Goal: Task Accomplishment & Management: Manage account settings

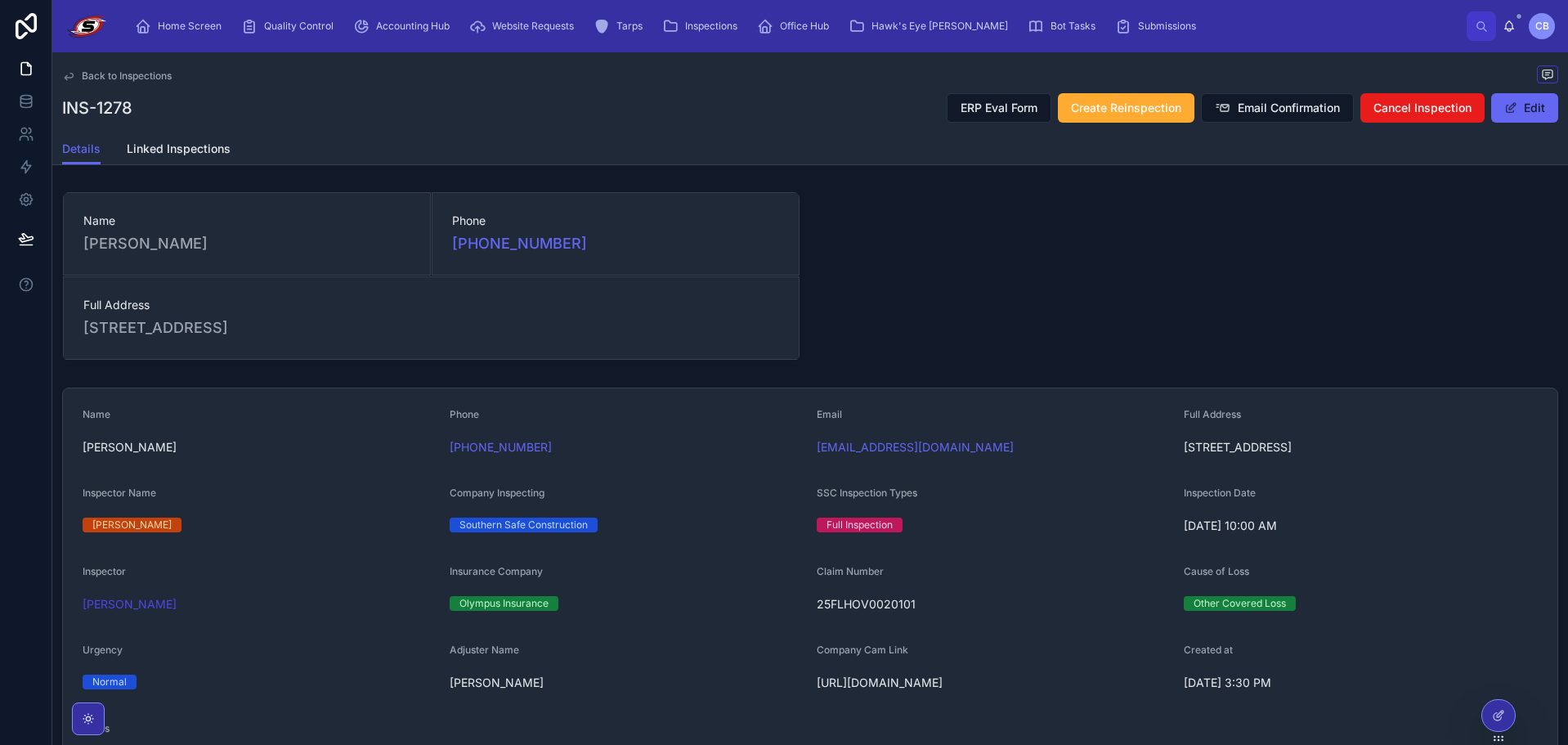
scroll to position [81, 0]
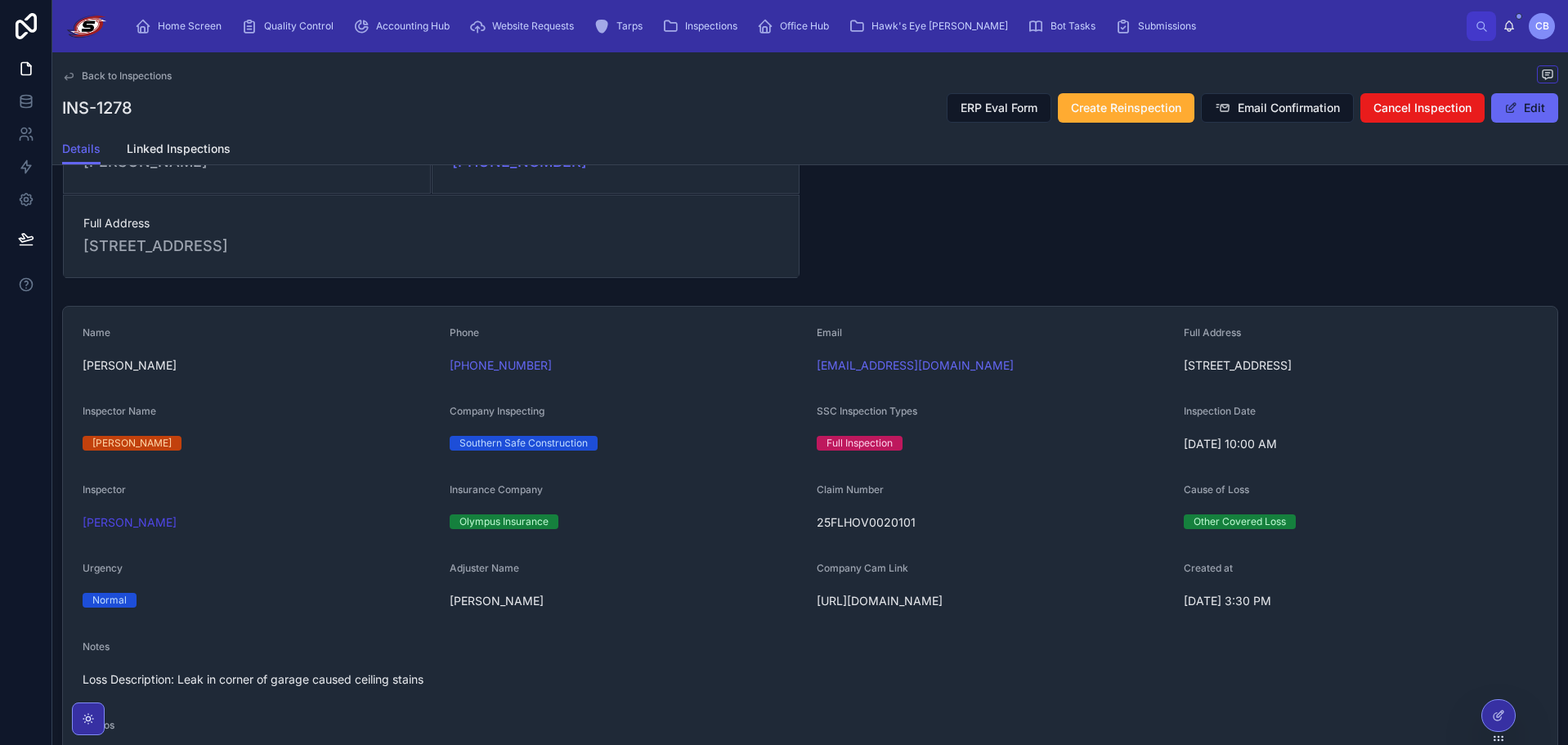
click at [348, 77] on div "Back to Inspections" at bounding box center [810, 76] width 1496 height 21
click at [455, 92] on div "INS-1278 ERP Eval Form Create Reinspection Email Confirmation Cancel Inspection…" at bounding box center [810, 107] width 1496 height 31
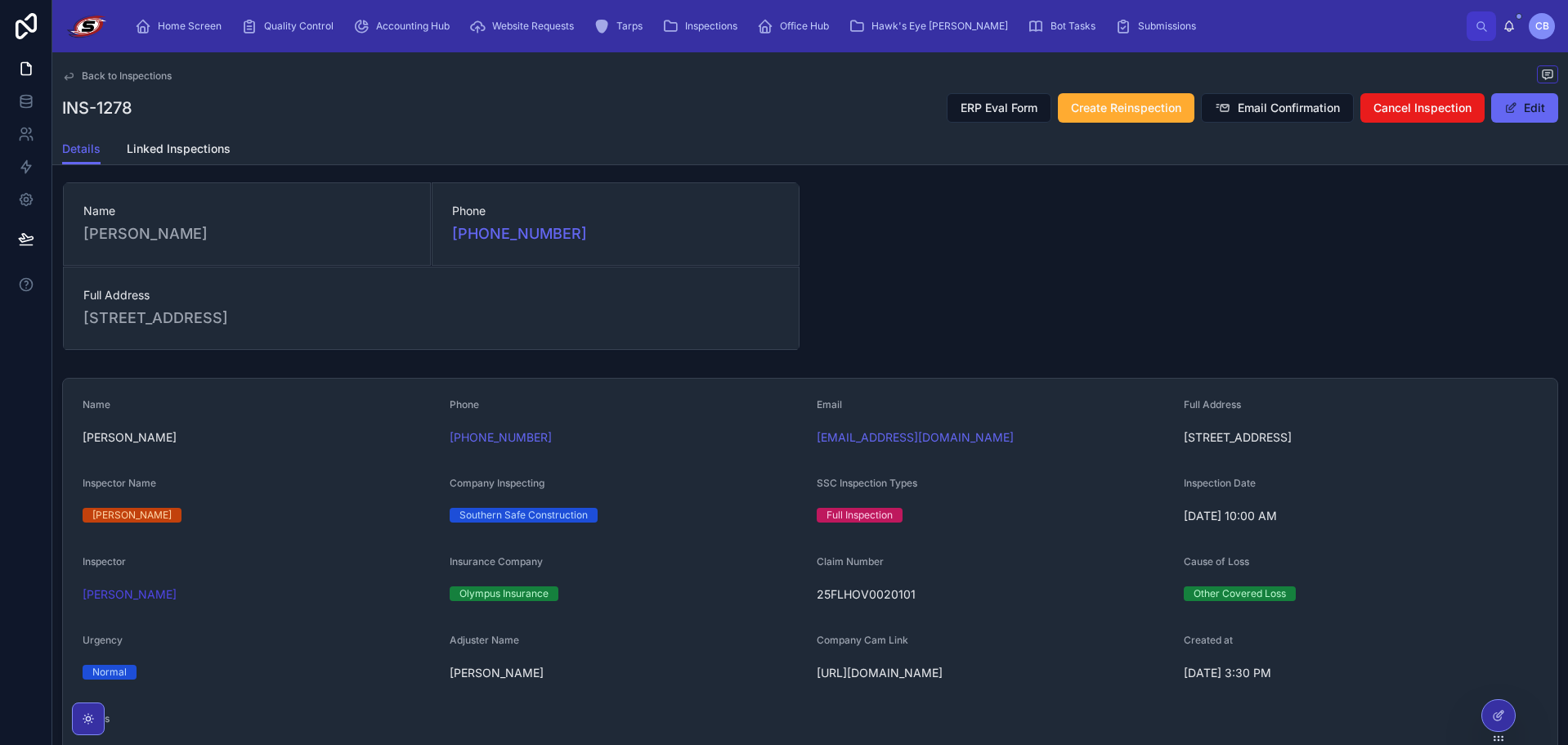
scroll to position [0, 0]
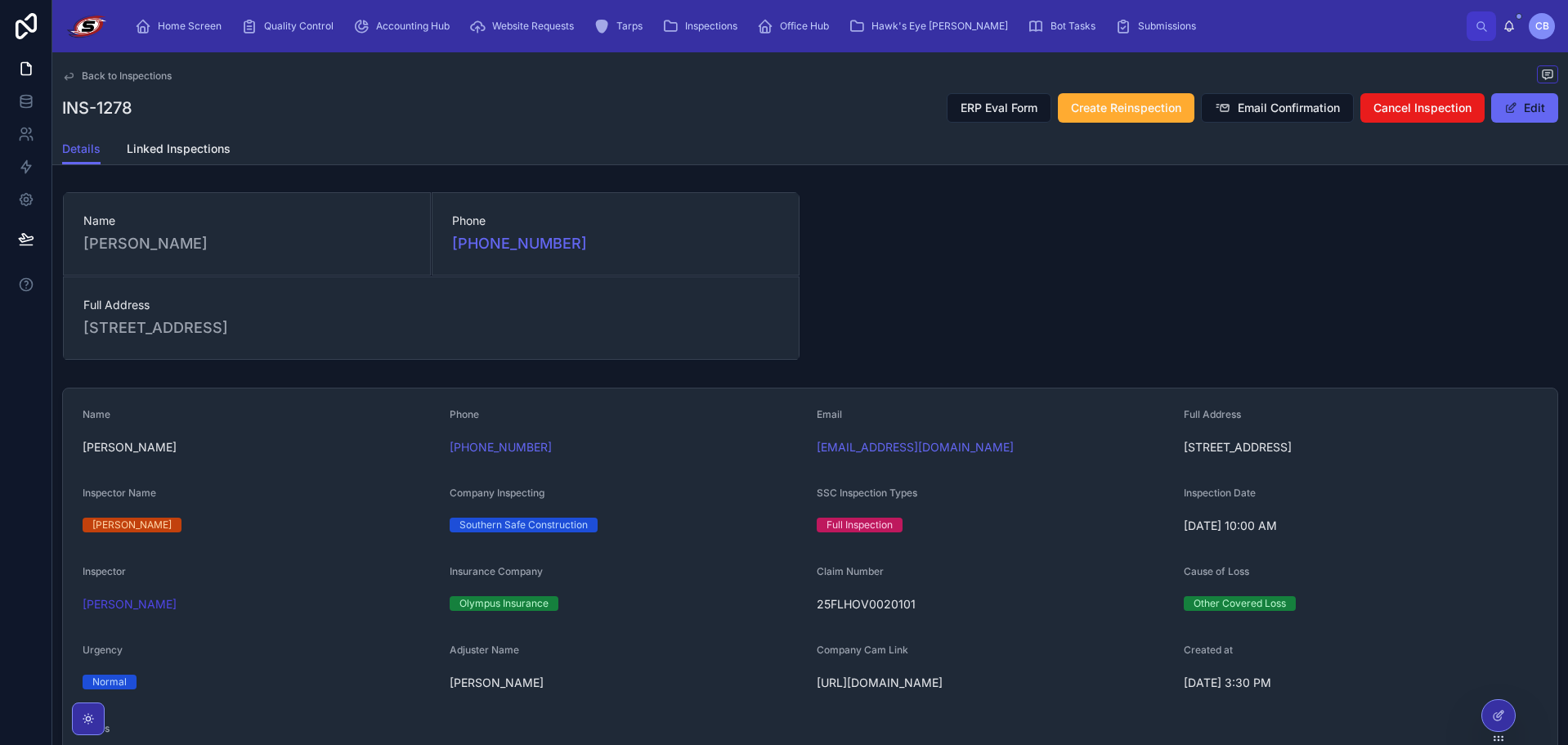
drag, startPoint x: 291, startPoint y: 93, endPoint x: 296, endPoint y: 80, distance: 13.9
click at [292, 92] on div "INS-1278 ERP Eval Form Create Reinspection Email Confirmation Cancel Inspection…" at bounding box center [810, 107] width 1496 height 31
click at [179, 21] on span "Home Screen" at bounding box center [189, 27] width 64 height 13
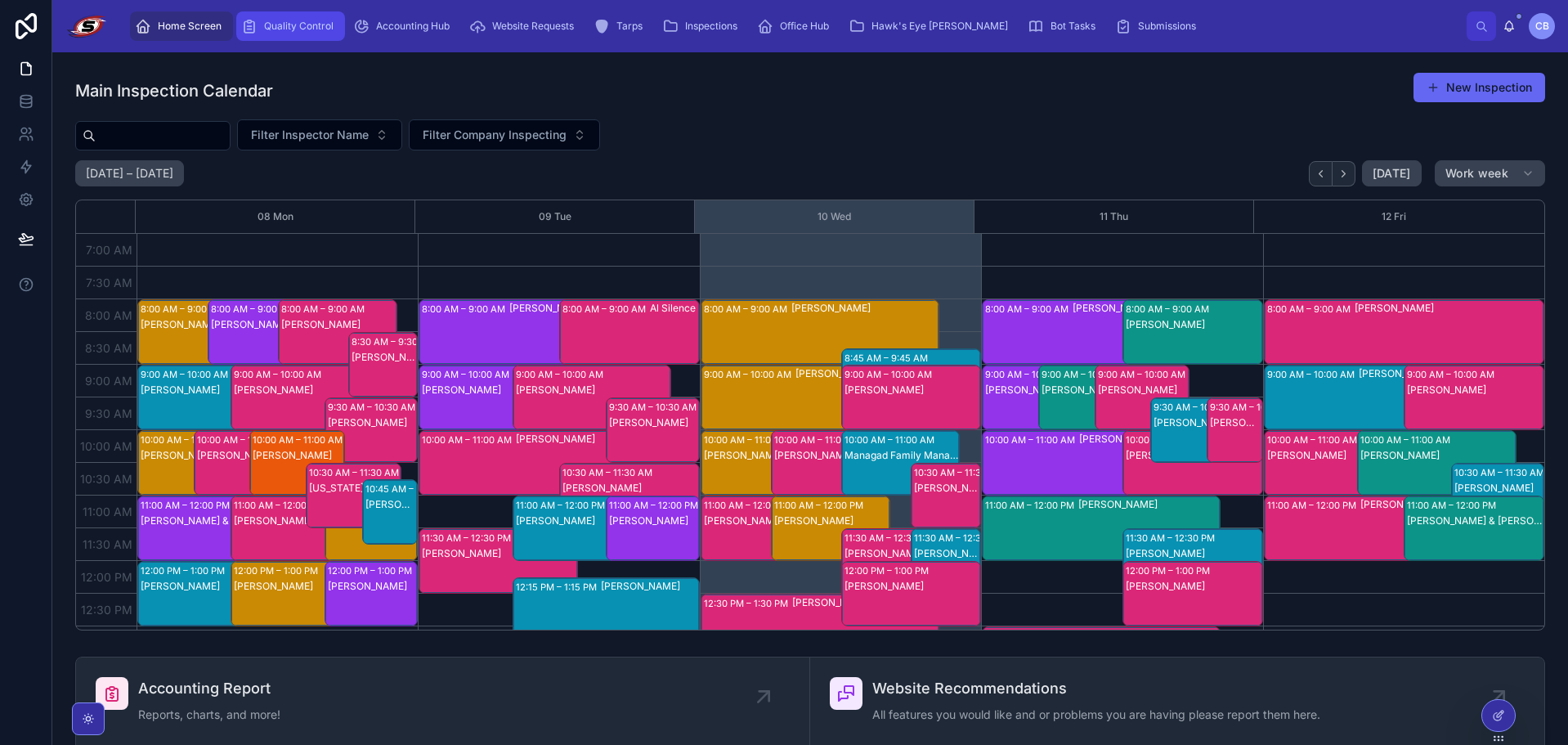
scroll to position [458, 0]
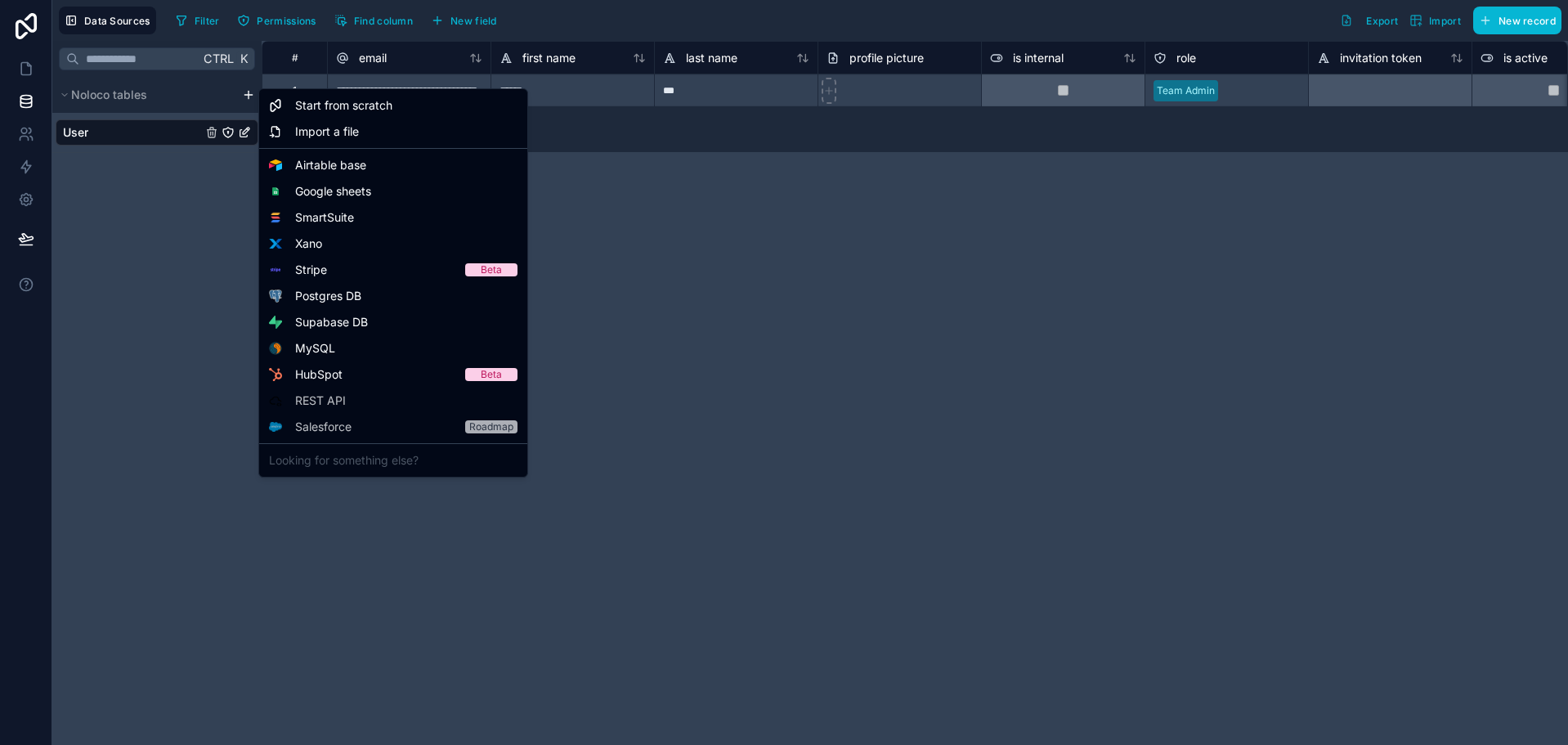
click at [248, 100] on html "**********" at bounding box center [784, 372] width 1568 height 745
click at [352, 169] on span "Airtable base" at bounding box center [331, 165] width 71 height 17
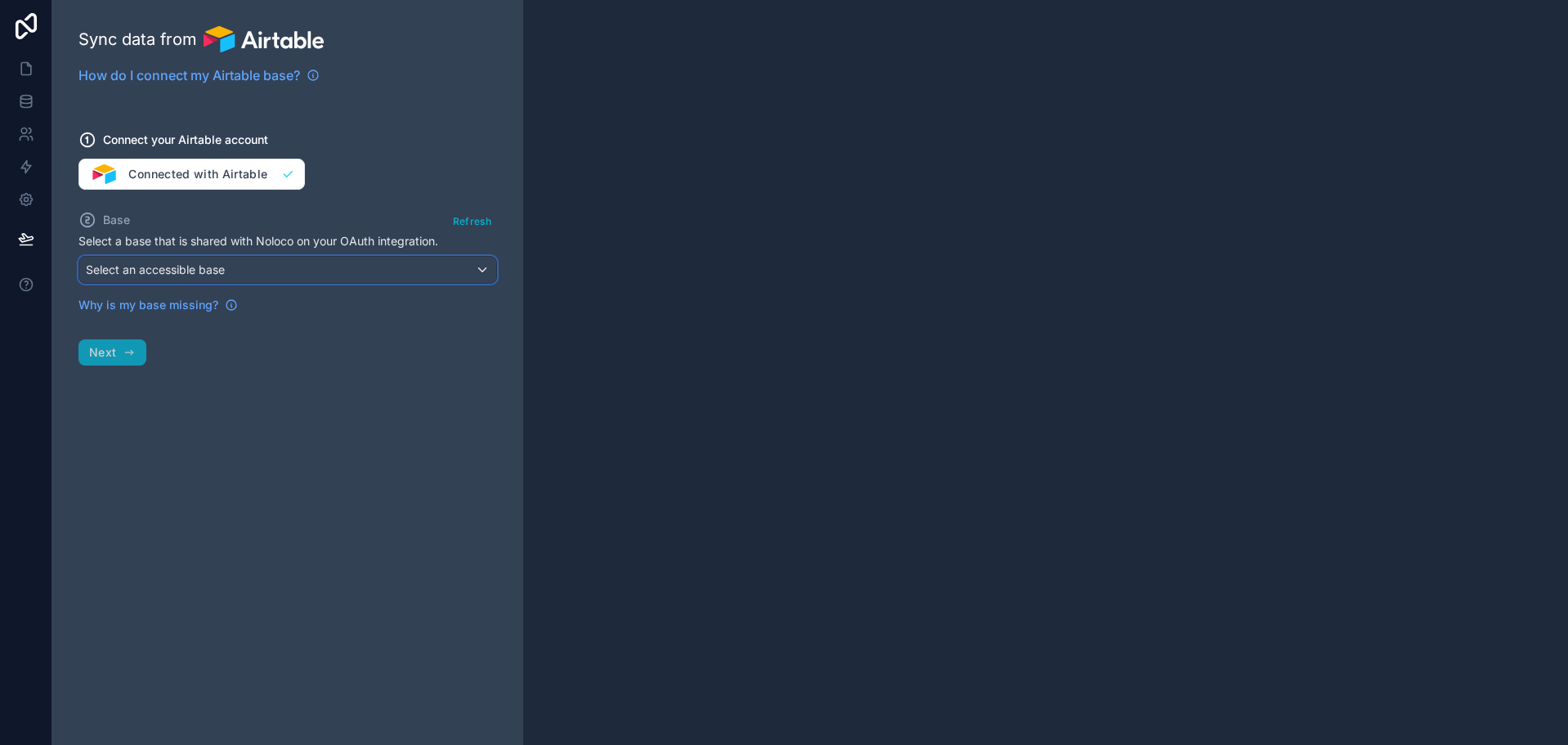
click at [222, 268] on span "Select an accessible base" at bounding box center [154, 269] width 139 height 14
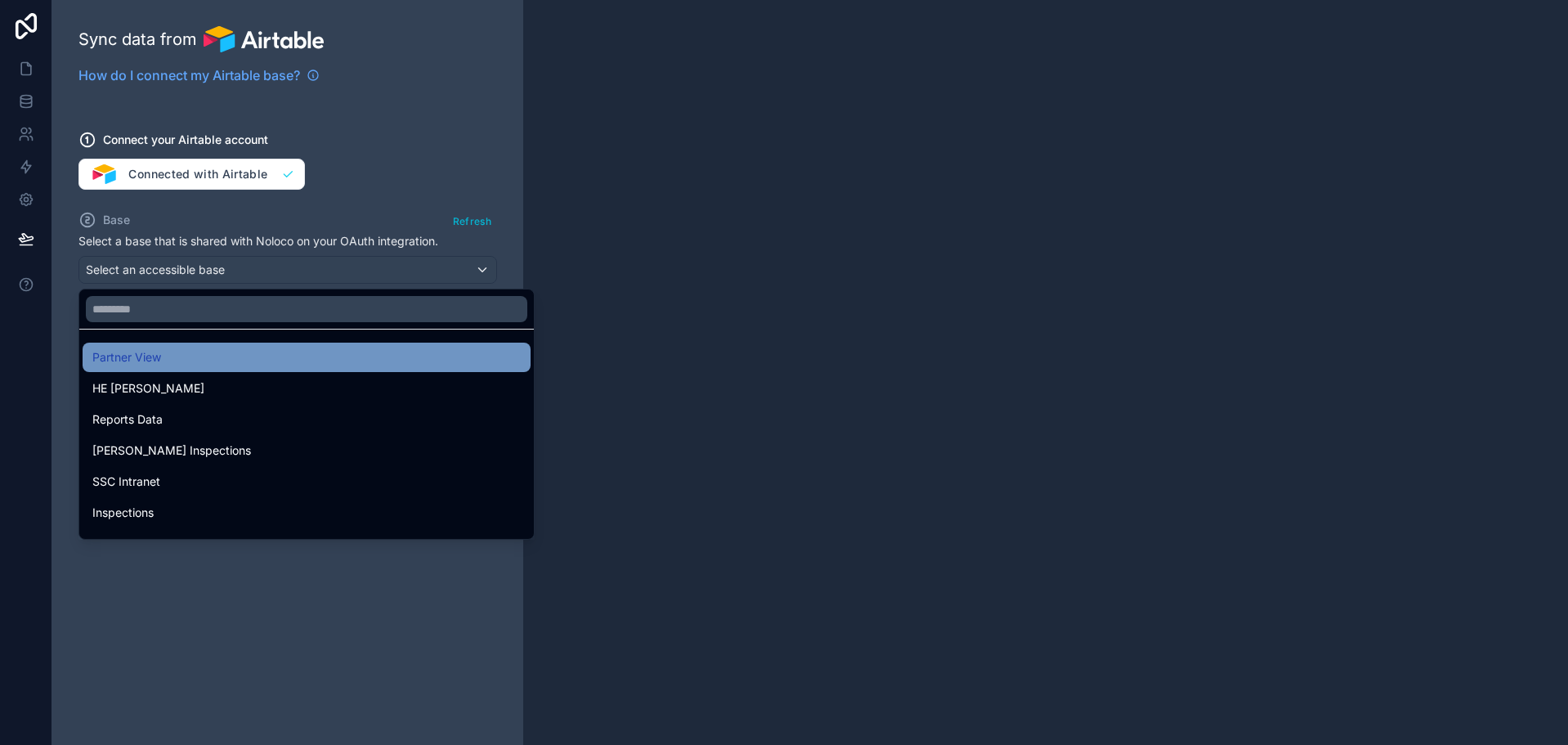
click at [238, 350] on div "Partner View" at bounding box center [306, 357] width 429 height 20
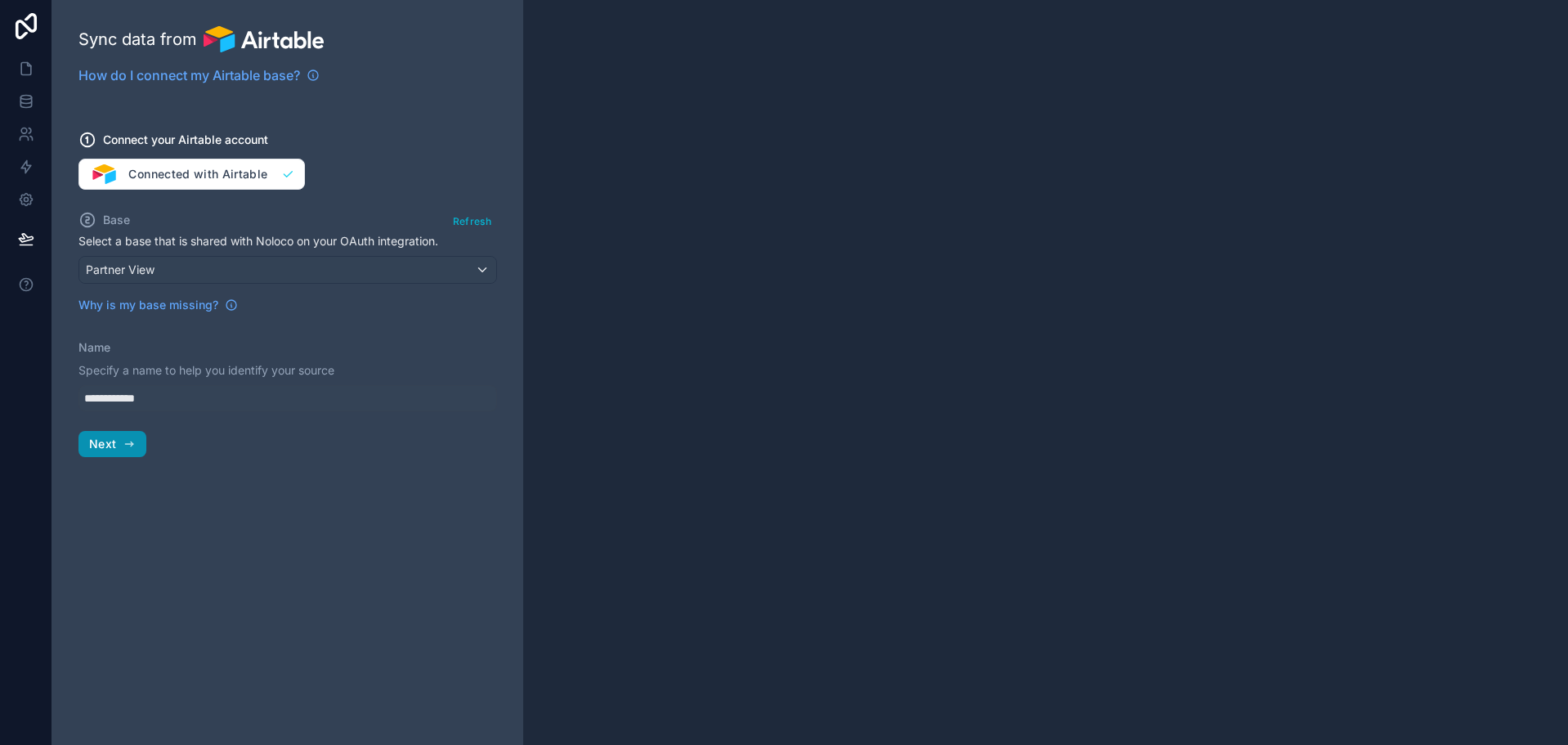
click at [130, 453] on button "Next" at bounding box center [112, 444] width 68 height 26
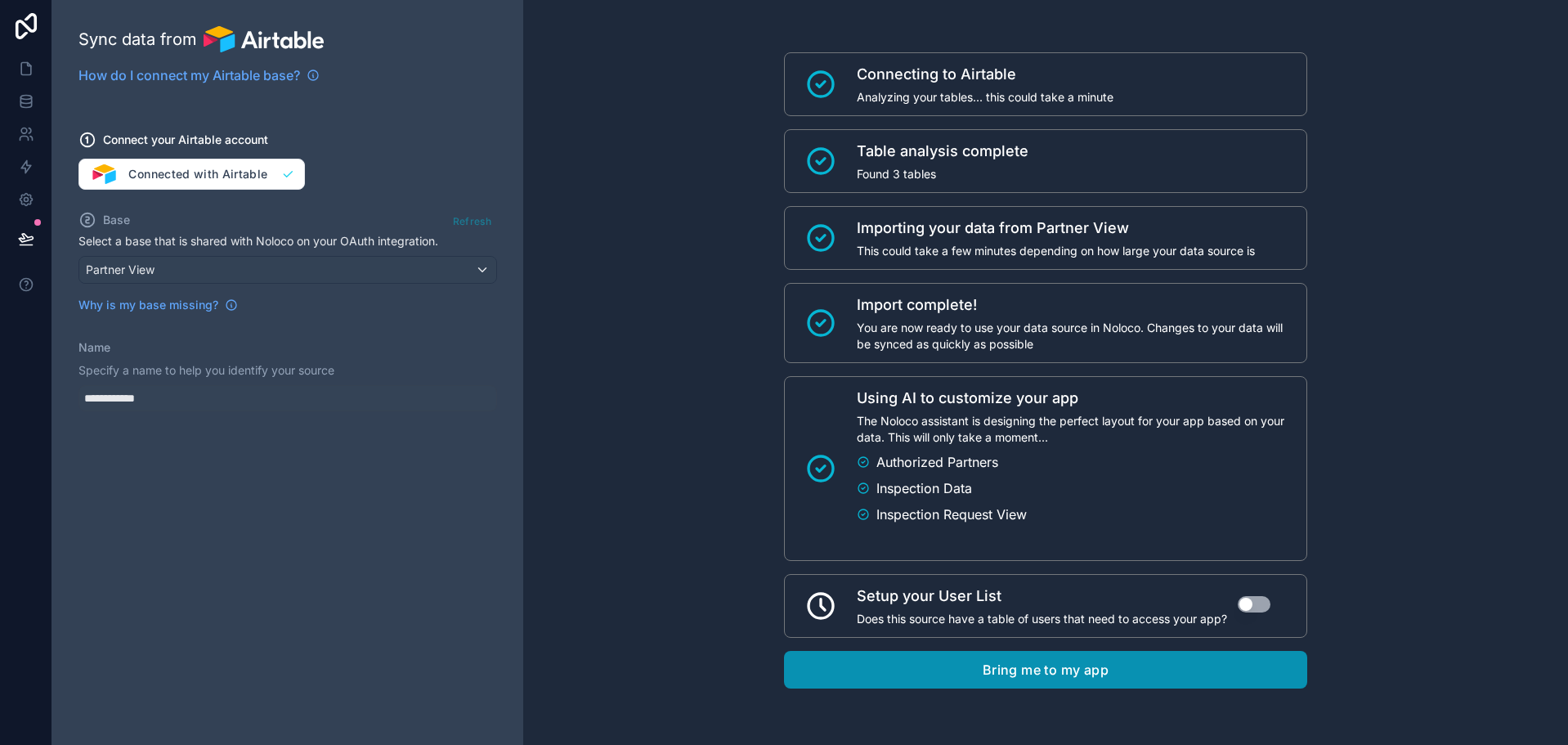
click at [1149, 671] on button "Bring me to my app" at bounding box center [1046, 669] width 523 height 37
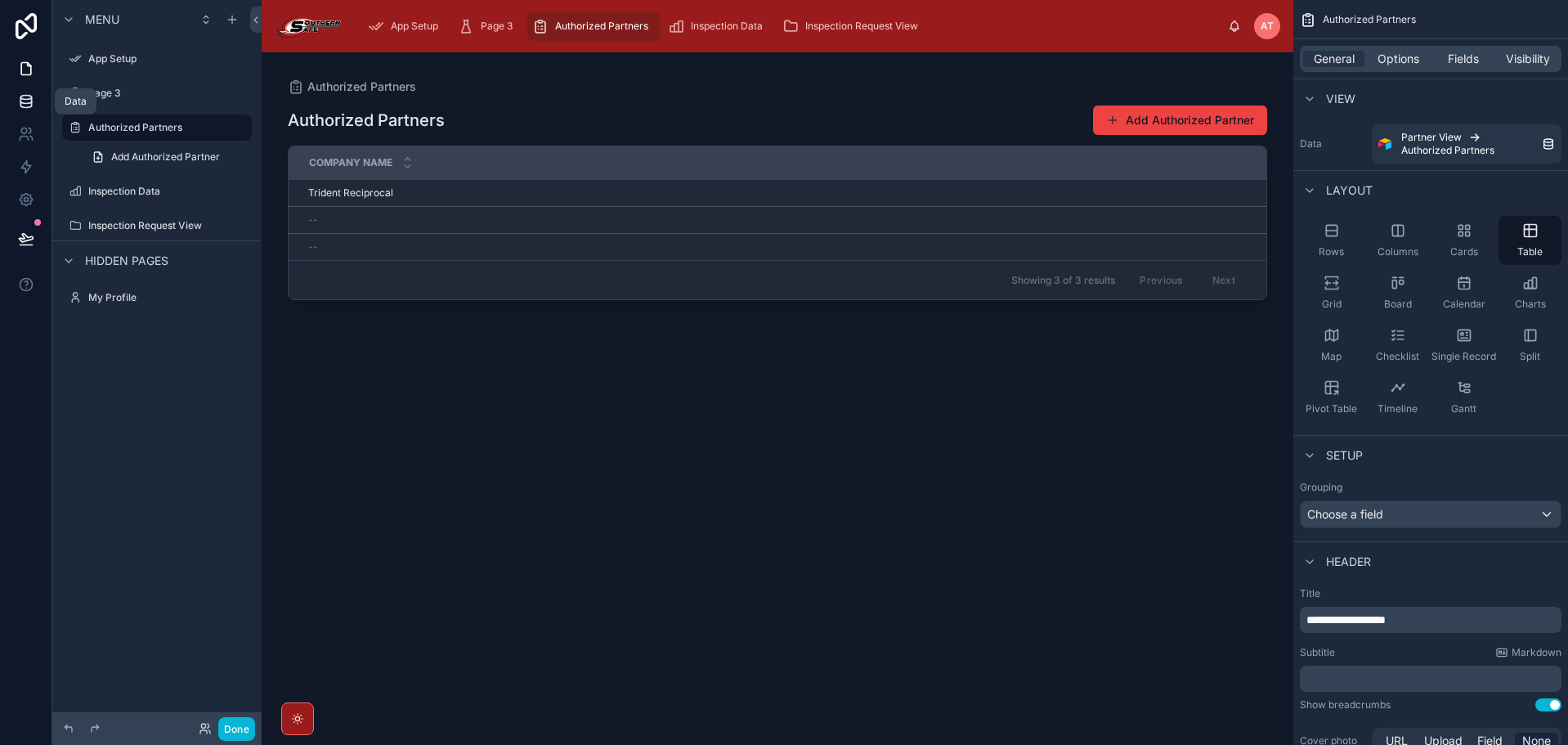
click at [32, 99] on icon at bounding box center [27, 101] width 17 height 17
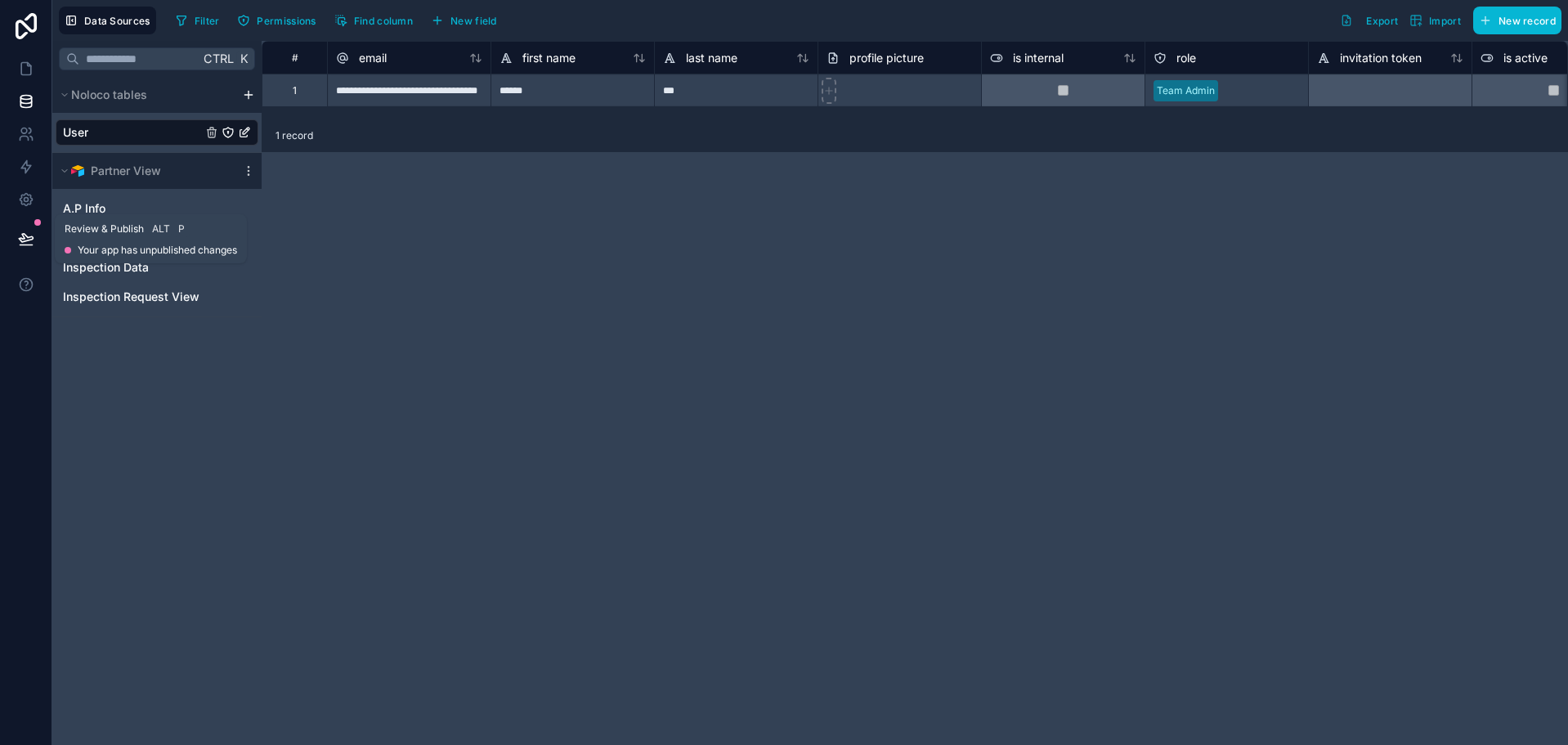
click at [23, 245] on icon at bounding box center [26, 245] width 12 height 0
click at [414, 242] on div "**********" at bounding box center [914, 392] width 1306 height 703
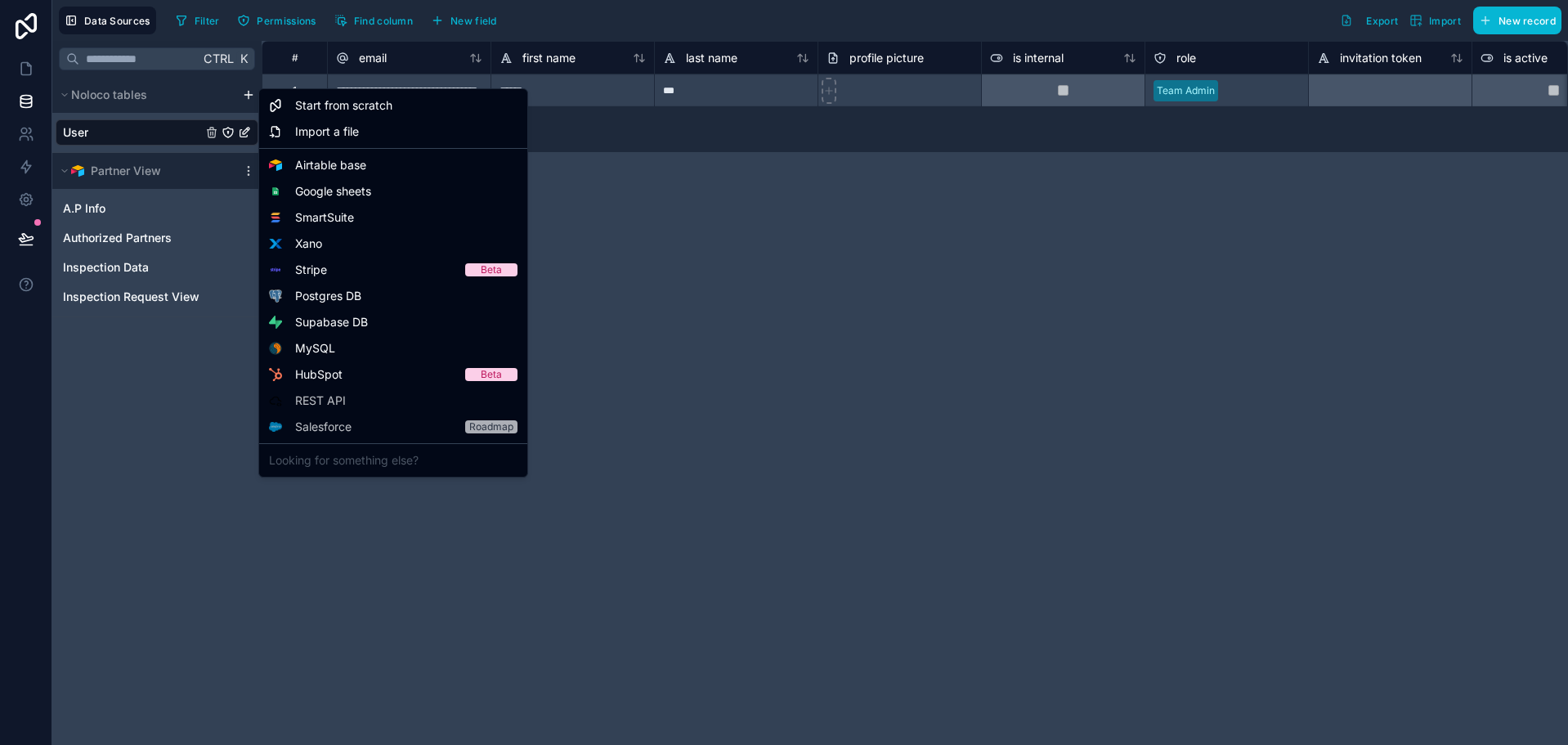
click at [249, 96] on html "**********" at bounding box center [784, 372] width 1568 height 745
click at [329, 109] on span "Start from scratch" at bounding box center [343, 105] width 97 height 17
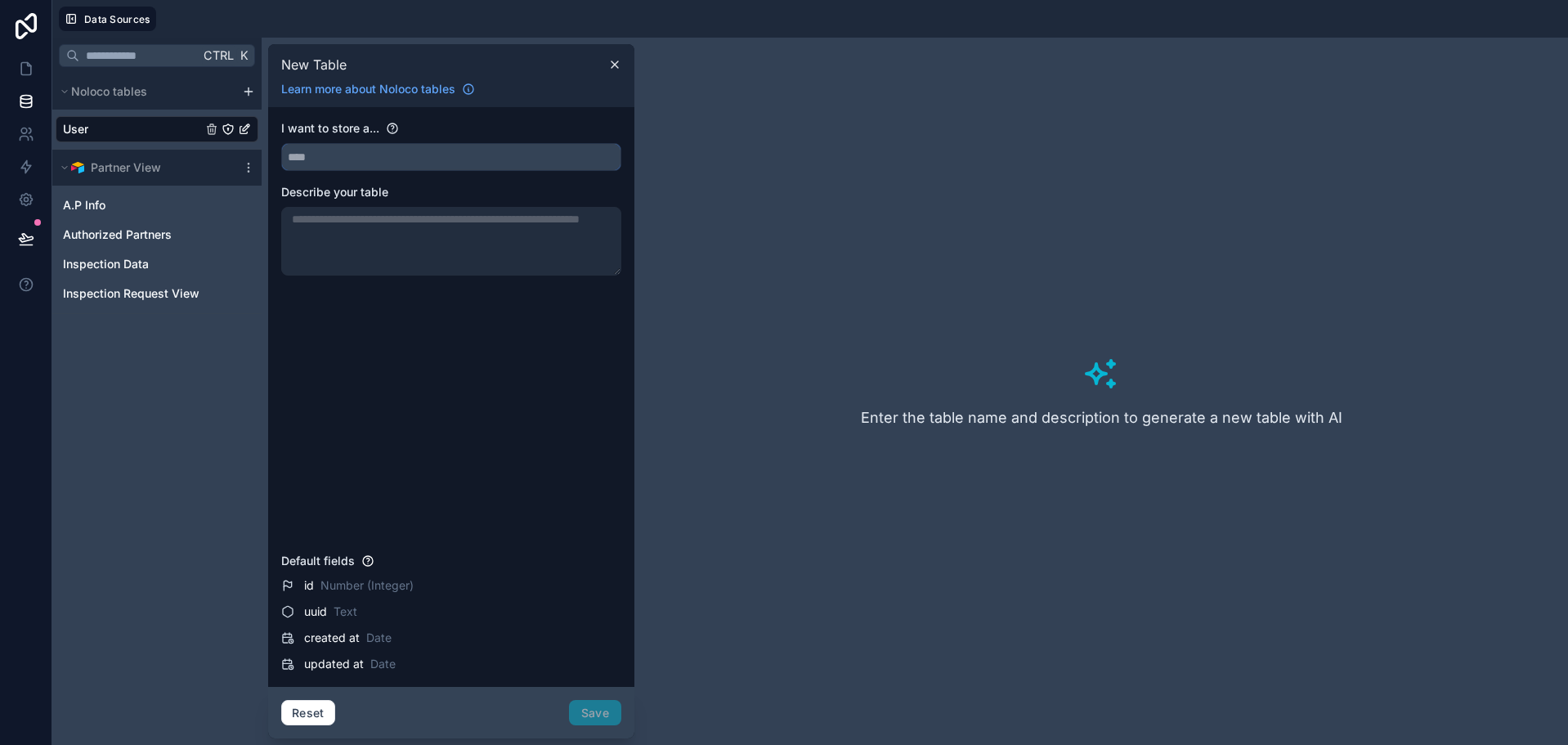
click at [392, 168] on input "text" at bounding box center [451, 156] width 338 height 26
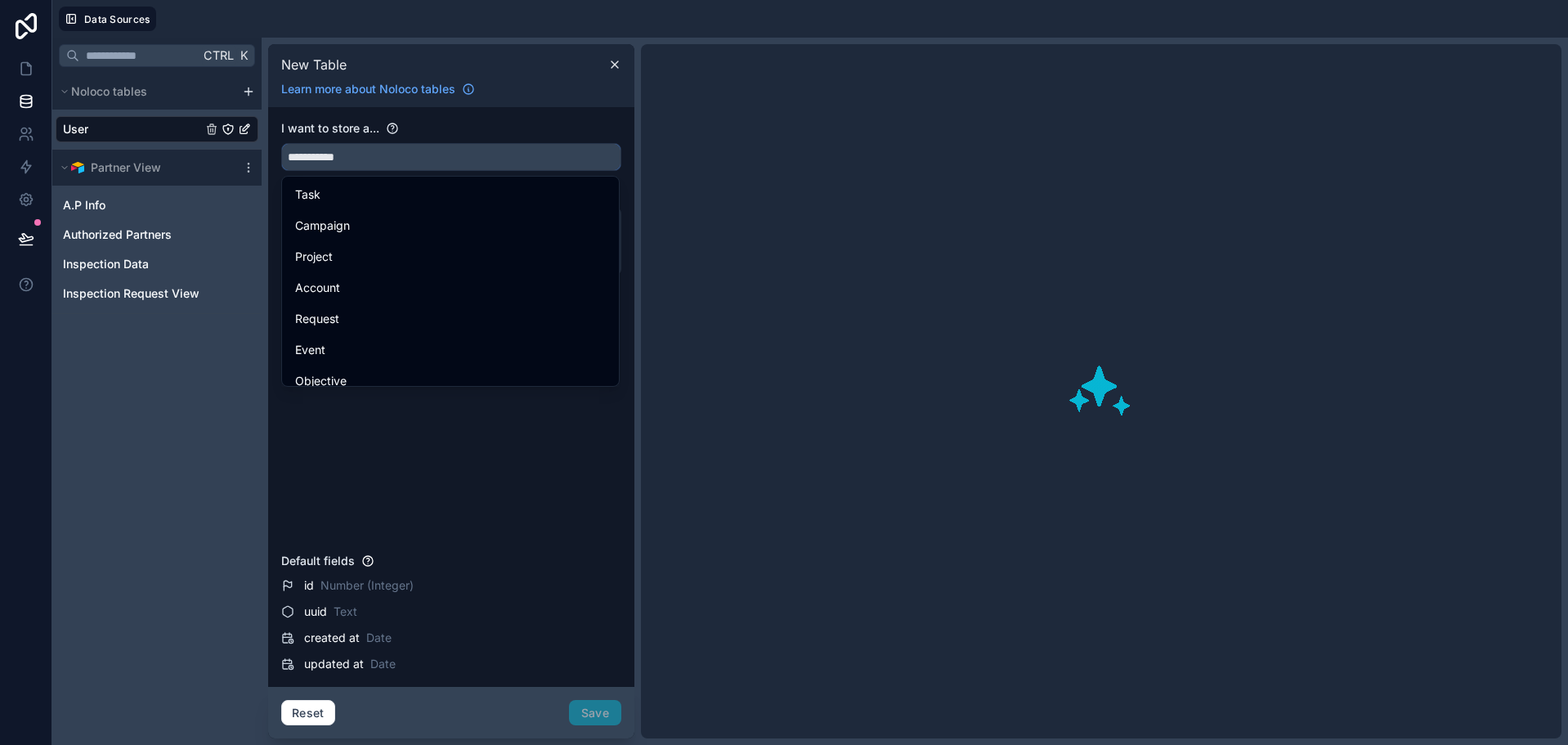
click at [282, 143] on button "**********" at bounding box center [451, 156] width 340 height 27
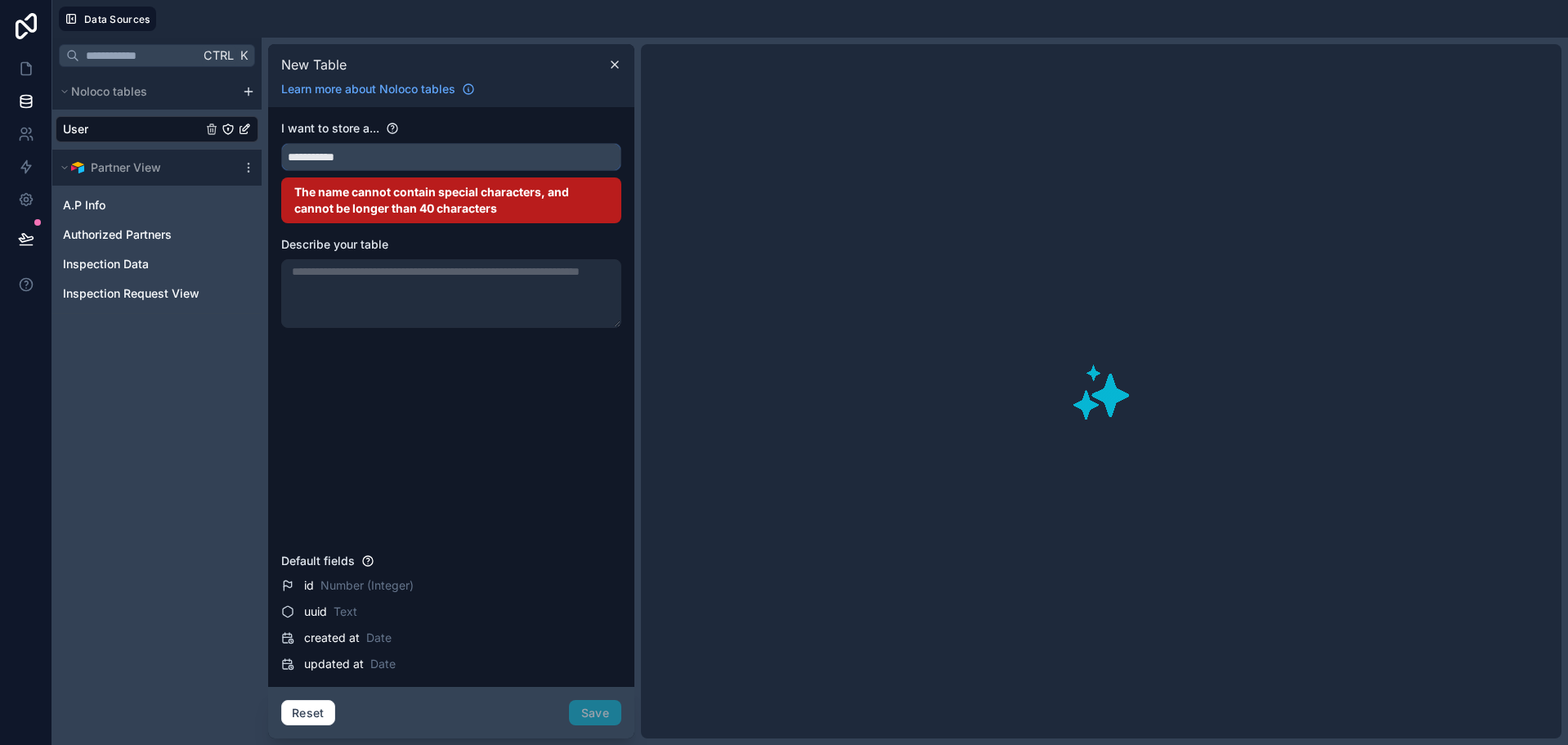
click at [282, 143] on button "**********" at bounding box center [451, 156] width 340 height 27
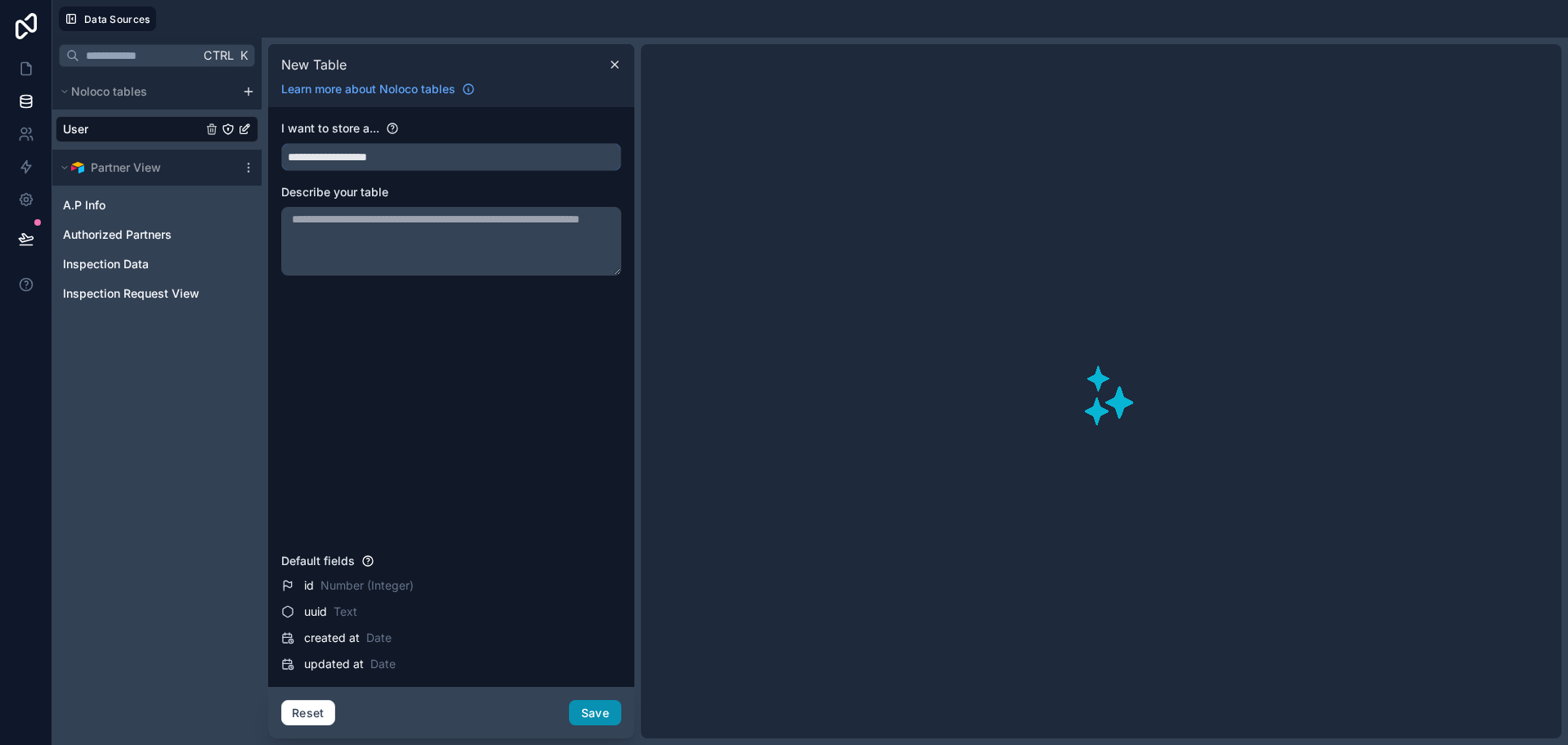
type input "**********"
click at [609, 715] on button "Save" at bounding box center [595, 712] width 52 height 26
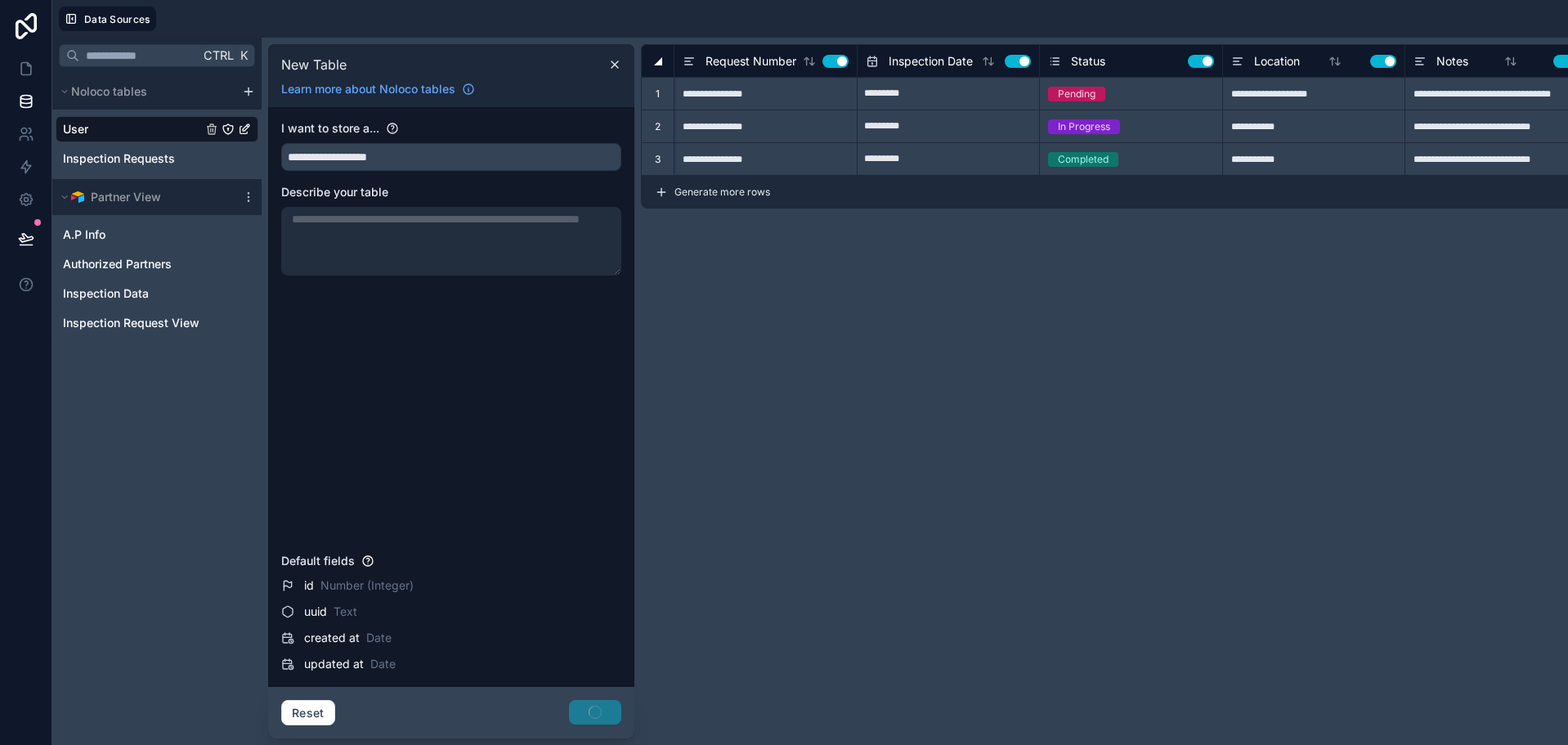
type input "**********"
type input "*******"
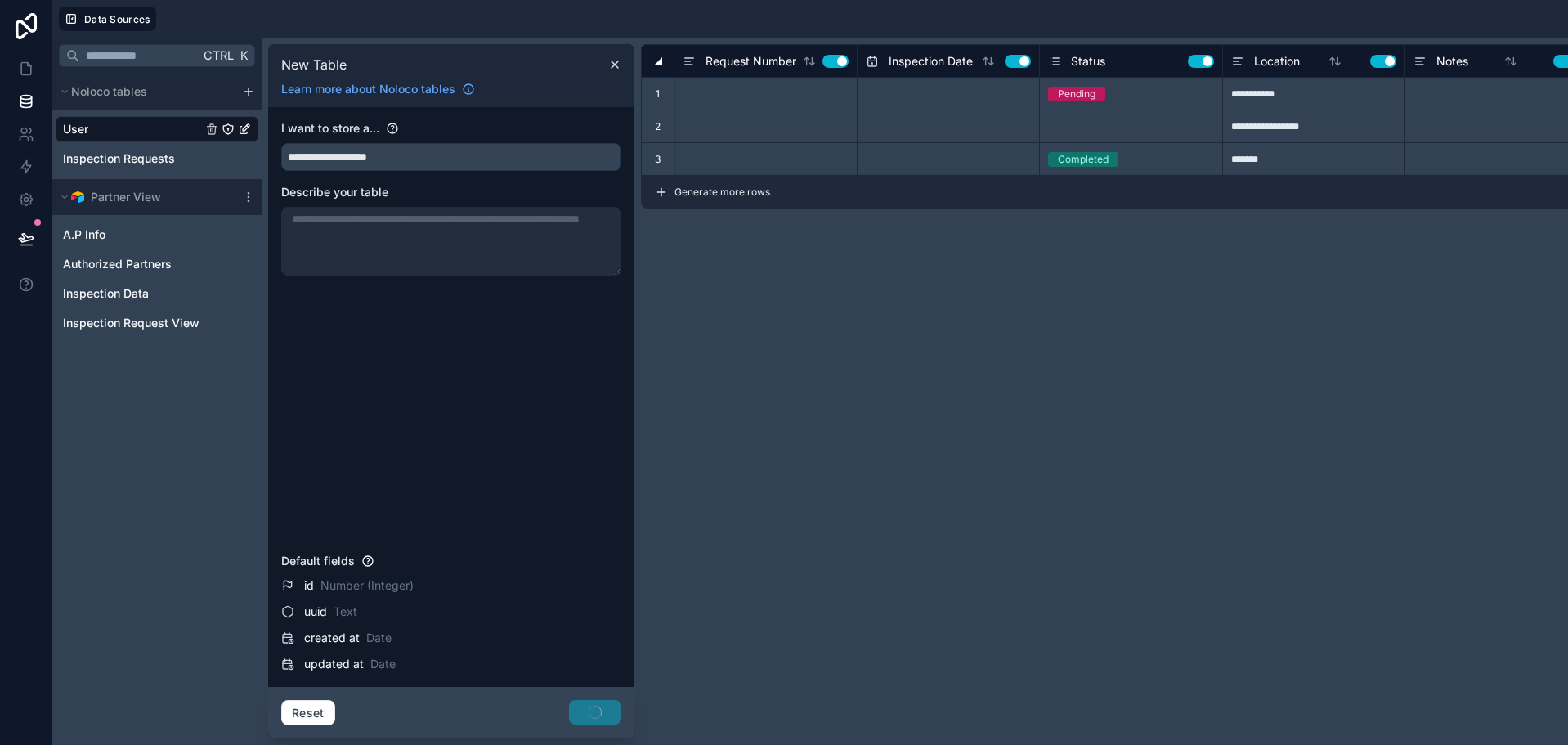
type input "**********"
type input "*********"
type input "**********"
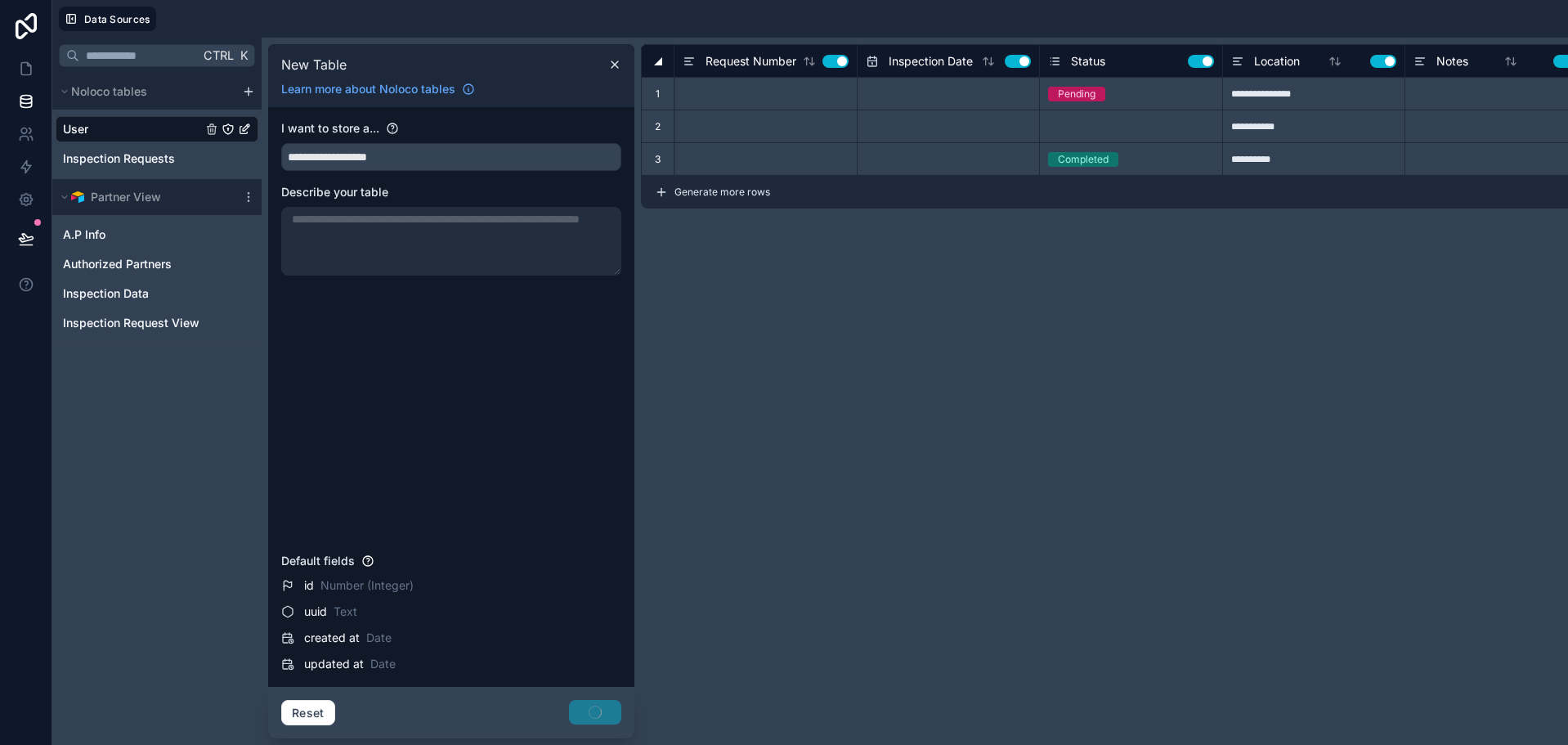
type input "*********"
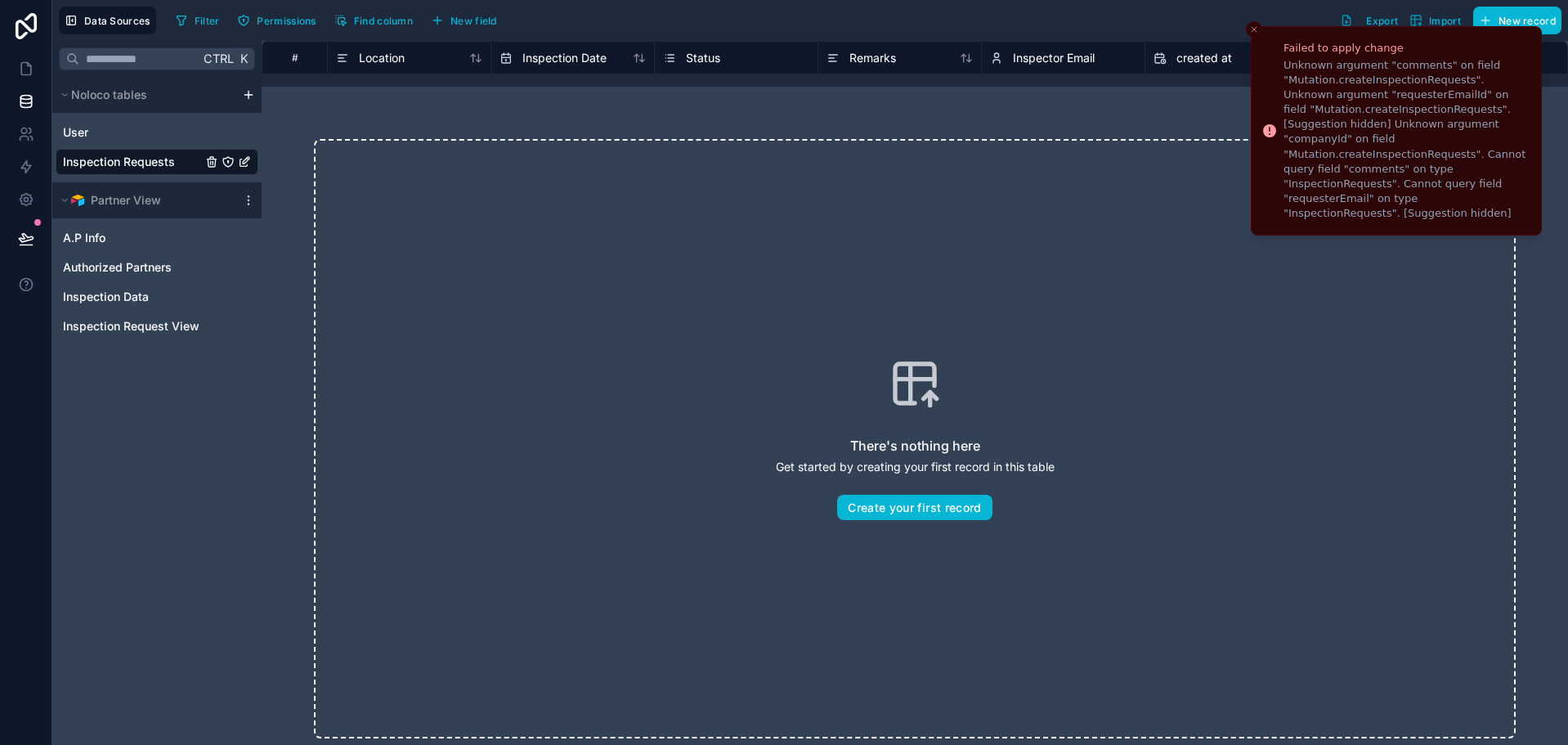
click at [1248, 39] on div "Data Sources Filter Permissions Find column New field Export Import New record" at bounding box center [810, 20] width 1516 height 41
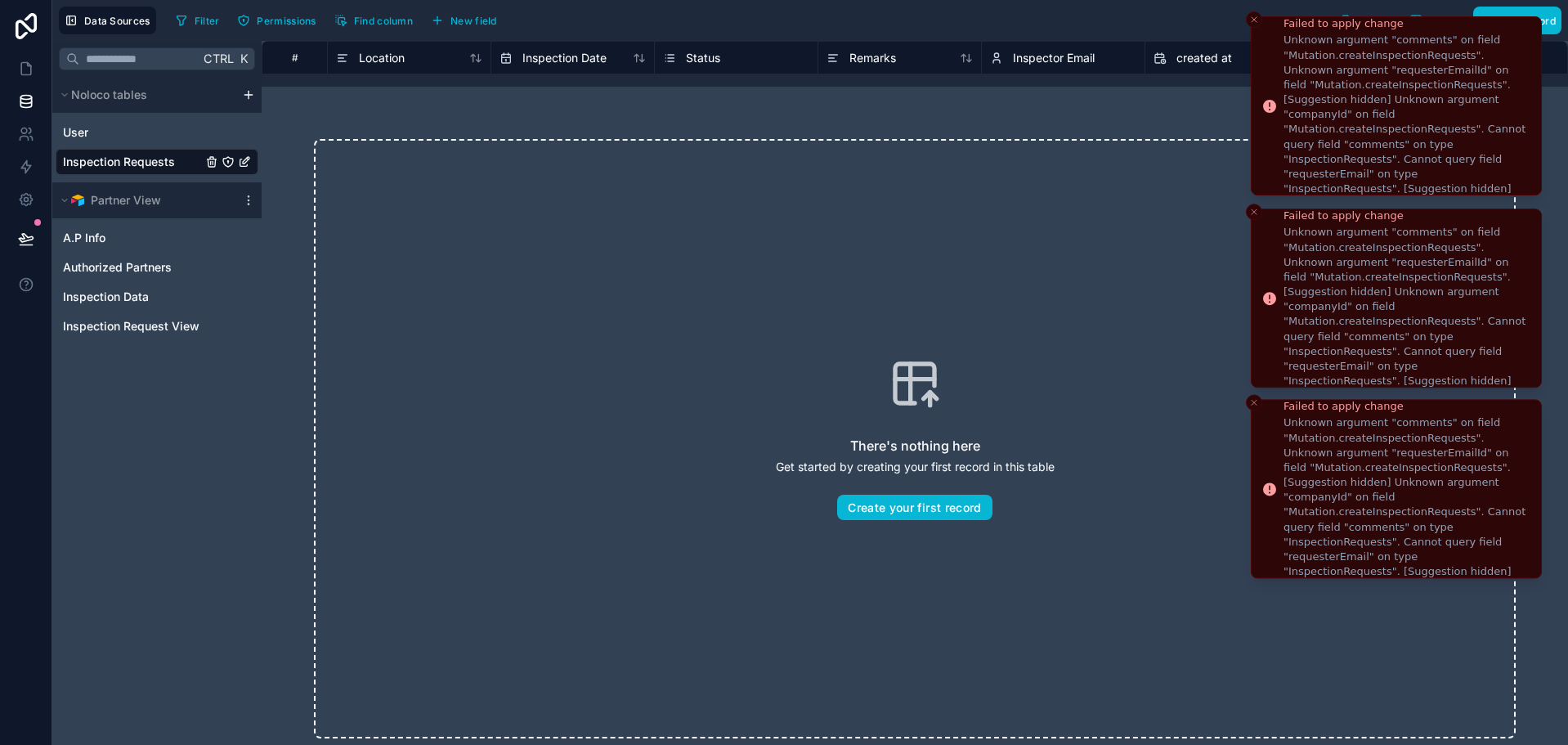
click at [1251, 24] on icon "Close toast" at bounding box center [1254, 20] width 10 height 10
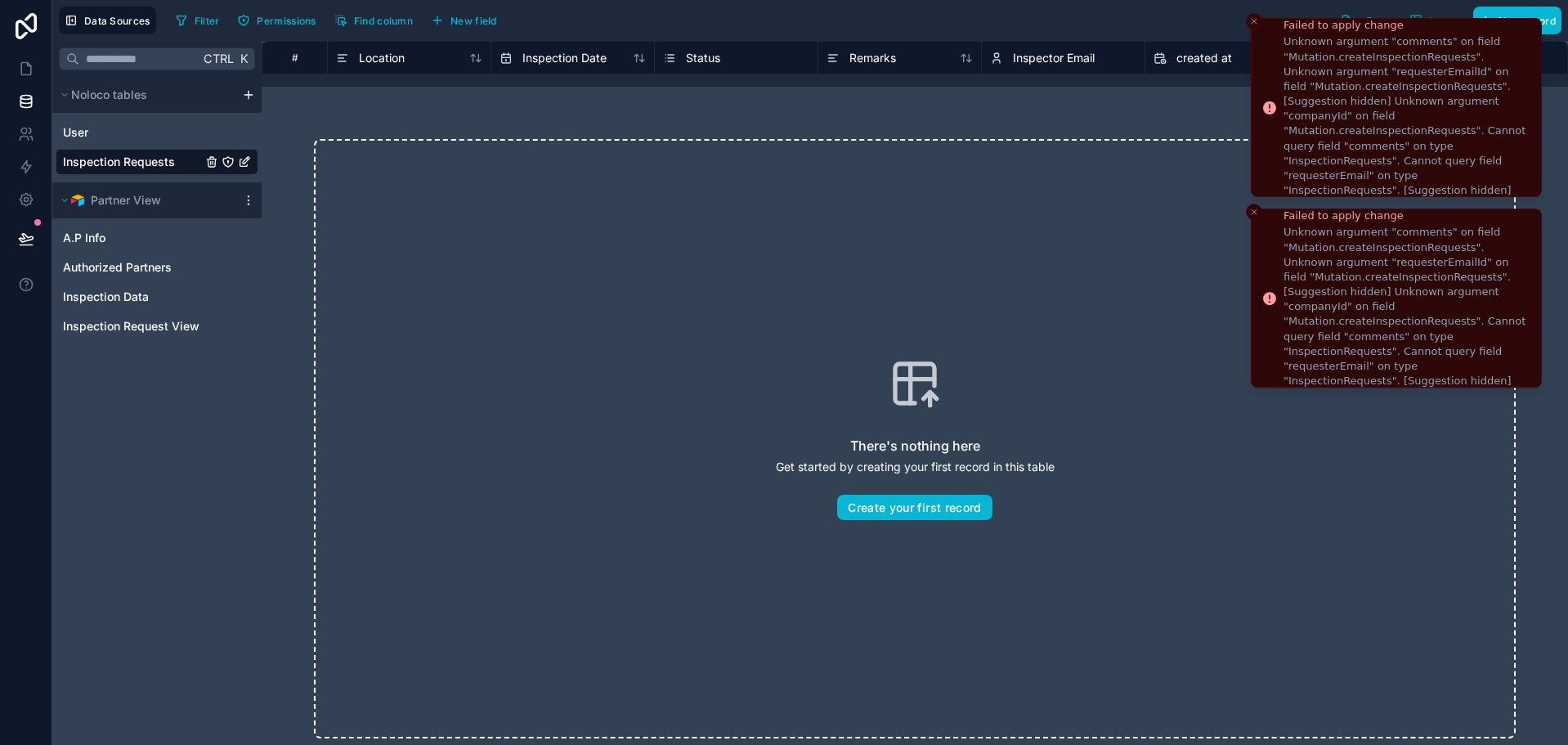
click at [1252, 23] on button "Close toast" at bounding box center [1254, 22] width 17 height 17
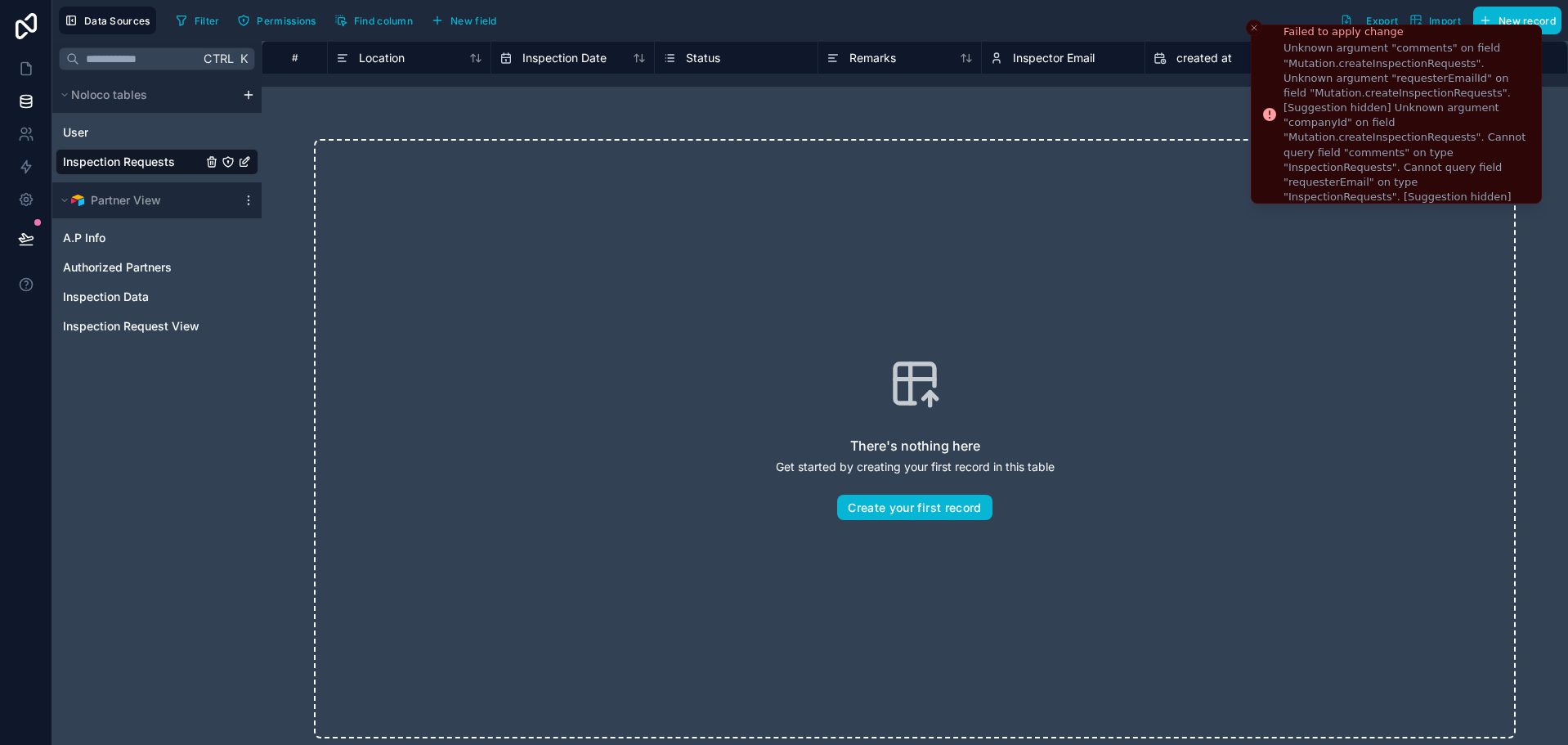
drag, startPoint x: 1265, startPoint y: 21, endPoint x: 1256, endPoint y: 12, distance: 12.7
click at [1265, 25] on li "Failed to apply change Unknown argument "comments" on field "Mutation.createIns…" at bounding box center [1396, 115] width 291 height 179
click at [1251, 19] on div "Filter Permissions Find column New field Export Import New record" at bounding box center [865, 20] width 1392 height 27
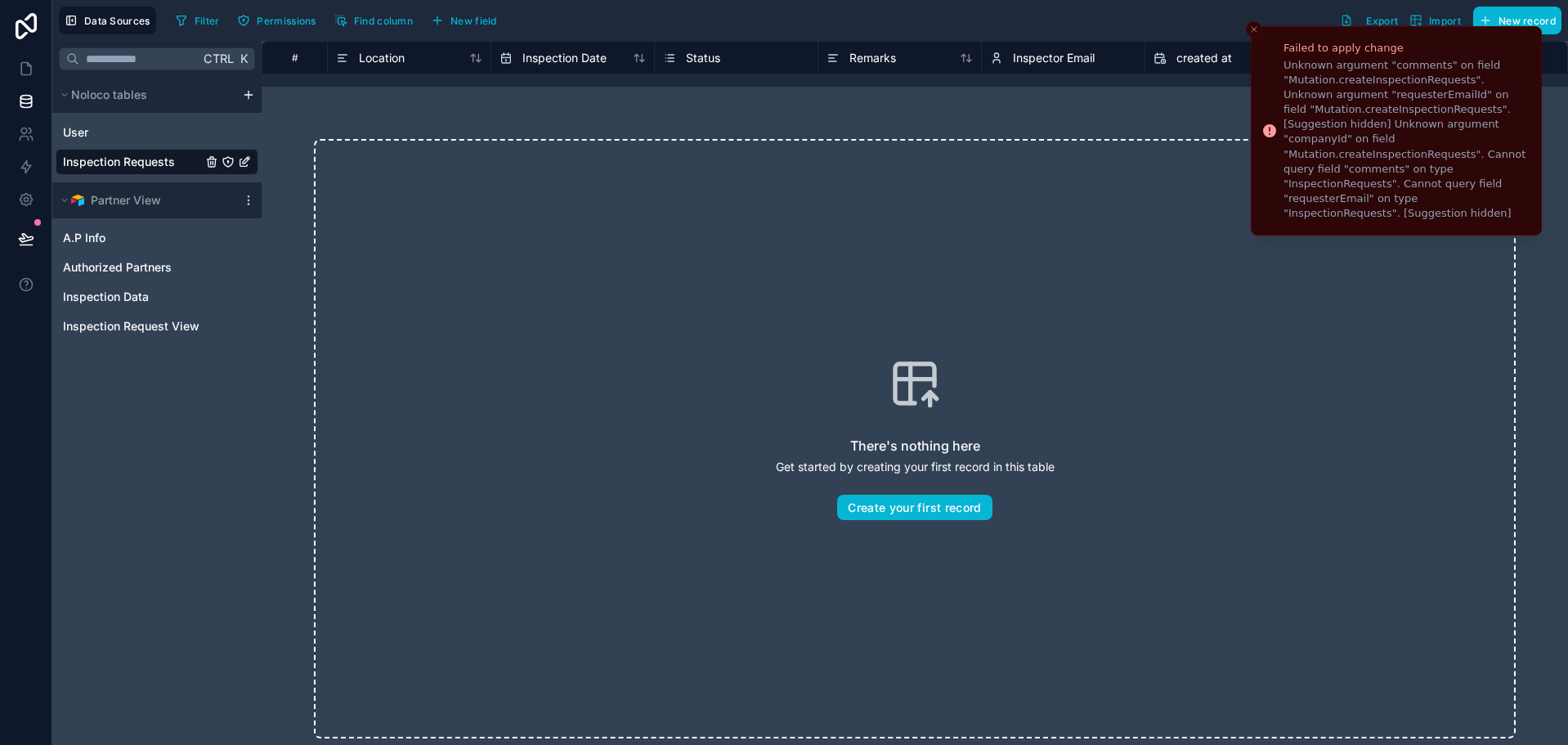
click at [1252, 26] on icon "Close toast" at bounding box center [1254, 30] width 10 height 10
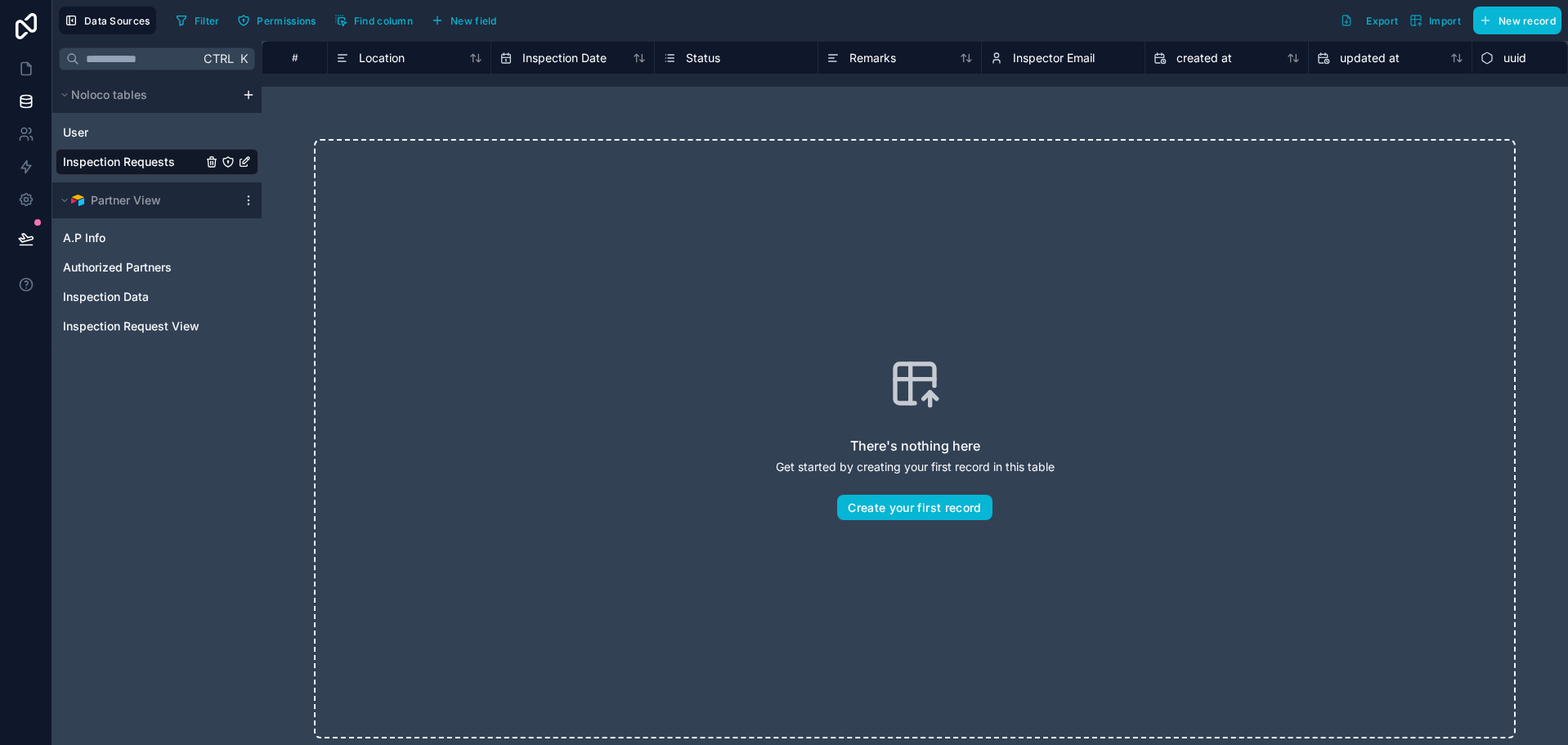
click at [1222, 27] on div "Filter Permissions Find column New field Export Import New record" at bounding box center [865, 20] width 1392 height 27
click at [402, 60] on span "Location" at bounding box center [381, 58] width 46 height 17
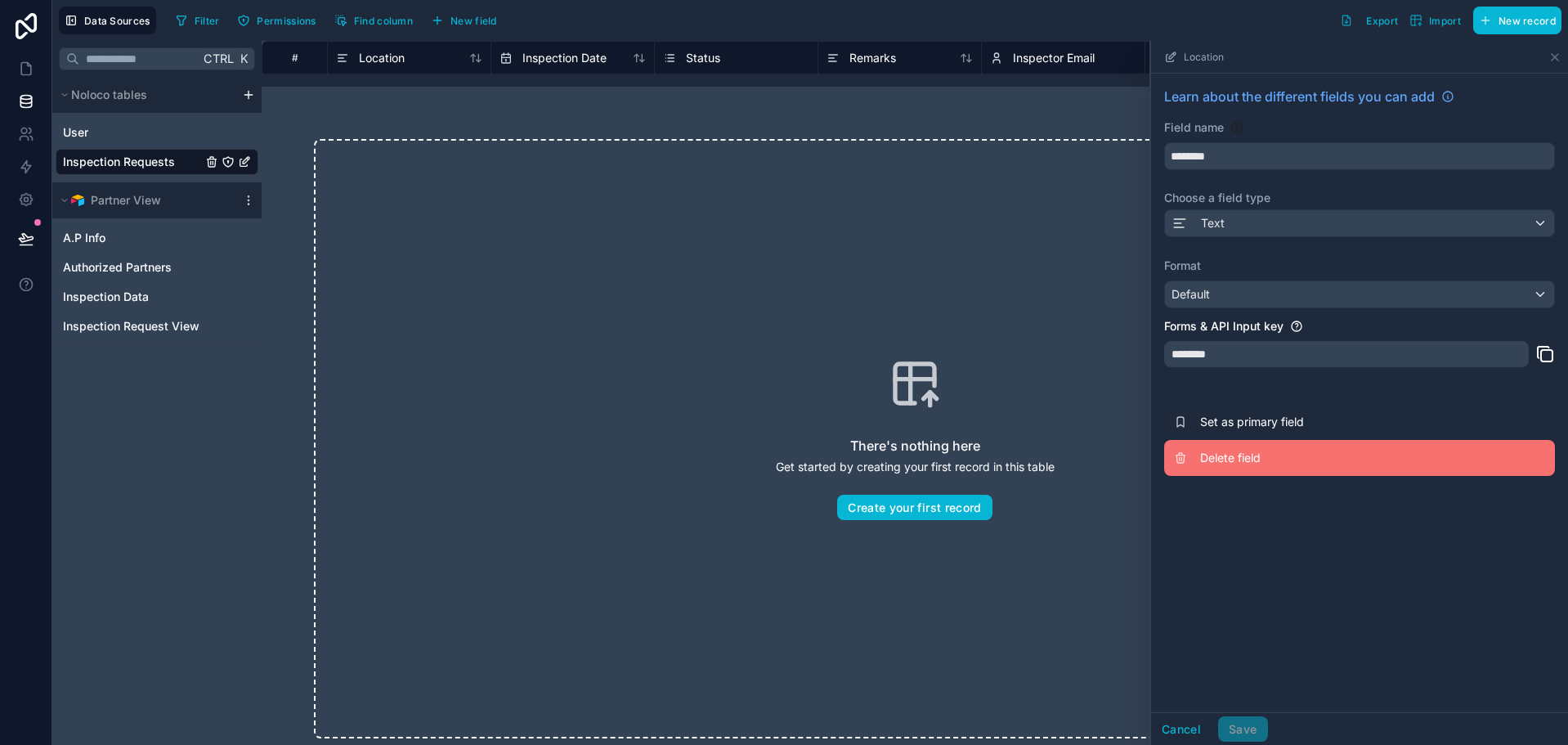
click at [1237, 457] on span "Delete field" at bounding box center [1317, 458] width 235 height 17
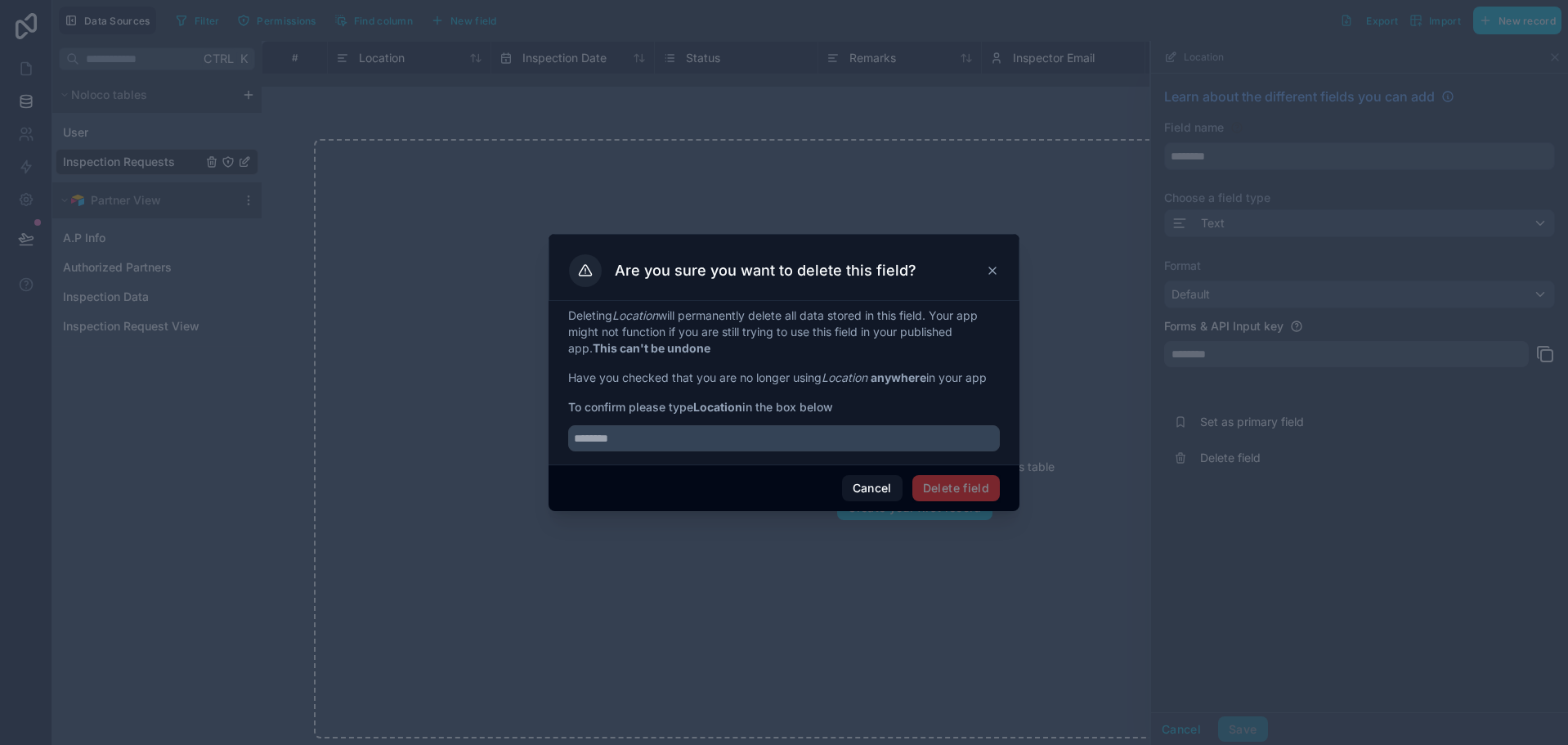
click at [983, 265] on div "Are you sure you want to delete this field?" at bounding box center [784, 270] width 430 height 32
click at [987, 267] on icon at bounding box center [992, 271] width 13 height 13
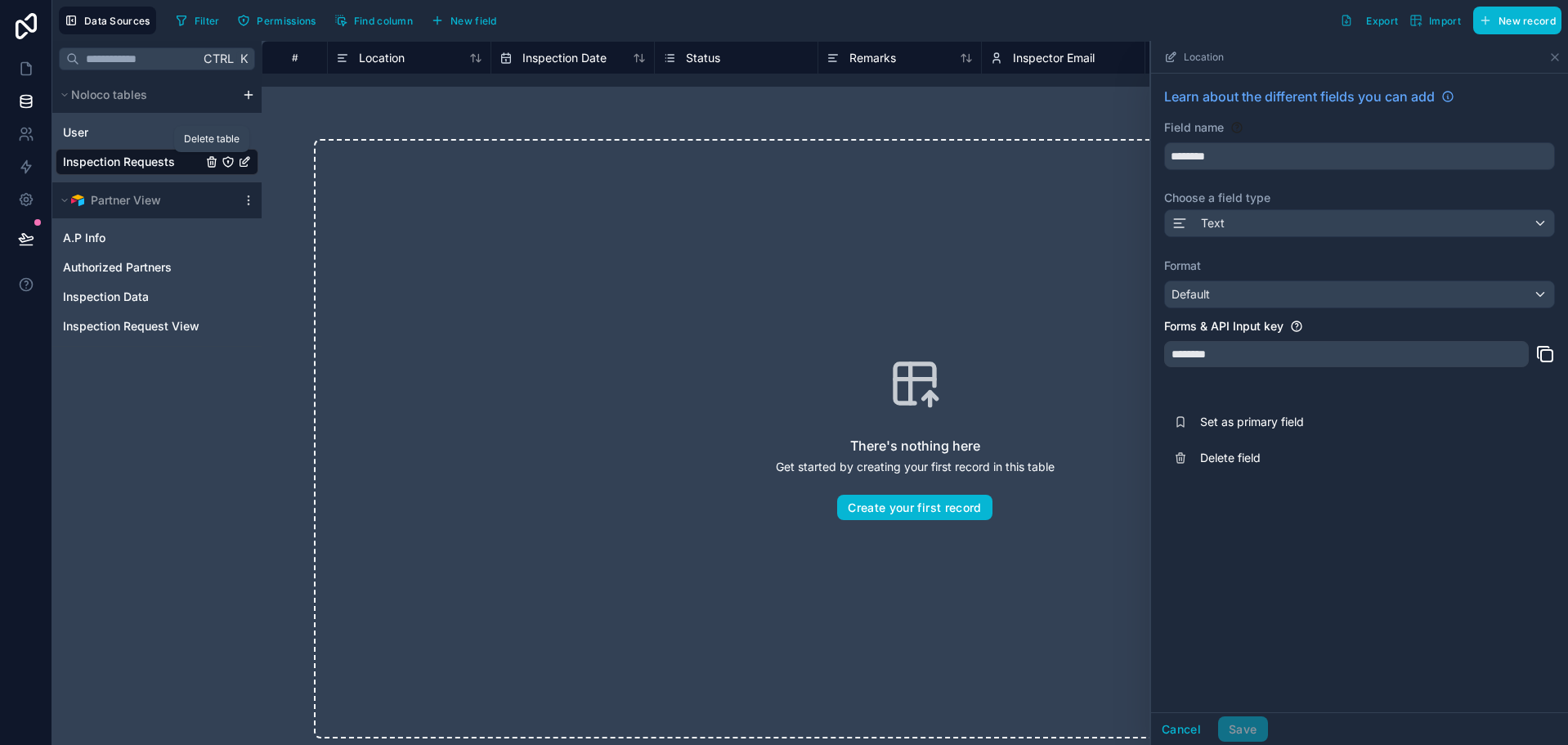
click at [215, 161] on icon "Inspection Requests" at bounding box center [211, 163] width 7 height 7
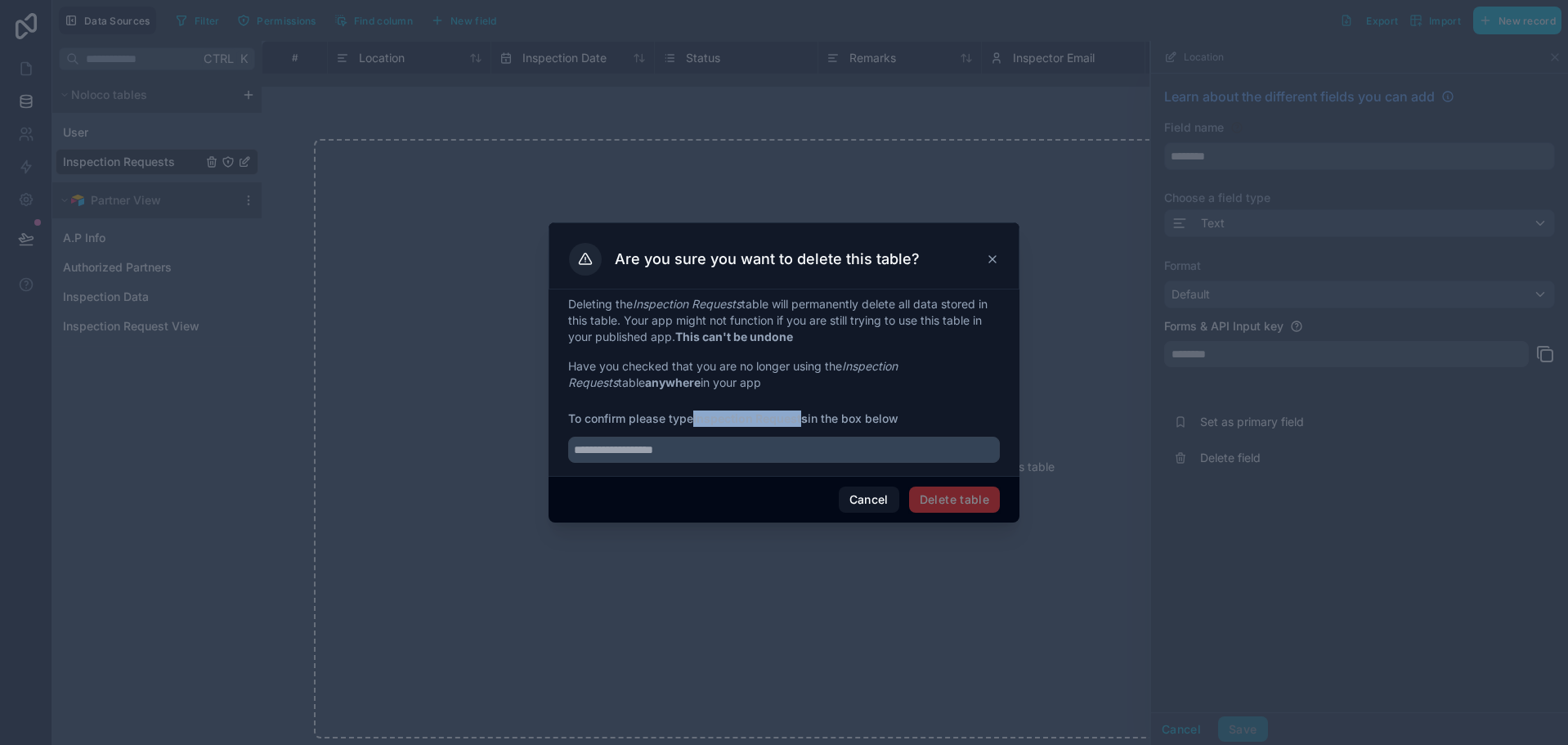
drag, startPoint x: 698, startPoint y: 420, endPoint x: 807, endPoint y: 414, distance: 109.2
click at [807, 414] on strong "Inspection Requests" at bounding box center [751, 418] width 115 height 14
click at [734, 416] on strong "Inspection Requests" at bounding box center [751, 418] width 115 height 14
click at [698, 419] on span "To confirm please type Inspection Requests in the box below" at bounding box center [784, 419] width 432 height 17
click at [698, 419] on strong "Inspection Requests" at bounding box center [751, 418] width 115 height 14
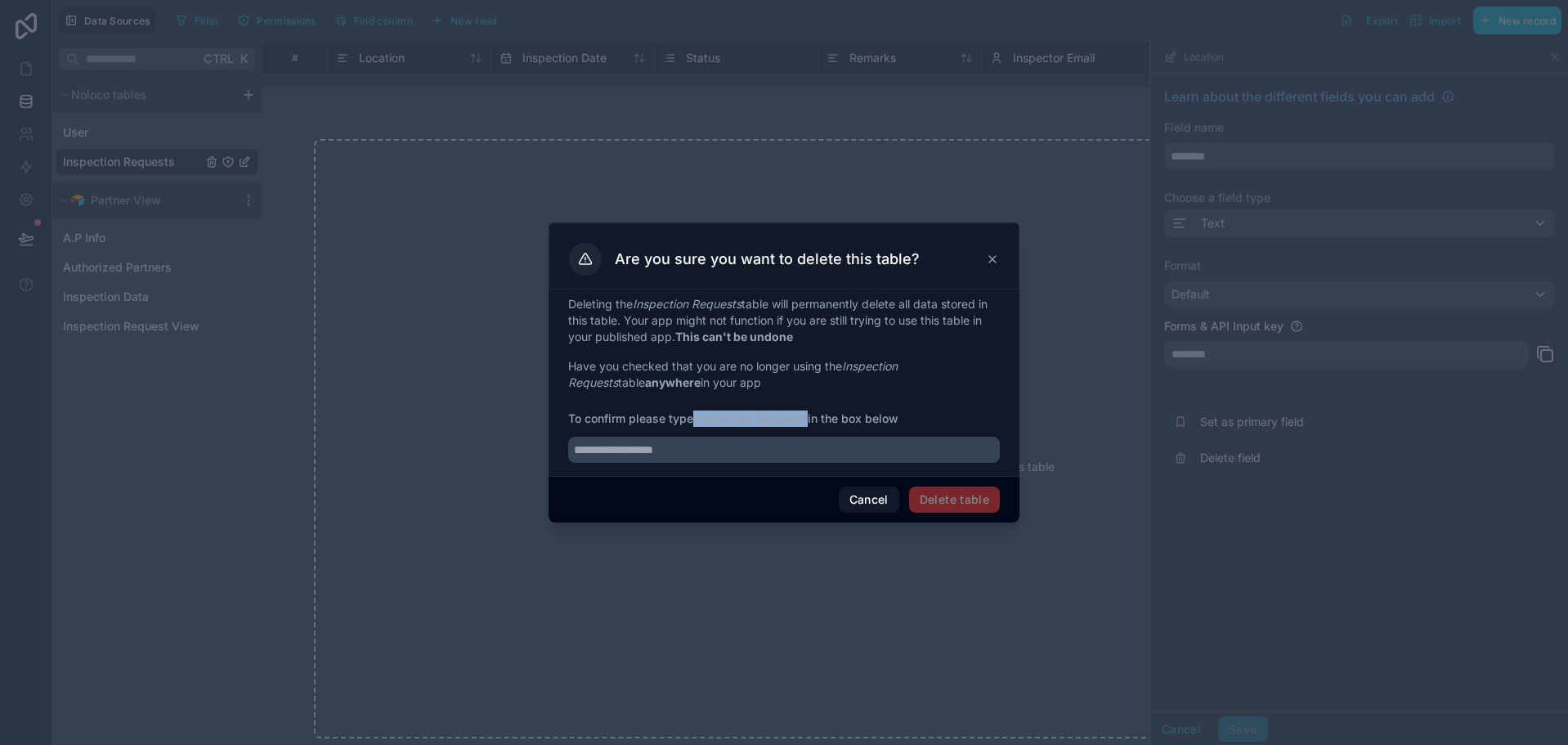
drag, startPoint x: 698, startPoint y: 419, endPoint x: 786, endPoint y: 419, distance: 88.0
click at [786, 419] on strong "Inspection Requests" at bounding box center [751, 418] width 115 height 14
copy strong "Inspection Requests"
click at [783, 442] on input "text" at bounding box center [784, 449] width 432 height 26
paste input "**********"
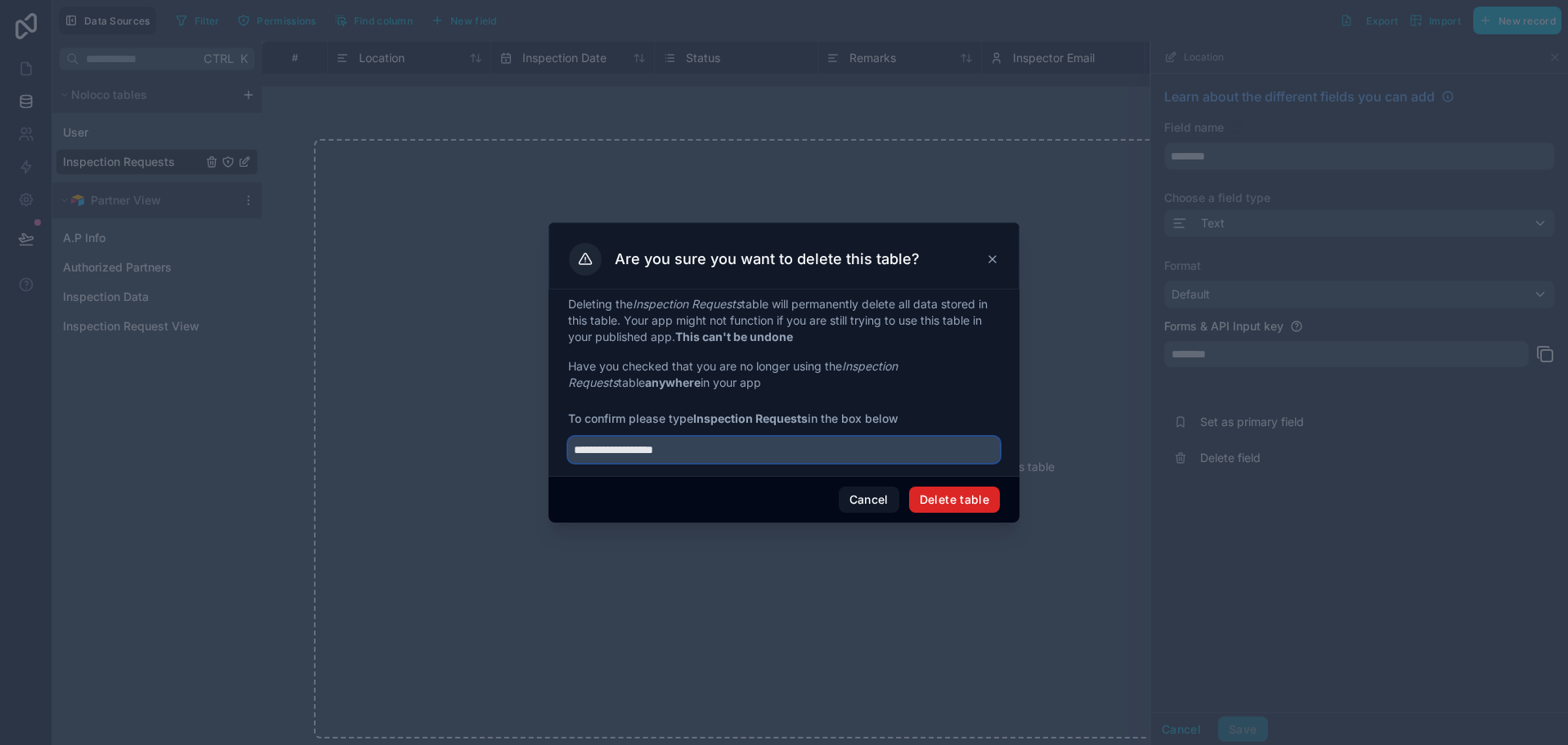
type input "**********"
click at [958, 492] on button "Delete table" at bounding box center [953, 499] width 91 height 26
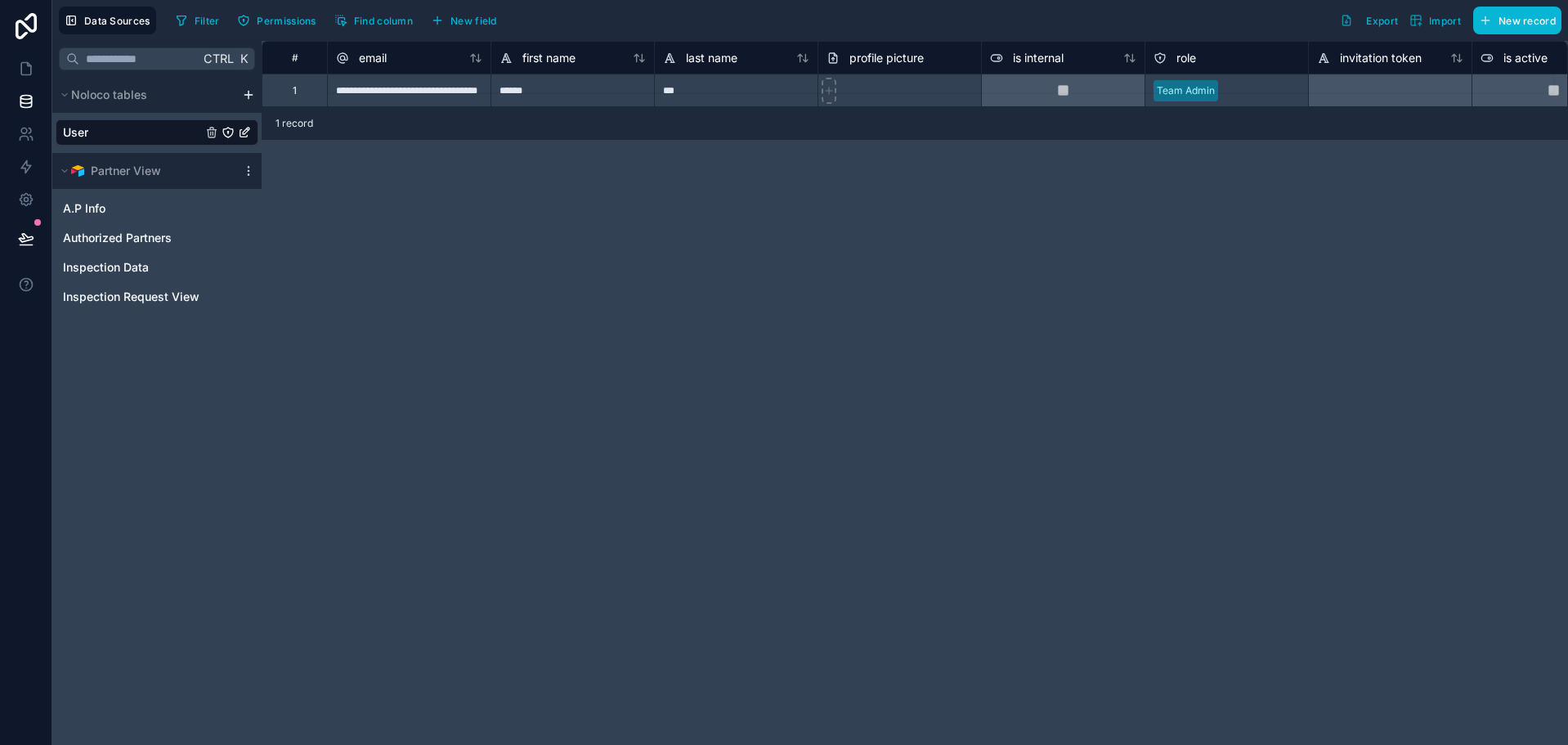
click at [241, 91] on div at bounding box center [248, 95] width 20 height 13
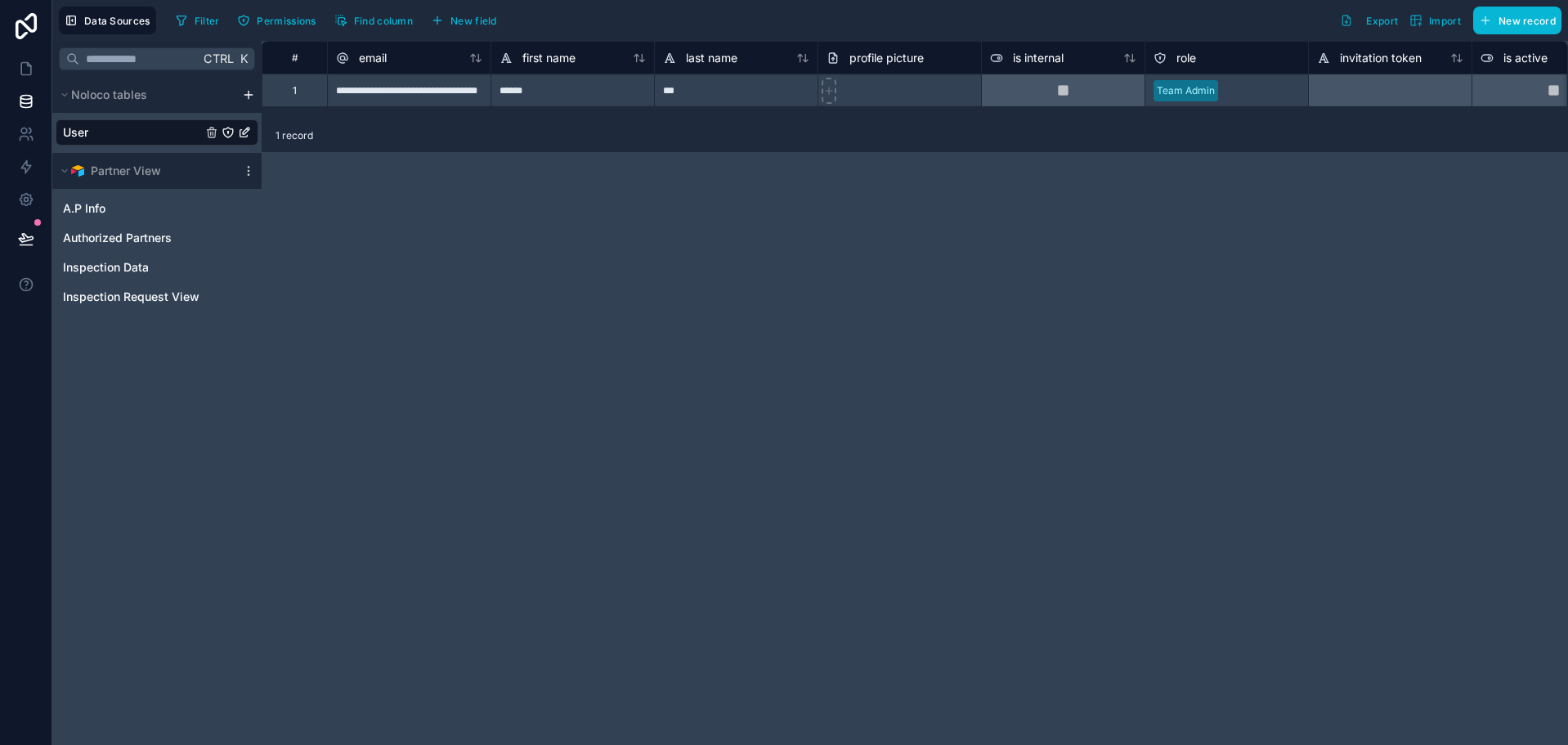
click at [249, 94] on html "**********" at bounding box center [784, 372] width 1568 height 745
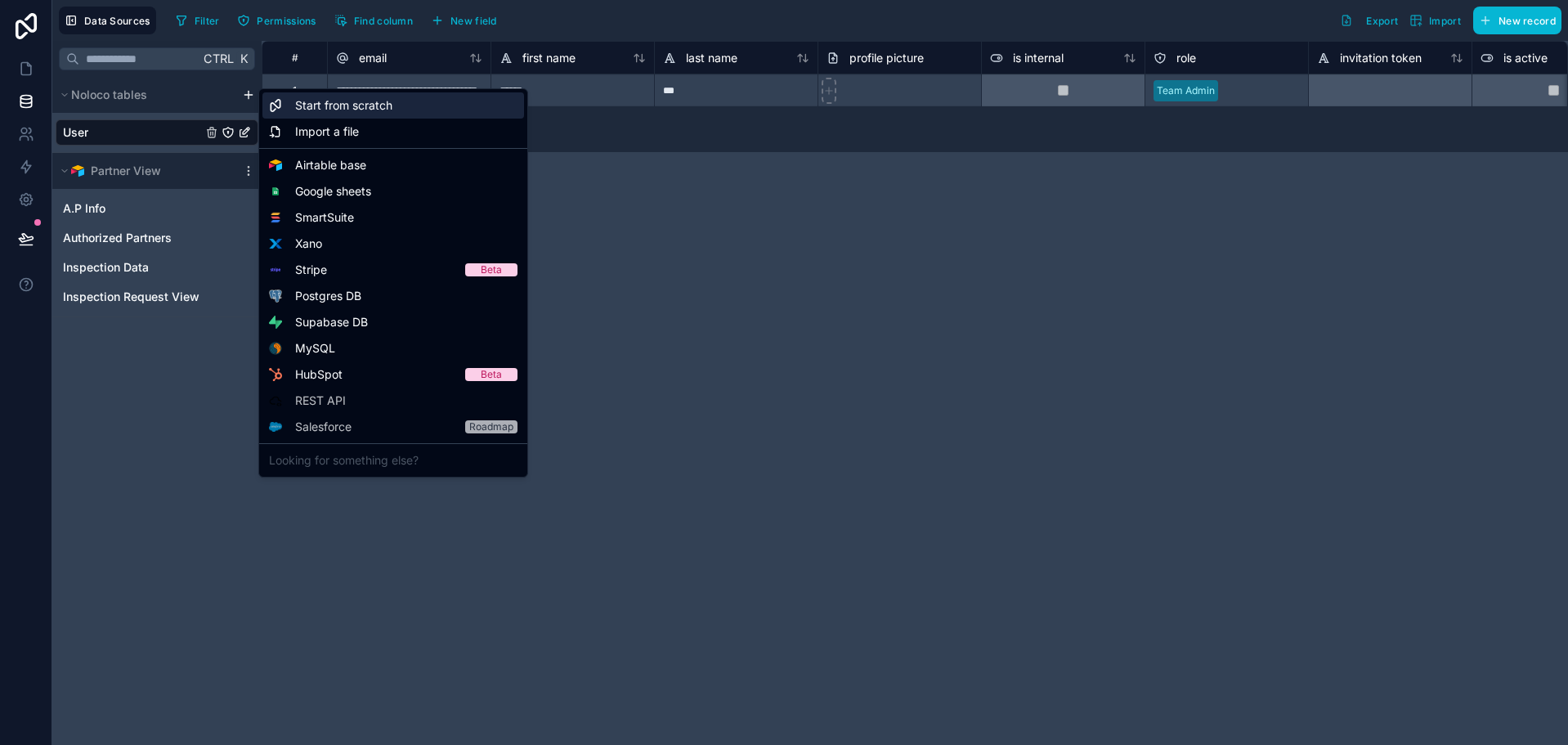
click at [304, 115] on div "Start from scratch" at bounding box center [393, 105] width 262 height 26
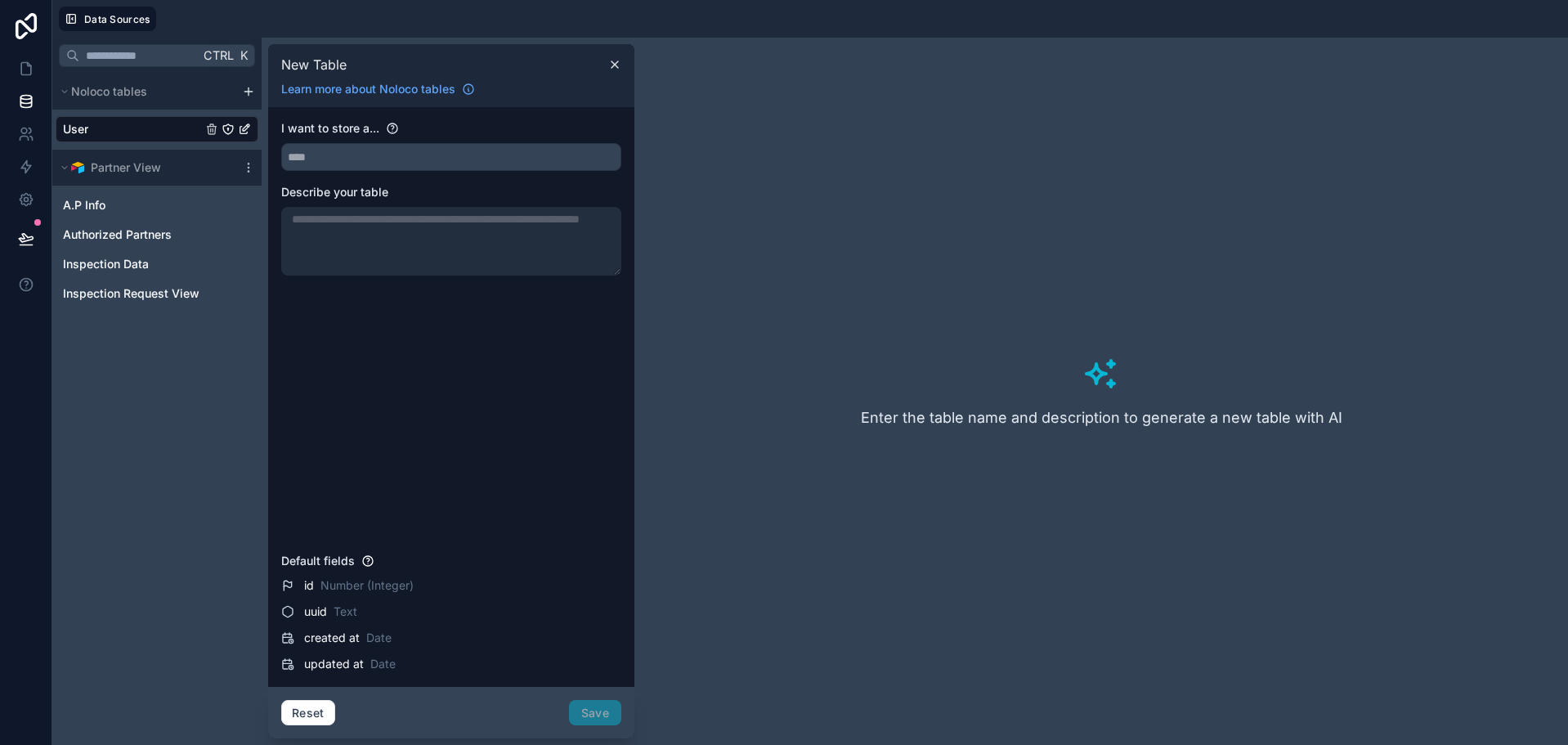
click at [334, 171] on div "I want to store a... Describe your table" at bounding box center [451, 333] width 340 height 426
click at [337, 160] on input "text" at bounding box center [451, 156] width 338 height 26
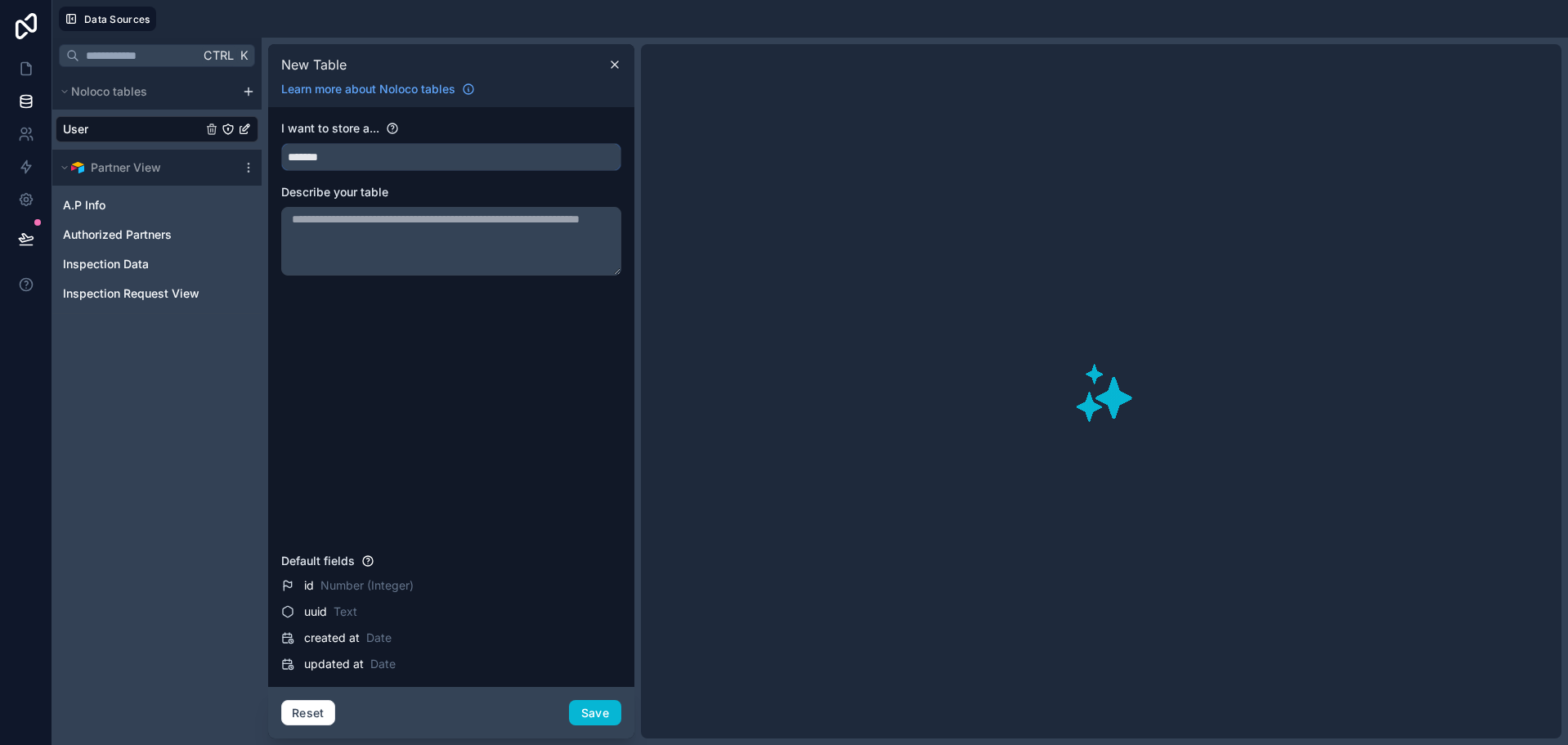
click at [318, 158] on input "*******" at bounding box center [451, 156] width 338 height 26
click at [327, 159] on input "*******" at bounding box center [451, 156] width 338 height 26
click at [322, 154] on input "*******" at bounding box center [451, 156] width 338 height 26
type input "********"
click at [587, 715] on button "Save" at bounding box center [595, 712] width 52 height 26
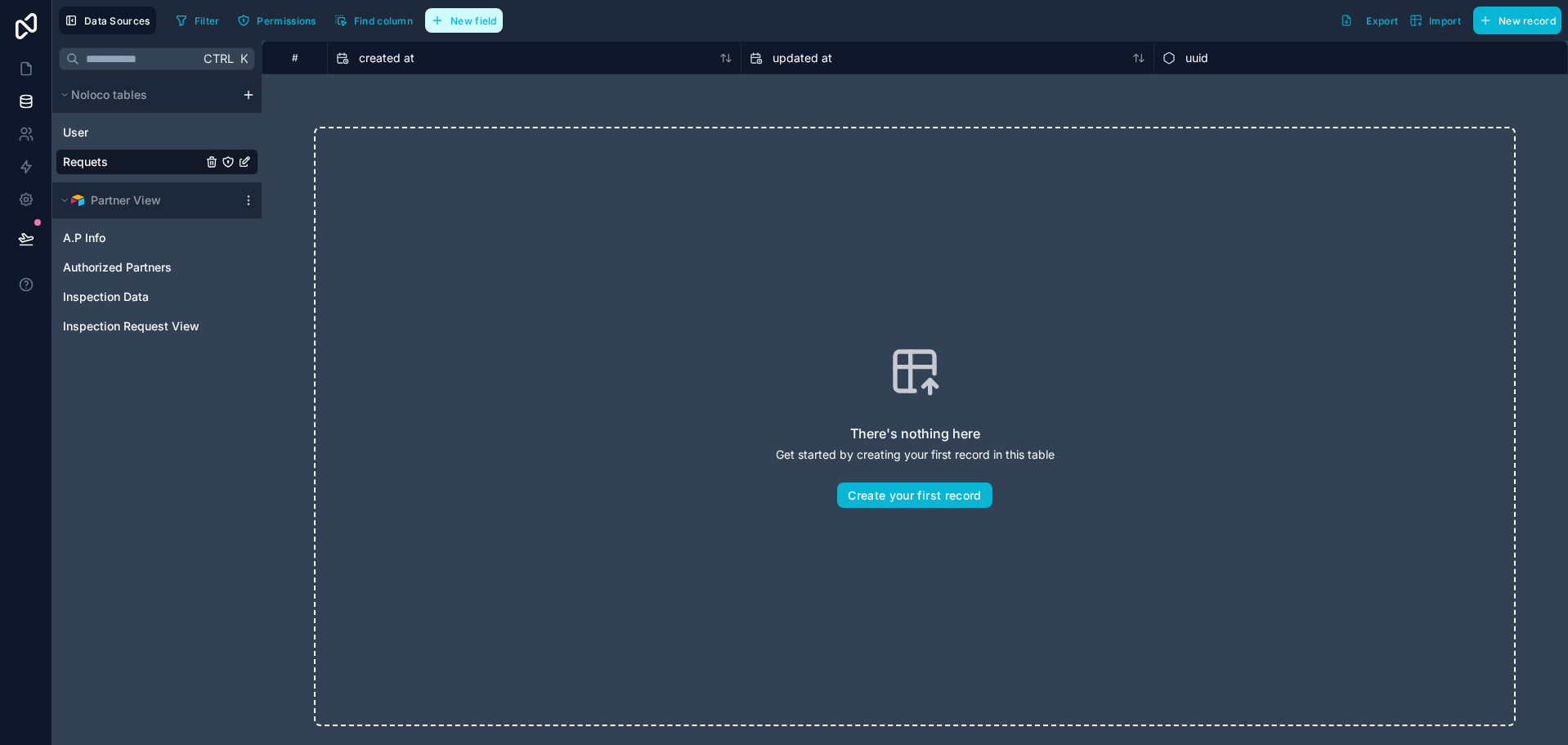
drag, startPoint x: 446, startPoint y: 10, endPoint x: 457, endPoint y: 16, distance: 12.5
click at [446, 11] on button "New field" at bounding box center [464, 21] width 78 height 25
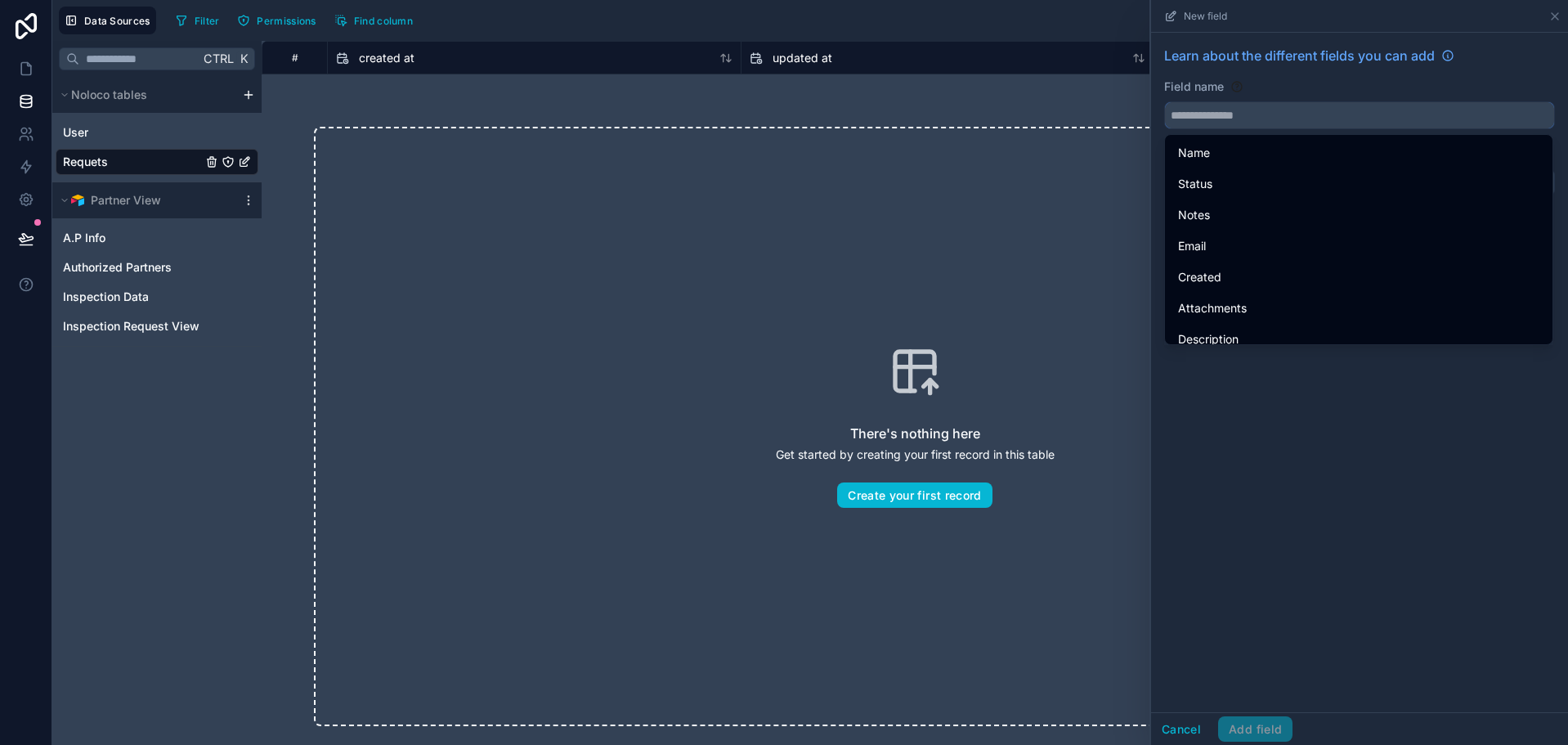
click at [1308, 103] on input "text" at bounding box center [1360, 115] width 389 height 26
click at [66, 123] on div "User" at bounding box center [157, 132] width 203 height 26
click at [1559, 13] on icon at bounding box center [1555, 17] width 13 height 13
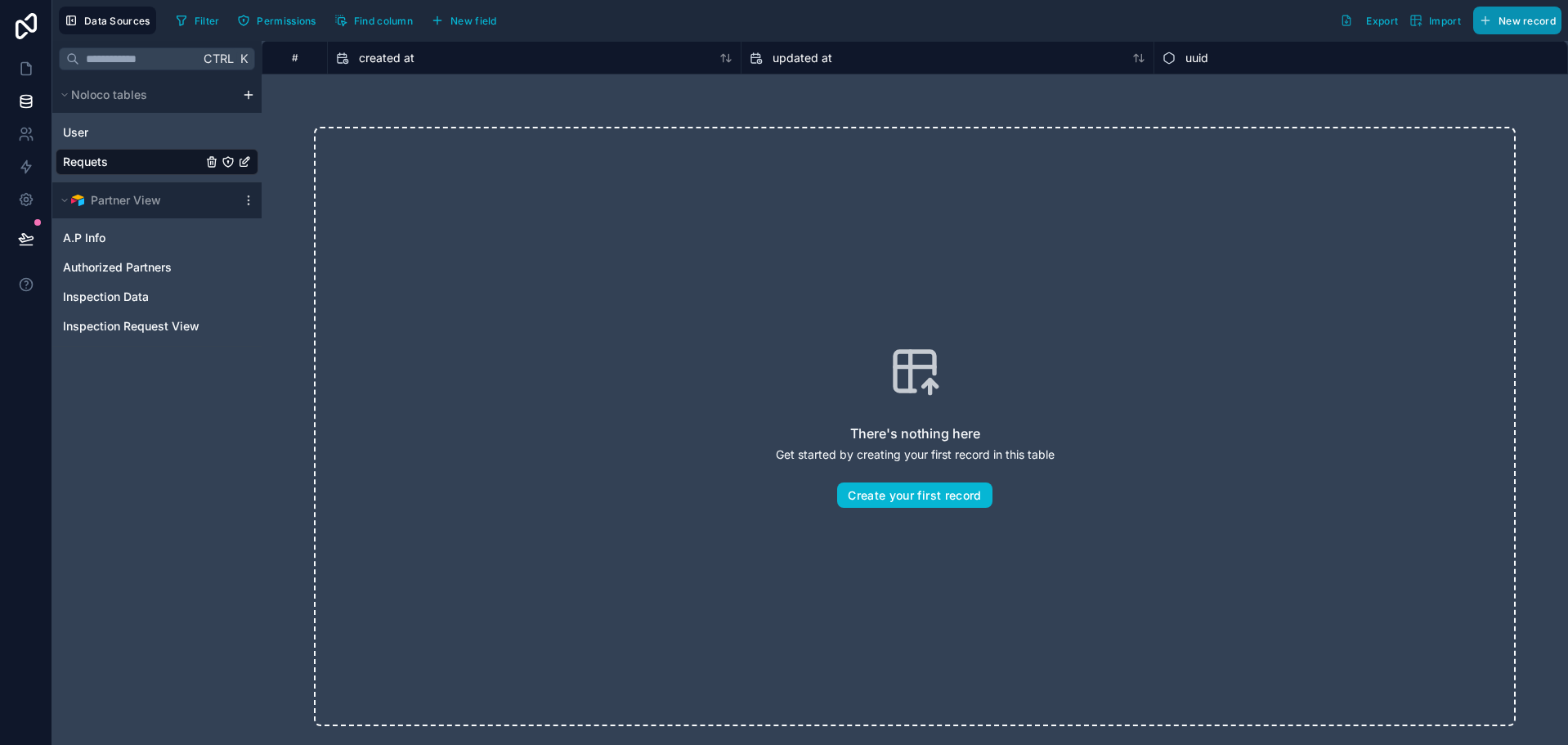
click at [1556, 16] on button "New record" at bounding box center [1517, 20] width 88 height 27
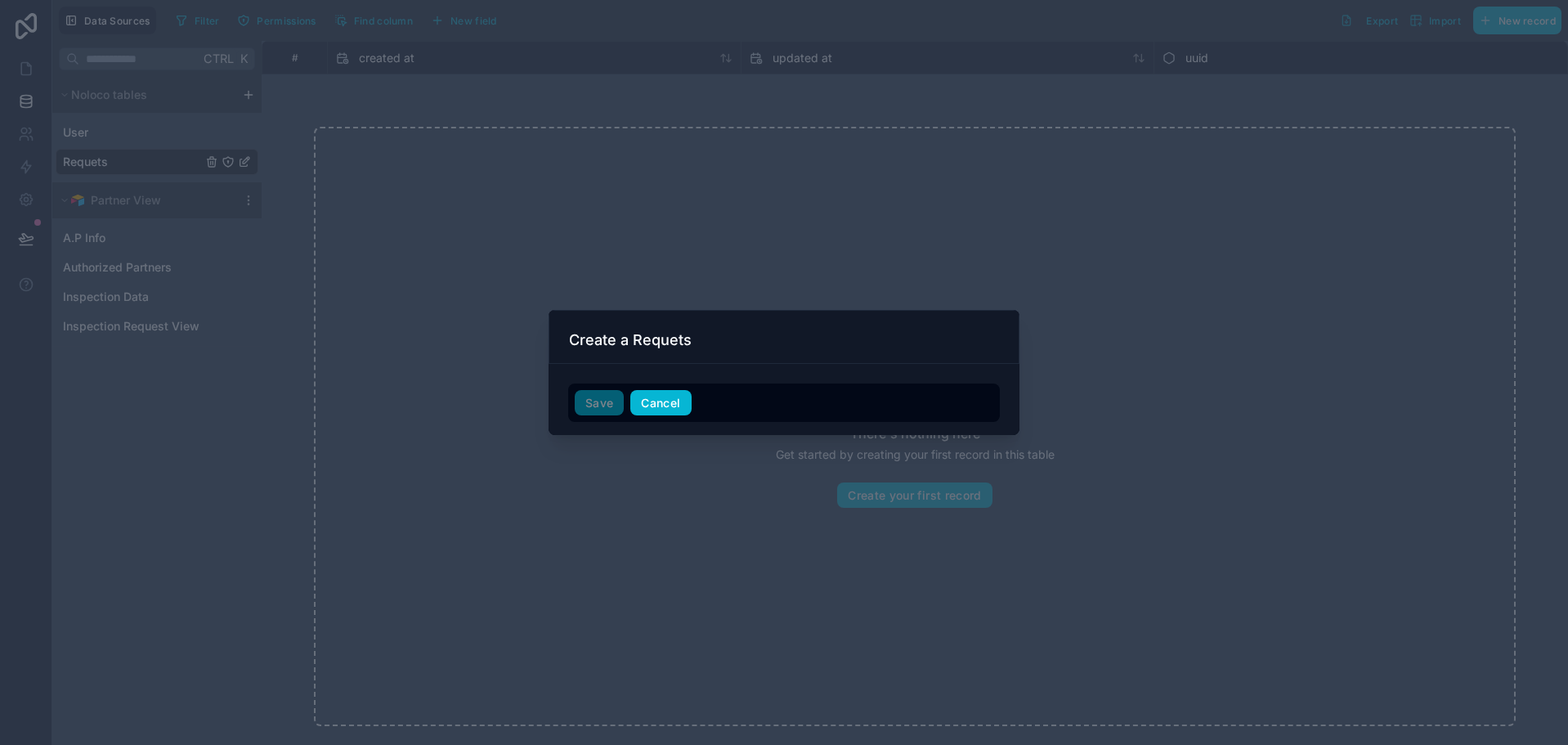
click at [669, 409] on button "Cancel" at bounding box center [660, 402] width 61 height 26
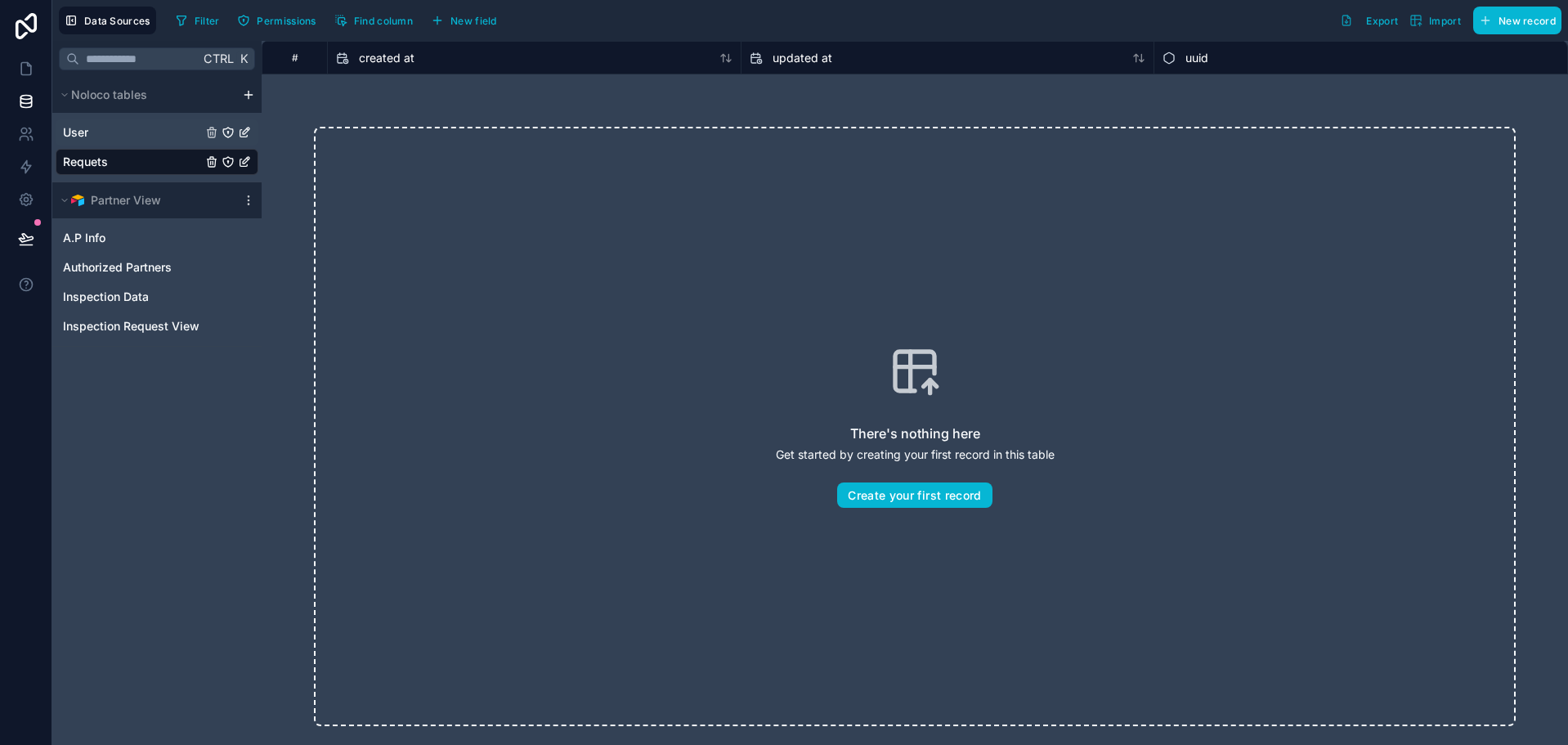
click at [145, 134] on link "User" at bounding box center [132, 133] width 139 height 17
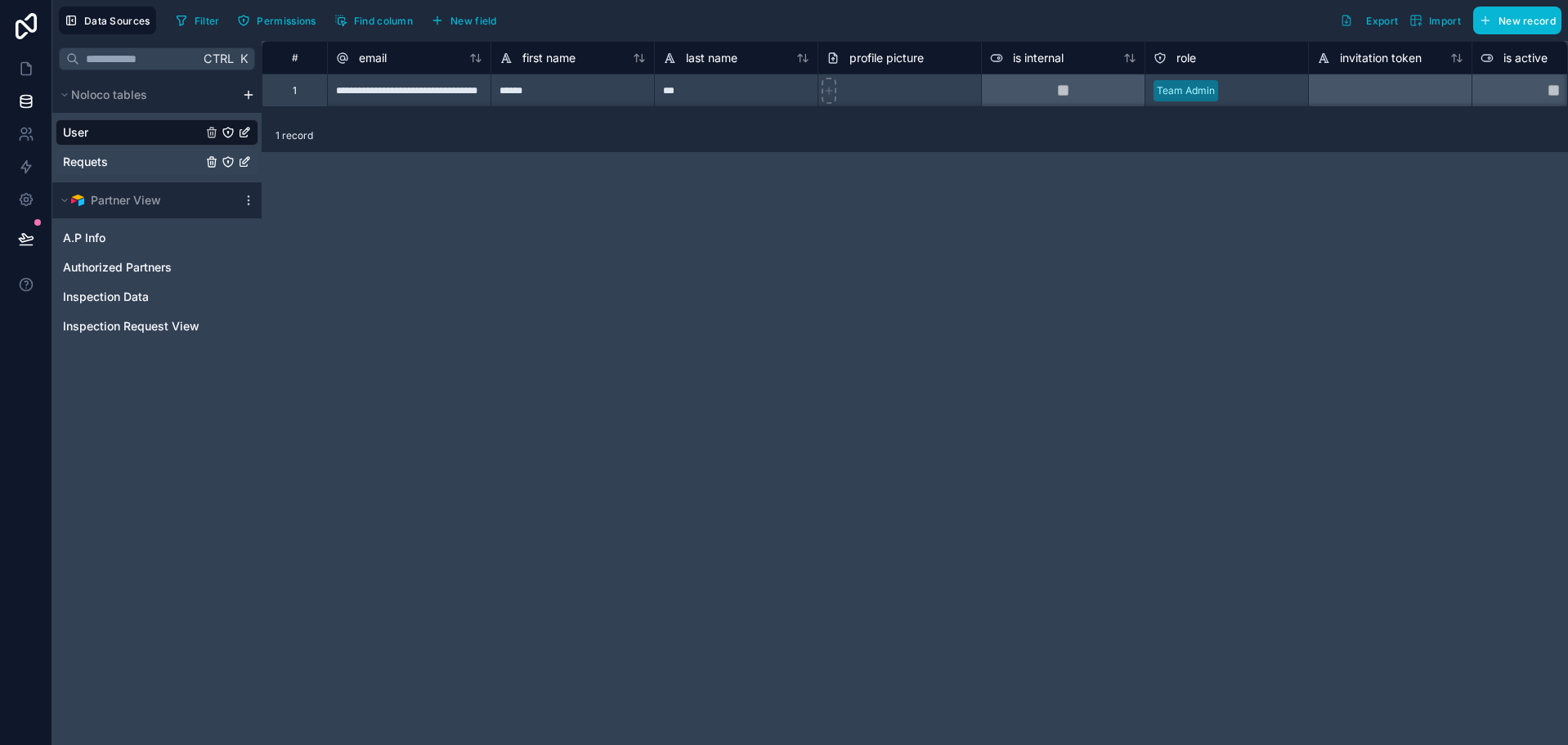
click at [164, 158] on link "Requets" at bounding box center [132, 162] width 139 height 17
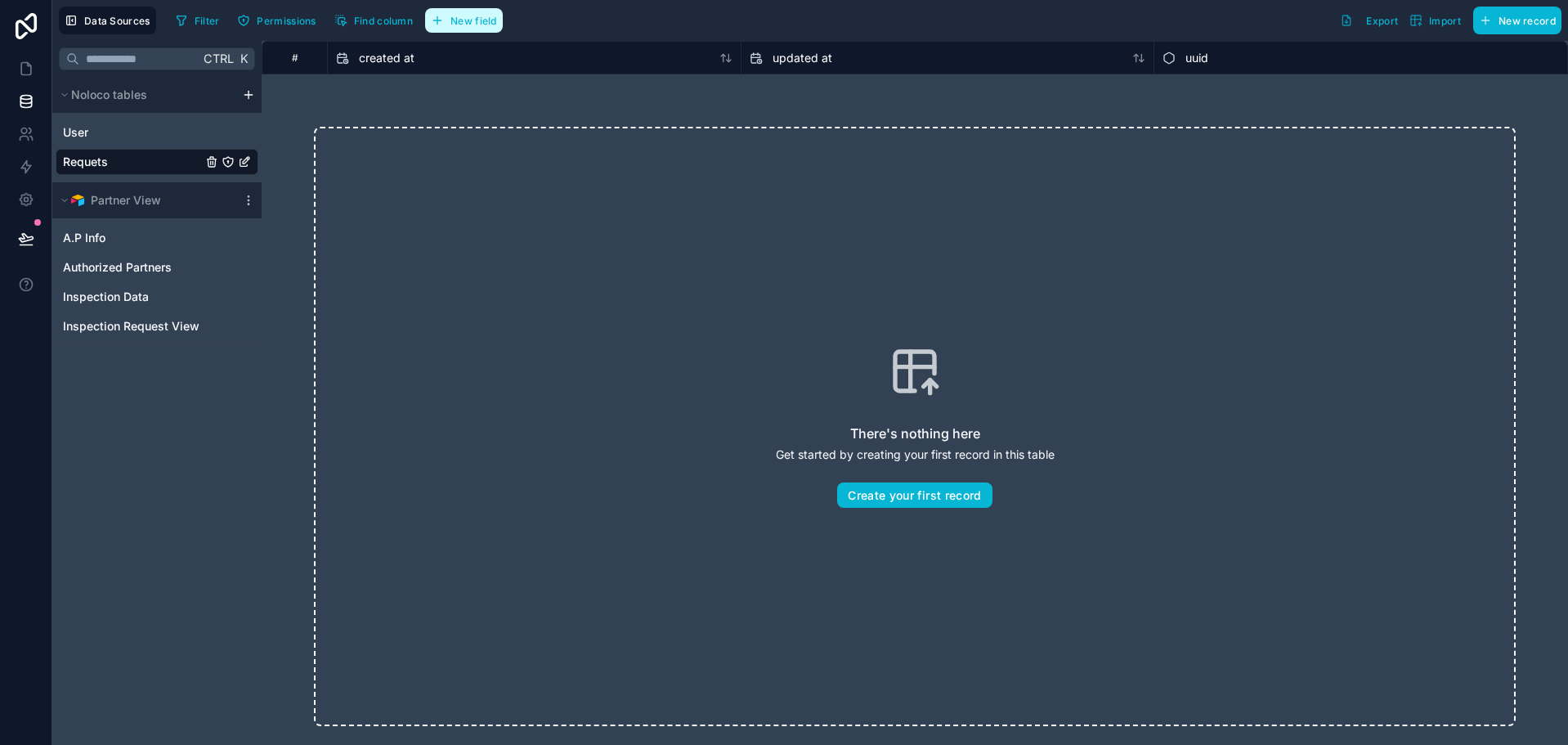
click at [490, 22] on span "New field" at bounding box center [473, 21] width 47 height 12
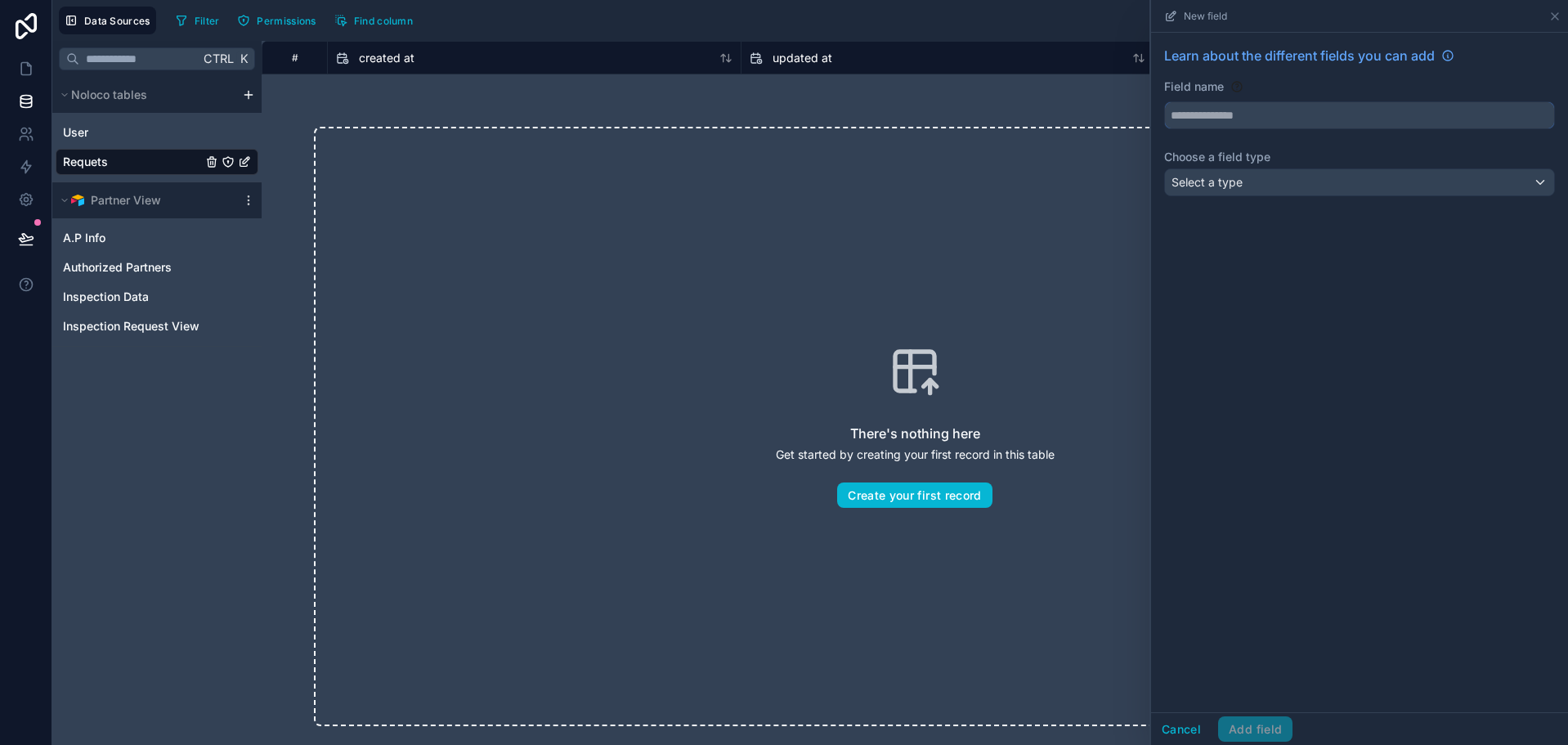
click at [1202, 115] on input "text" at bounding box center [1360, 115] width 389 height 26
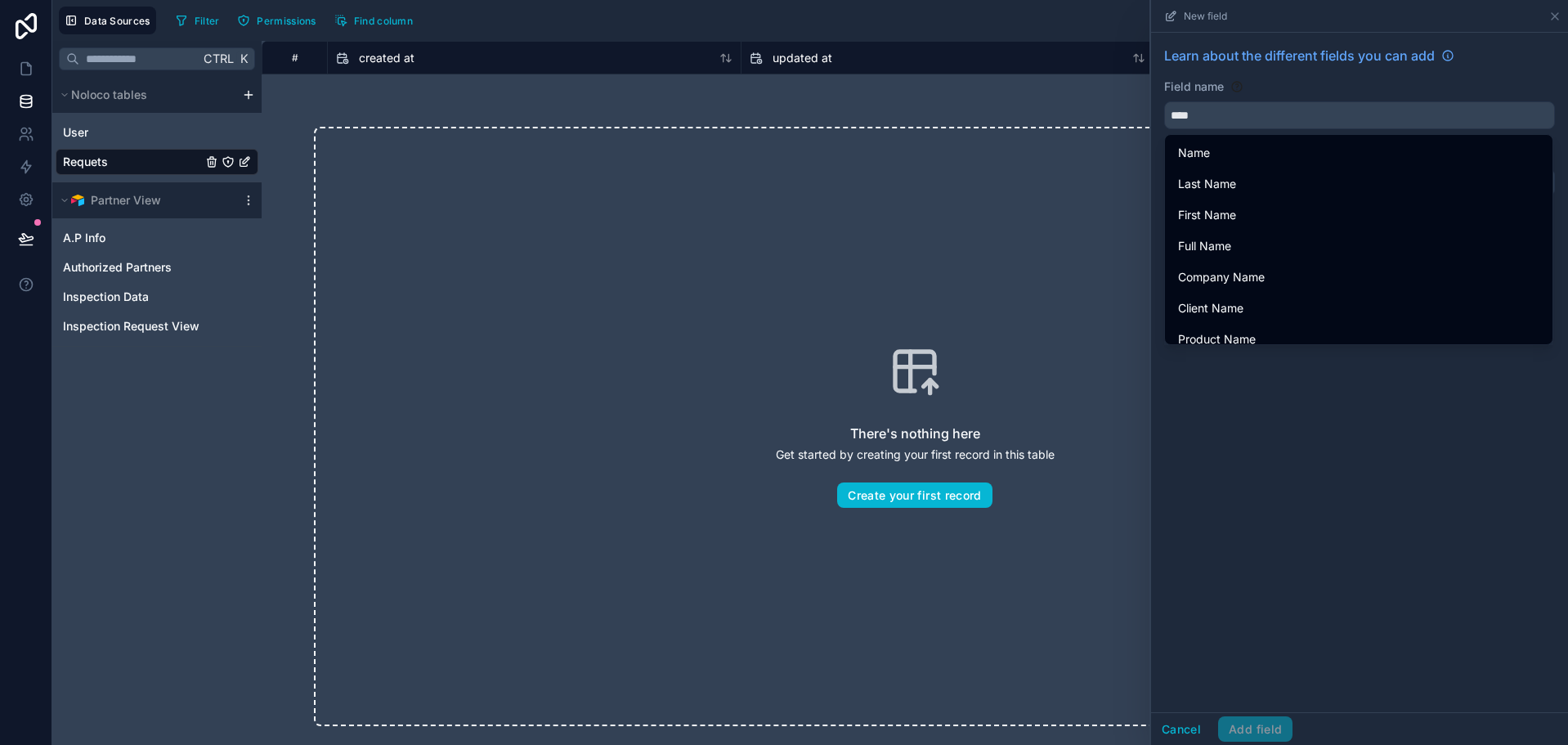
click at [1249, 235] on div "Full Name" at bounding box center [1358, 246] width 381 height 29
type input "*********"
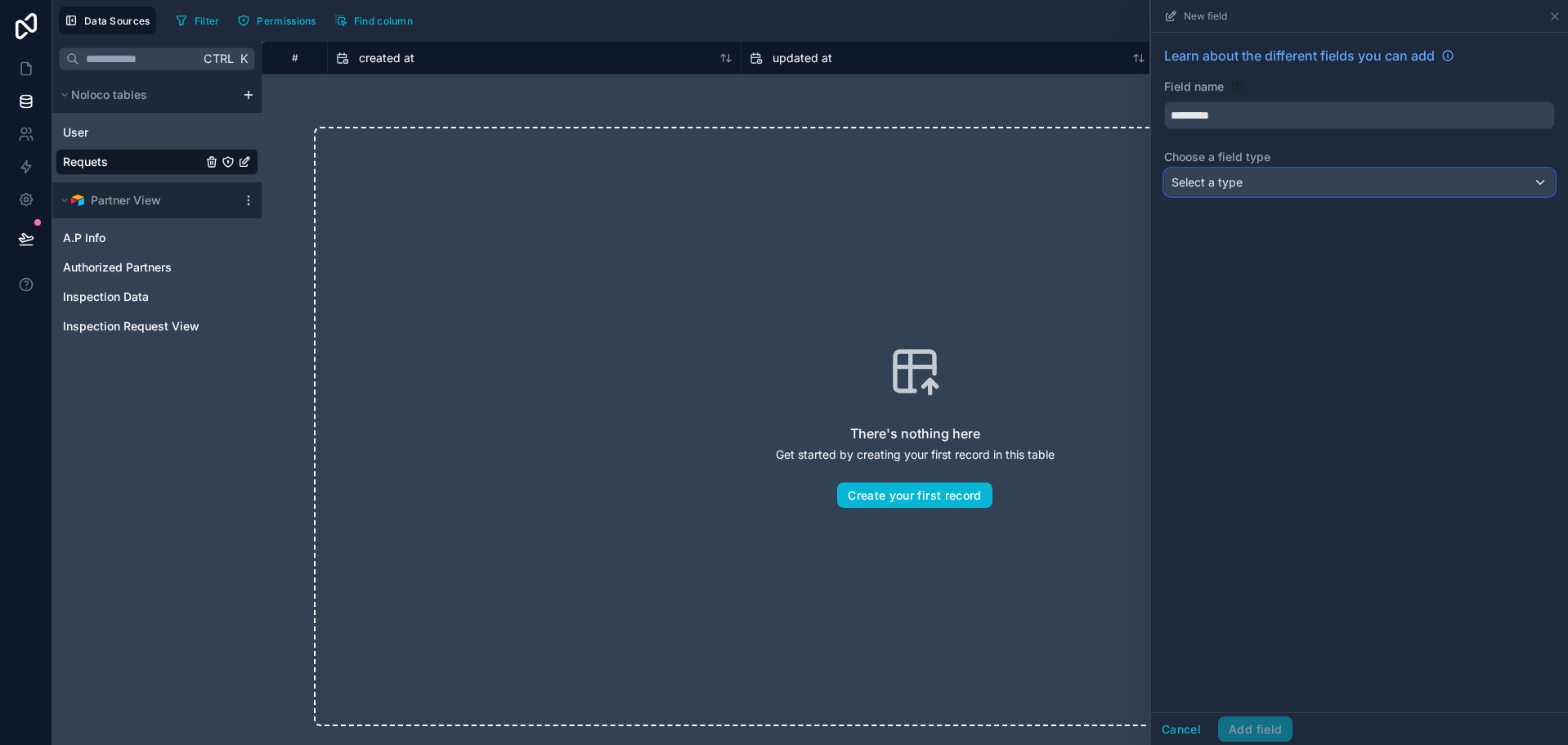
click at [1246, 193] on div "Select a type" at bounding box center [1360, 182] width 389 height 26
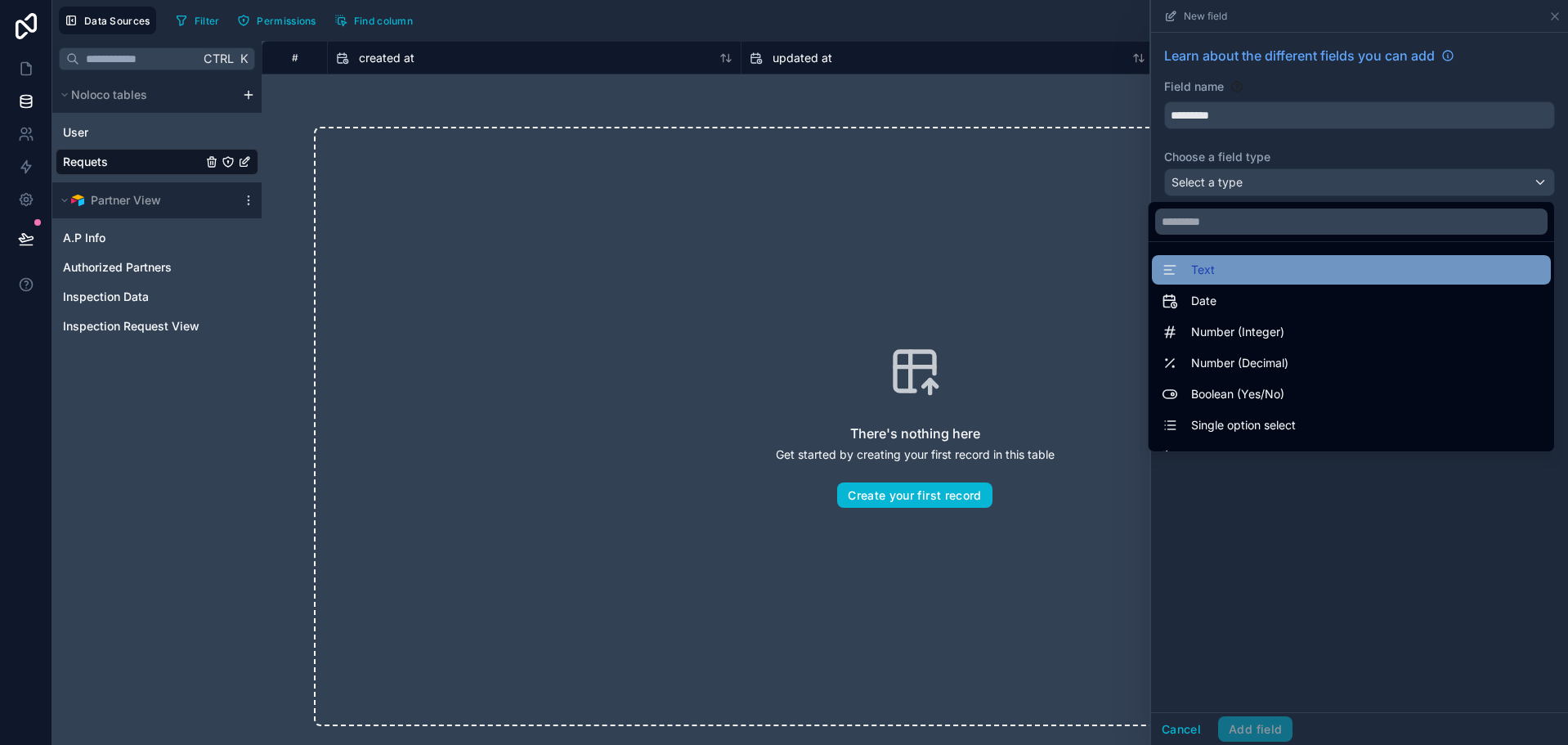
click at [1240, 274] on div "Text" at bounding box center [1351, 270] width 380 height 20
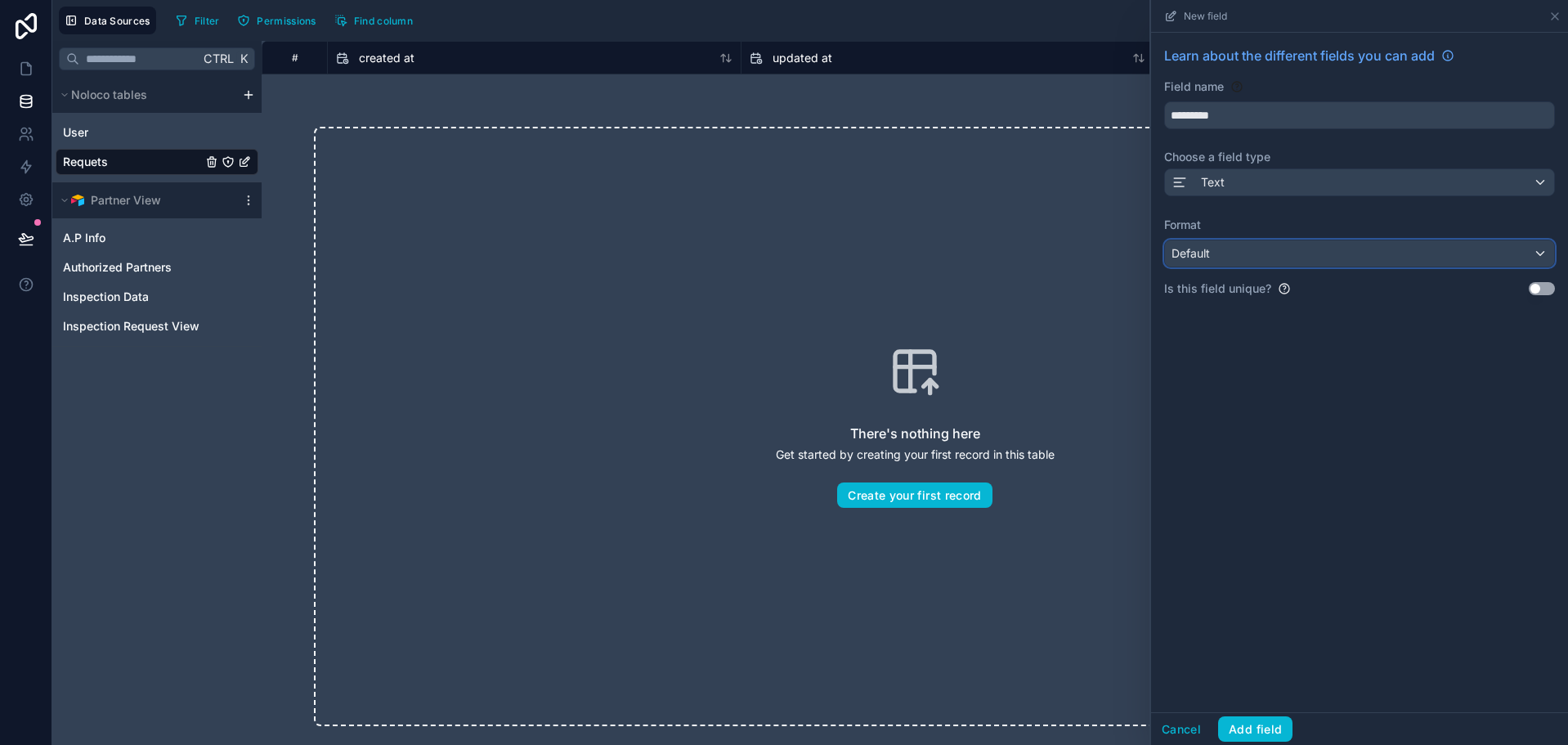
click at [1463, 239] on button "Default" at bounding box center [1360, 252] width 390 height 27
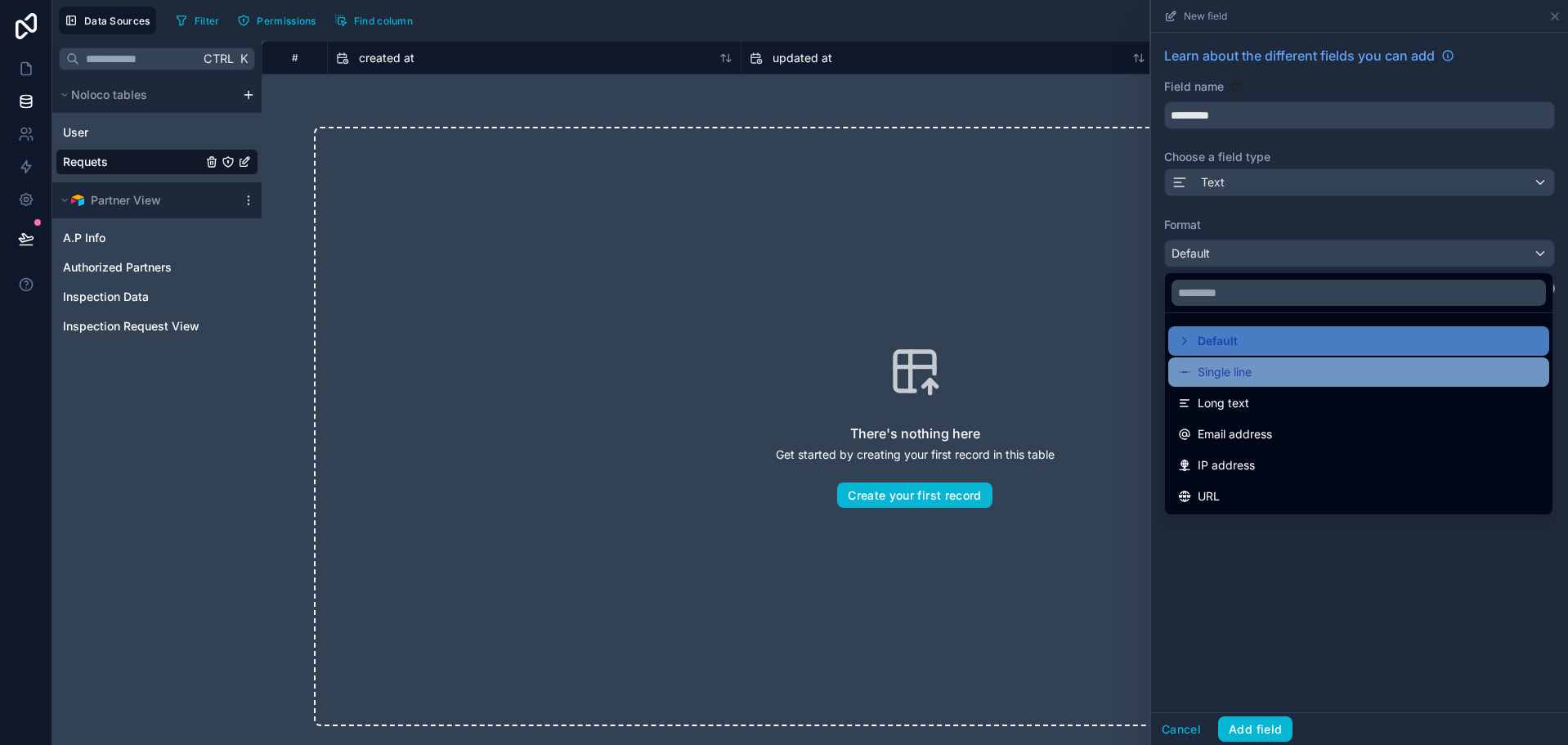
click at [1292, 367] on div "Single line" at bounding box center [1358, 372] width 361 height 20
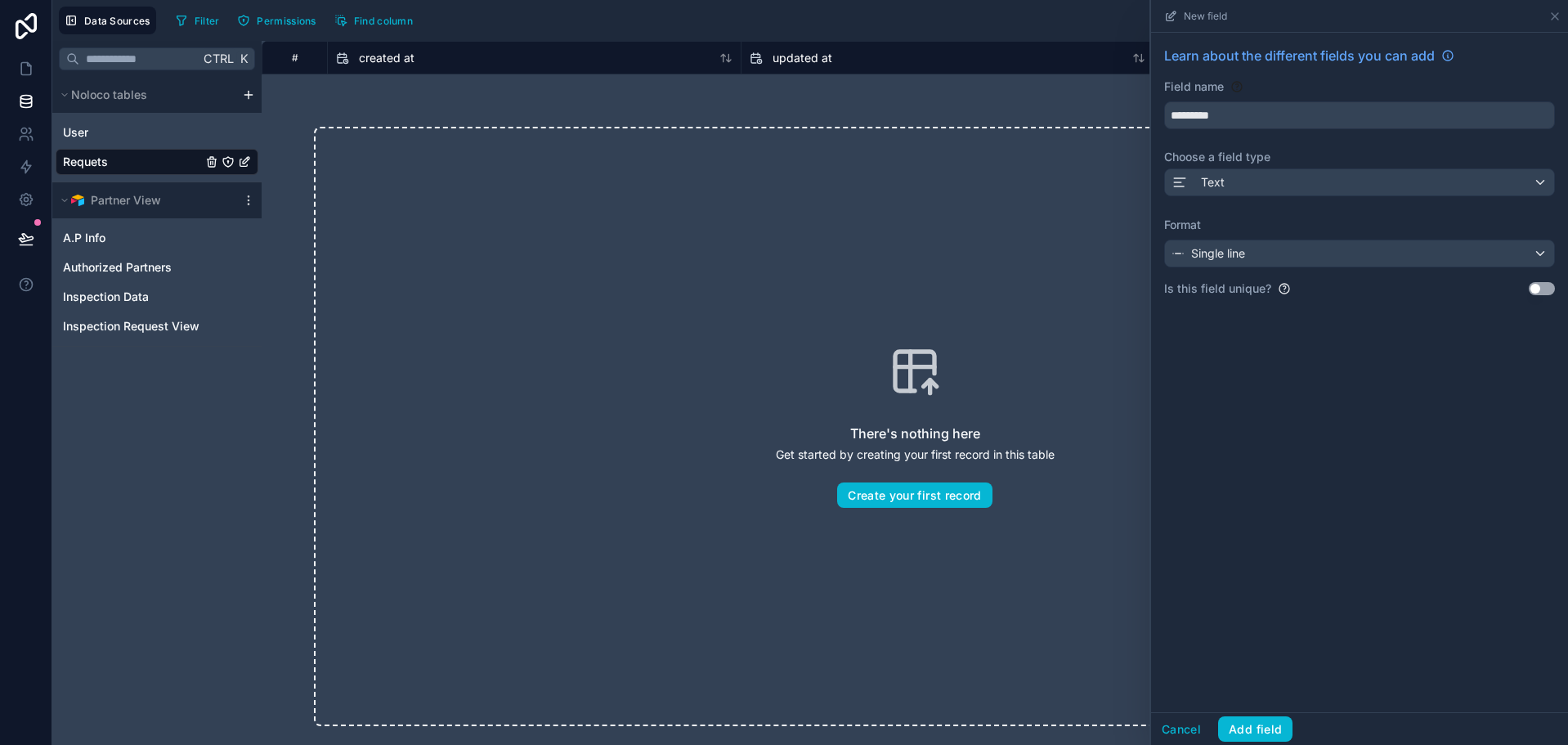
click at [1307, 383] on div "Learn about the different fields you can add Field name ********* Choose a fiel…" at bounding box center [1360, 372] width 417 height 679
click at [1262, 732] on button "Add field" at bounding box center [1255, 728] width 75 height 26
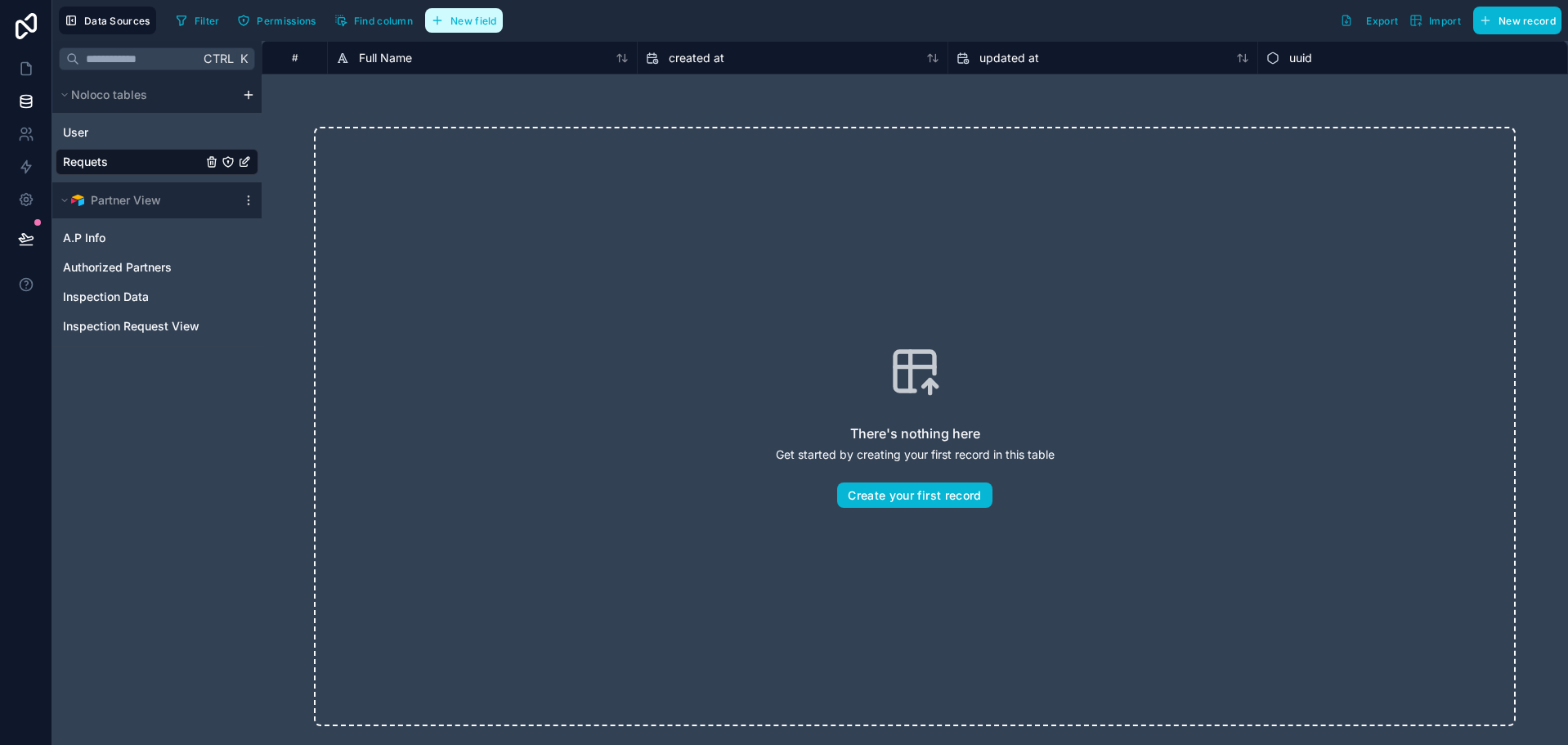
click at [458, 10] on button "New field" at bounding box center [464, 21] width 78 height 25
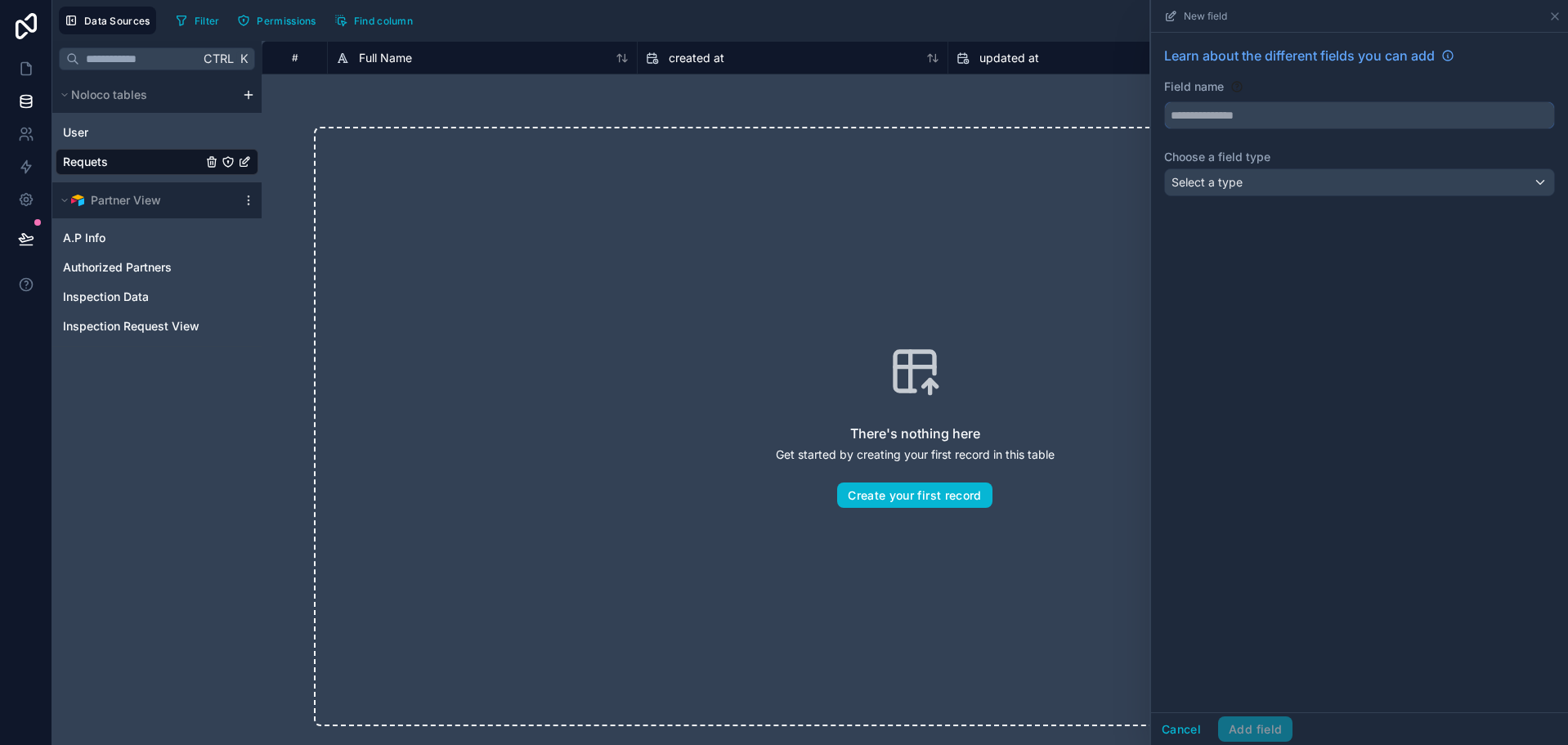
click at [1219, 115] on input "text" at bounding box center [1360, 115] width 389 height 26
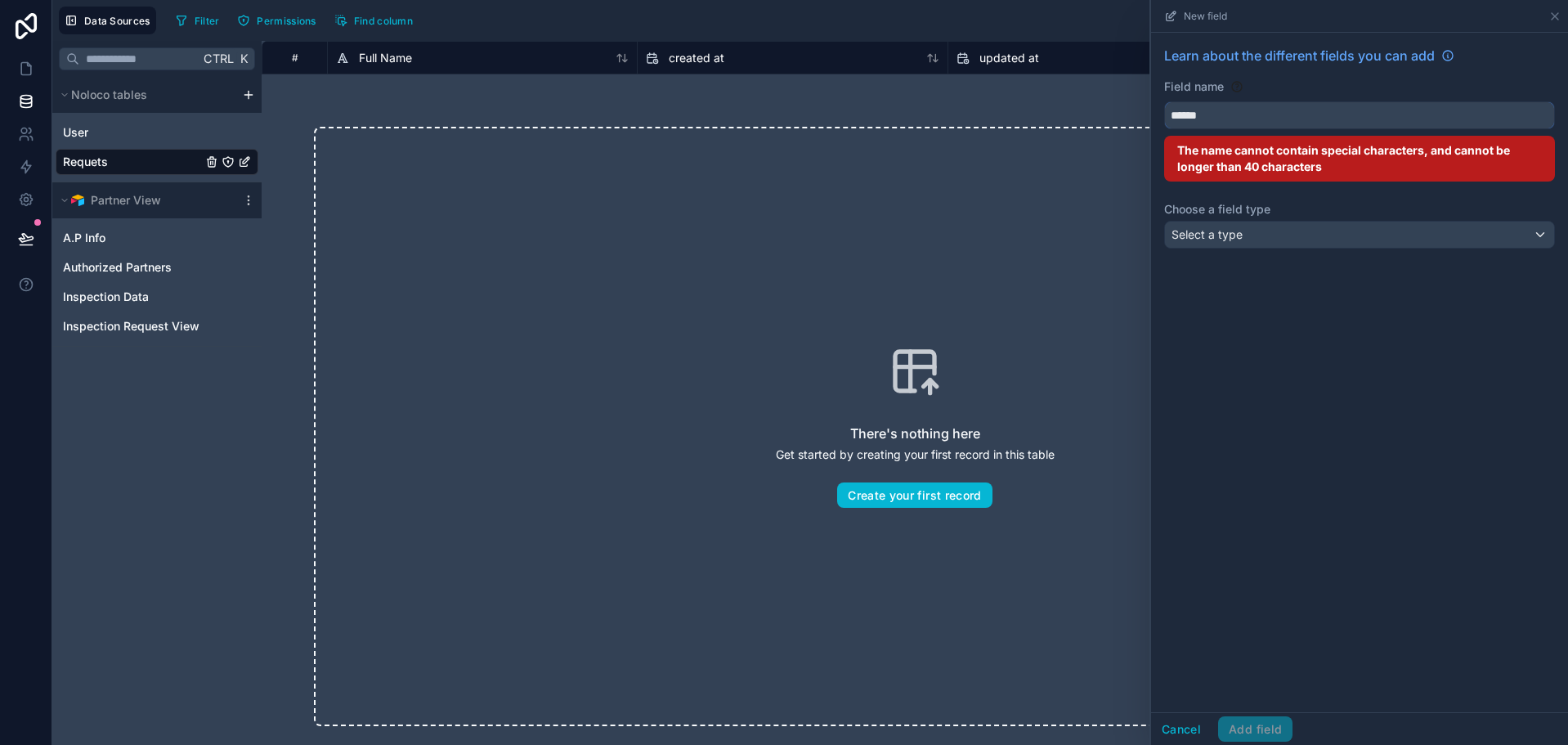
click at [1164, 101] on button "*****" at bounding box center [1360, 115] width 390 height 27
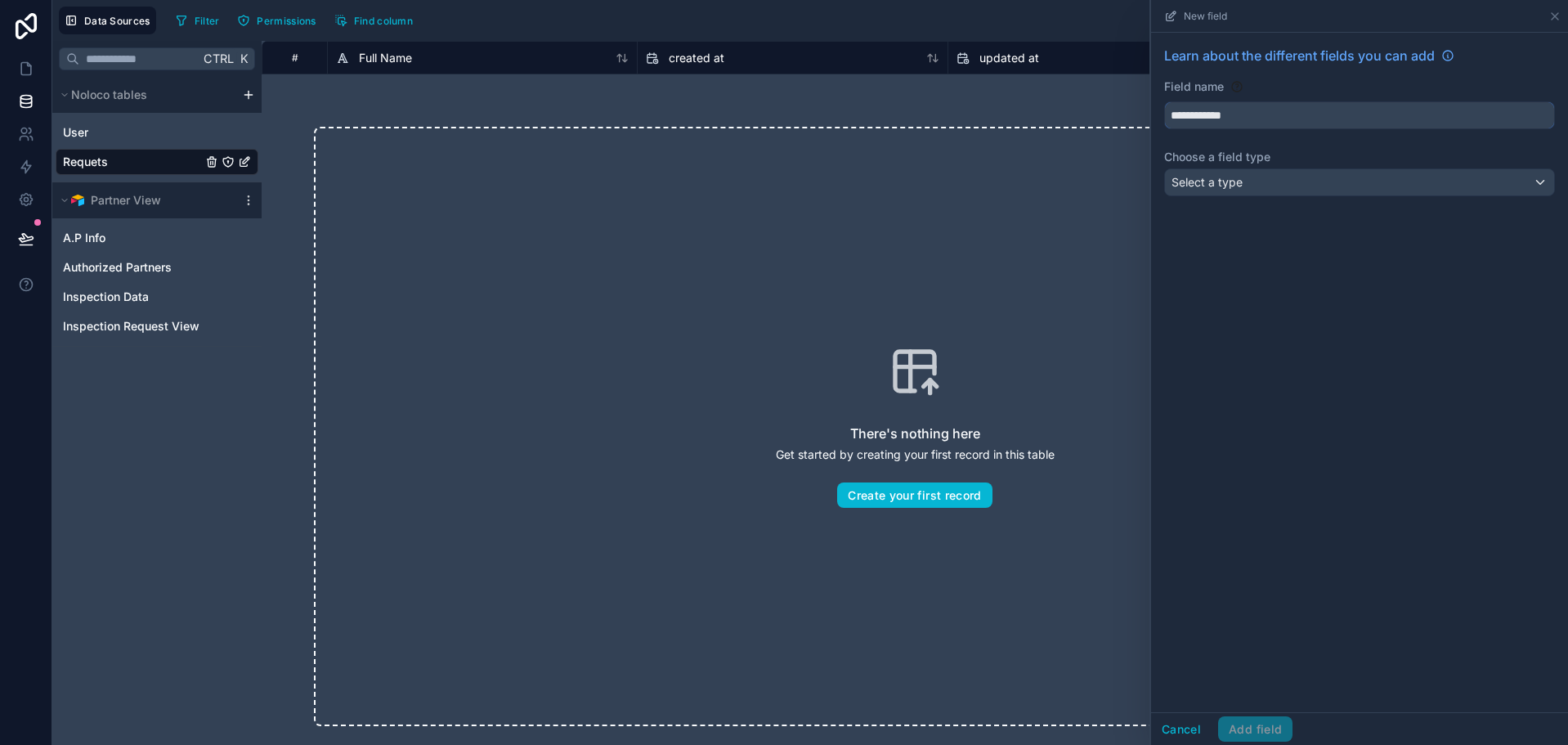
type input "**********"
click at [1222, 181] on span "Select a type" at bounding box center [1207, 182] width 71 height 14
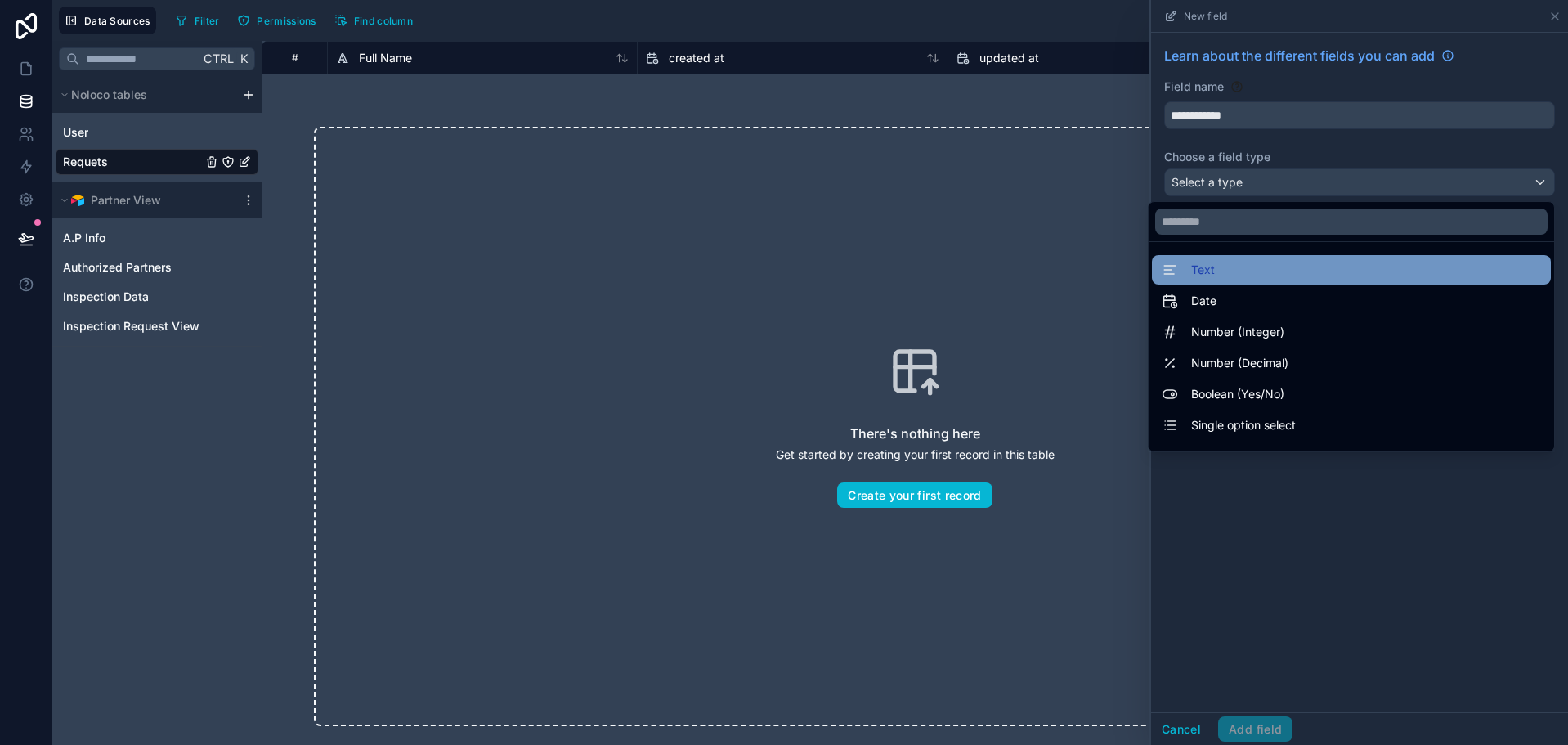
click at [1191, 265] on span "Text" at bounding box center [1203, 270] width 24 height 20
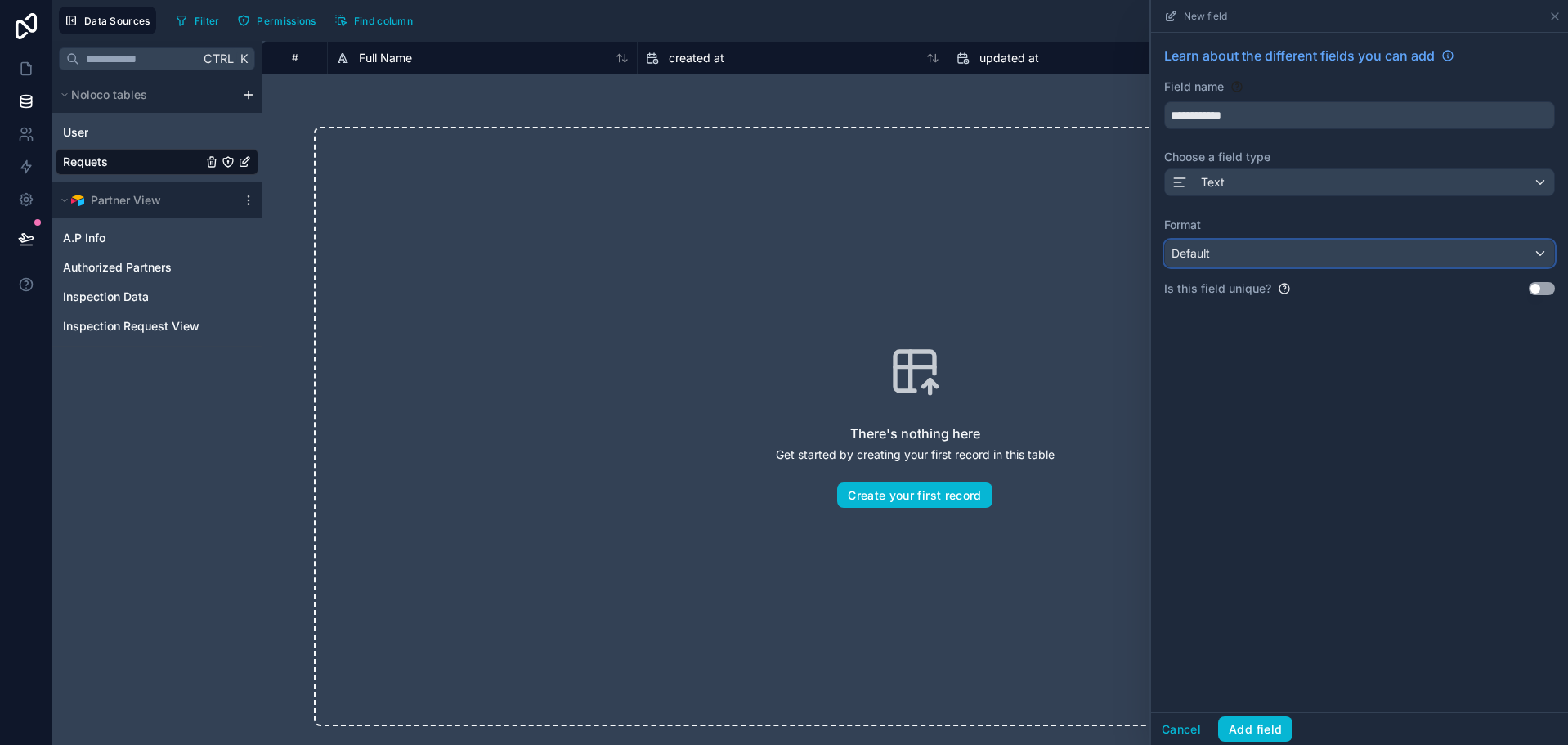
click at [1233, 260] on div "Default" at bounding box center [1360, 252] width 389 height 26
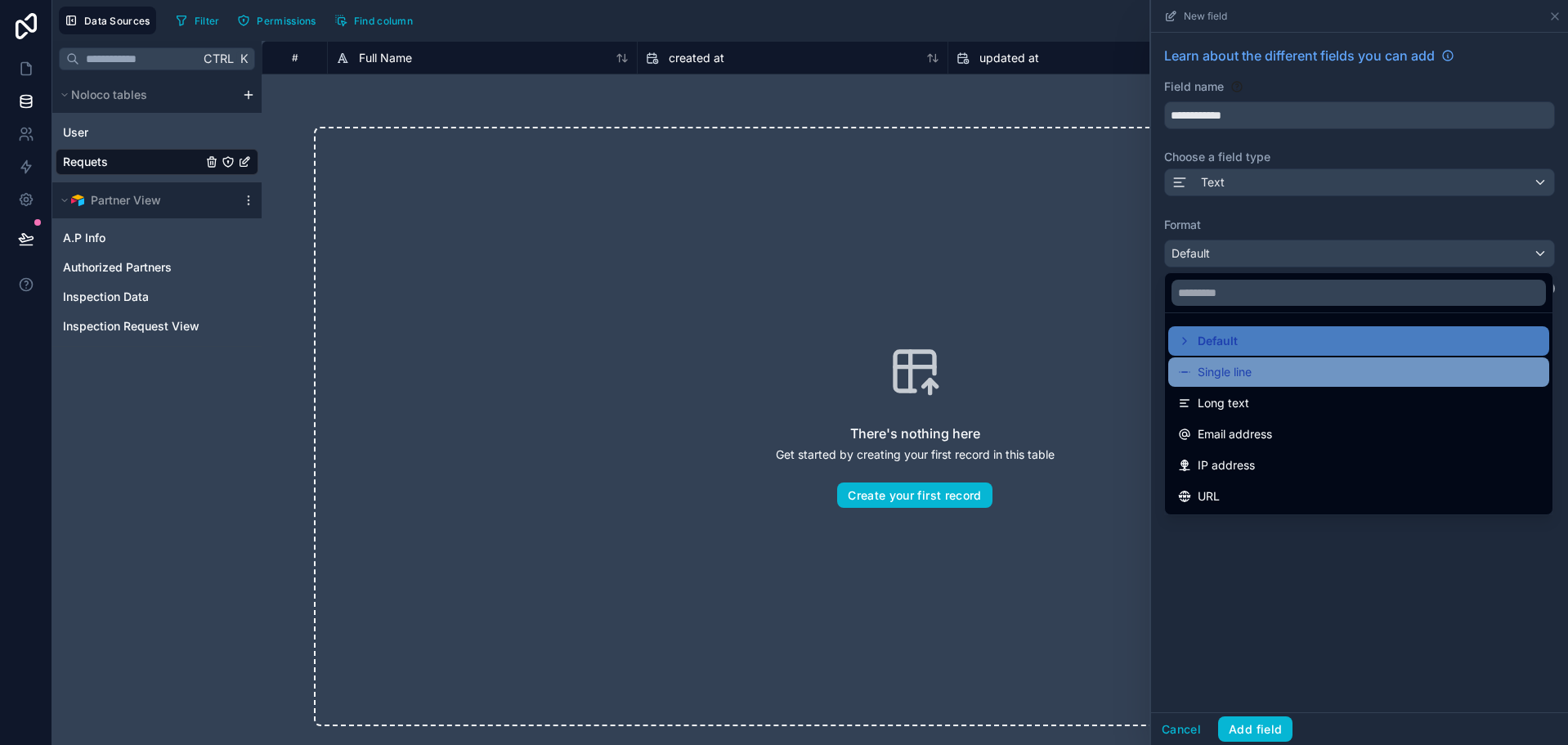
click at [1218, 366] on span "Single line" at bounding box center [1224, 372] width 54 height 20
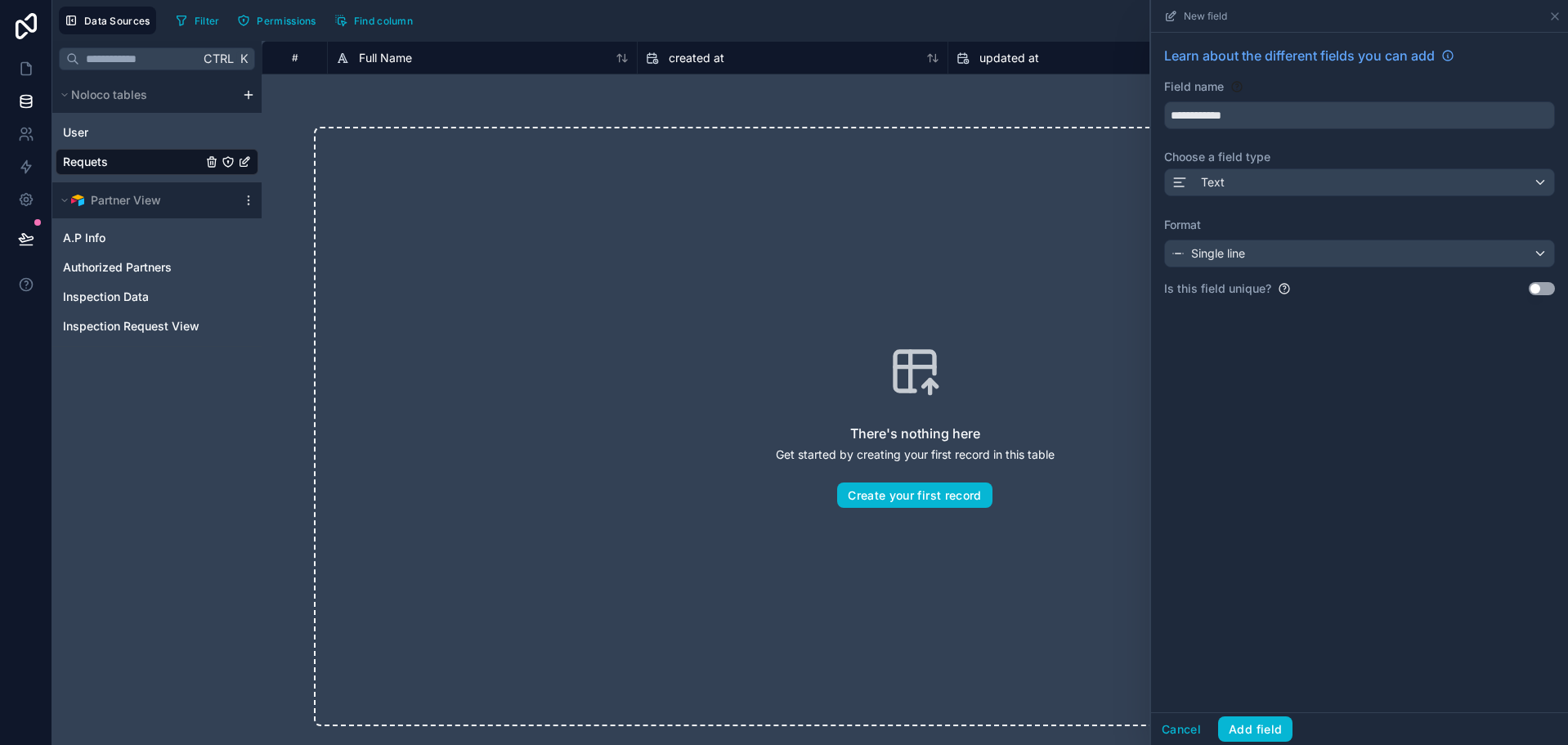
click at [1534, 285] on button "Use setting" at bounding box center [1541, 289] width 26 height 13
click at [1261, 722] on button "Add field" at bounding box center [1255, 728] width 75 height 26
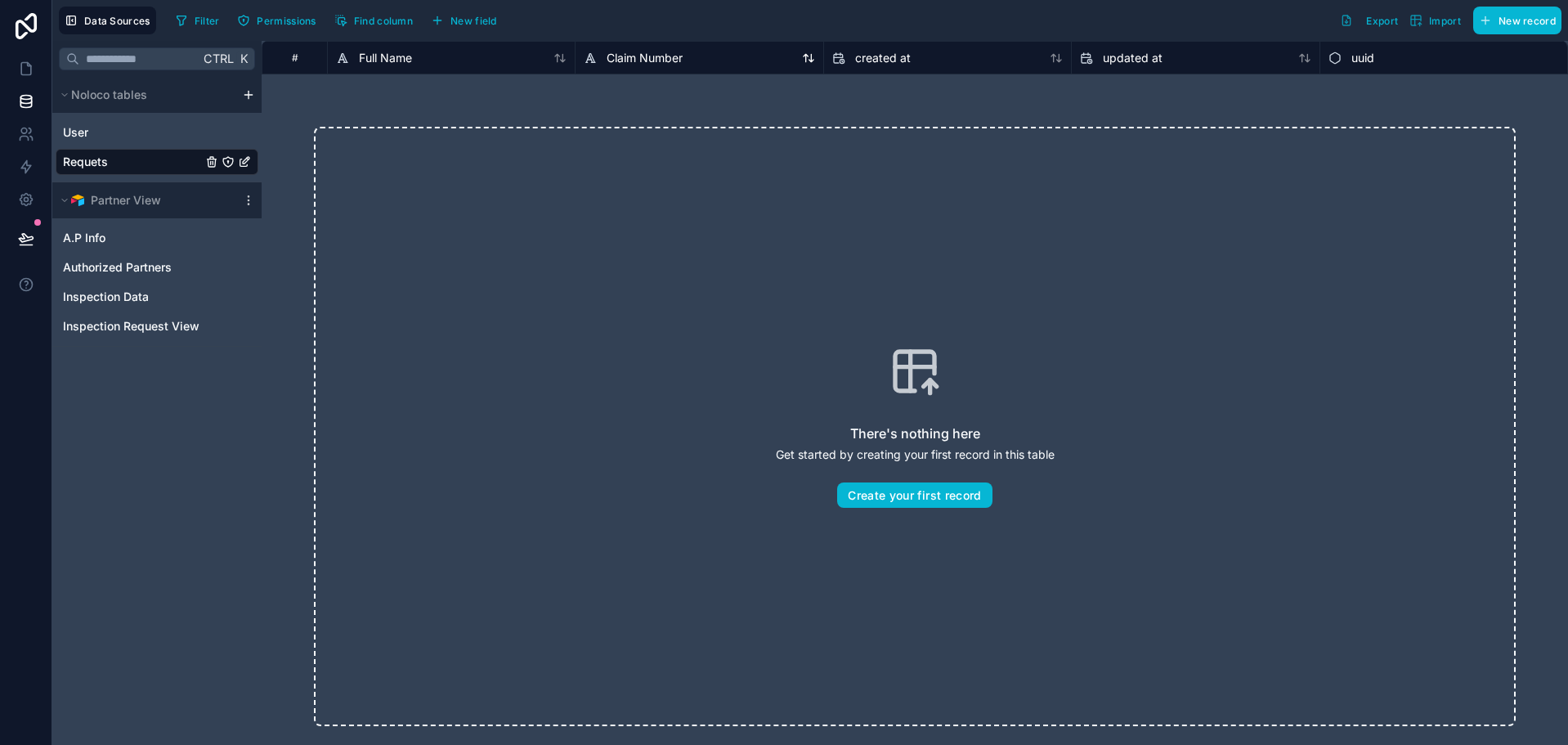
click at [652, 57] on span "Claim Number" at bounding box center [644, 58] width 76 height 17
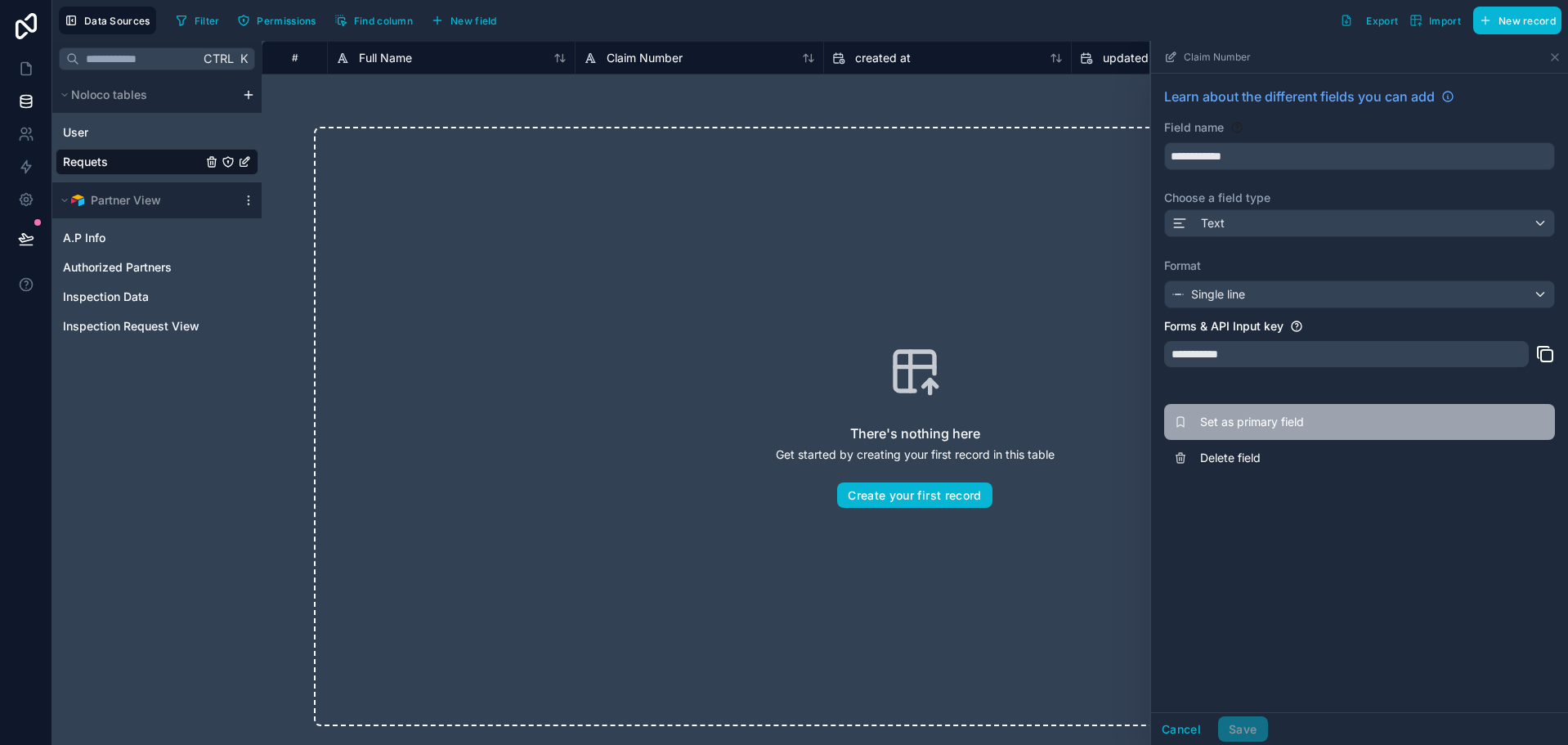
click at [1288, 425] on span "Set as primary field" at bounding box center [1317, 422] width 235 height 17
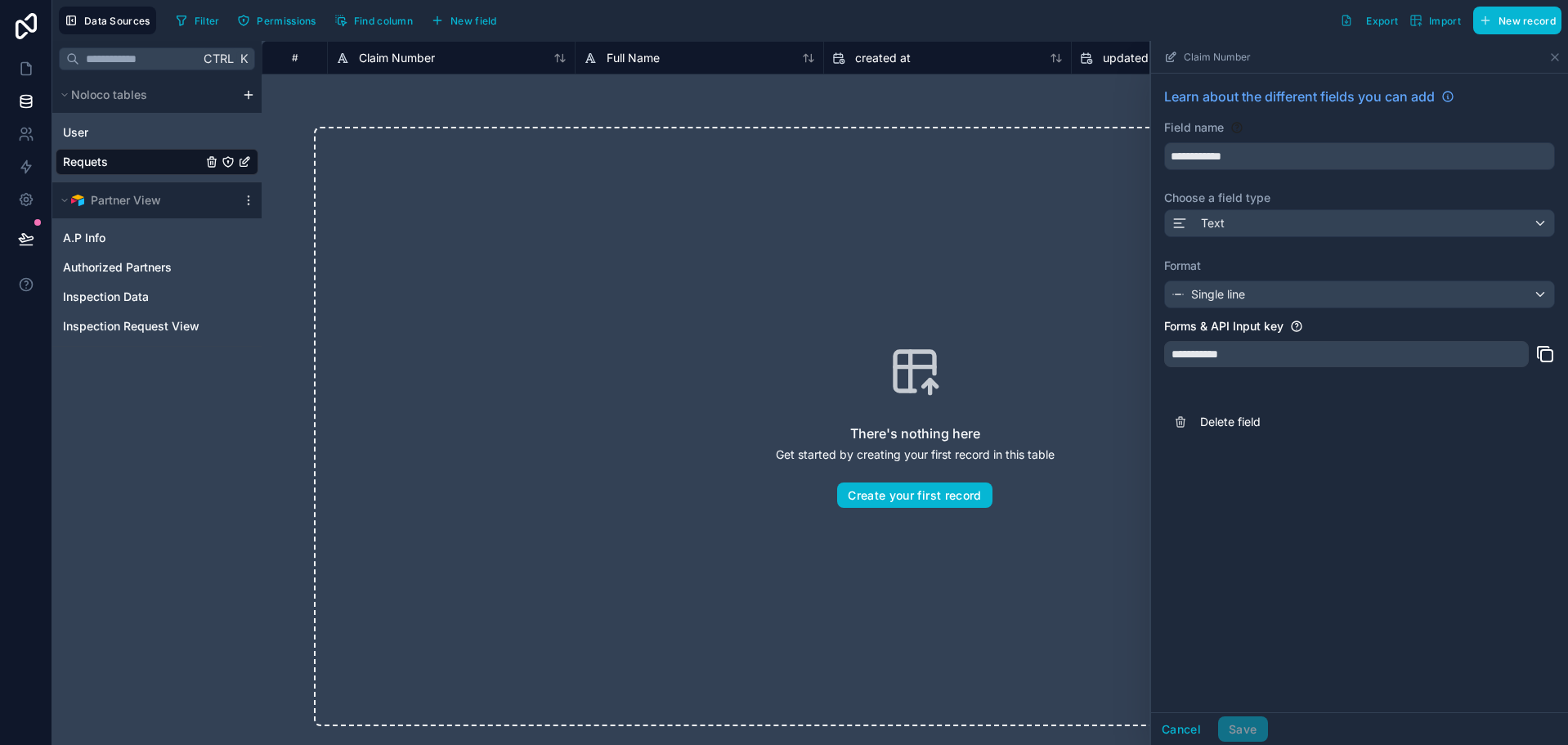
drag, startPoint x: 443, startPoint y: 115, endPoint x: 448, endPoint y: 93, distance: 22.6
click at [444, 114] on div "There's nothing here Get started by creating your first record in this table Cr…" at bounding box center [914, 426] width 1306 height 703
click at [549, 26] on div "Filter Permissions Find column New field Export Import New record" at bounding box center [865, 20] width 1392 height 27
click at [492, 18] on span "New field" at bounding box center [473, 21] width 47 height 12
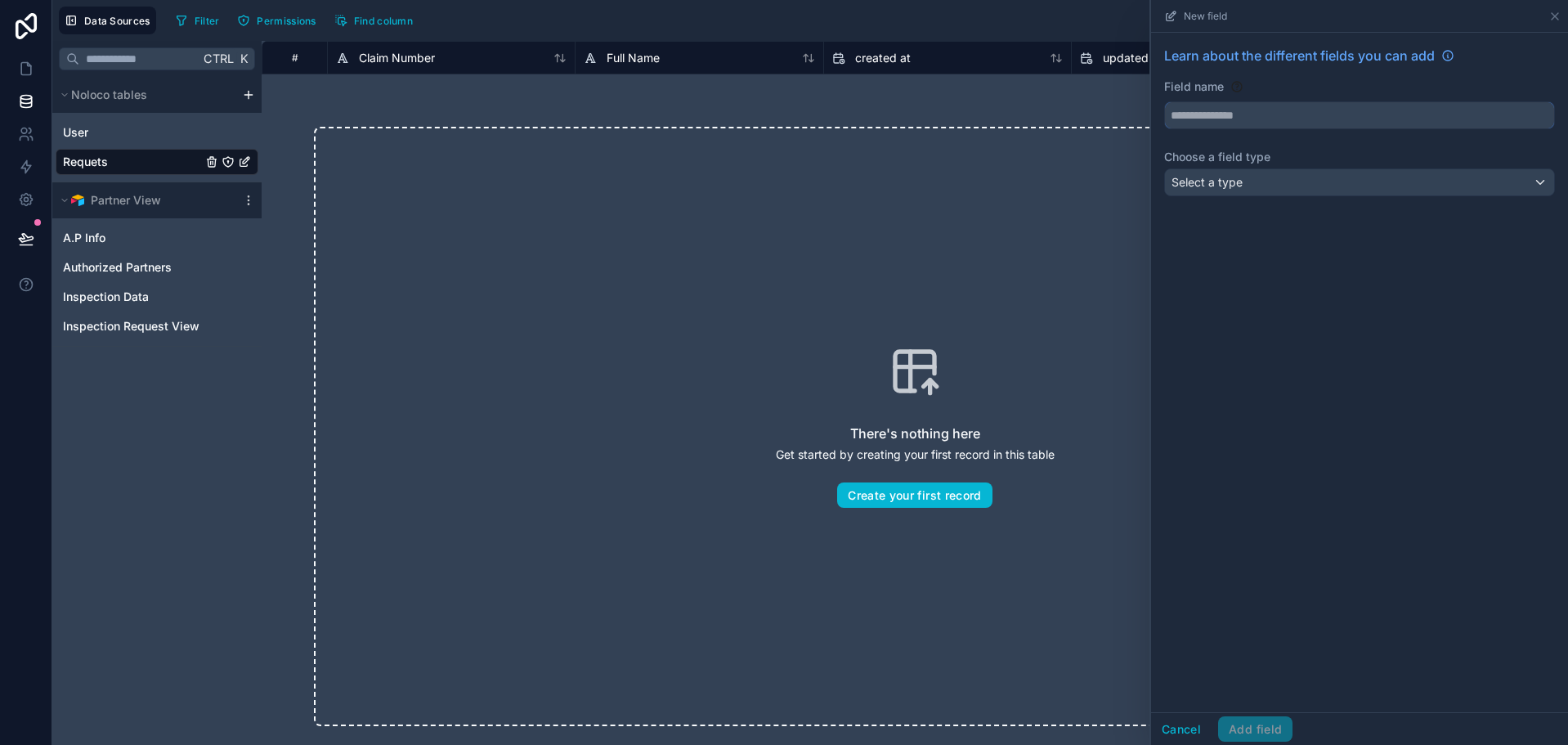
click at [1242, 124] on input "text" at bounding box center [1360, 115] width 389 height 26
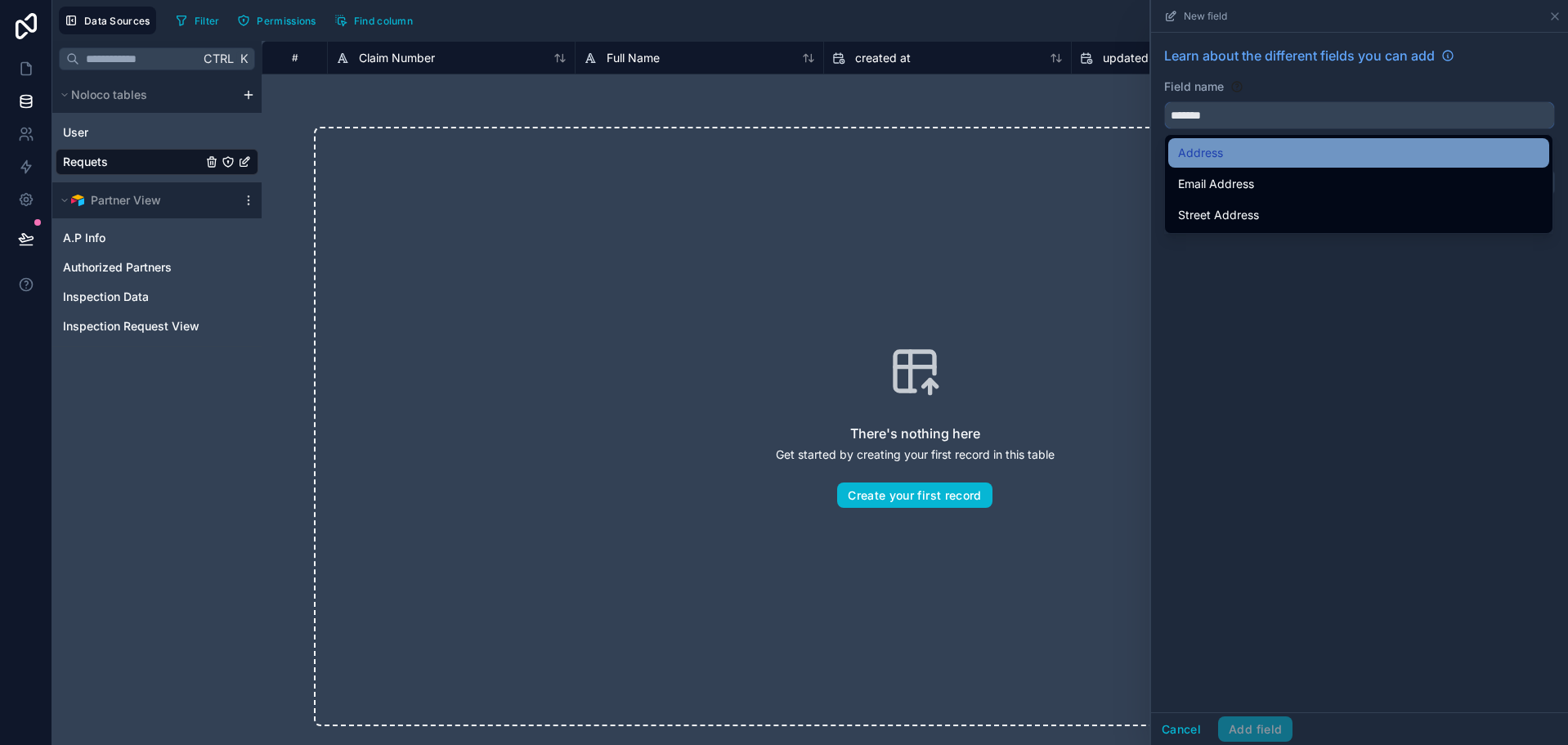
type input "*******"
click at [1225, 148] on div "Address" at bounding box center [1358, 153] width 361 height 20
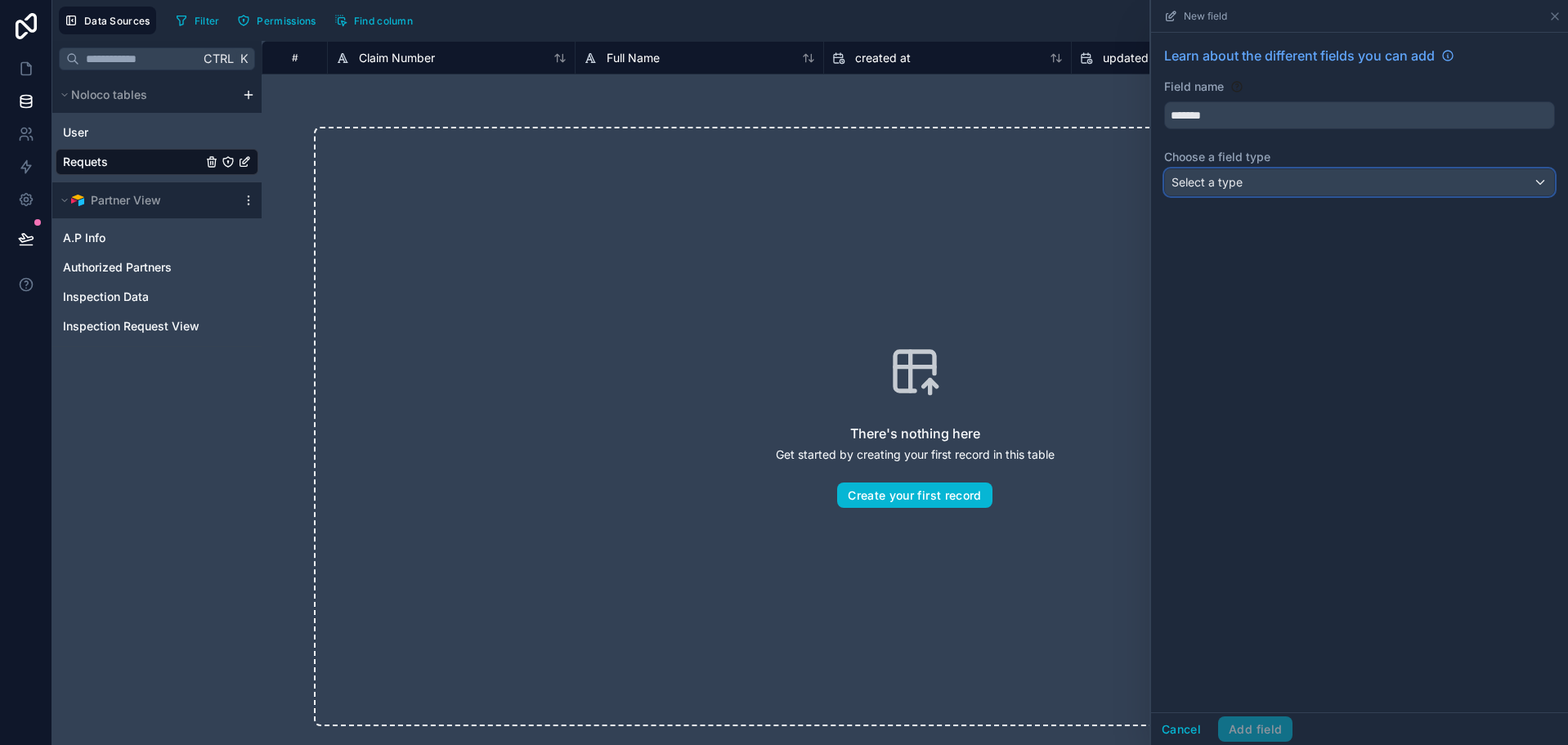
click at [1222, 181] on button "Select a type" at bounding box center [1360, 182] width 390 height 27
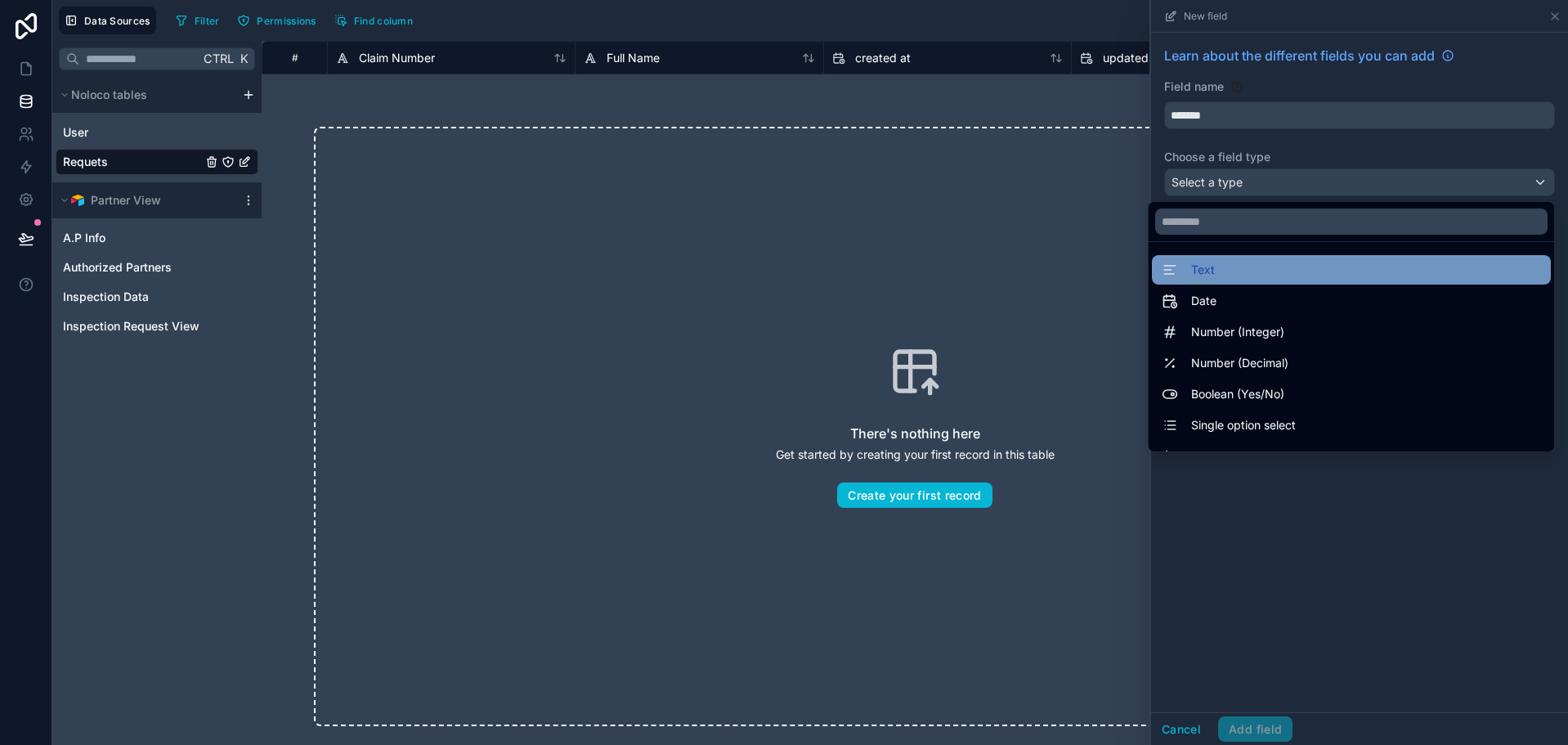
click at [1200, 276] on span "Text" at bounding box center [1203, 270] width 24 height 20
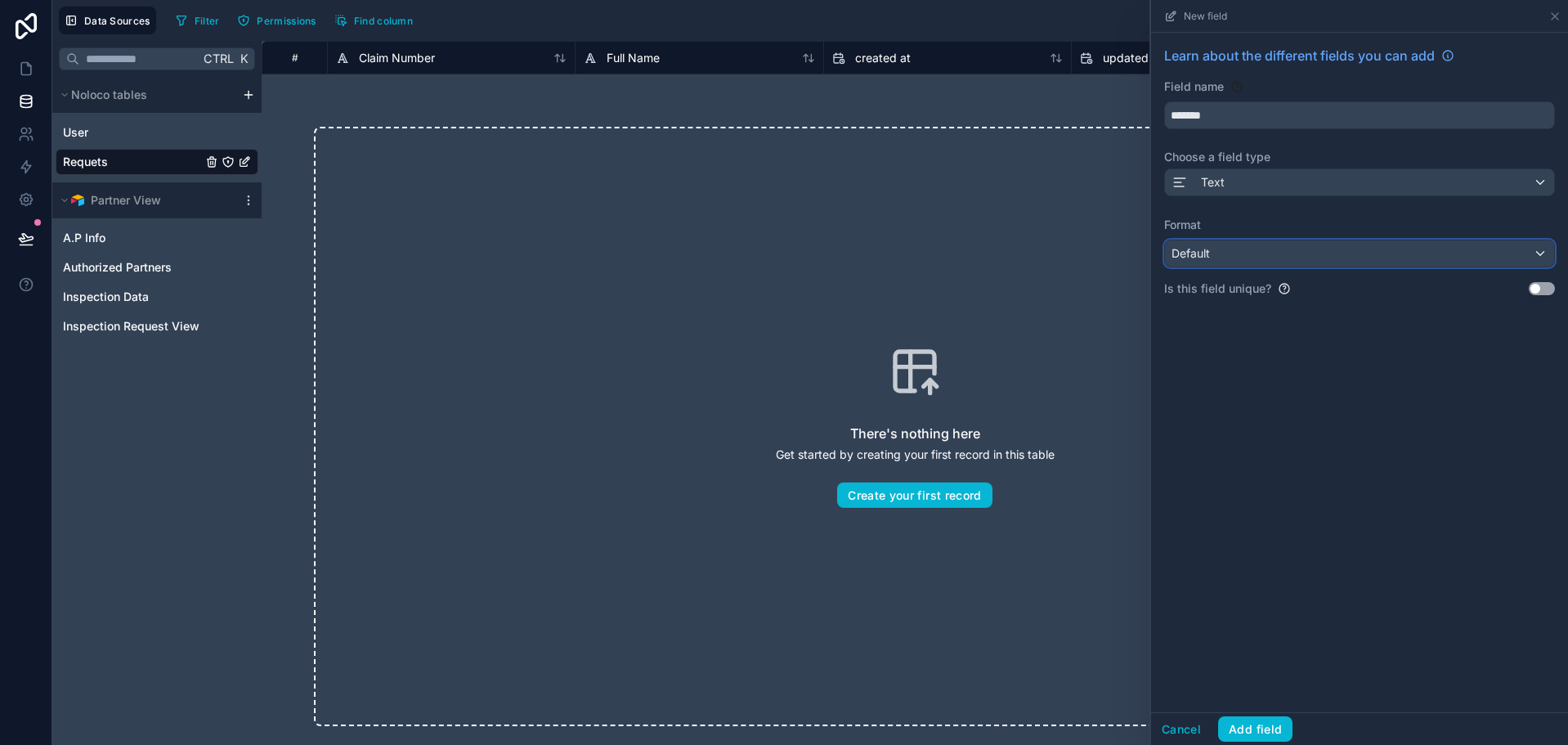
click at [1224, 251] on div "Default" at bounding box center [1360, 252] width 389 height 26
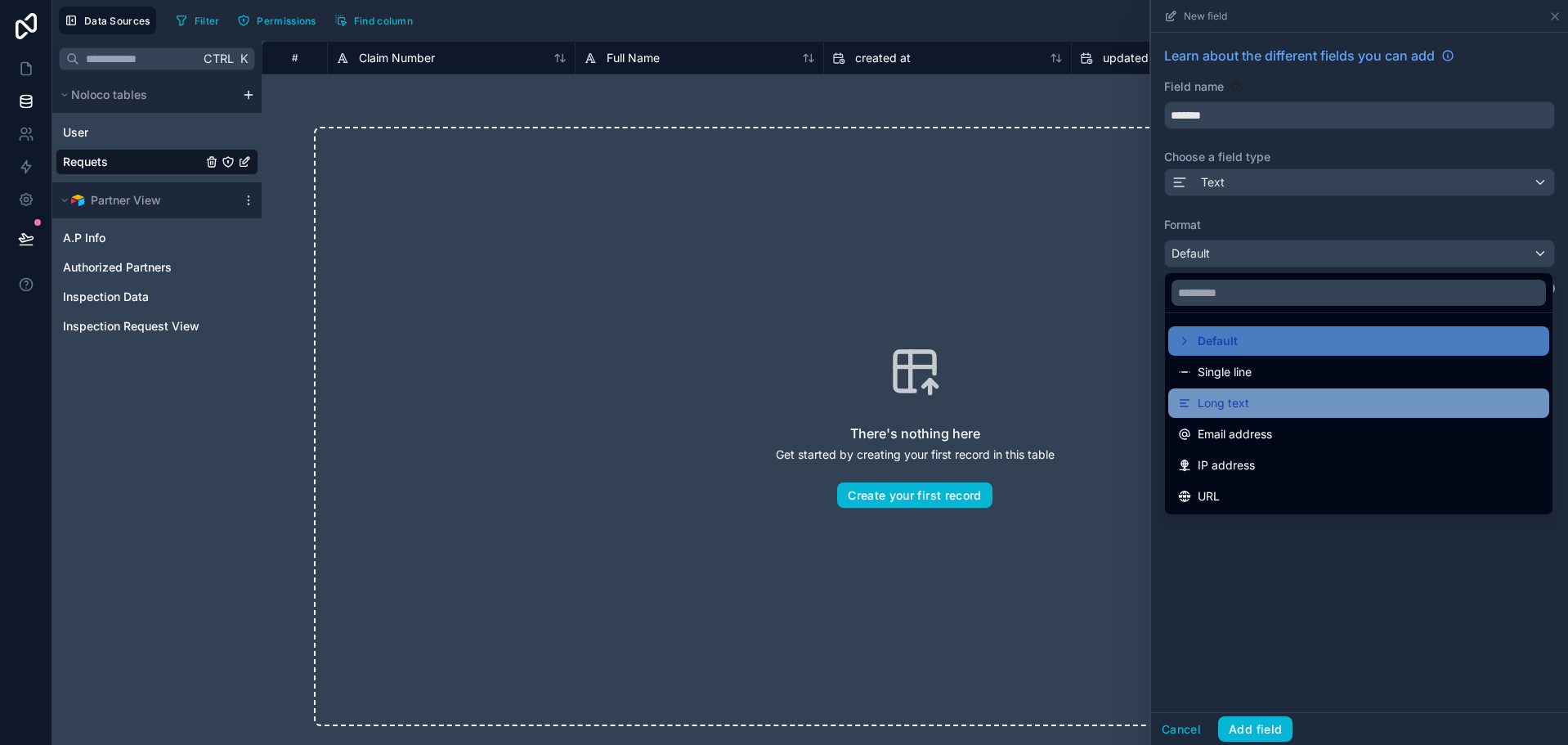
click at [1282, 402] on div "Long text" at bounding box center [1358, 403] width 361 height 20
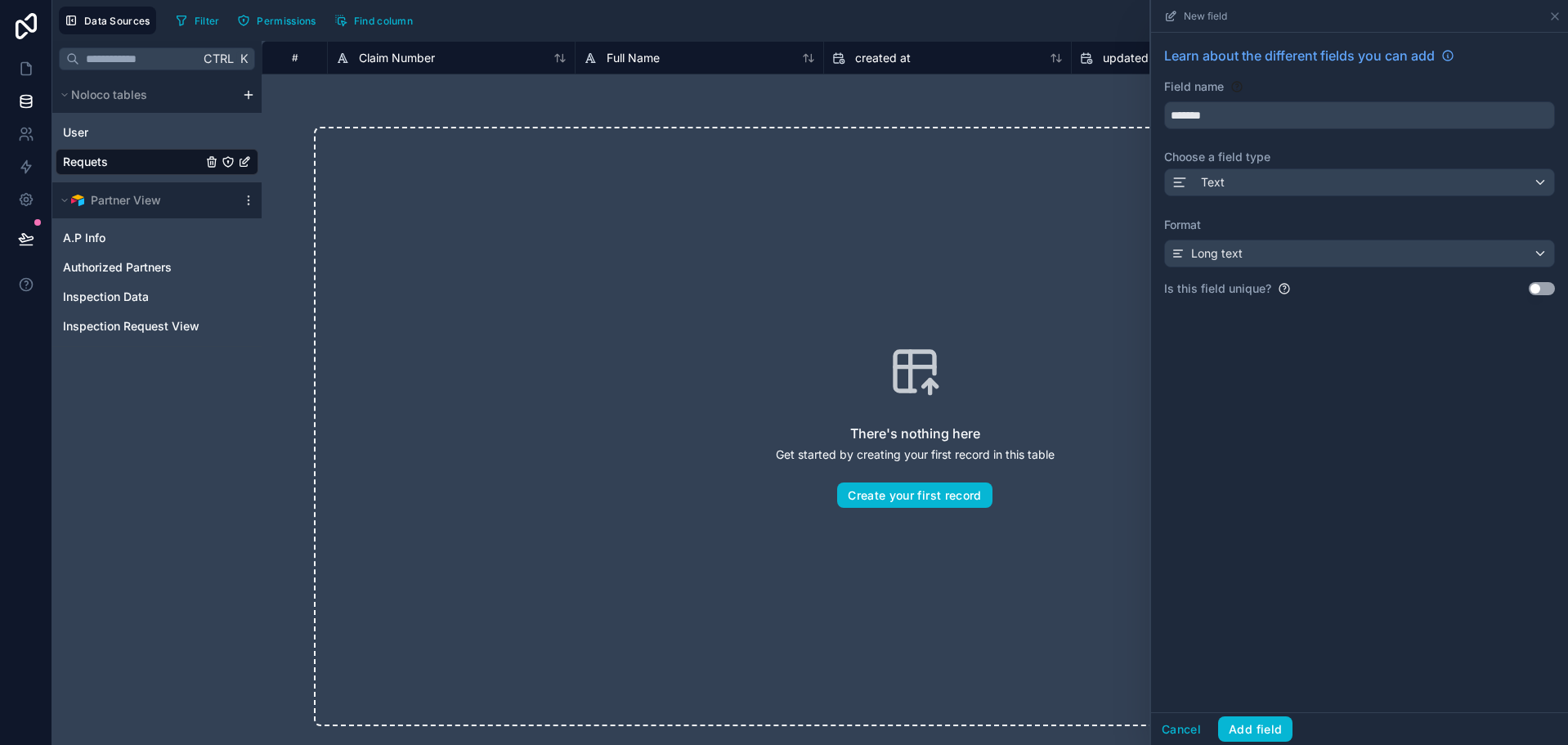
click at [1325, 441] on div "Learn about the different fields you can add Field name ******* Choose a field …" at bounding box center [1360, 372] width 417 height 679
click at [1279, 728] on button "Add field" at bounding box center [1255, 728] width 75 height 26
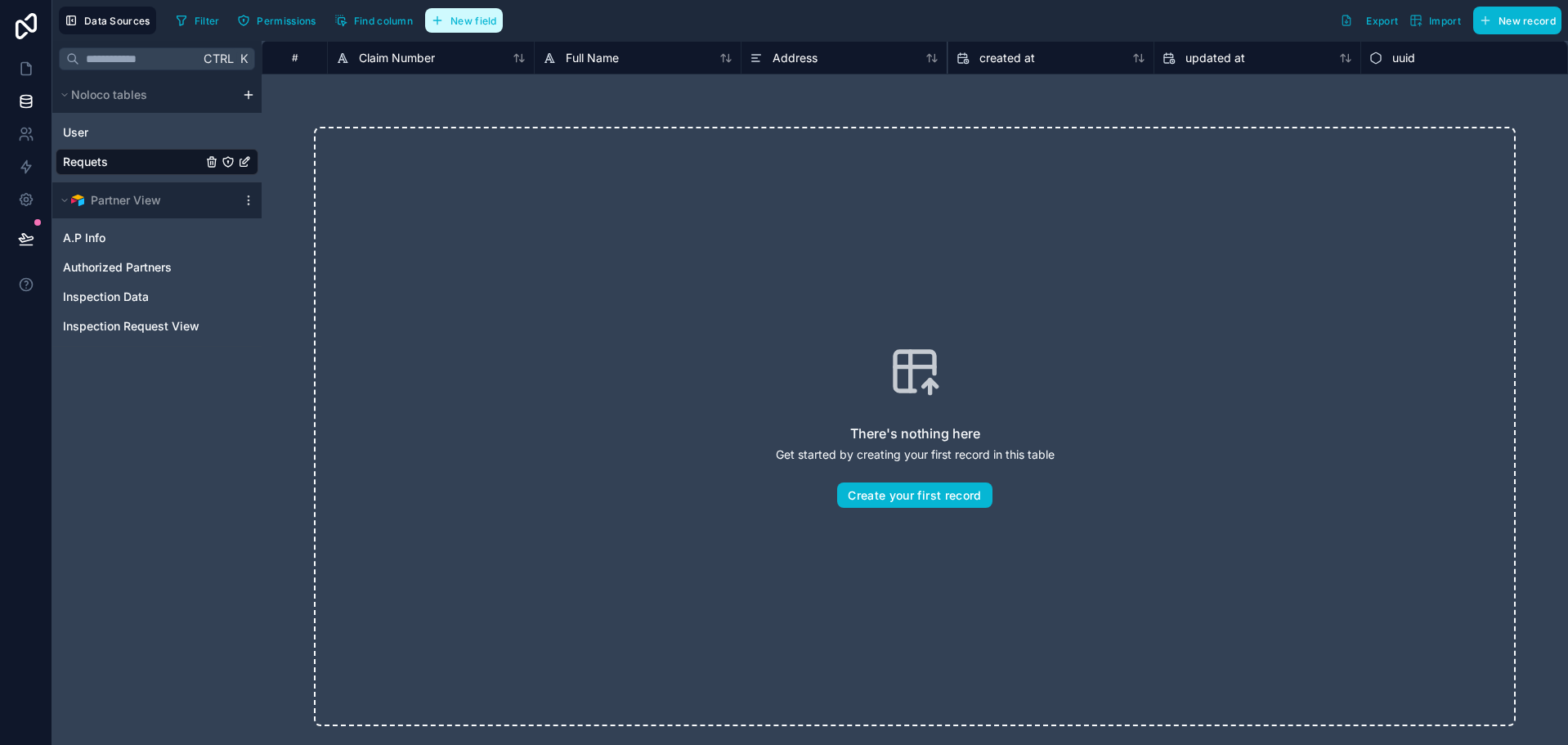
click at [455, 24] on span "New field" at bounding box center [473, 21] width 47 height 12
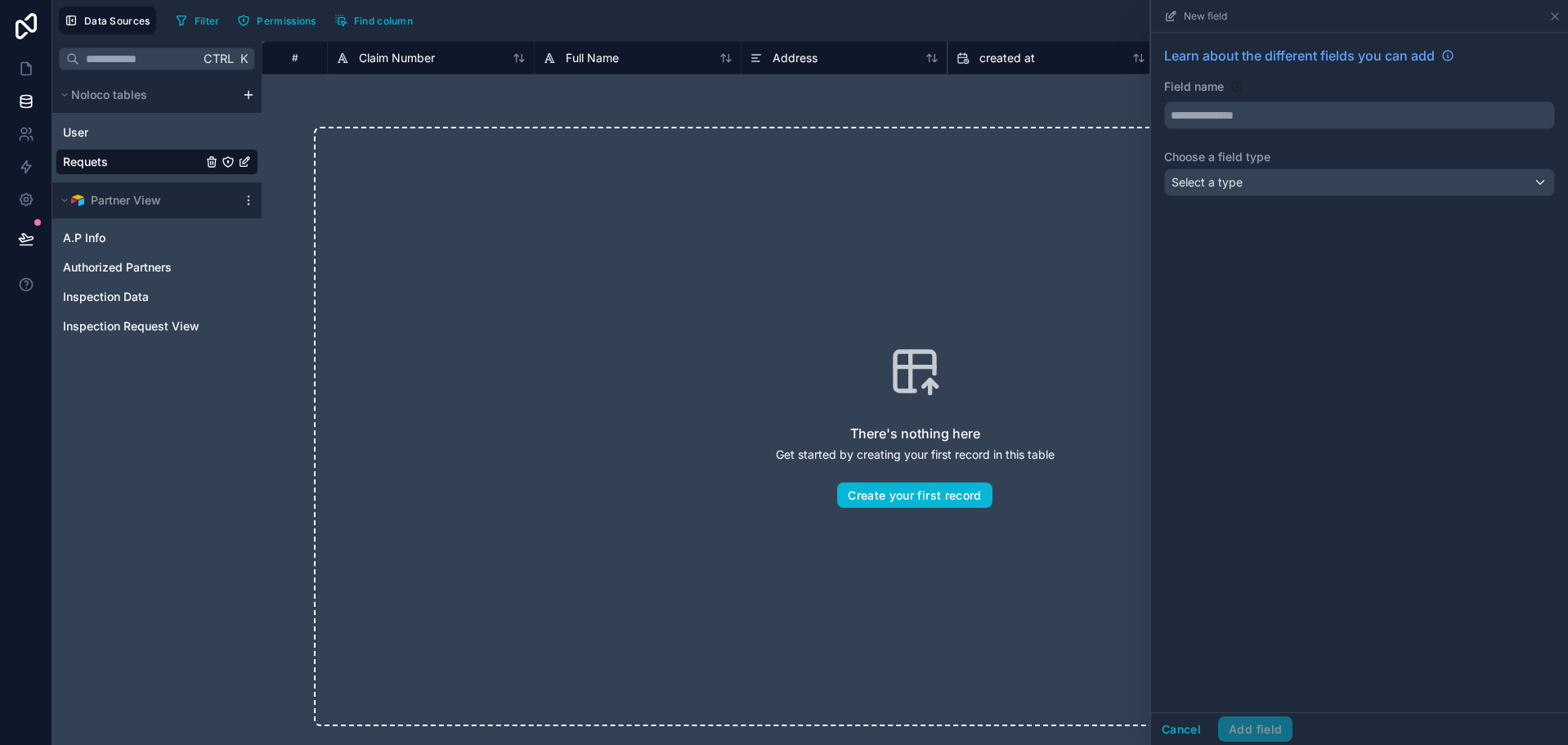
click at [1187, 100] on div "Field name" at bounding box center [1360, 103] width 390 height 51
click at [1189, 128] on input "text" at bounding box center [1360, 115] width 389 height 26
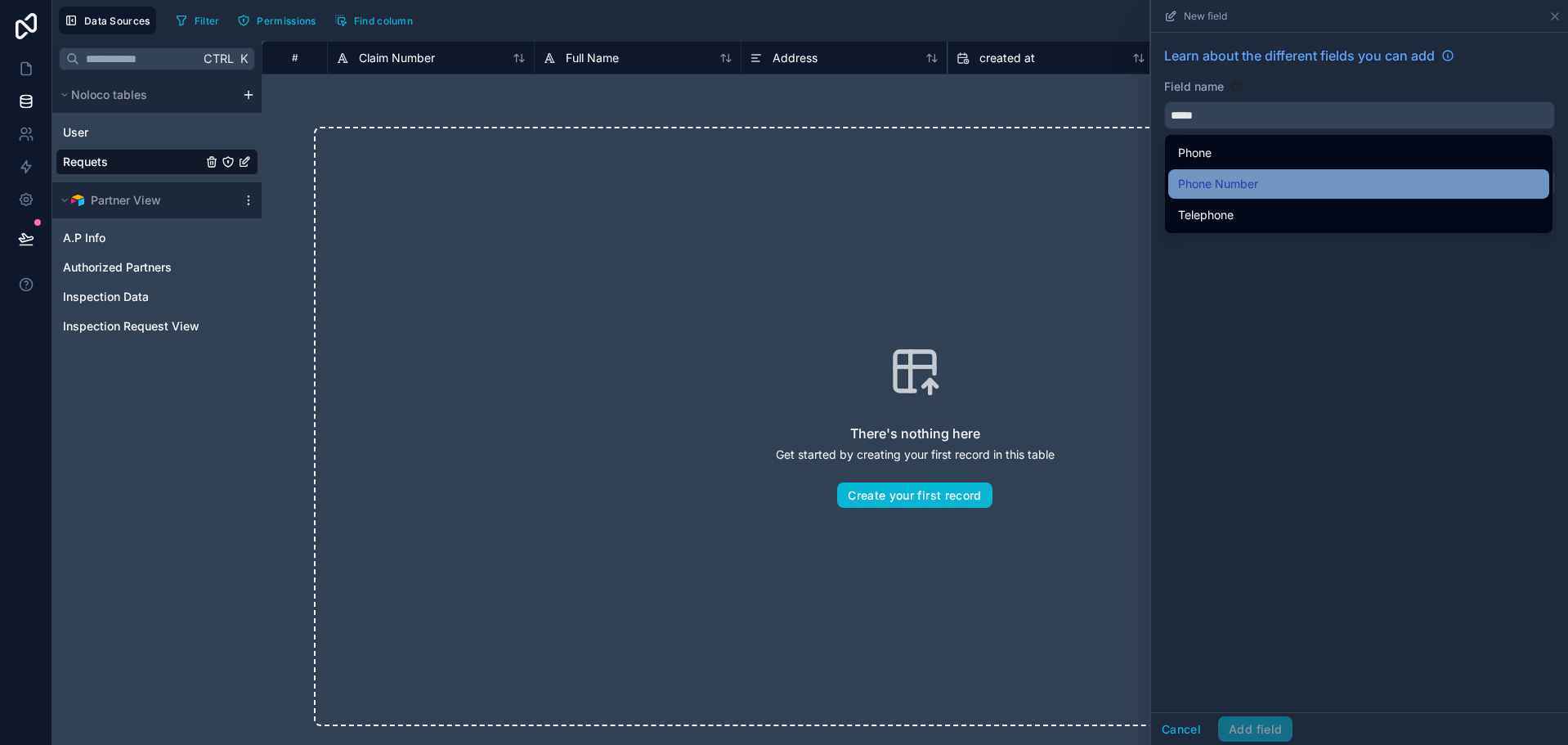
click at [1193, 183] on span "Phone Number" at bounding box center [1218, 184] width 80 height 20
type input "**********"
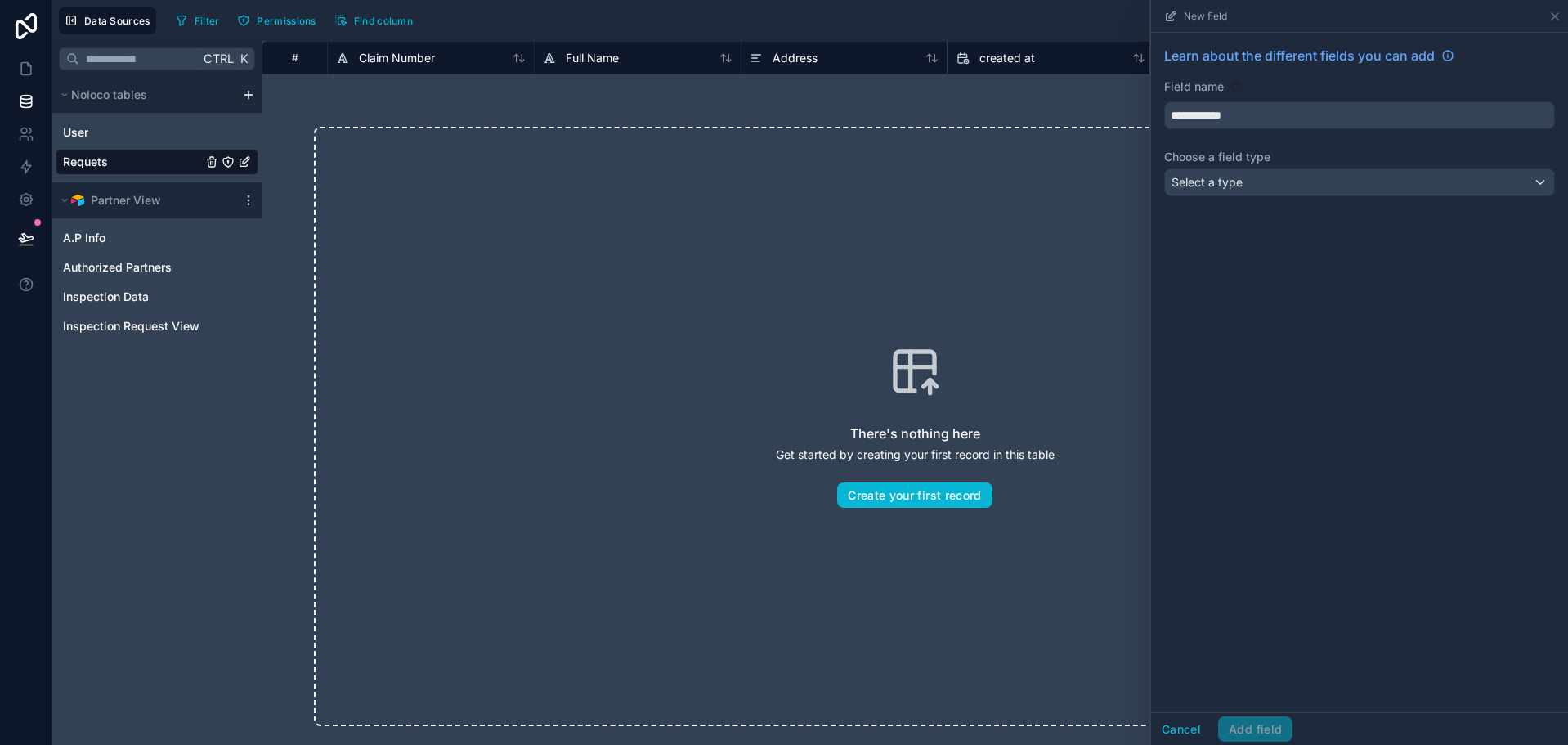
click at [1201, 160] on label "Choose a field type" at bounding box center [1360, 157] width 390 height 17
click at [1201, 179] on span "Select a type" at bounding box center [1207, 182] width 71 height 14
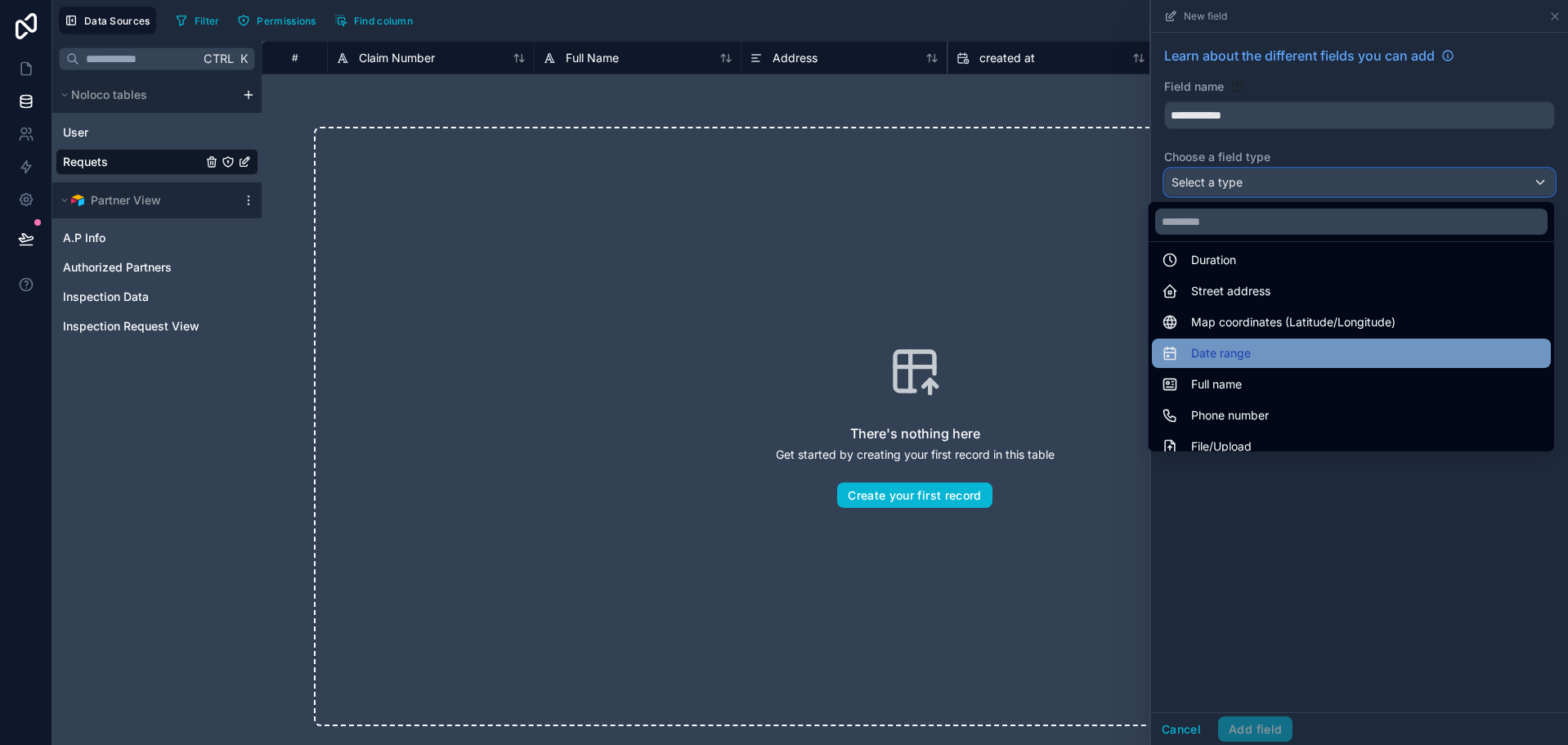
scroll to position [245, 0]
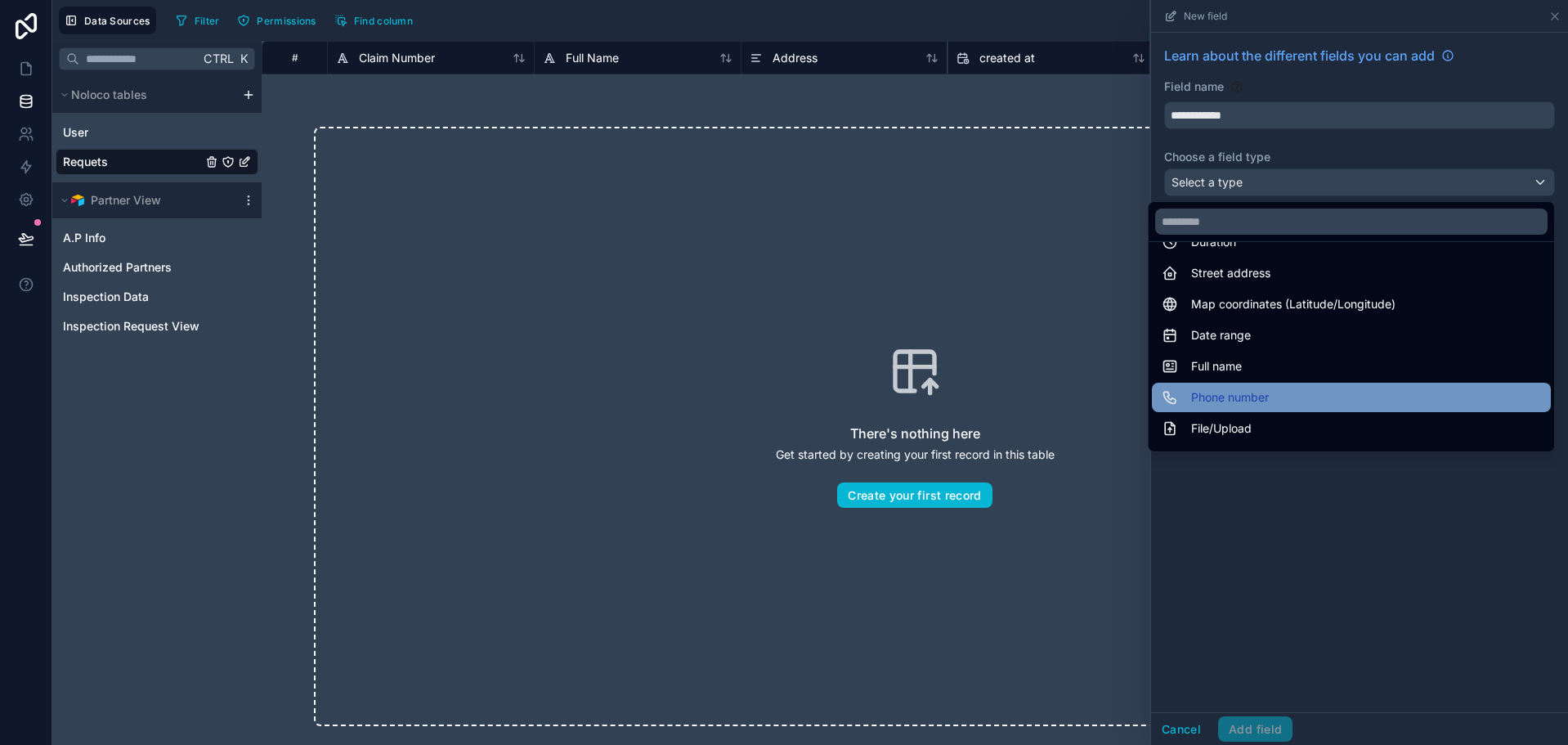
click at [1250, 395] on span "Phone number" at bounding box center [1230, 398] width 78 height 20
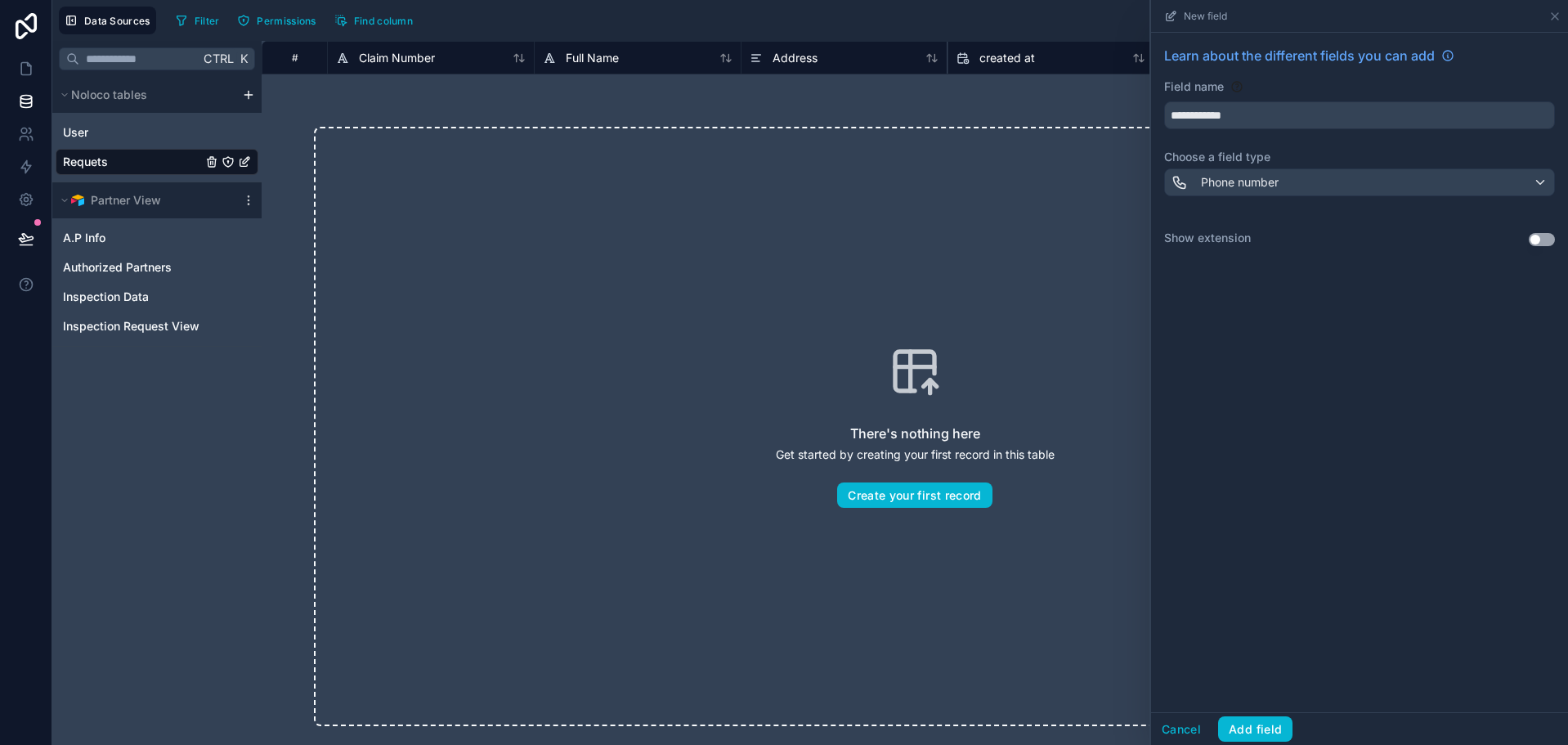
click at [1548, 238] on button "Use setting" at bounding box center [1541, 240] width 26 height 13
click at [1259, 716] on button "Add field" at bounding box center [1255, 728] width 75 height 26
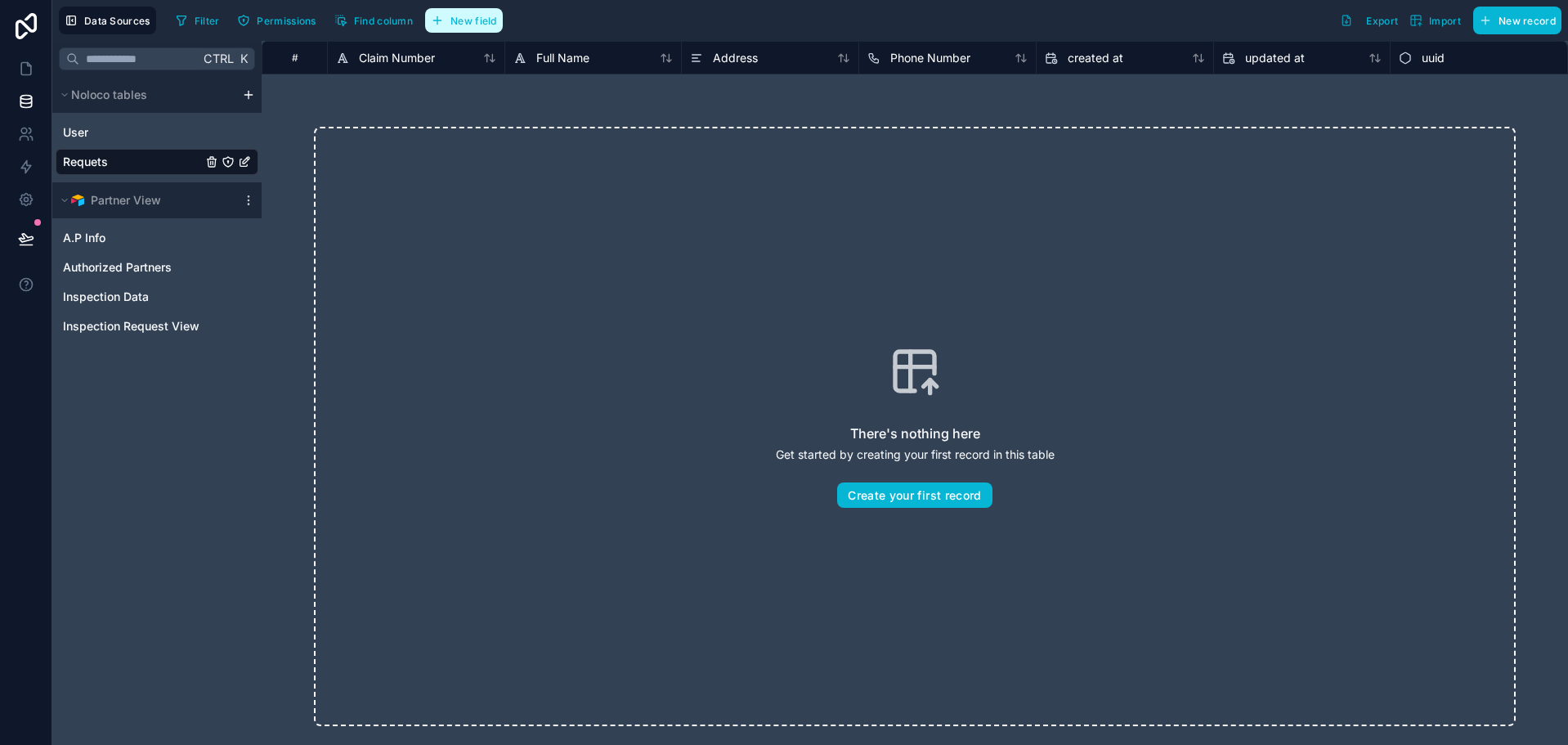
click at [452, 23] on span "New field" at bounding box center [473, 21] width 47 height 12
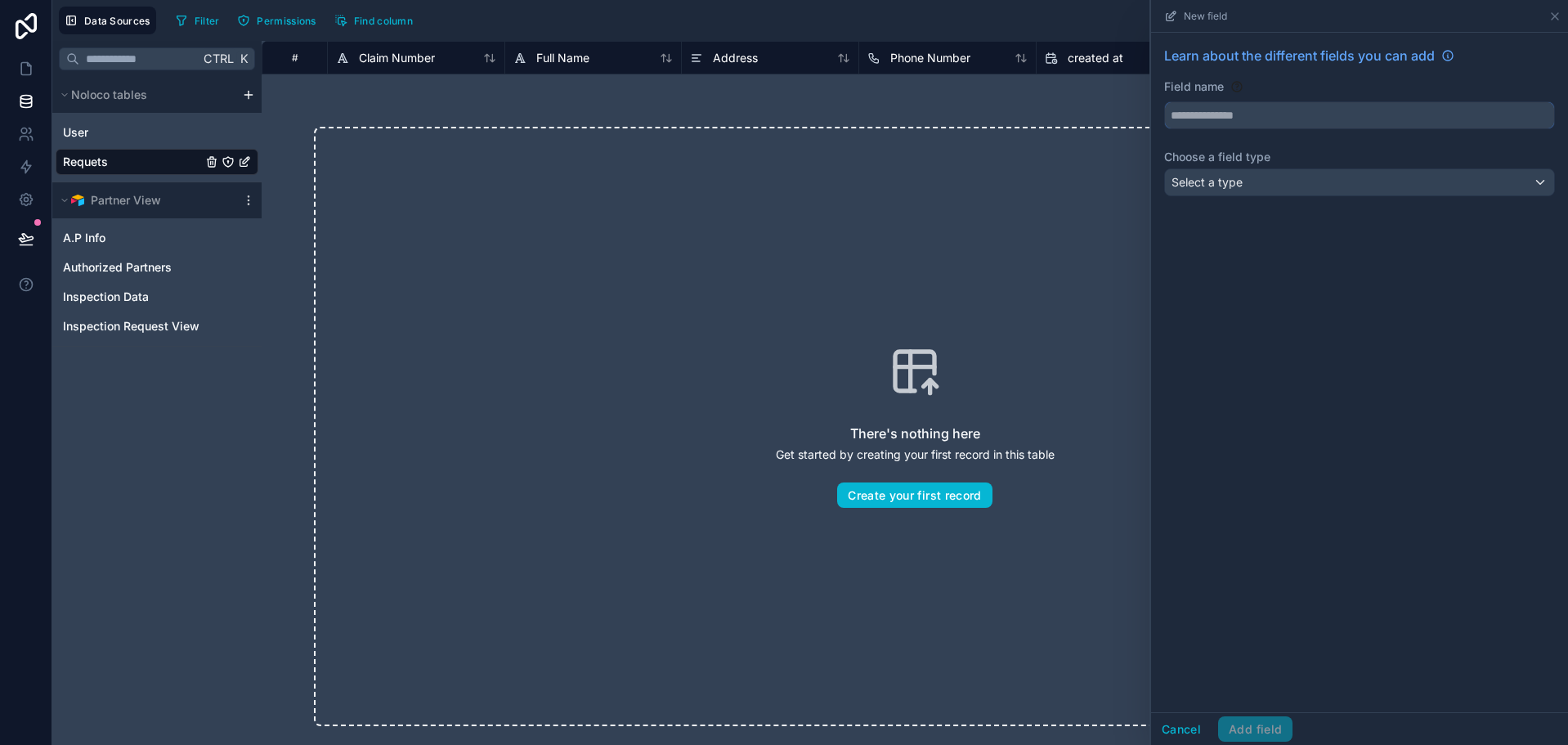
click at [1319, 115] on input "text" at bounding box center [1360, 115] width 389 height 26
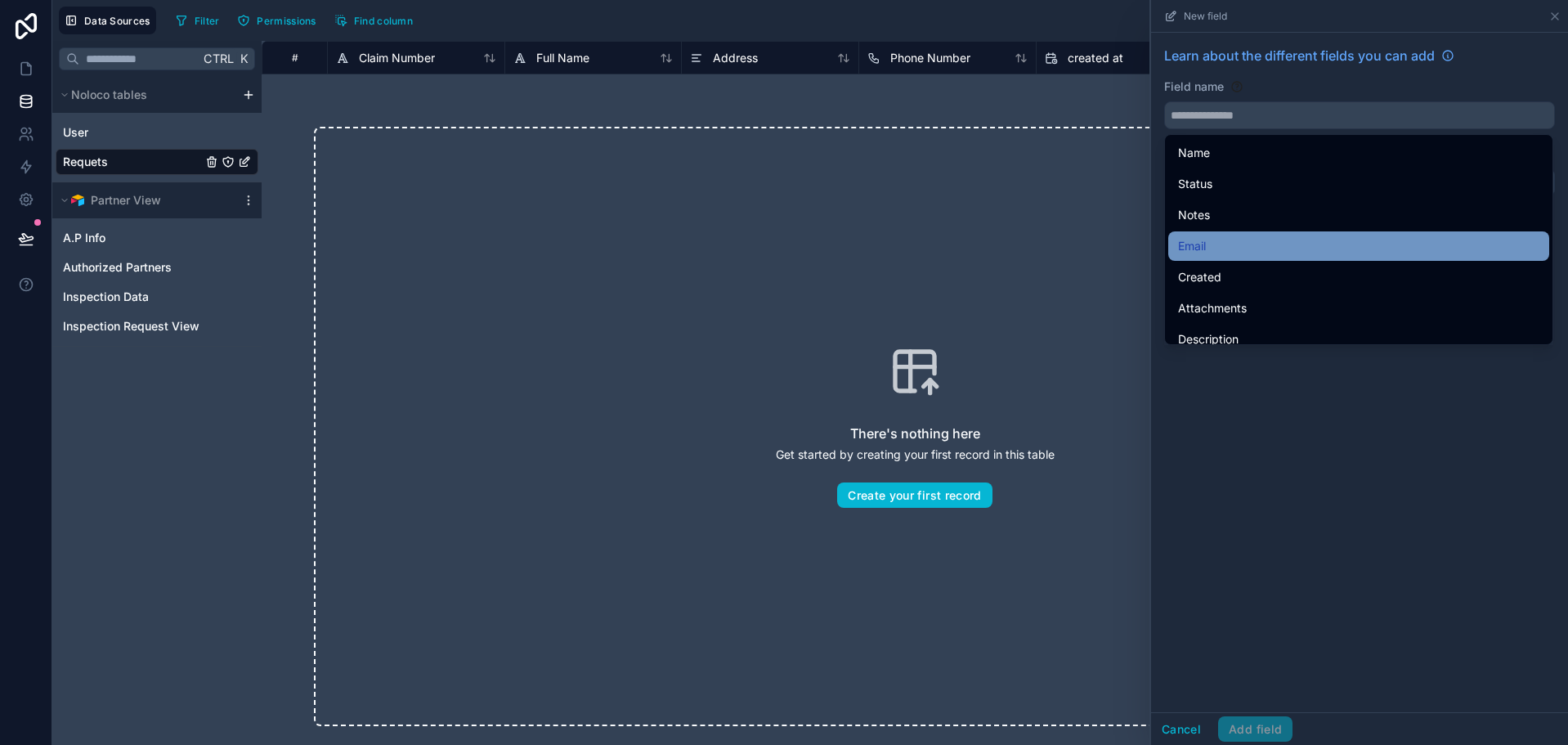
click at [1288, 252] on div "Email" at bounding box center [1358, 246] width 361 height 20
type input "*****"
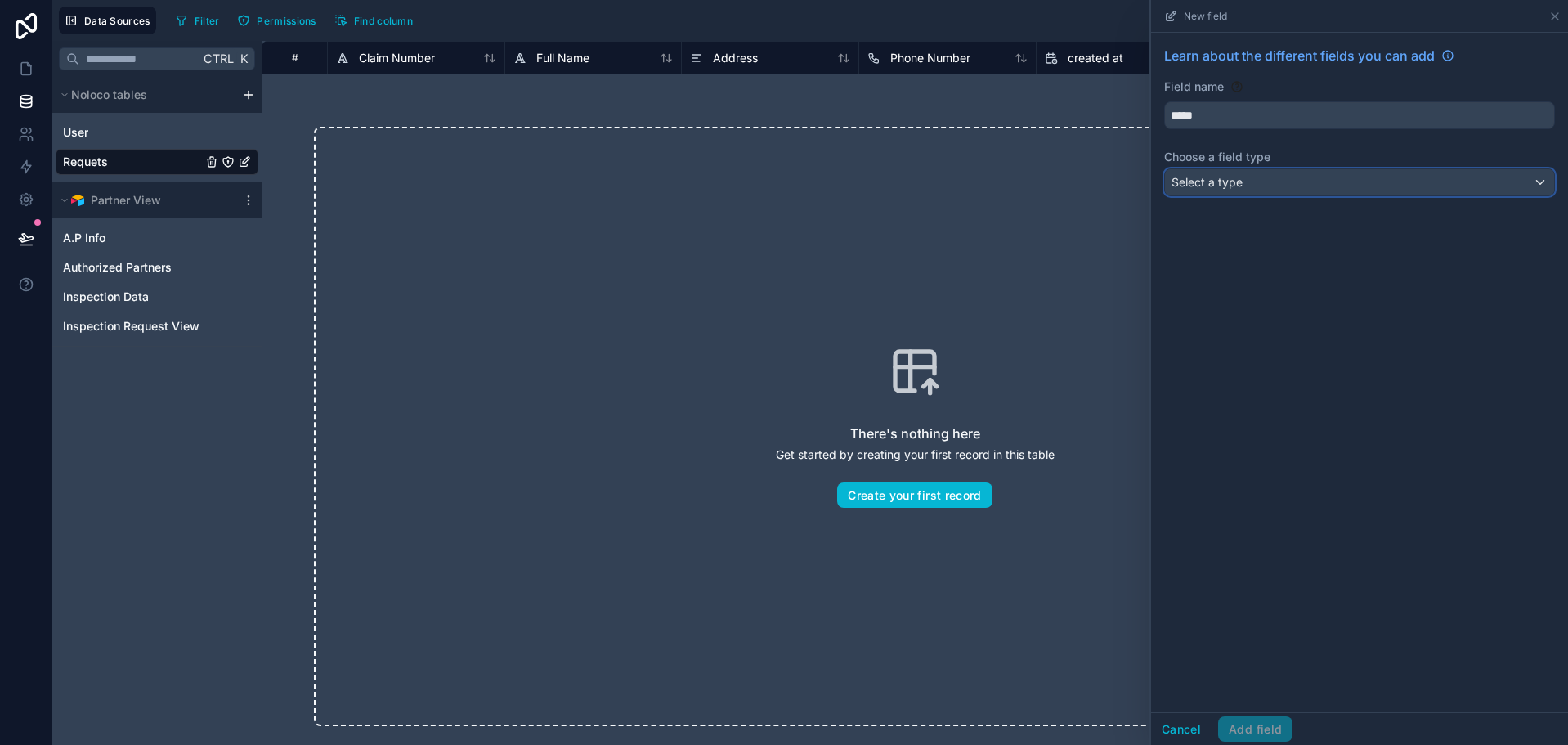
click at [1269, 168] on div "Learn about the different fields you can add Field name ***** Choose a field ty…" at bounding box center [1360, 124] width 417 height 183
click at [1279, 189] on div "Select a type" at bounding box center [1360, 182] width 389 height 26
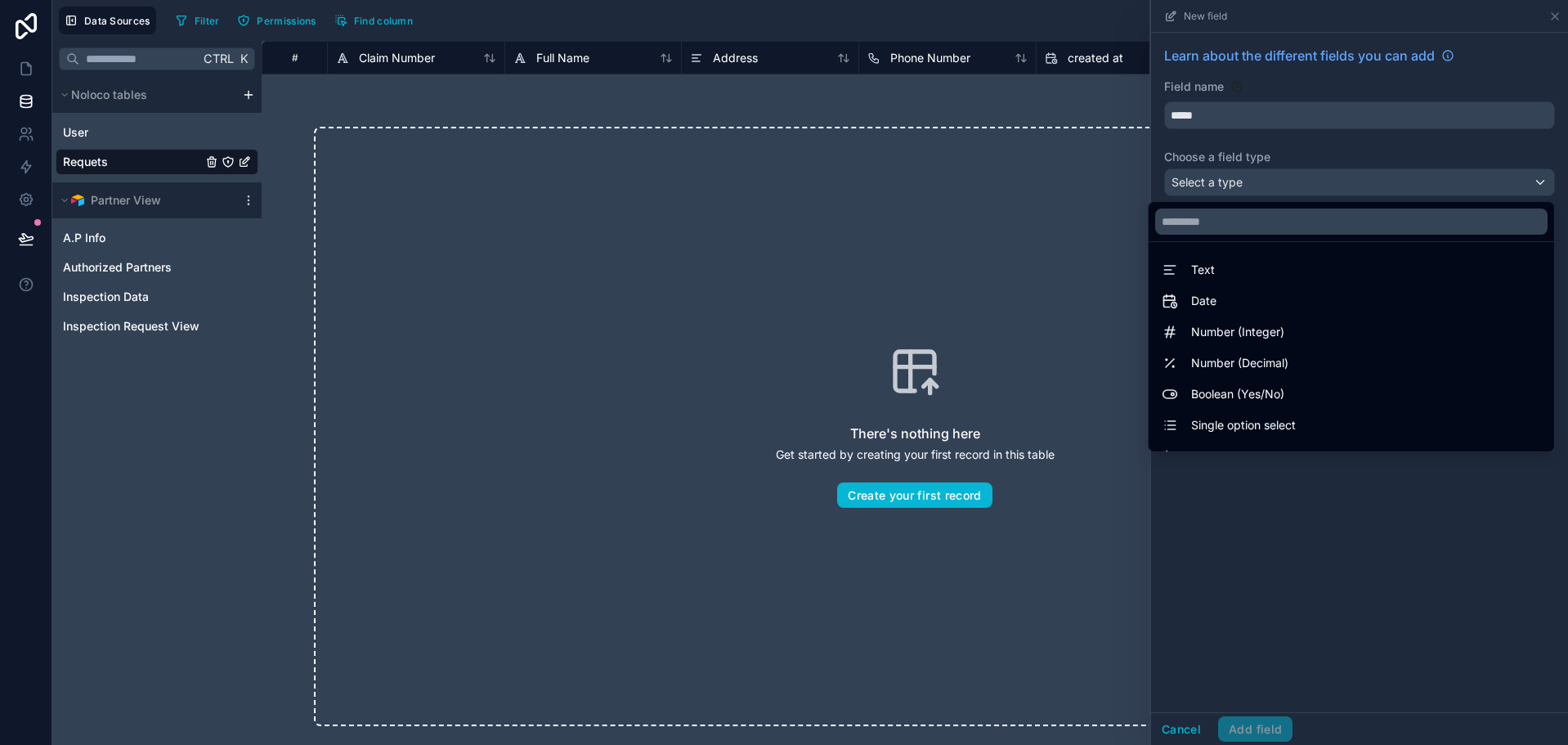
click at [1269, 272] on div "Text" at bounding box center [1351, 270] width 380 height 20
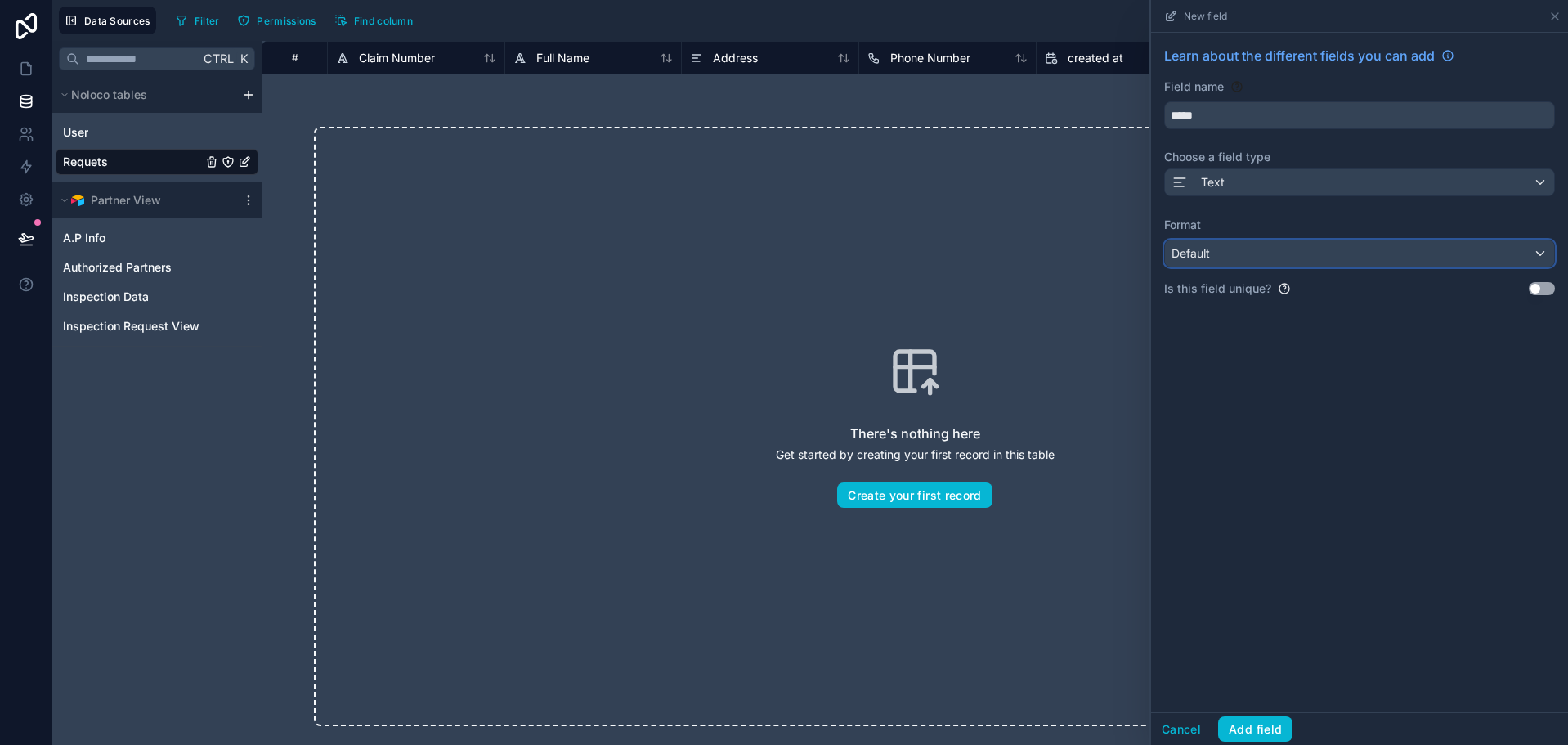
click at [1261, 256] on div "Default" at bounding box center [1360, 252] width 389 height 26
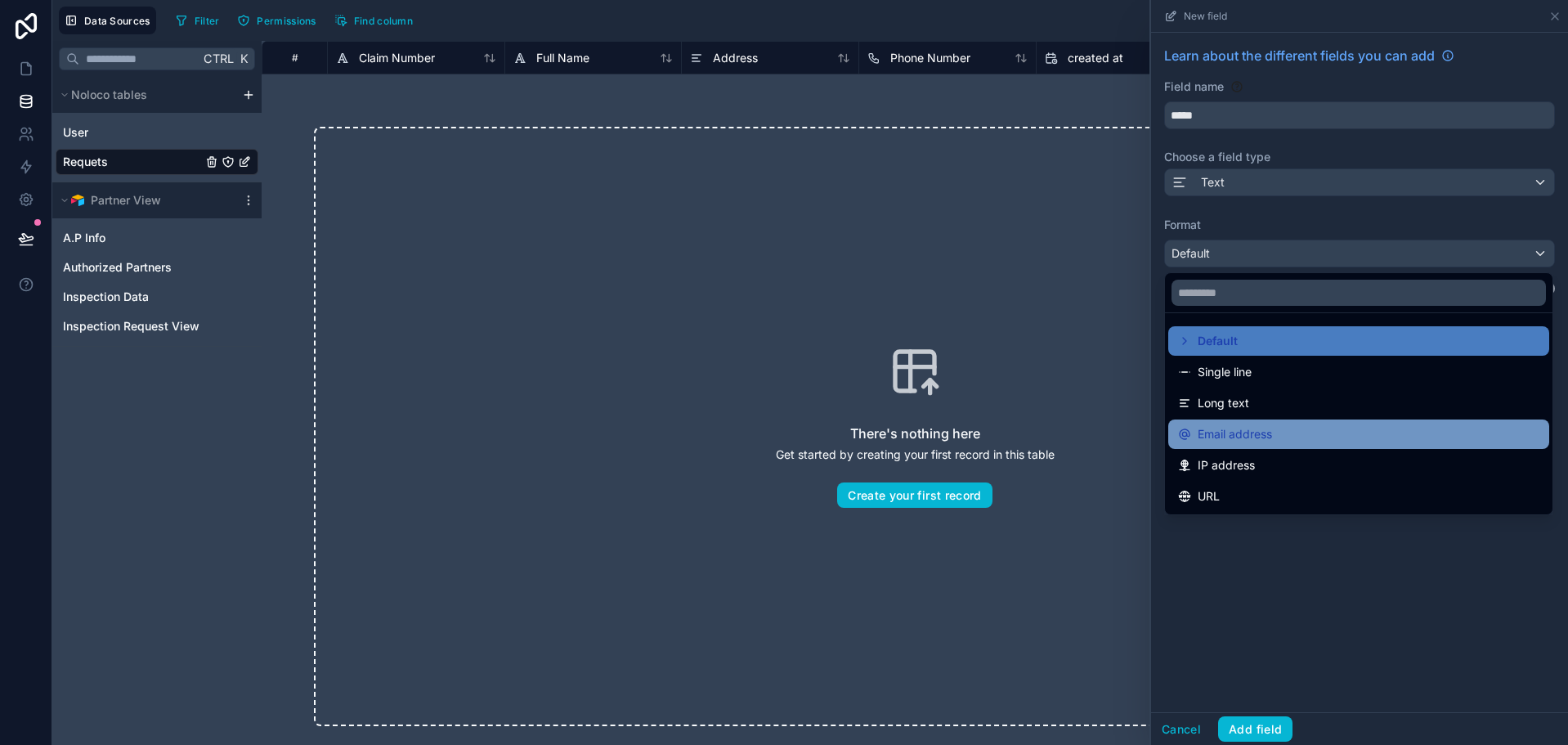
click at [1276, 432] on div "Email address" at bounding box center [1358, 434] width 361 height 20
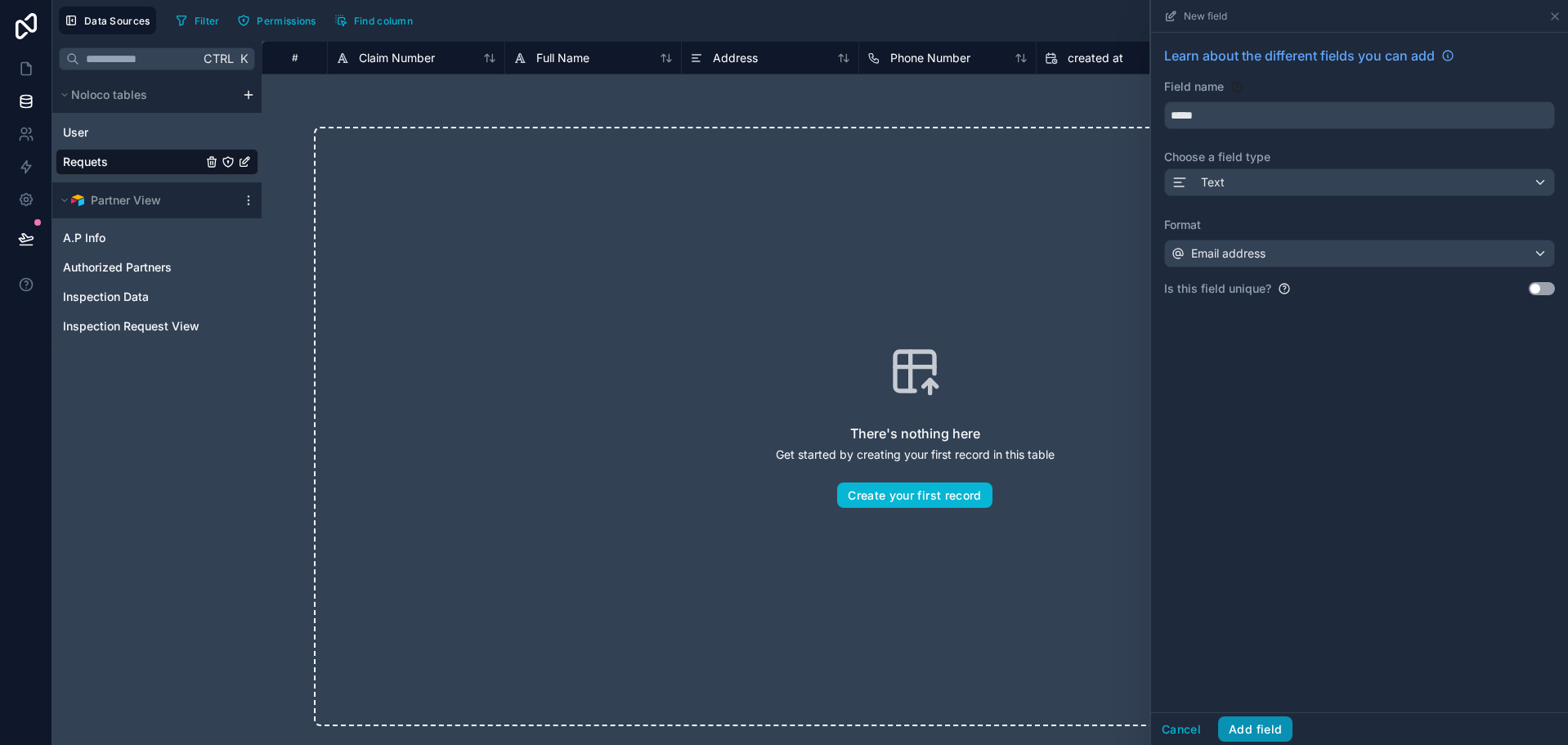
click at [1263, 731] on button "Add field" at bounding box center [1255, 728] width 75 height 26
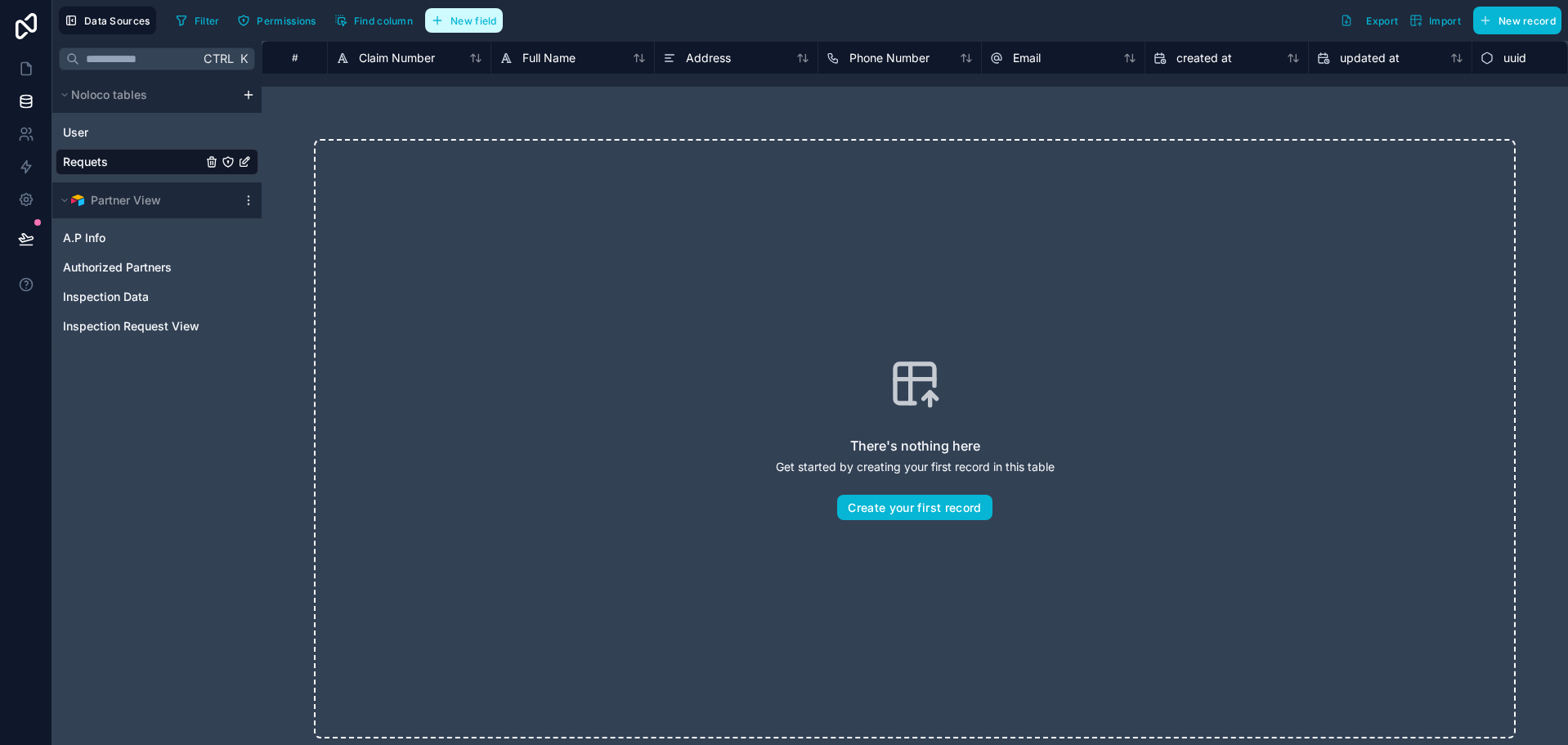
click at [450, 18] on button "New field" at bounding box center [464, 21] width 78 height 25
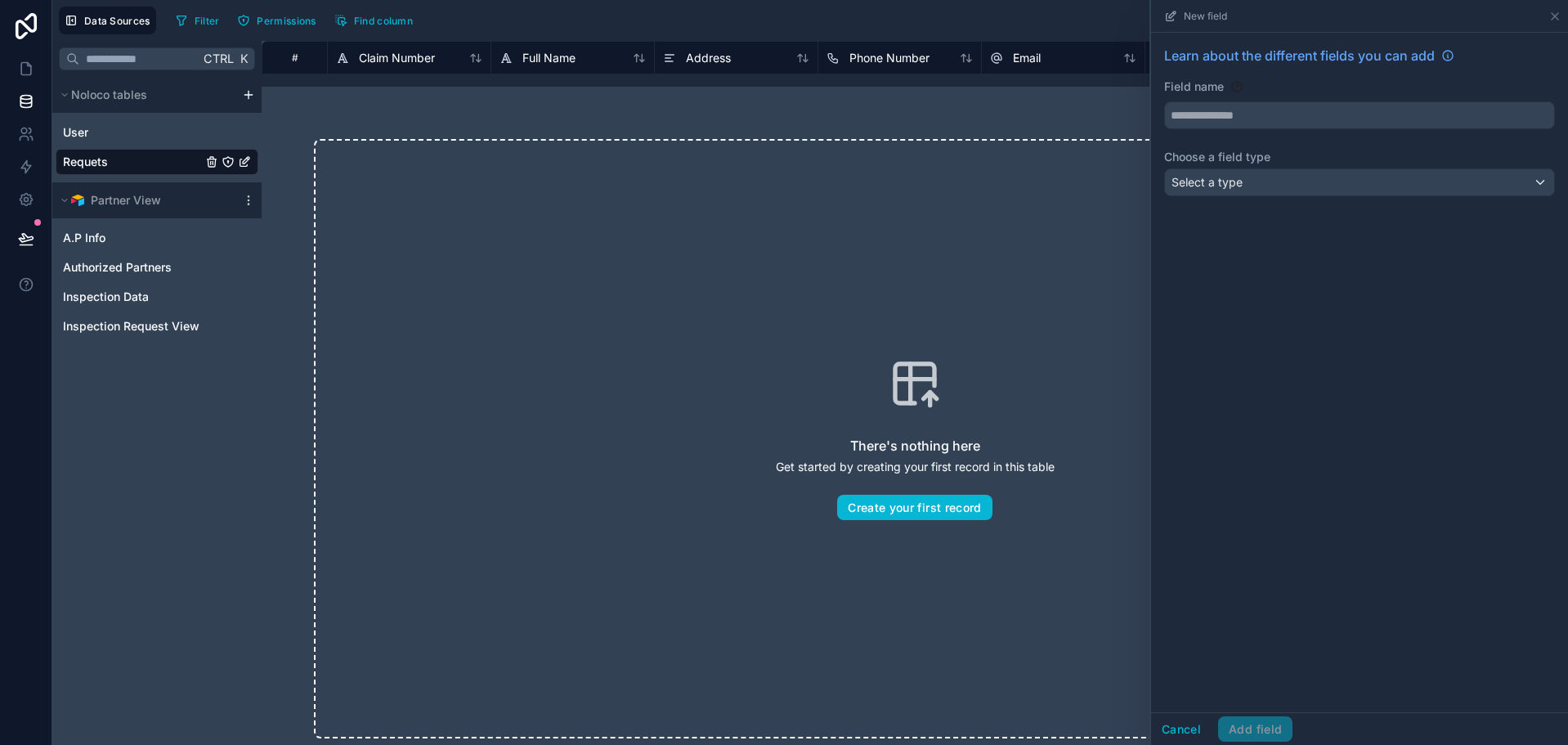
click at [241, 162] on icon "Requets" at bounding box center [244, 162] width 13 height 13
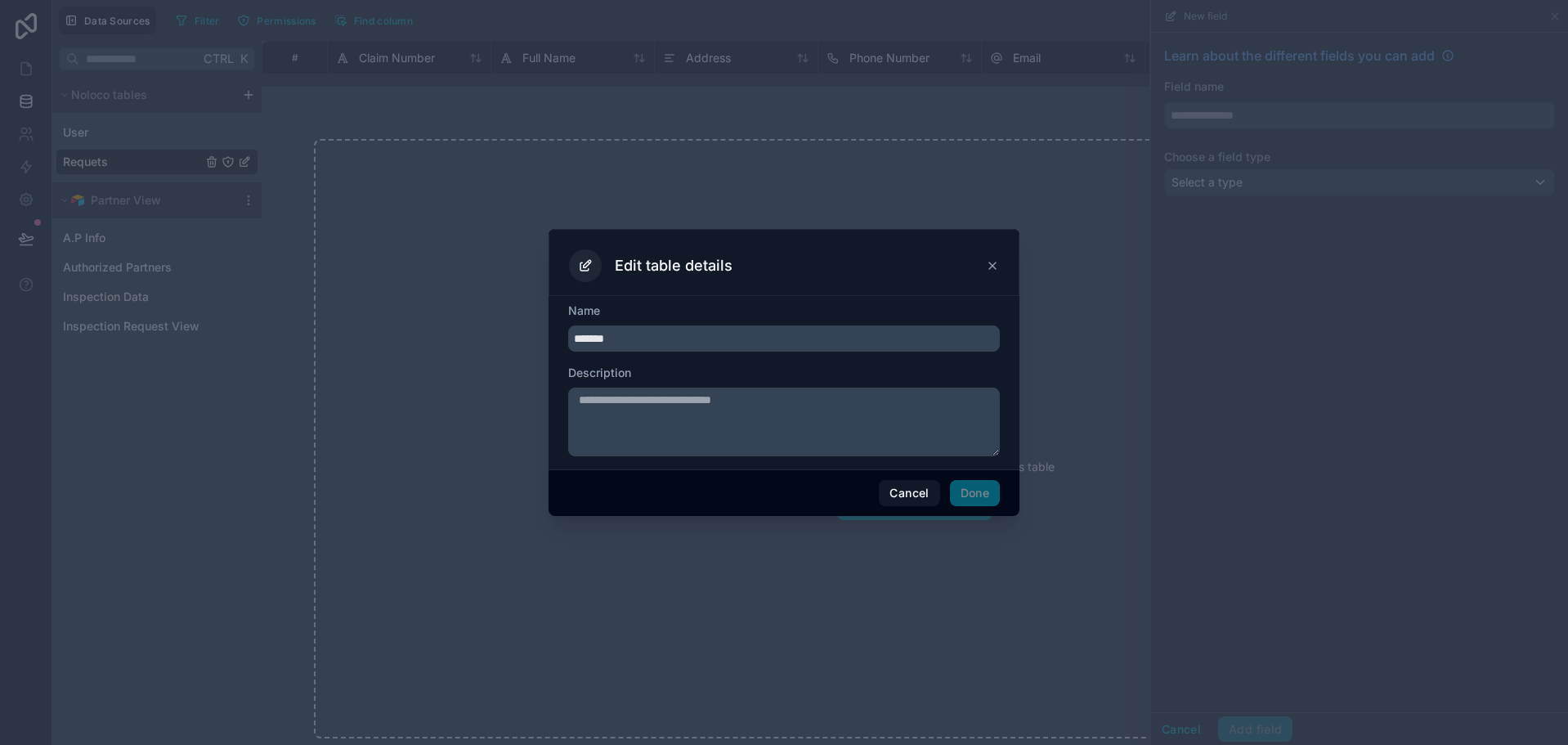
click at [607, 334] on input "*******" at bounding box center [784, 338] width 432 height 26
click at [759, 346] on input "********" at bounding box center [784, 338] width 432 height 26
type input "********"
click at [963, 492] on button "Done" at bounding box center [975, 493] width 50 height 26
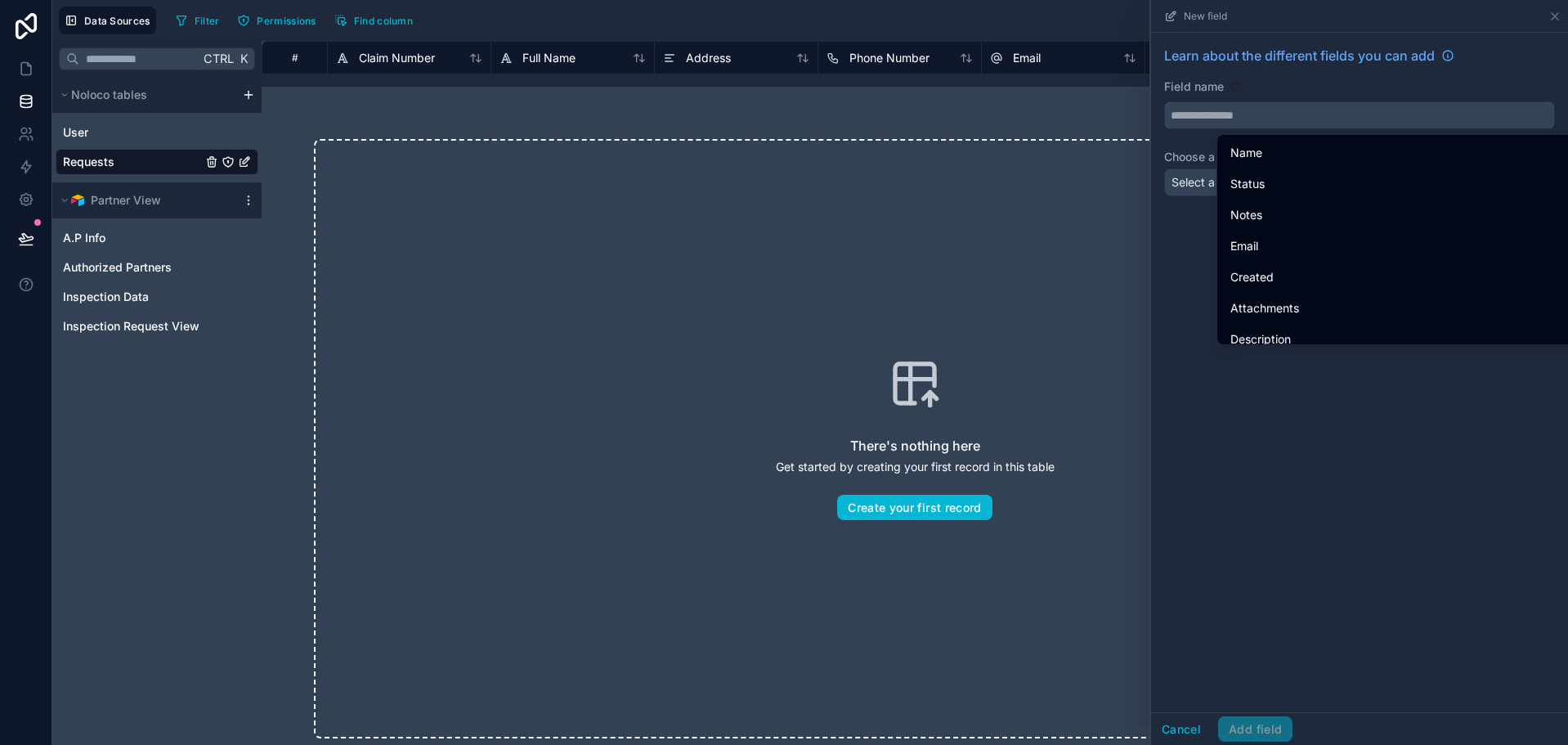
click at [1484, 113] on input "text" at bounding box center [1360, 115] width 389 height 26
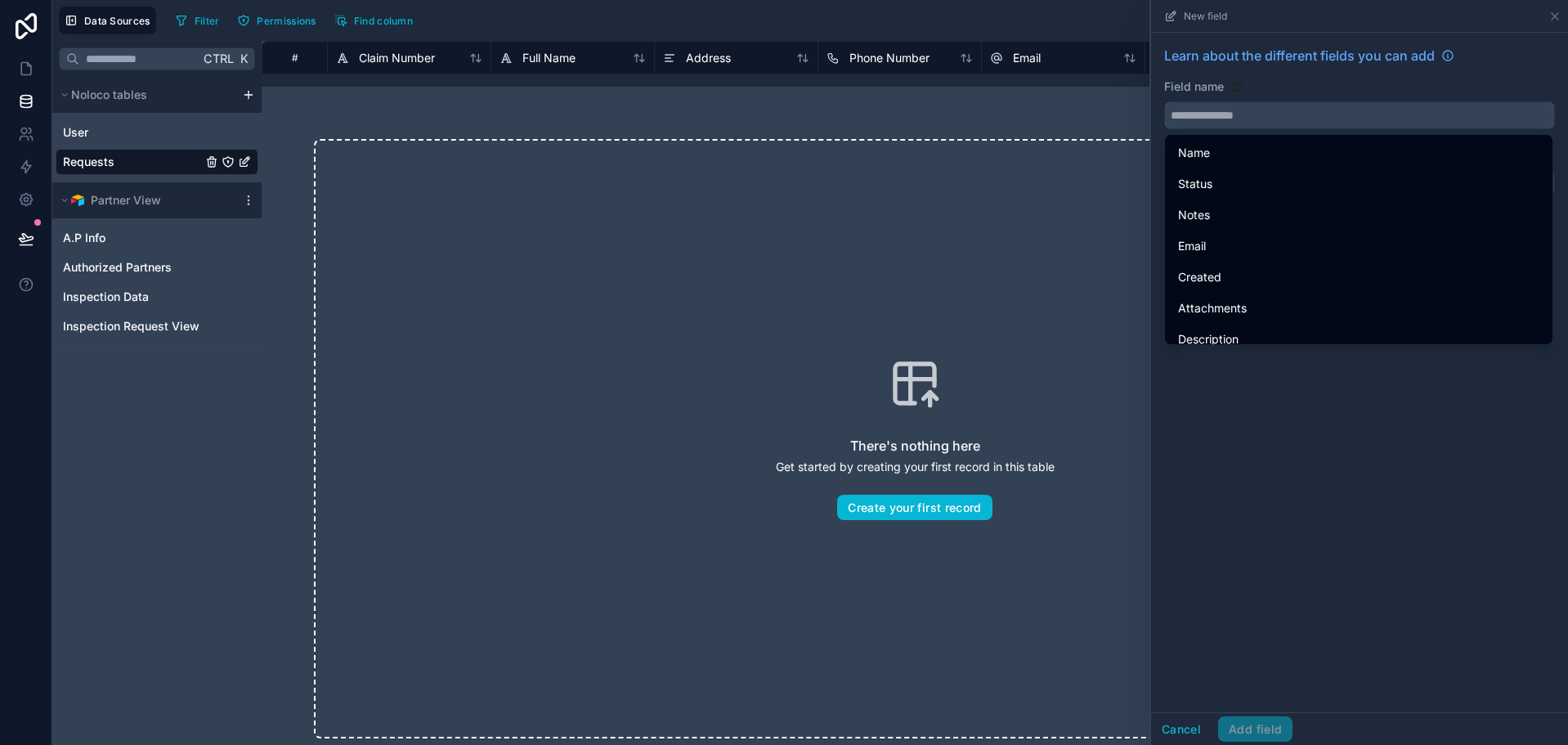
click at [1306, 115] on input "text" at bounding box center [1360, 115] width 389 height 26
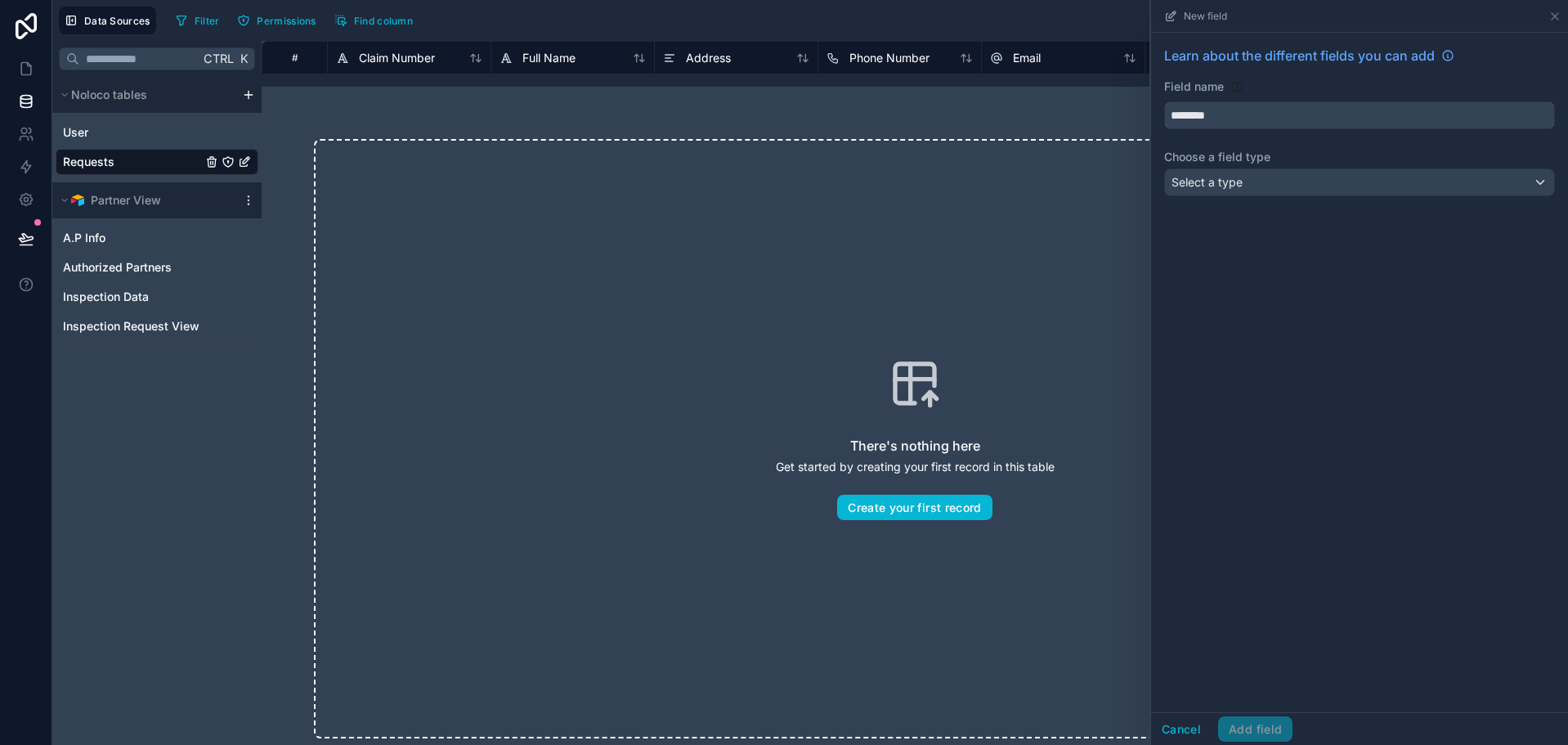
click at [1164, 101] on button "*******" at bounding box center [1360, 115] width 390 height 27
type input "**********"
click at [1306, 181] on div "Select a type" at bounding box center [1360, 182] width 389 height 26
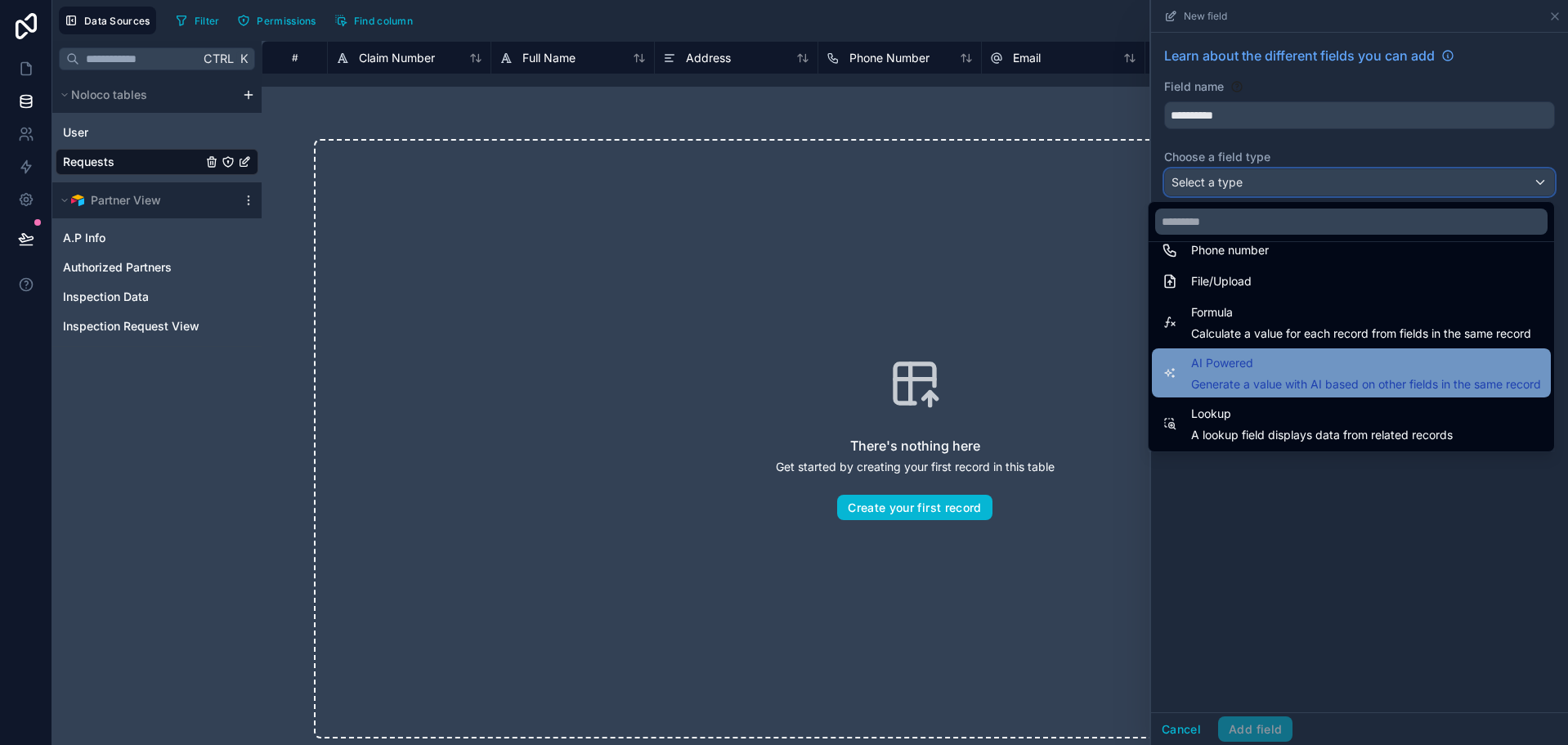
scroll to position [311, 0]
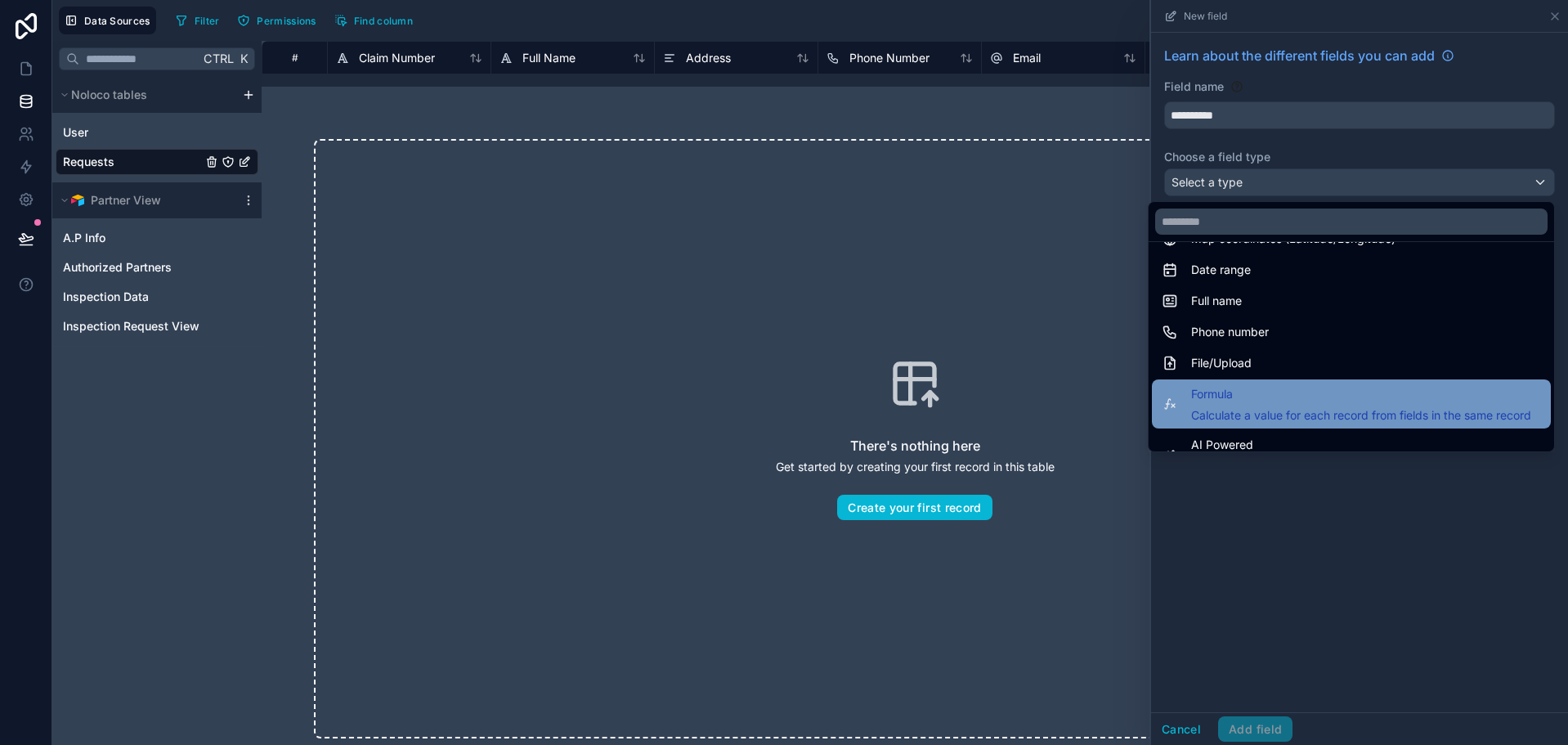
click at [1340, 401] on span "Formula" at bounding box center [1360, 395] width 340 height 20
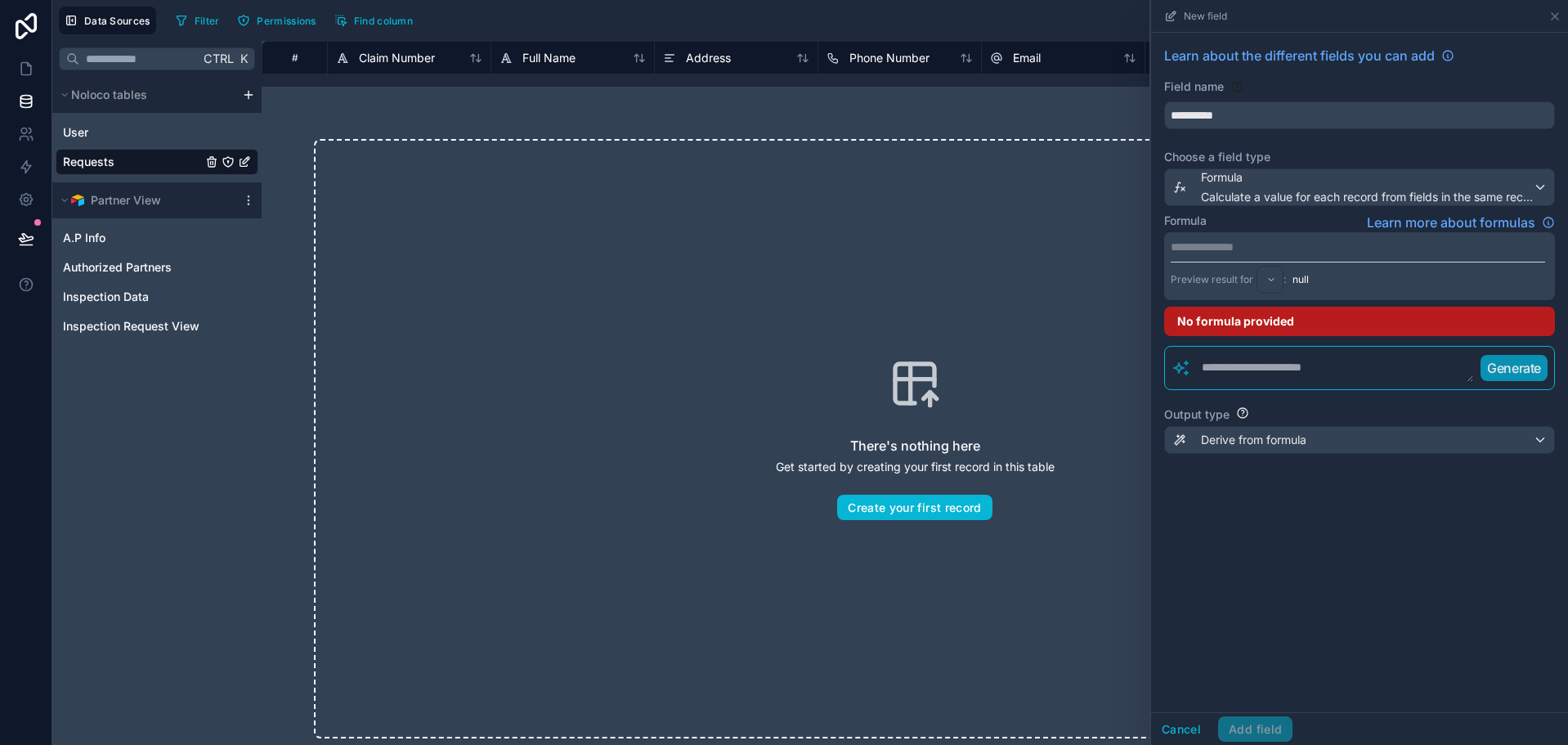
click at [1267, 353] on textarea at bounding box center [1332, 367] width 283 height 29
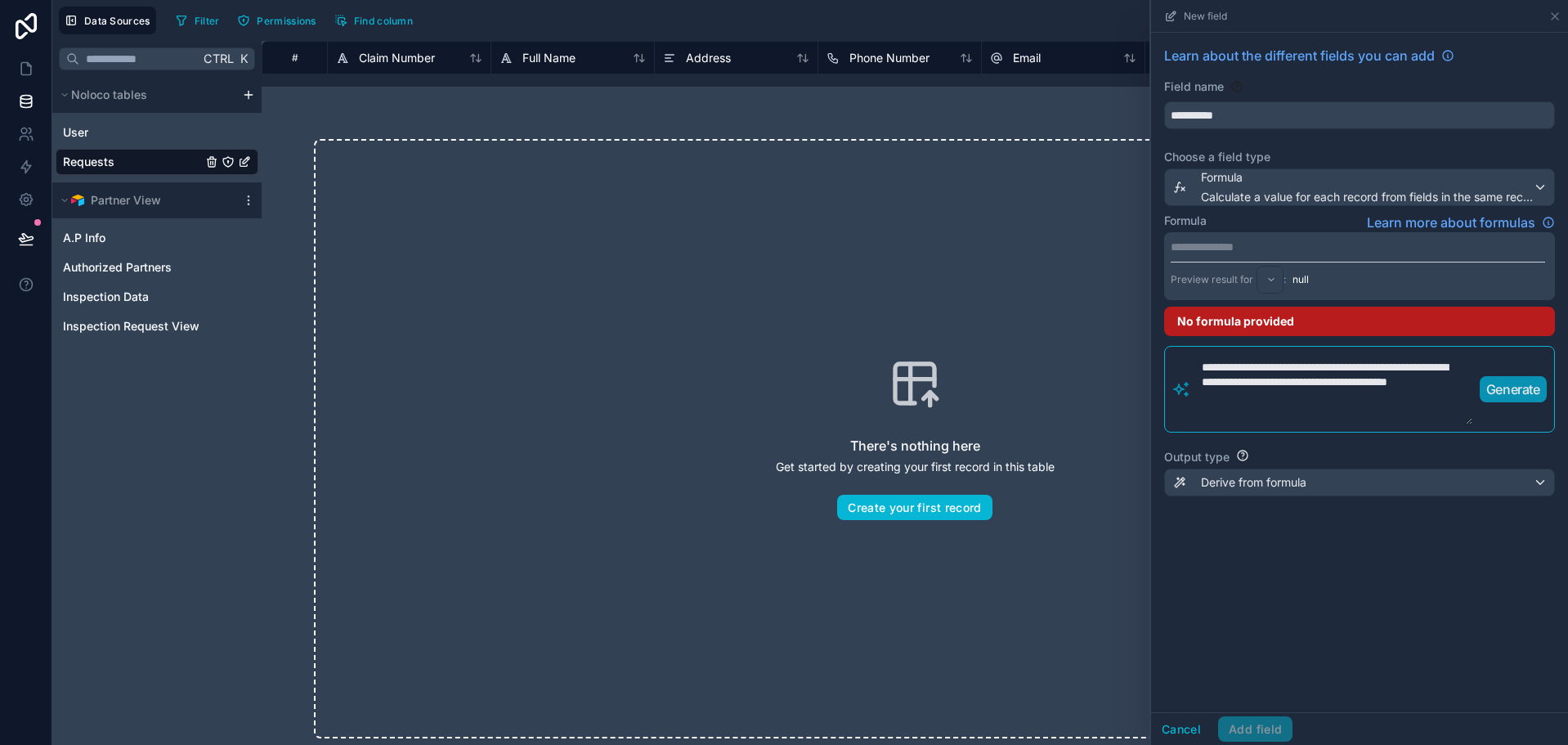
scroll to position [0, 0]
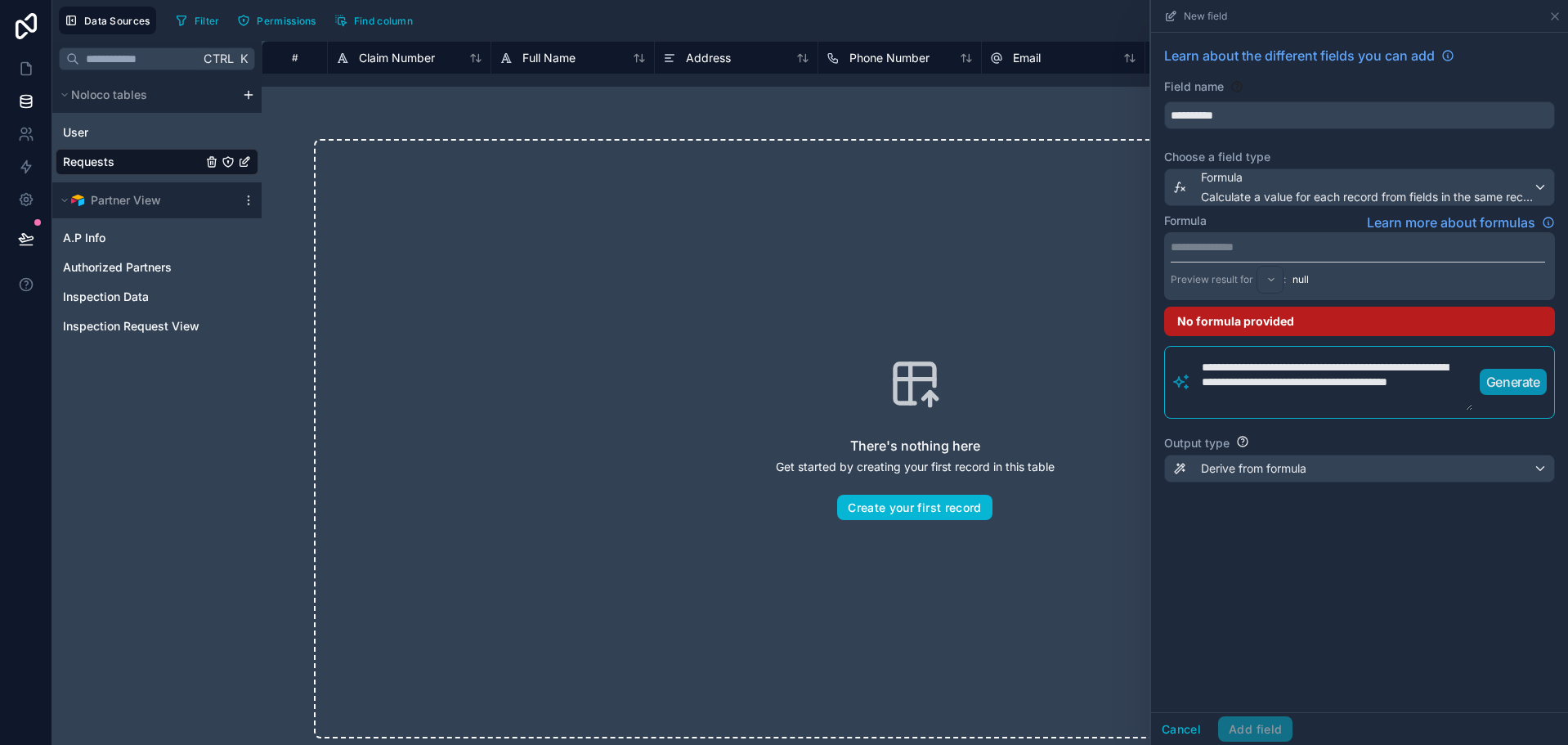
type textarea "**********"
click at [1508, 387] on p "Generate" at bounding box center [1512, 382] width 54 height 20
click at [1508, 382] on p "Generate" at bounding box center [1512, 382] width 54 height 20
click at [1252, 249] on p "**********" at bounding box center [1357, 247] width 375 height 17
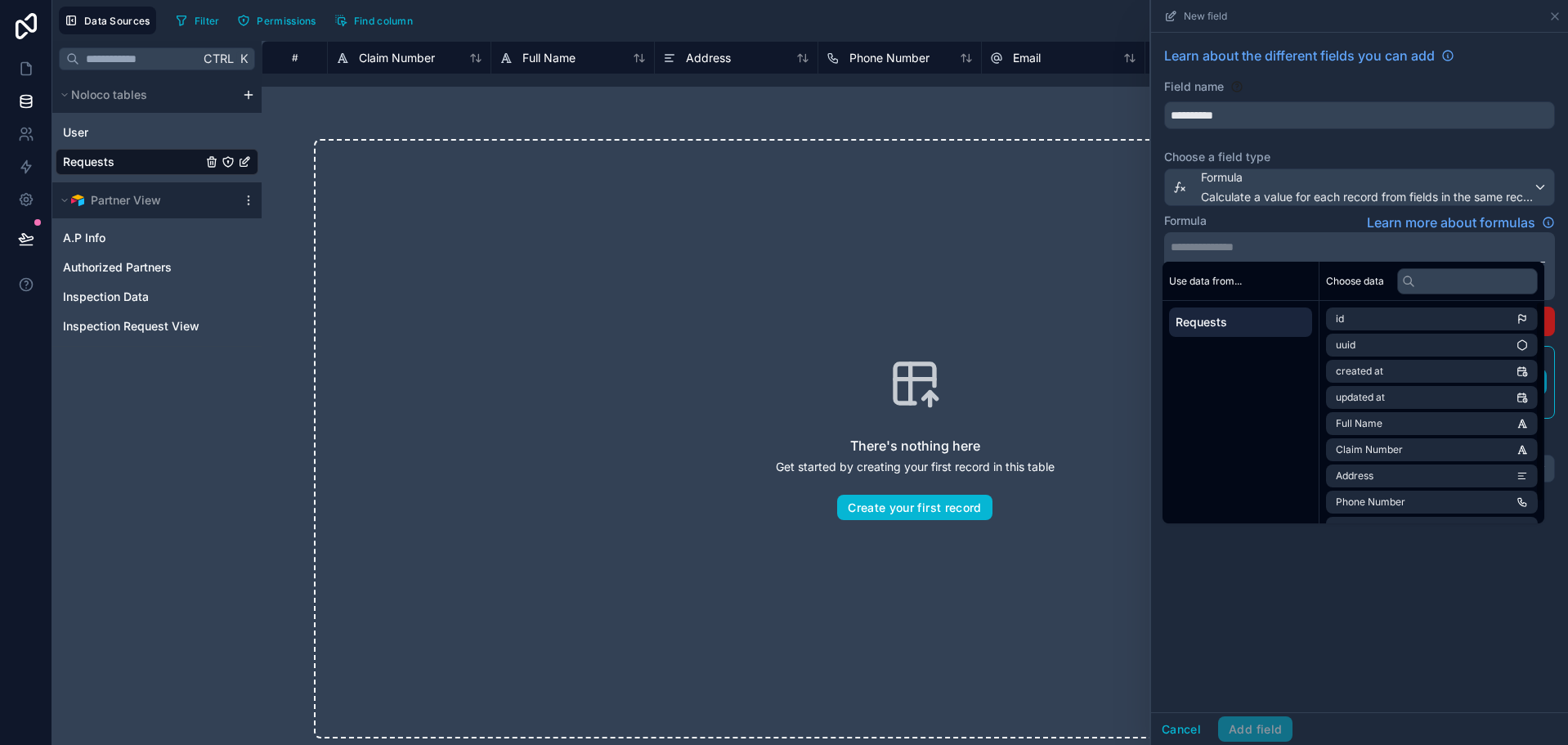
click at [1314, 243] on p "**********" at bounding box center [1357, 247] width 375 height 17
click at [1306, 365] on div "Use data from... Requests" at bounding box center [1241, 392] width 157 height 262
click at [1297, 591] on div "**********" at bounding box center [1360, 372] width 417 height 679
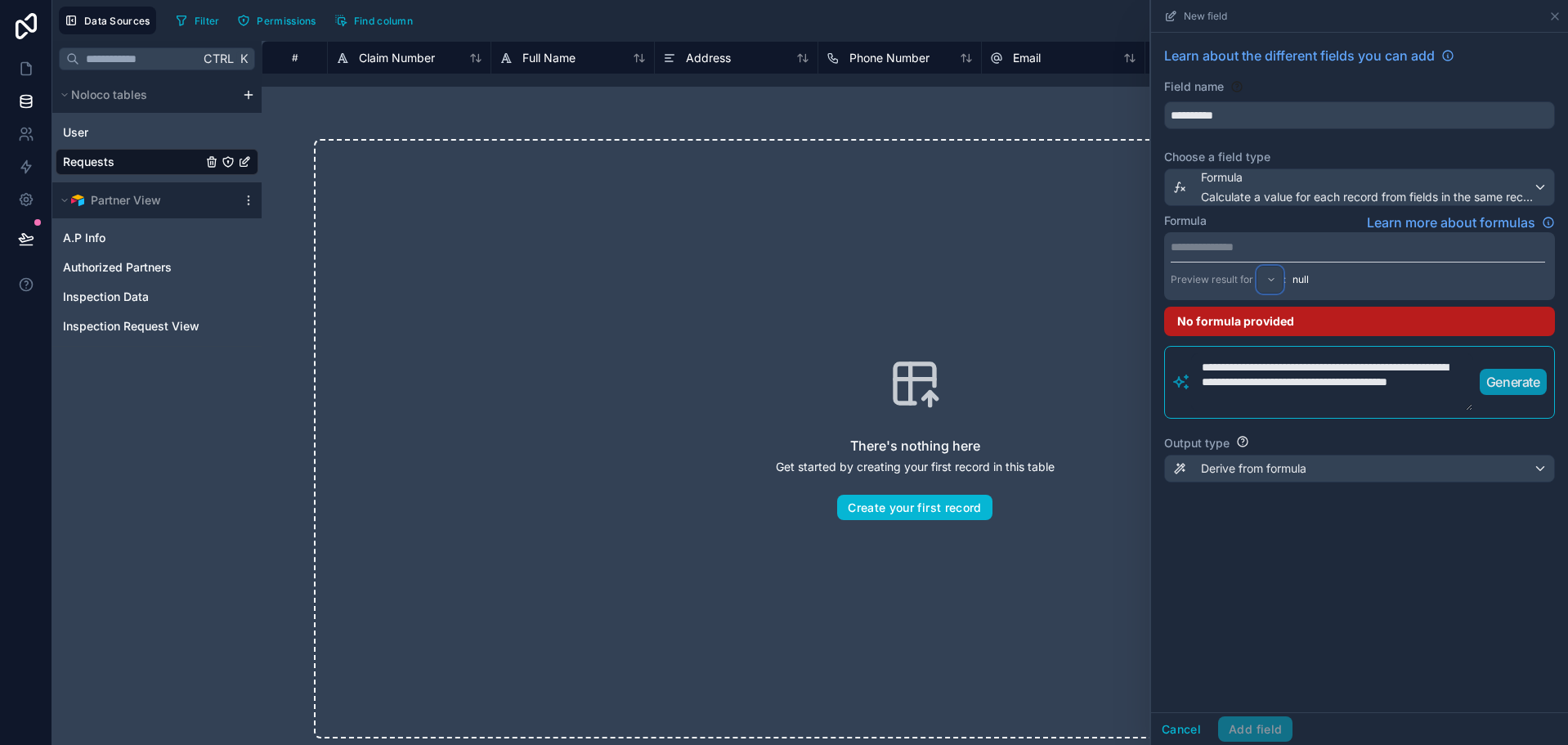
click at [1270, 282] on div at bounding box center [1270, 279] width 26 height 26
click at [1270, 282] on div at bounding box center [1360, 372] width 417 height 745
click at [1046, 282] on div "There's nothing here Get started by creating your first record in this table Cr…" at bounding box center [914, 438] width 1202 height 599
click at [1300, 111] on input "**********" at bounding box center [1360, 115] width 389 height 26
click at [1296, 197] on span "Calculate a value for each record from fields in the same record" at bounding box center [1367, 197] width 332 height 17
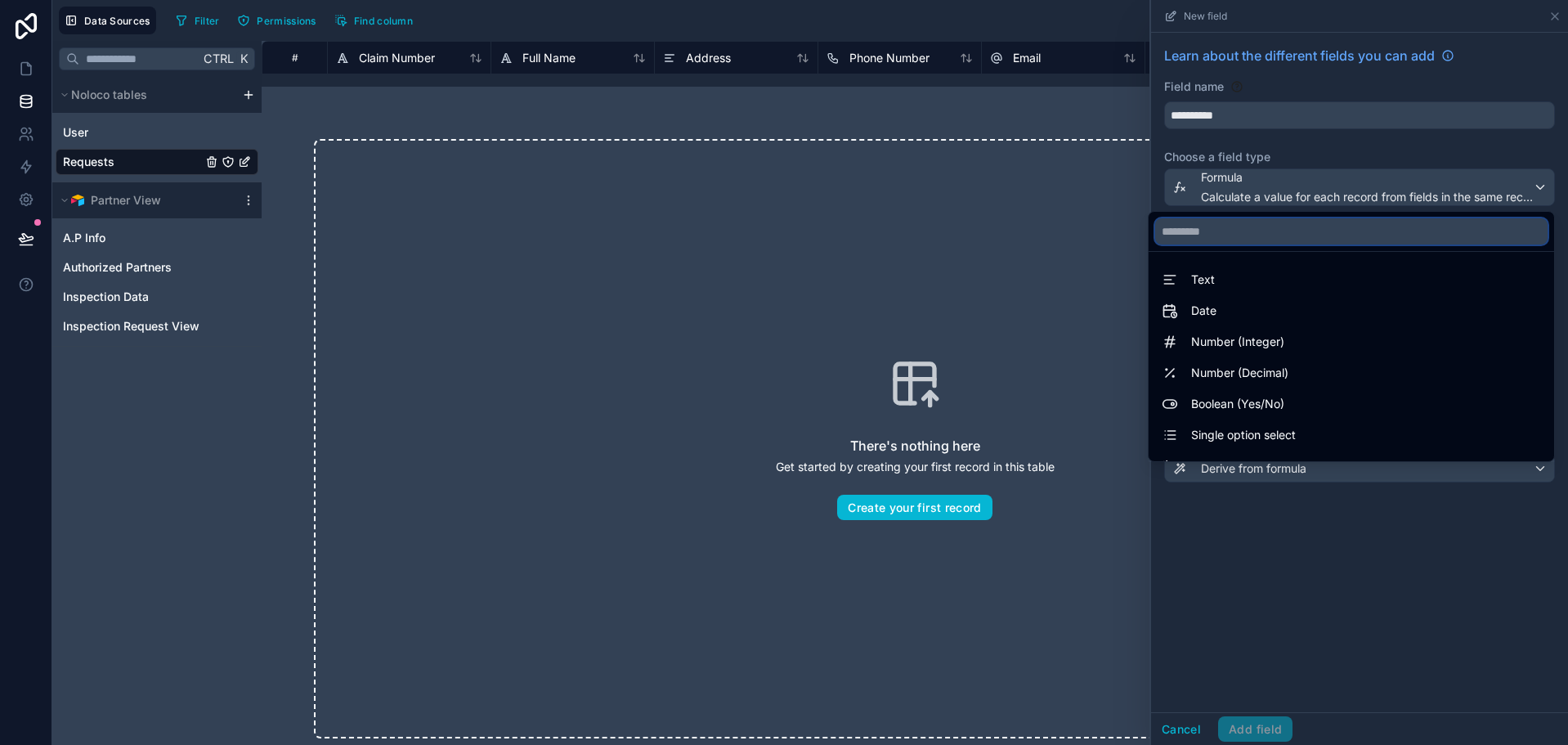
click at [1220, 228] on input "text" at bounding box center [1351, 231] width 392 height 26
click at [1279, 173] on div at bounding box center [1360, 372] width 417 height 745
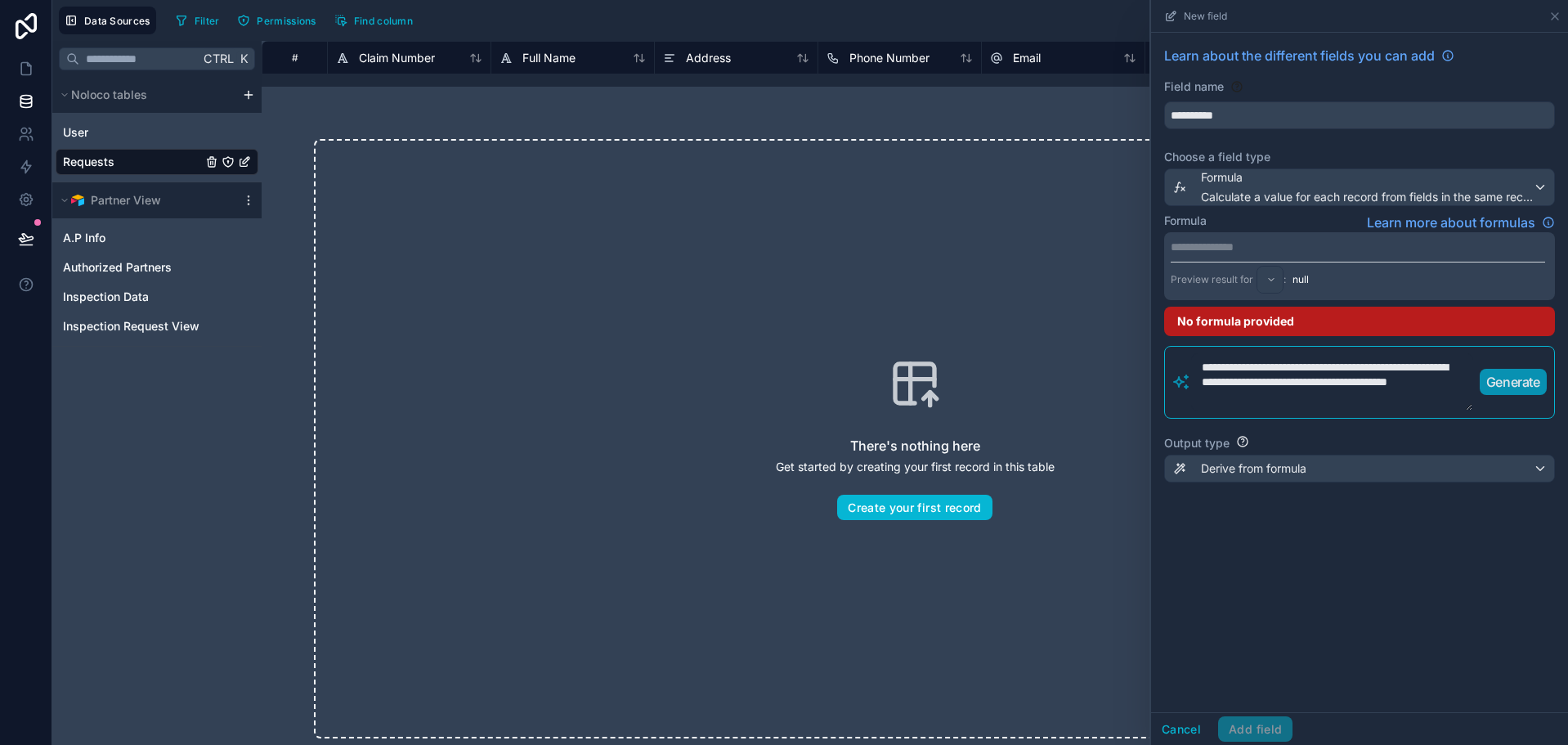
click at [1301, 147] on div "**********" at bounding box center [1360, 273] width 417 height 483
click at [1178, 724] on button "Cancel" at bounding box center [1181, 728] width 61 height 26
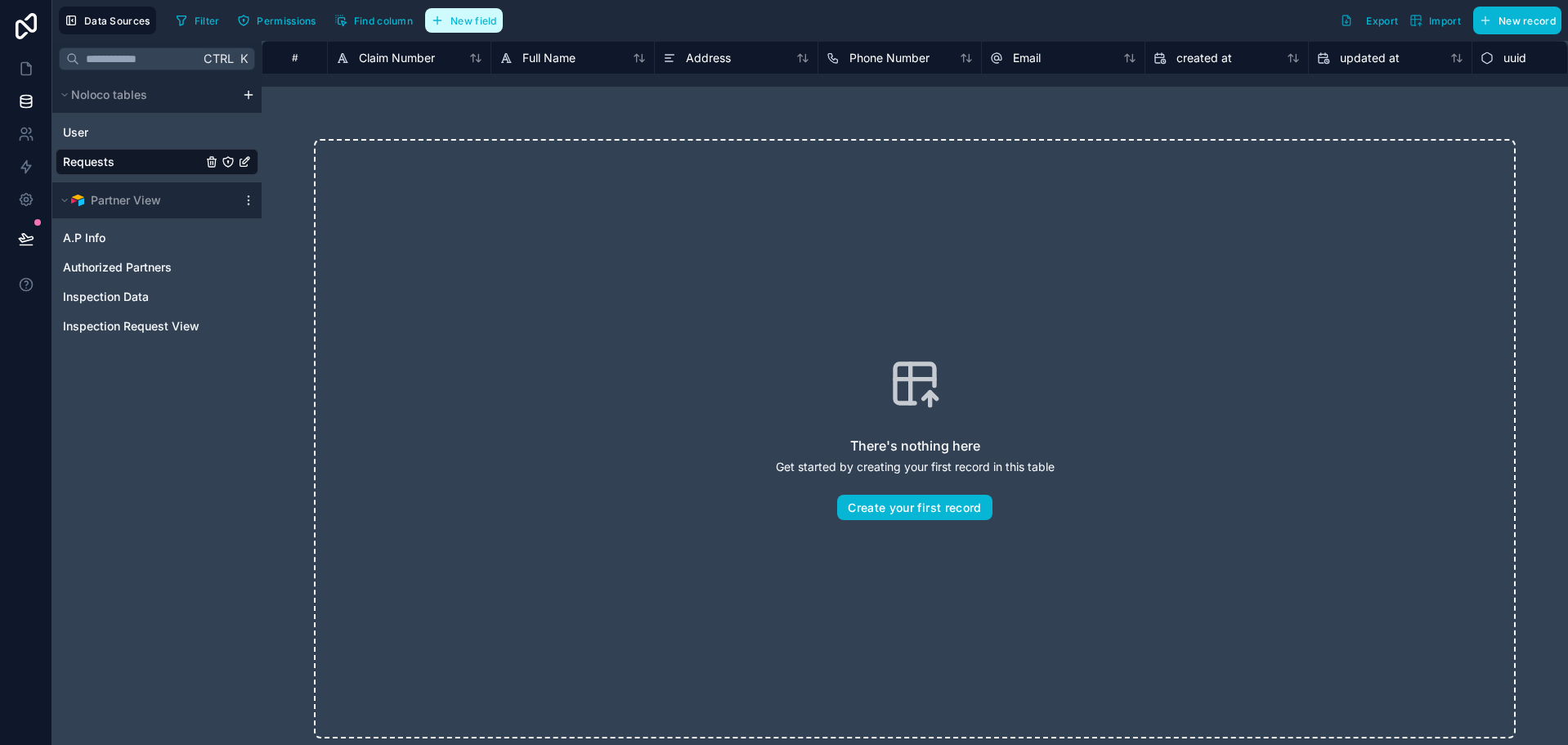
click at [454, 18] on span "New field" at bounding box center [473, 21] width 47 height 12
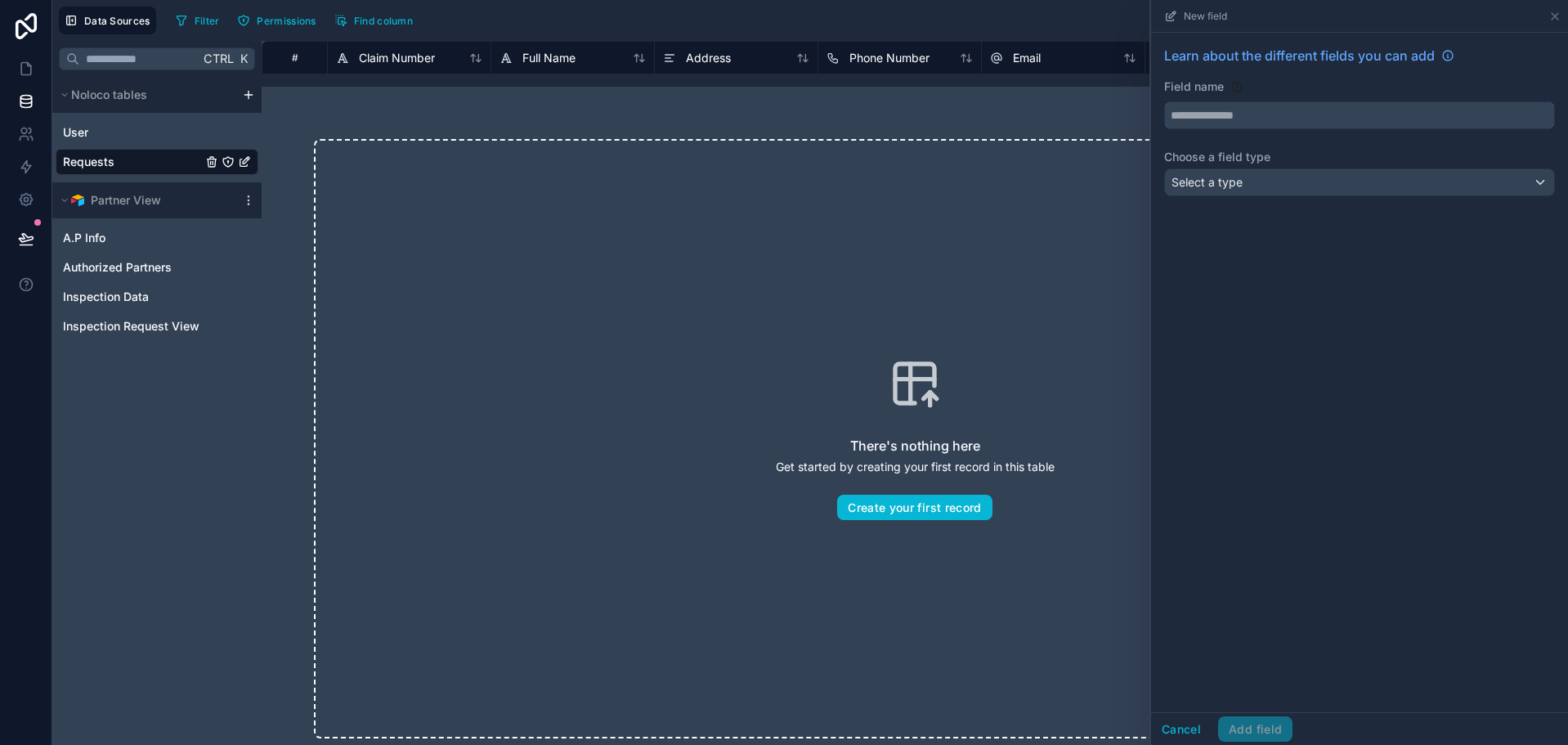
click at [1275, 125] on input "text" at bounding box center [1360, 115] width 389 height 26
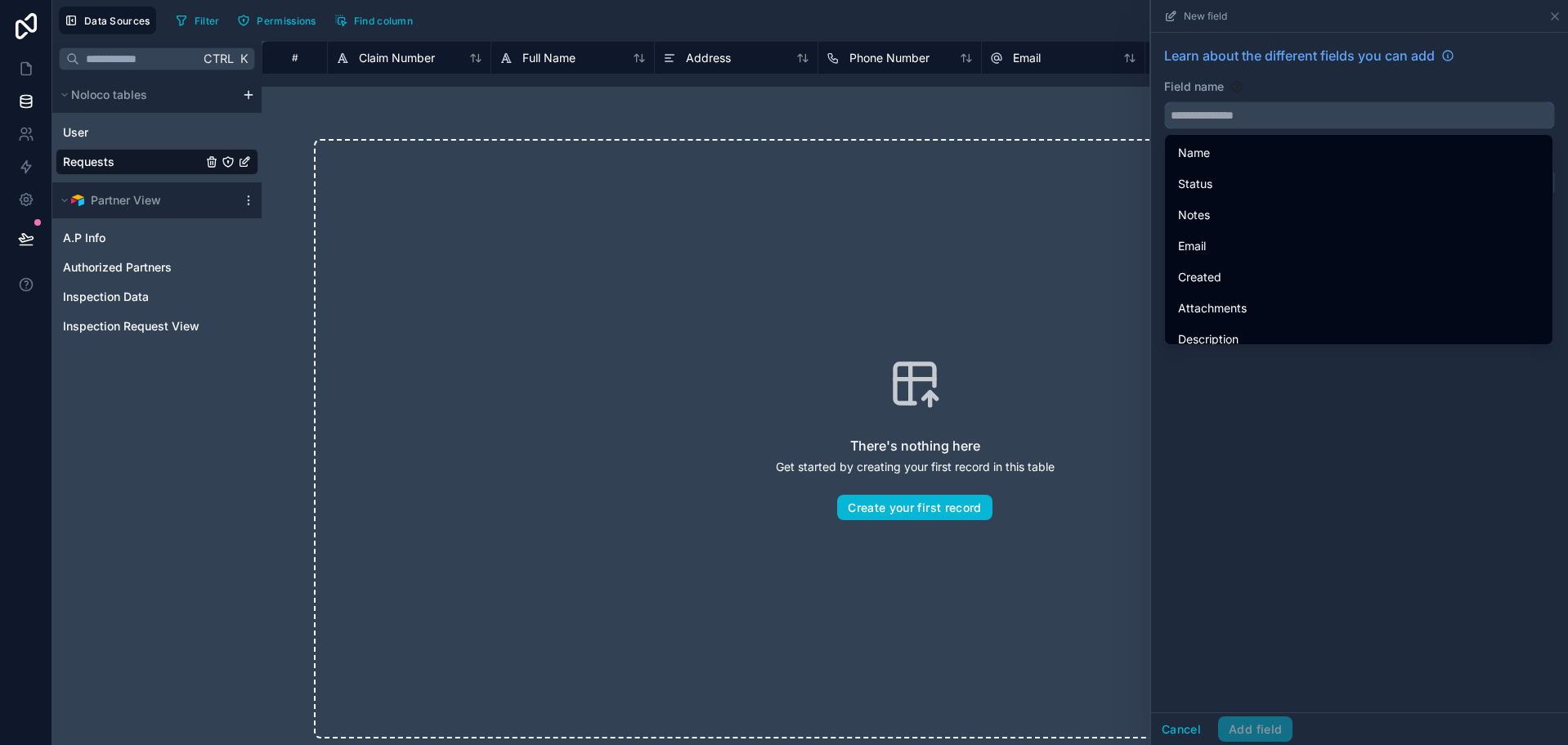
click at [1267, 115] on input "text" at bounding box center [1360, 115] width 389 height 26
click at [1249, 98] on div "Field name" at bounding box center [1360, 103] width 390 height 51
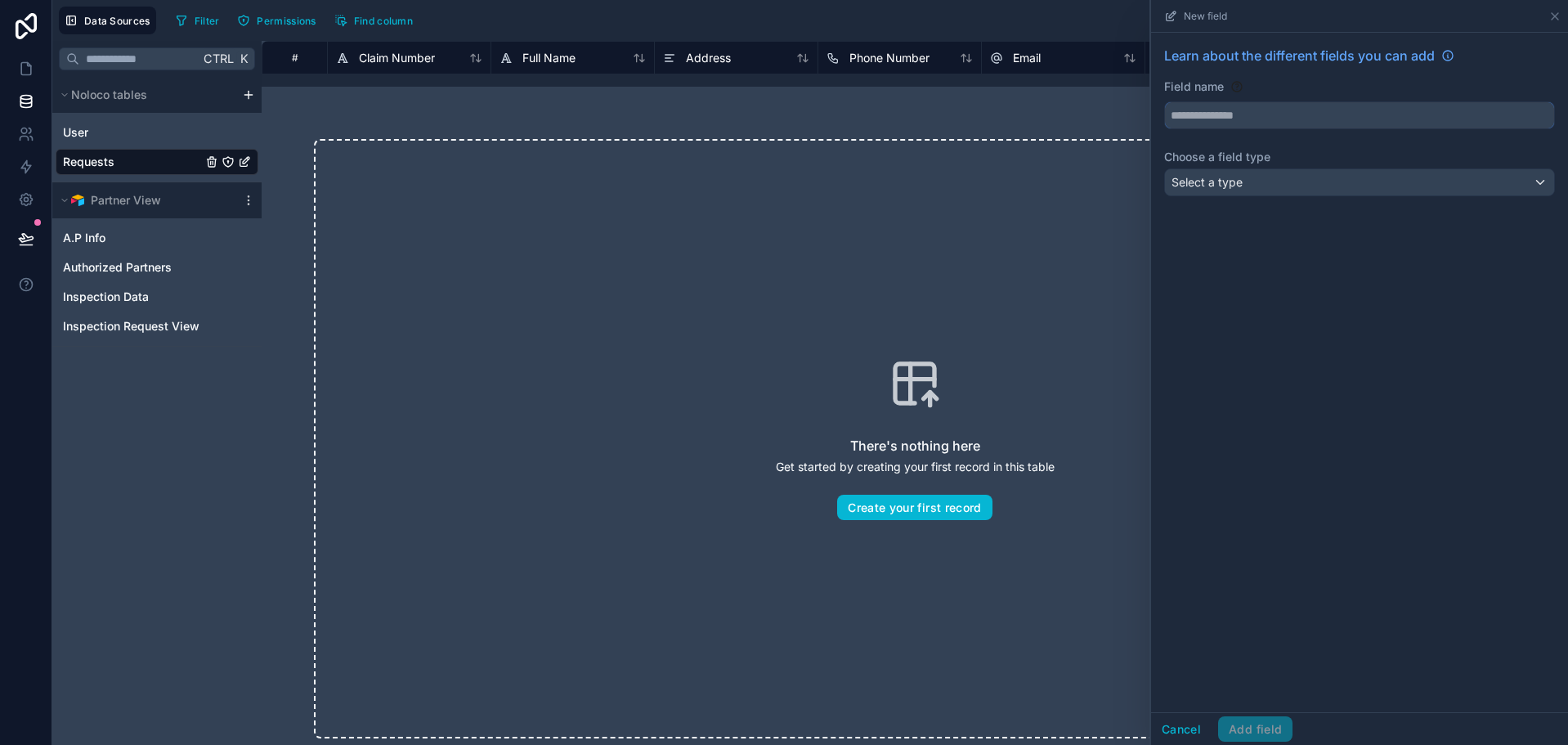
click at [1247, 112] on input "text" at bounding box center [1360, 115] width 389 height 26
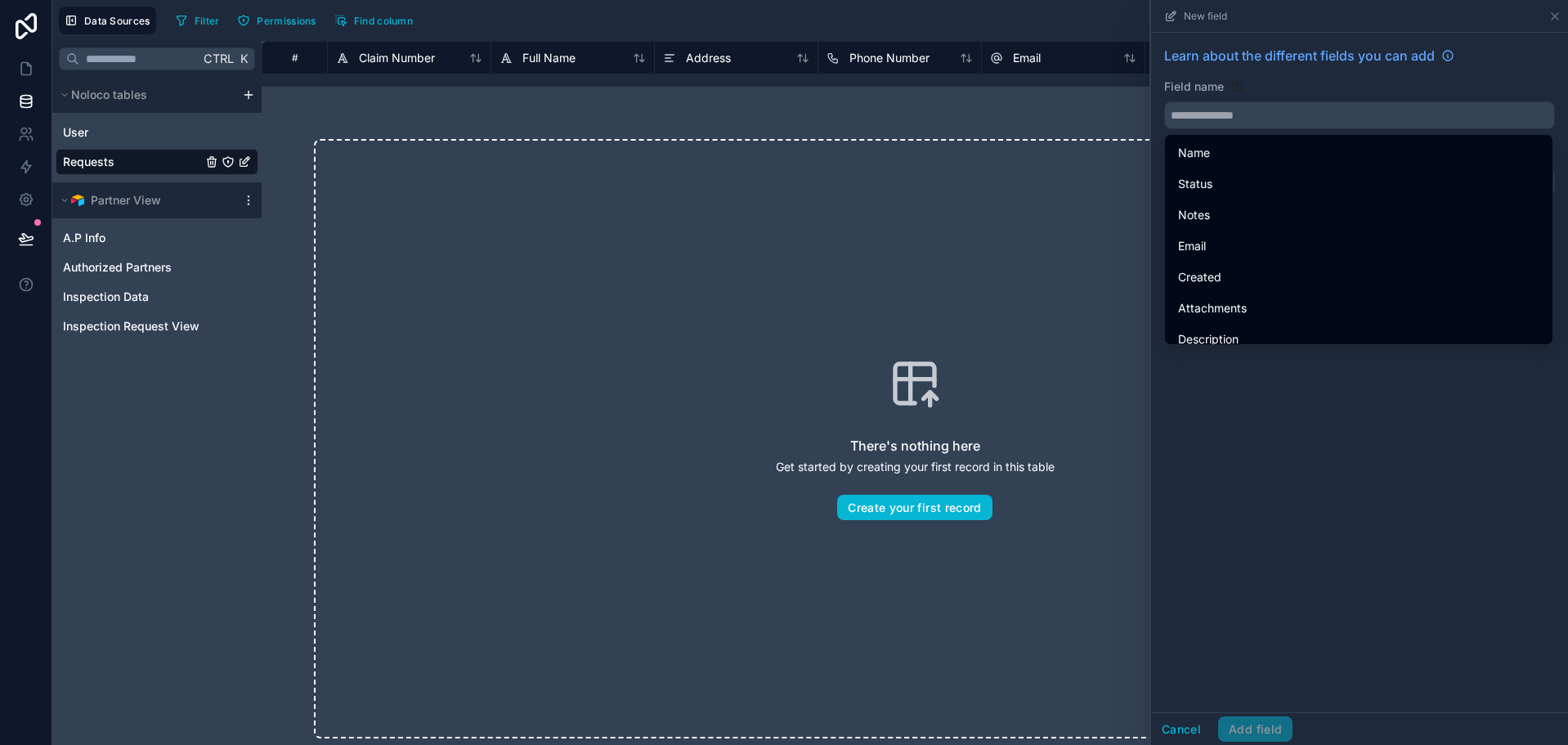
click at [1244, 98] on div "Field name" at bounding box center [1360, 103] width 390 height 51
click at [1243, 112] on input "text" at bounding box center [1360, 115] width 389 height 26
click at [1239, 101] on button at bounding box center [1360, 115] width 390 height 27
click at [1239, 115] on input "text" at bounding box center [1360, 115] width 389 height 26
drag, startPoint x: 1236, startPoint y: 97, endPoint x: 1234, endPoint y: 110, distance: 13.2
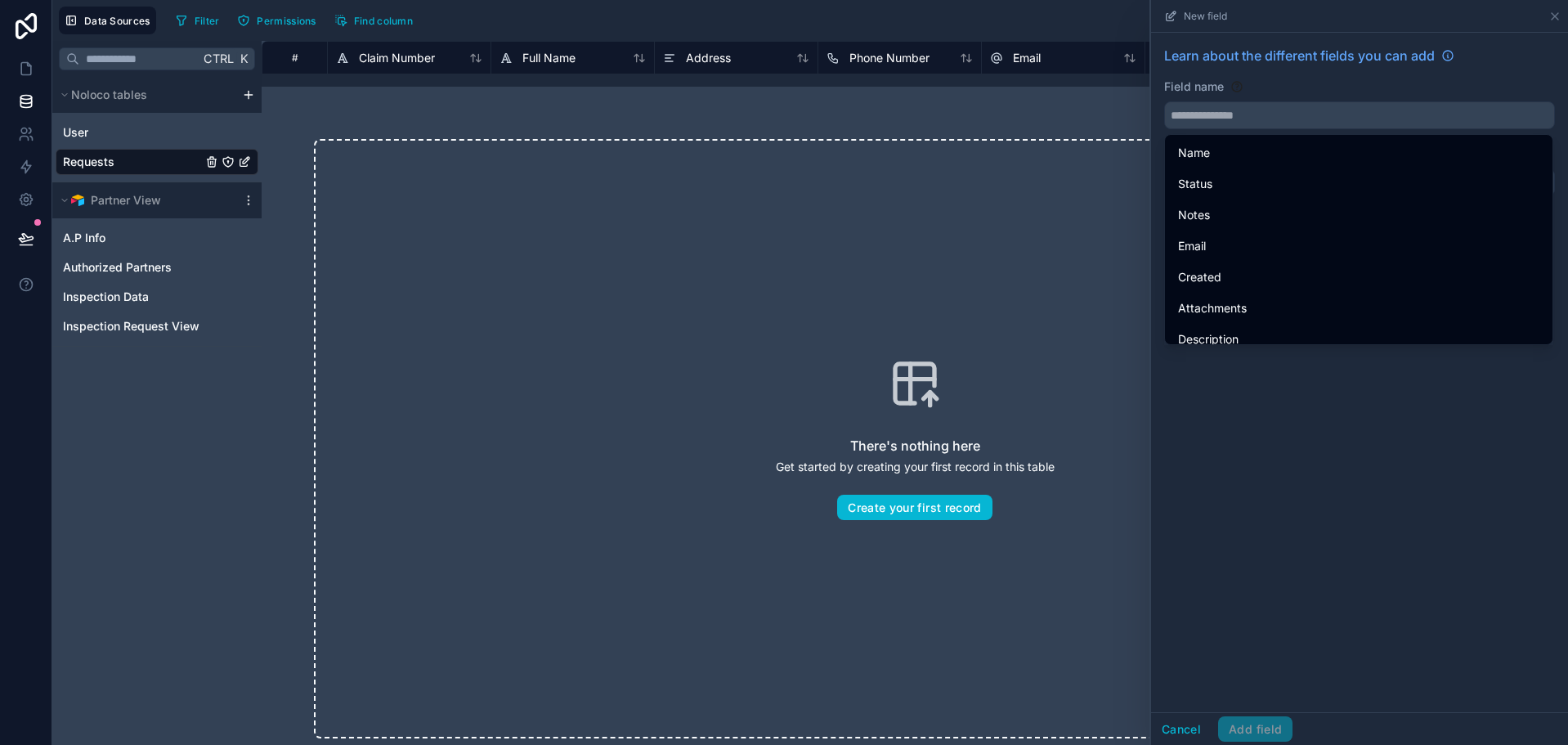
click at [1235, 96] on div "Field name" at bounding box center [1360, 103] width 390 height 51
click at [1234, 119] on input "text" at bounding box center [1360, 115] width 389 height 26
drag, startPoint x: 1231, startPoint y: 98, endPoint x: 1232, endPoint y: 120, distance: 22.0
click at [1231, 101] on div "Field name" at bounding box center [1360, 103] width 390 height 51
click at [1232, 123] on input "text" at bounding box center [1360, 115] width 389 height 26
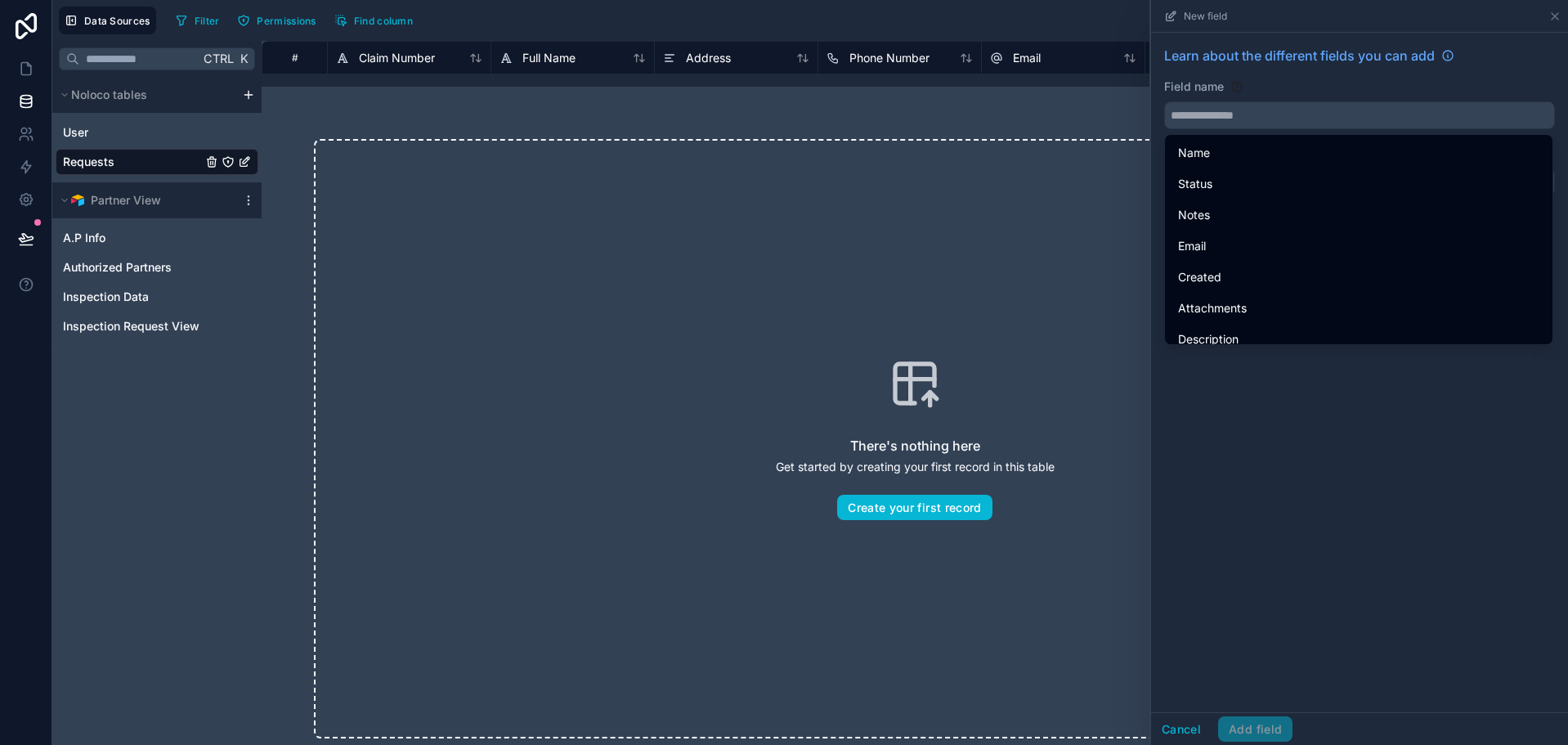
click at [1231, 96] on div "Field name" at bounding box center [1360, 103] width 390 height 51
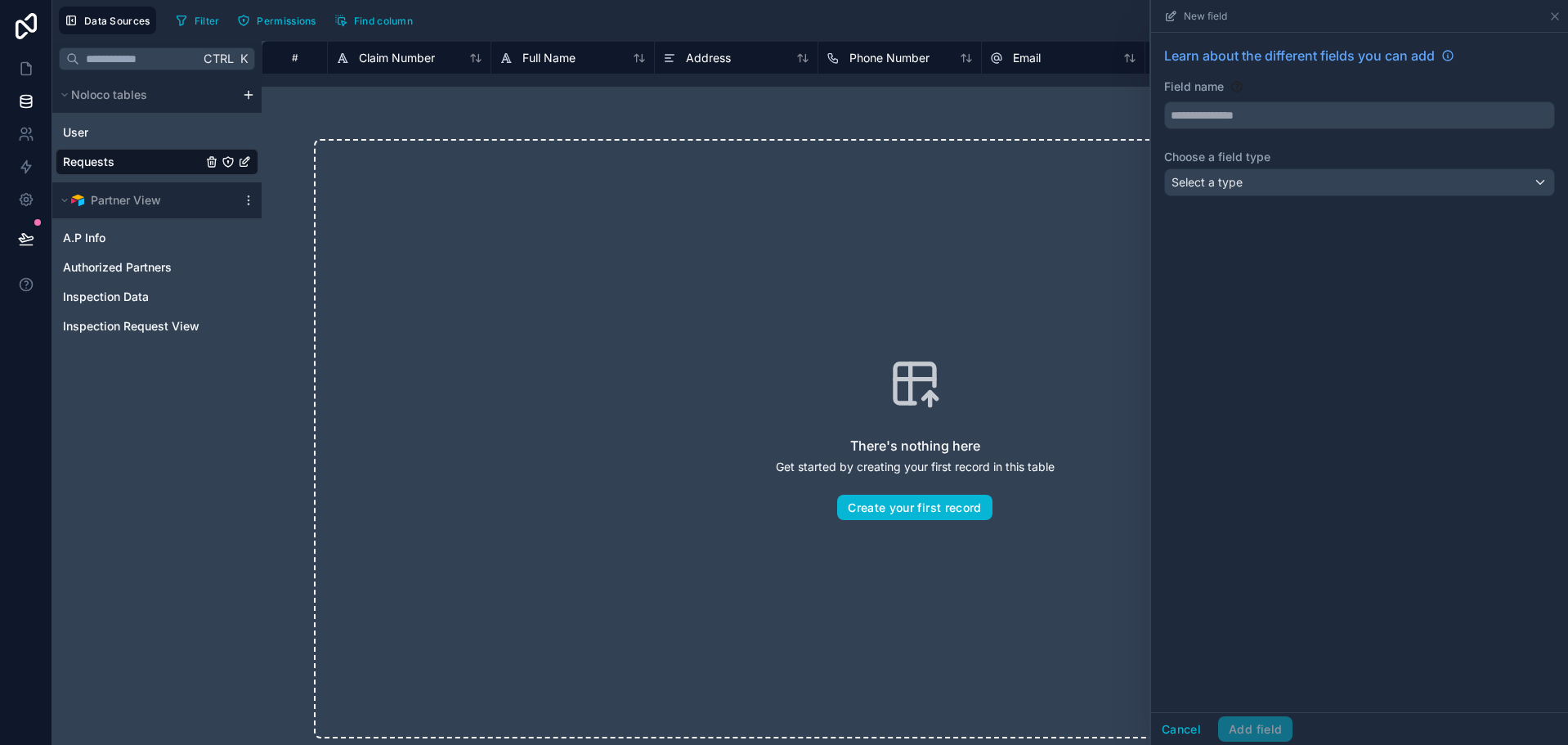
click at [1235, 99] on div "Field name" at bounding box center [1360, 103] width 390 height 51
click at [1235, 130] on div "Learn about the different fields you can add Field name Choose a field type Sel…" at bounding box center [1360, 124] width 417 height 183
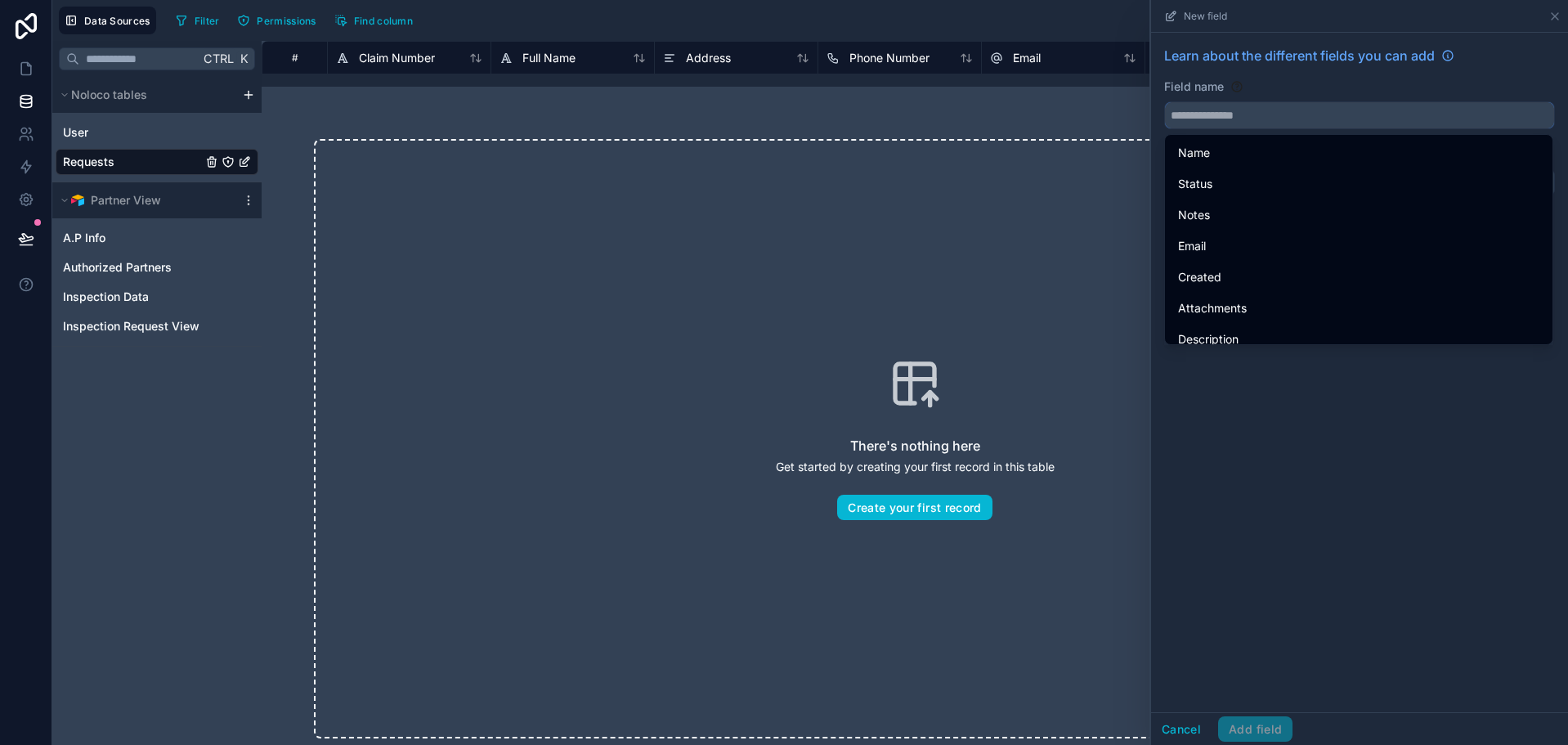
click at [1233, 115] on input "text" at bounding box center [1360, 115] width 389 height 26
click at [1262, 87] on div "Field name" at bounding box center [1360, 86] width 390 height 17
click at [1094, 113] on div "There's nothing here Get started by creating your first record in this table Cr…" at bounding box center [914, 438] width 1306 height 703
click at [1555, 16] on icon at bounding box center [1555, 17] width 7 height 7
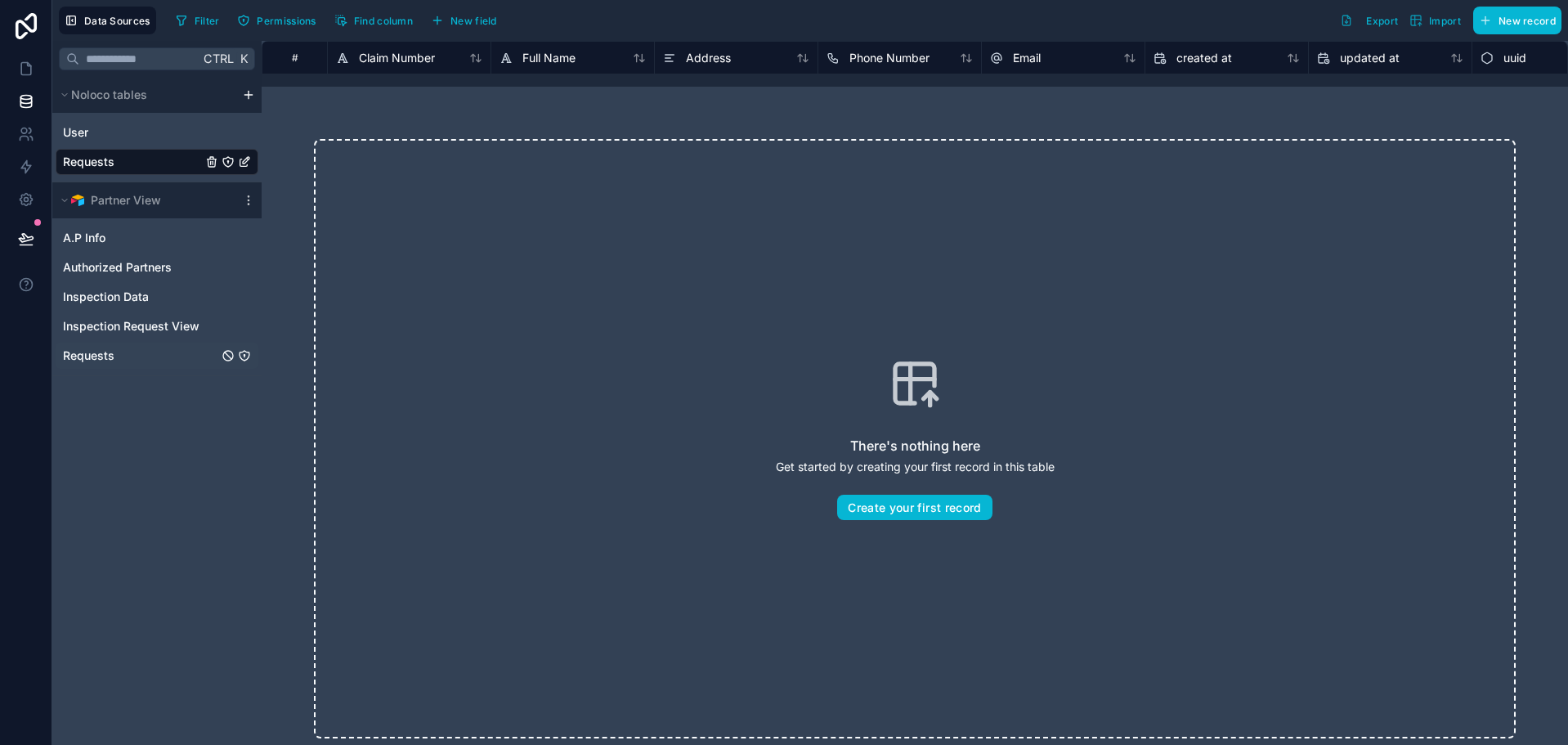
click at [160, 356] on link "Requests" at bounding box center [140, 355] width 155 height 17
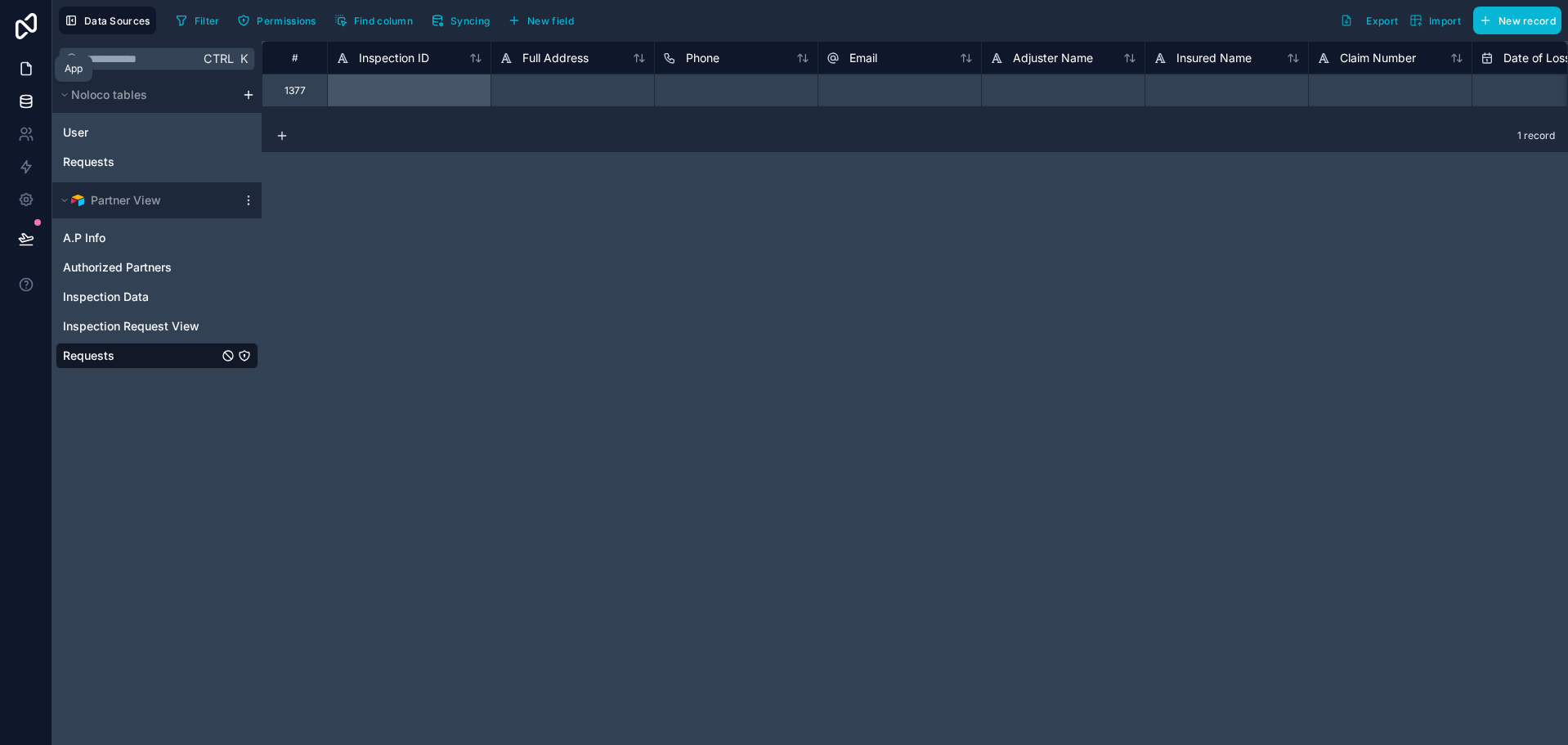
click at [18, 70] on icon at bounding box center [27, 69] width 17 height 17
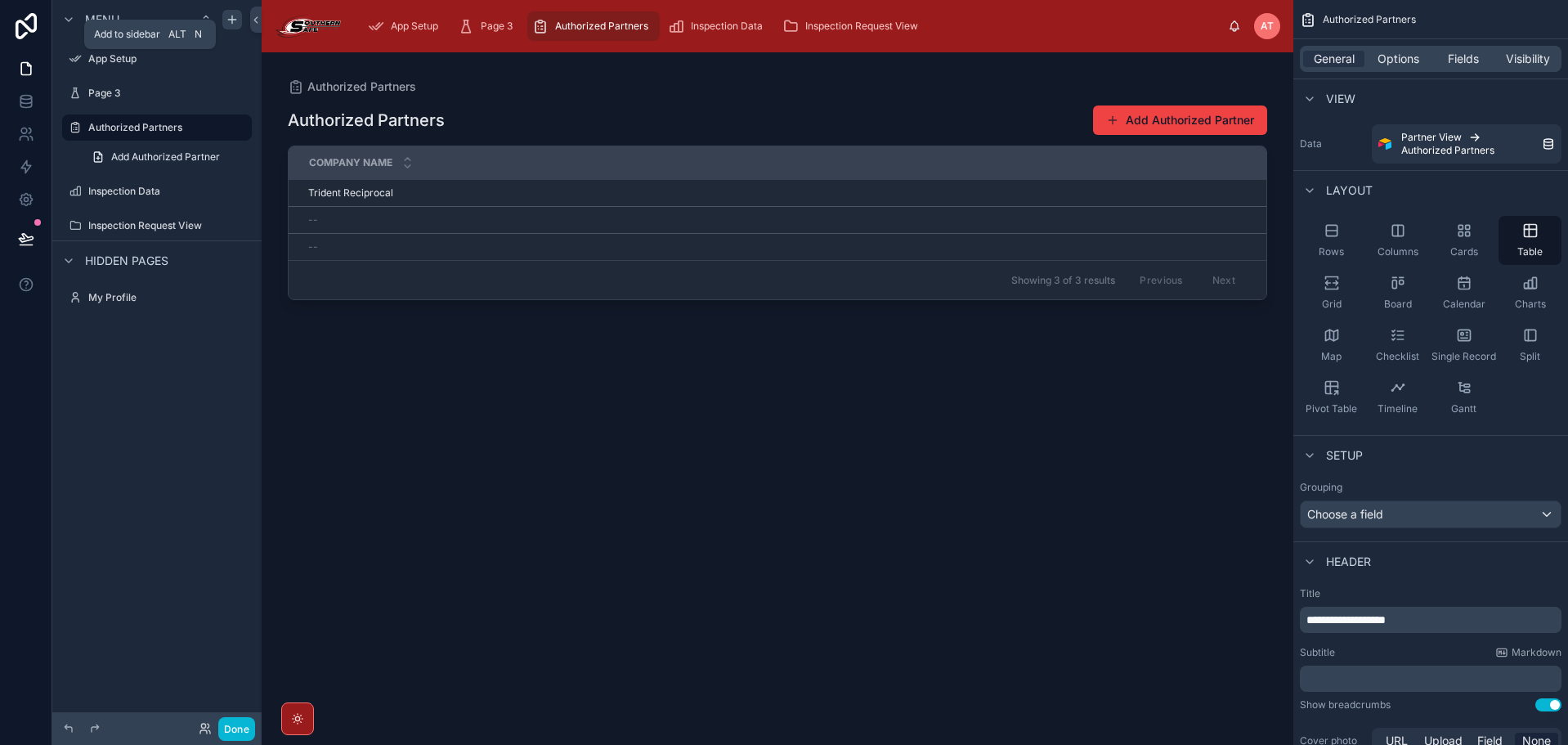
click at [224, 20] on div "scrollable content" at bounding box center [233, 20] width 20 height 20
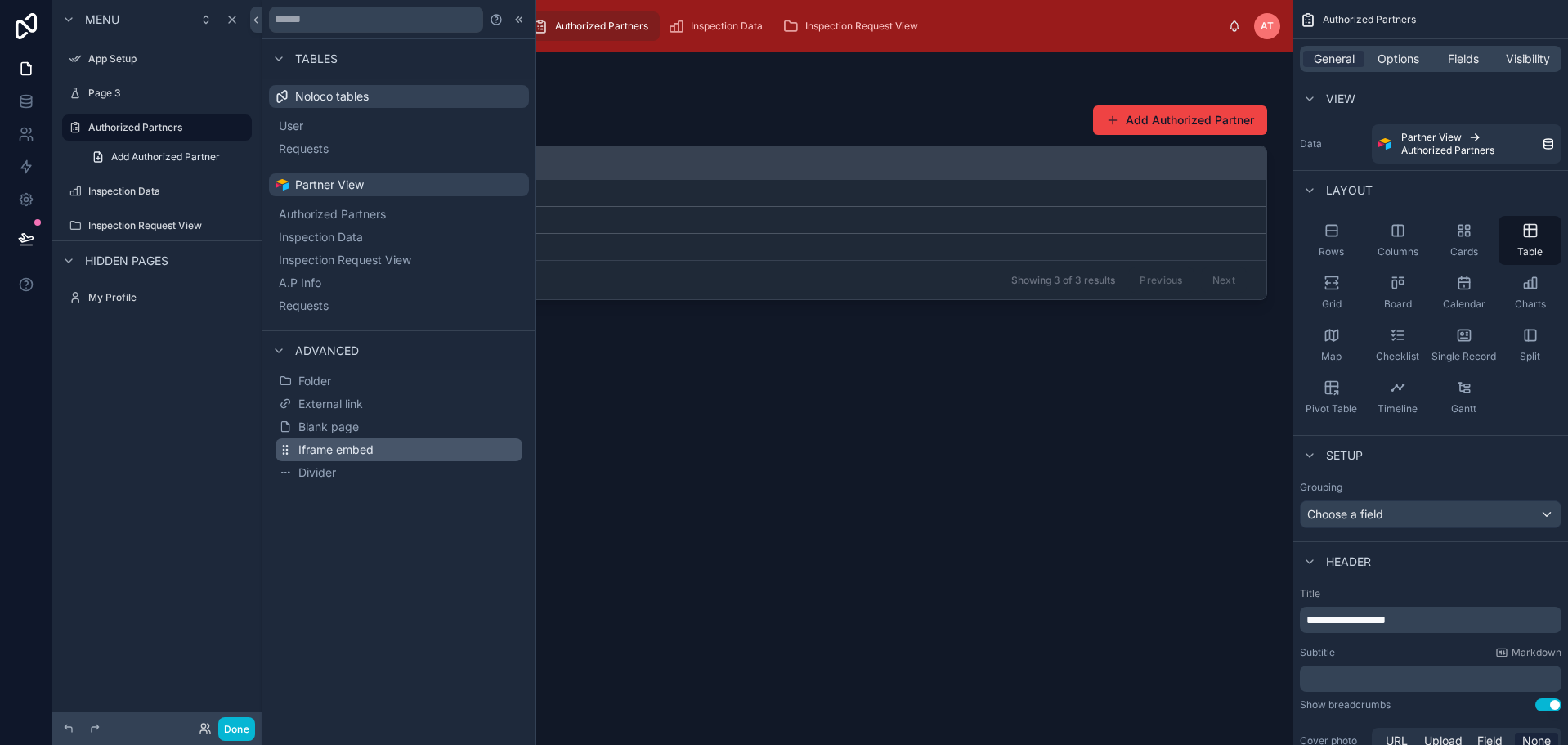
click at [333, 453] on span "Iframe embed" at bounding box center [336, 449] width 76 height 17
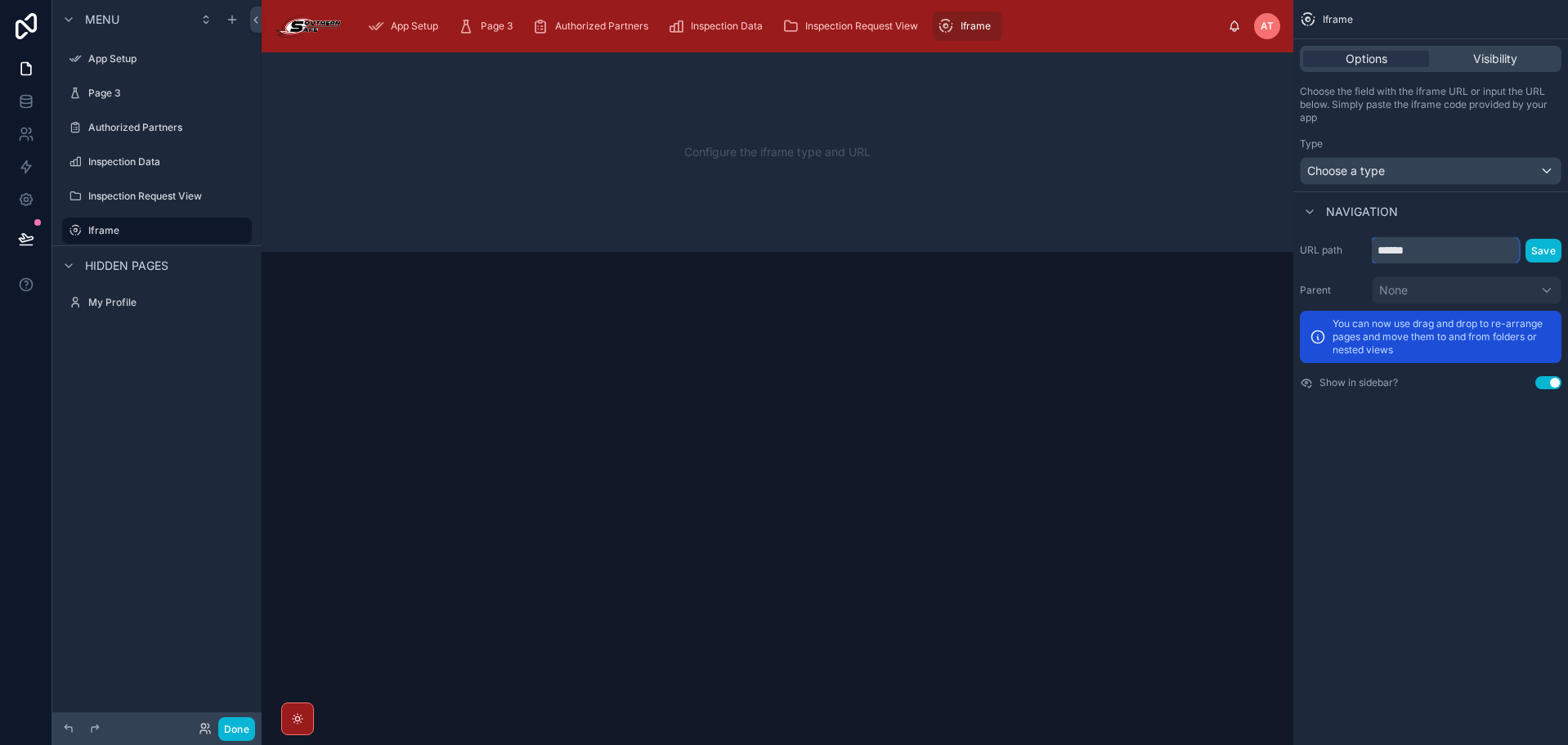
click at [1408, 250] on input "******" at bounding box center [1445, 249] width 147 height 26
click at [1419, 254] on input "******" at bounding box center [1445, 249] width 147 height 26
click at [1500, 249] on input "******" at bounding box center [1445, 249] width 147 height 26
click at [1446, 154] on div "Type Choose a type" at bounding box center [1430, 160] width 262 height 47
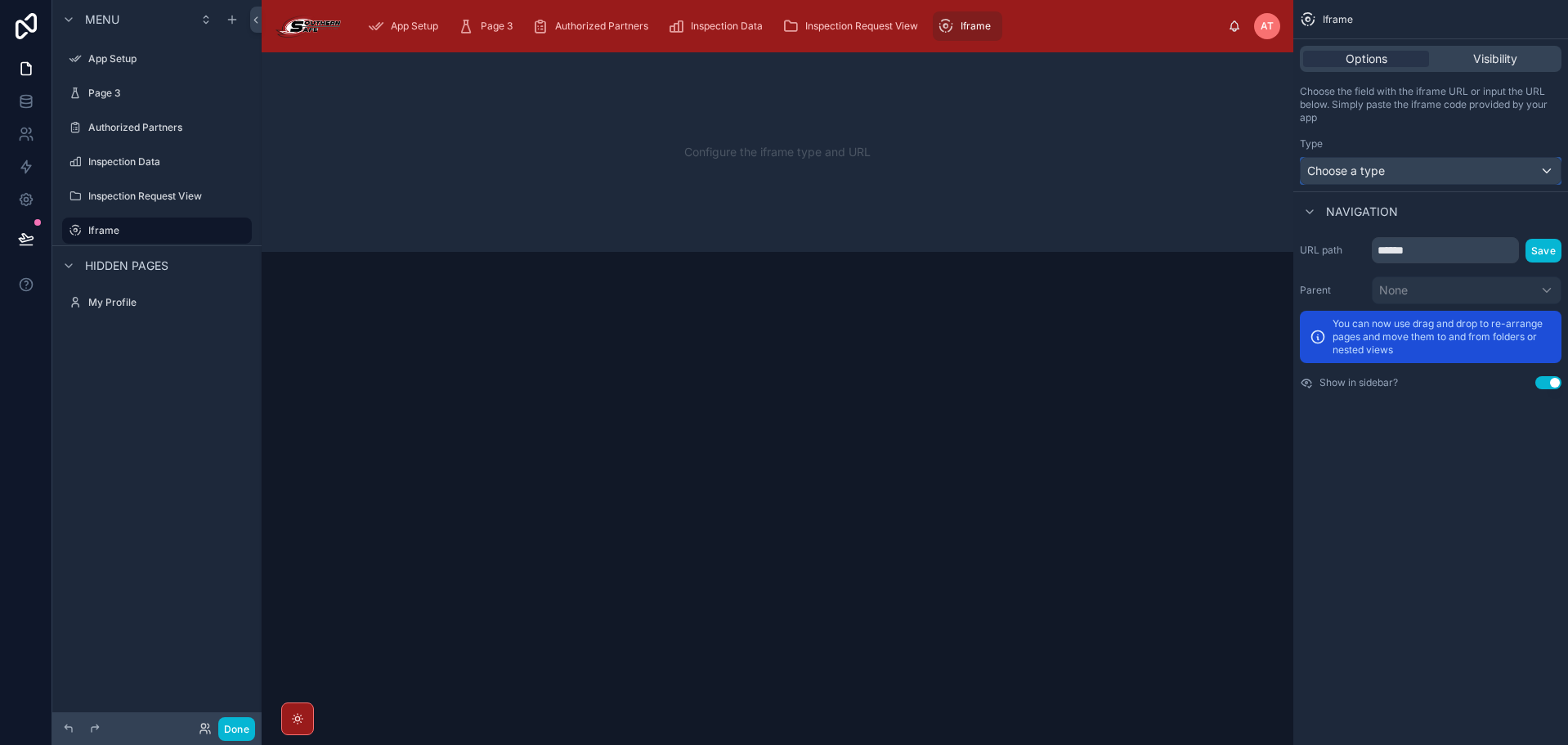
click at [1443, 168] on div "Choose a type" at bounding box center [1430, 170] width 260 height 26
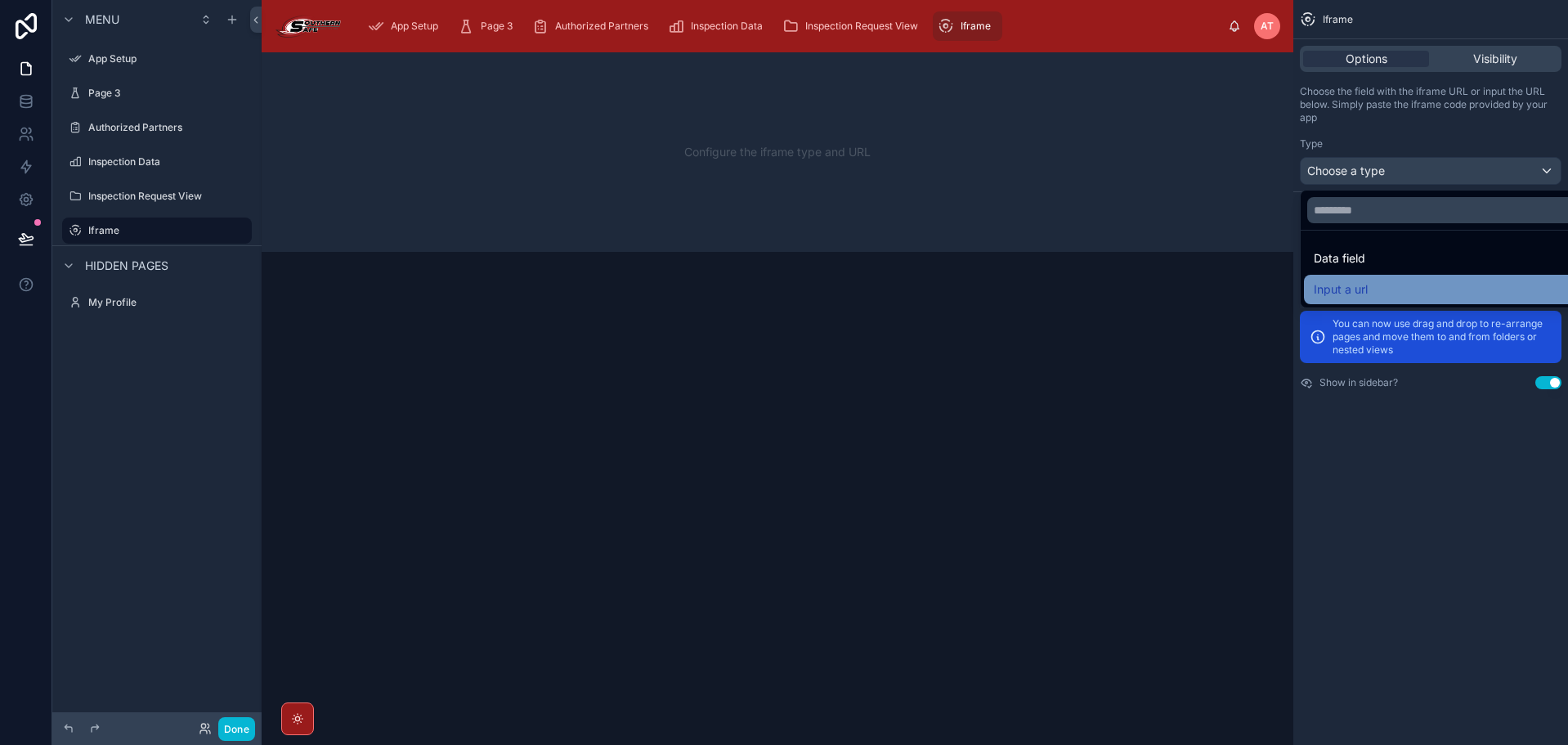
click at [1427, 285] on div "Input a url" at bounding box center [1449, 290] width 272 height 20
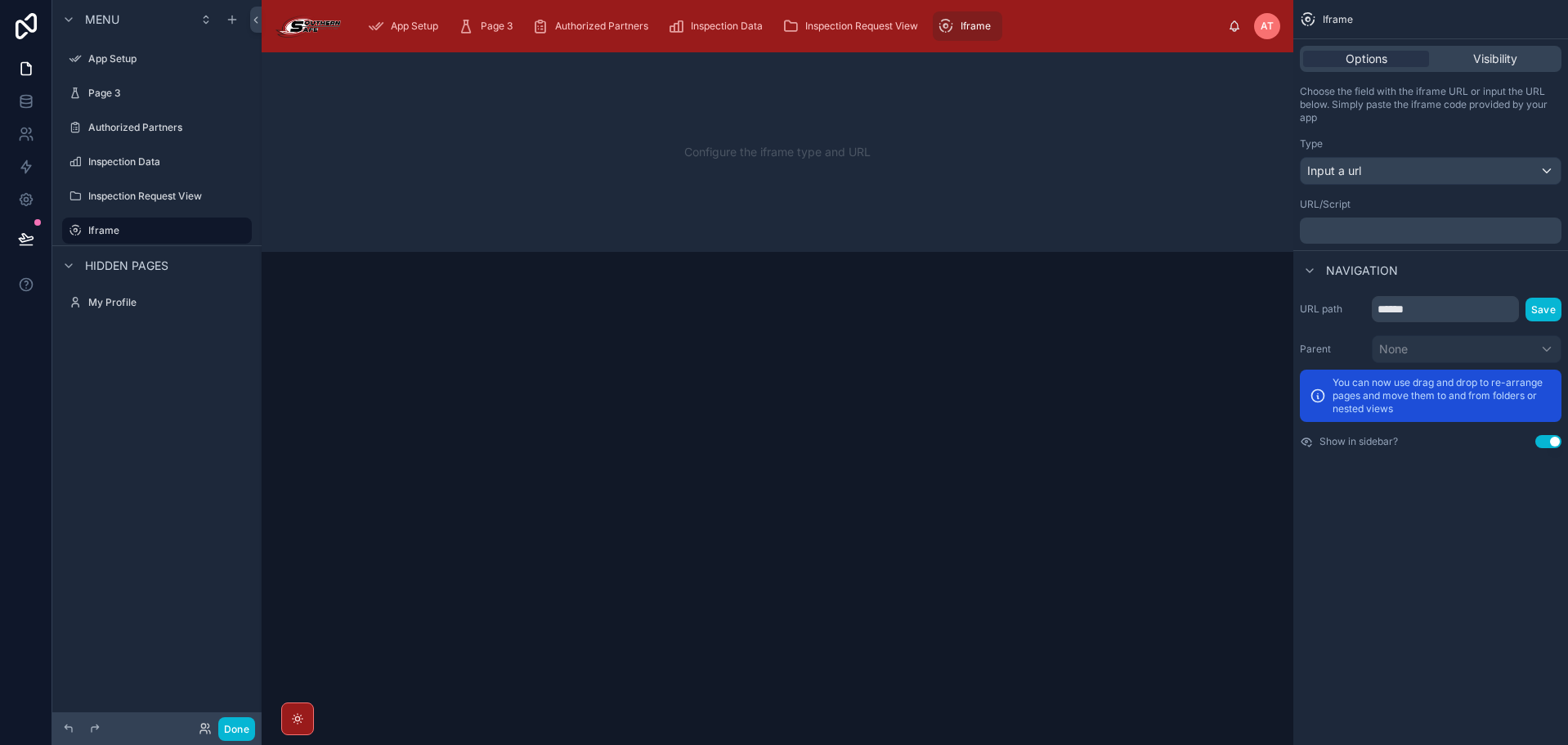
click at [1394, 232] on p "﻿" at bounding box center [1432, 231] width 252 height 13
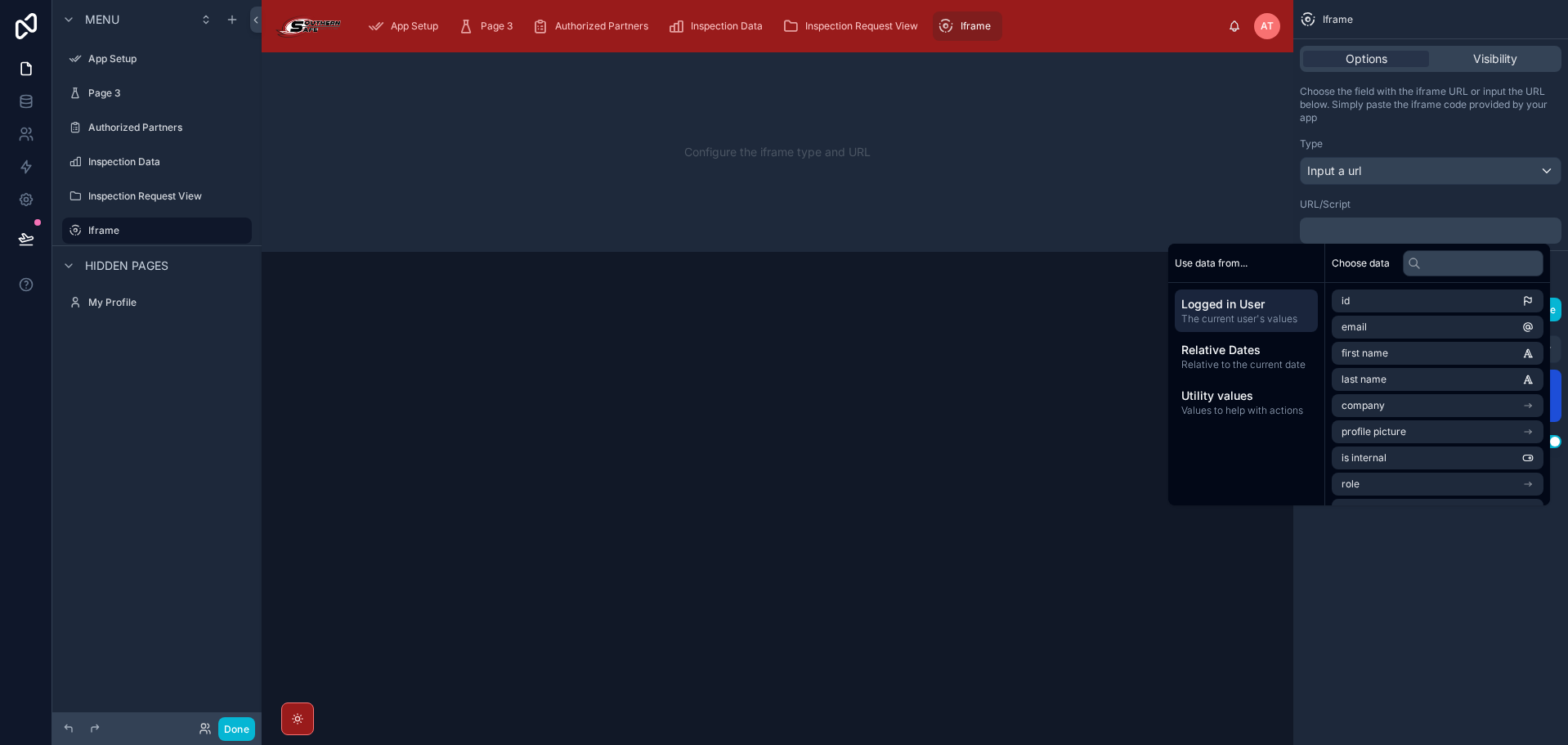
click at [1394, 232] on p "﻿" at bounding box center [1432, 231] width 252 height 13
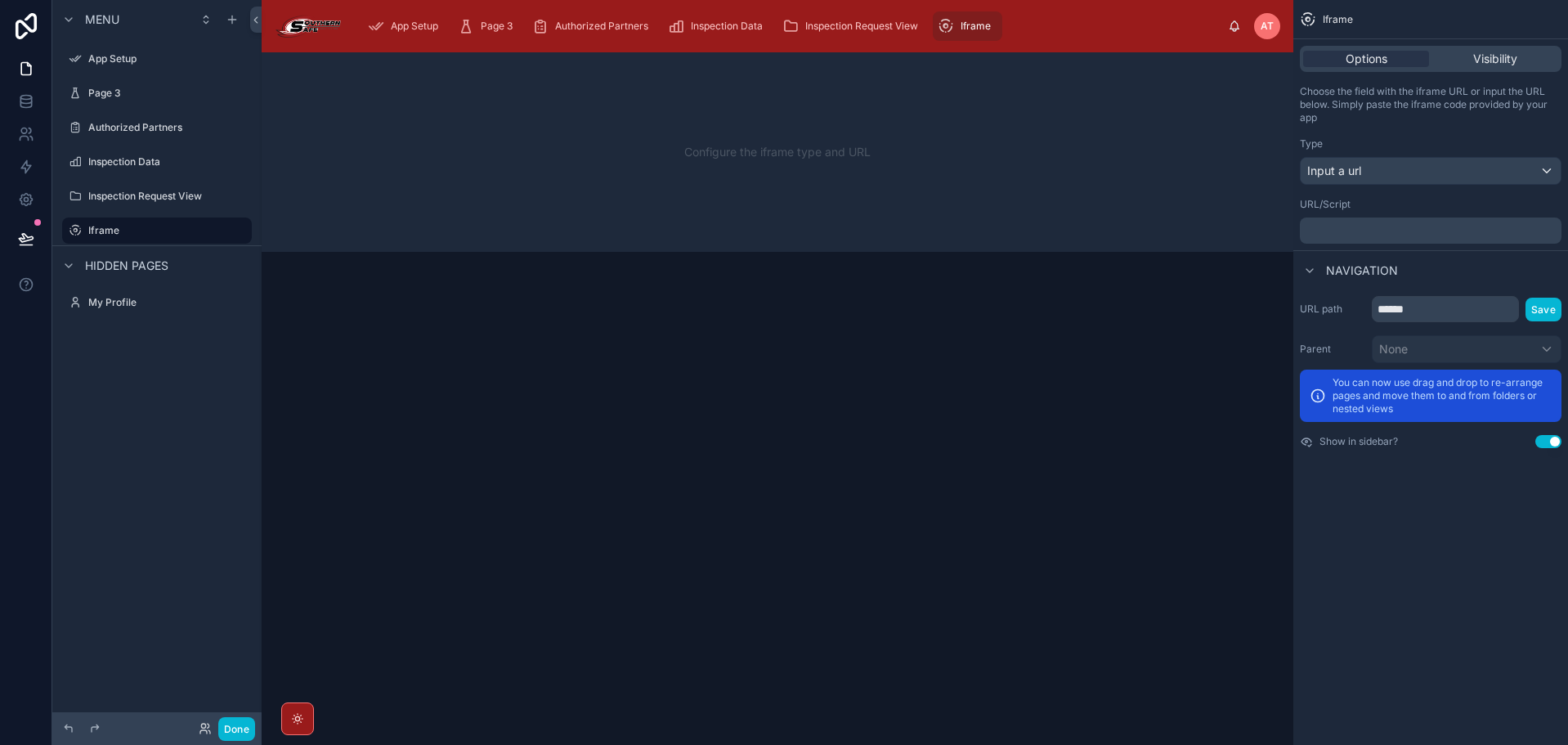
drag, startPoint x: 1396, startPoint y: 201, endPoint x: 1394, endPoint y: 217, distance: 16.1
click at [1396, 208] on div "URL/Script" at bounding box center [1430, 204] width 262 height 13
click at [1394, 221] on div "﻿" at bounding box center [1430, 230] width 262 height 26
click at [1359, 224] on div "﻿" at bounding box center [1430, 230] width 262 height 26
click at [1371, 228] on p "﻿" at bounding box center [1432, 231] width 252 height 13
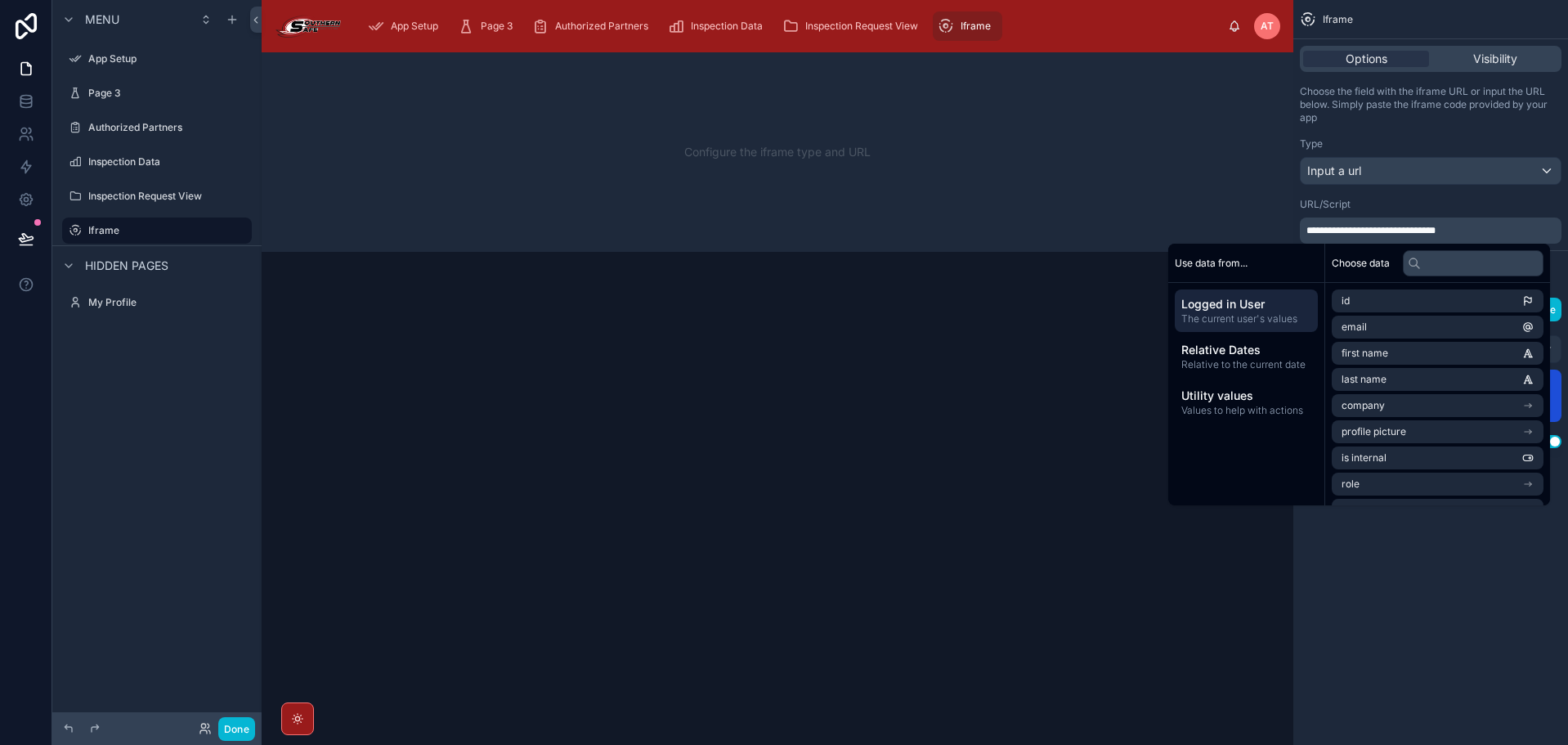
click at [1389, 211] on div "**********" at bounding box center [1430, 220] width 262 height 46
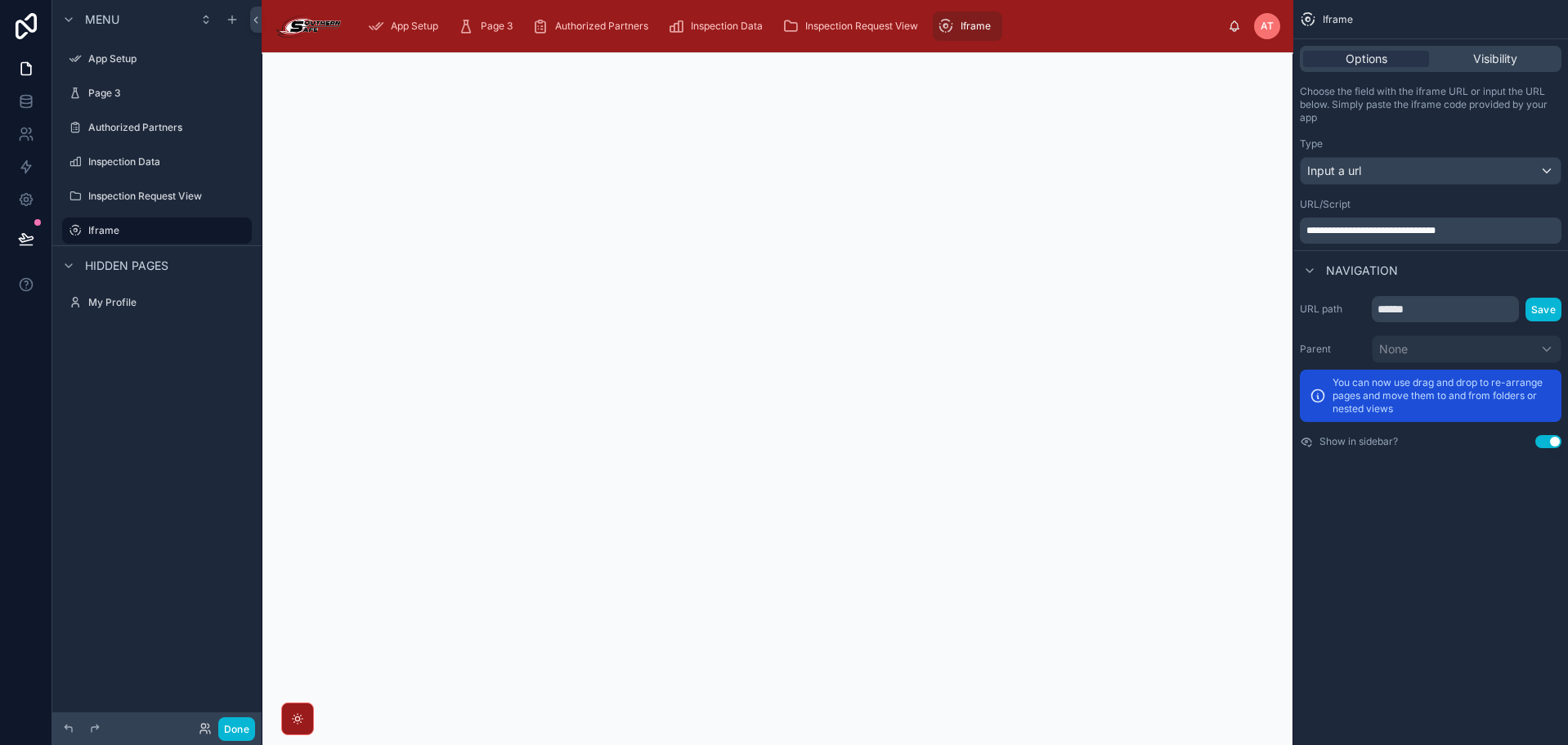
drag, startPoint x: 953, startPoint y: 28, endPoint x: 1046, endPoint y: 17, distance: 93.6
click at [1051, 17] on div "App Setup Page 3 Authorized Partners Inspection Data Inspection Request View If…" at bounding box center [791, 26] width 873 height 36
drag, startPoint x: 950, startPoint y: 17, endPoint x: 1188, endPoint y: 23, distance: 238.1
click at [1188, 23] on div "App Setup Page 3 Authorized Partners Inspection Data Inspection Request View If…" at bounding box center [791, 26] width 873 height 36
click at [1542, 439] on button "Use setting" at bounding box center [1547, 442] width 26 height 13
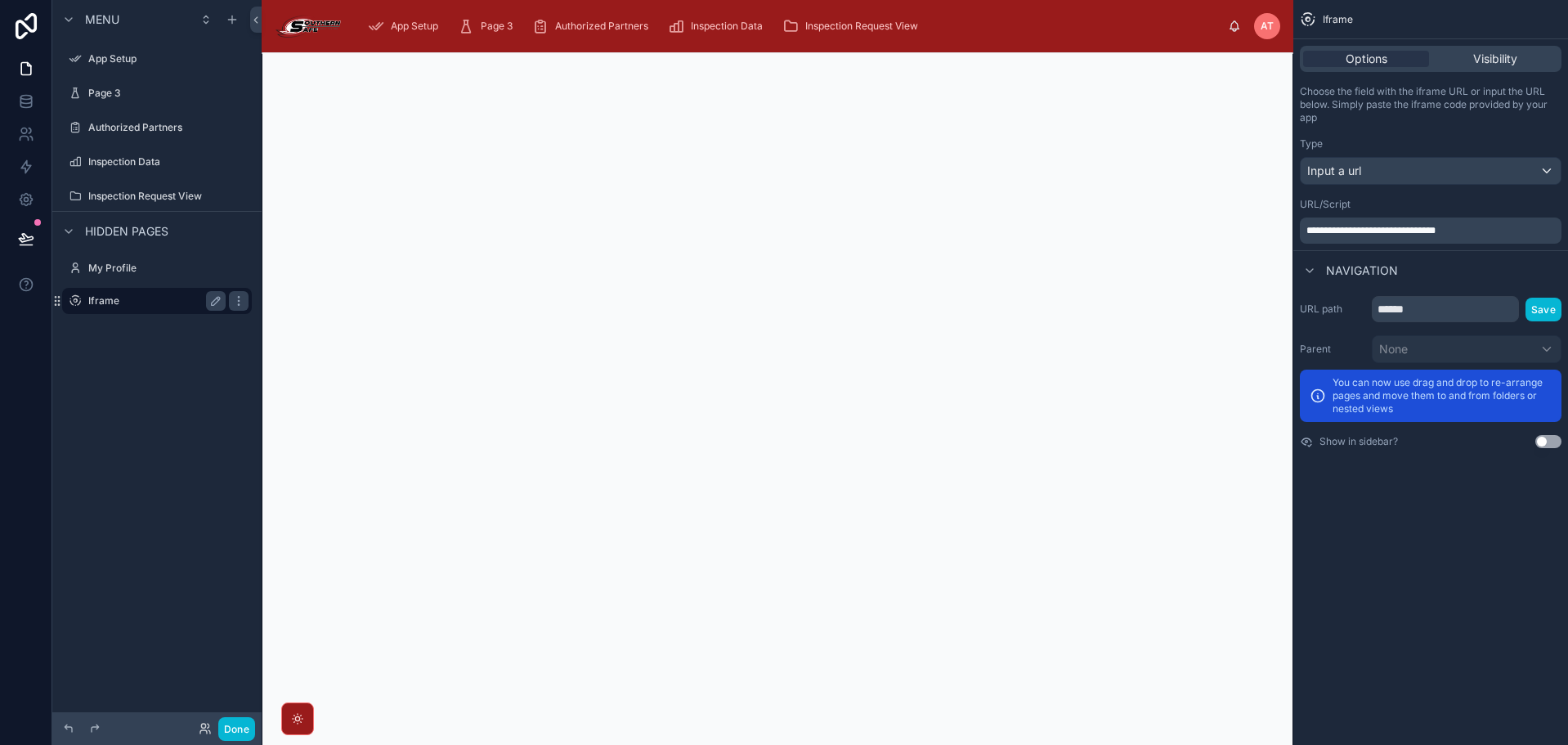
click at [138, 300] on label "Iframe" at bounding box center [153, 301] width 130 height 13
click at [232, 300] on div "scrollable content" at bounding box center [239, 301] width 20 height 20
click at [290, 308] on button "Remove" at bounding box center [303, 312] width 63 height 17
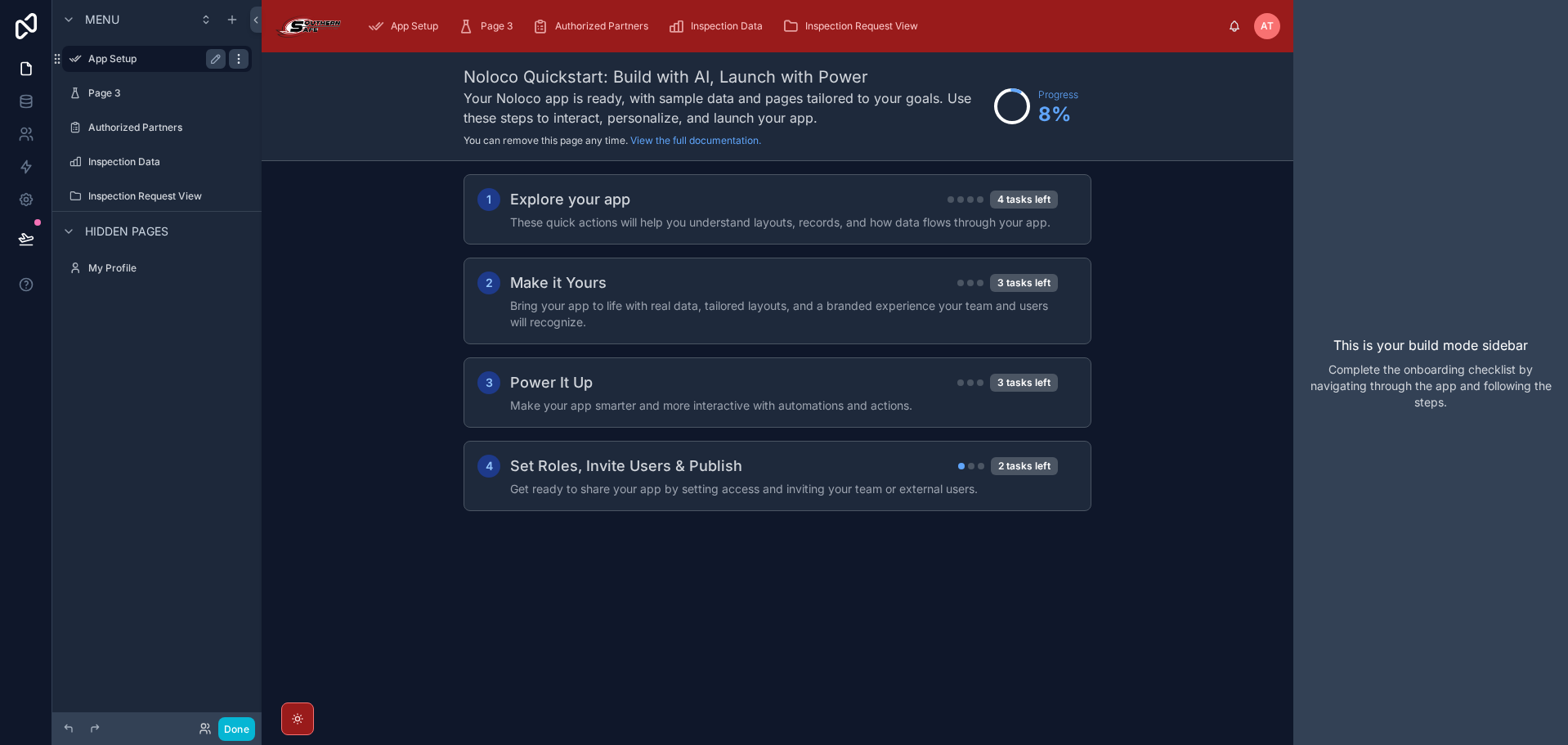
click at [247, 60] on div "scrollable content" at bounding box center [239, 59] width 20 height 20
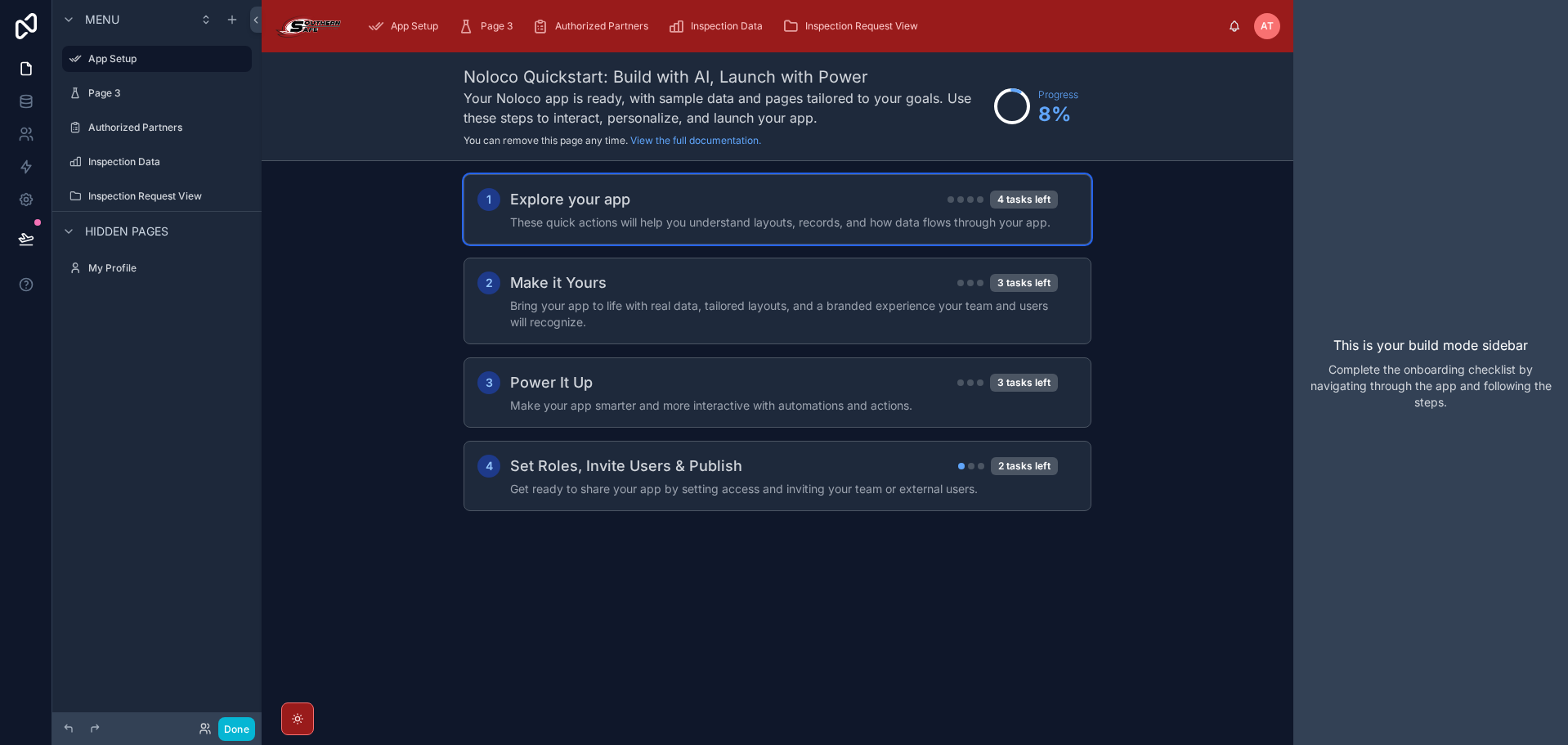
click at [538, 196] on h2 "Explore your app" at bounding box center [570, 199] width 120 height 23
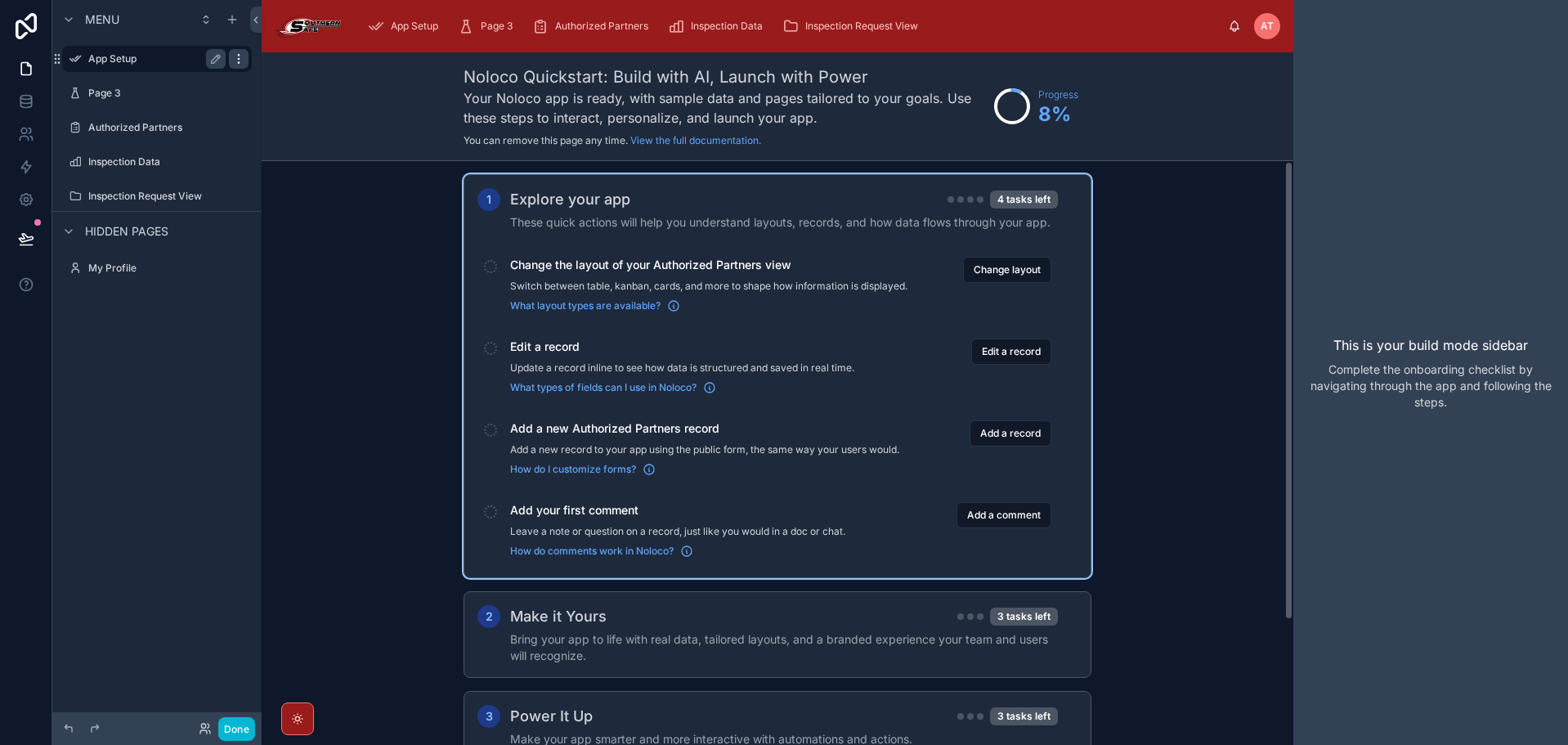
click at [238, 58] on icon "scrollable content" at bounding box center [238, 58] width 1 height 1
click at [287, 68] on button "Remove" at bounding box center [303, 71] width 63 height 17
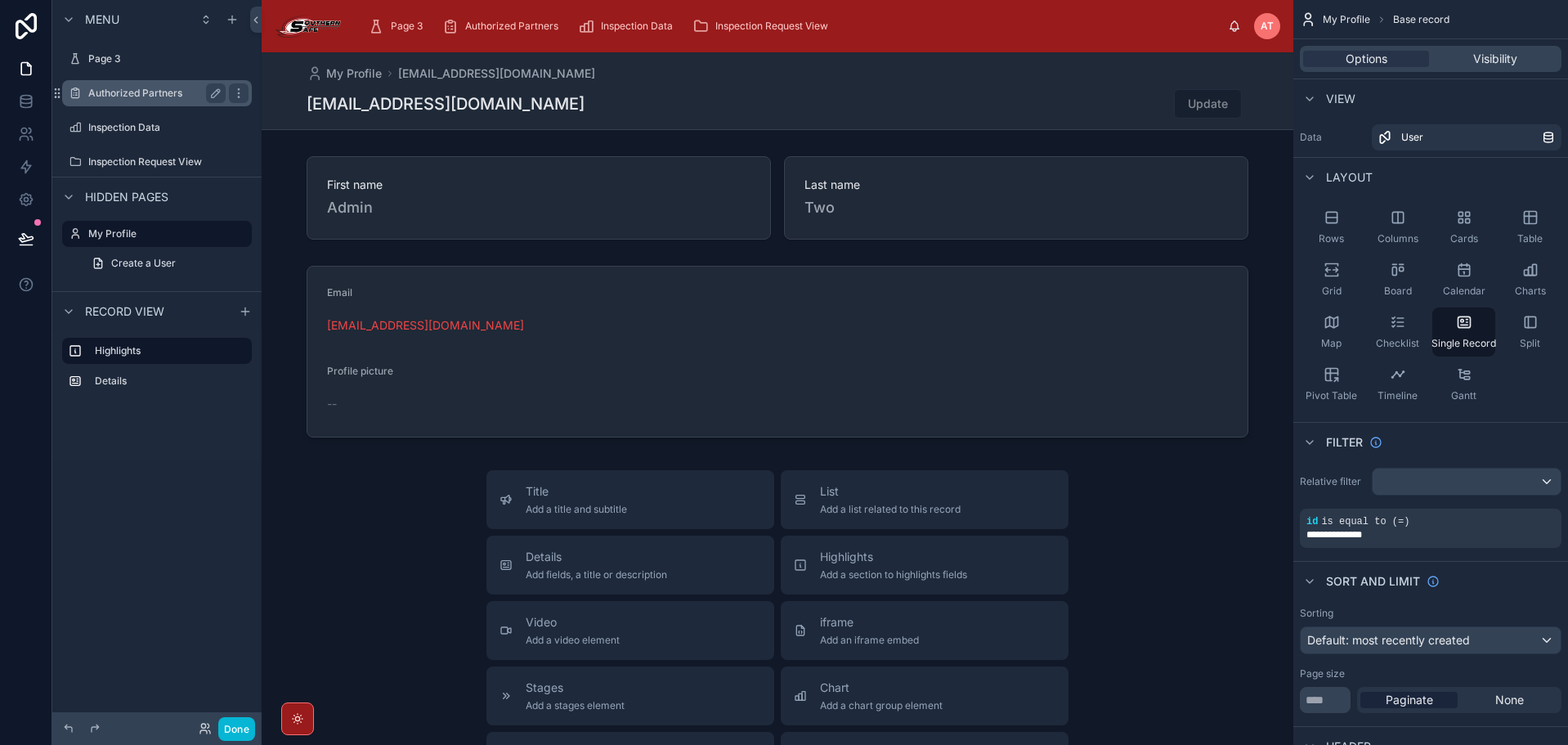
click at [168, 97] on label "Authorized Partners" at bounding box center [153, 93] width 130 height 13
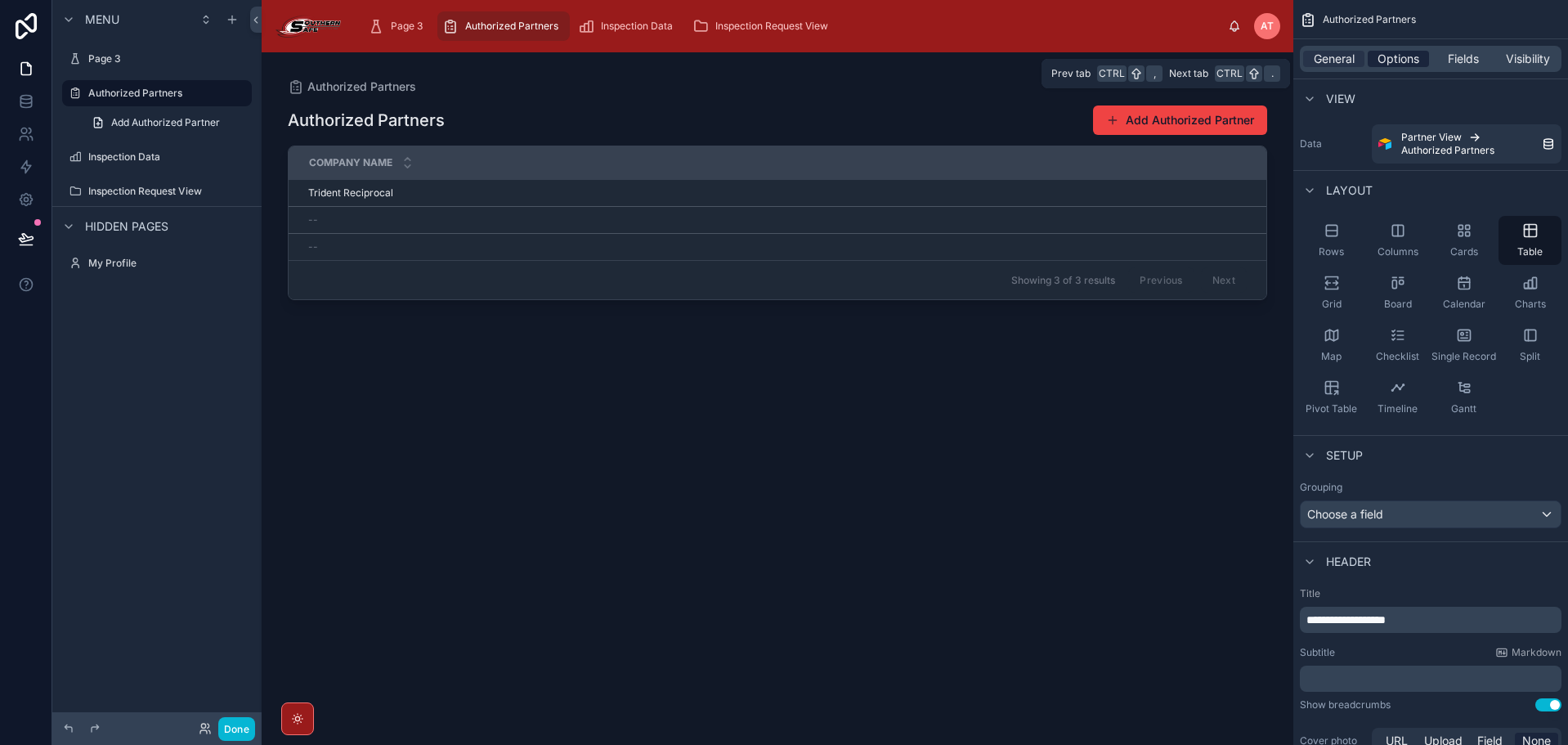
click at [1403, 57] on span "Options" at bounding box center [1398, 59] width 42 height 17
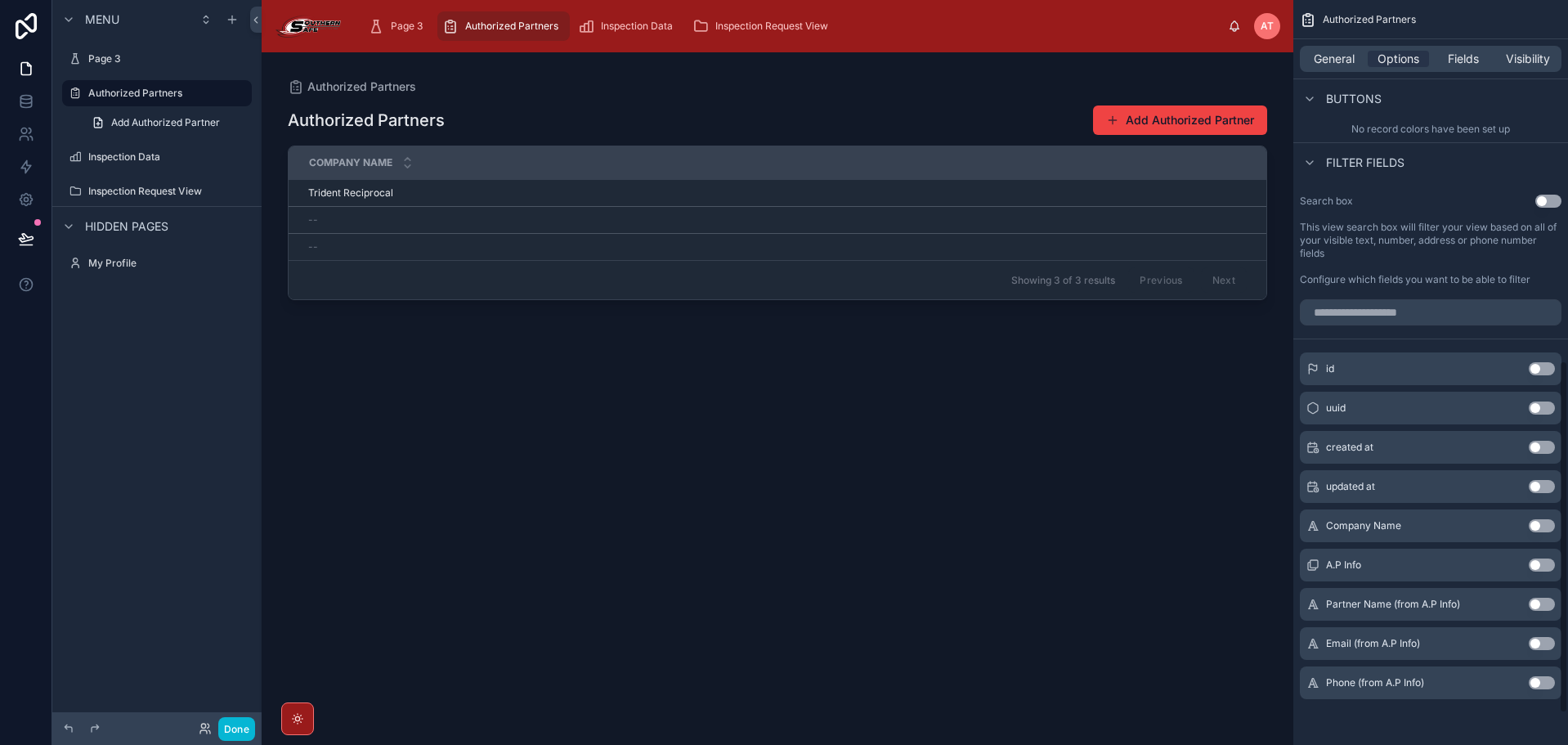
scroll to position [338, 0]
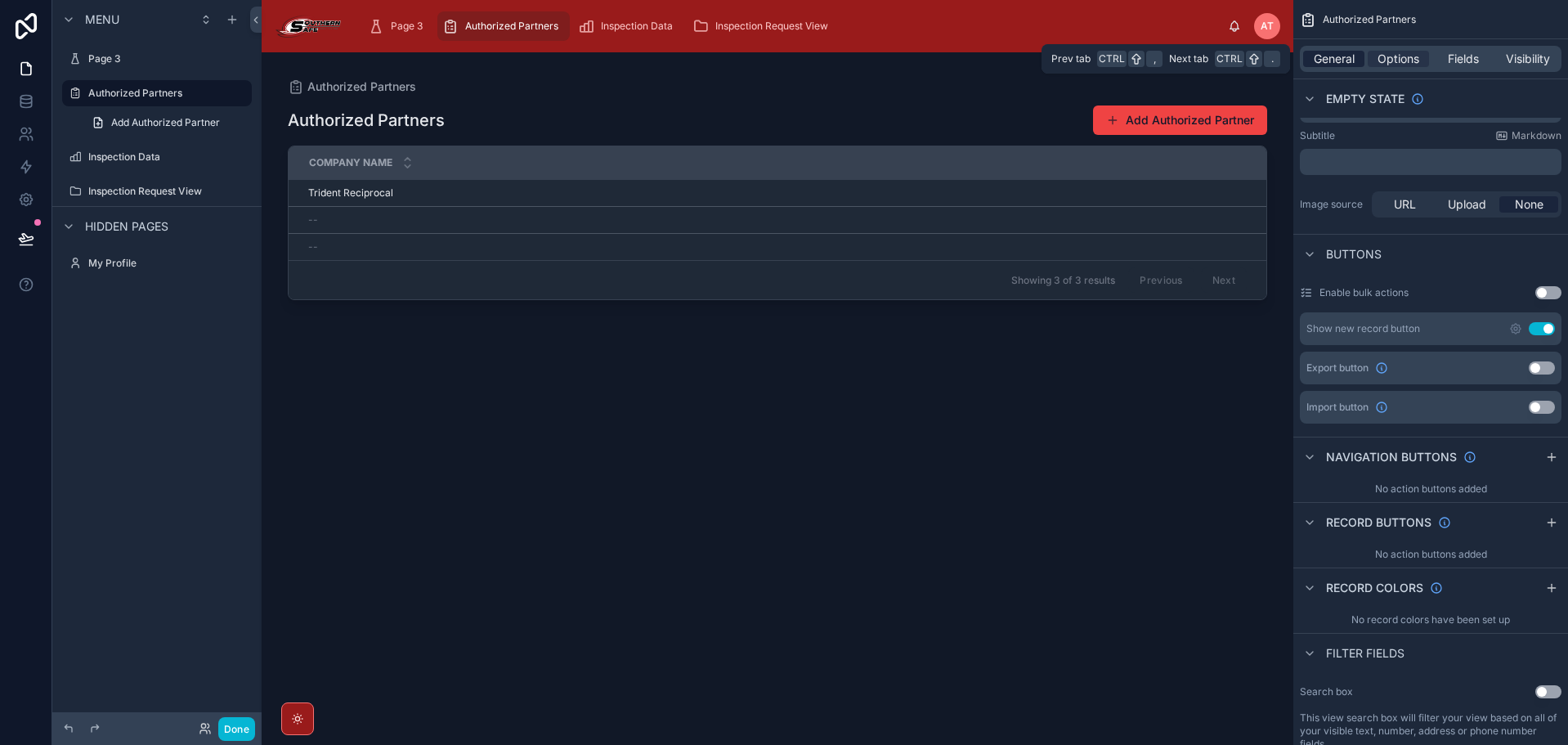
click at [1341, 55] on span "General" at bounding box center [1334, 59] width 41 height 17
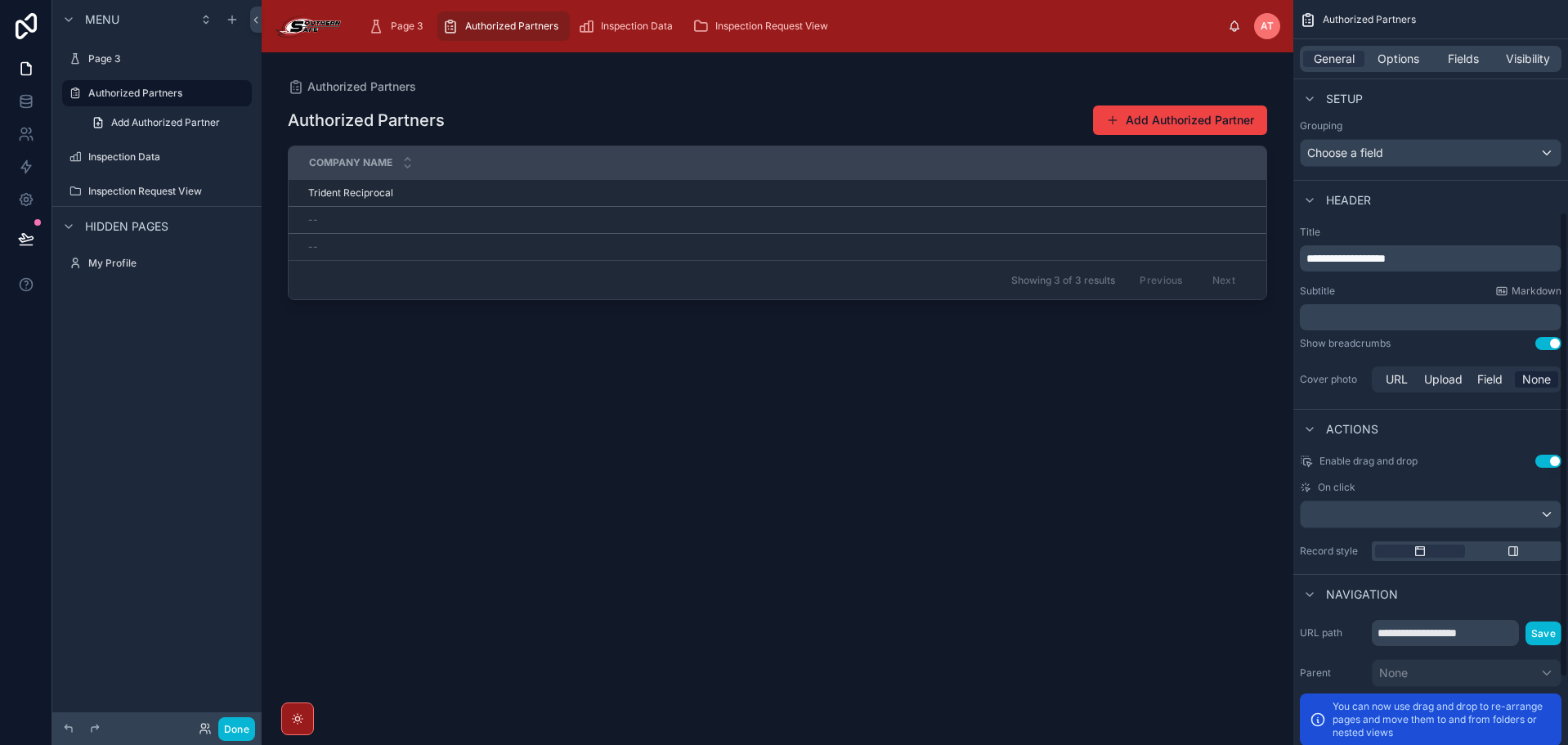
scroll to position [447, 0]
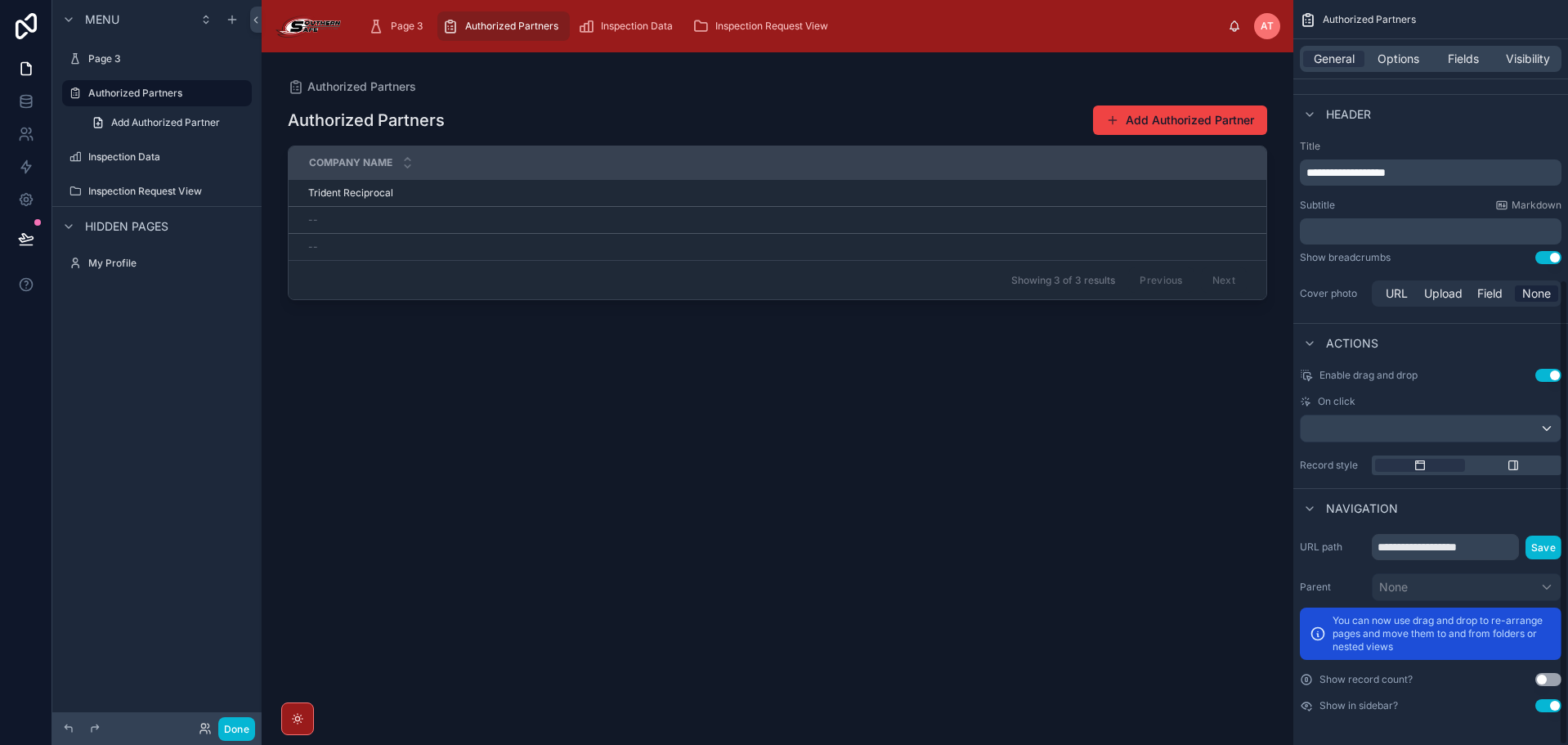
click at [1541, 708] on button "Use setting" at bounding box center [1547, 706] width 26 height 13
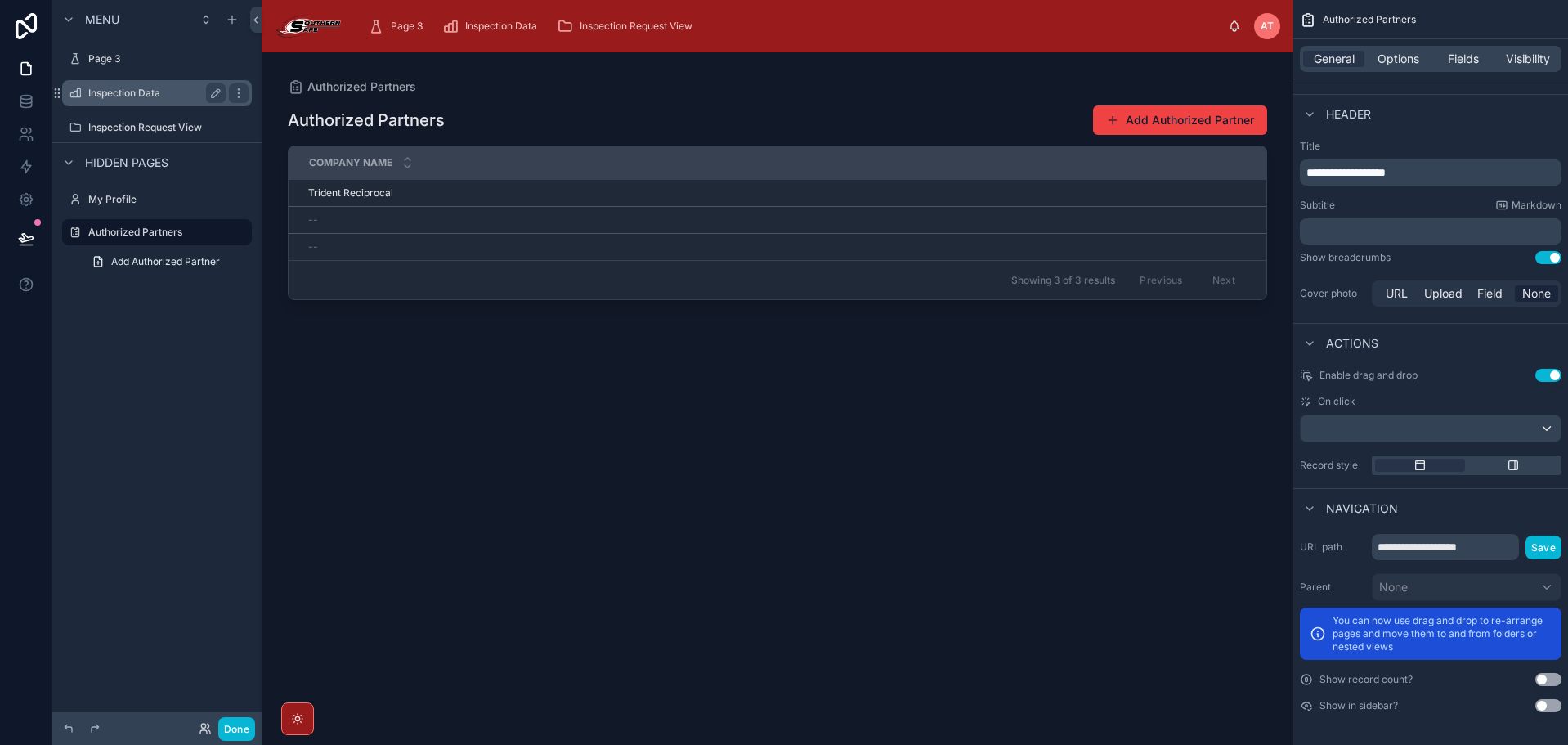
click at [164, 87] on label "Inspection Data" at bounding box center [153, 93] width 130 height 13
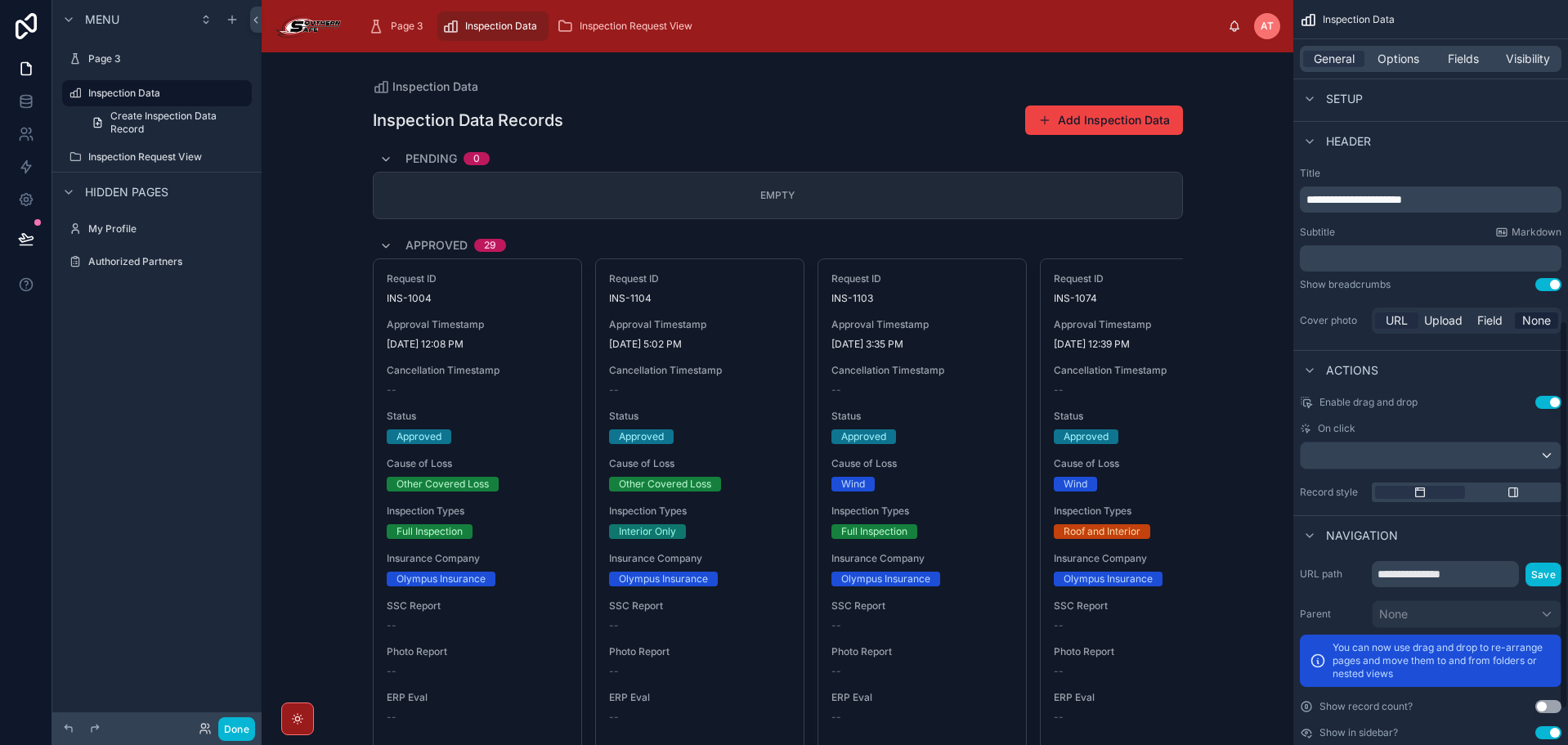
scroll to position [683, 0]
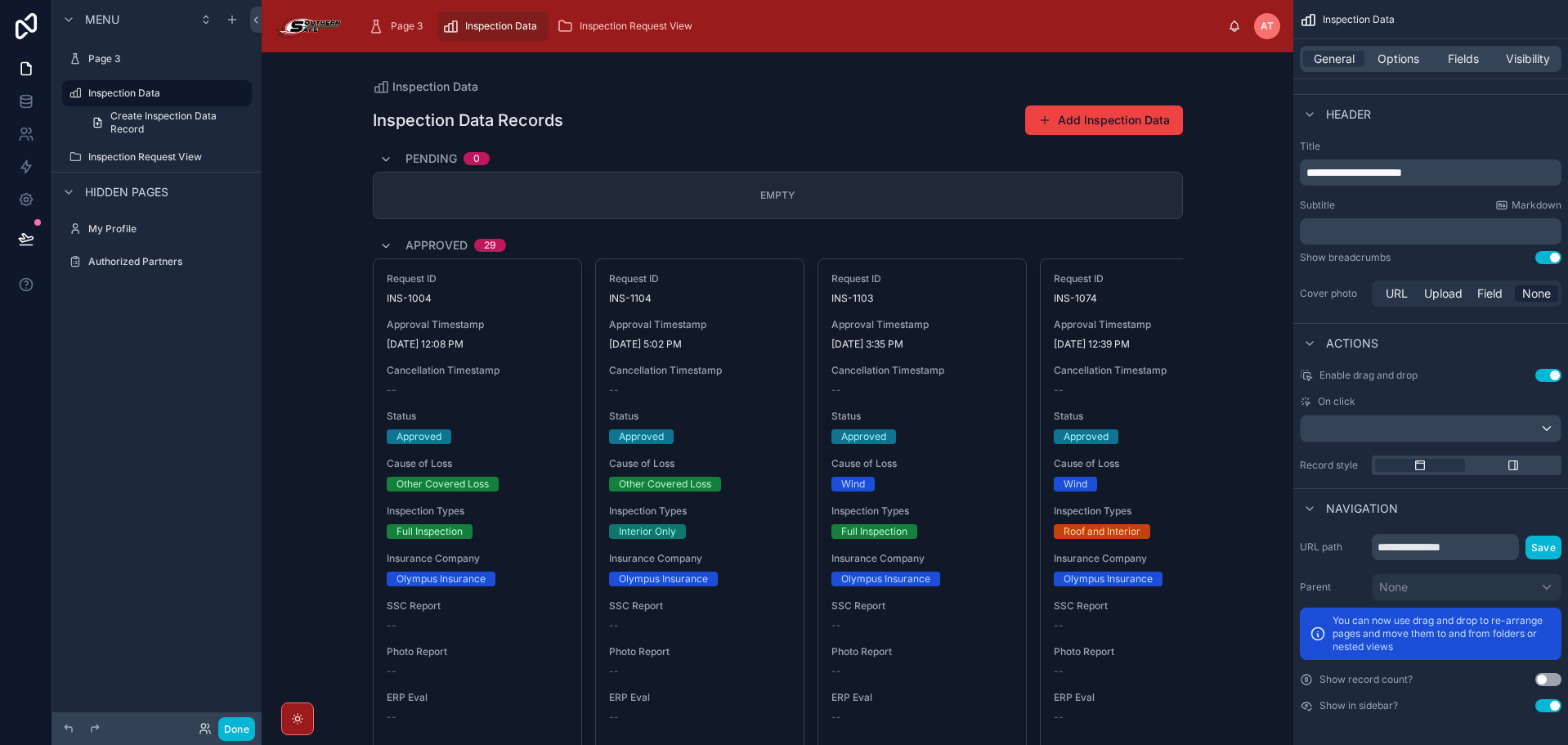
click at [1548, 699] on button "Use setting" at bounding box center [1547, 706] width 26 height 13
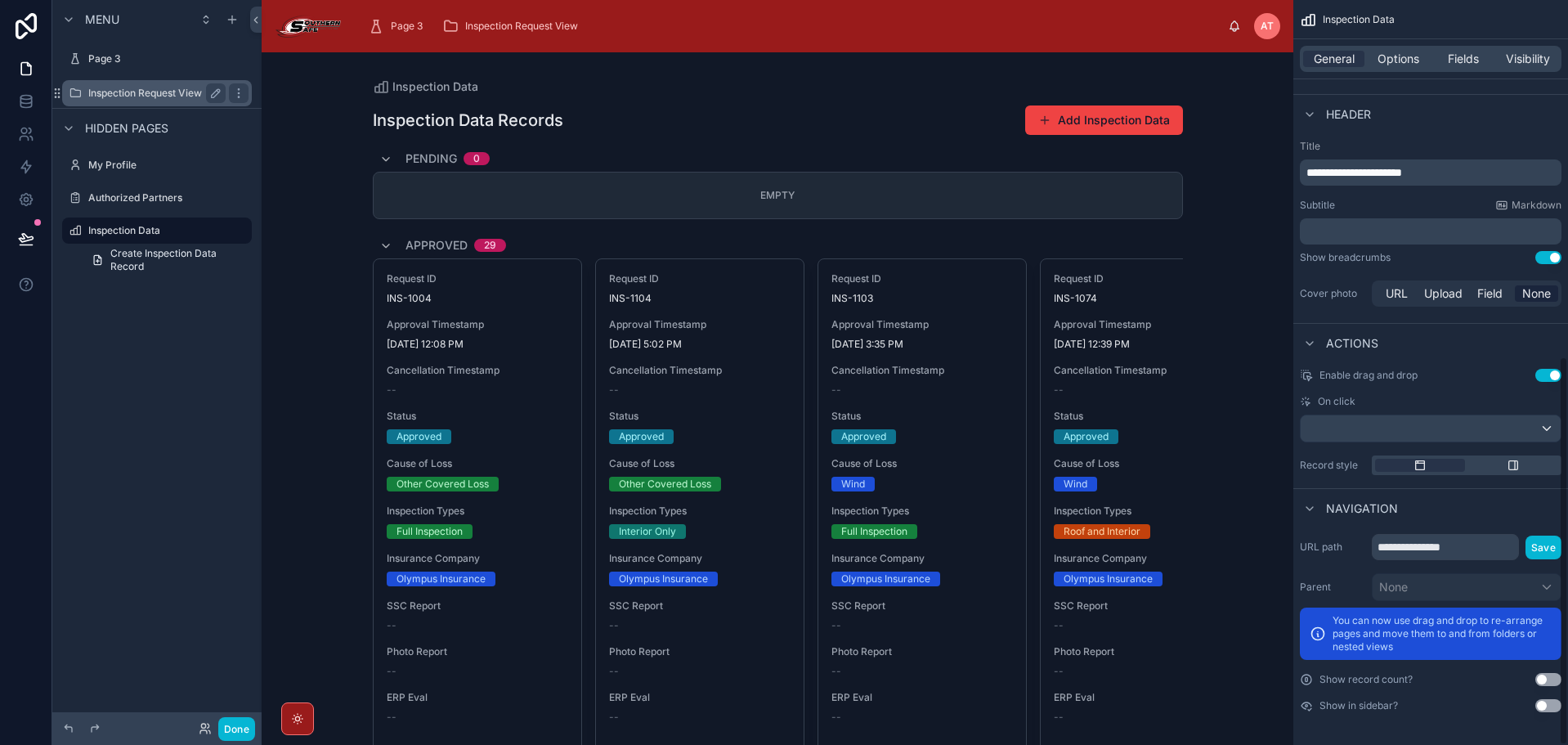
click at [159, 90] on label "Inspection Request View" at bounding box center [153, 93] width 130 height 13
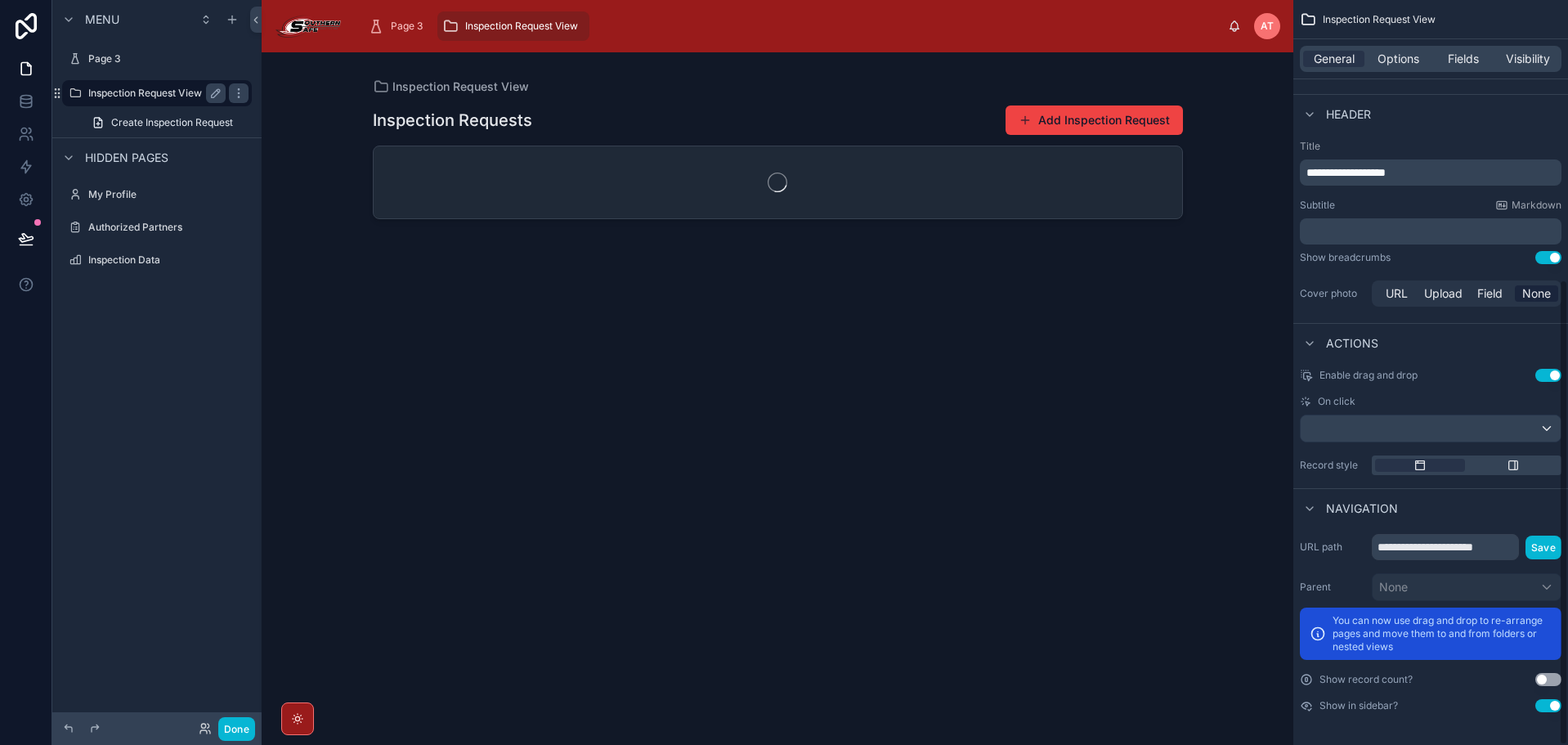
scroll to position [447, 0]
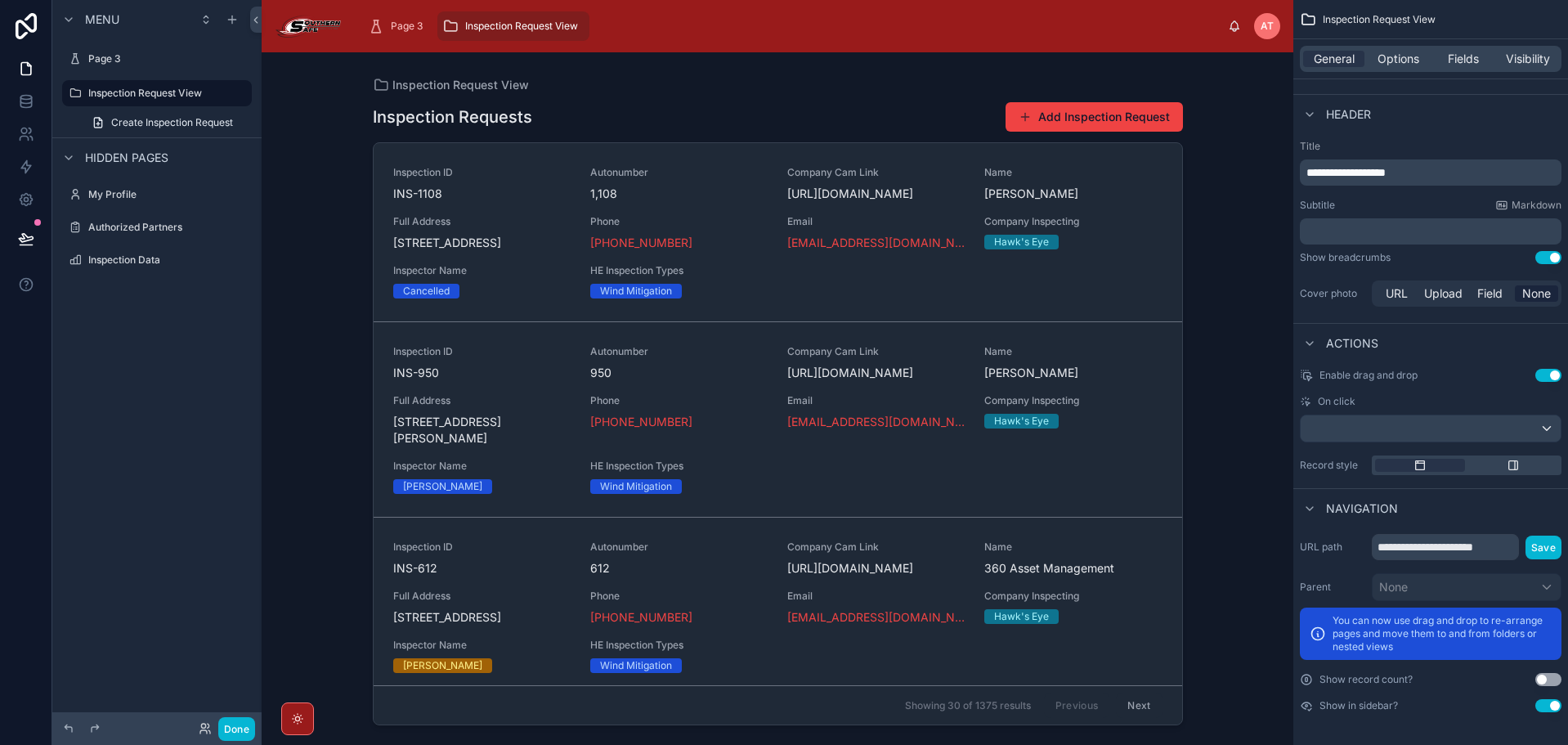
click at [1541, 703] on button "Use setting" at bounding box center [1547, 706] width 26 height 13
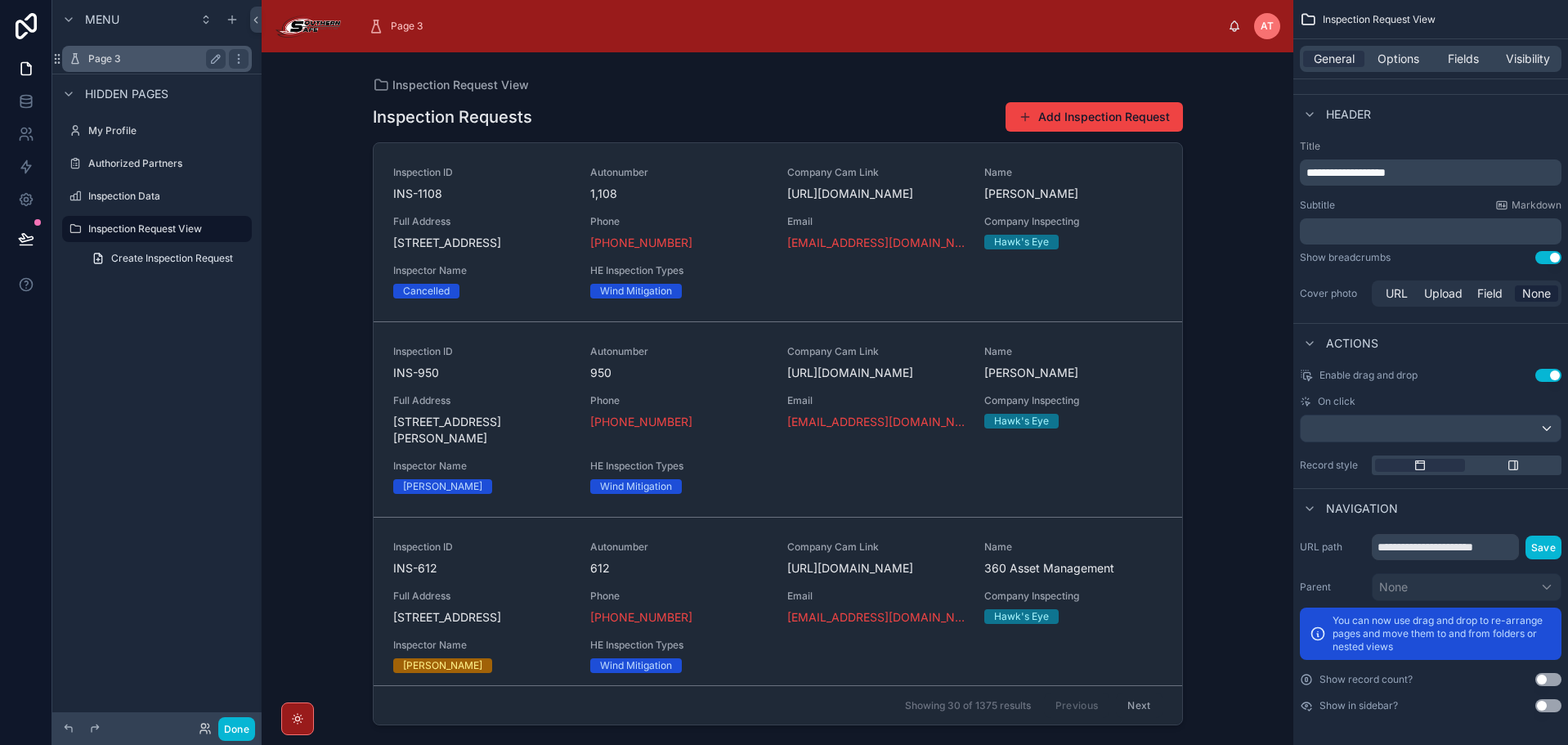
click at [107, 66] on div "Page 3" at bounding box center [156, 59] width 137 height 20
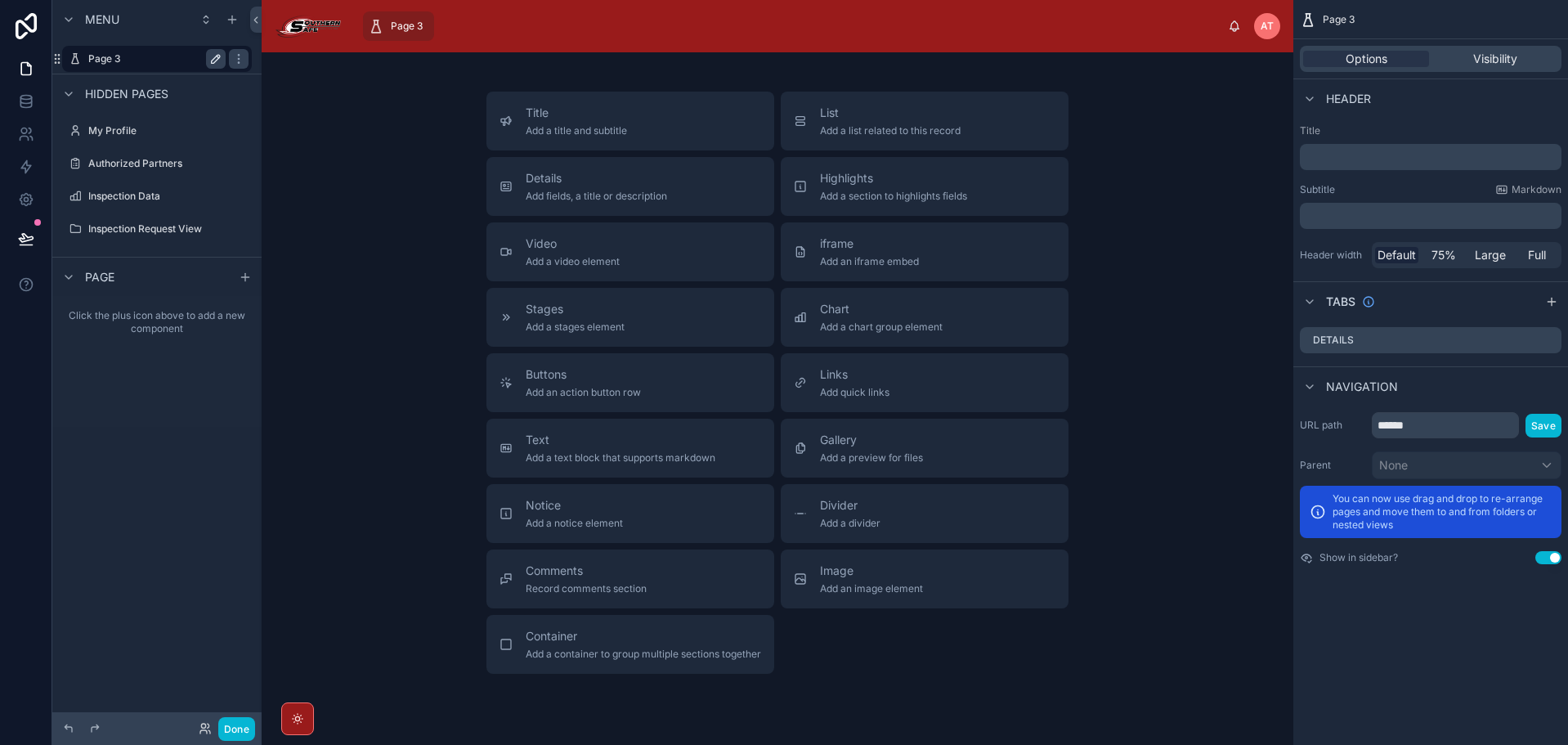
click at [214, 60] on icon "scrollable content" at bounding box center [216, 59] width 13 height 13
click at [180, 61] on input "******" at bounding box center [144, 59] width 111 height 20
type input "*********"
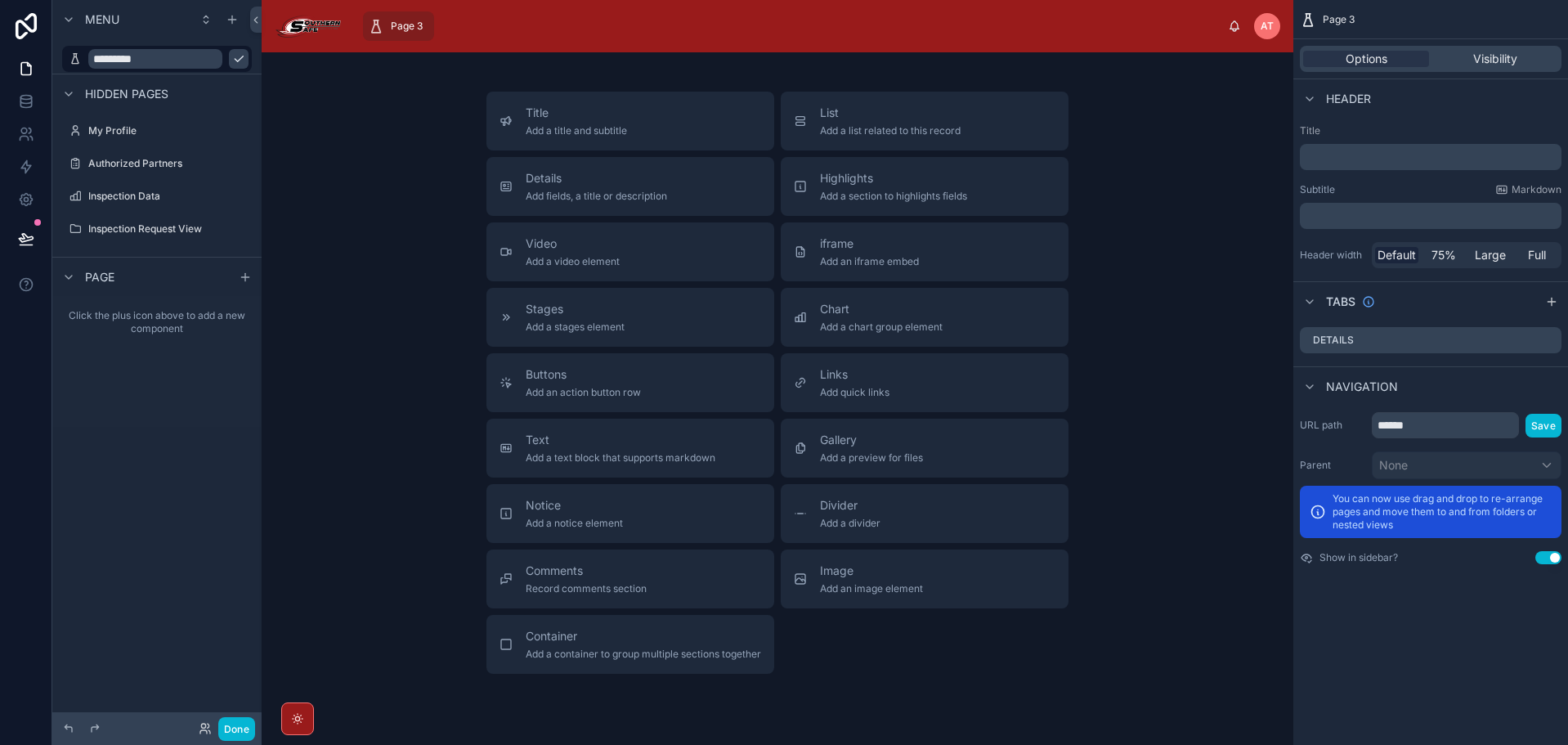
click at [233, 56] on icon "scrollable content" at bounding box center [239, 59] width 13 height 13
click at [1451, 420] on input "******" at bounding box center [1445, 424] width 147 height 26
type input "*********"
click at [1546, 425] on button "Save" at bounding box center [1543, 425] width 36 height 24
click at [648, 121] on div "Title Add a title and subtitle" at bounding box center [630, 120] width 262 height 32
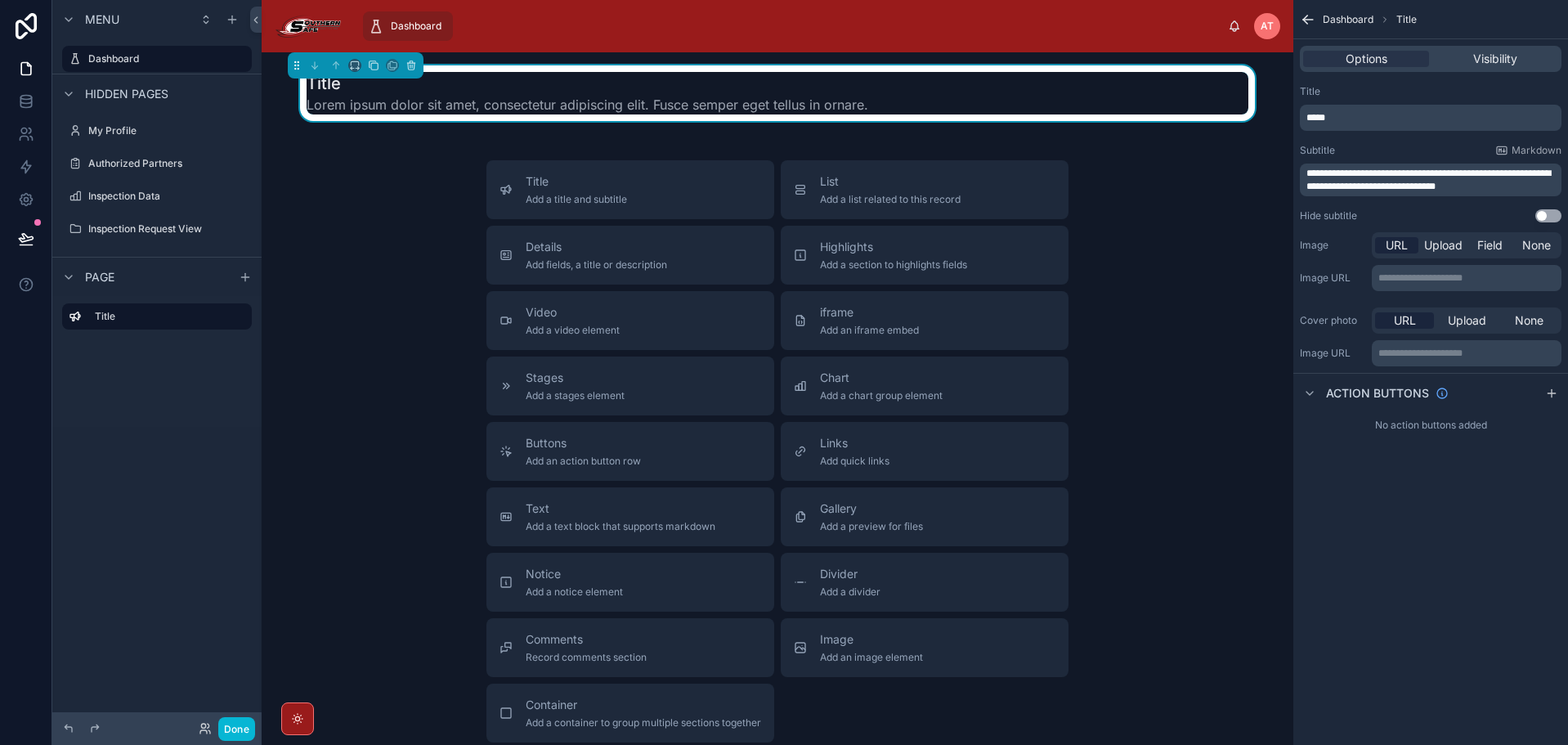
click at [1360, 116] on p "*****" at bounding box center [1432, 118] width 252 height 13
click at [1398, 92] on div "Title" at bounding box center [1430, 91] width 262 height 13
click at [1540, 217] on button "Use setting" at bounding box center [1547, 216] width 26 height 13
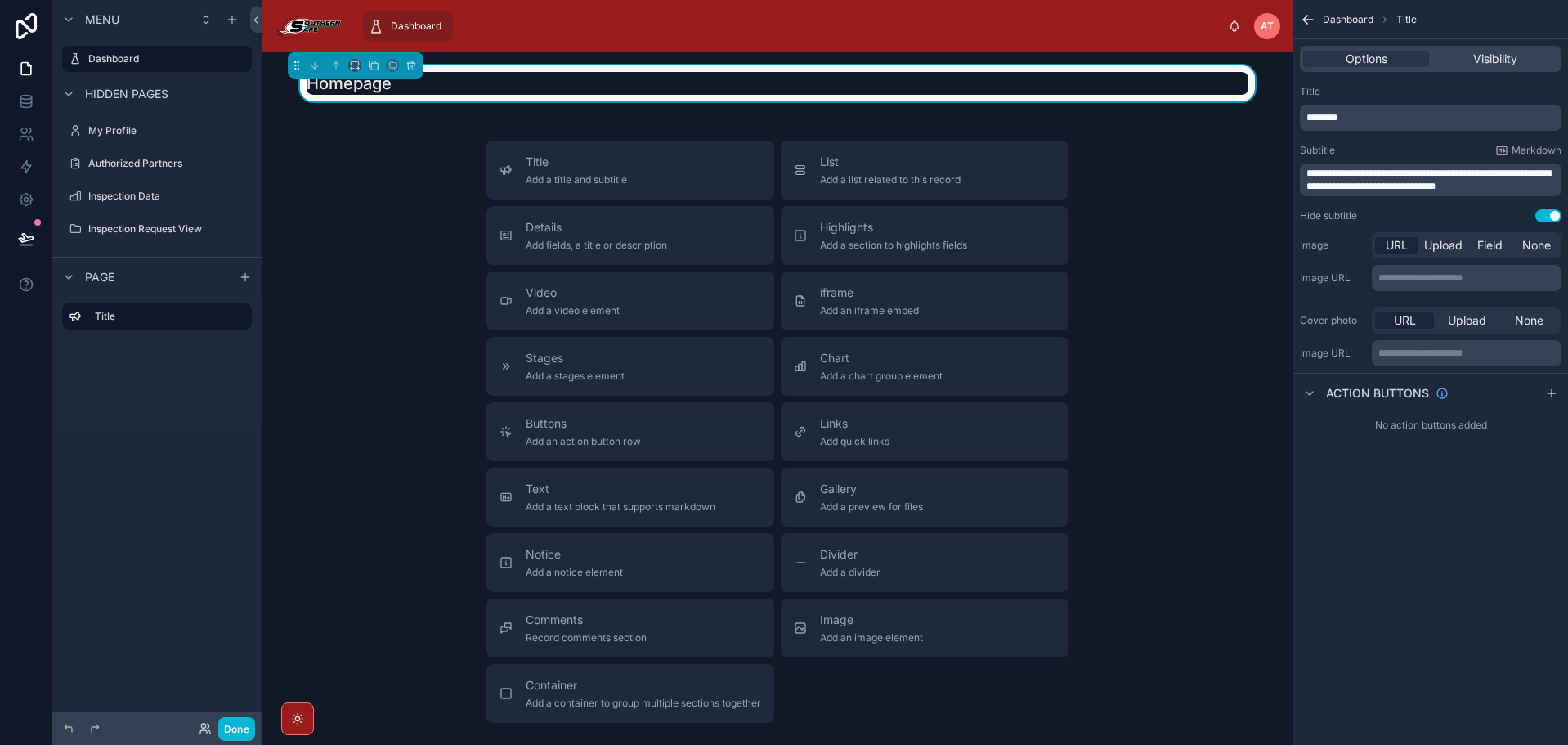
click at [1385, 209] on div "Hide subtitle Use setting" at bounding box center [1430, 216] width 262 height 13
click at [1396, 179] on p "**********" at bounding box center [1432, 179] width 252 height 26
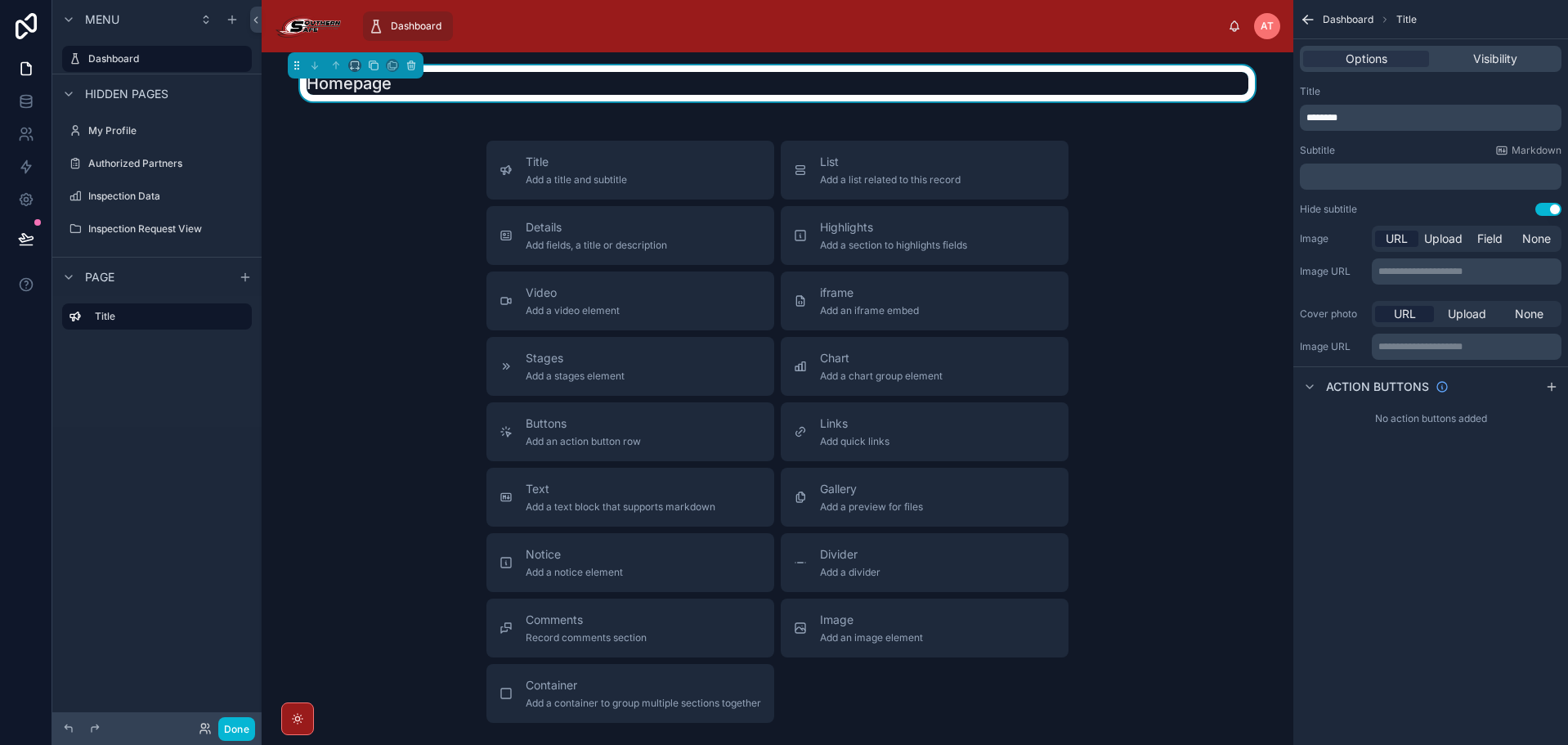
drag, startPoint x: 1432, startPoint y: 156, endPoint x: 1433, endPoint y: 148, distance: 8.1
click at [1433, 148] on div "Subtitle Markdown ﻿" at bounding box center [1430, 166] width 262 height 46
click at [1457, 221] on div "Title ******** Subtitle Markdown ﻿ Hide subtitle Use setting" at bounding box center [1430, 149] width 275 height 144
click at [1112, 190] on div "Title Add a title and subtitle List Add a list related to this record Details A…" at bounding box center [777, 431] width 1006 height 582
click at [870, 173] on div "List Add a list related to this record" at bounding box center [889, 169] width 140 height 32
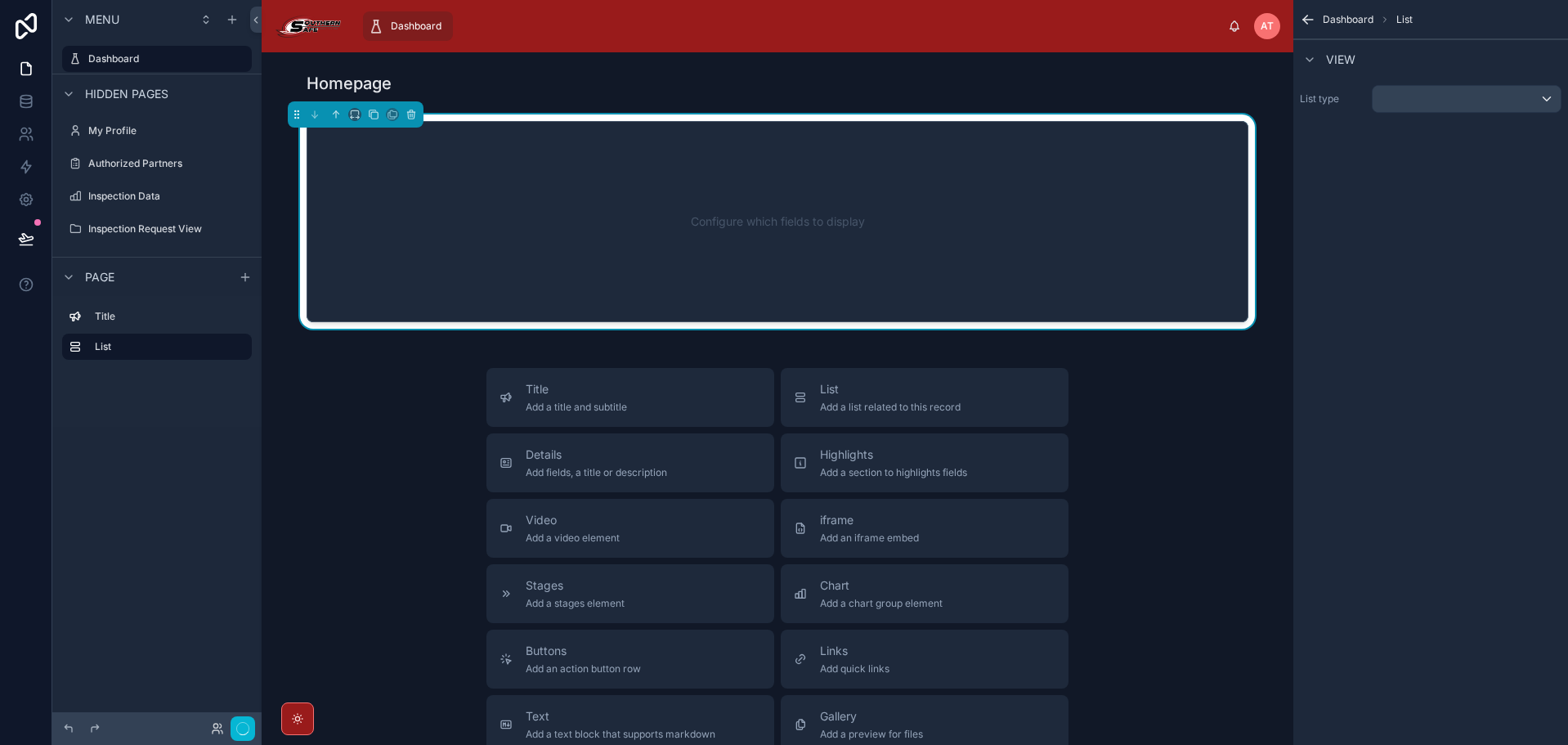
click at [890, 173] on div "Configure which fields to display" at bounding box center [777, 221] width 888 height 147
click at [1386, 88] on div "scrollable content" at bounding box center [1466, 98] width 188 height 26
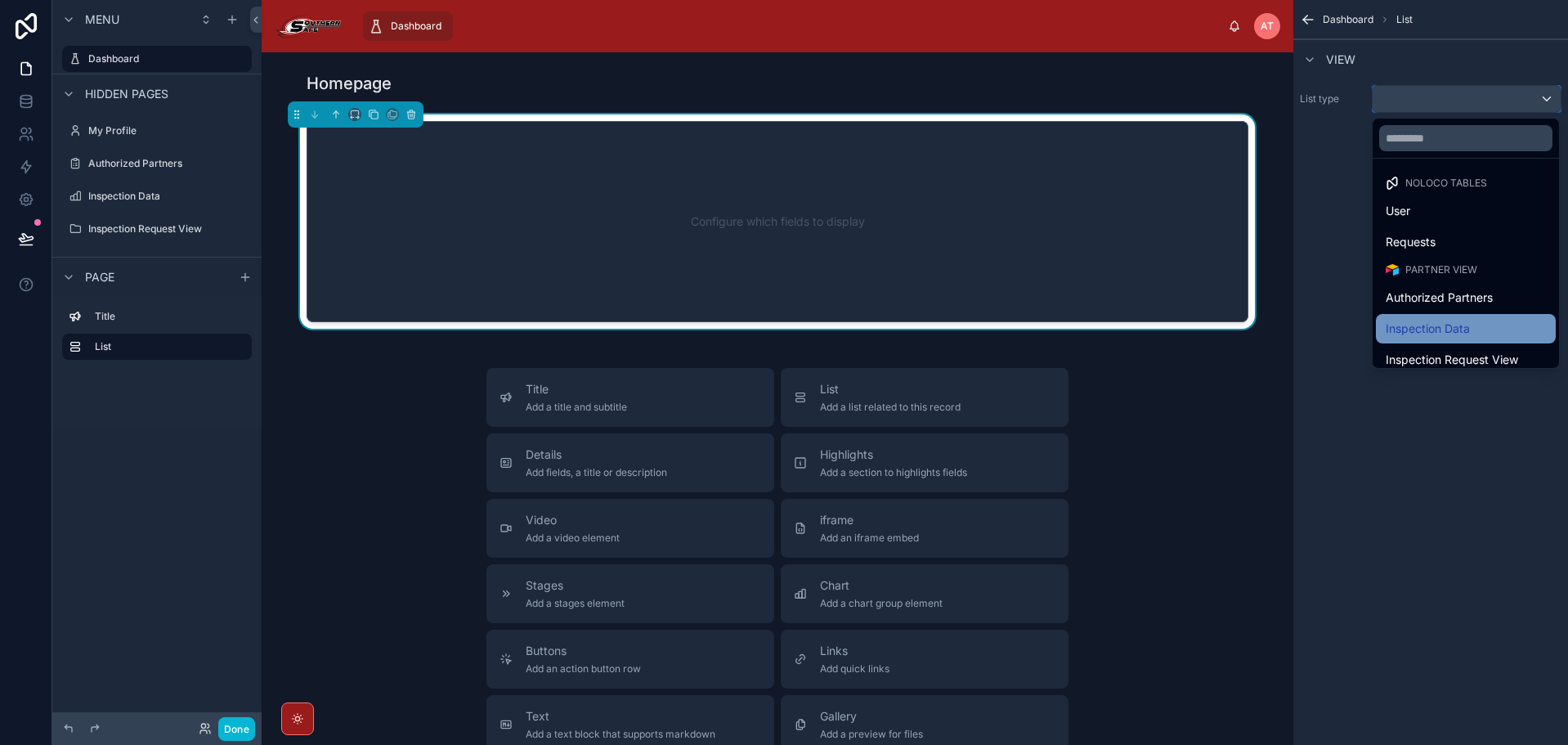
scroll to position [72, 0]
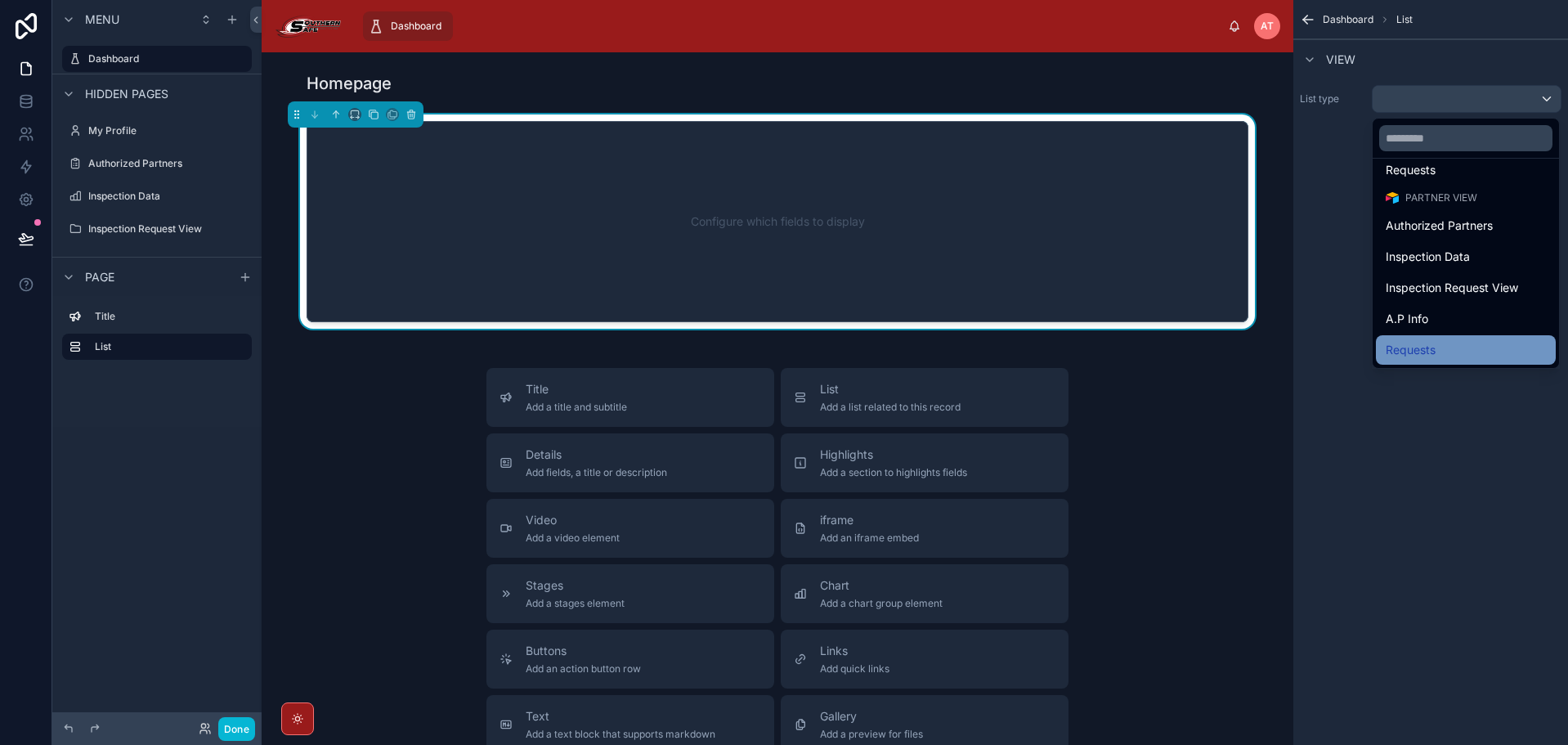
click at [1440, 350] on div "Requests" at bounding box center [1465, 350] width 160 height 20
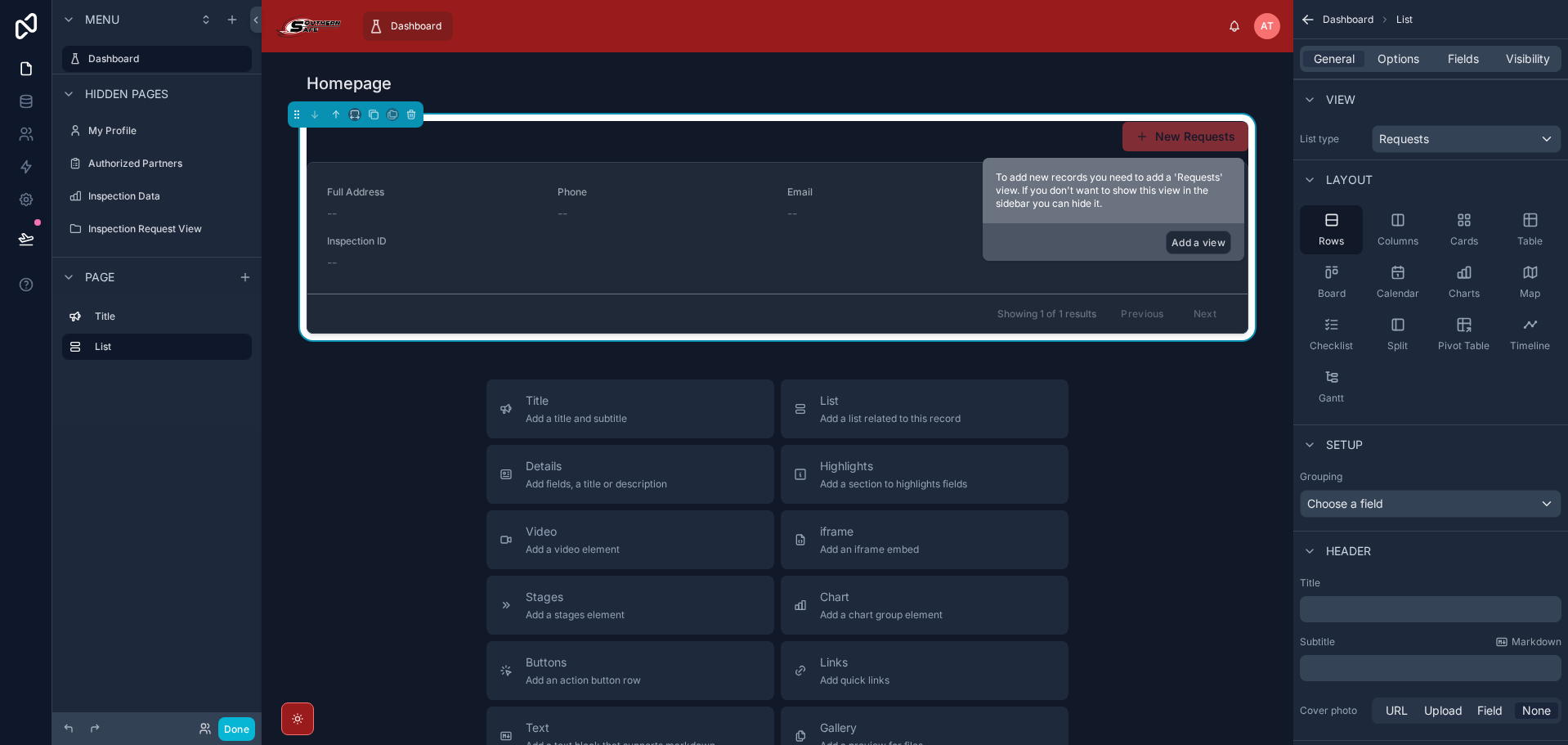
click at [1217, 240] on button "Add a view" at bounding box center [1198, 243] width 66 height 24
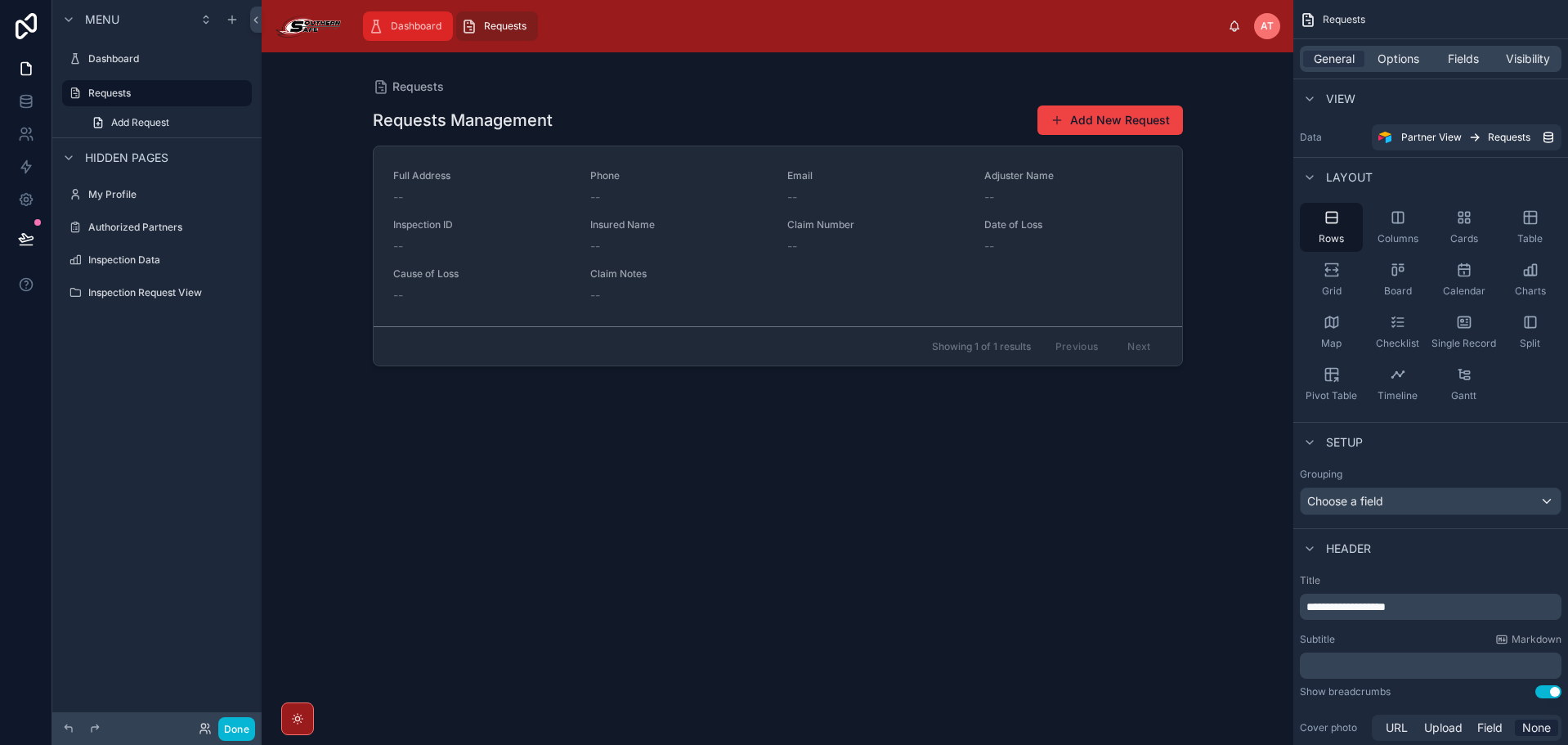
click at [394, 16] on div "Dashboard" at bounding box center [408, 26] width 80 height 26
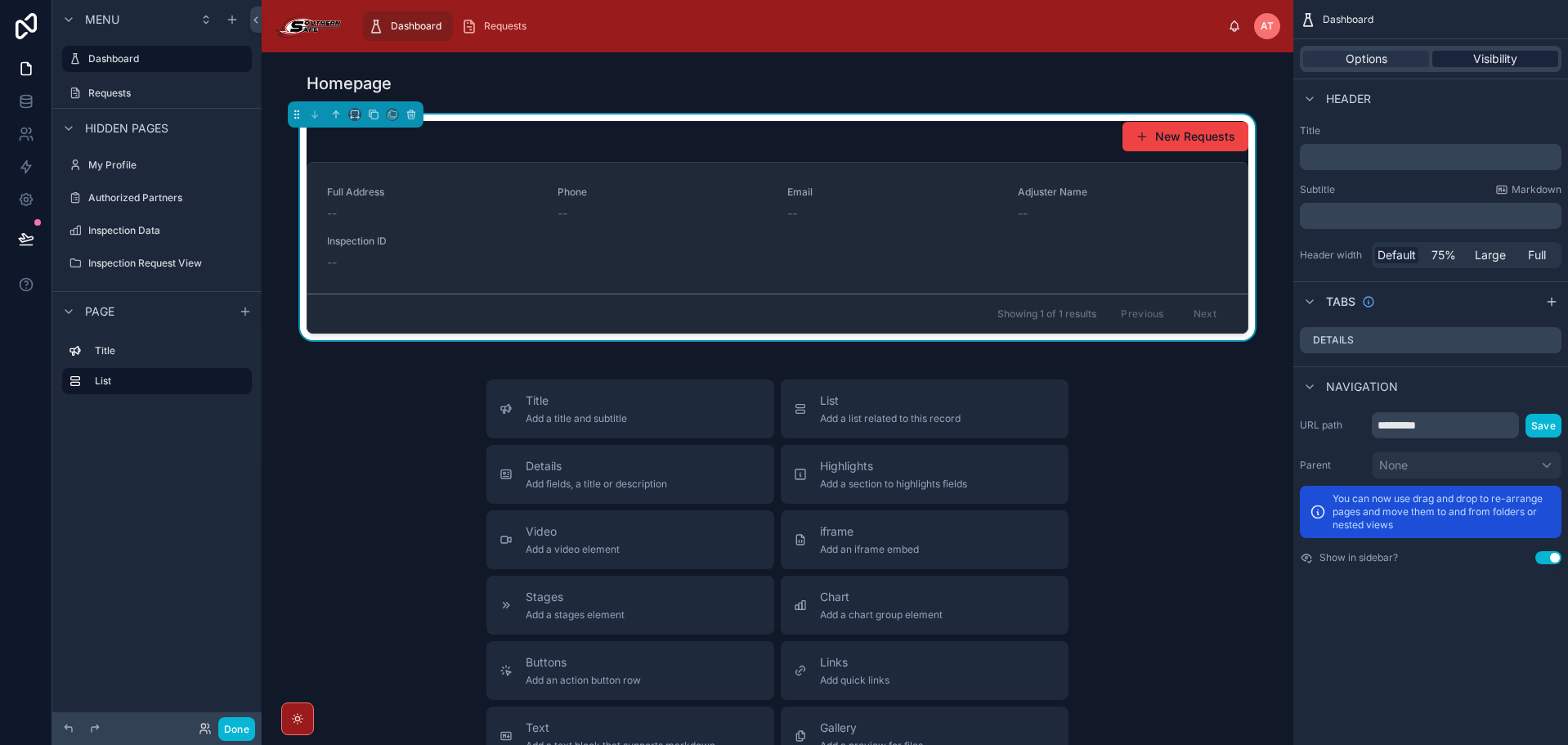
click at [1478, 59] on span "Visibility" at bounding box center [1495, 59] width 44 height 17
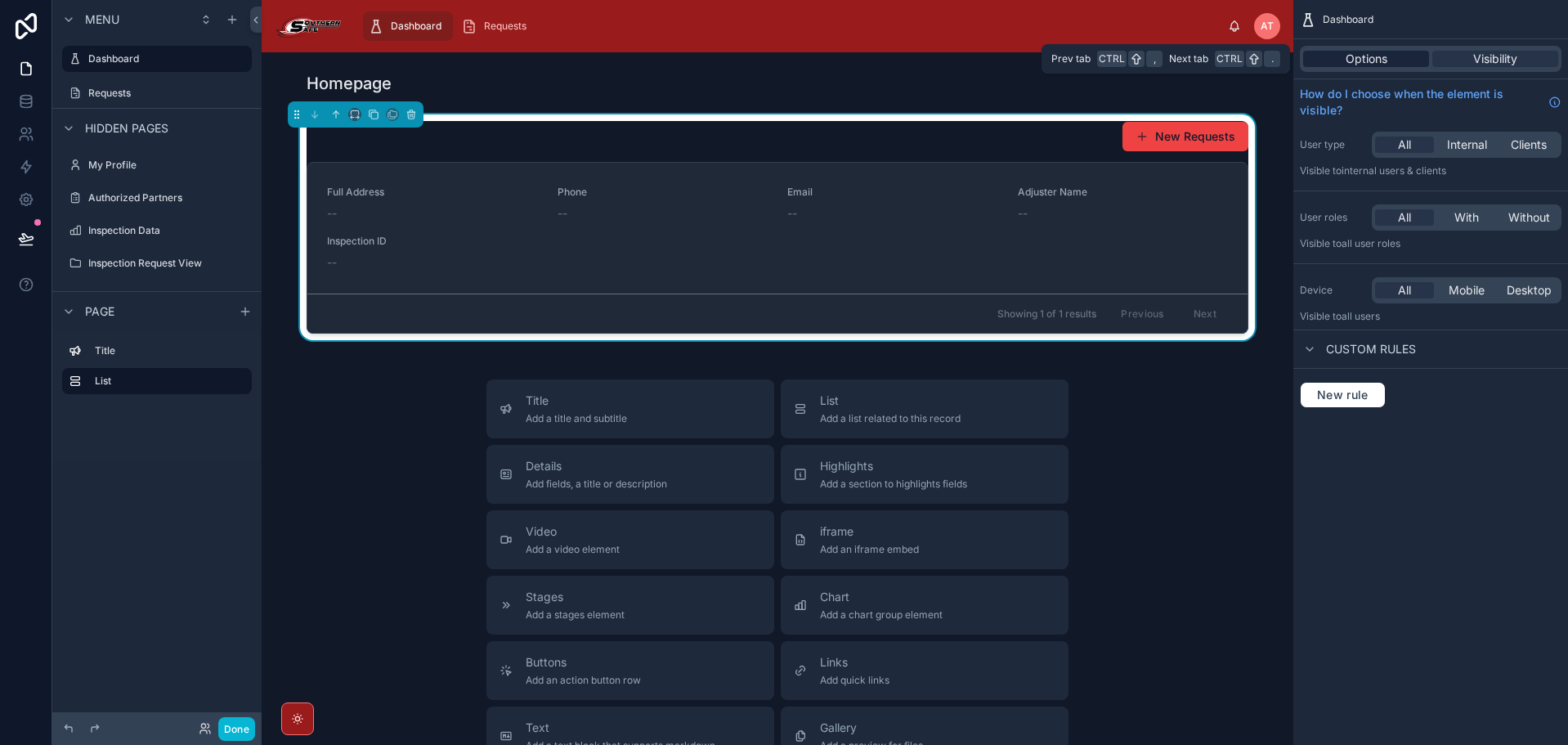
click at [1358, 58] on span "Options" at bounding box center [1366, 59] width 42 height 17
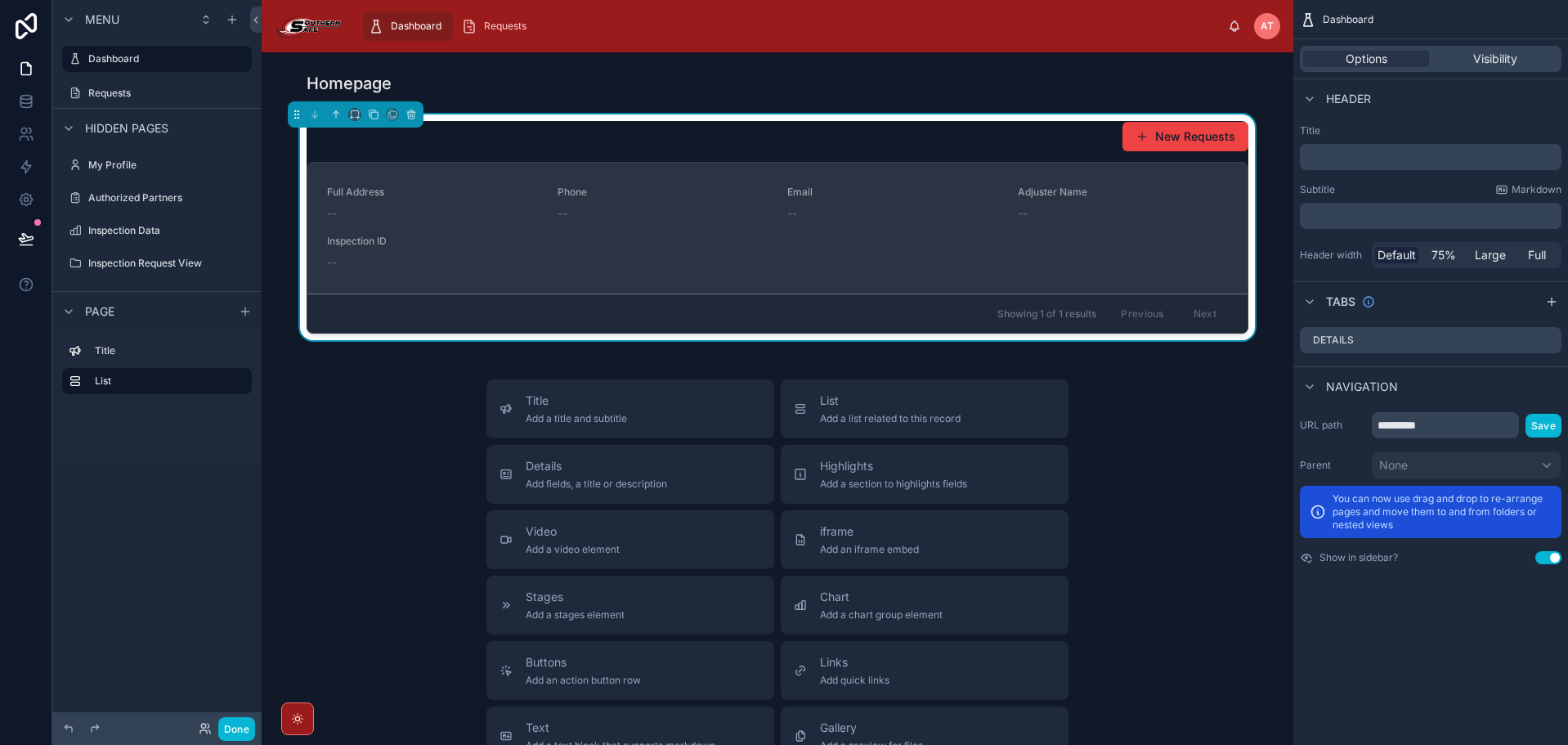
click at [1132, 201] on div "Adjuster Name --" at bounding box center [1123, 203] width 211 height 36
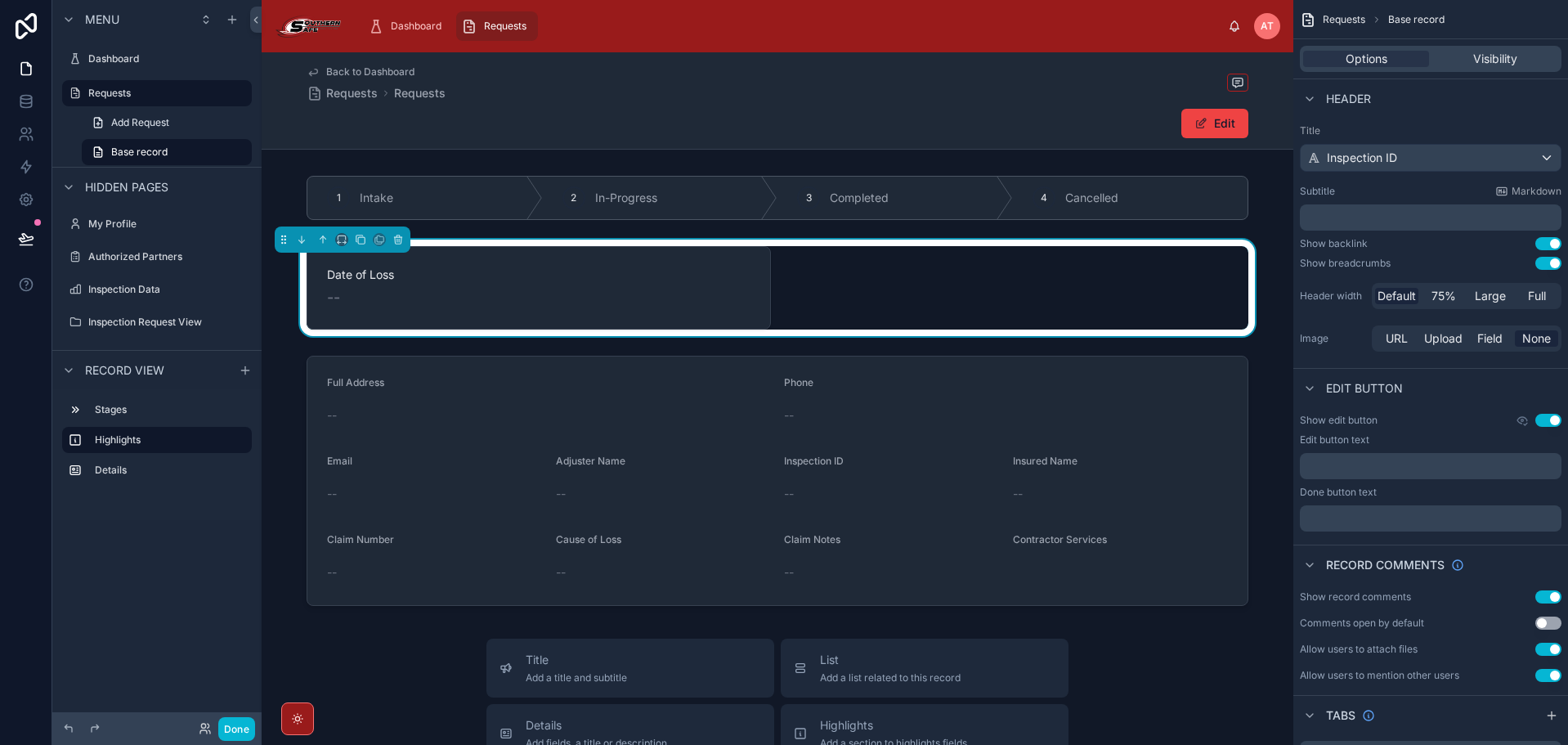
click at [339, 66] on span "Back to Dashboard" at bounding box center [370, 72] width 88 height 13
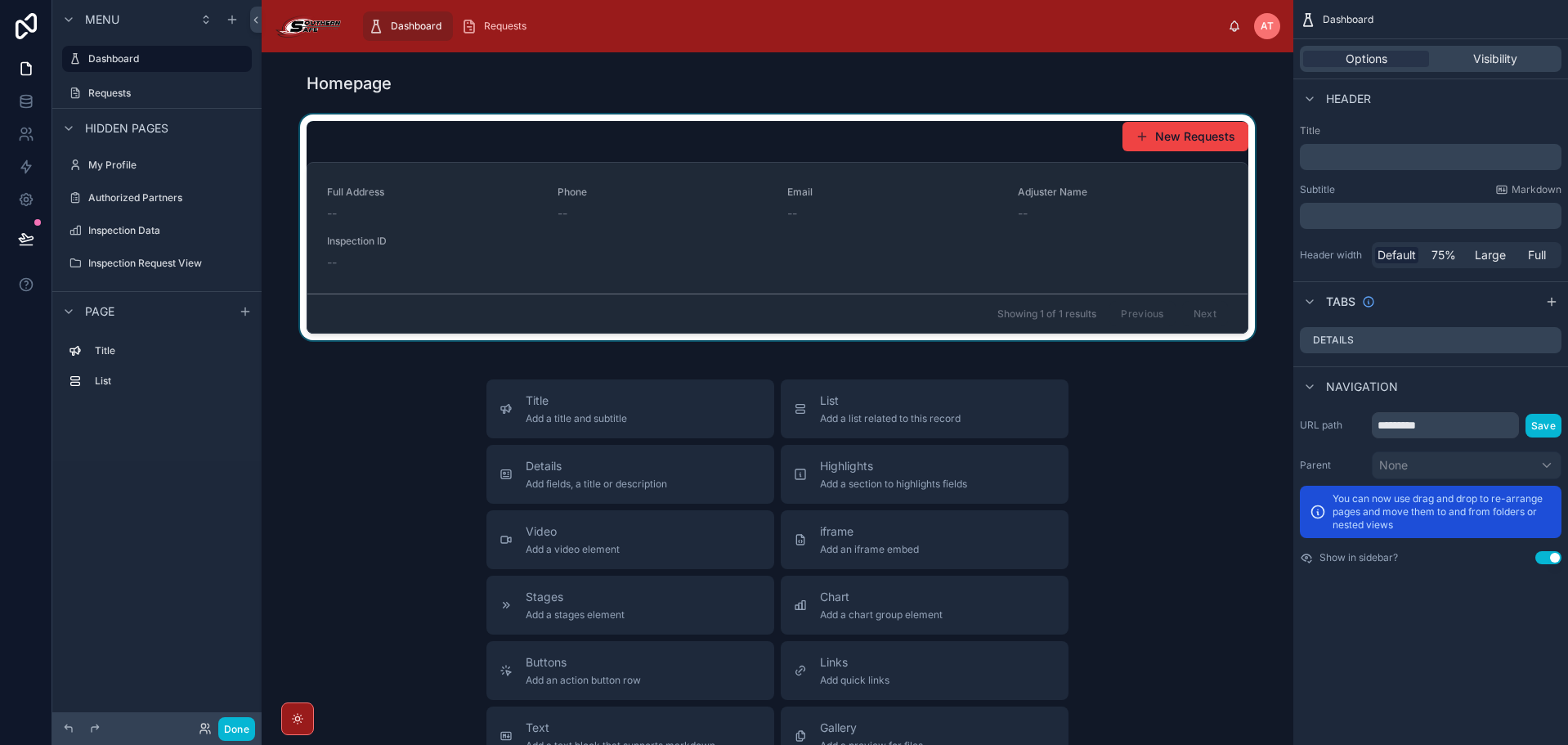
click at [744, 140] on div at bounding box center [777, 228] width 1006 height 226
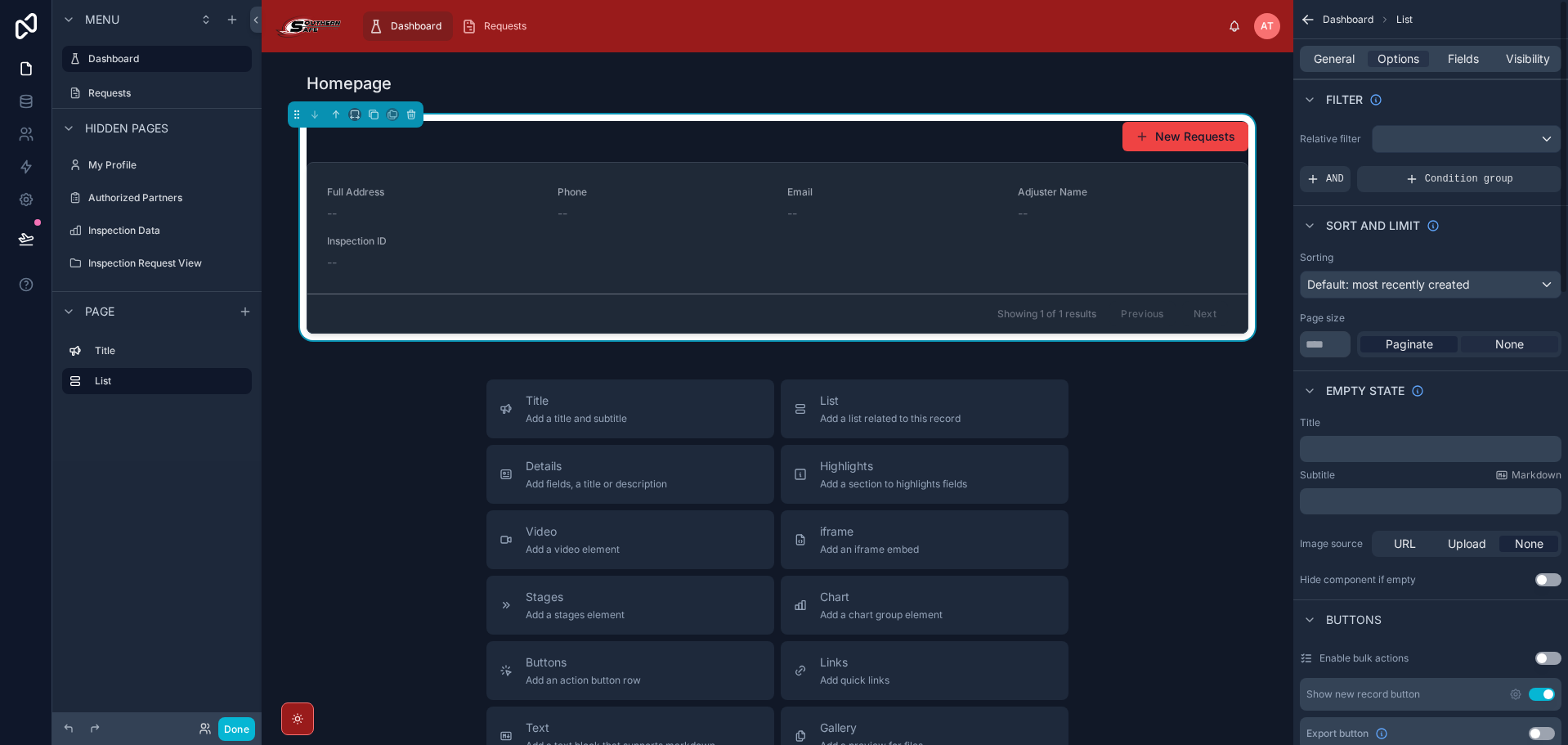
click at [1487, 347] on div "None" at bounding box center [1509, 345] width 97 height 17
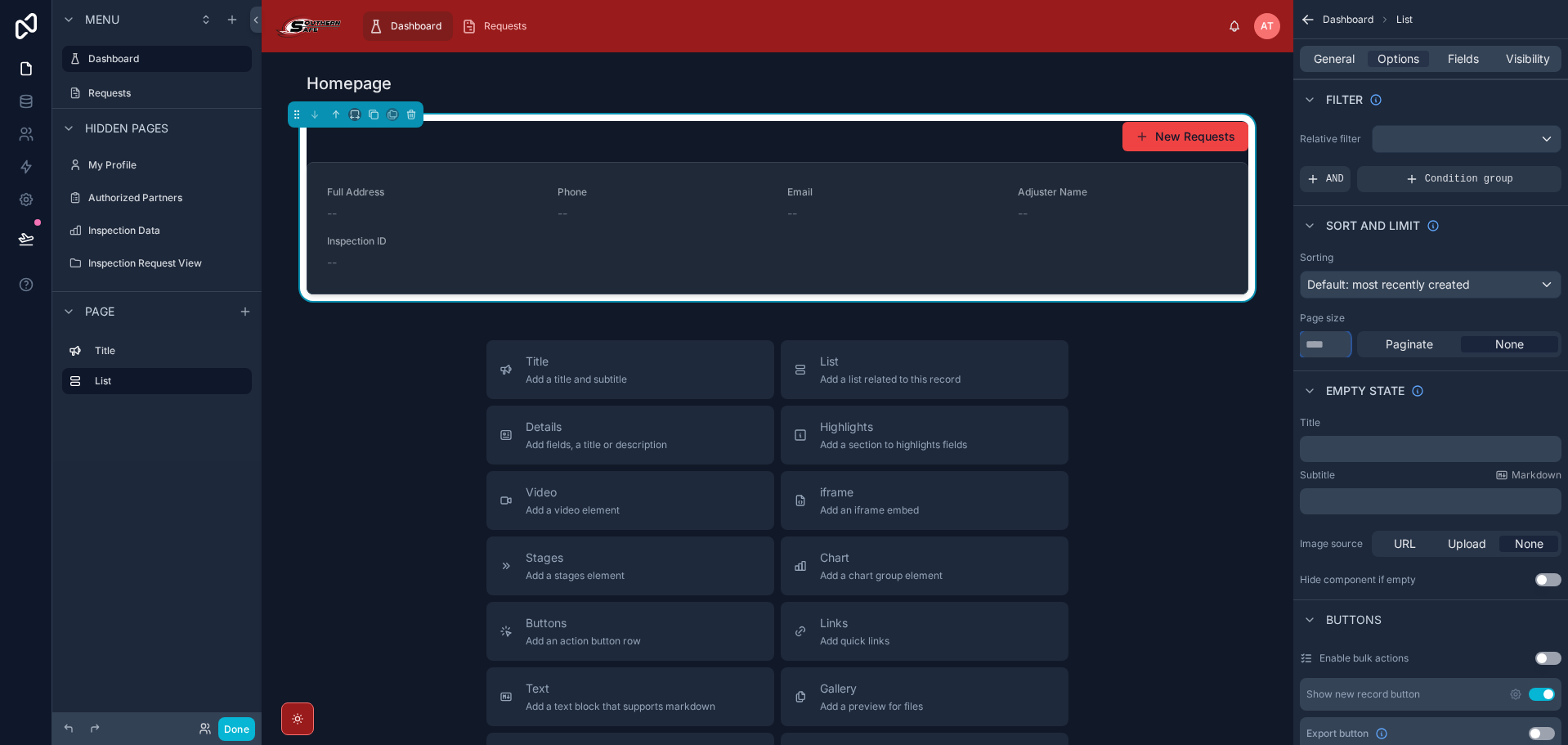
click at [1321, 336] on input "**" at bounding box center [1325, 344] width 51 height 26
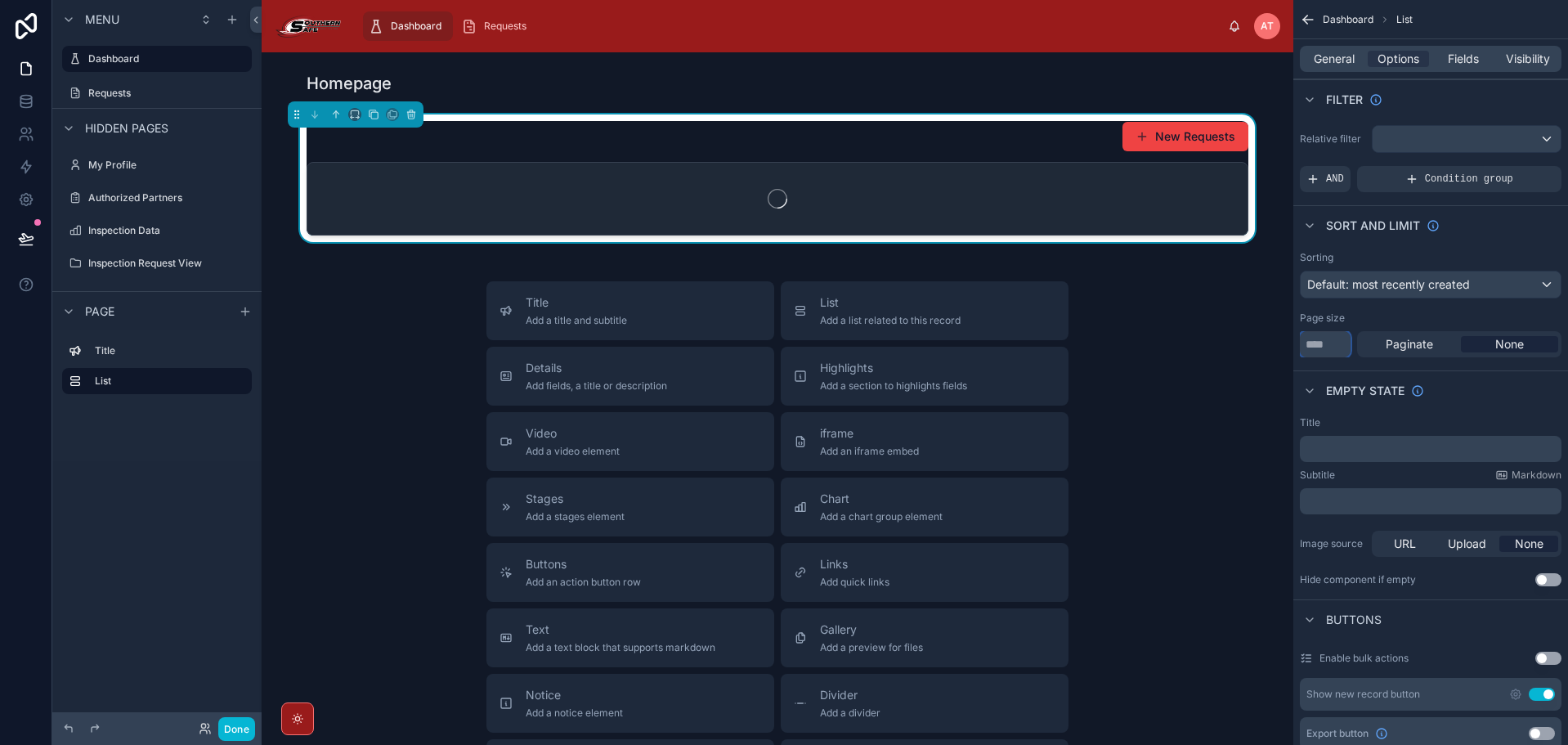
type input "***"
click at [1391, 310] on div "Sorting Default: most recently created Page size *** Paginate None" at bounding box center [1430, 304] width 275 height 120
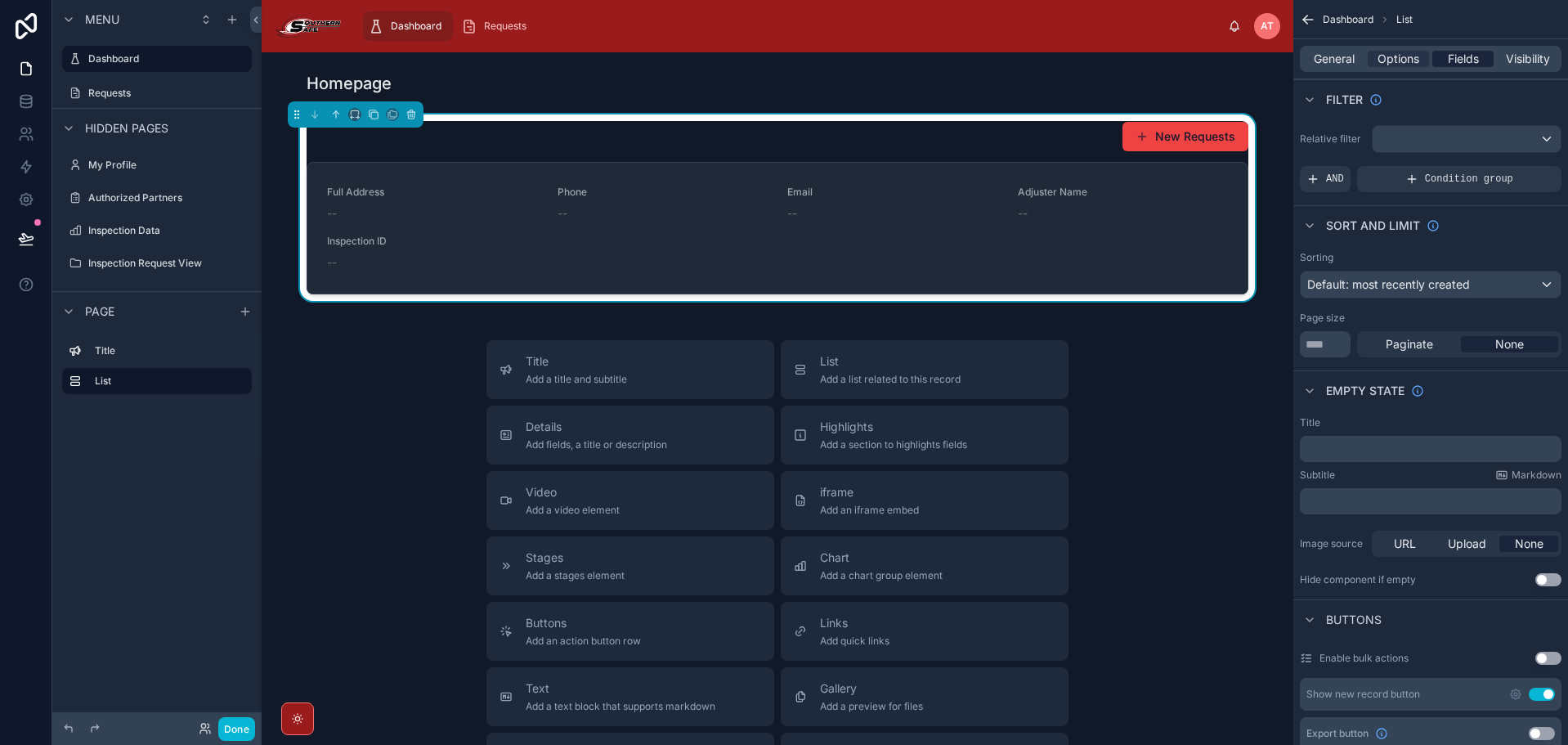
click at [1476, 52] on span "Fields" at bounding box center [1463, 59] width 31 height 17
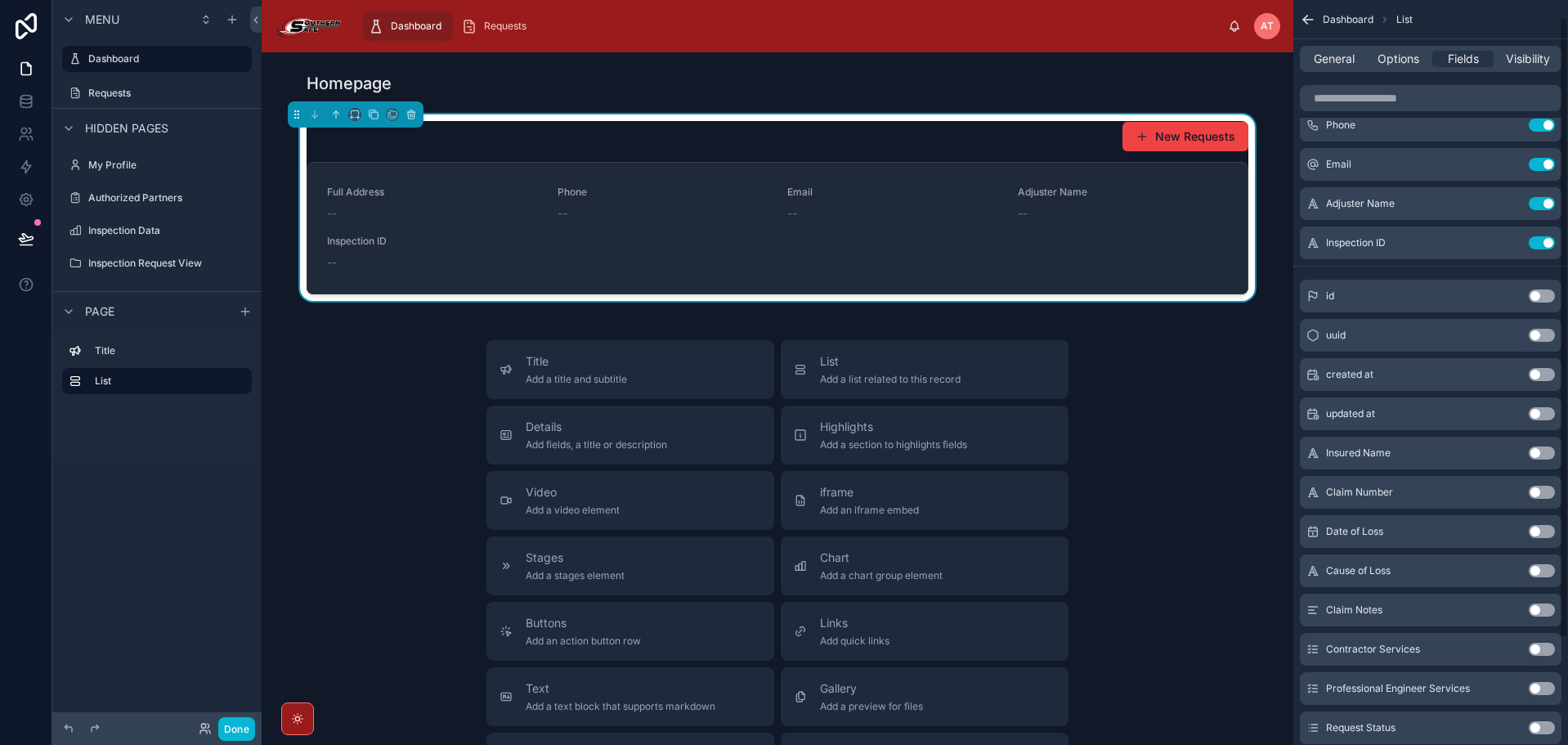
scroll to position [81, 0]
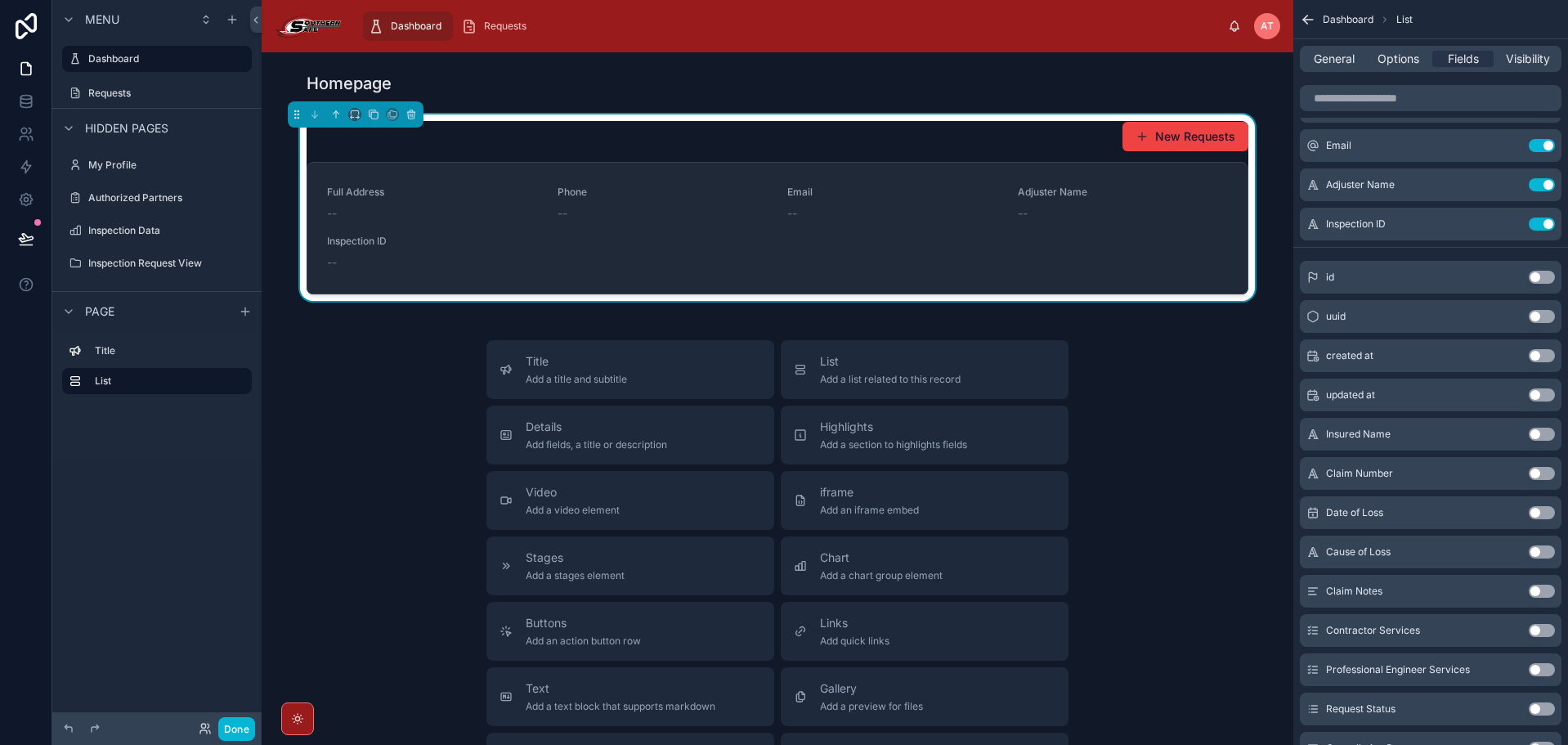
click at [1541, 473] on button "Use setting" at bounding box center [1541, 473] width 26 height 13
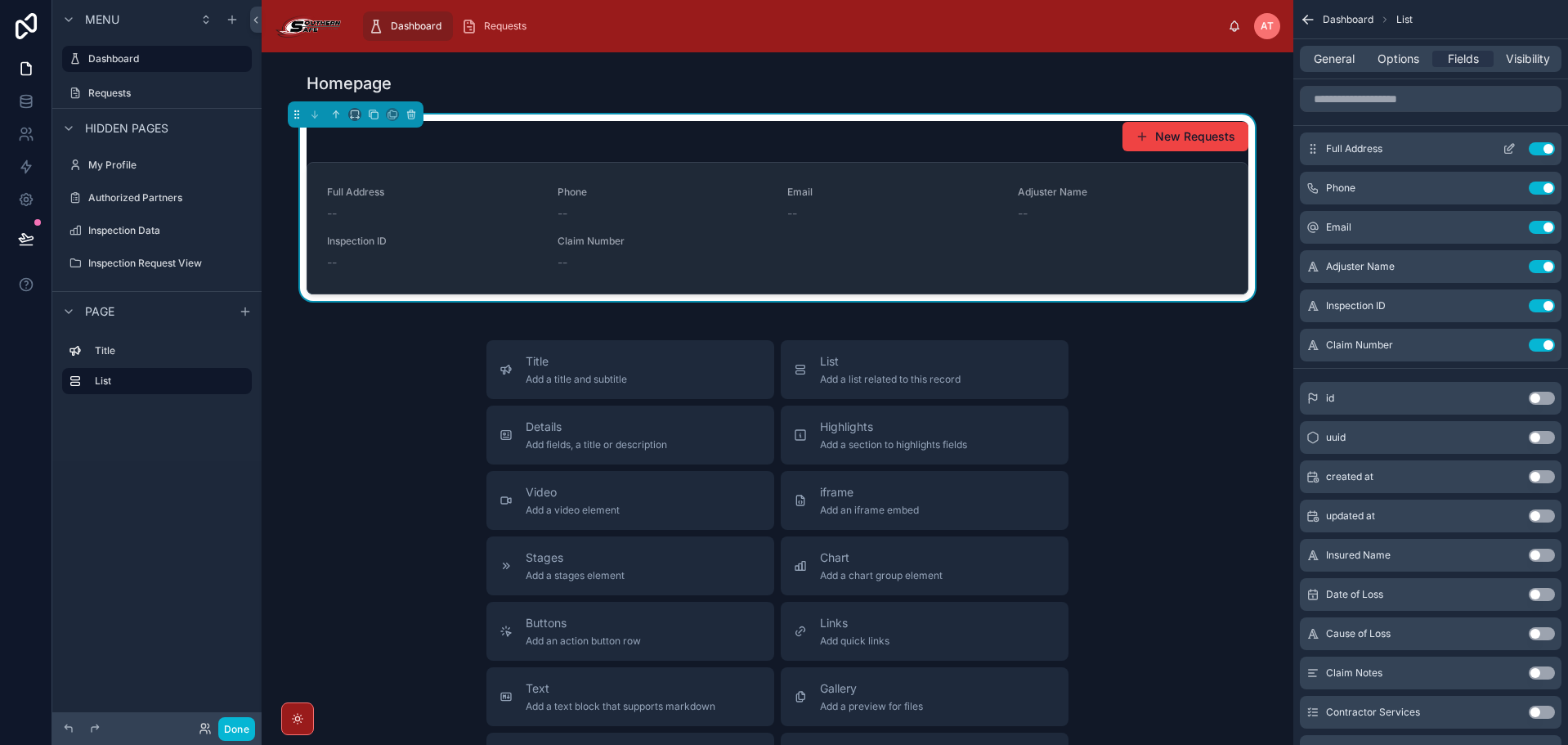
click at [1532, 147] on button "Use setting" at bounding box center [1541, 149] width 26 height 13
click at [1537, 150] on button "Use setting" at bounding box center [1541, 149] width 26 height 13
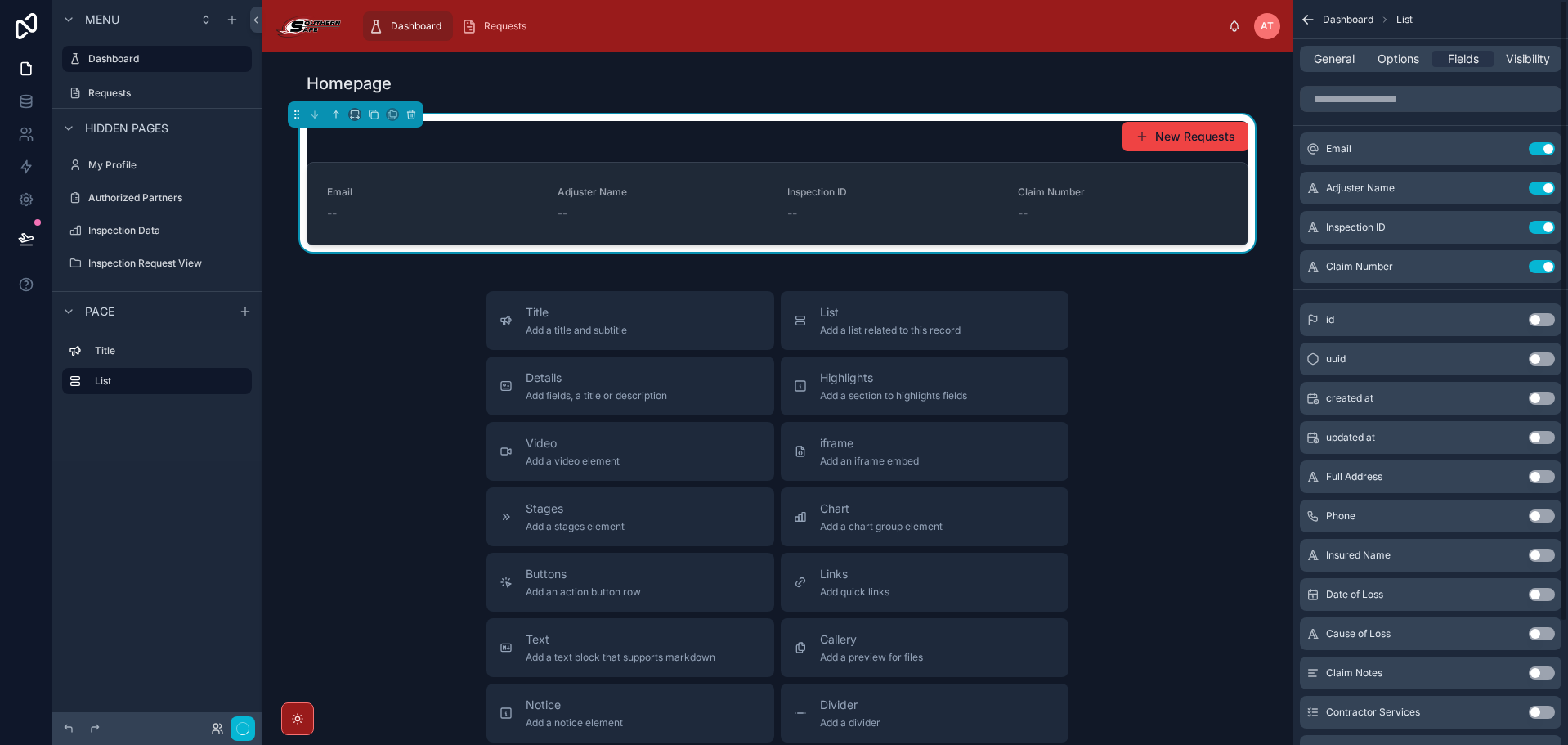
click at [1537, 150] on button "Use setting" at bounding box center [1541, 149] width 26 height 13
click at [1537, 181] on button "Use setting" at bounding box center [1541, 188] width 26 height 13
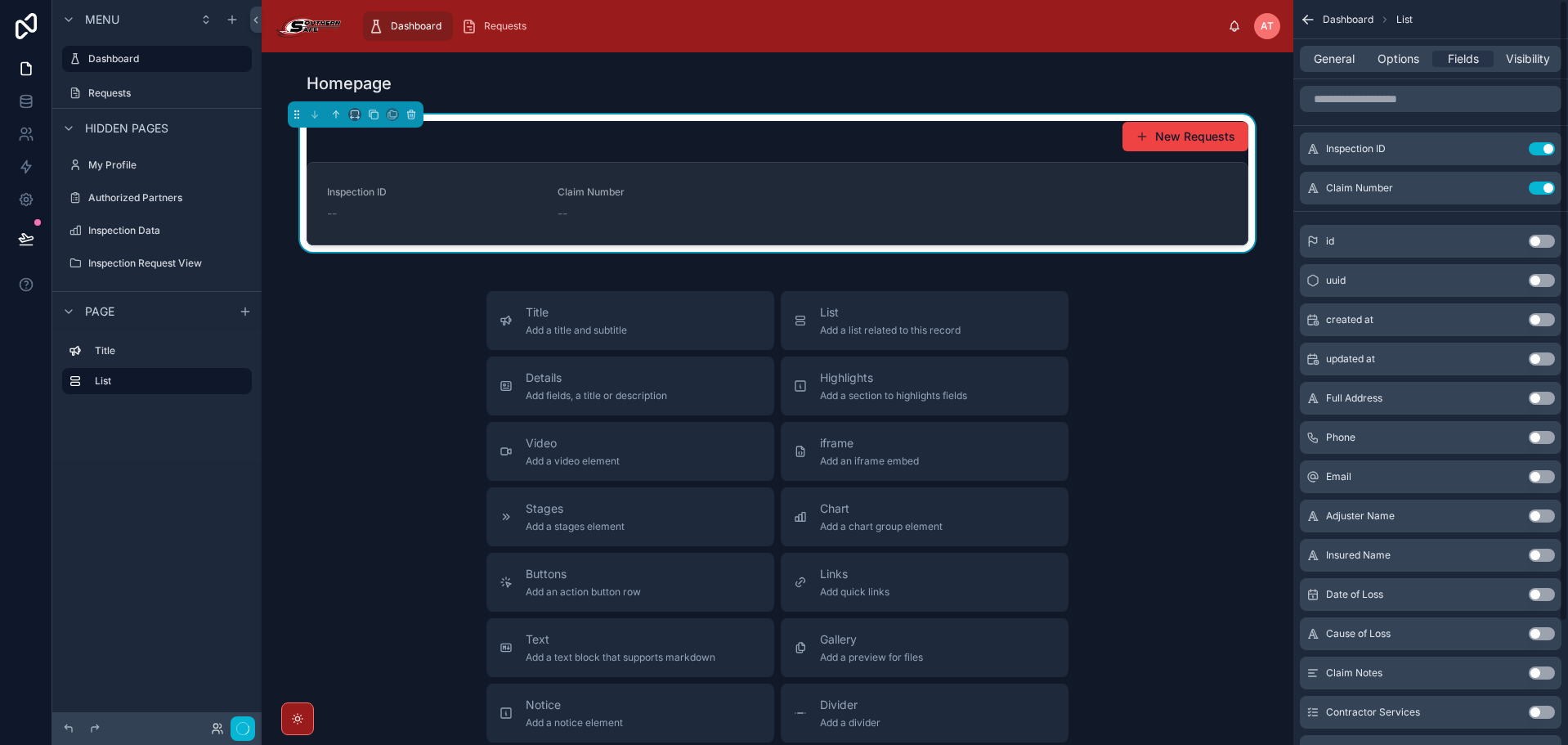
click at [1537, 150] on button "Use setting" at bounding box center [1541, 149] width 26 height 13
click at [1537, 181] on button "Use setting" at bounding box center [1541, 188] width 26 height 13
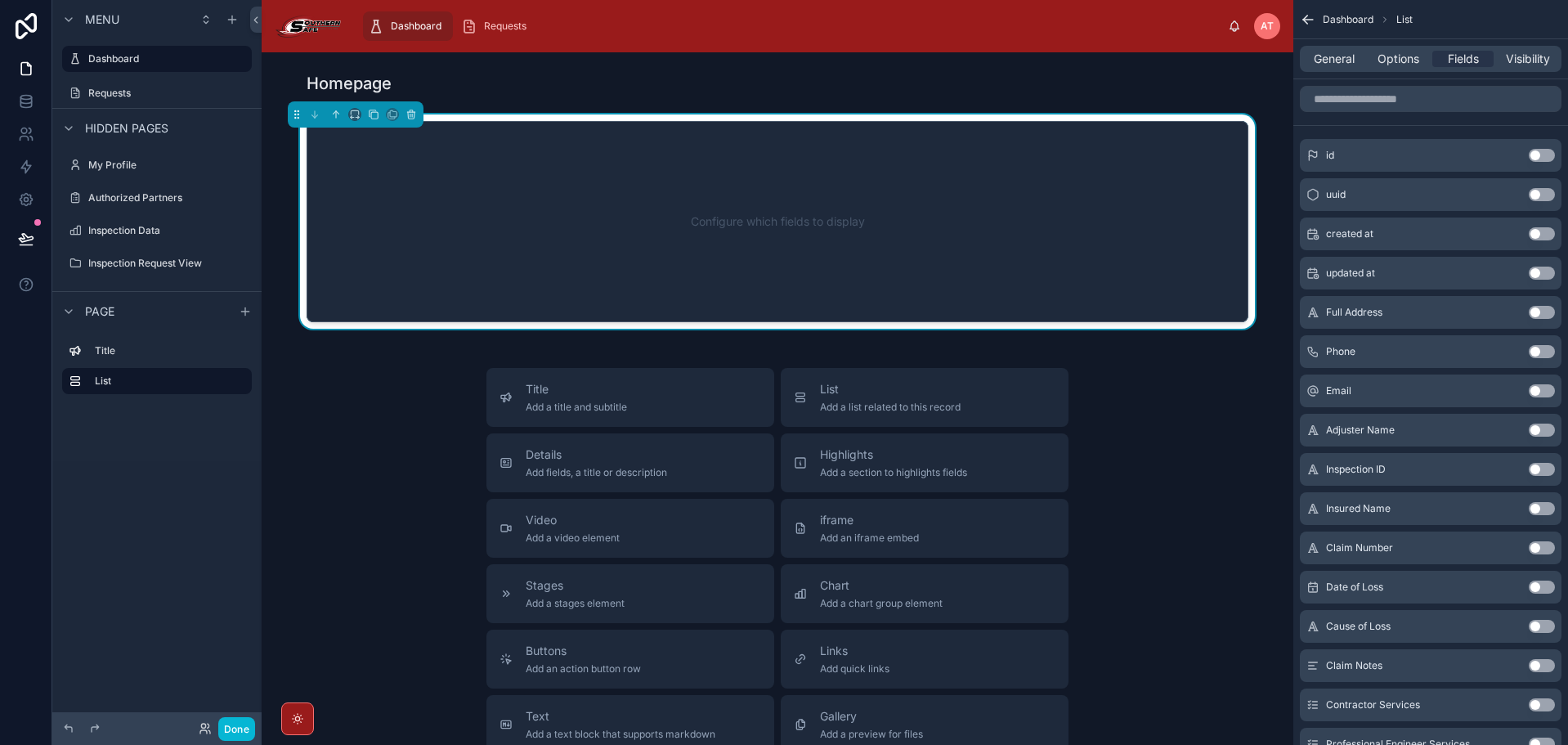
click at [1538, 467] on button "Use setting" at bounding box center [1541, 469] width 26 height 13
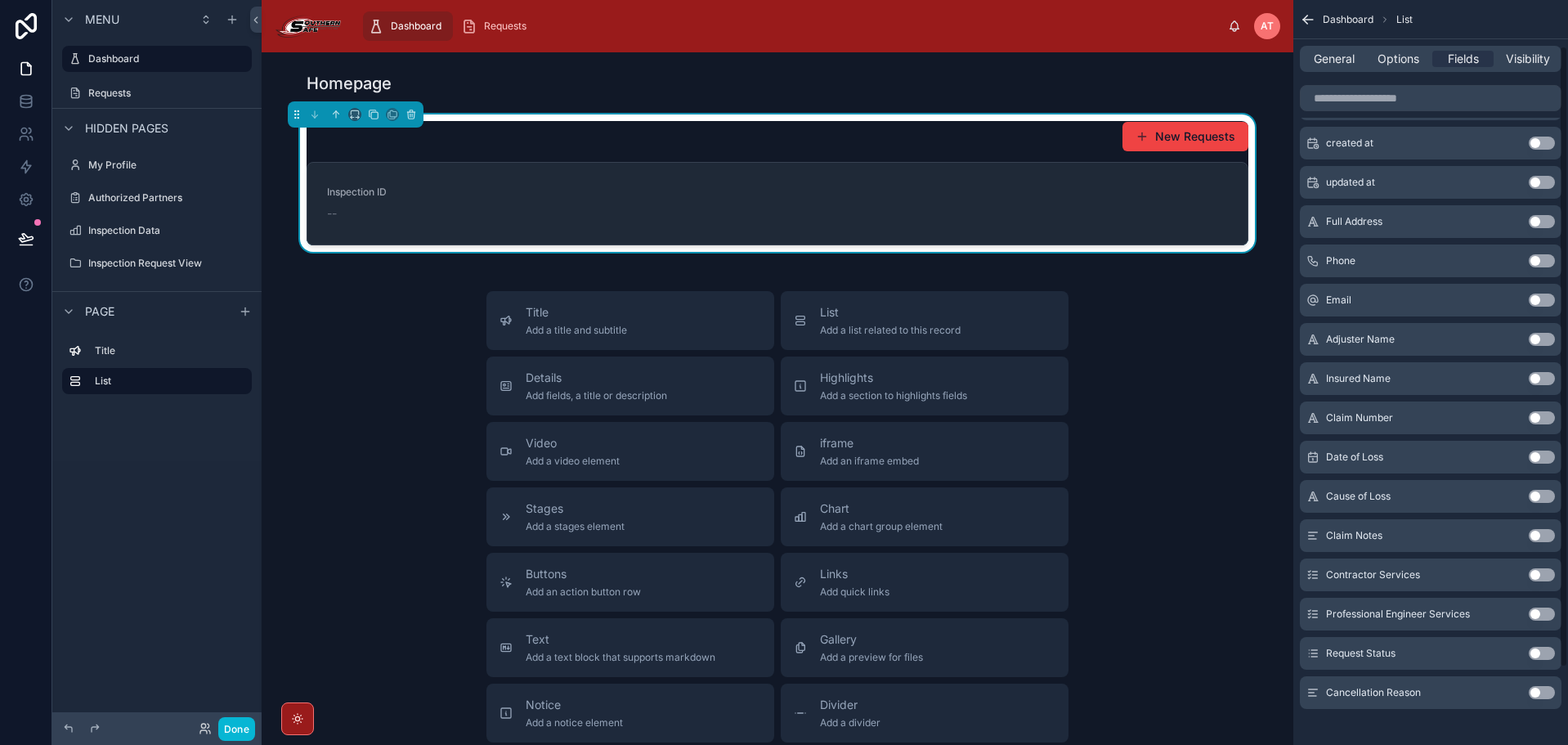
scroll to position [147, 0]
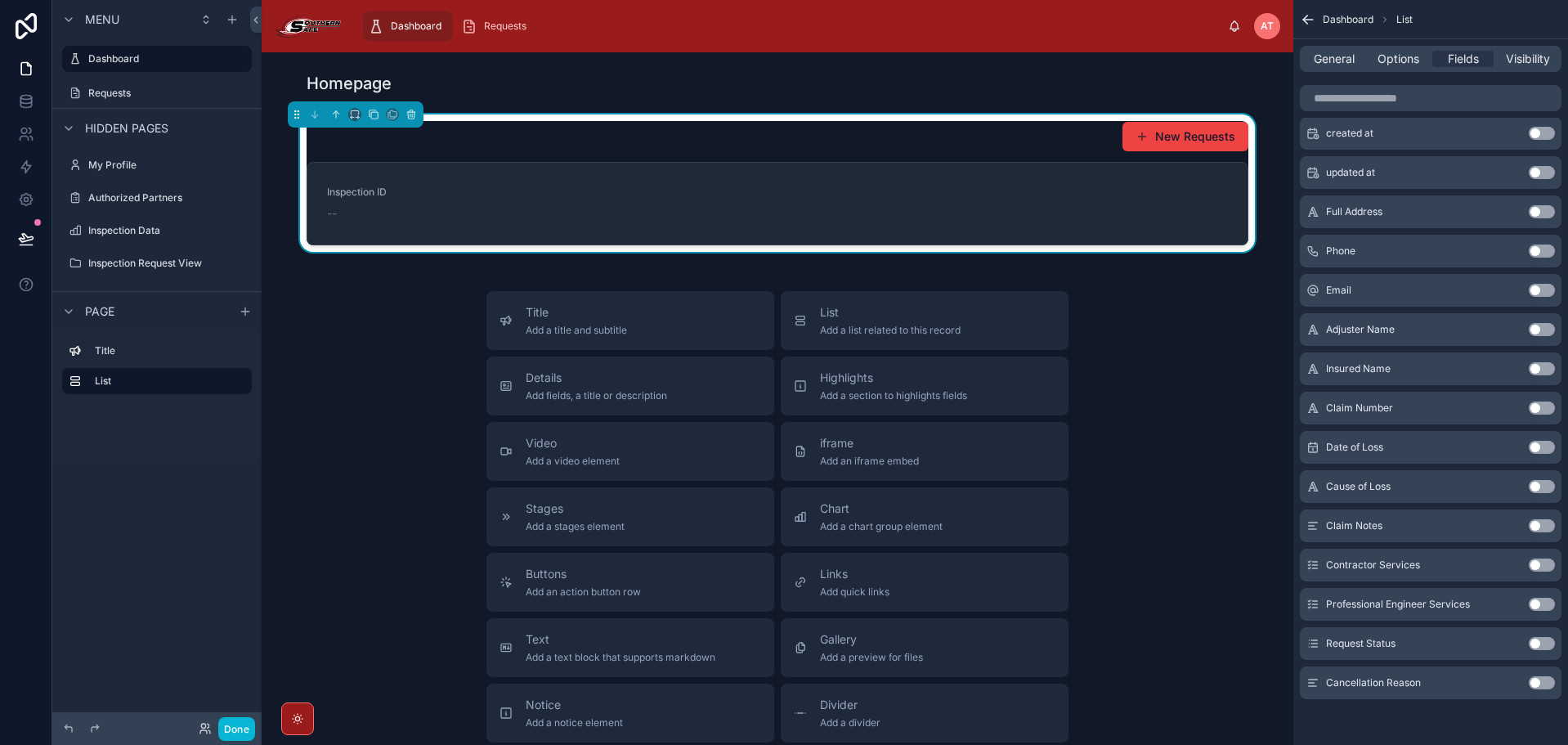
click at [1541, 404] on button "Use setting" at bounding box center [1541, 408] width 26 height 13
click at [1539, 640] on button "Use setting" at bounding box center [1541, 644] width 26 height 13
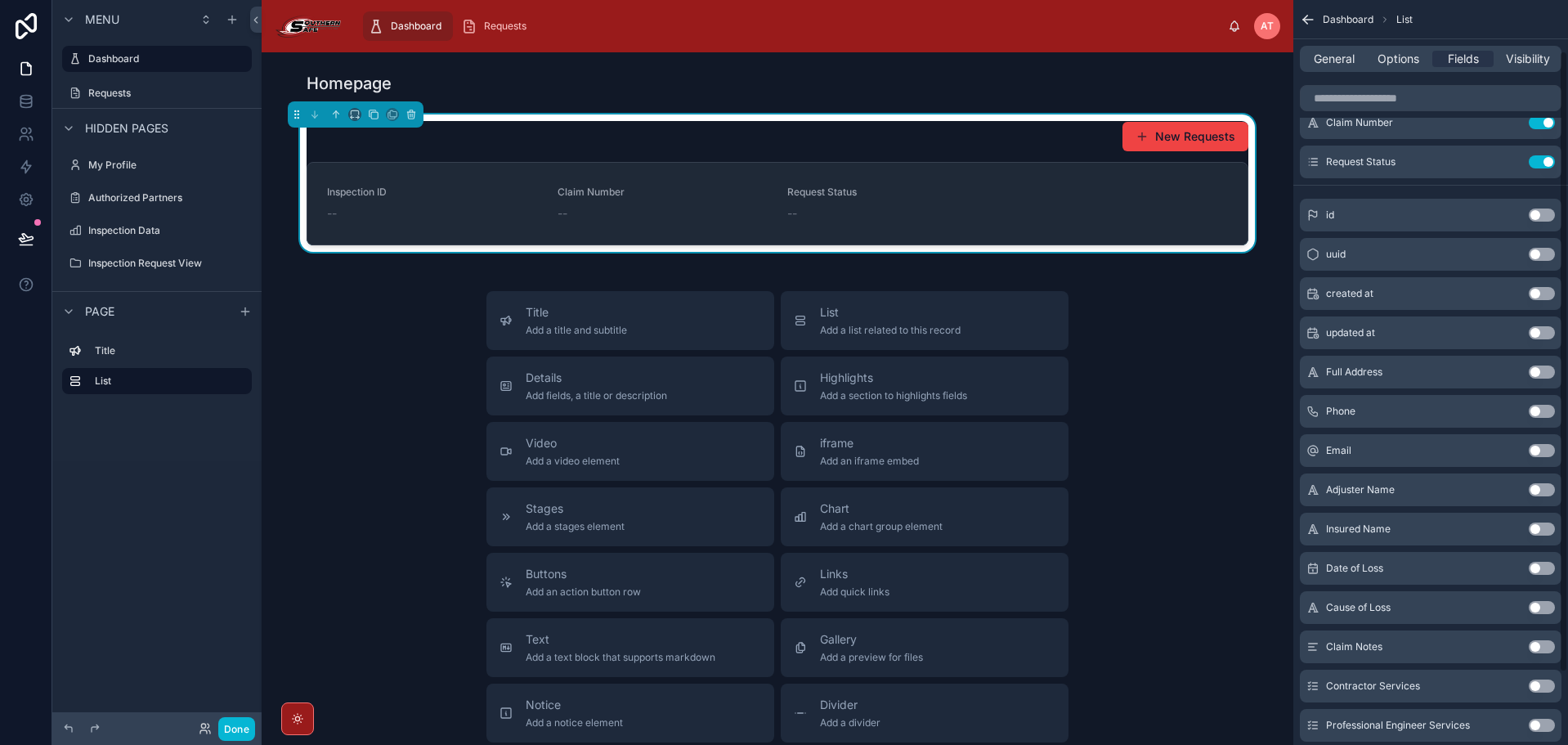
scroll to position [0, 0]
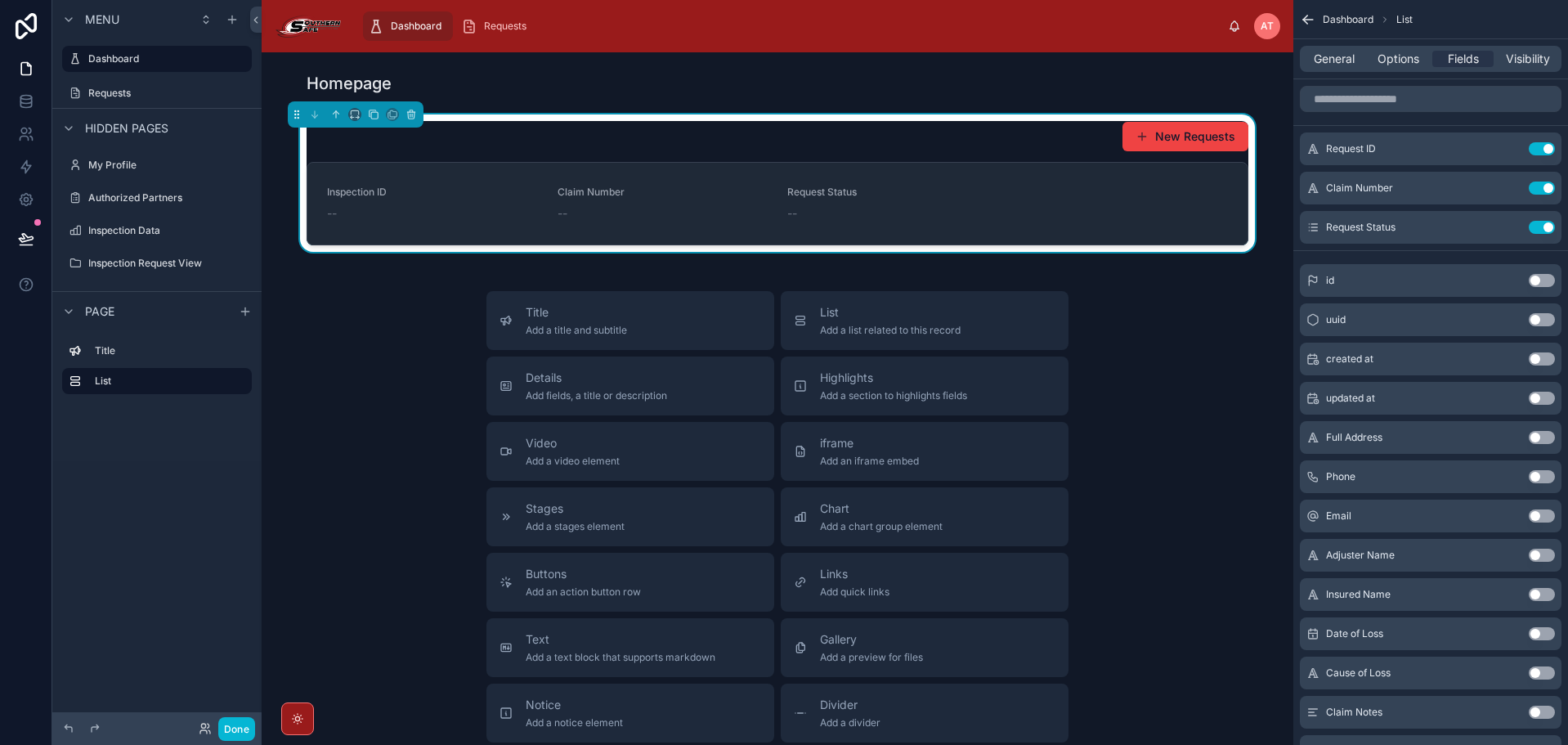
click at [1539, 557] on button "Use setting" at bounding box center [1541, 555] width 26 height 13
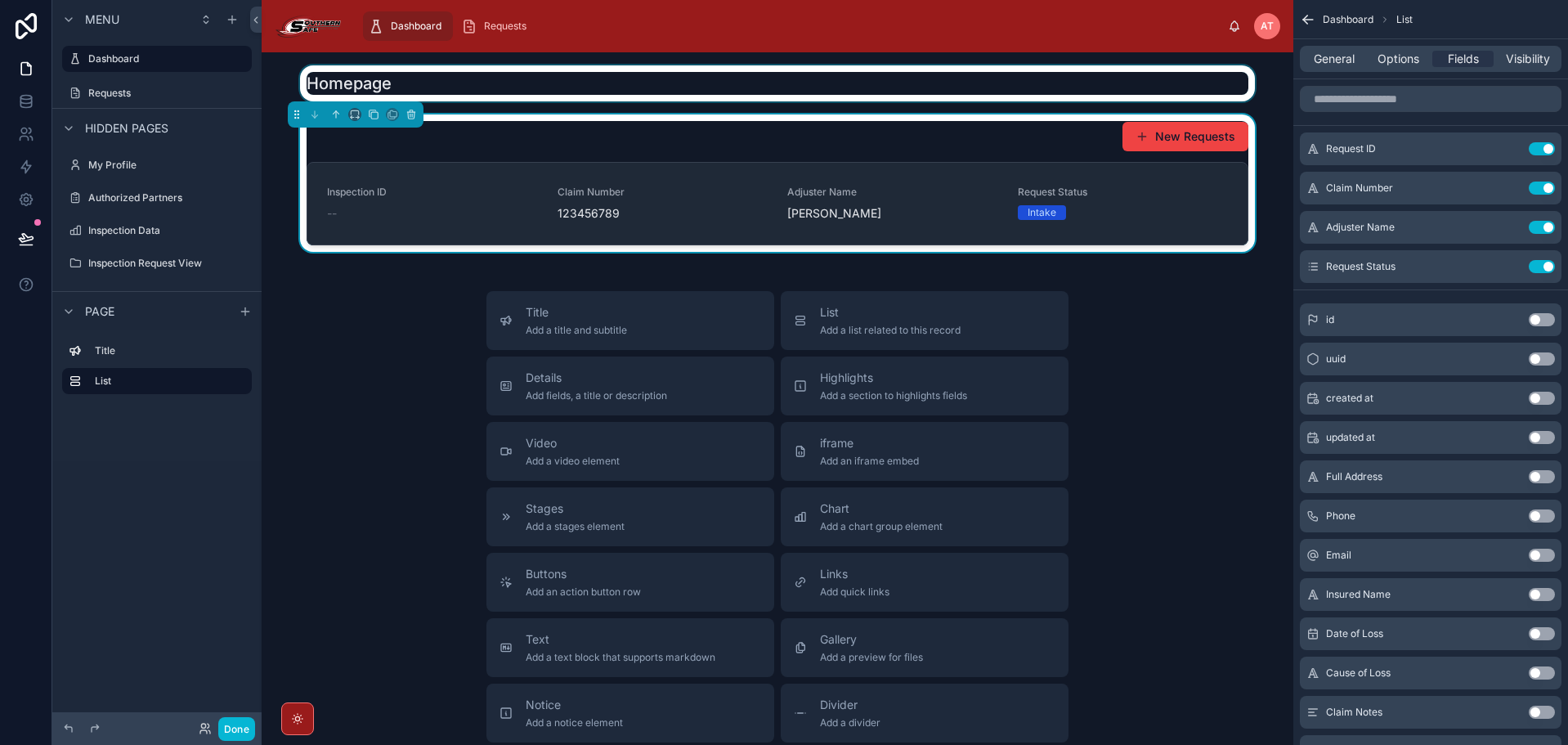
click at [821, 77] on div at bounding box center [777, 83] width 1006 height 36
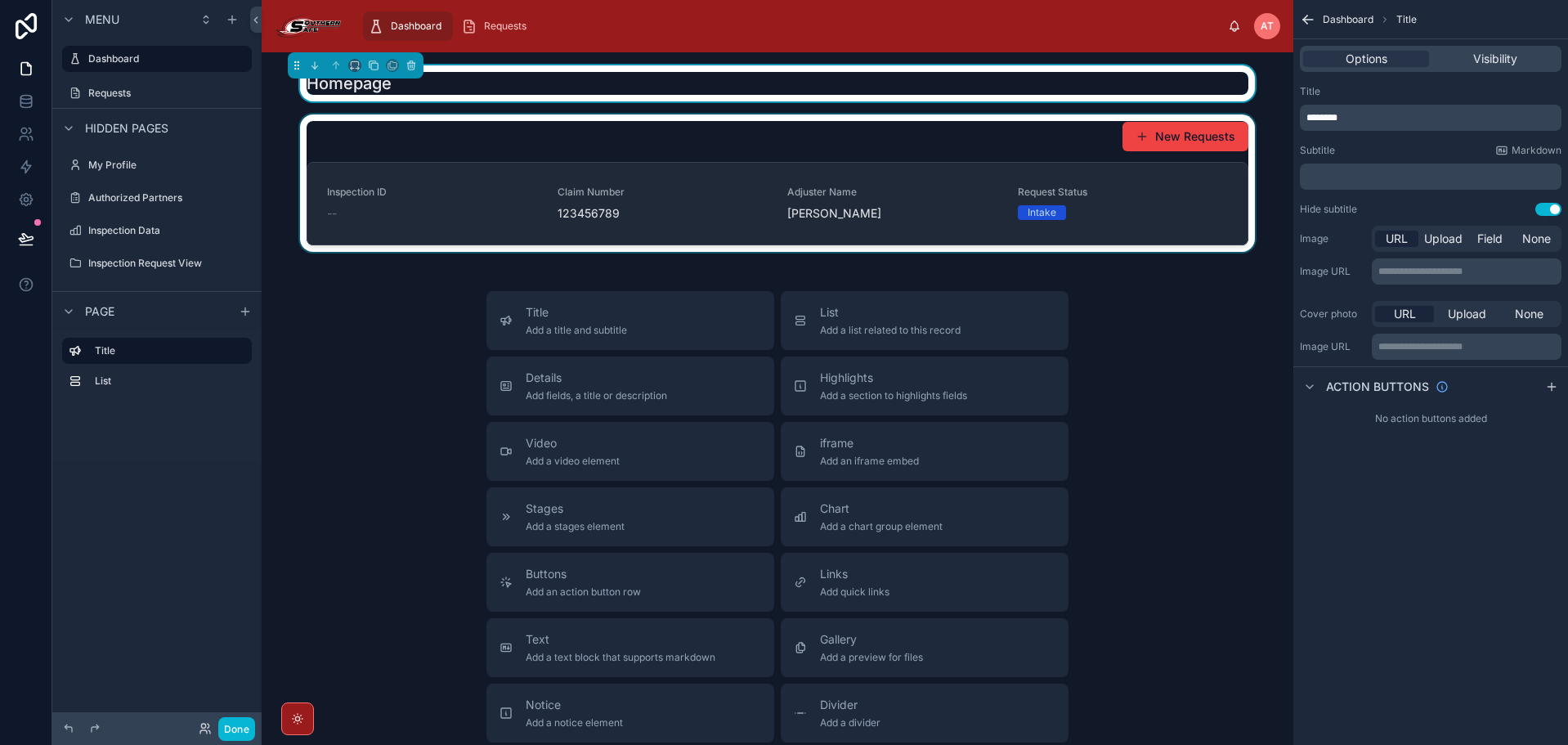
click at [708, 203] on div at bounding box center [777, 183] width 1006 height 137
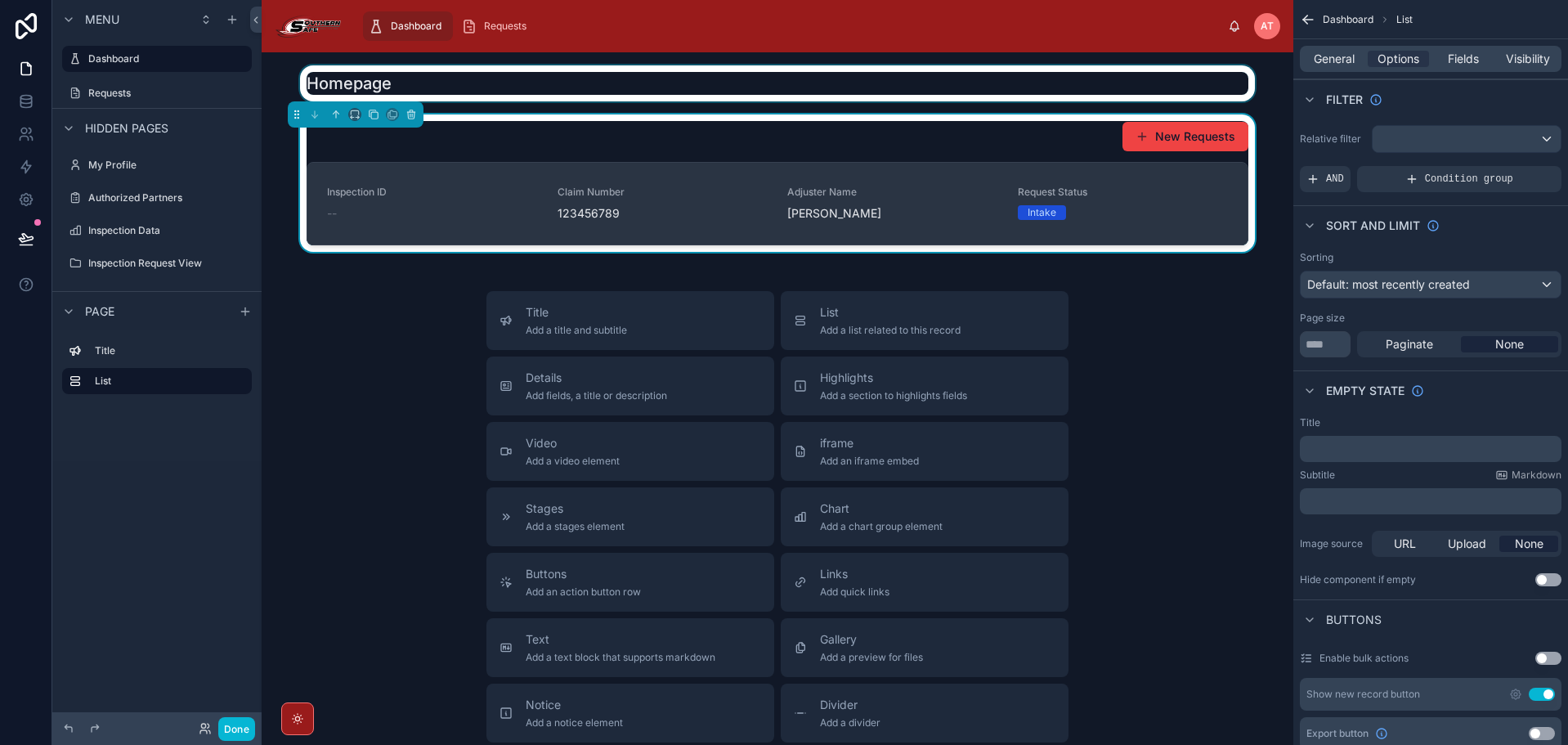
click at [1125, 228] on link "Inspection ID -- Claim Number 123456789 Adjuster Name [PERSON_NAME] Request Sta…" at bounding box center [777, 203] width 940 height 81
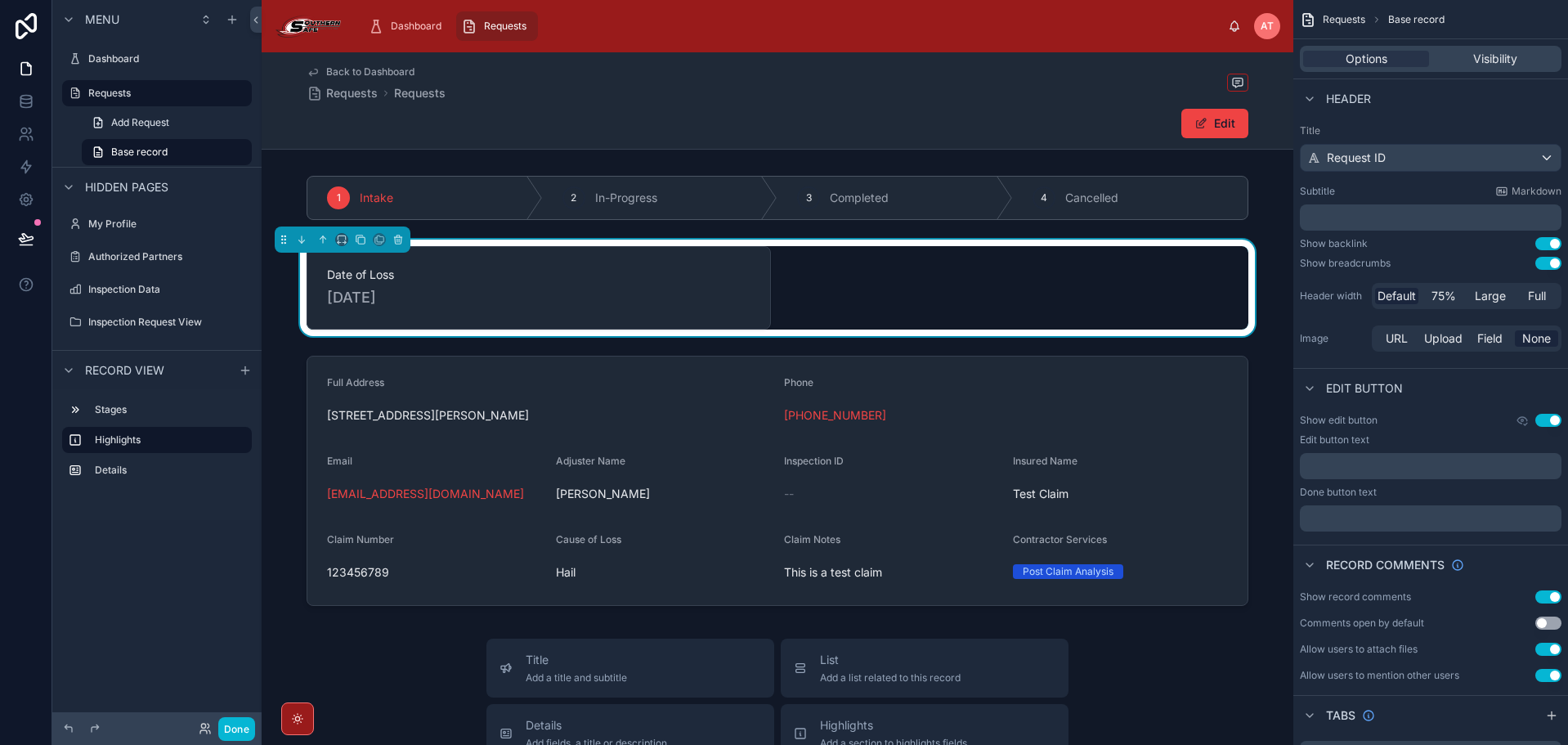
click at [389, 71] on span "Back to Dashboard" at bounding box center [370, 72] width 88 height 13
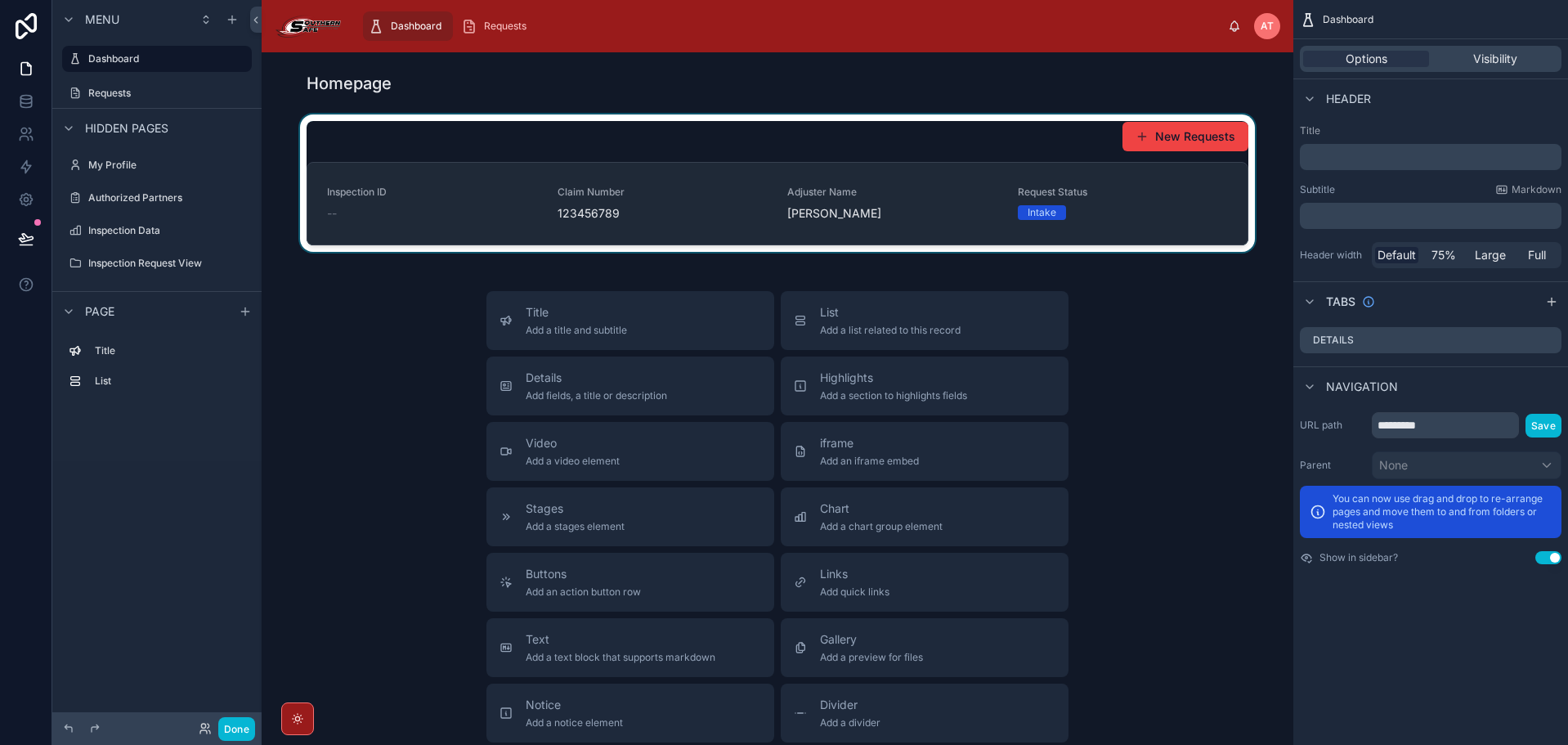
click at [885, 143] on div at bounding box center [777, 183] width 1006 height 137
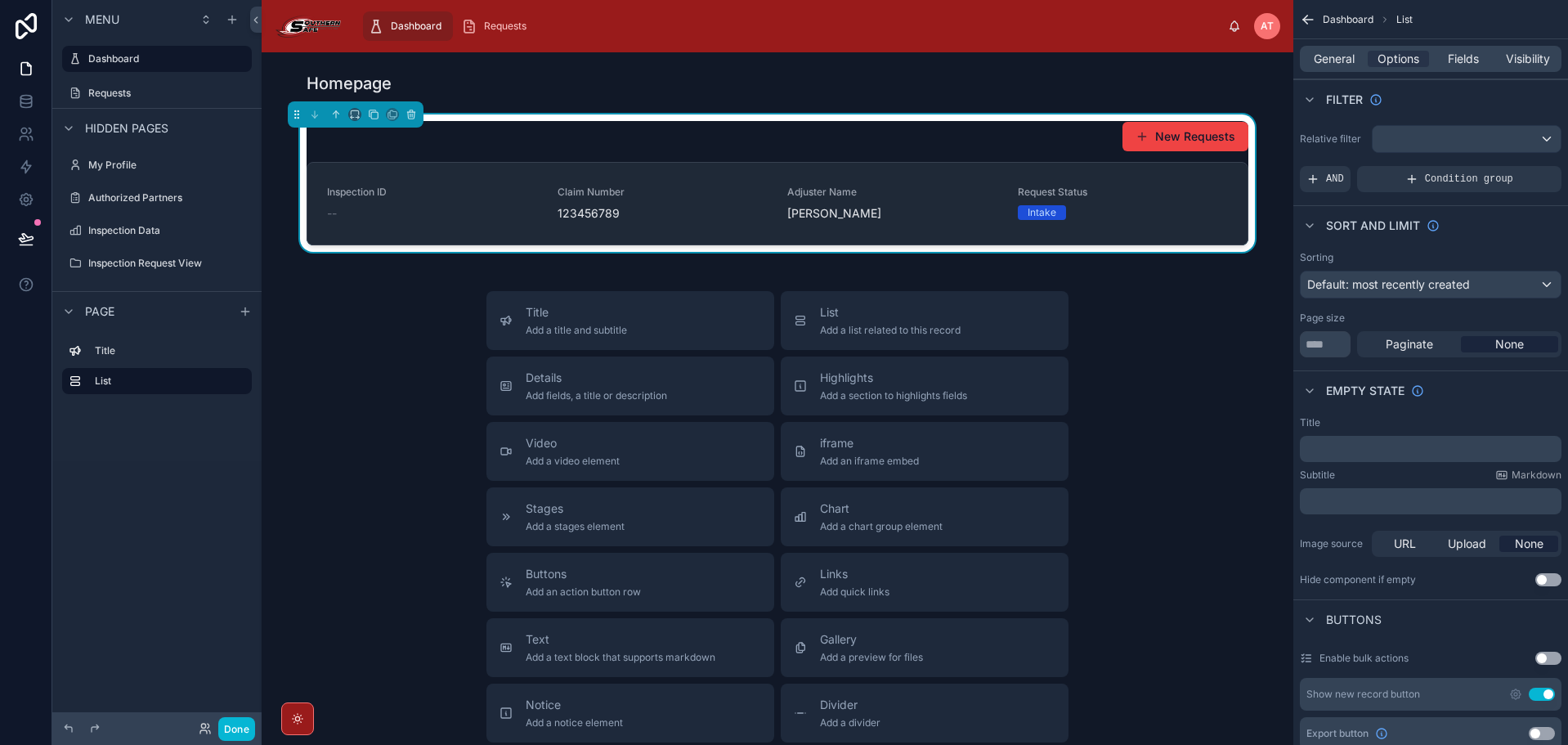
click at [1343, 449] on p "﻿" at bounding box center [1432, 448] width 252 height 13
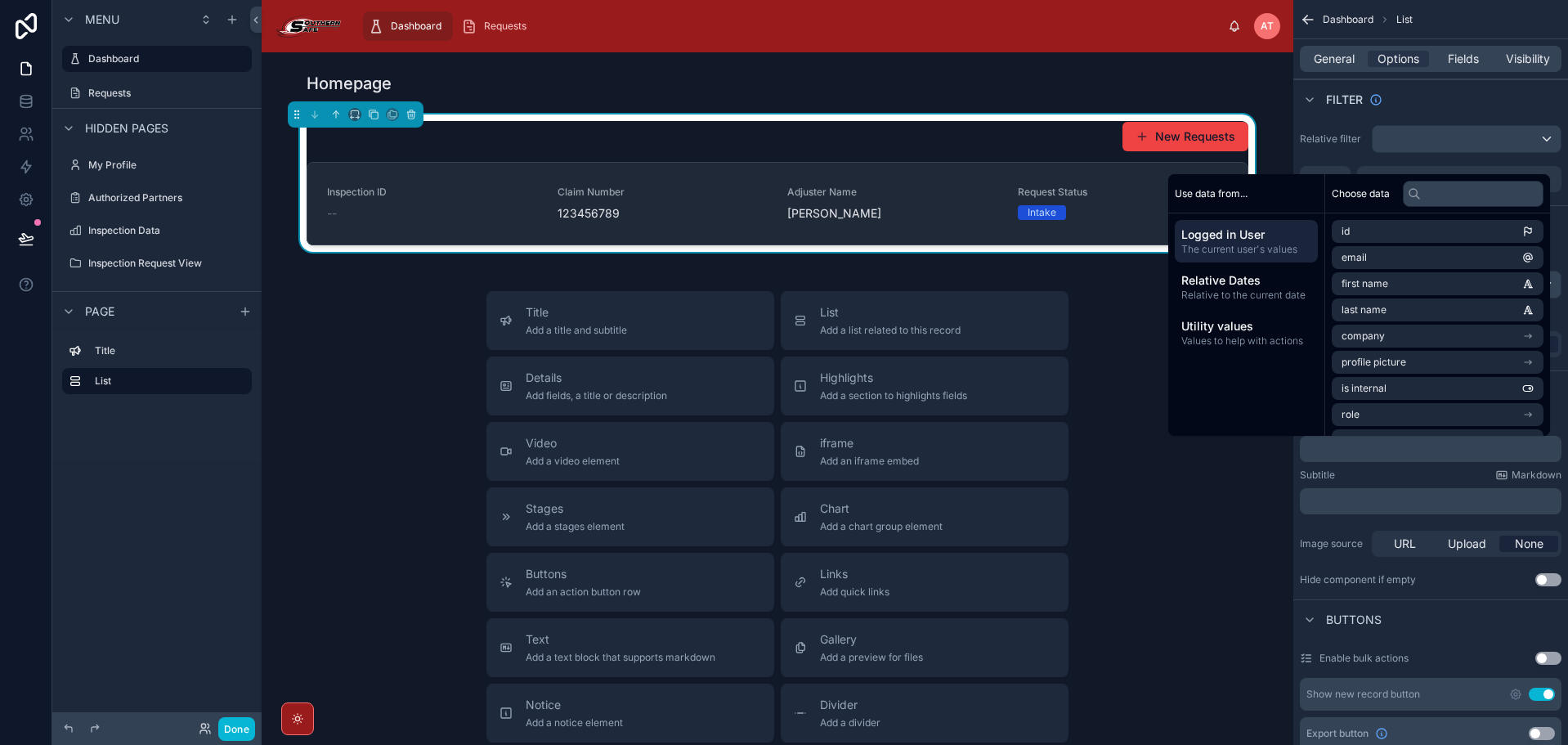
drag, startPoint x: 1344, startPoint y: 469, endPoint x: 1344, endPoint y: 460, distance: 9.0
click at [1344, 470] on div "Subtitle Markdown" at bounding box center [1430, 475] width 262 height 13
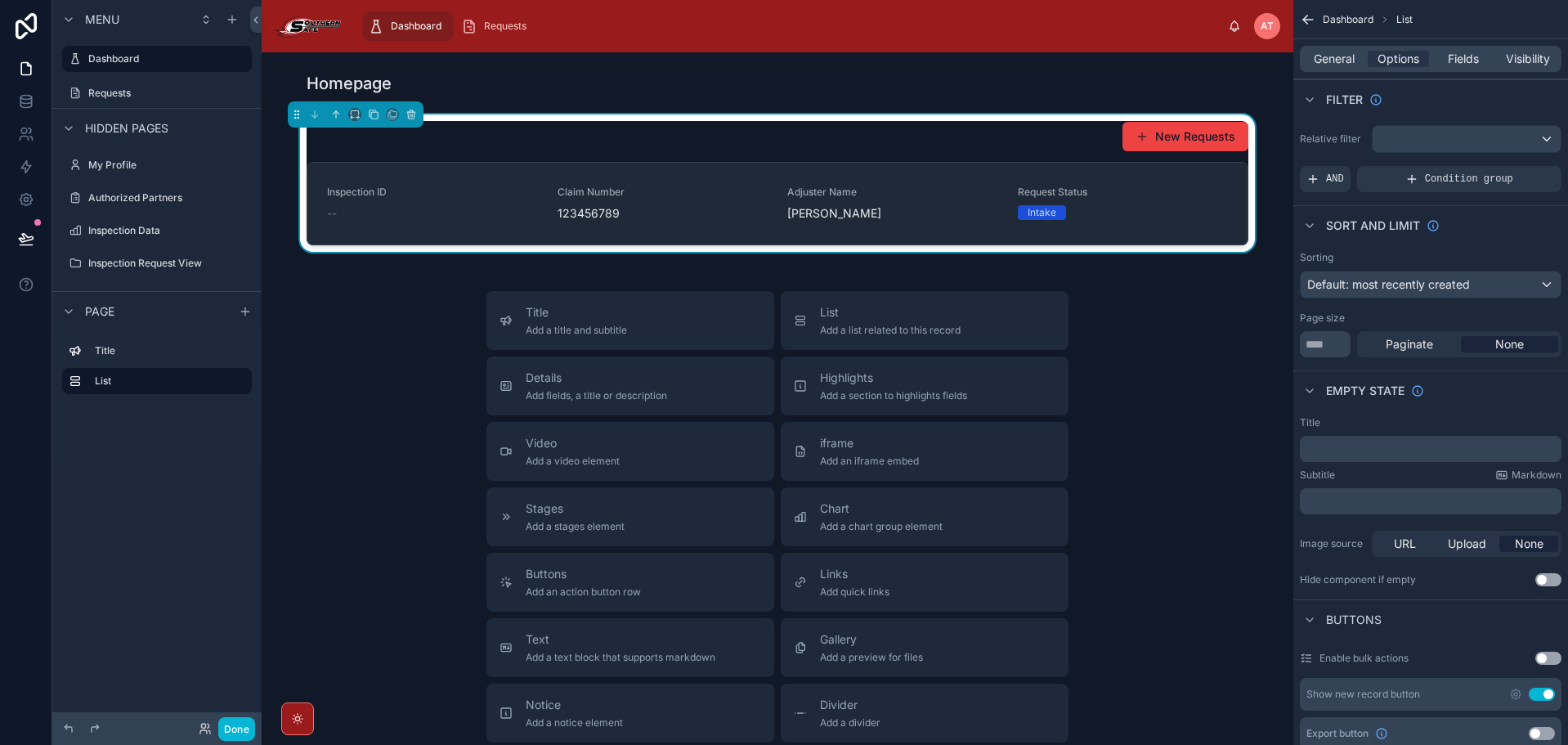
click at [1344, 450] on p "﻿" at bounding box center [1432, 448] width 252 height 13
click at [1357, 467] on div "Title ﻿ Subtitle Markdown ﻿ Image source URL Upload None Hide component if empt…" at bounding box center [1430, 501] width 275 height 183
click at [1357, 447] on p "﻿" at bounding box center [1432, 448] width 252 height 13
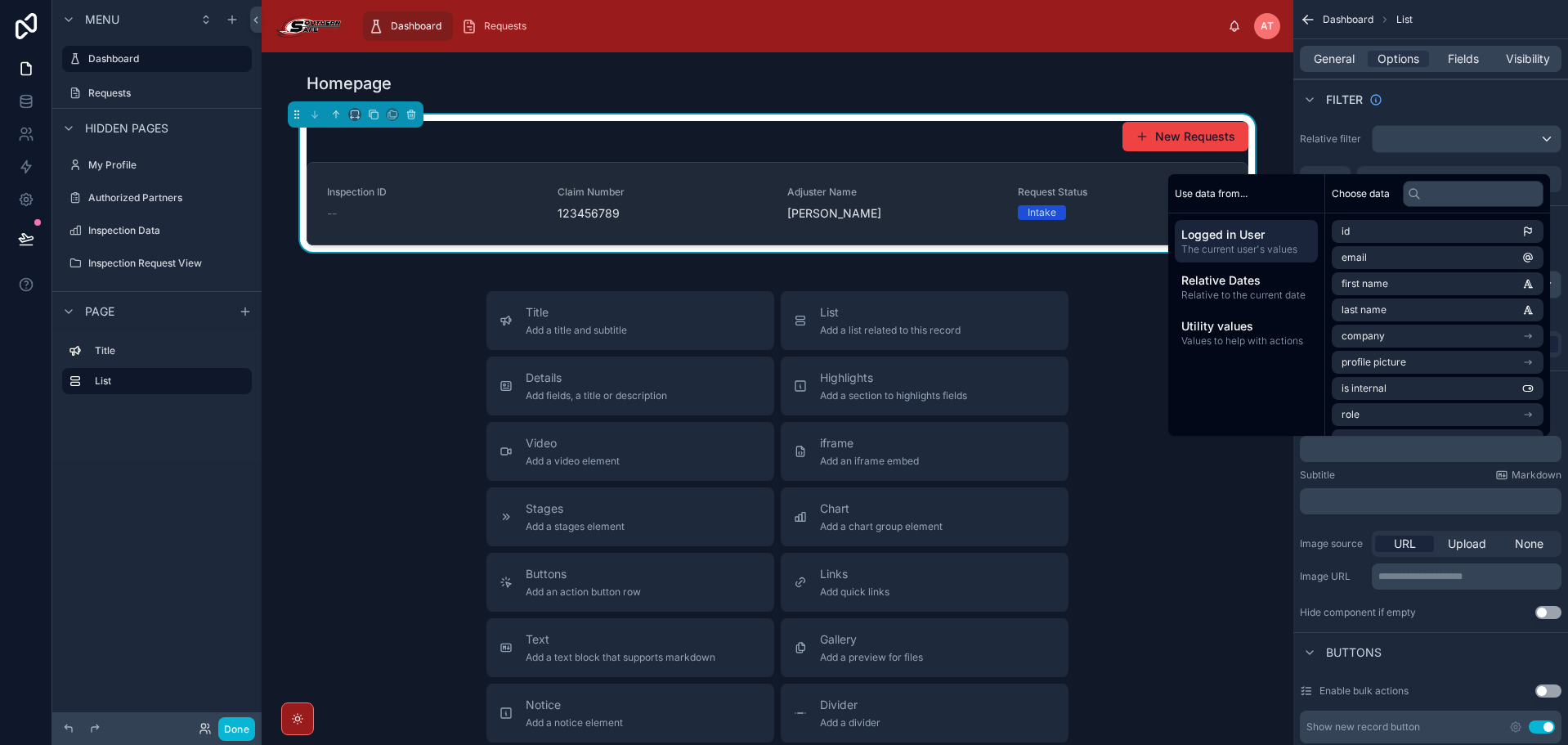
click at [1366, 532] on div "Image source URL Upload None" at bounding box center [1430, 543] width 262 height 26
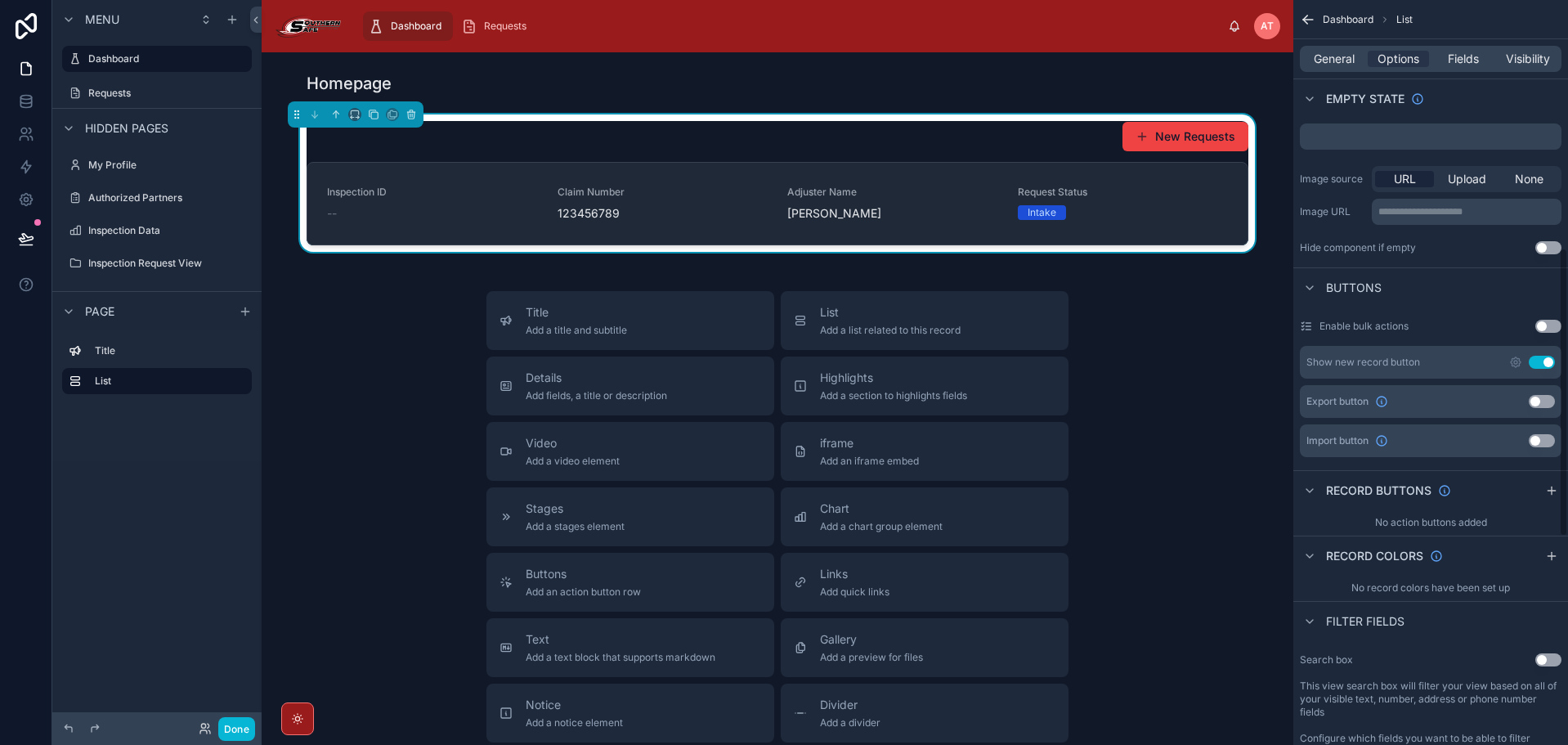
scroll to position [164, 0]
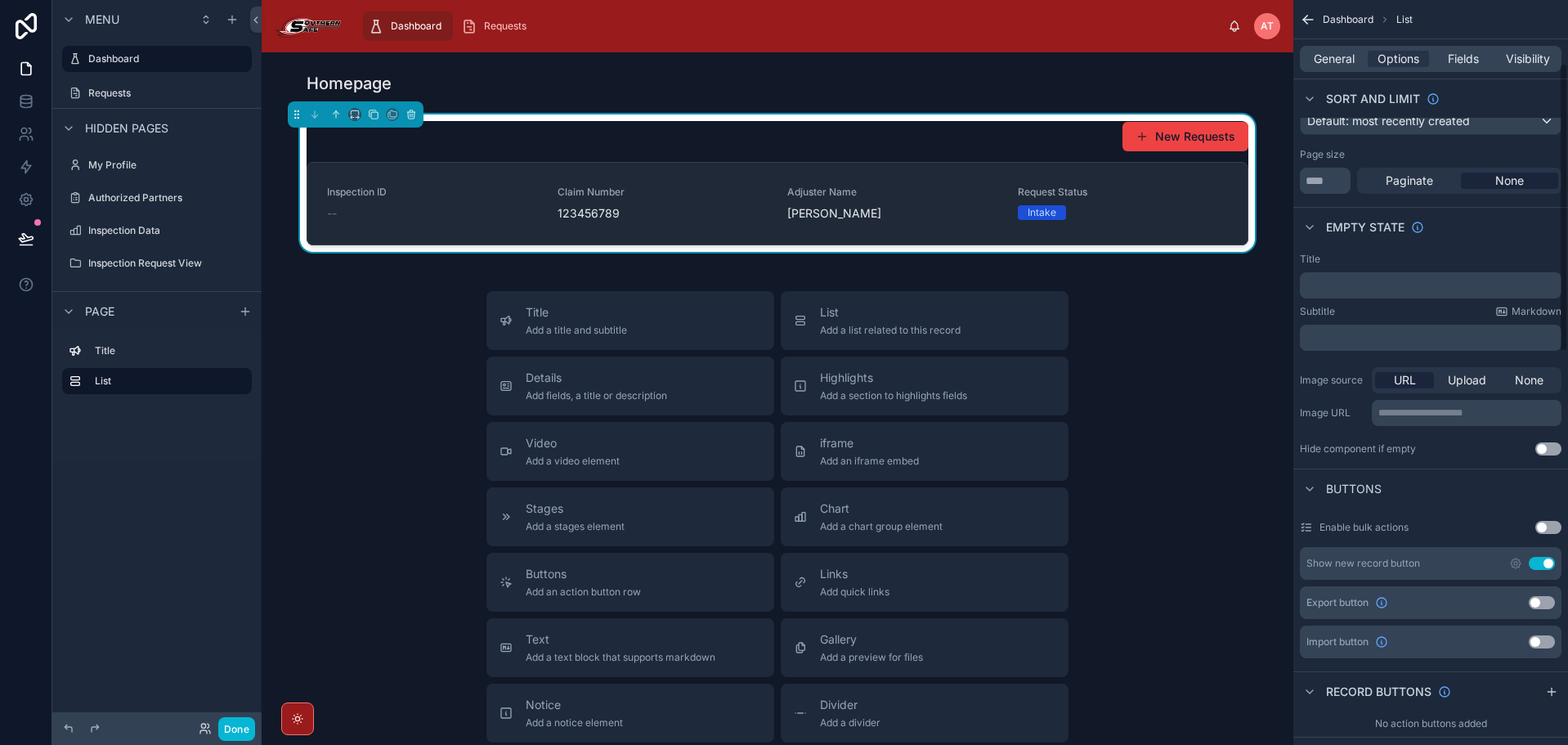
click at [1322, 50] on div "General Options Fields Visibility" at bounding box center [1430, 58] width 262 height 26
click at [1326, 67] on div "General Options Fields Visibility" at bounding box center [1430, 58] width 262 height 26
click at [1326, 62] on span "General" at bounding box center [1334, 59] width 41 height 17
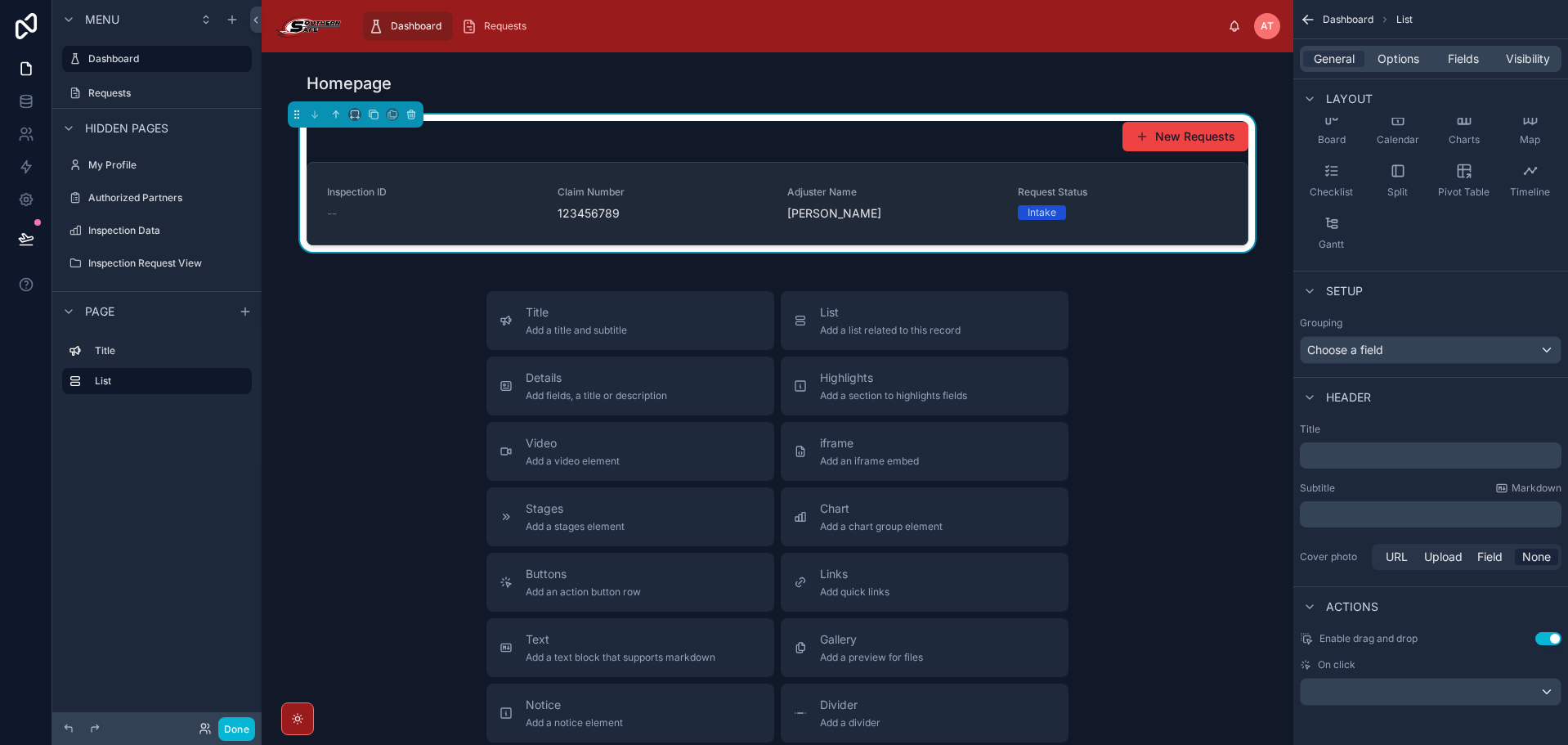
click at [1383, 444] on div "﻿" at bounding box center [1430, 454] width 262 height 26
click at [1385, 451] on p "﻿" at bounding box center [1432, 455] width 252 height 17
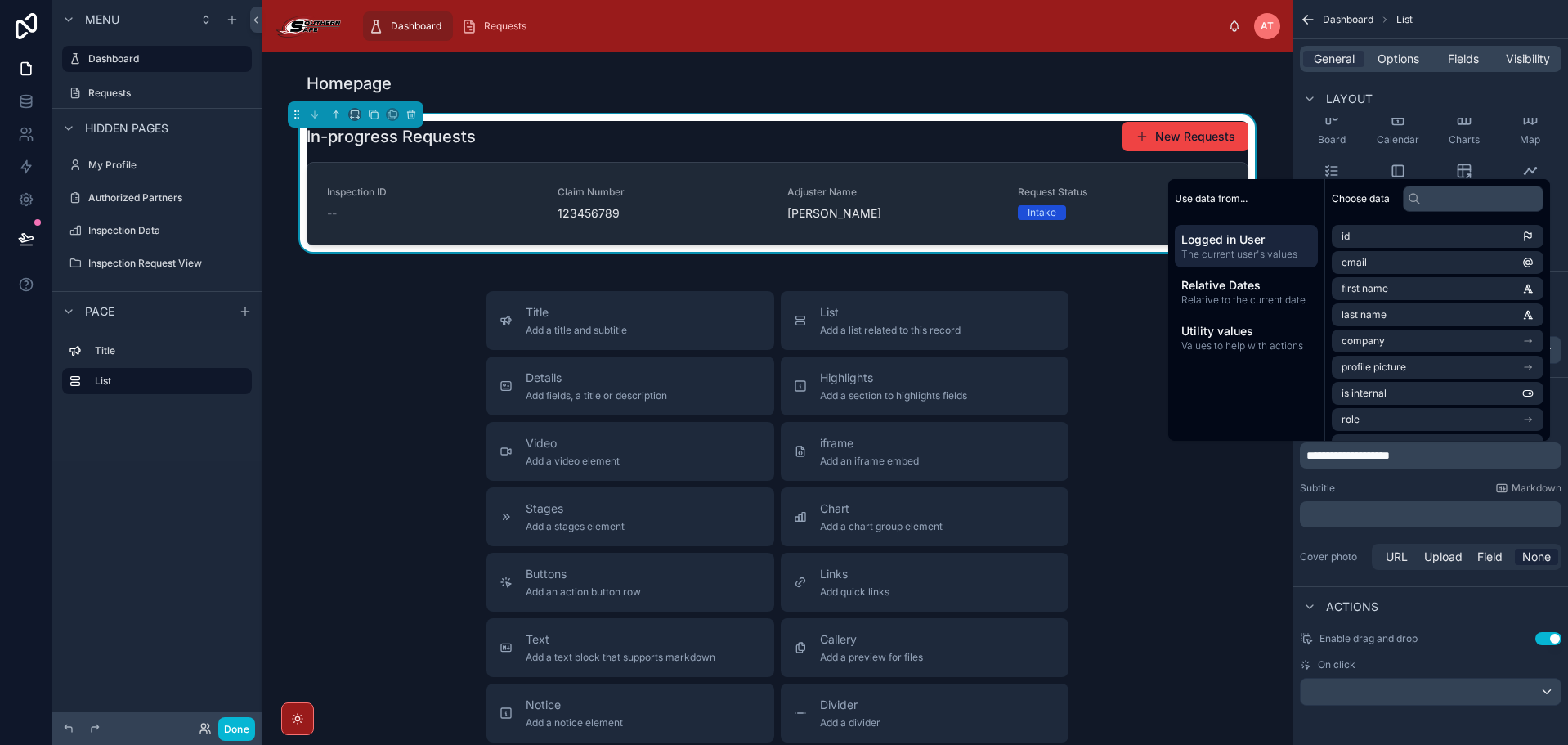
click at [1225, 473] on div "Title Add a title and subtitle List Add a list related to this record Details A…" at bounding box center [777, 581] width 1006 height 582
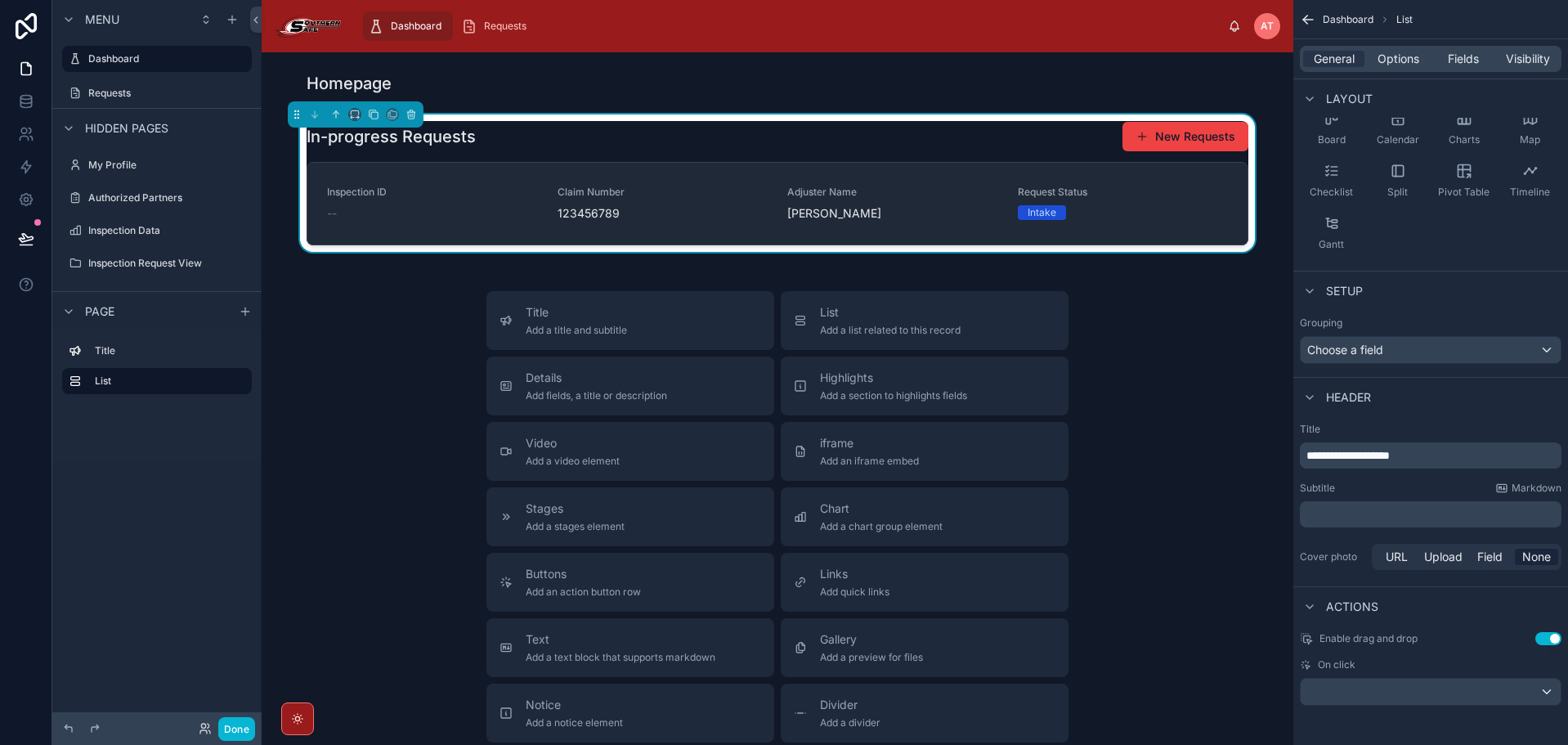
click at [1050, 146] on div "In-progress Requests New Requests" at bounding box center [777, 136] width 942 height 31
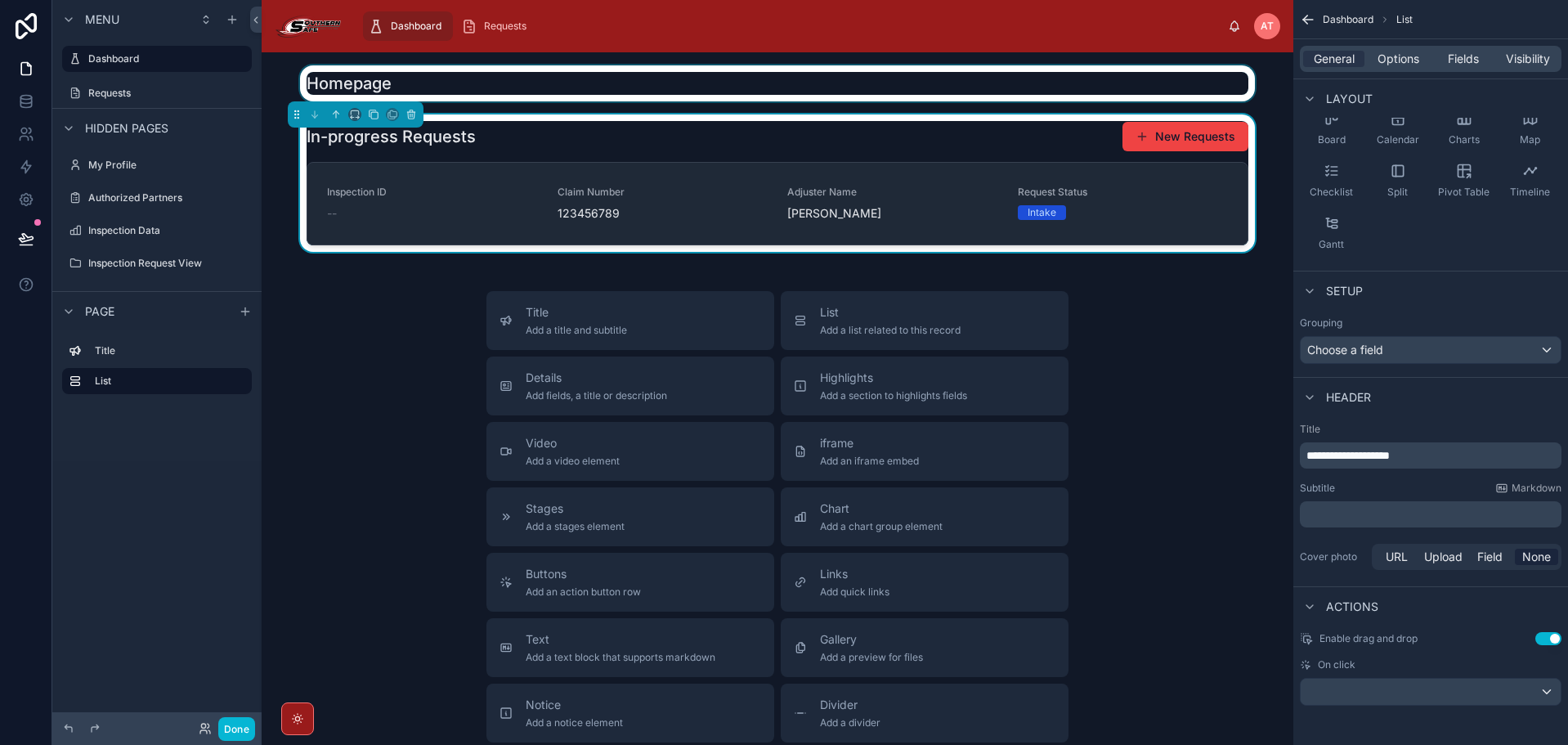
click at [1041, 76] on div at bounding box center [777, 83] width 1006 height 36
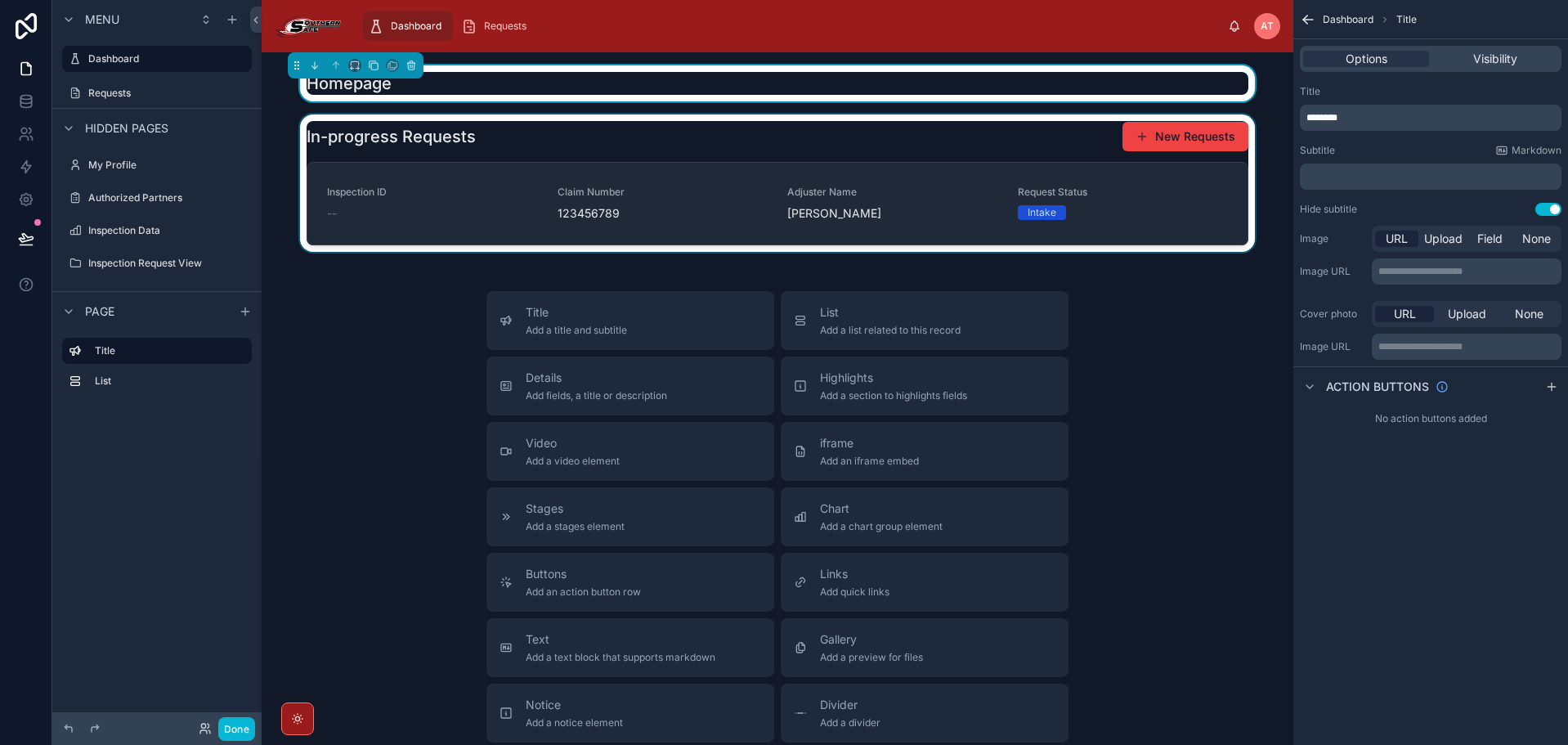
click at [1033, 134] on div at bounding box center [777, 183] width 1006 height 137
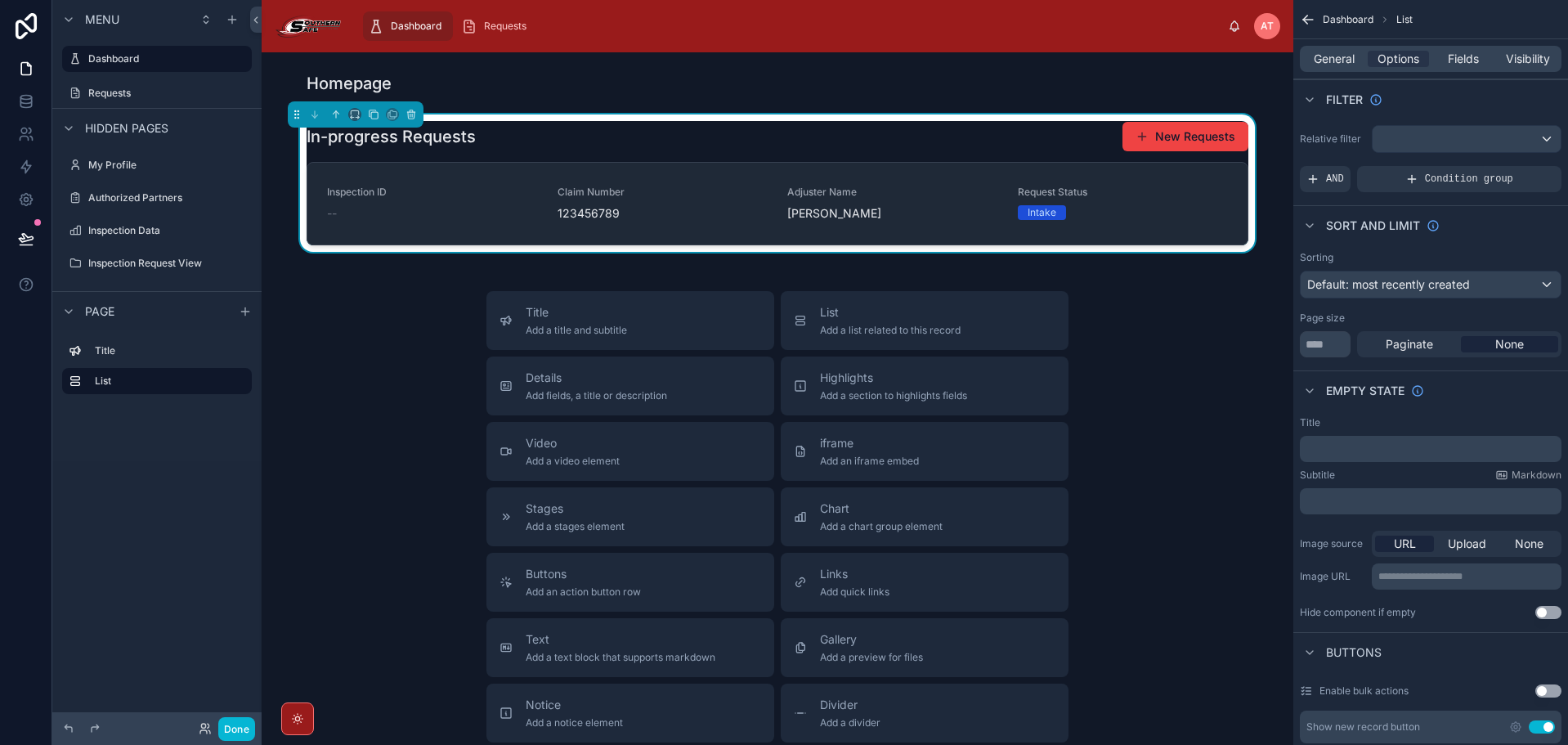
click at [1025, 112] on div "Homepage In-progress Requests New Requests Inspection ID -- Claim Number 123456…" at bounding box center [777, 528] width 1031 height 952
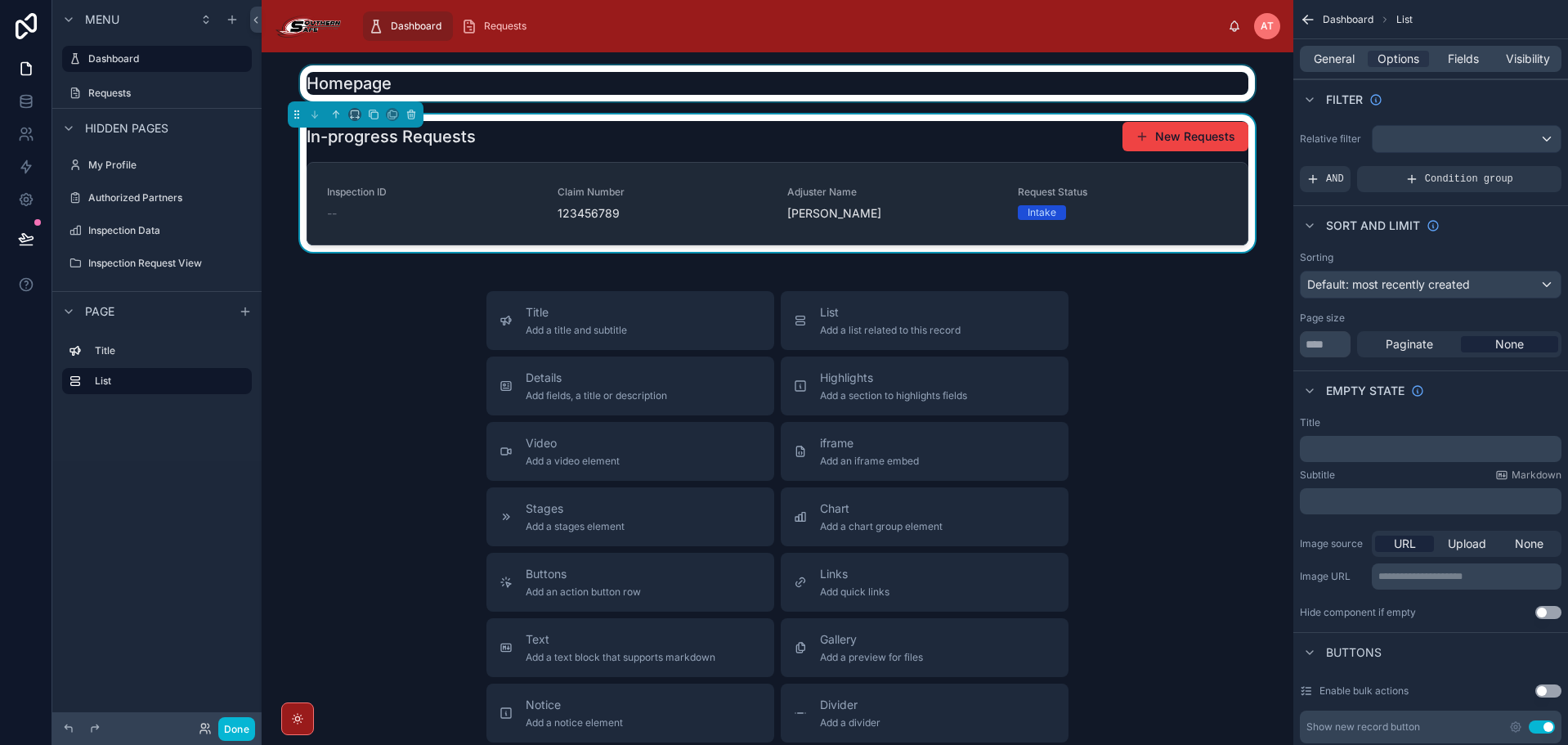
click at [1021, 97] on div at bounding box center [777, 83] width 1006 height 36
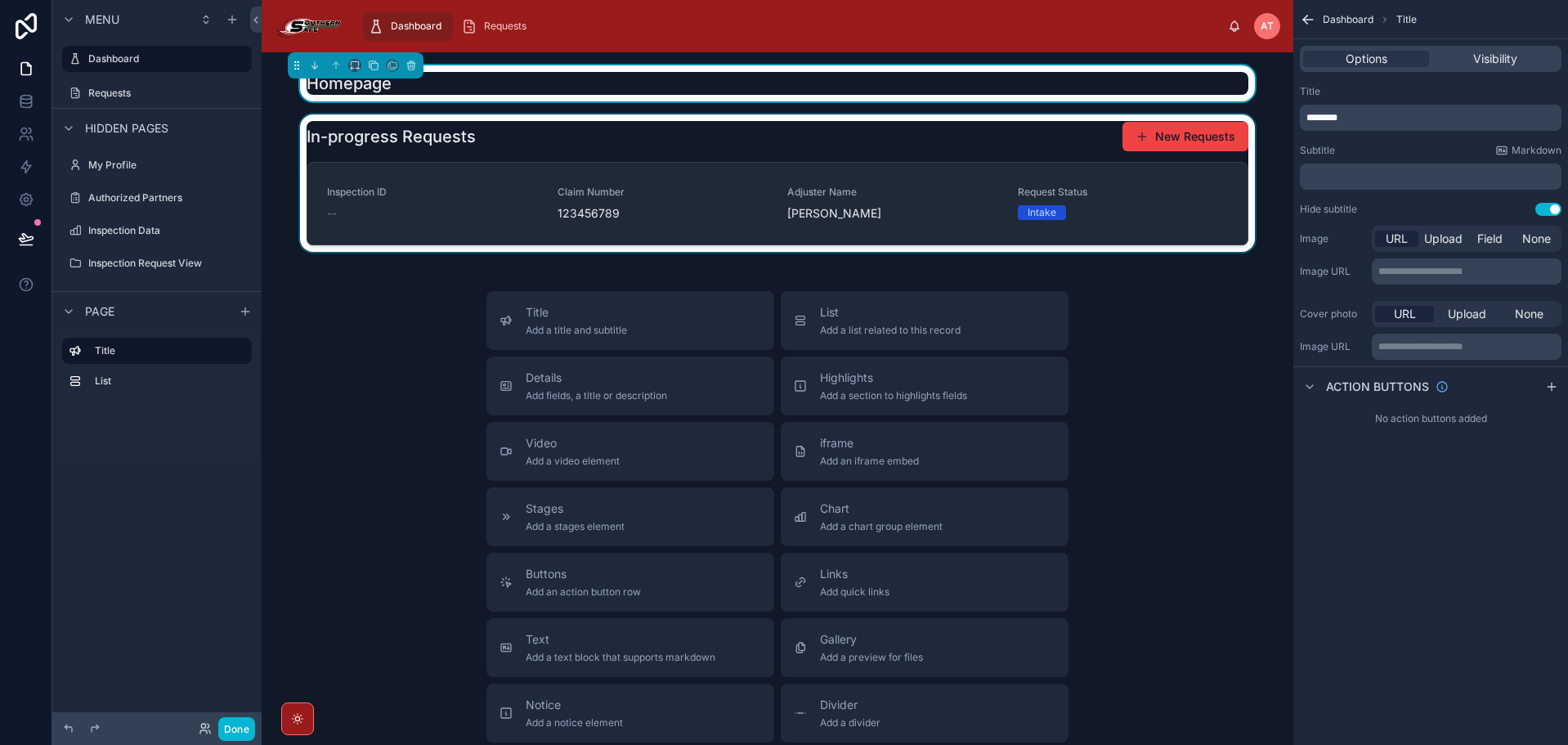
click at [1163, 336] on div "Title Add a title and subtitle List Add a list related to this record Details A…" at bounding box center [777, 581] width 1006 height 582
click at [954, 144] on div at bounding box center [777, 183] width 1006 height 137
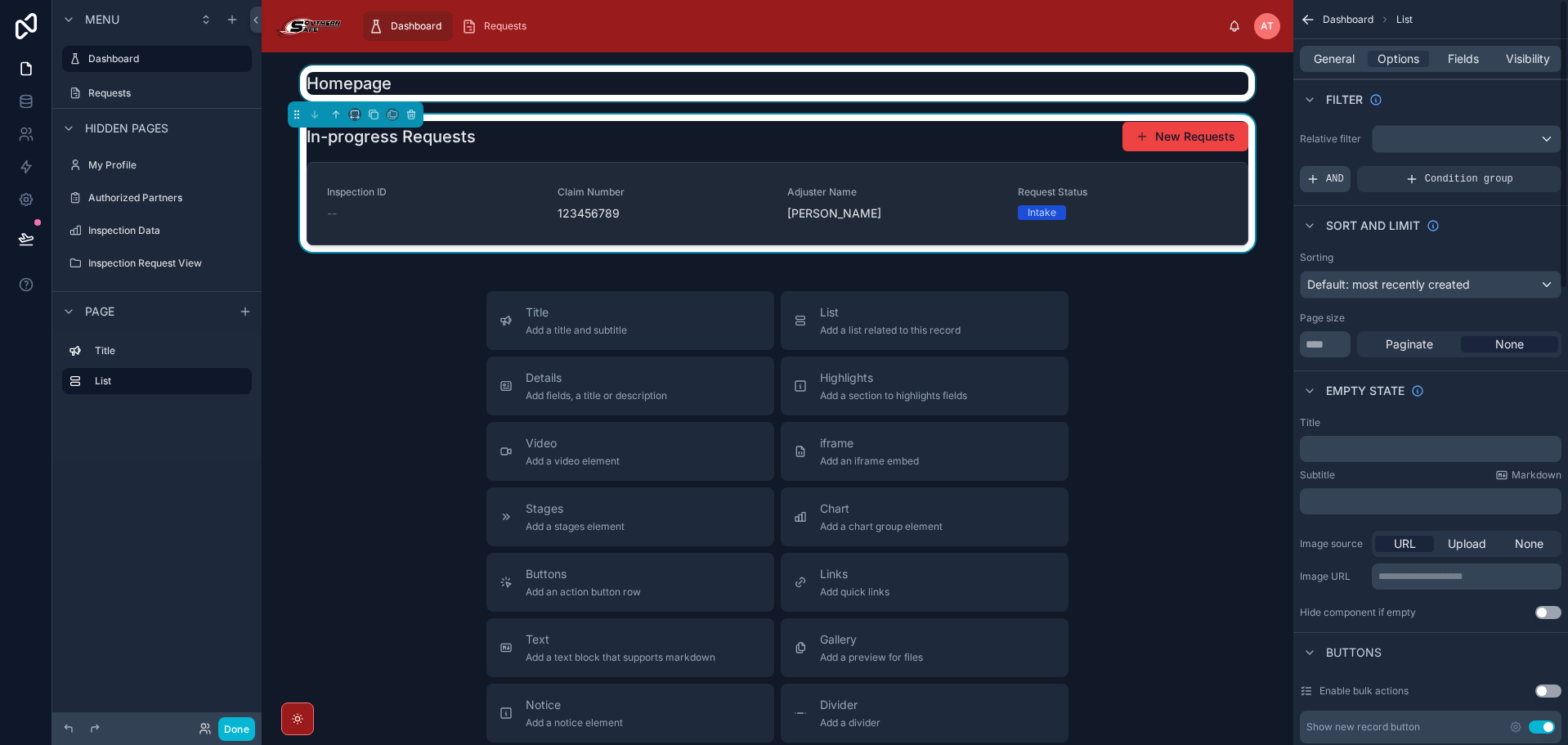
click at [1343, 173] on div "AND" at bounding box center [1325, 179] width 51 height 26
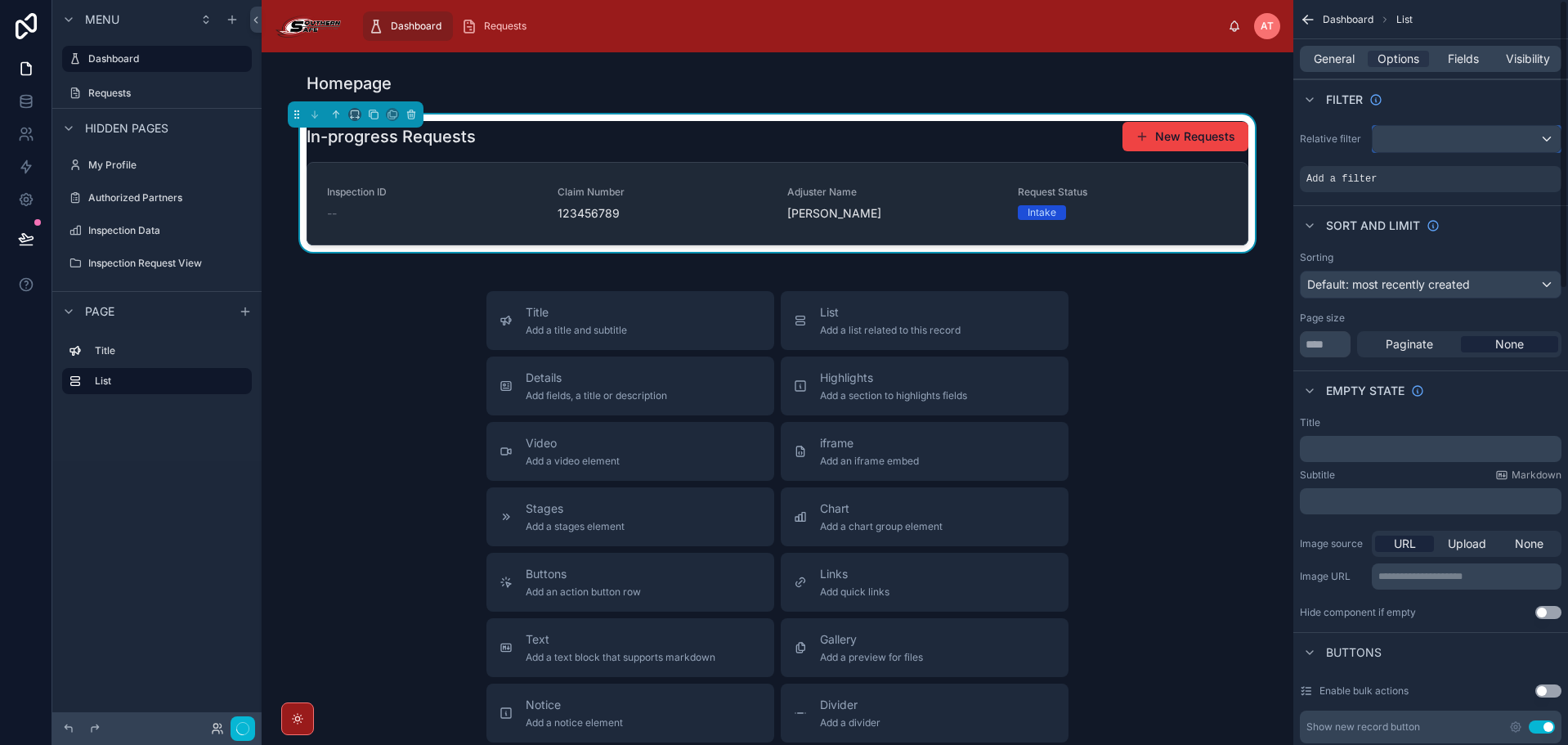
click at [1400, 142] on div "scrollable content" at bounding box center [1466, 139] width 188 height 26
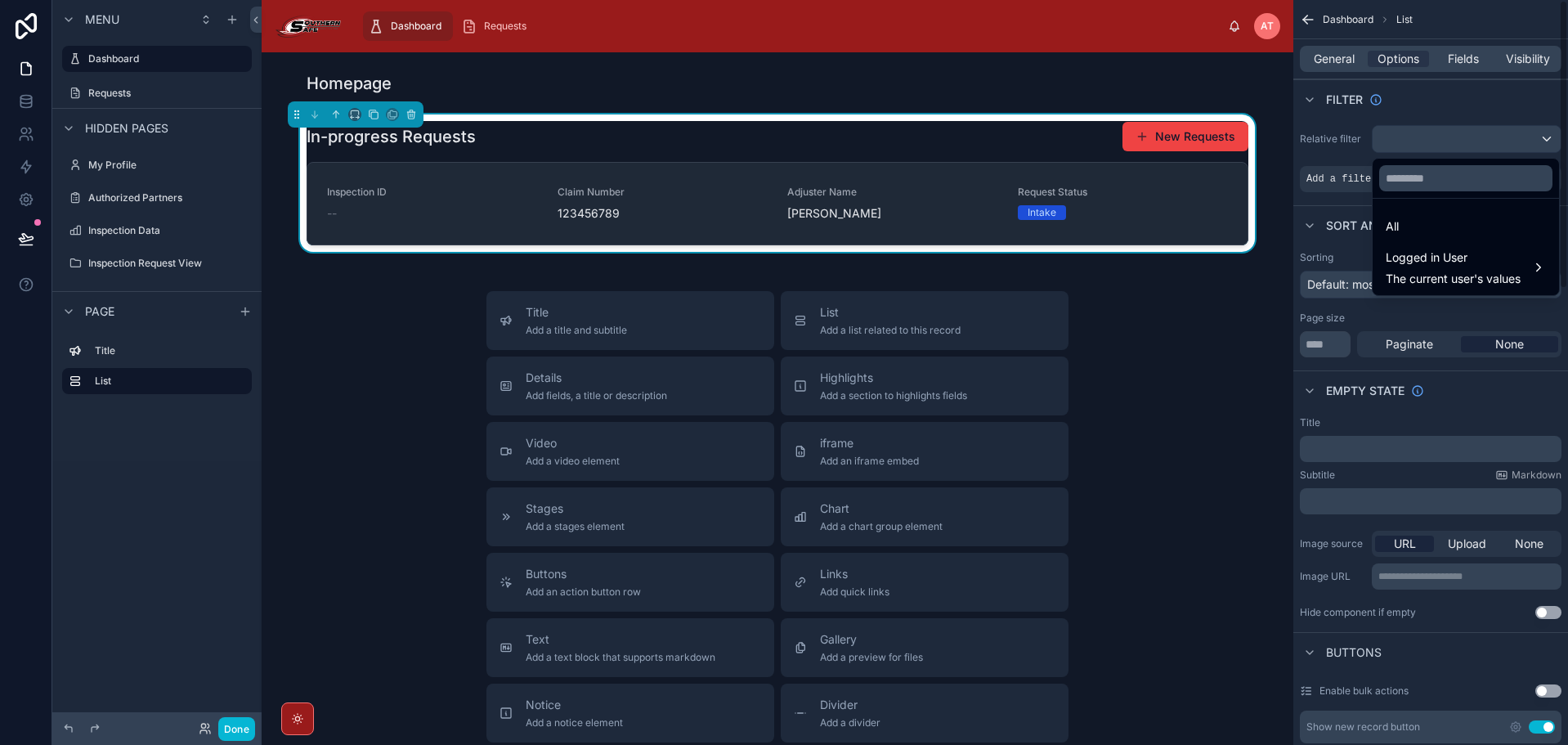
click at [1341, 180] on div "scrollable content" at bounding box center [784, 372] width 1568 height 745
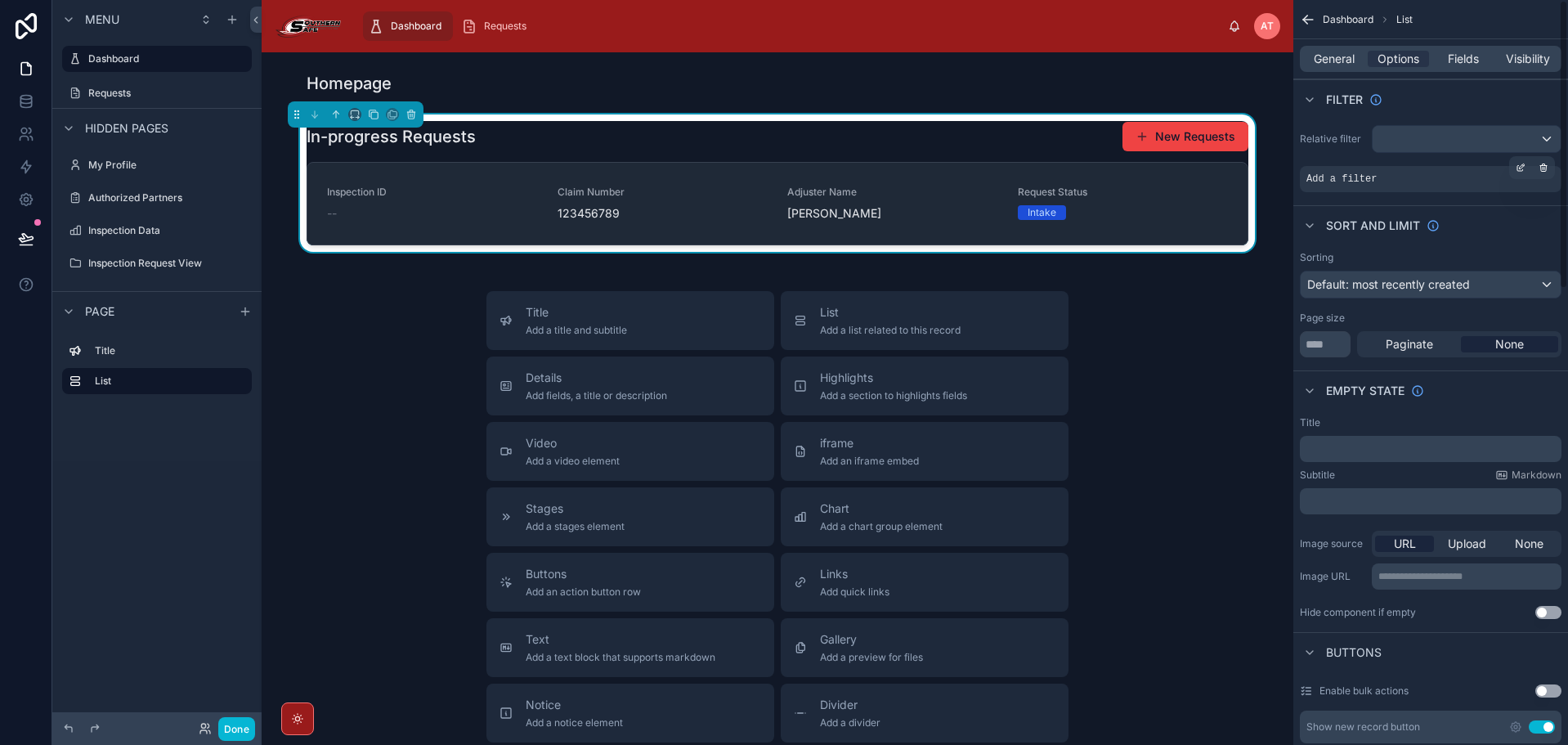
click at [1372, 183] on div "Add a filter" at bounding box center [1430, 179] width 262 height 26
click at [1516, 171] on icon "scrollable content" at bounding box center [1521, 168] width 10 height 10
click at [1176, 149] on div "Select a field" at bounding box center [1141, 154] width 97 height 26
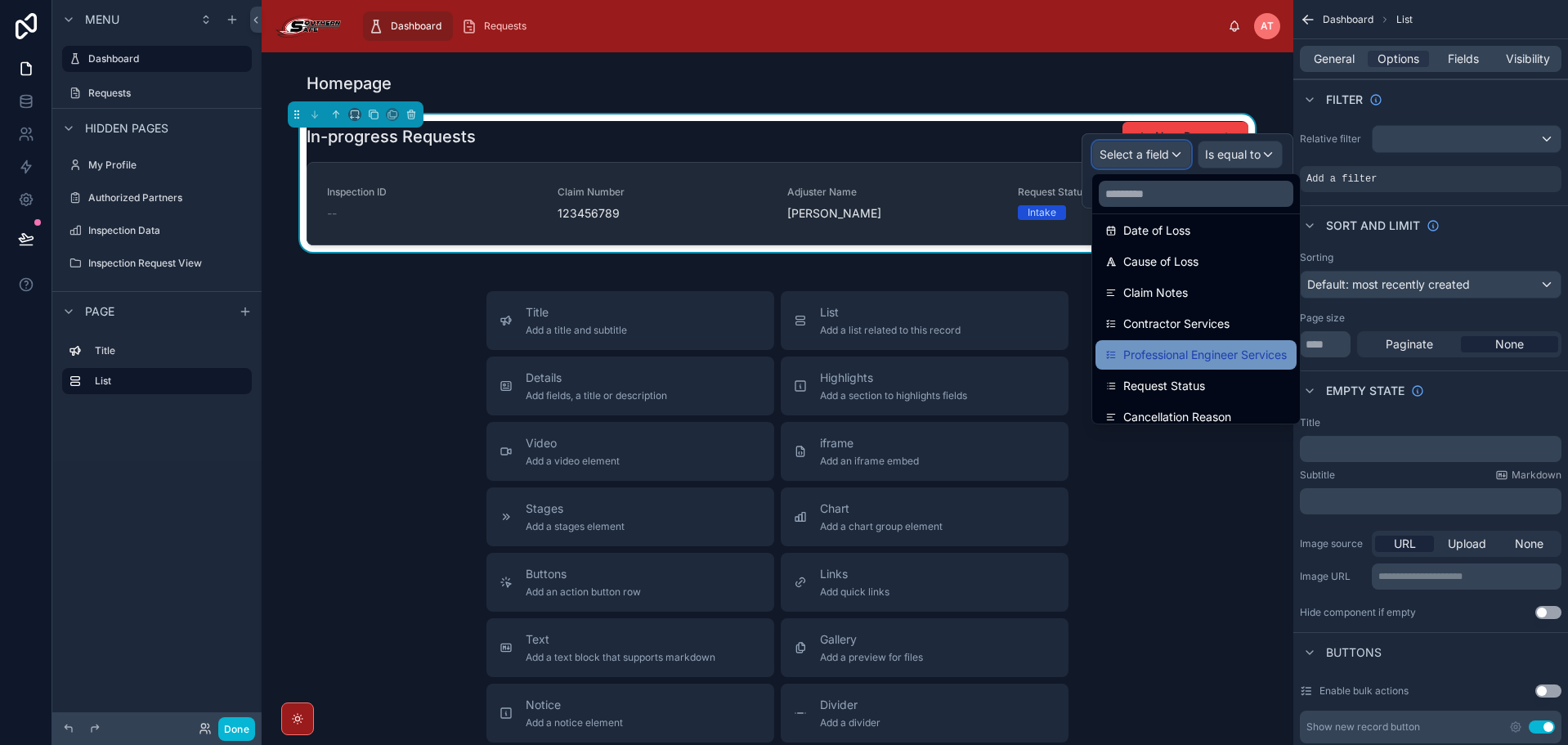
scroll to position [365, 0]
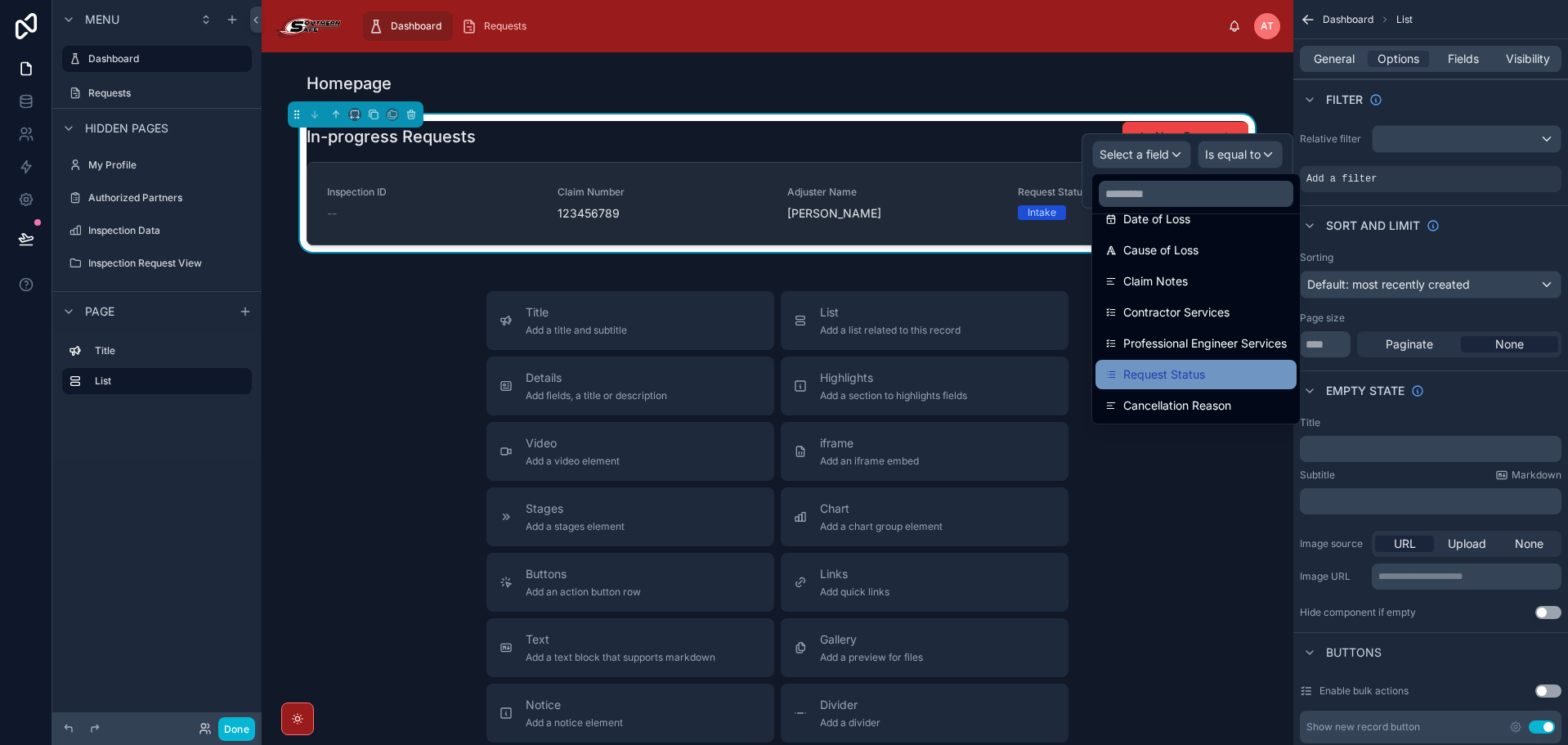
click at [1183, 365] on span "Request Status" at bounding box center [1164, 375] width 81 height 20
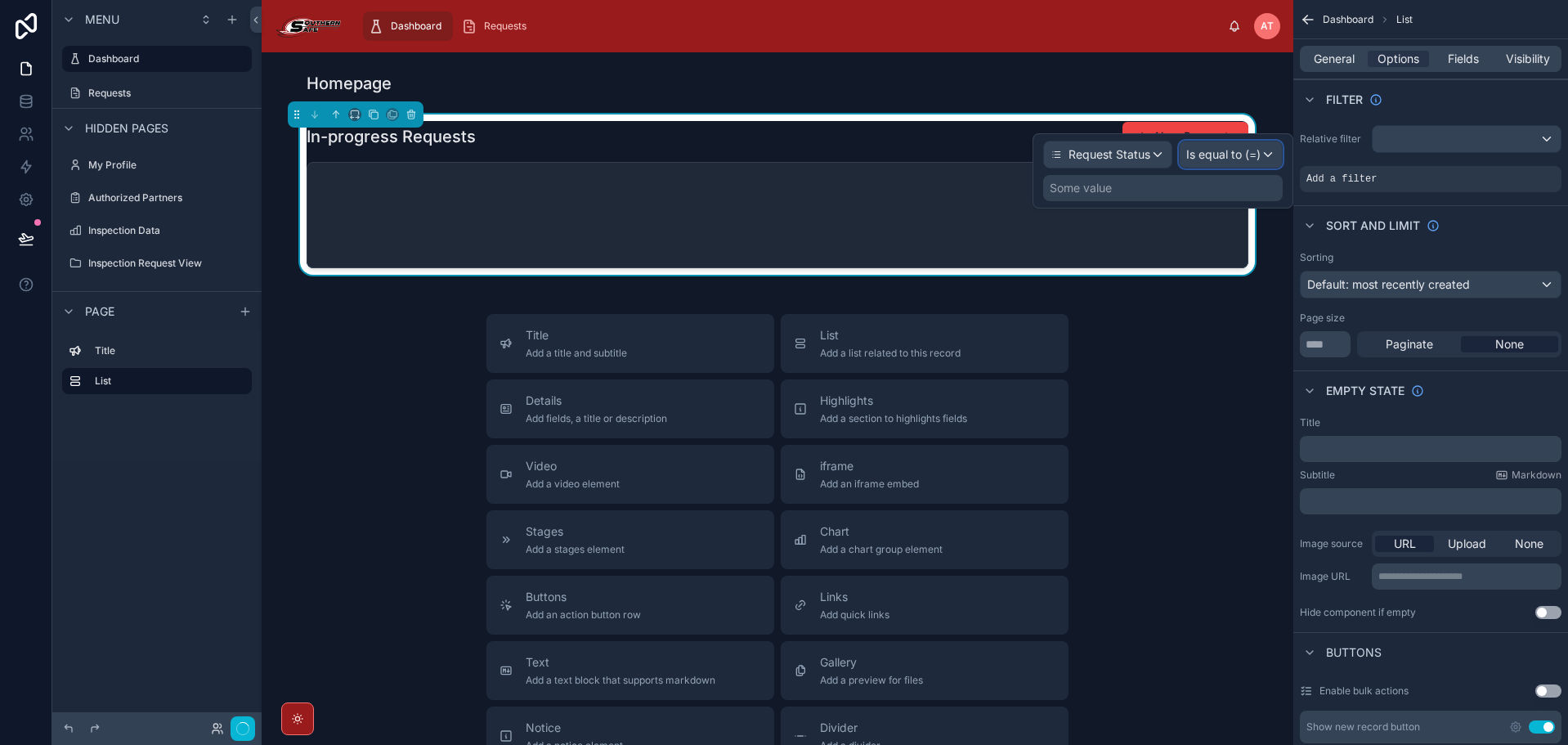
click at [1199, 146] on div "Is equal to (=)" at bounding box center [1230, 154] width 102 height 26
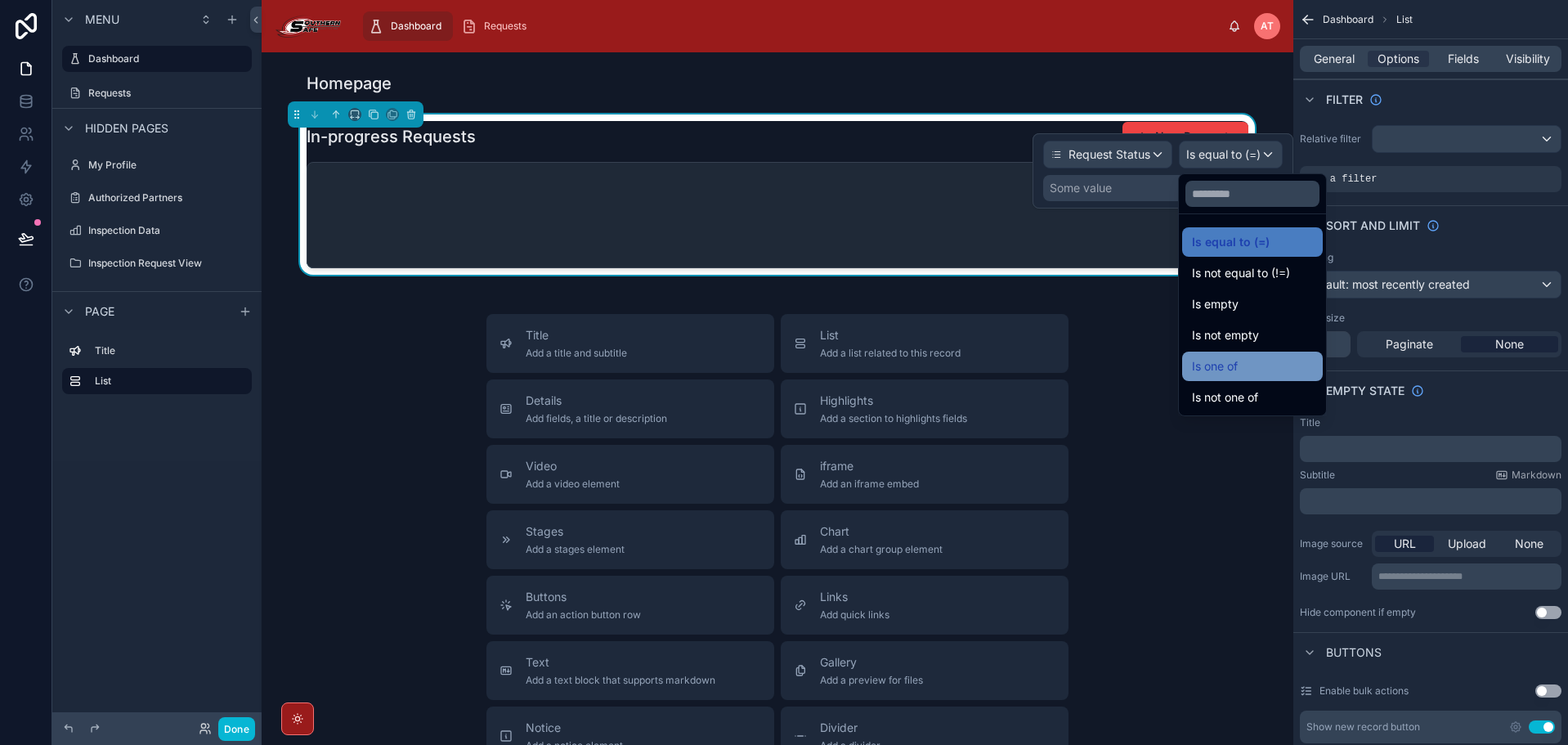
click at [1222, 366] on span "Is one of" at bounding box center [1214, 366] width 46 height 20
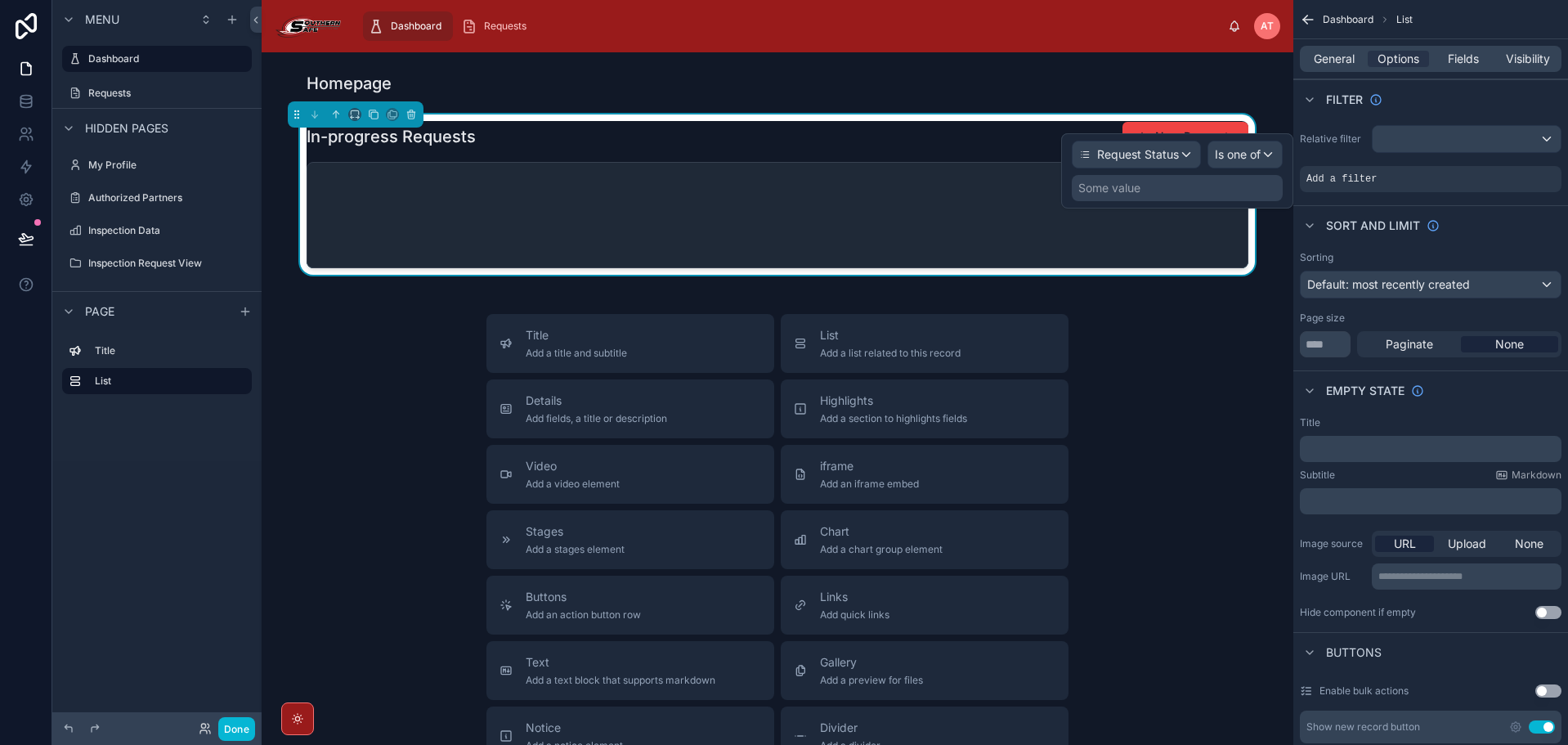
click at [1169, 186] on div "Some value" at bounding box center [1177, 188] width 211 height 26
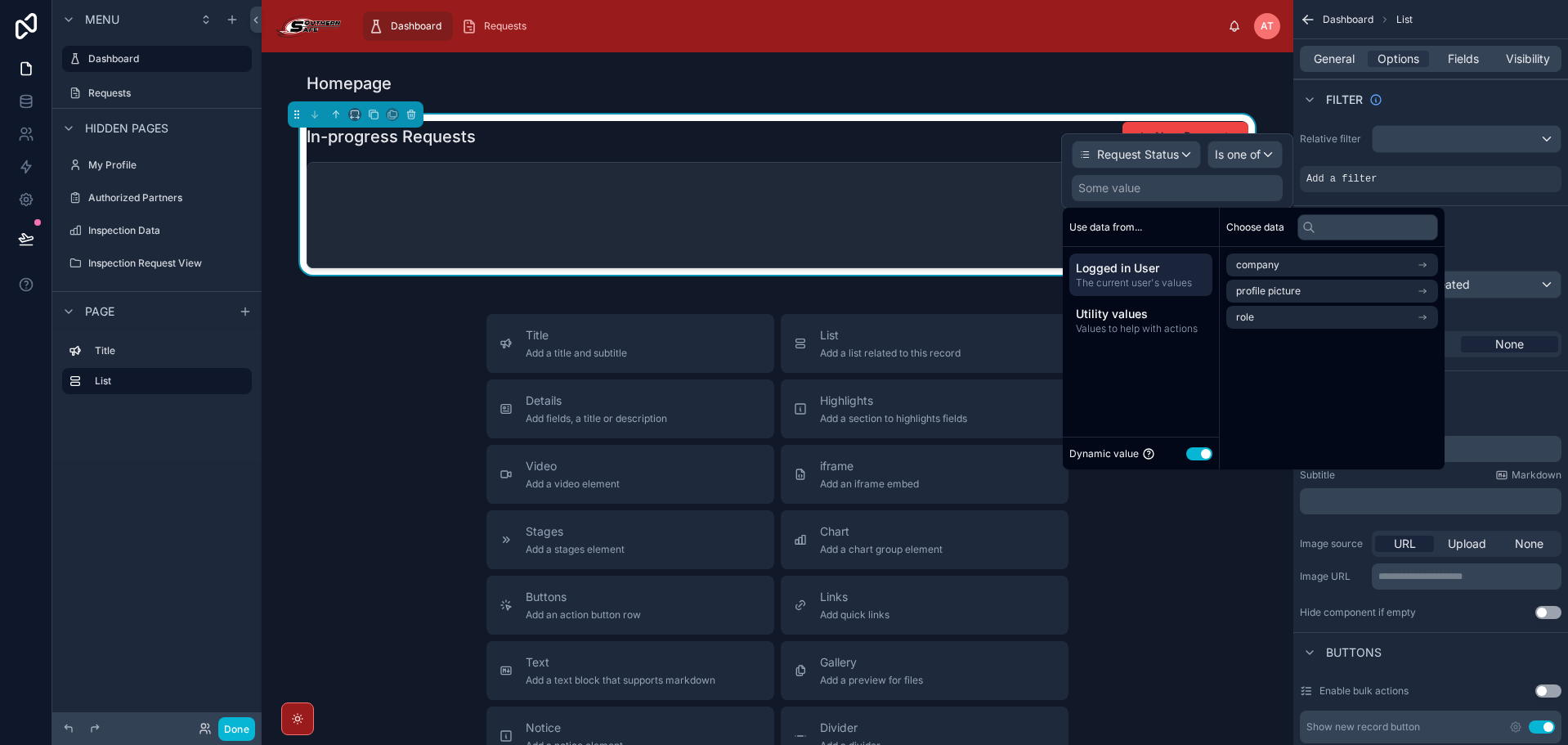
click at [1193, 450] on button "Use setting" at bounding box center [1198, 453] width 26 height 13
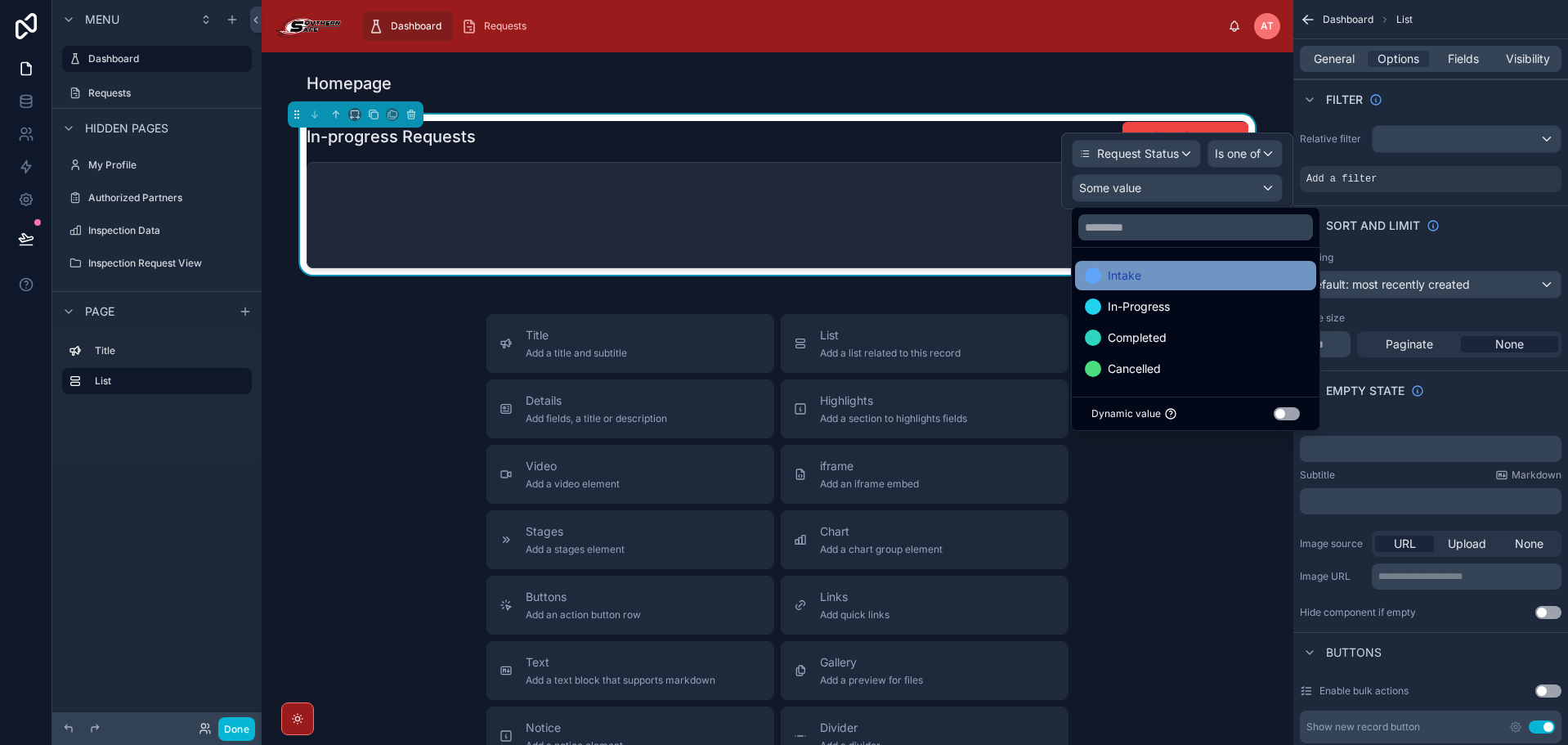
click at [1211, 273] on div "Intake" at bounding box center [1195, 276] width 222 height 20
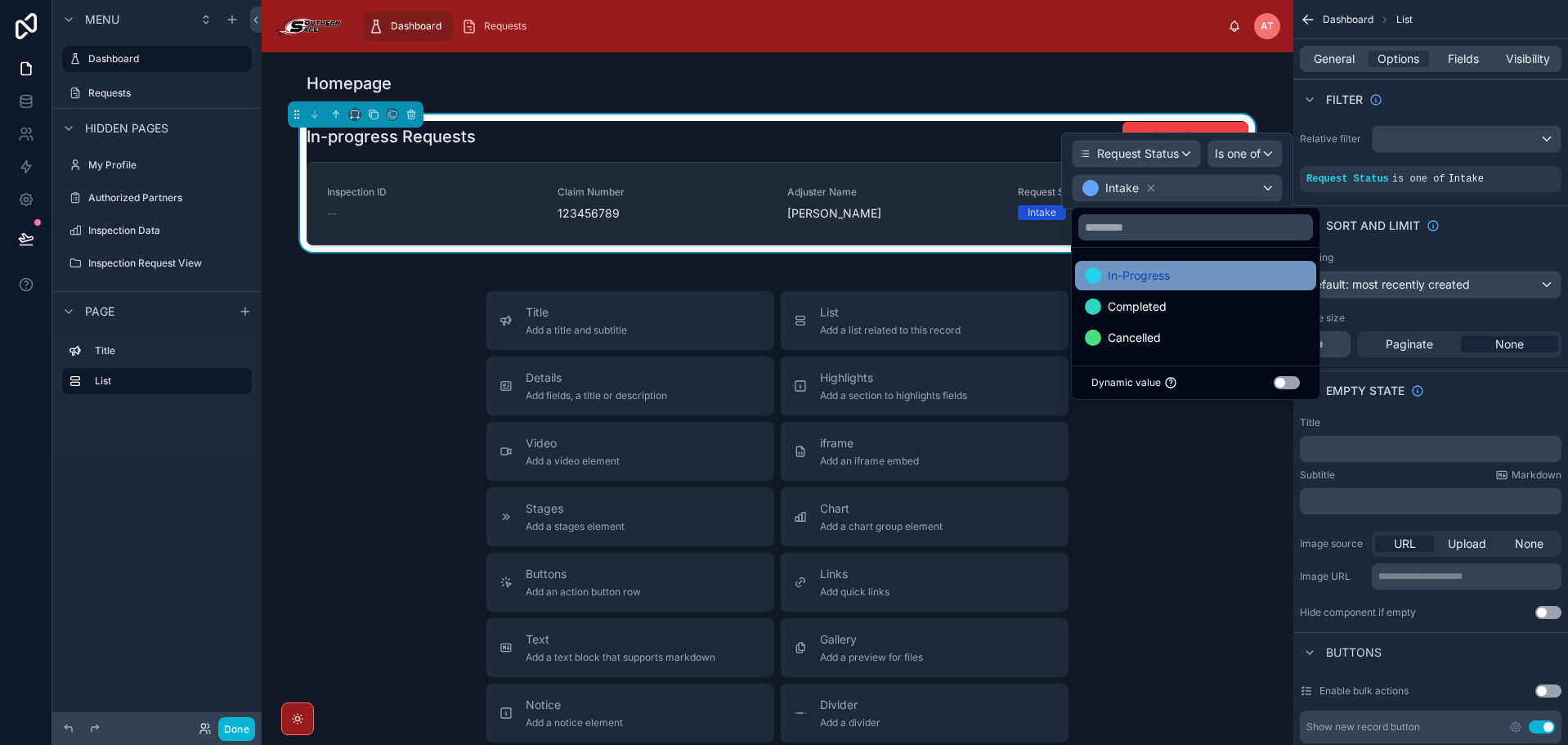
click at [1208, 277] on div "In-Progress" at bounding box center [1195, 276] width 222 height 20
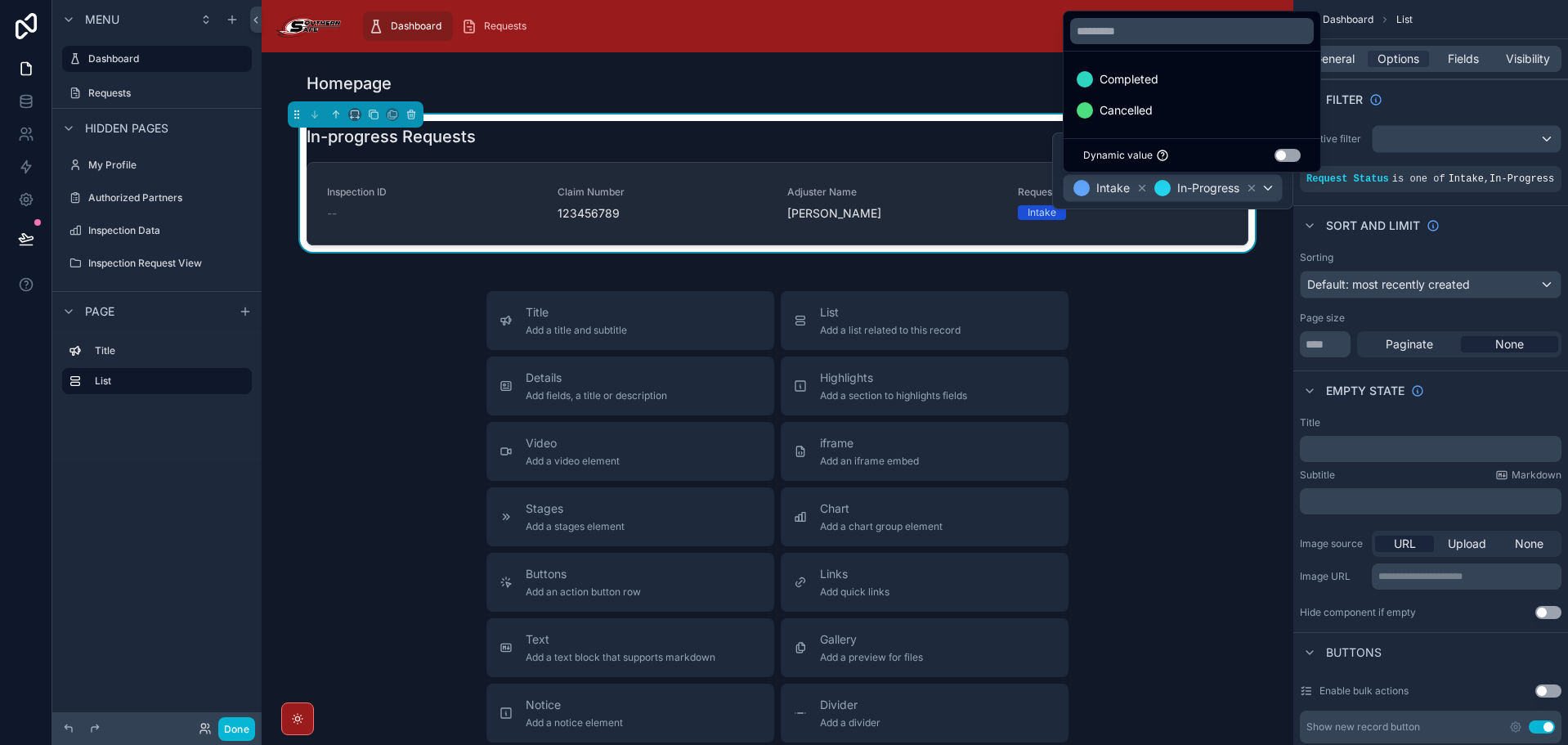
click at [1234, 360] on div "Title Add a title and subtitle List Add a list related to this record Details A…" at bounding box center [777, 581] width 1006 height 582
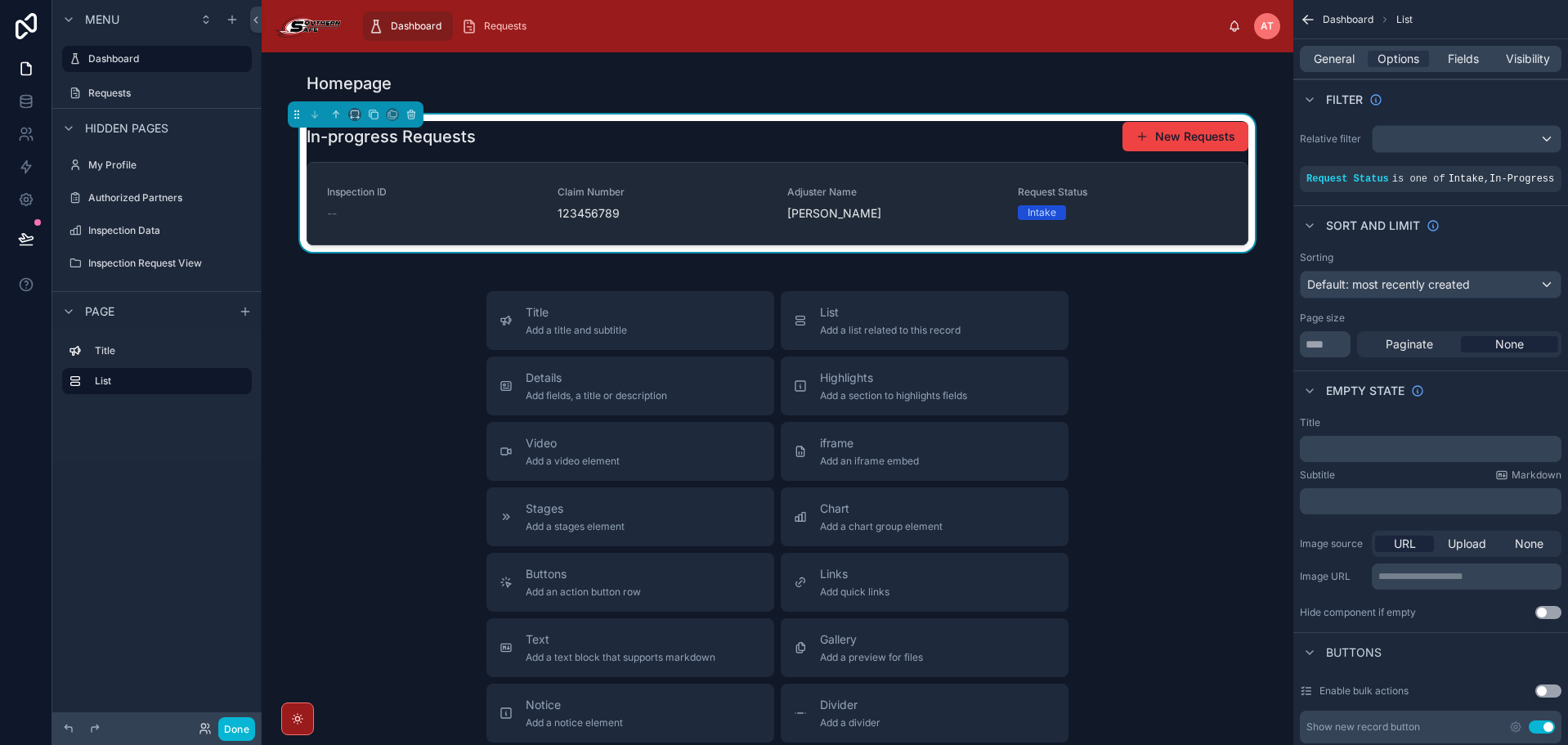
drag, startPoint x: 1144, startPoint y: 332, endPoint x: 1134, endPoint y: 320, distance: 15.6
click at [1144, 331] on div "Title Add a title and subtitle List Add a list related to this record Details A…" at bounding box center [777, 581] width 1006 height 582
click at [515, 21] on span "Requests" at bounding box center [505, 27] width 42 height 13
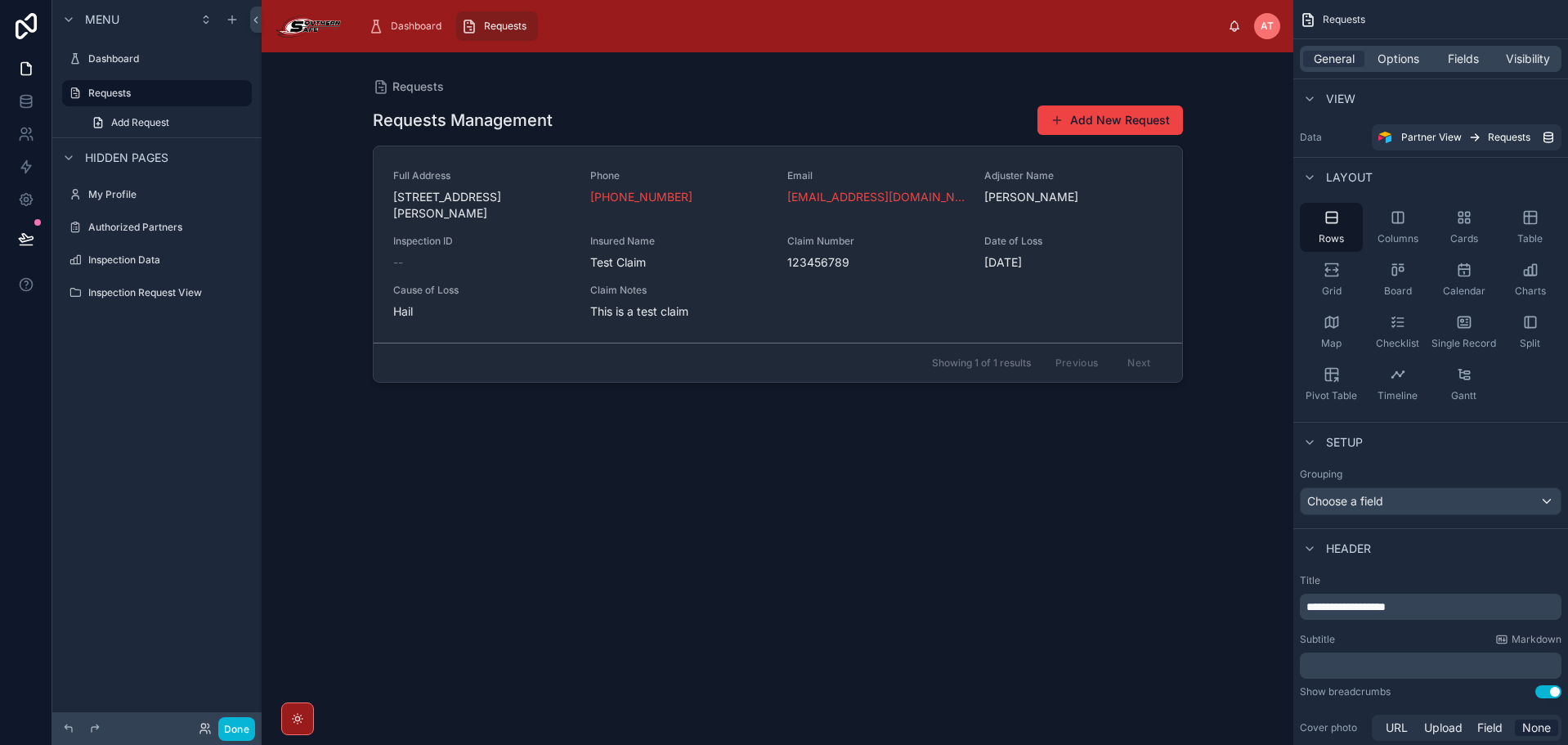
click at [622, 112] on div at bounding box center [777, 389] width 836 height 673
click at [767, 112] on div "Requests Management Add New Request" at bounding box center [777, 120] width 810 height 31
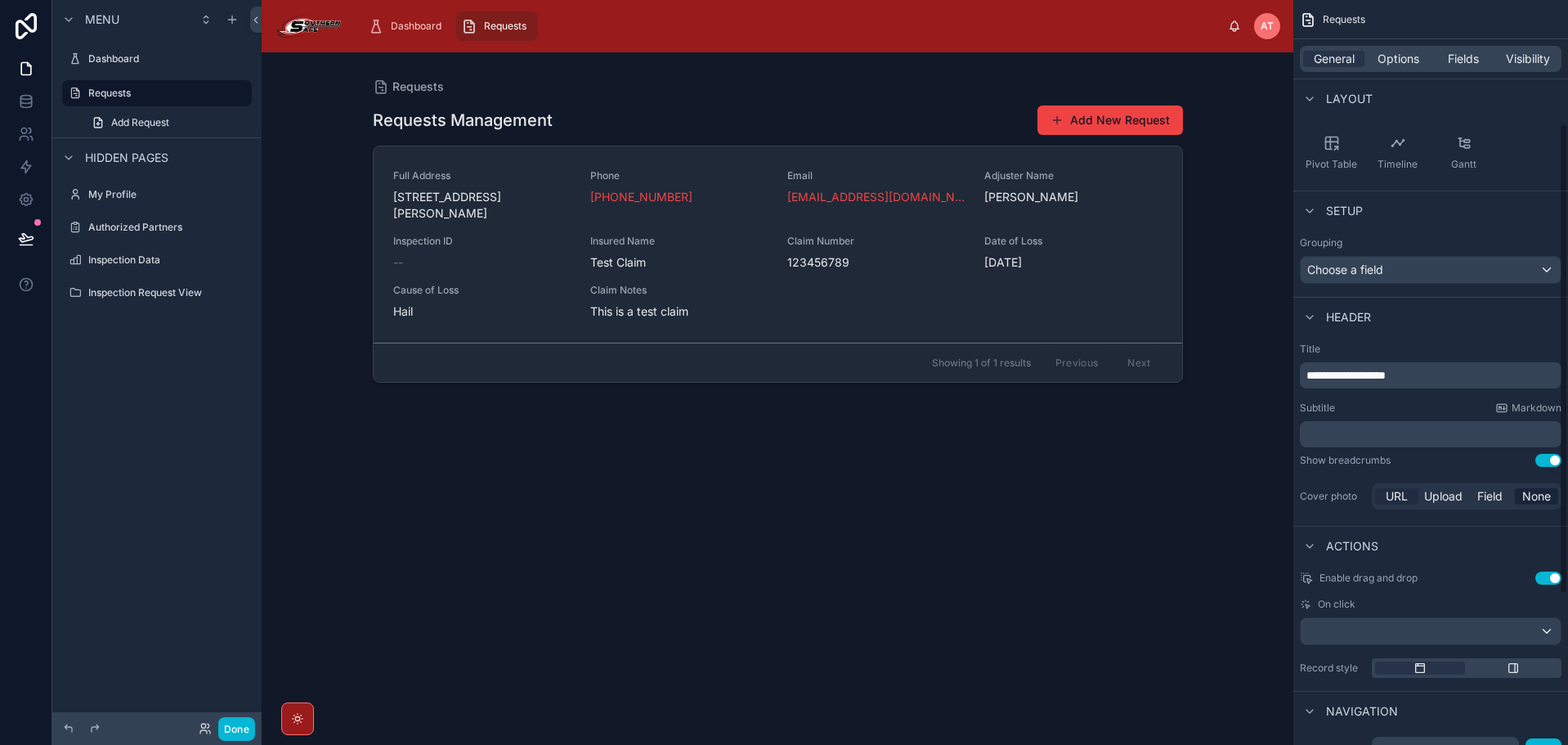
scroll to position [245, 0]
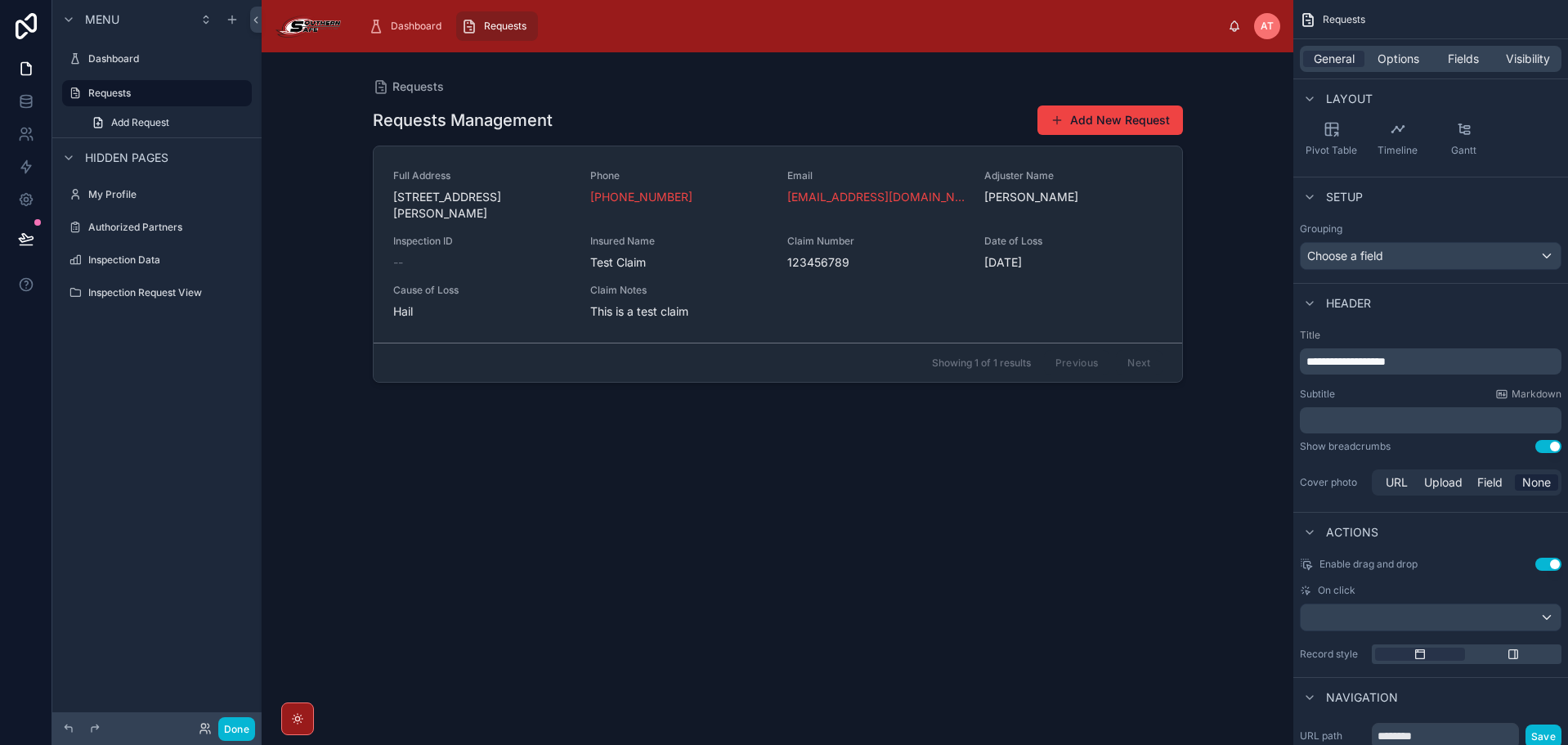
click at [1308, 357] on span "**********" at bounding box center [1345, 361] width 79 height 12
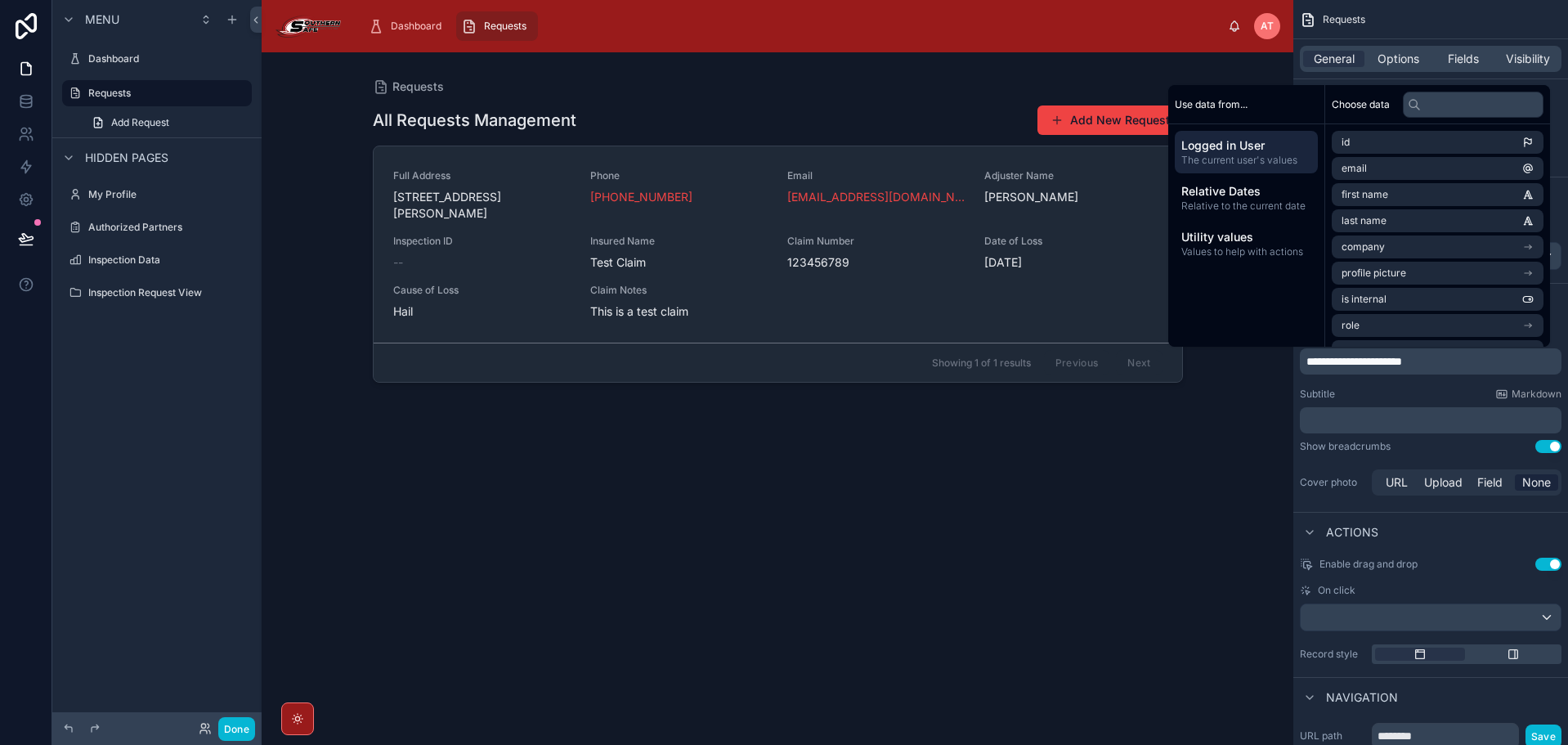
click at [1369, 385] on div "**********" at bounding box center [1430, 414] width 275 height 183
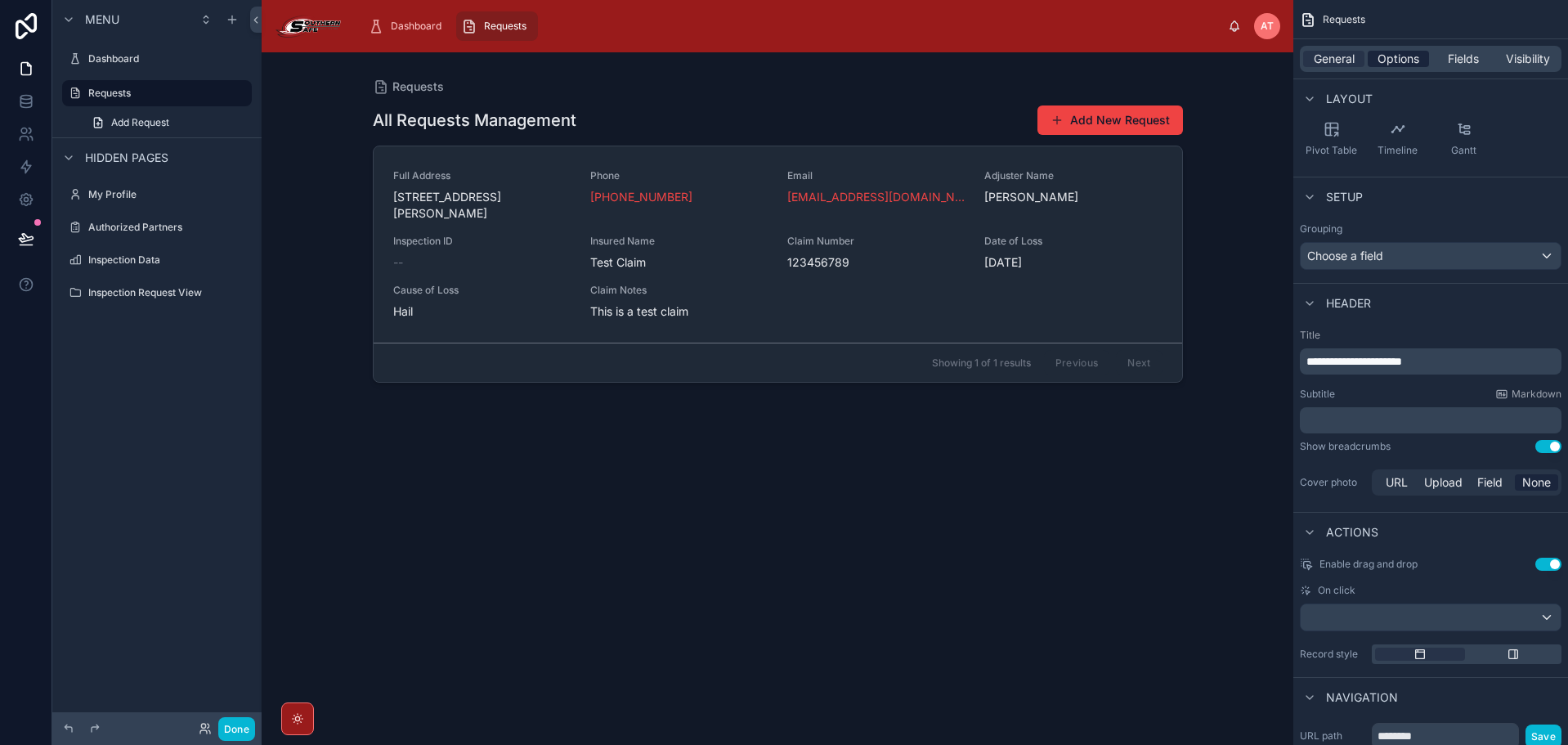
click at [1409, 66] on span "Options" at bounding box center [1398, 59] width 42 height 17
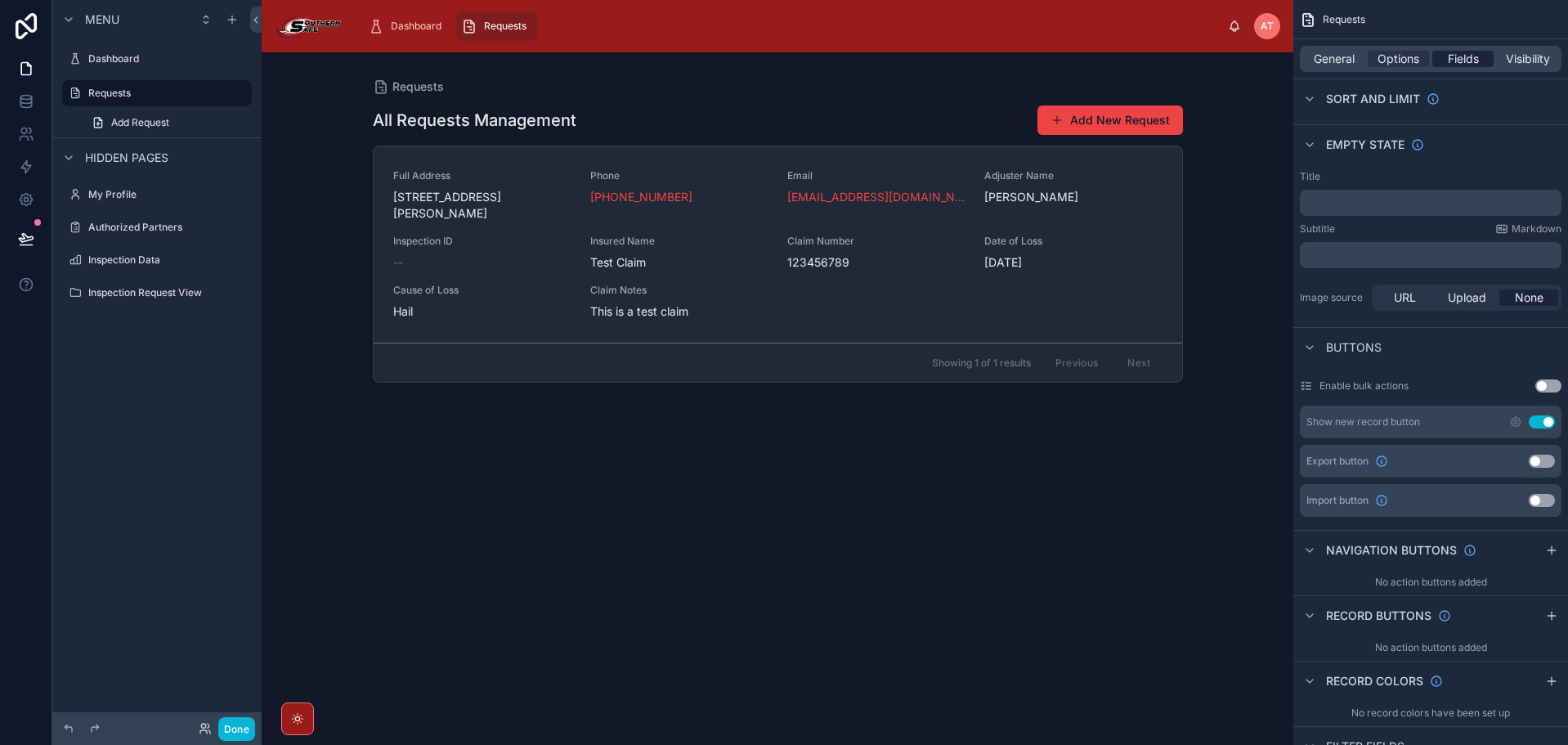
click at [1464, 56] on span "Fields" at bounding box center [1463, 59] width 31 height 17
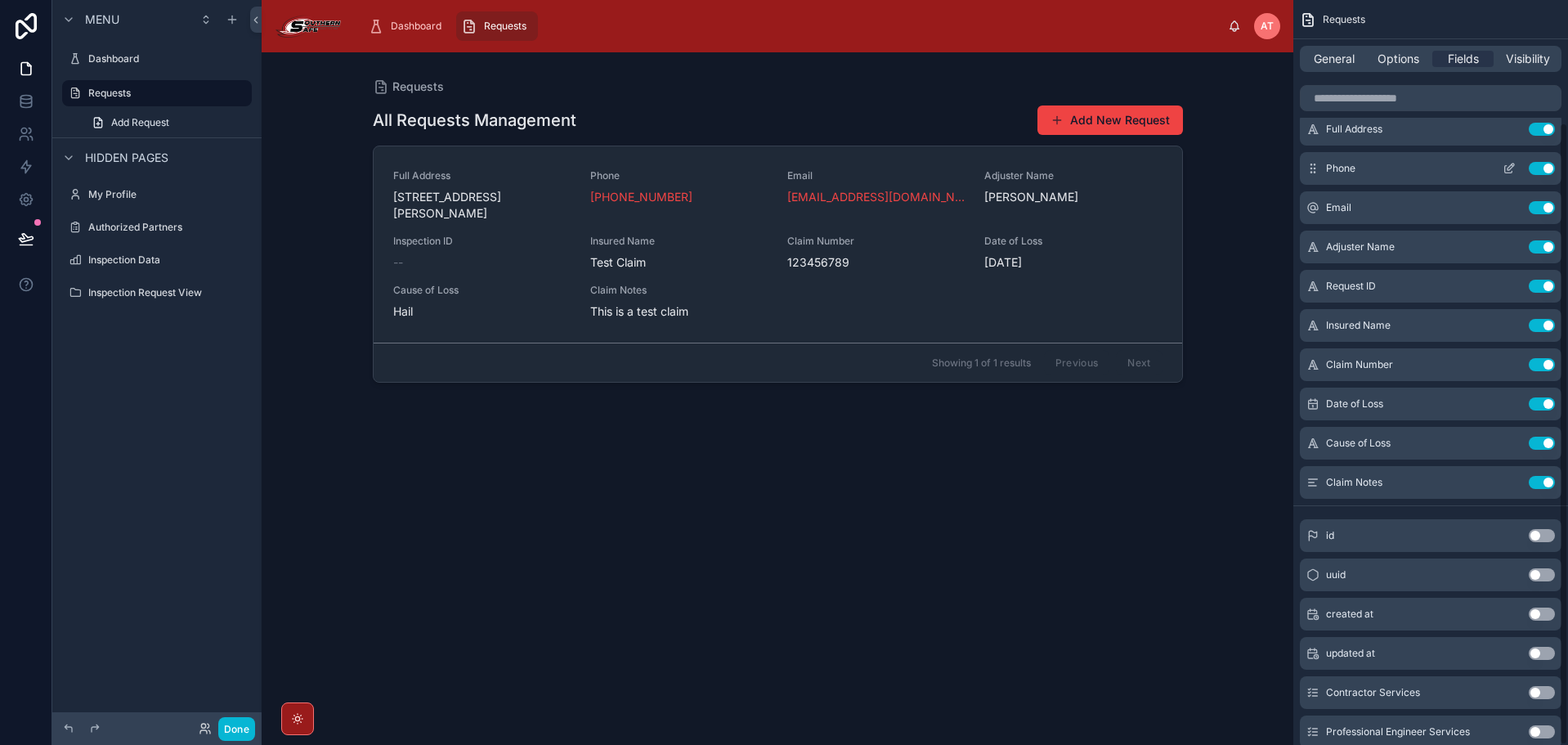
scroll to position [0, 0]
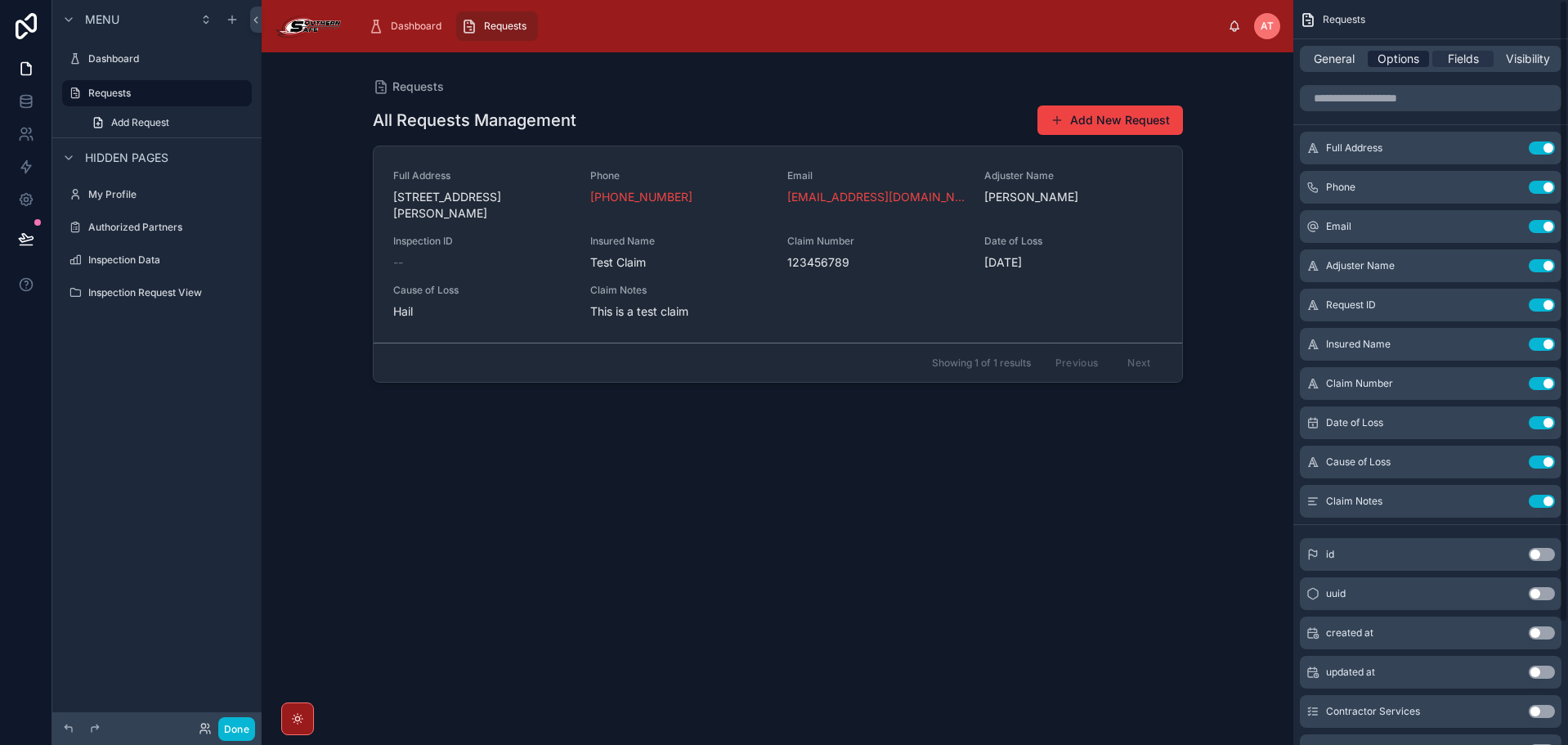
click at [1383, 57] on span "Options" at bounding box center [1398, 59] width 42 height 17
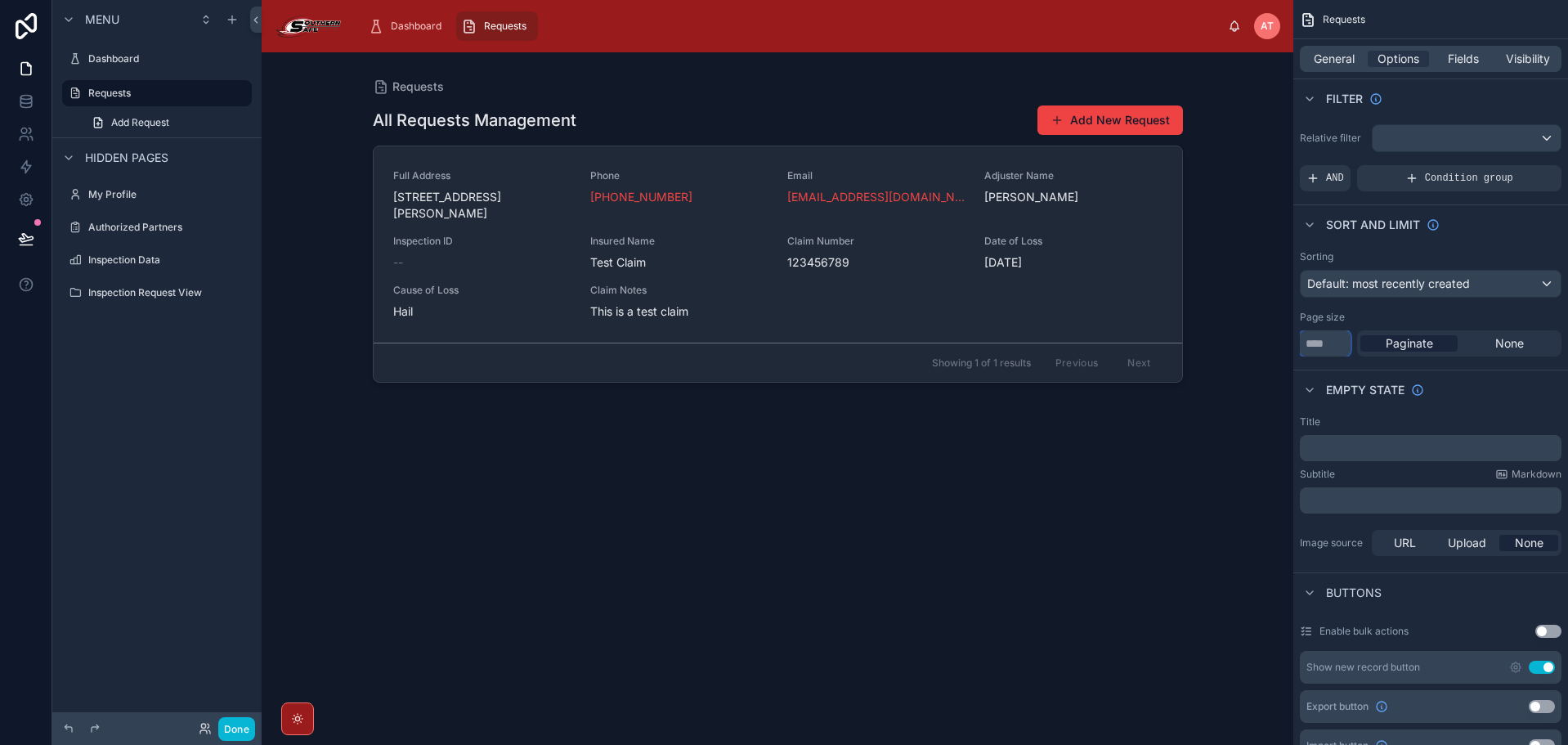
click at [1334, 340] on input "**" at bounding box center [1325, 343] width 51 height 26
type input "**"
click at [1467, 370] on div "Empty state" at bounding box center [1430, 389] width 275 height 39
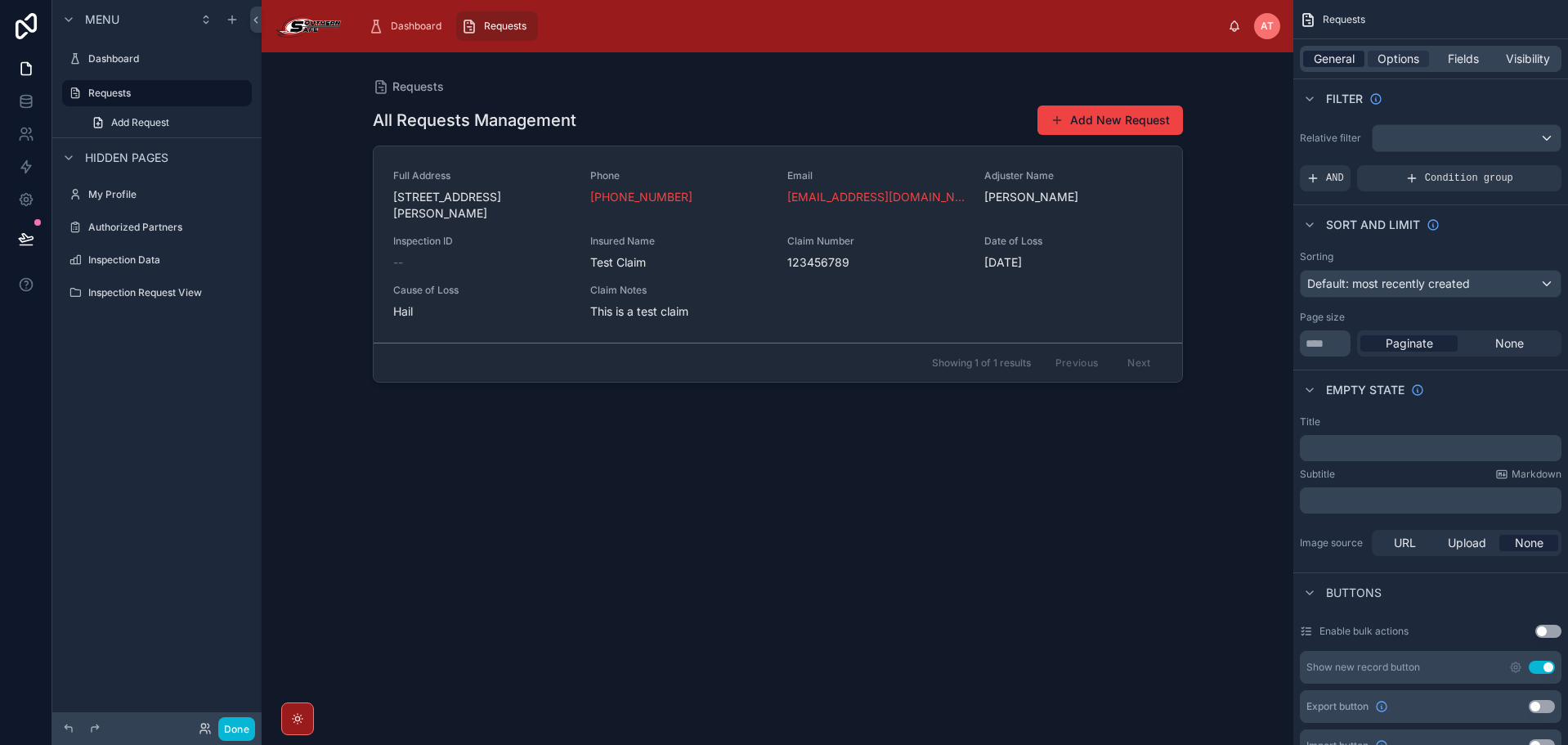
click at [1348, 59] on span "General" at bounding box center [1334, 59] width 41 height 17
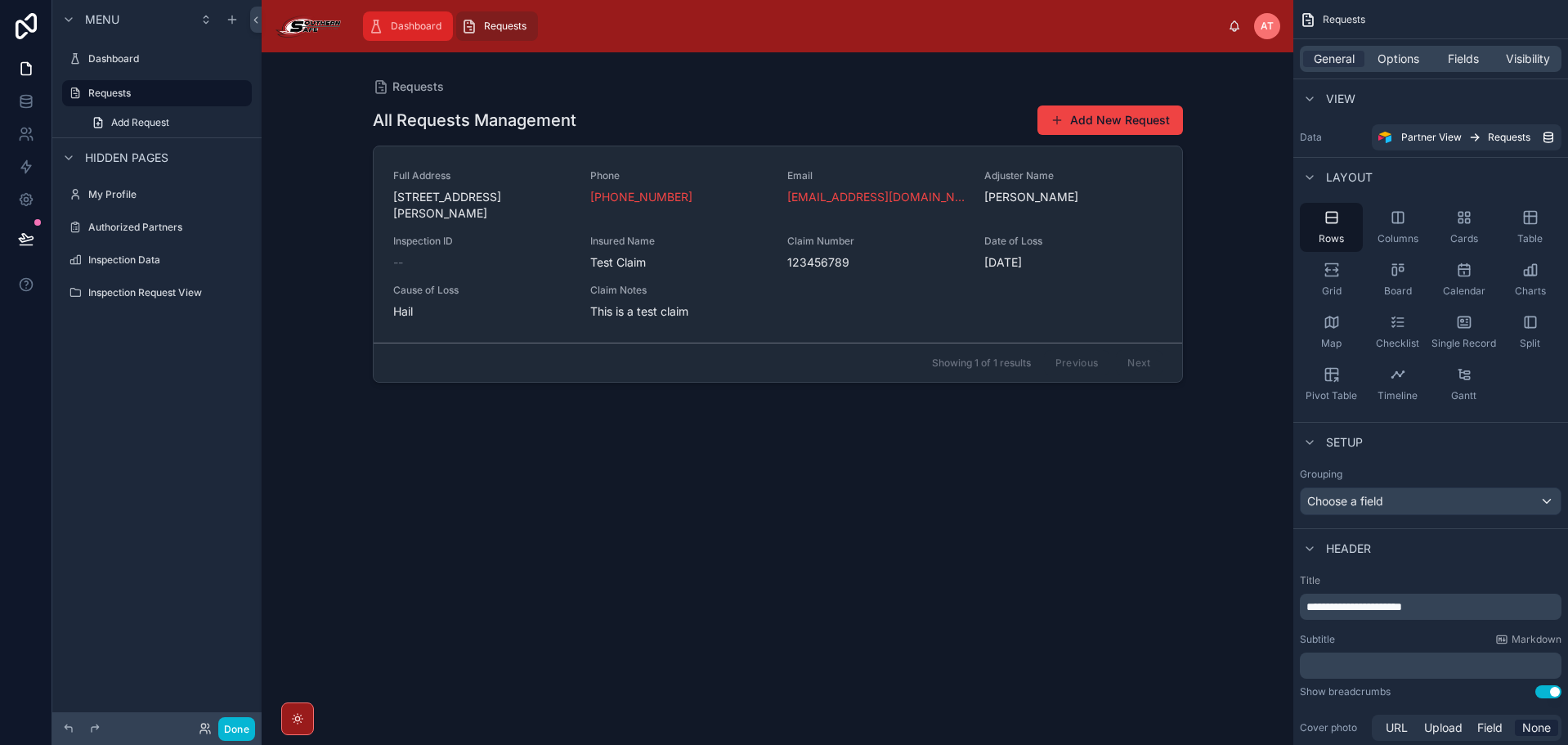
click at [402, 28] on span "Dashboard" at bounding box center [415, 27] width 51 height 13
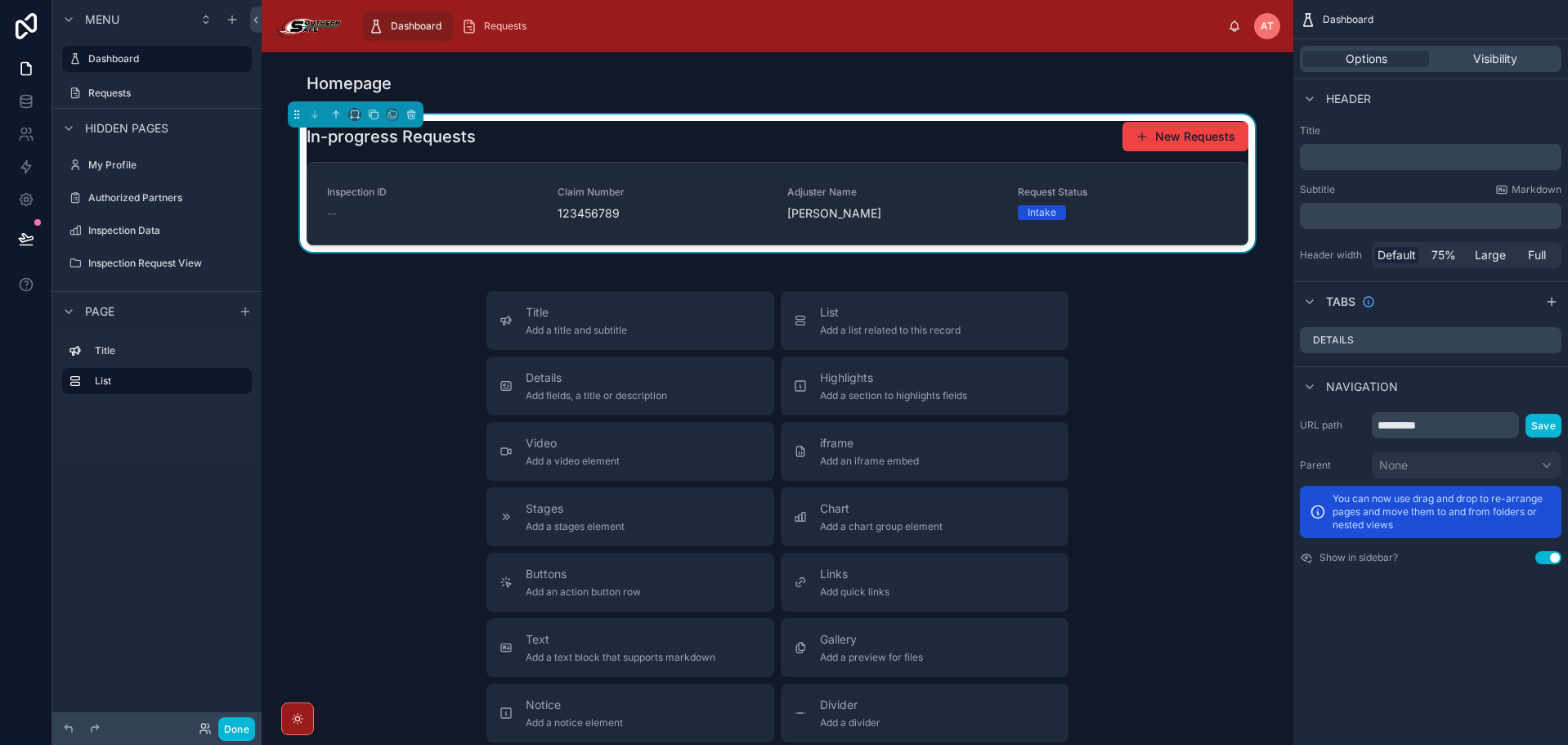
click at [684, 142] on div "In-progress Requests New Requests" at bounding box center [777, 136] width 942 height 31
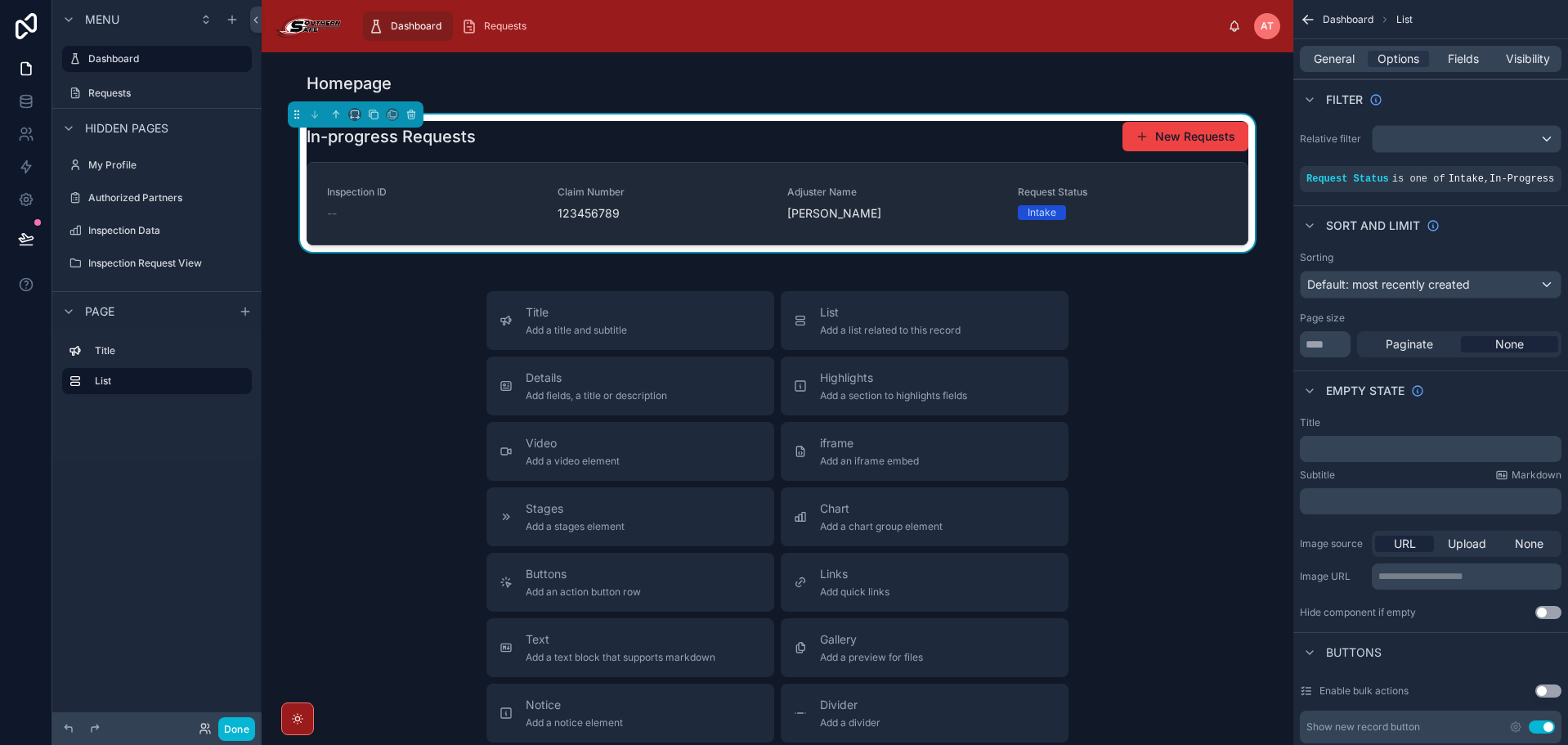
click at [708, 64] on div "Homepage In-progress Requests New Requests Inspection ID -- Claim Number 123456…" at bounding box center [777, 528] width 1031 height 952
click at [426, 314] on div "Title Add a title and subtitle List Add a list related to this record Details A…" at bounding box center [777, 581] width 1006 height 582
click at [509, 143] on div "In-progress Requests New Requests" at bounding box center [777, 136] width 942 height 31
click at [721, 282] on div "Homepage In-progress Requests New Requests Inspection ID -- Claim Number 123456…" at bounding box center [777, 528] width 1031 height 952
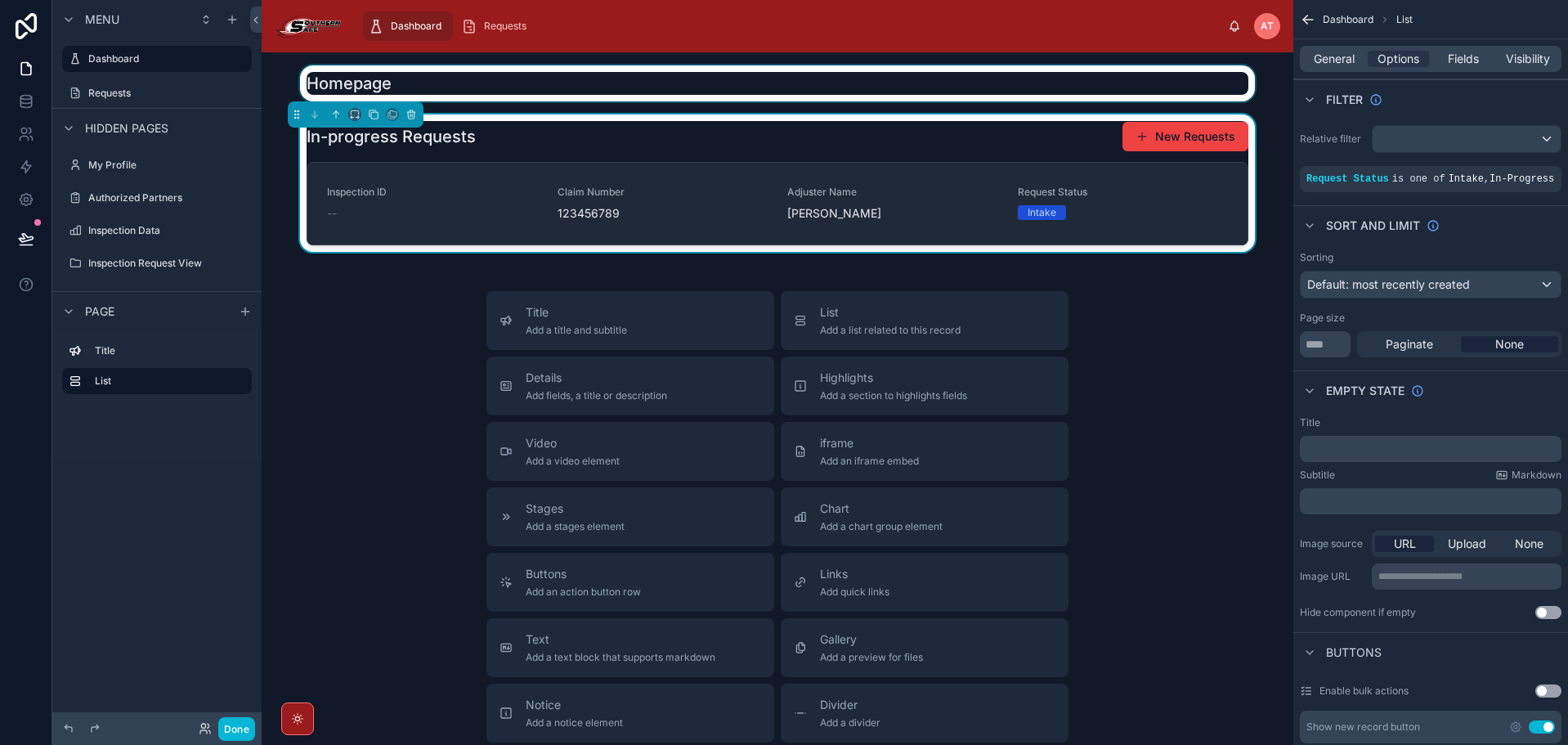
click at [975, 87] on div at bounding box center [777, 83] width 1006 height 36
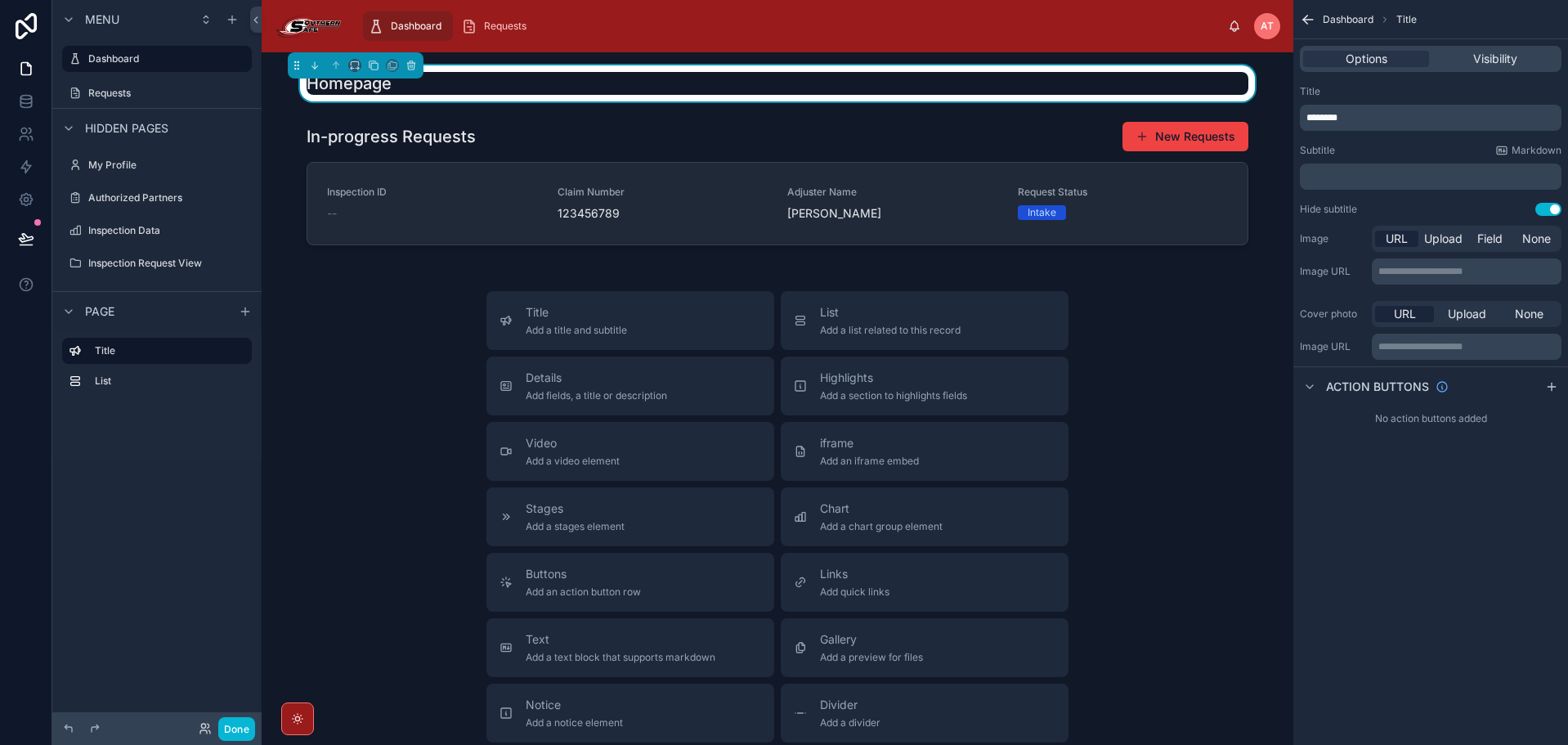
click at [1349, 169] on div "﻿" at bounding box center [1430, 176] width 262 height 26
click at [1349, 179] on p "﻿" at bounding box center [1432, 177] width 252 height 13
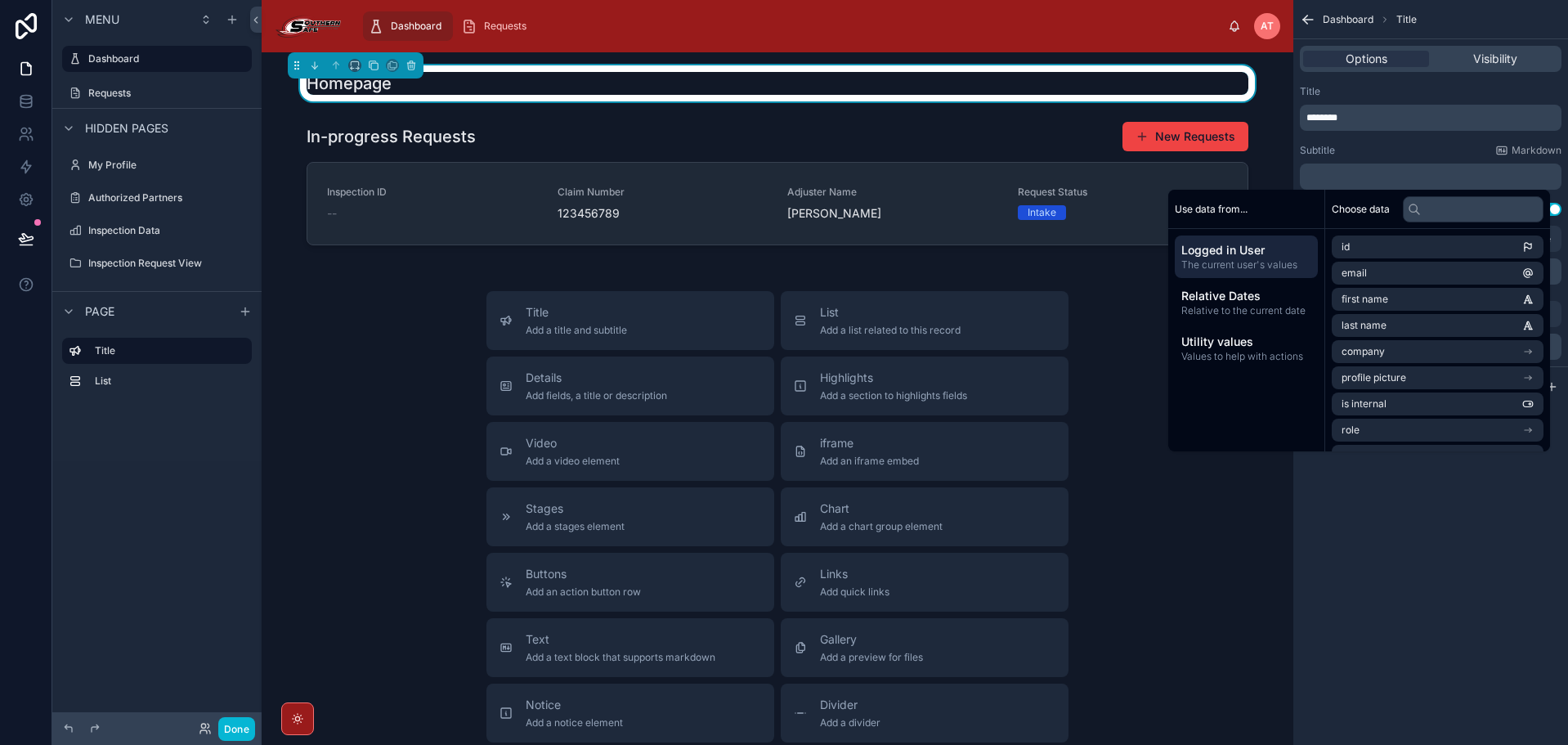
click at [1359, 151] on div "Subtitle Markdown" at bounding box center [1430, 150] width 262 height 13
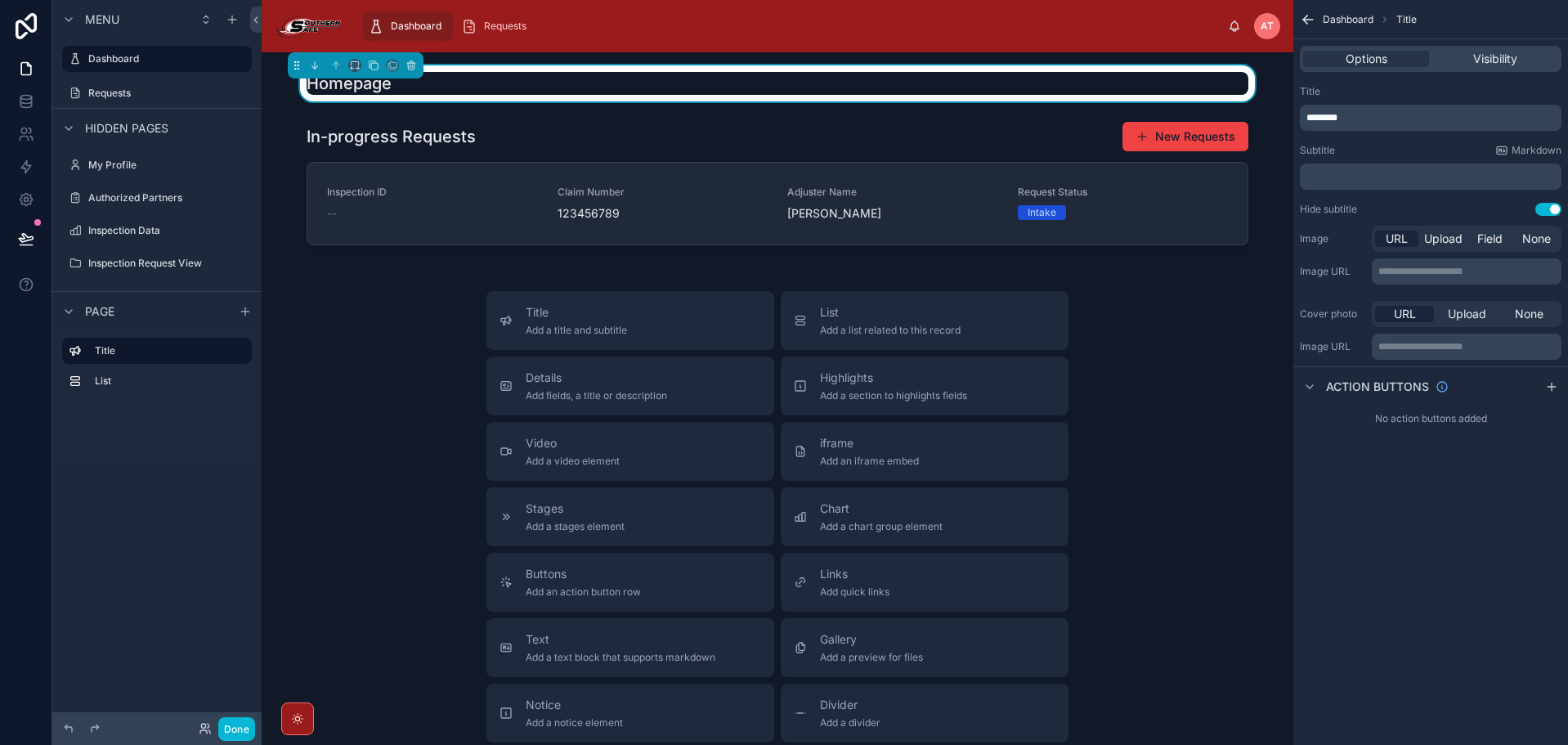
click at [1145, 312] on div "Title Add a title and subtitle List Add a list related to this record Details A…" at bounding box center [777, 581] width 1006 height 582
click at [574, 24] on div "Dashboard Requests" at bounding box center [791, 26] width 873 height 36
click at [413, 292] on div "Title Add a title and subtitle List Add a list related to this record Details A…" at bounding box center [777, 581] width 1006 height 582
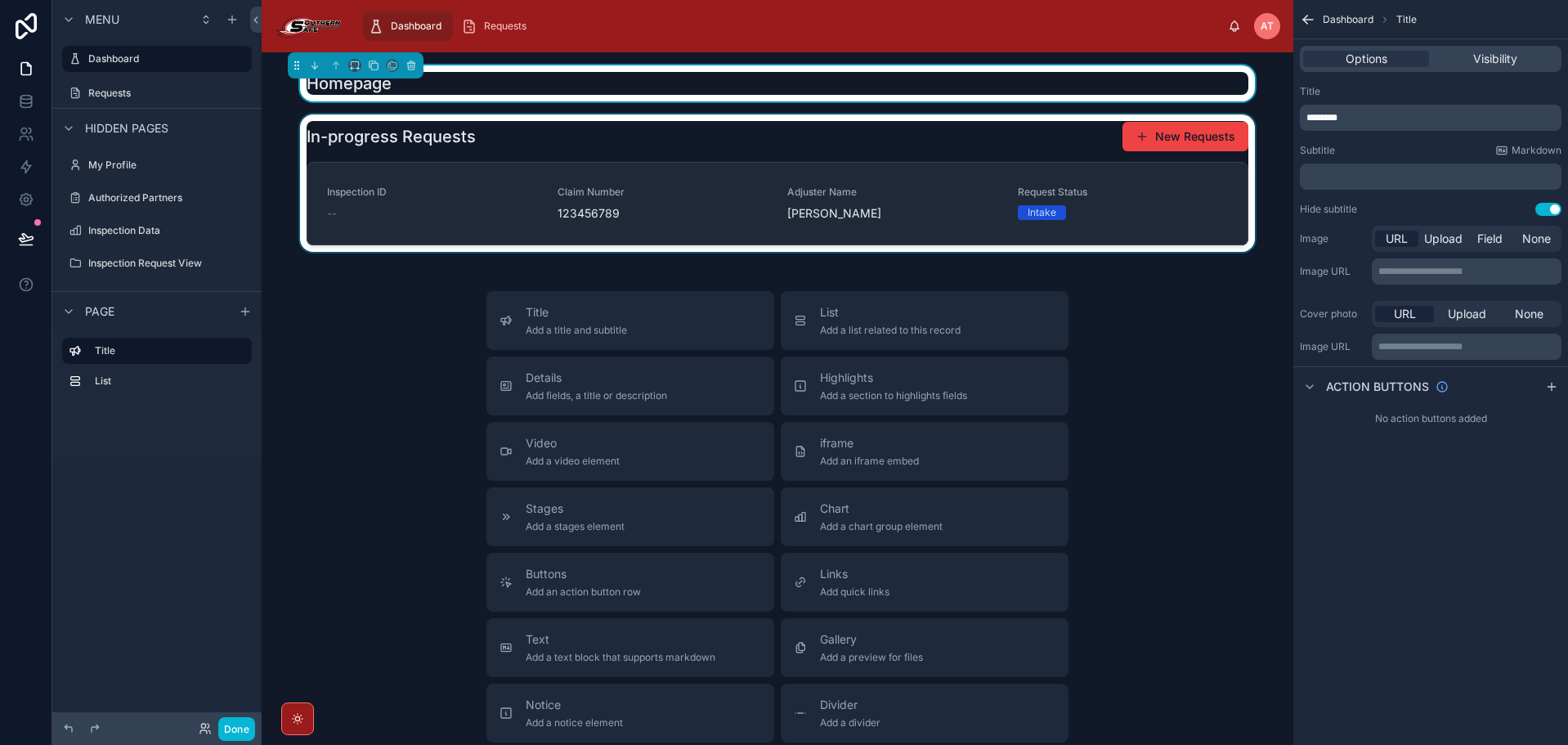
click at [687, 199] on div at bounding box center [777, 183] width 1006 height 137
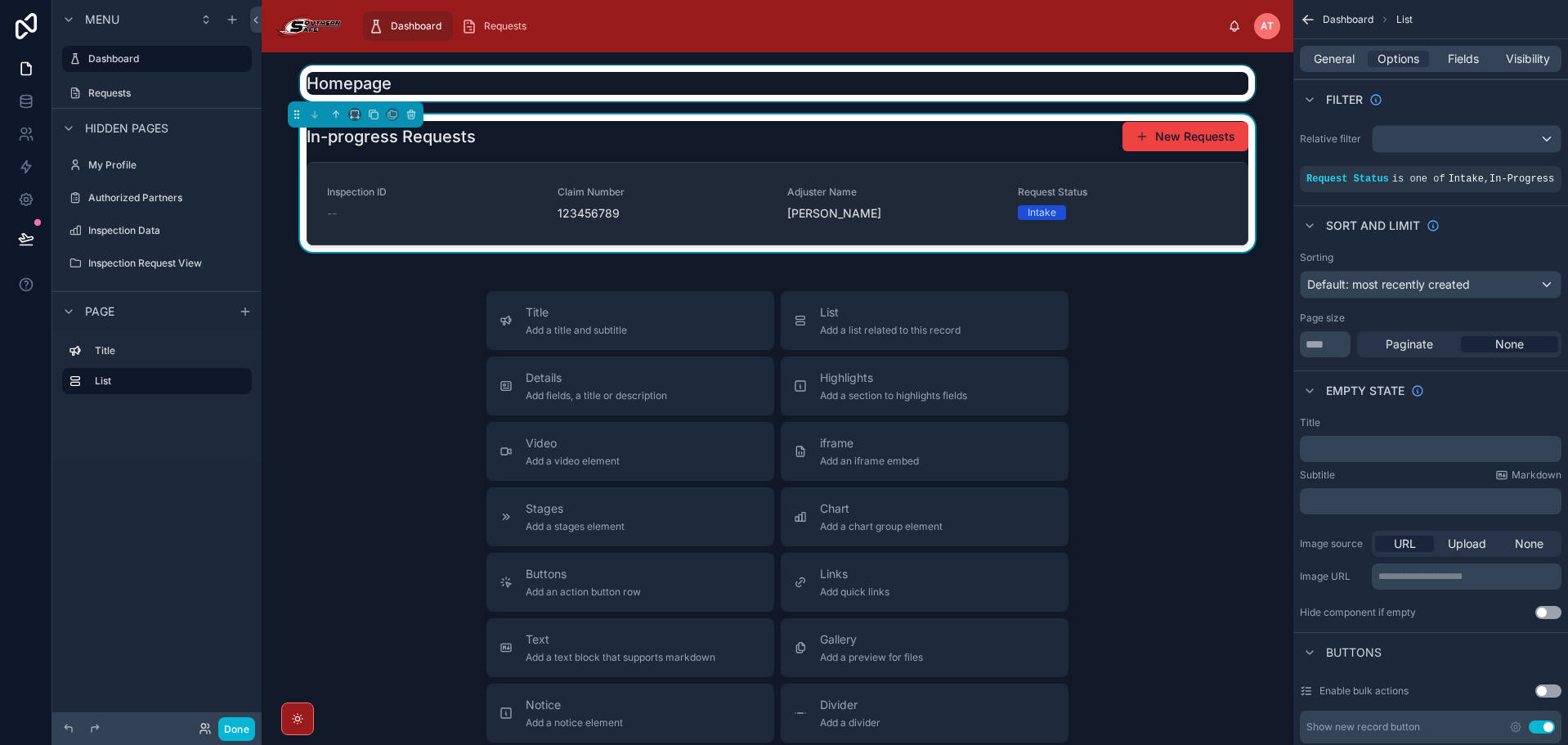
click at [913, 30] on div "Dashboard Requests" at bounding box center [791, 26] width 873 height 36
click at [405, 306] on div "Title Add a title and subtitle List Add a list related to this record Details A…" at bounding box center [777, 581] width 1006 height 582
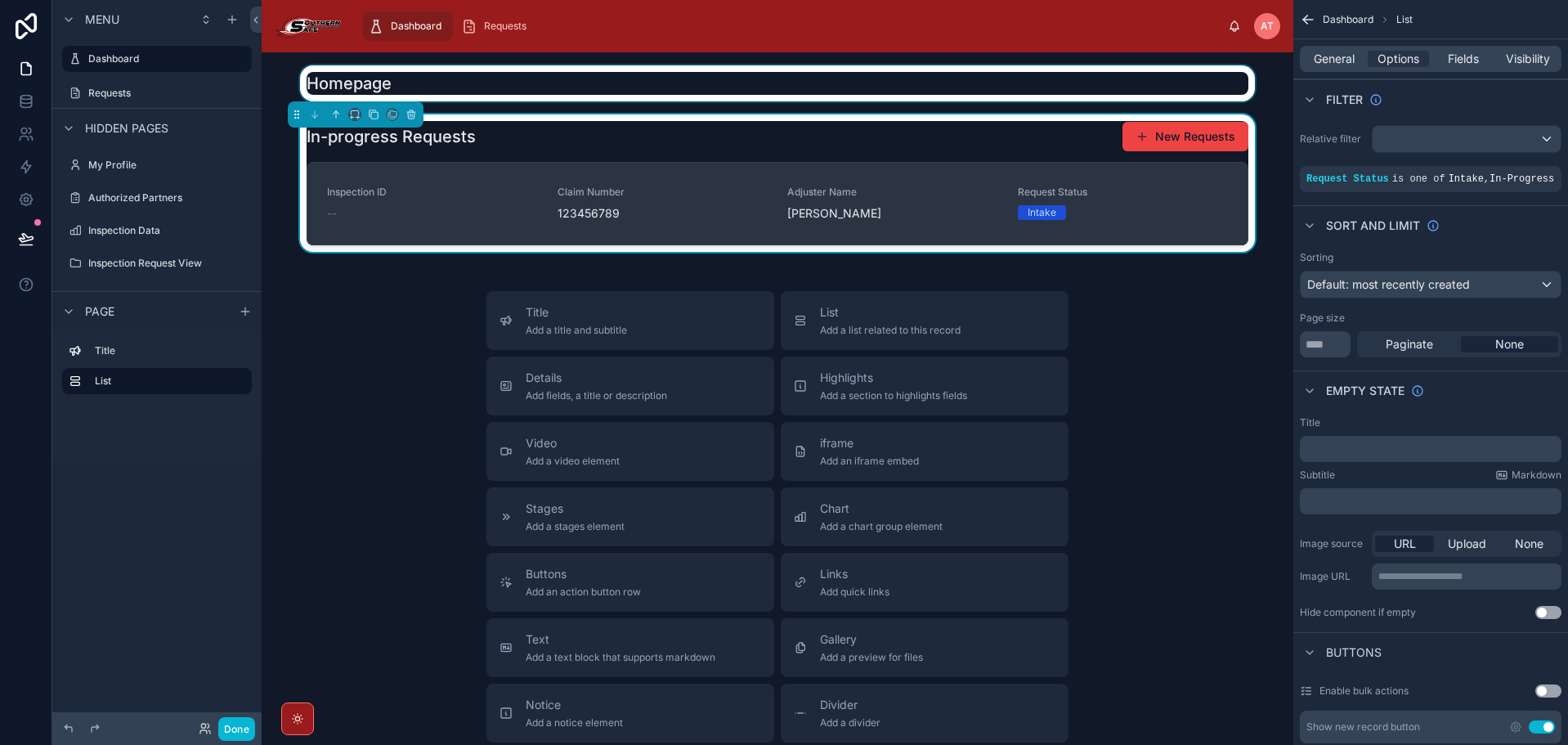
click at [946, 187] on span "Adjuster Name" at bounding box center [893, 192] width 211 height 13
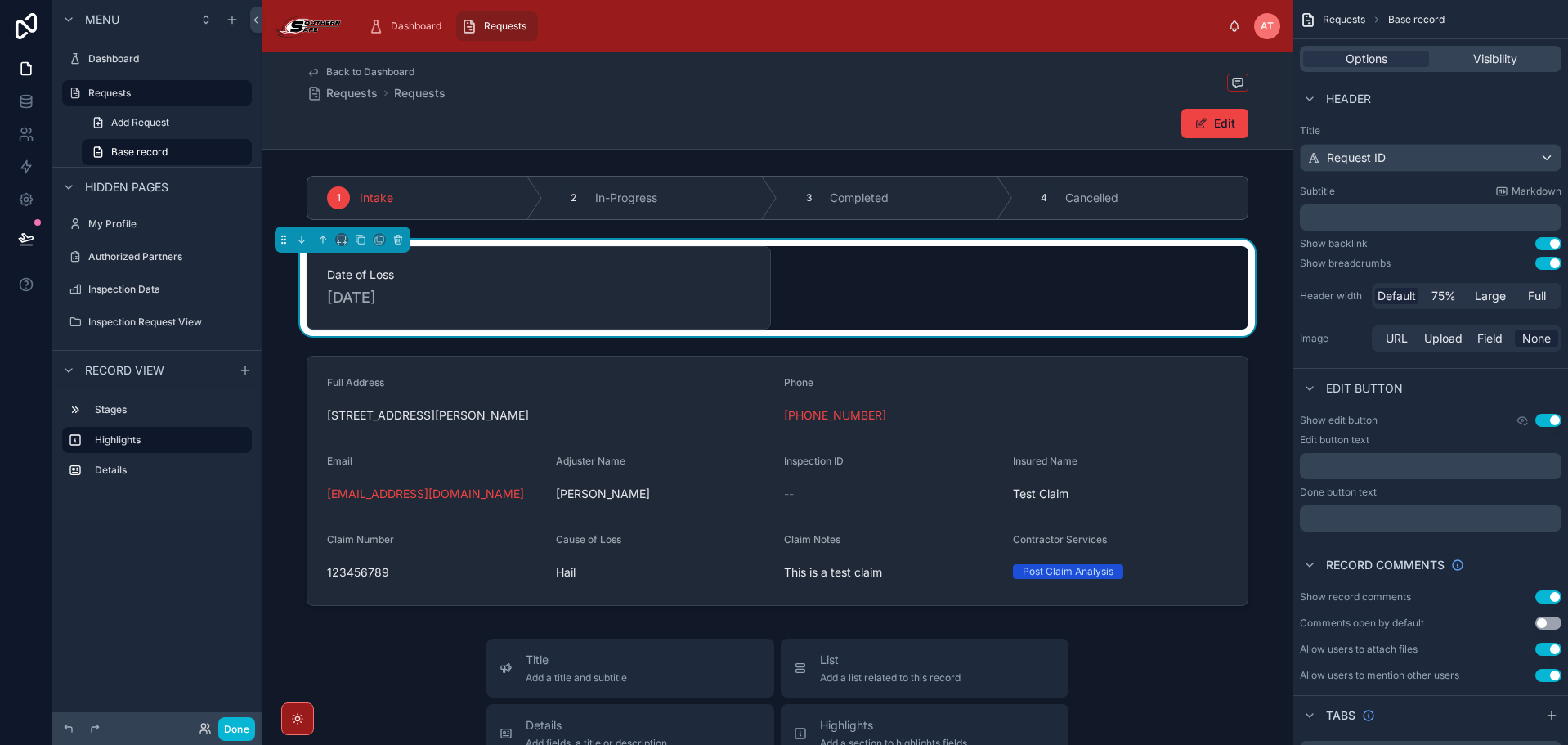
click at [755, 304] on div "Date of Loss [DATE]" at bounding box center [538, 287] width 464 height 83
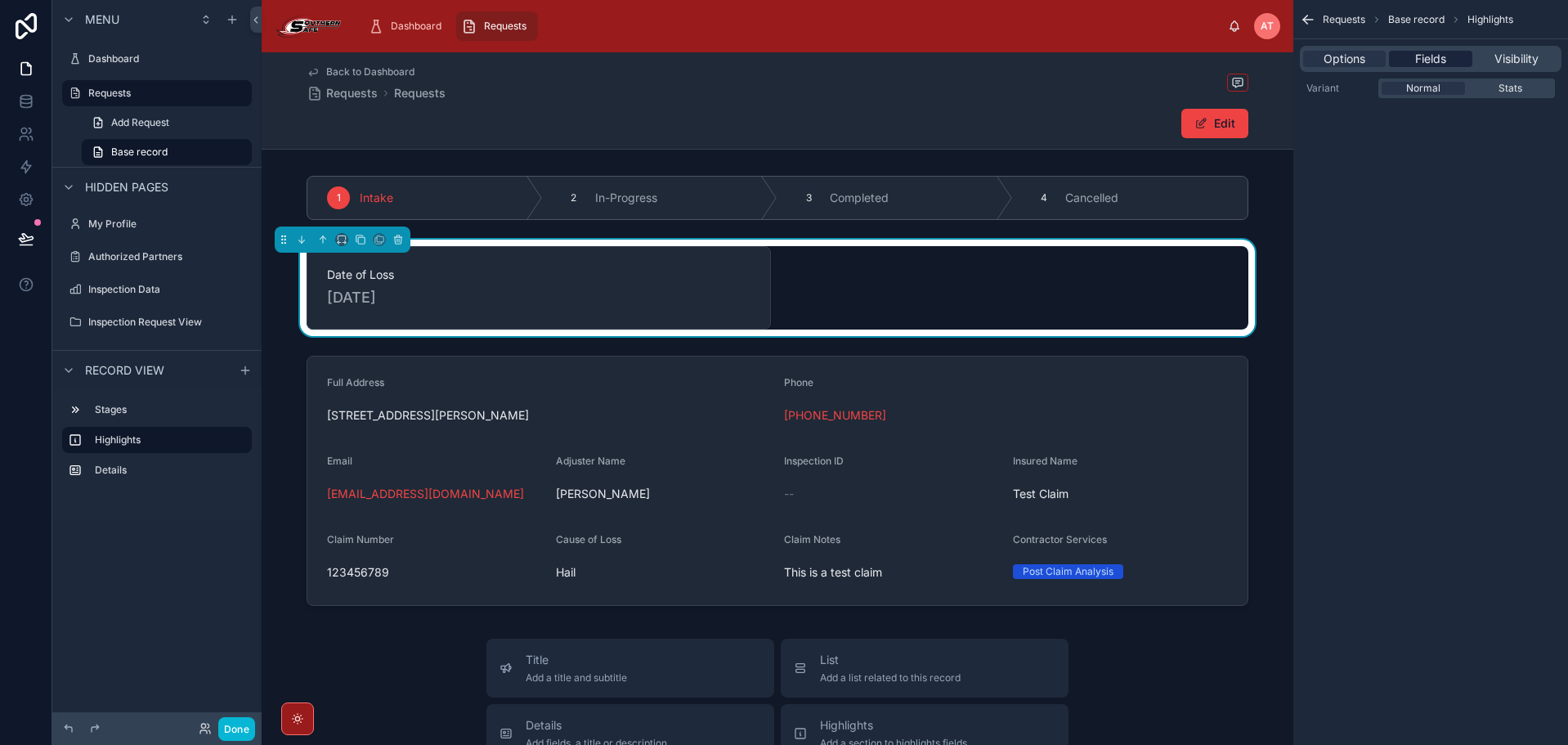
click at [1443, 55] on span "Fields" at bounding box center [1430, 59] width 31 height 17
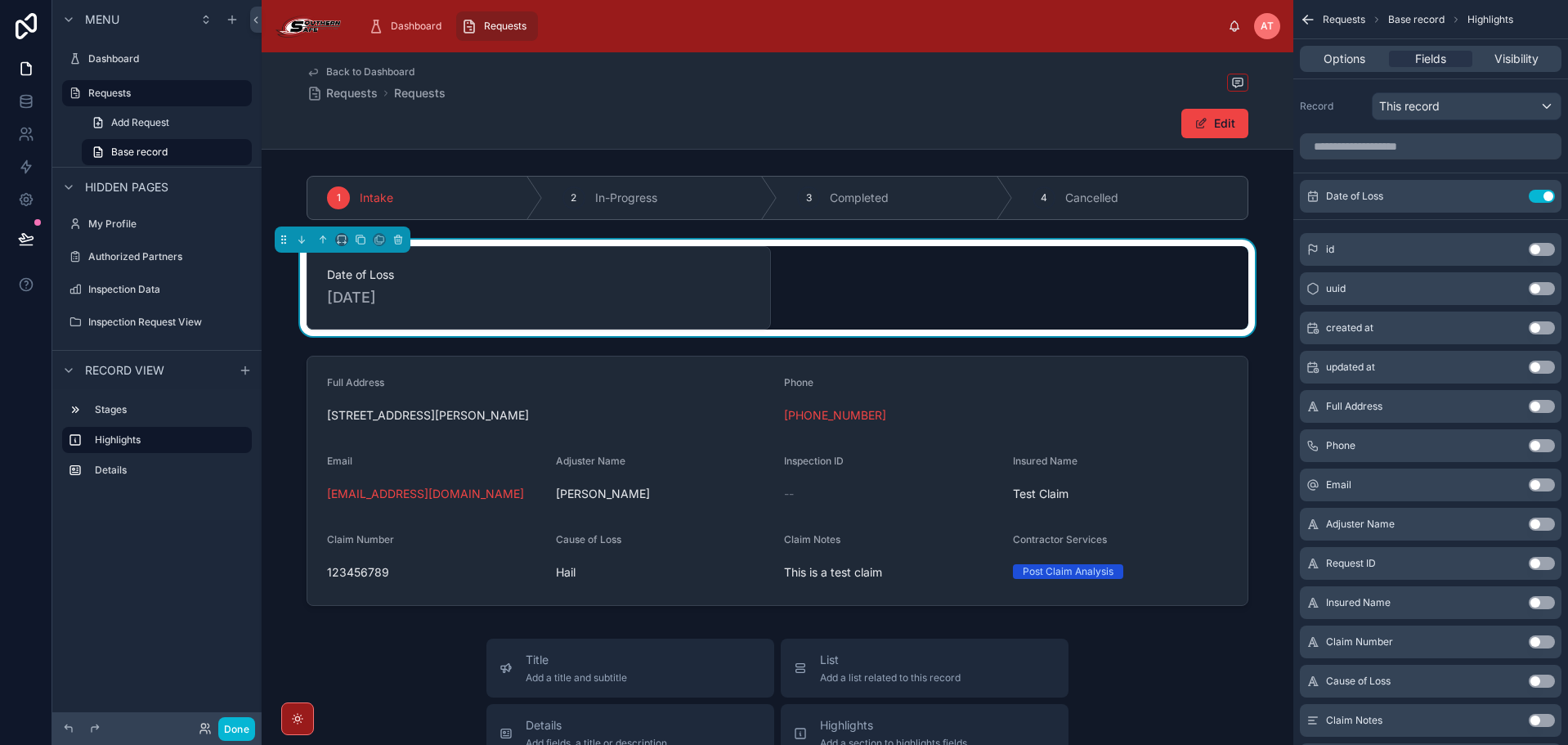
click at [1538, 683] on button "Use setting" at bounding box center [1541, 681] width 26 height 13
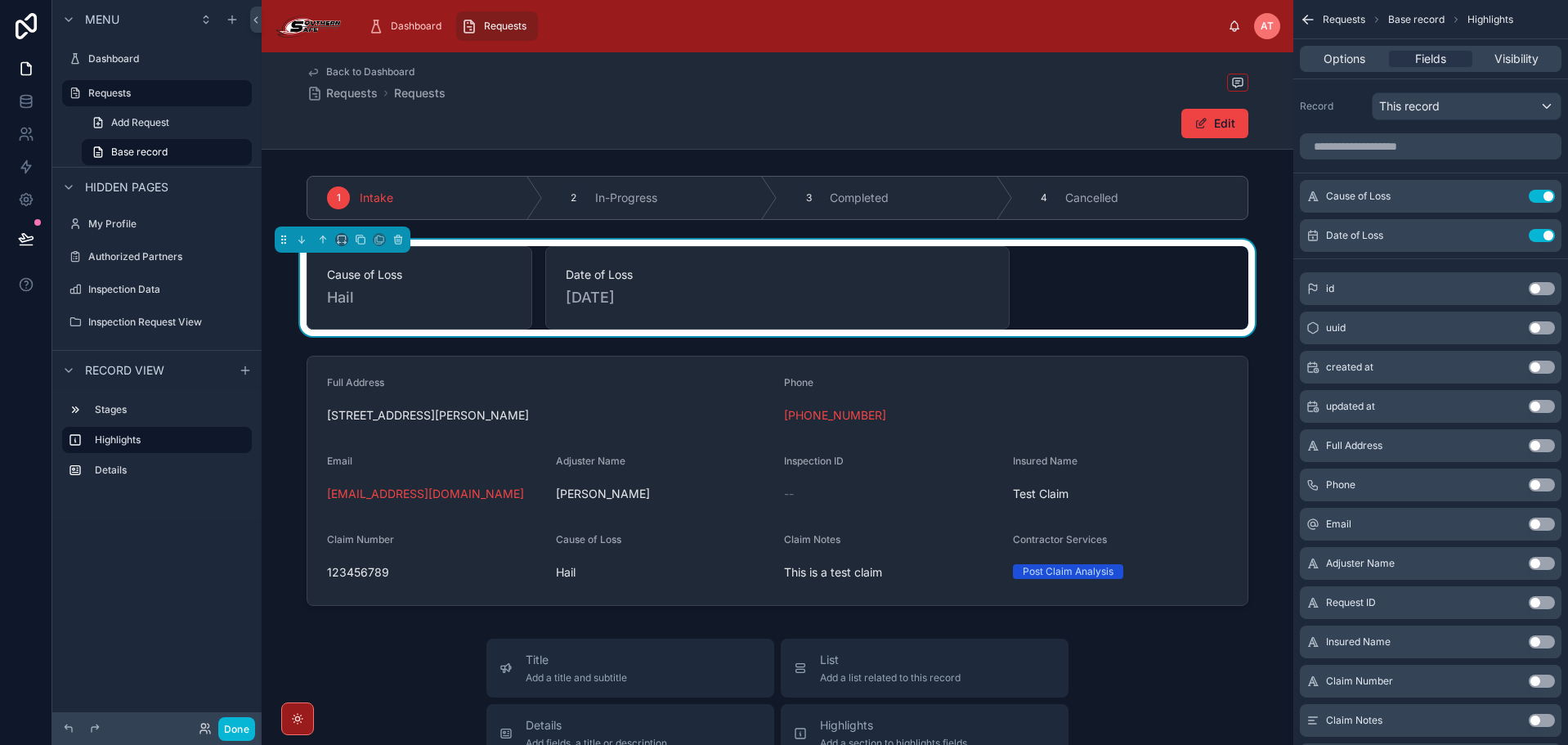
click at [924, 283] on div "Date of Loss [DATE]" at bounding box center [777, 287] width 424 height 42
click at [1514, 195] on icon "scrollable content" at bounding box center [1509, 196] width 13 height 13
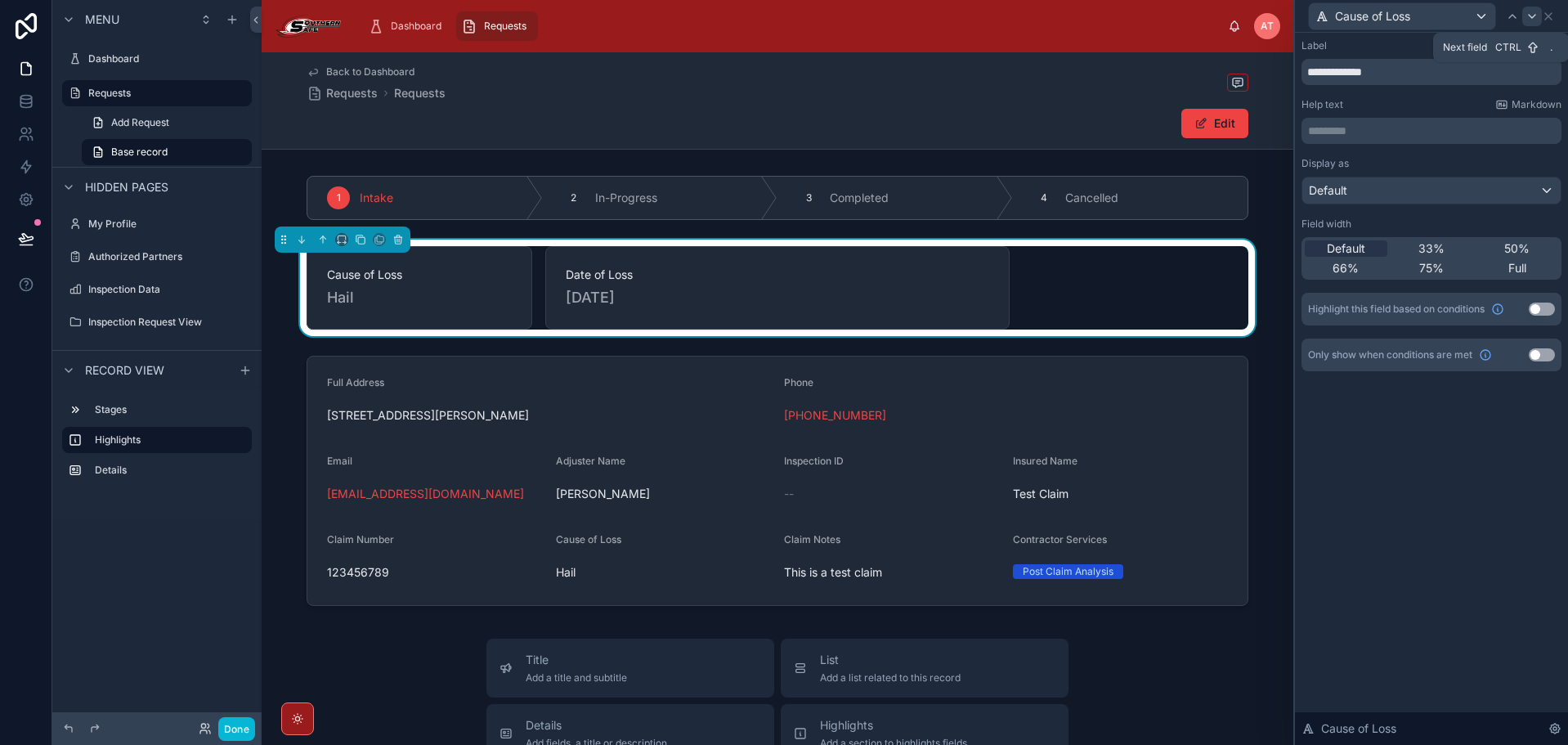
click at [1533, 17] on icon at bounding box center [1531, 17] width 7 height 3
click at [1381, 255] on div "Default" at bounding box center [1345, 248] width 82 height 17
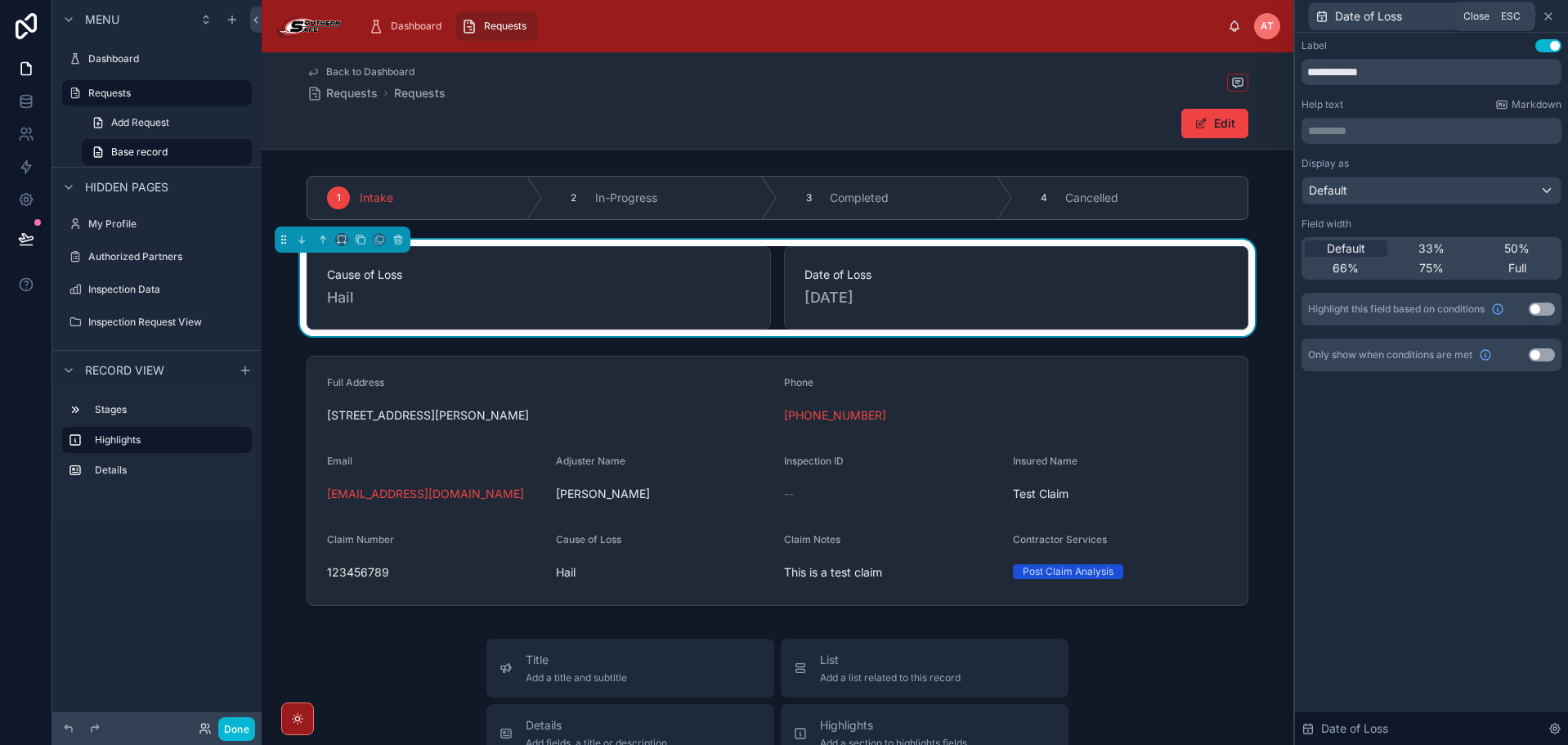
click at [1542, 18] on icon at bounding box center [1548, 17] width 13 height 13
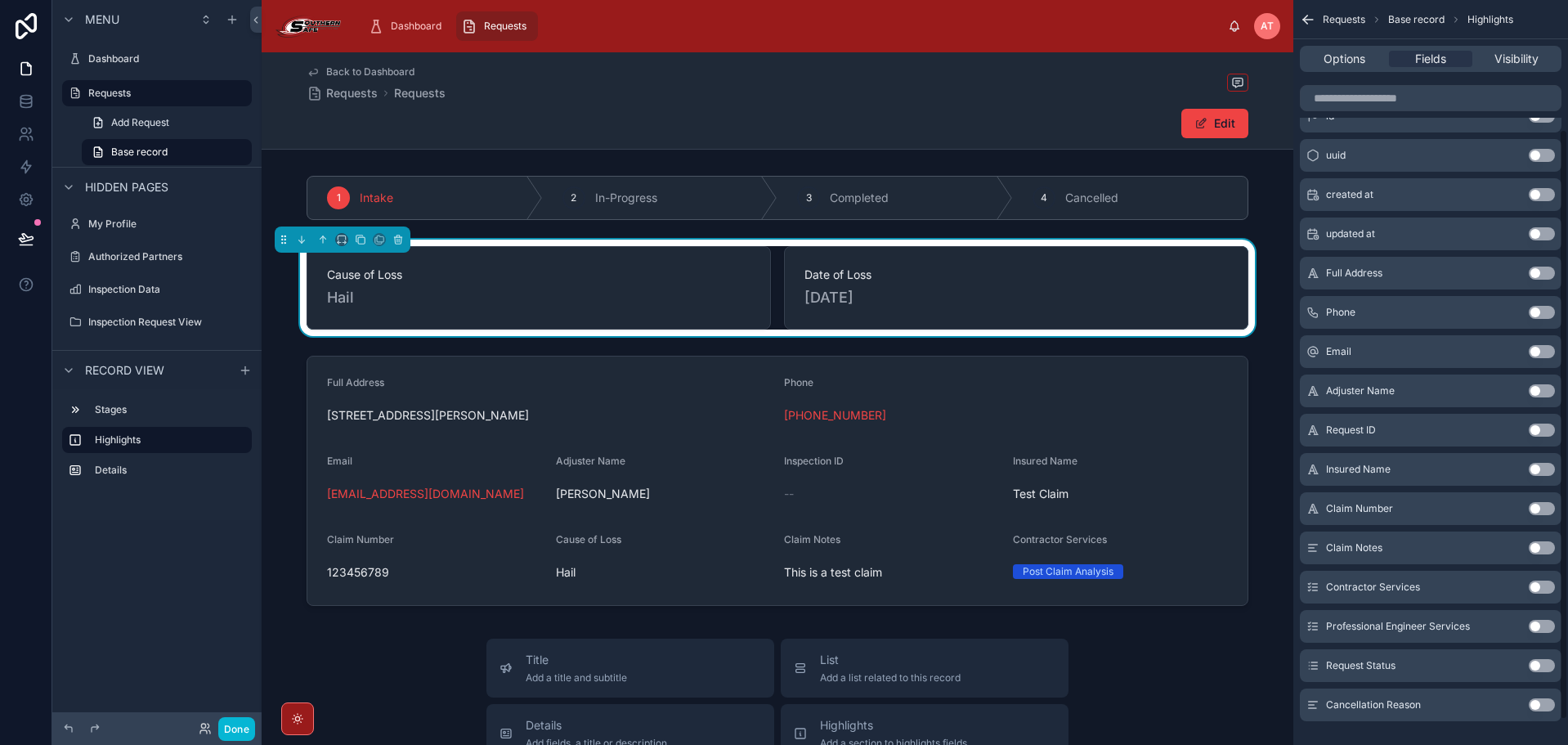
scroll to position [194, 0]
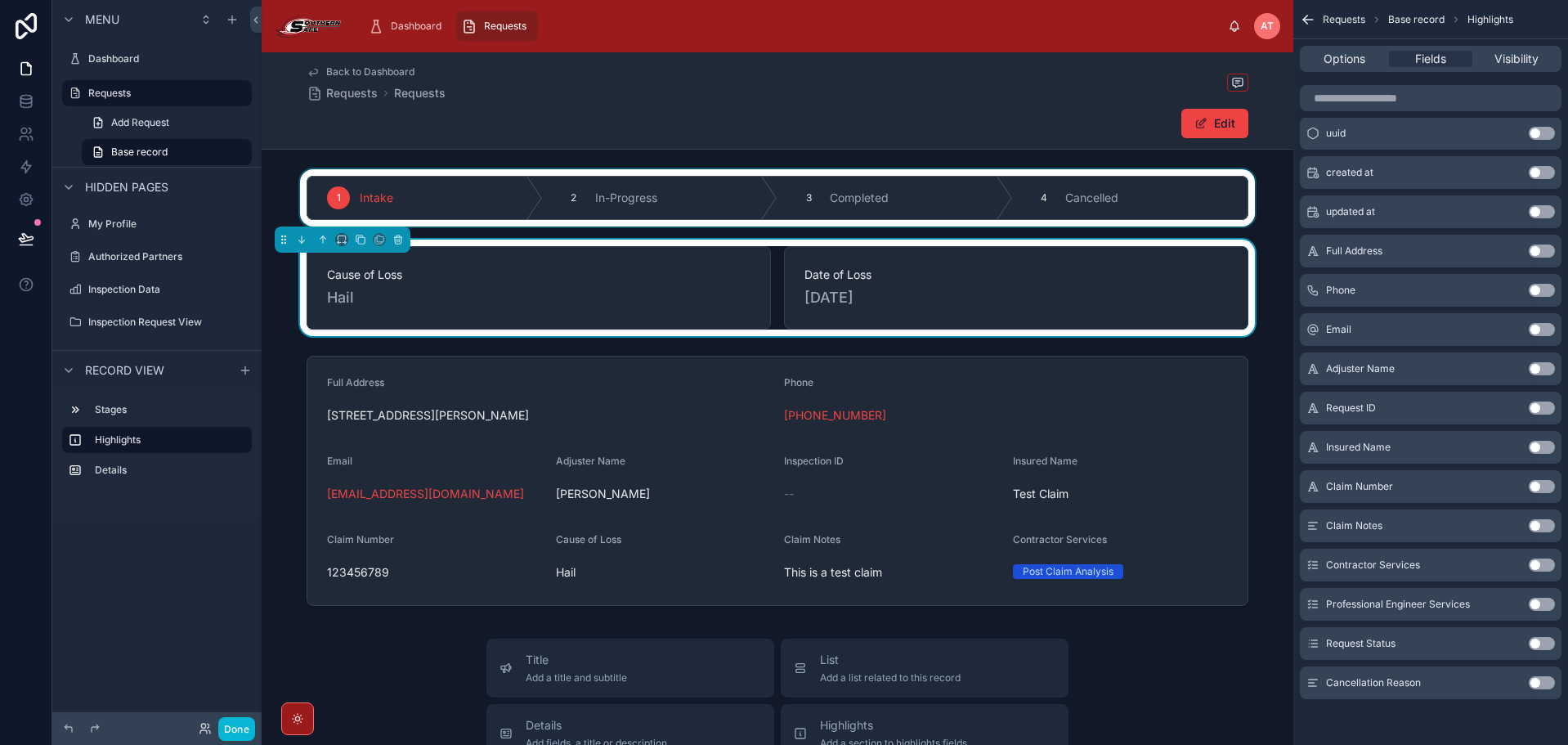
click at [580, 190] on div at bounding box center [777, 198] width 1031 height 57
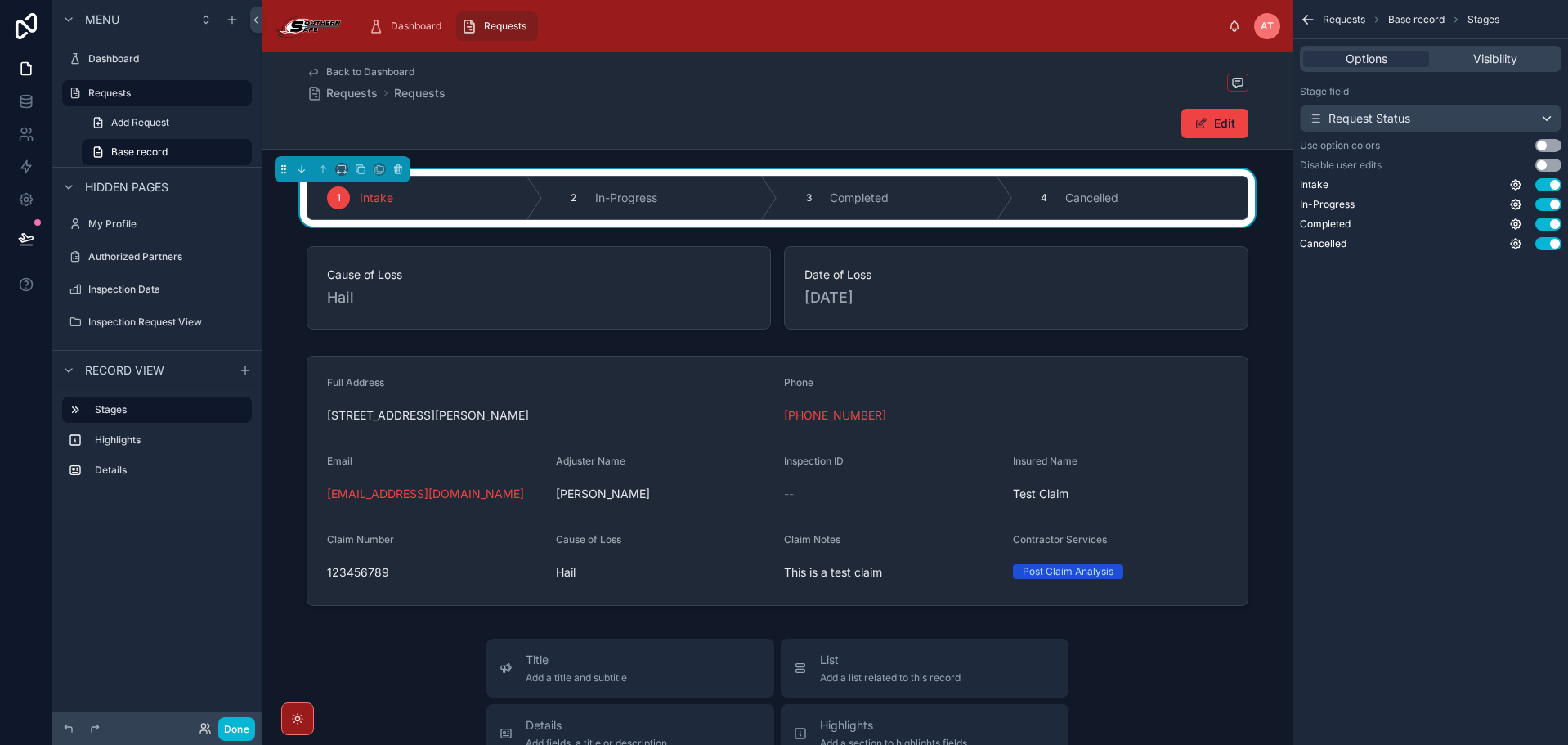
click at [1546, 164] on button "Use setting" at bounding box center [1547, 165] width 26 height 13
click at [1046, 199] on div "4" at bounding box center [1044, 198] width 23 height 23
drag, startPoint x: 1044, startPoint y: 199, endPoint x: 1073, endPoint y: 199, distance: 29.0
click at [1046, 199] on div "4" at bounding box center [1044, 198] width 23 height 23
click at [1097, 199] on span "Cancelled" at bounding box center [1091, 198] width 53 height 17
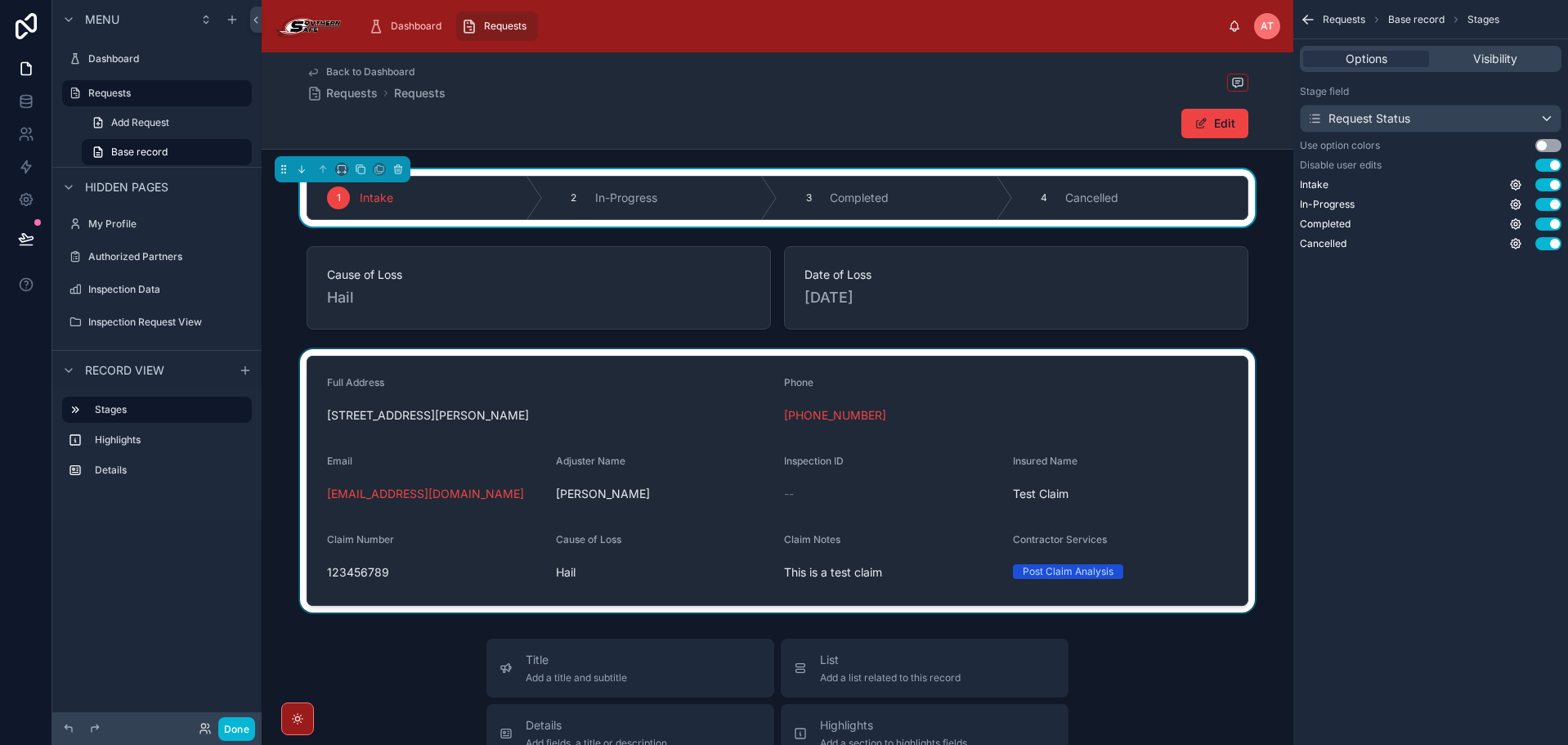
click at [686, 369] on div at bounding box center [777, 480] width 1031 height 263
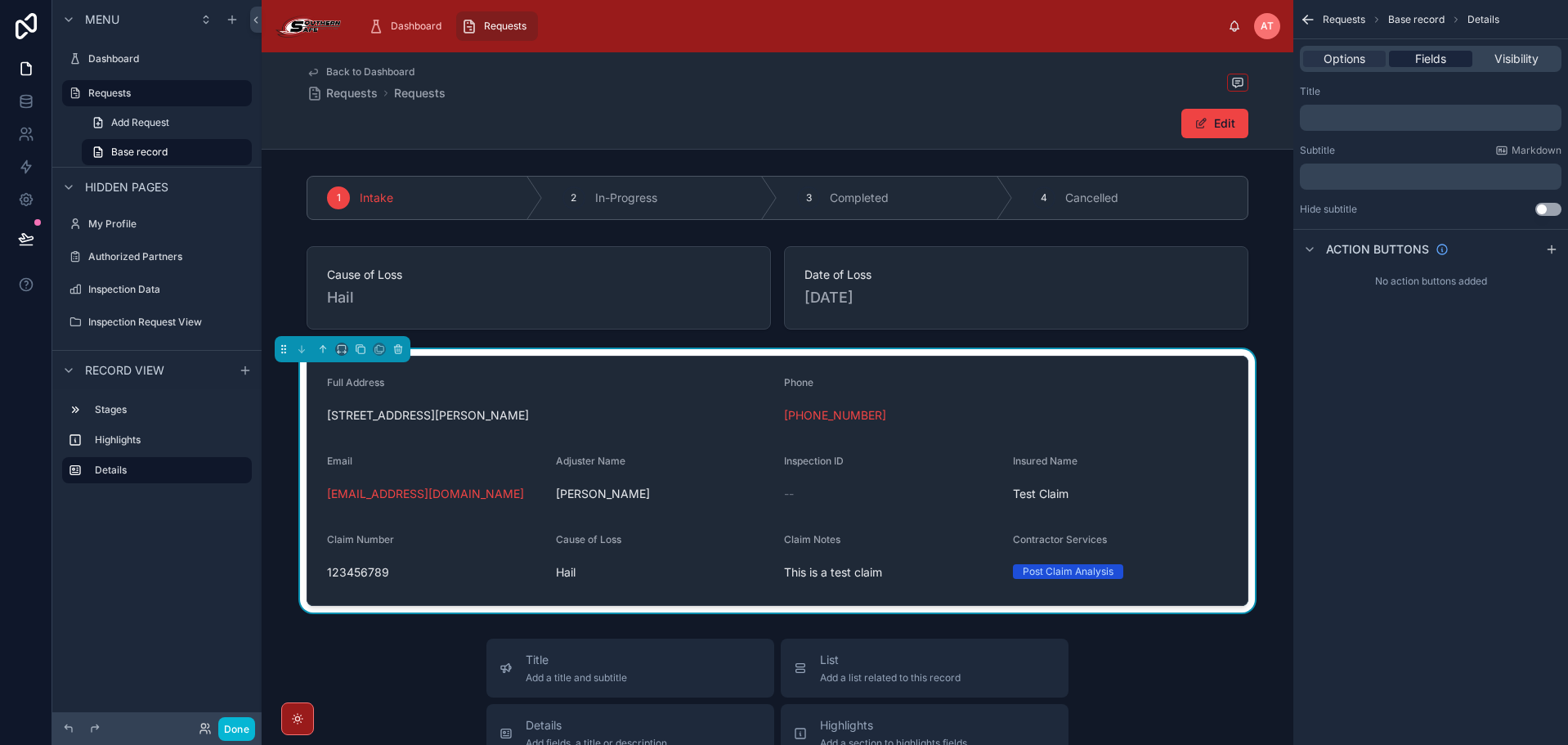
click at [1403, 56] on div "Fields" at bounding box center [1429, 59] width 82 height 17
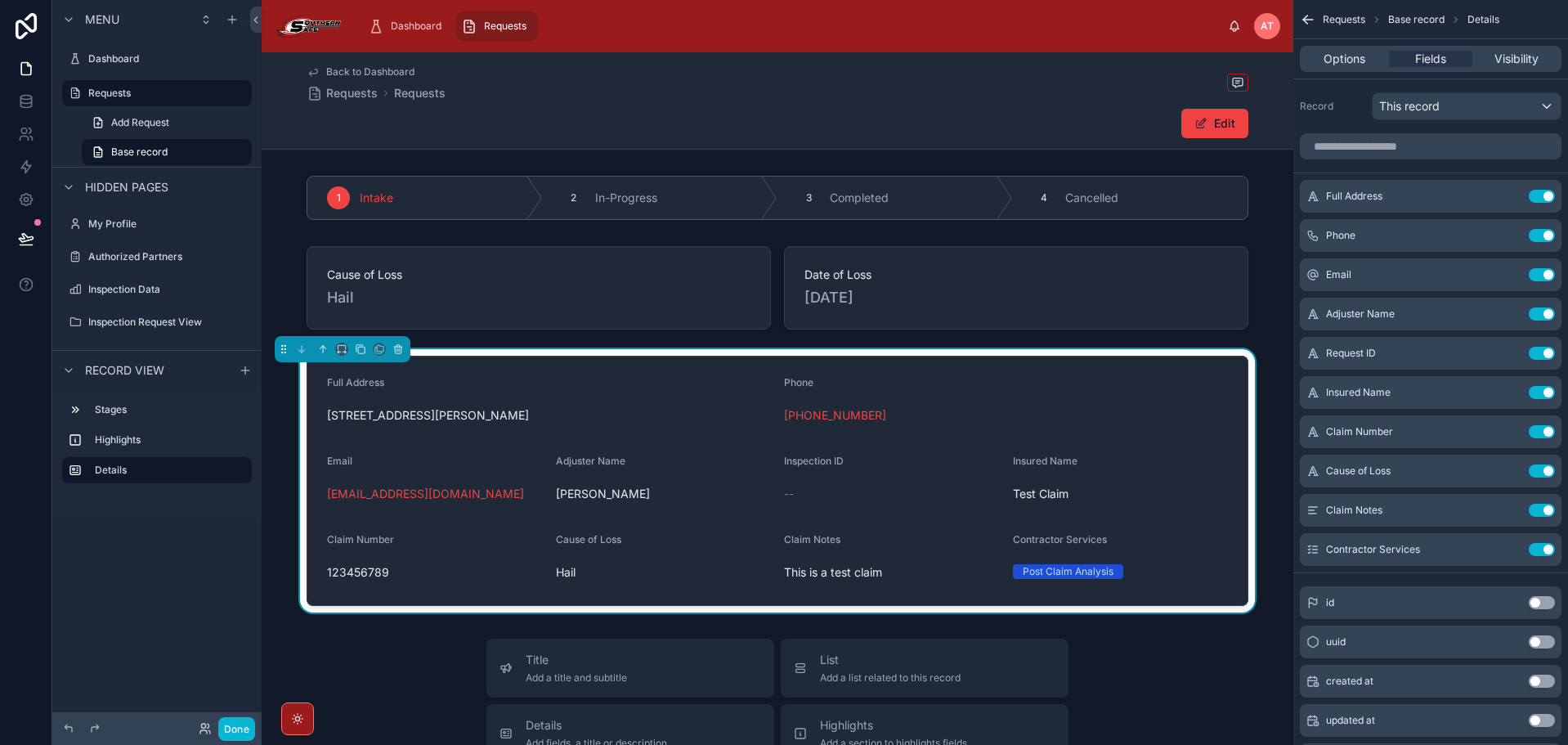
click at [656, 129] on div "Edit" at bounding box center [777, 123] width 942 height 31
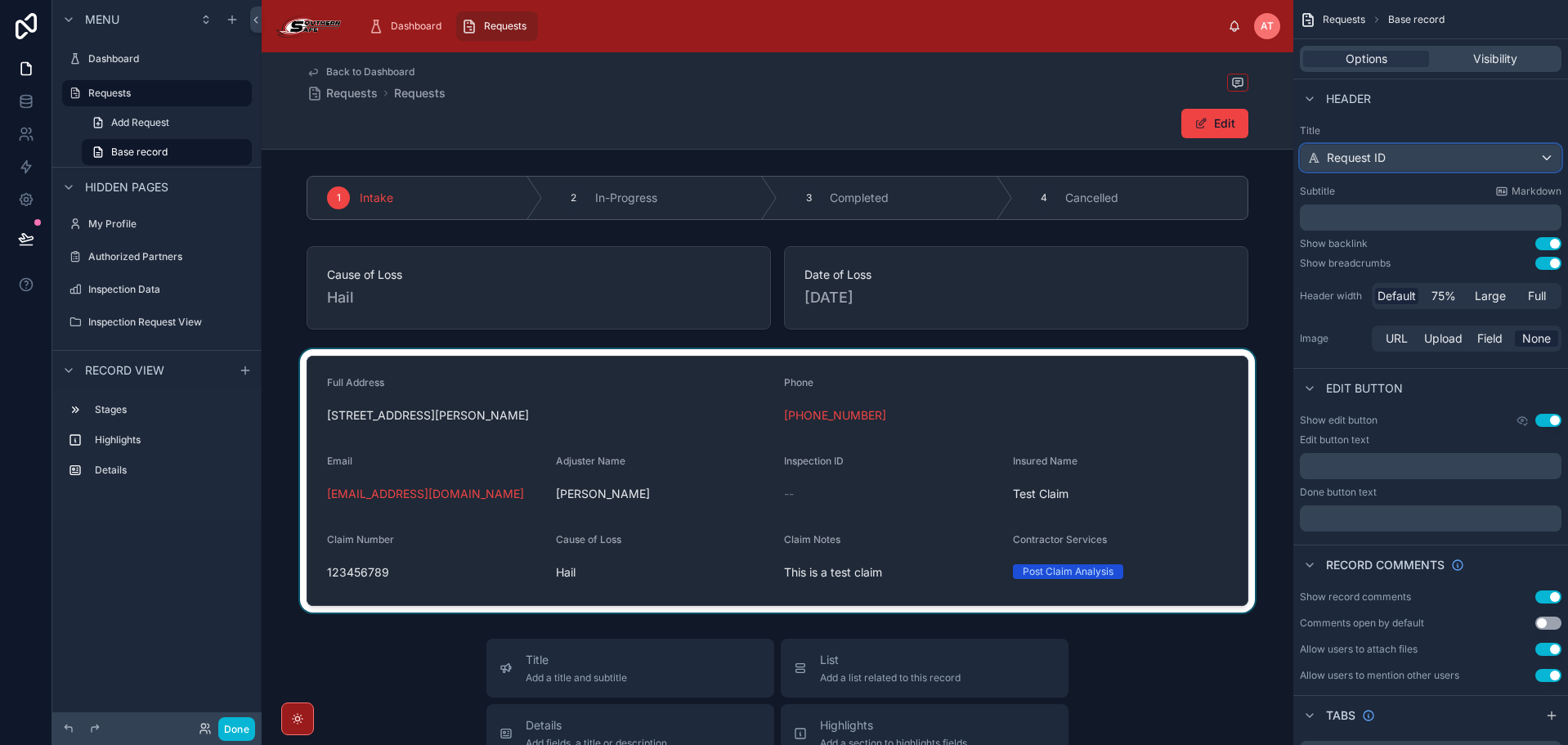
click at [1436, 161] on div "Request ID" at bounding box center [1430, 157] width 260 height 26
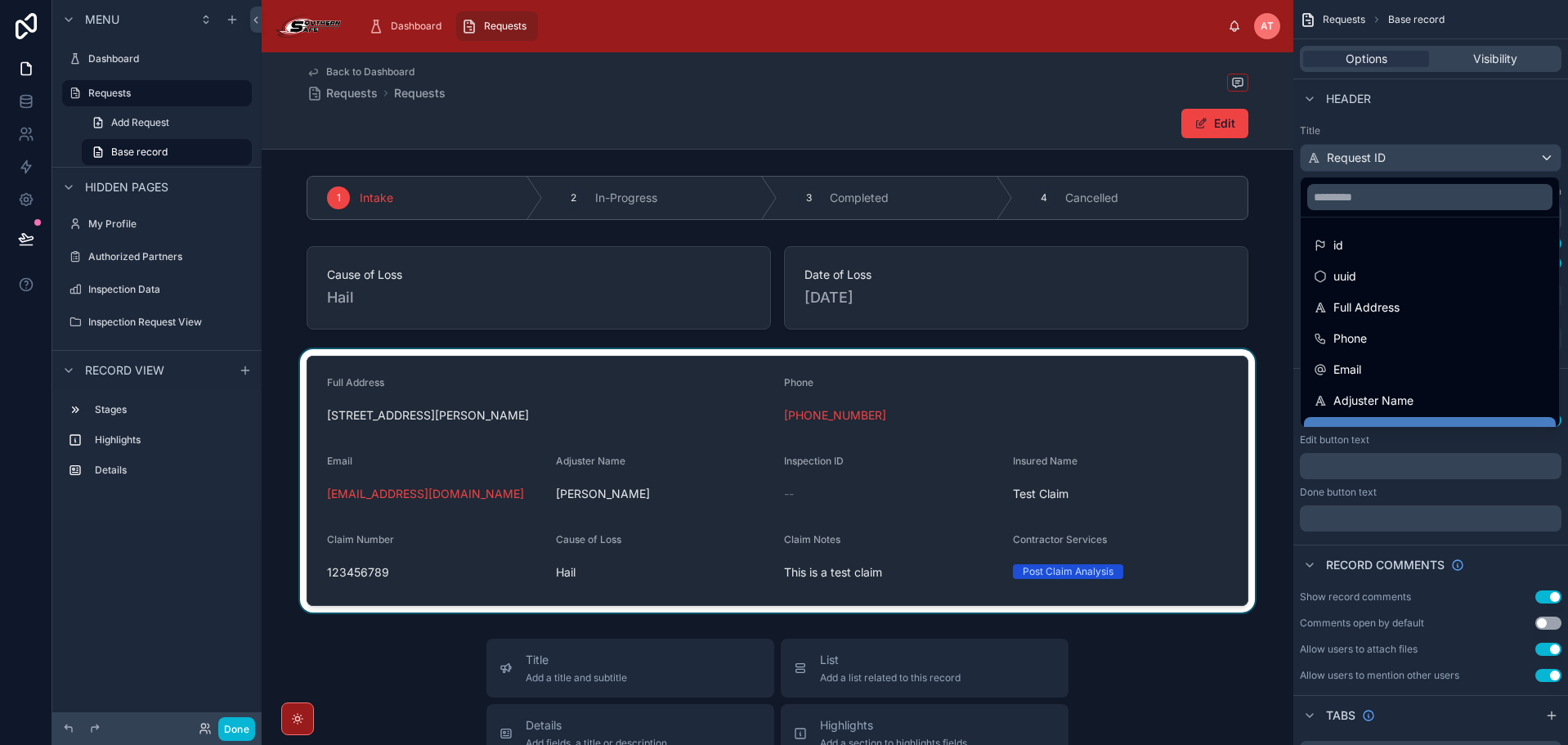
click at [1436, 161] on div "scrollable content" at bounding box center [784, 372] width 1568 height 745
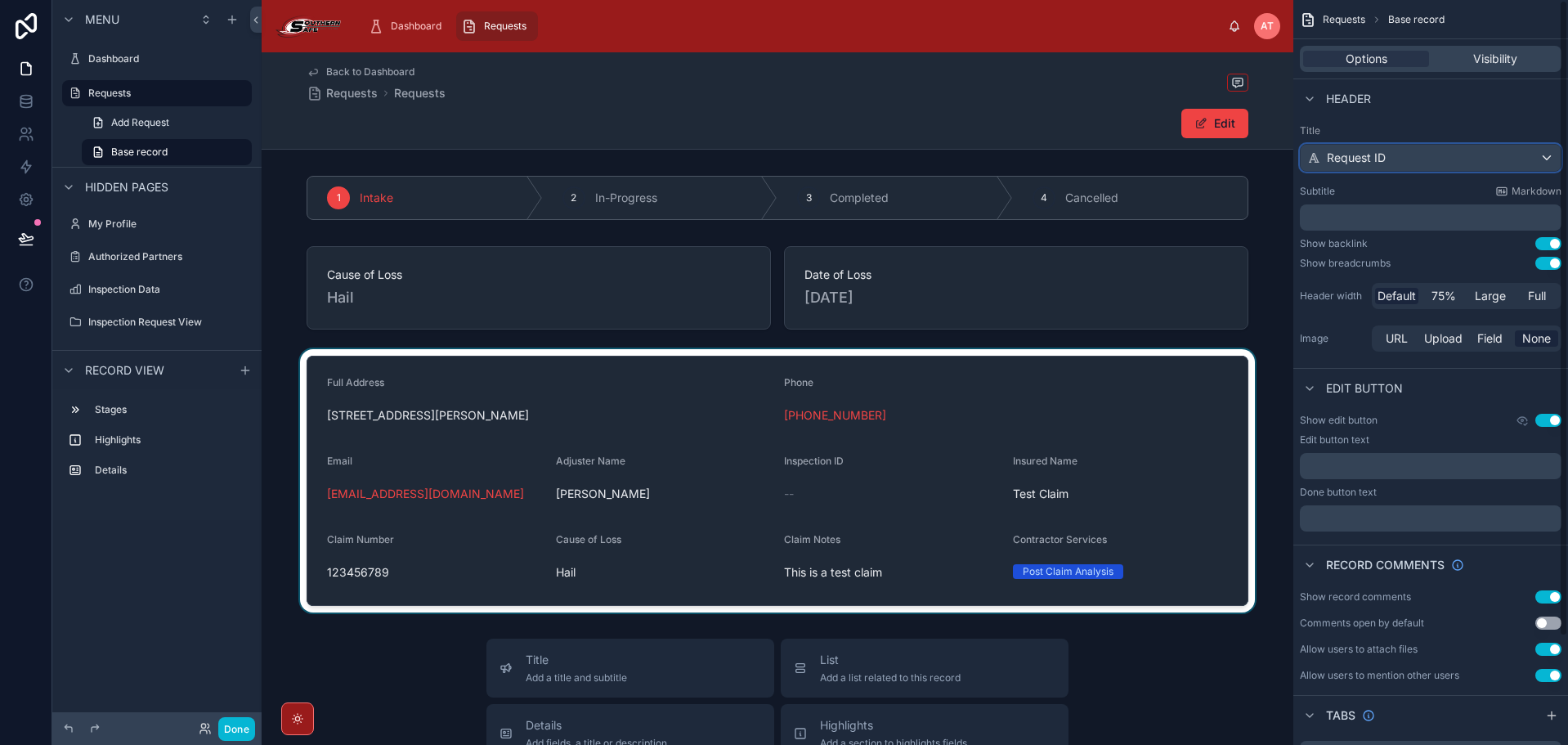
click at [1436, 161] on div "Request ID" at bounding box center [1430, 157] width 260 height 26
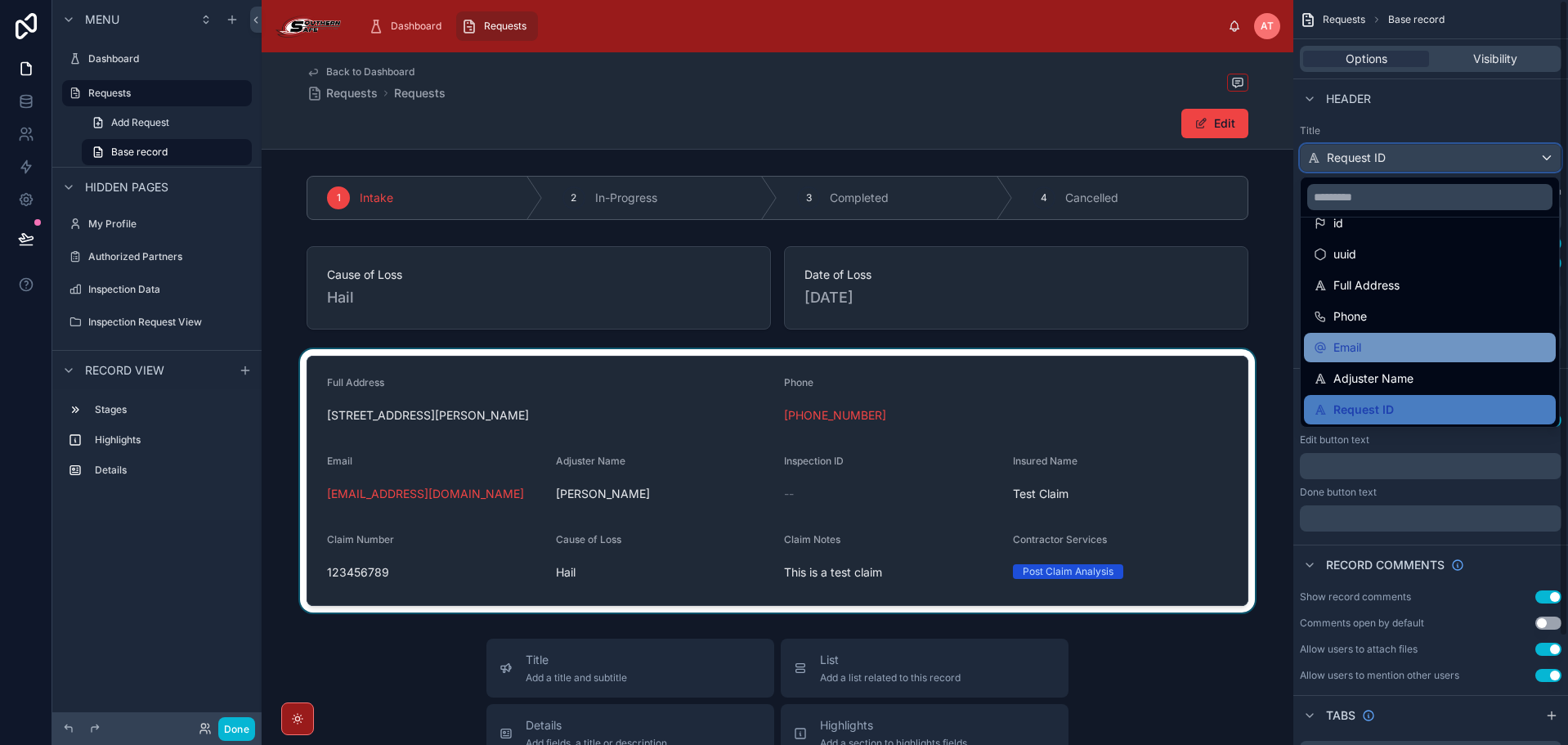
scroll to position [81, 0]
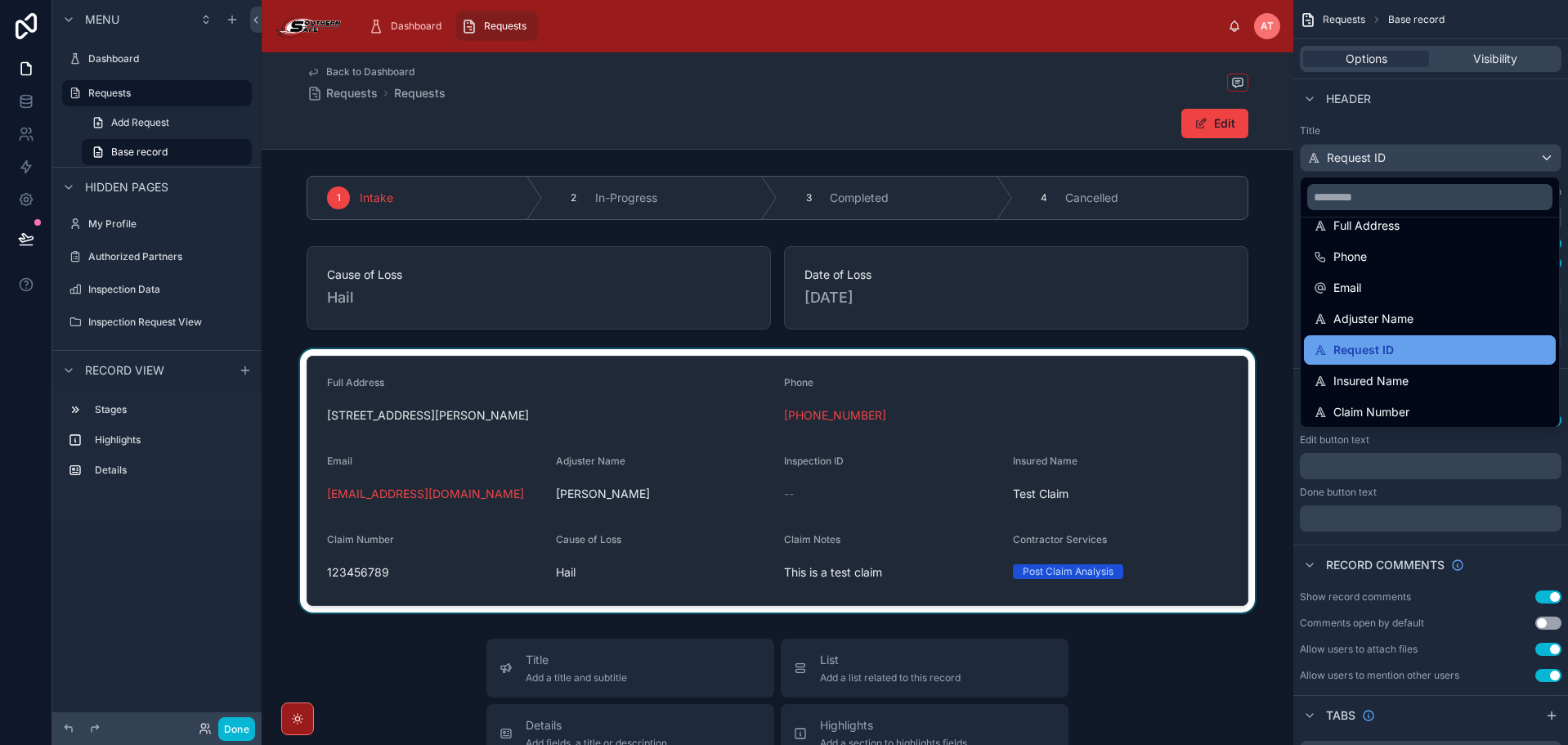
click at [1411, 349] on div "Request ID" at bounding box center [1430, 350] width 233 height 20
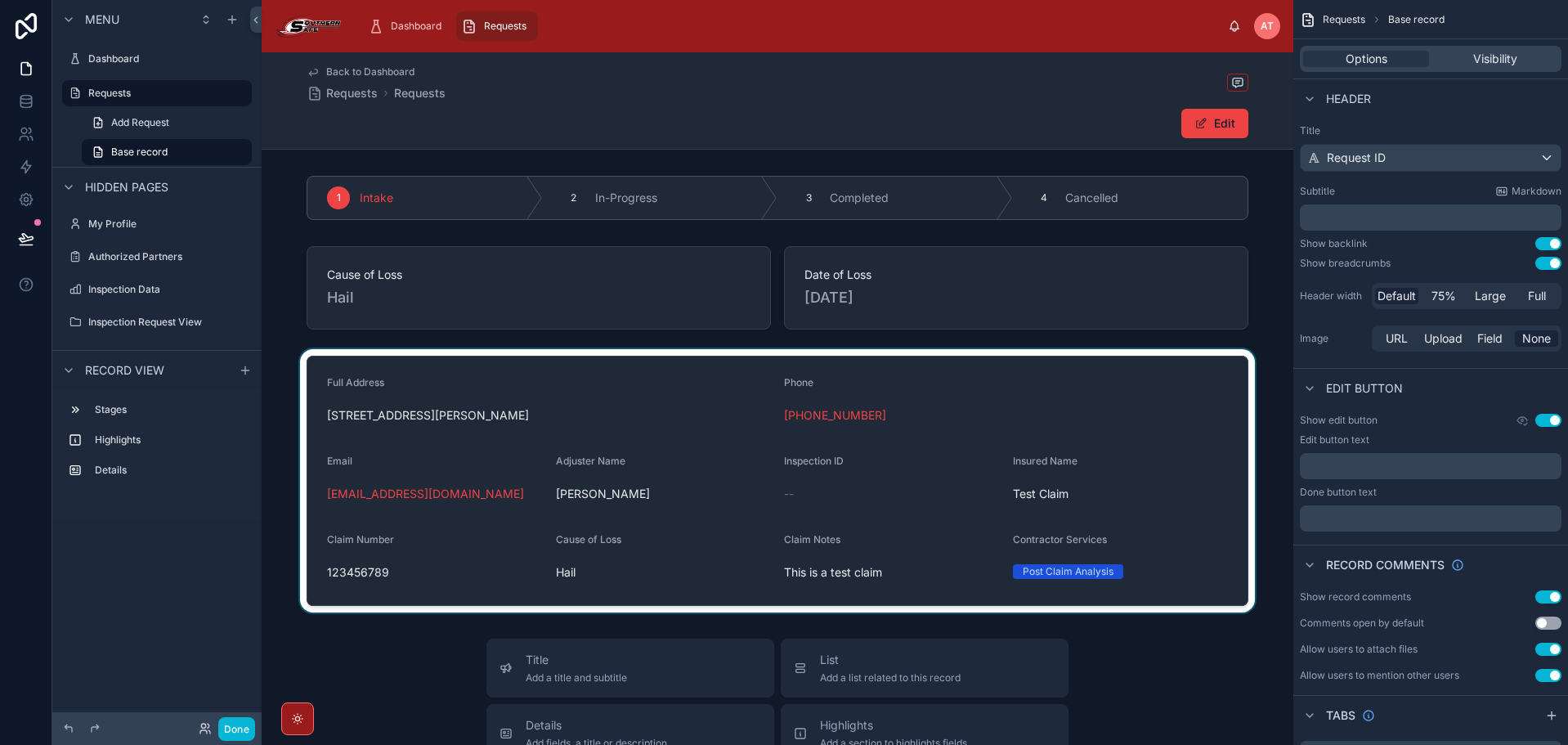
click at [595, 414] on div at bounding box center [777, 480] width 1031 height 263
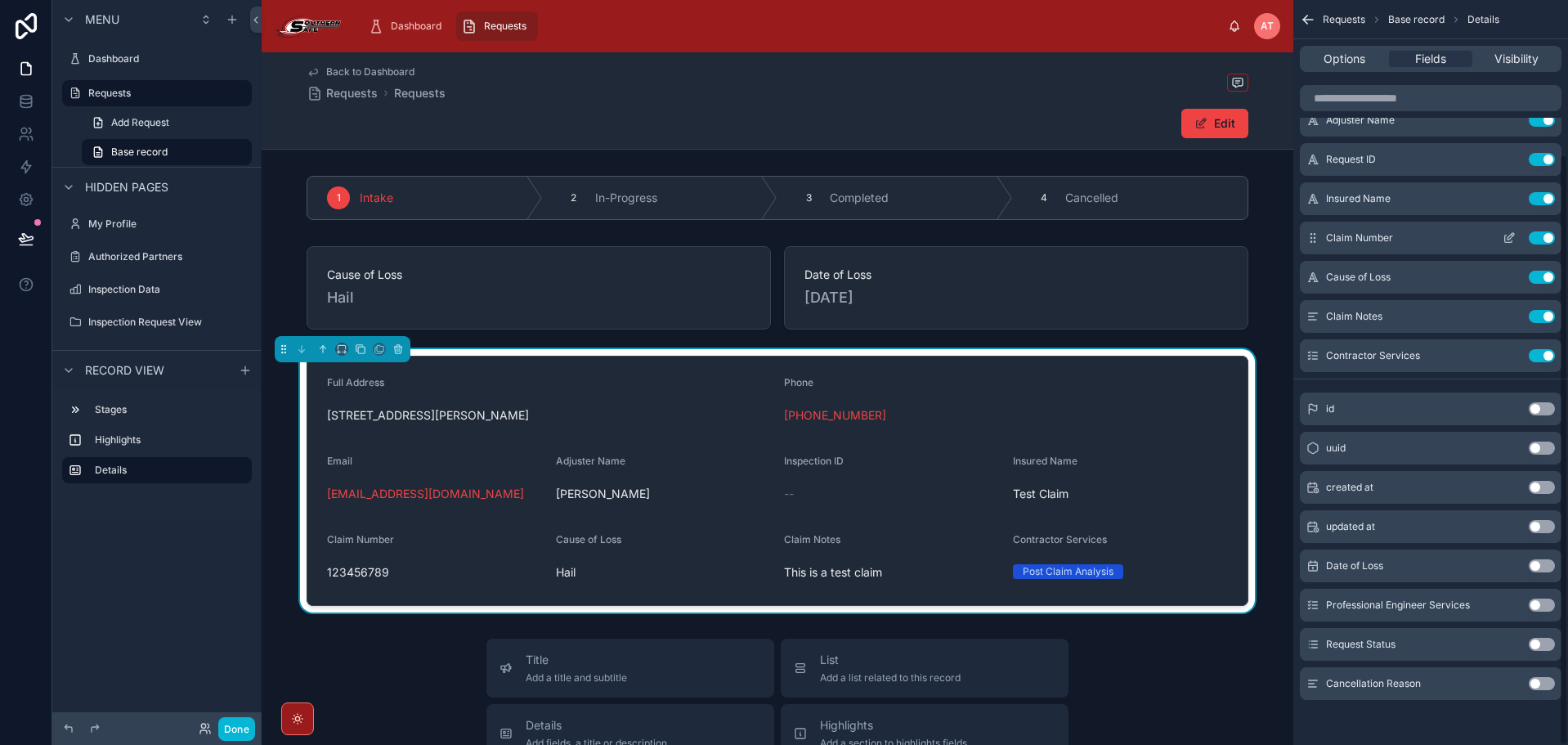
scroll to position [194, 0]
click at [1540, 604] on button "Use setting" at bounding box center [1541, 604] width 26 height 13
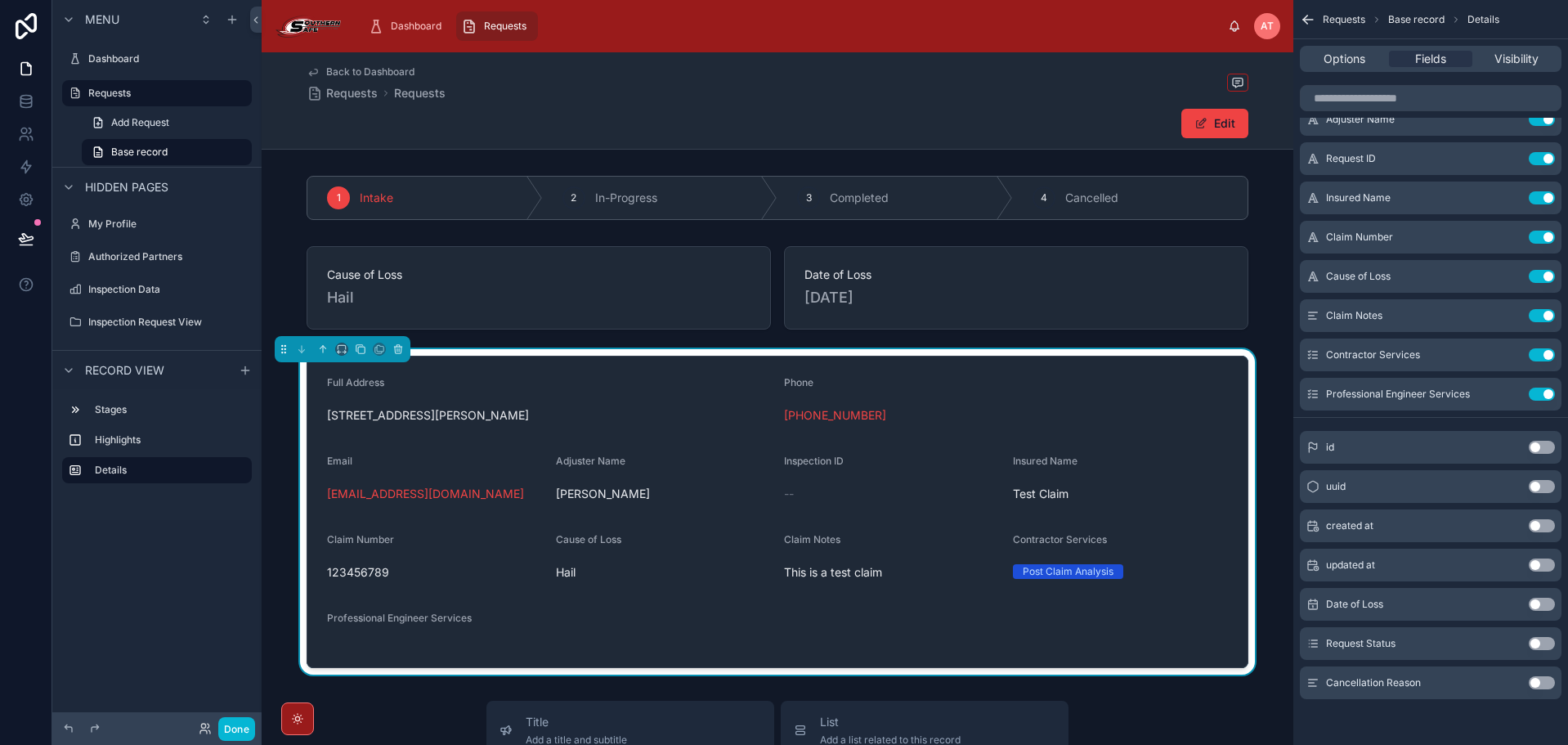
click at [1546, 684] on button "Use setting" at bounding box center [1541, 683] width 26 height 13
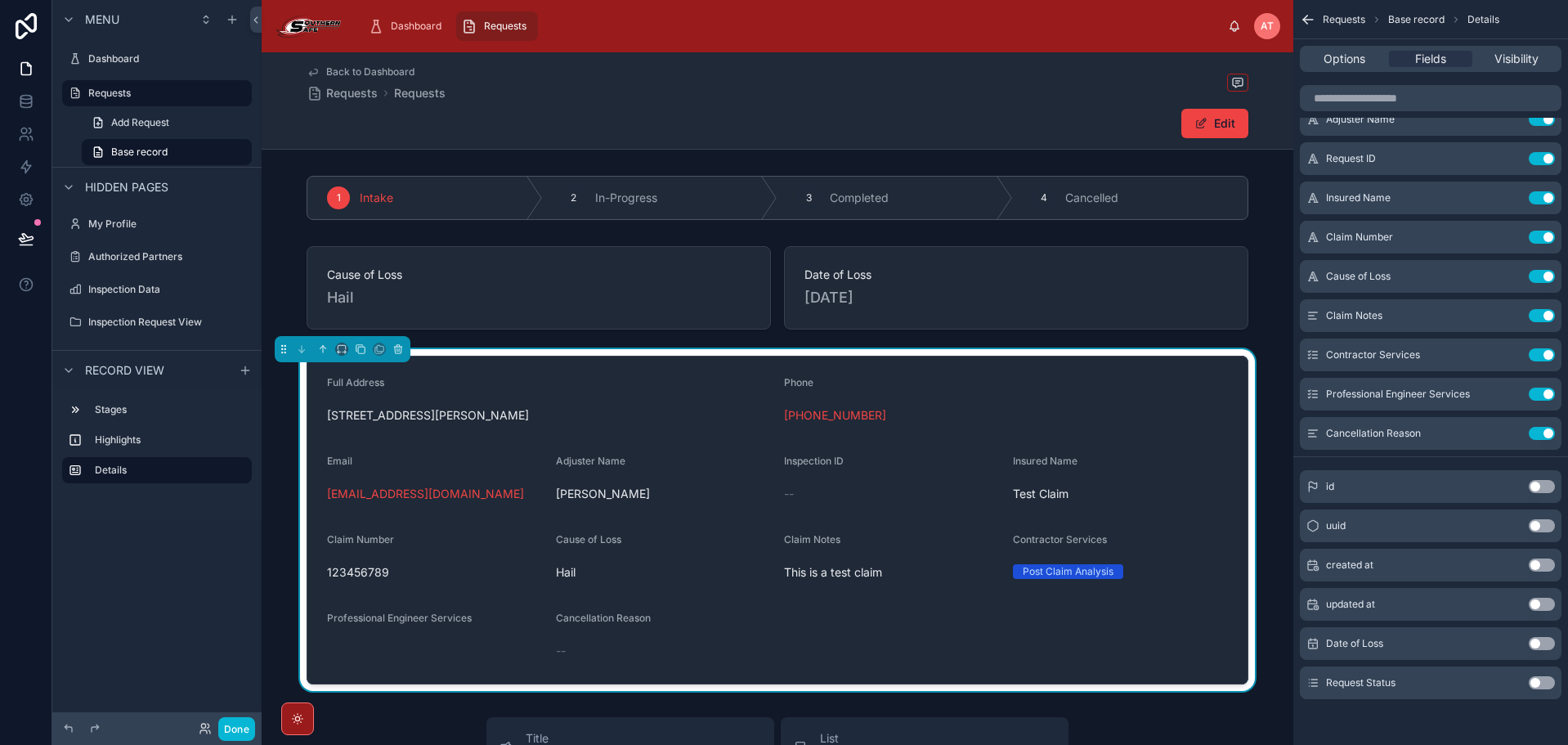
click at [730, 433] on form "Full Address [STREET_ADDRESS][PERSON_NAME] Phone [PHONE_NUMBER] Email [EMAIL_AD…" at bounding box center [777, 520] width 940 height 327
click at [532, 122] on div "Edit" at bounding box center [777, 123] width 942 height 31
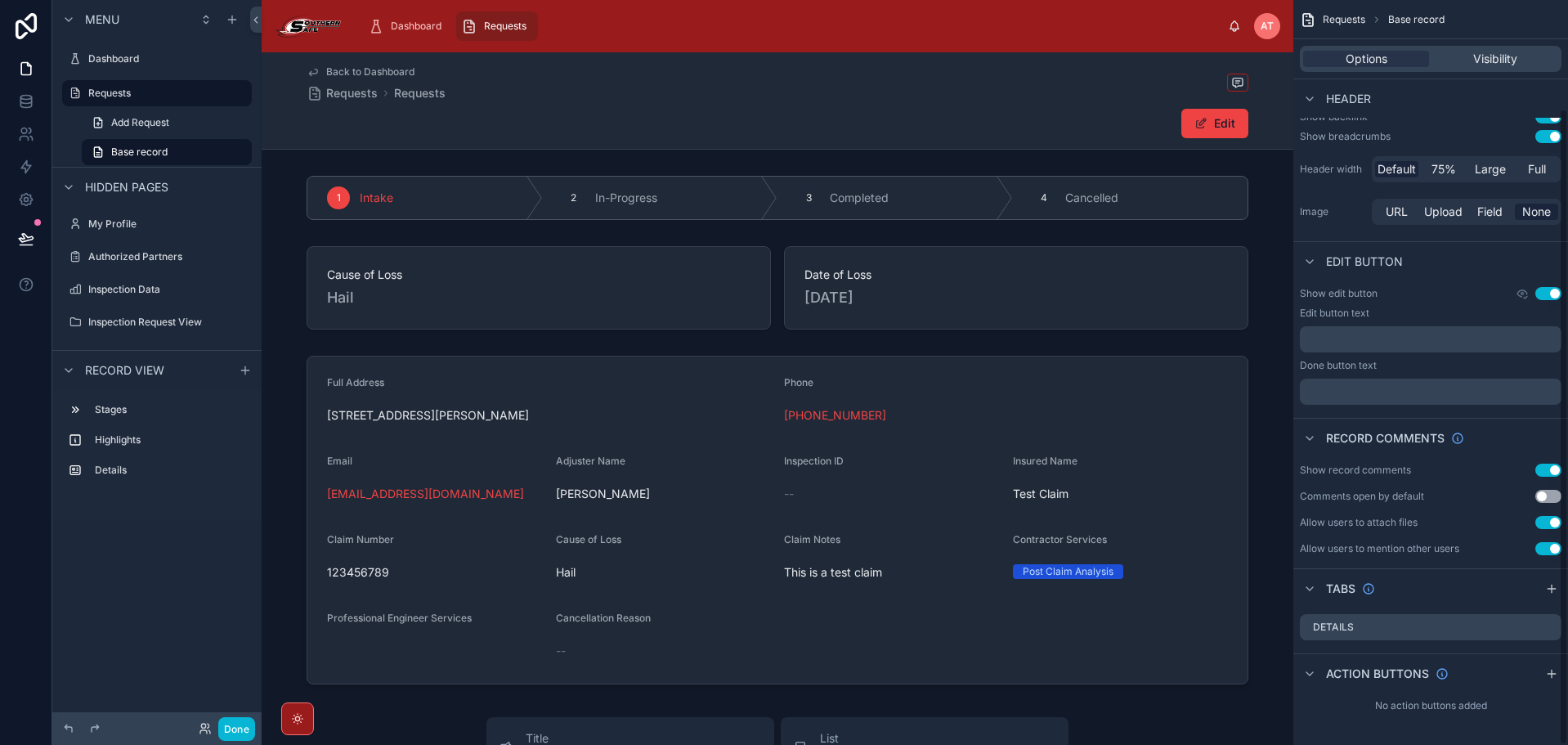
scroll to position [127, 0]
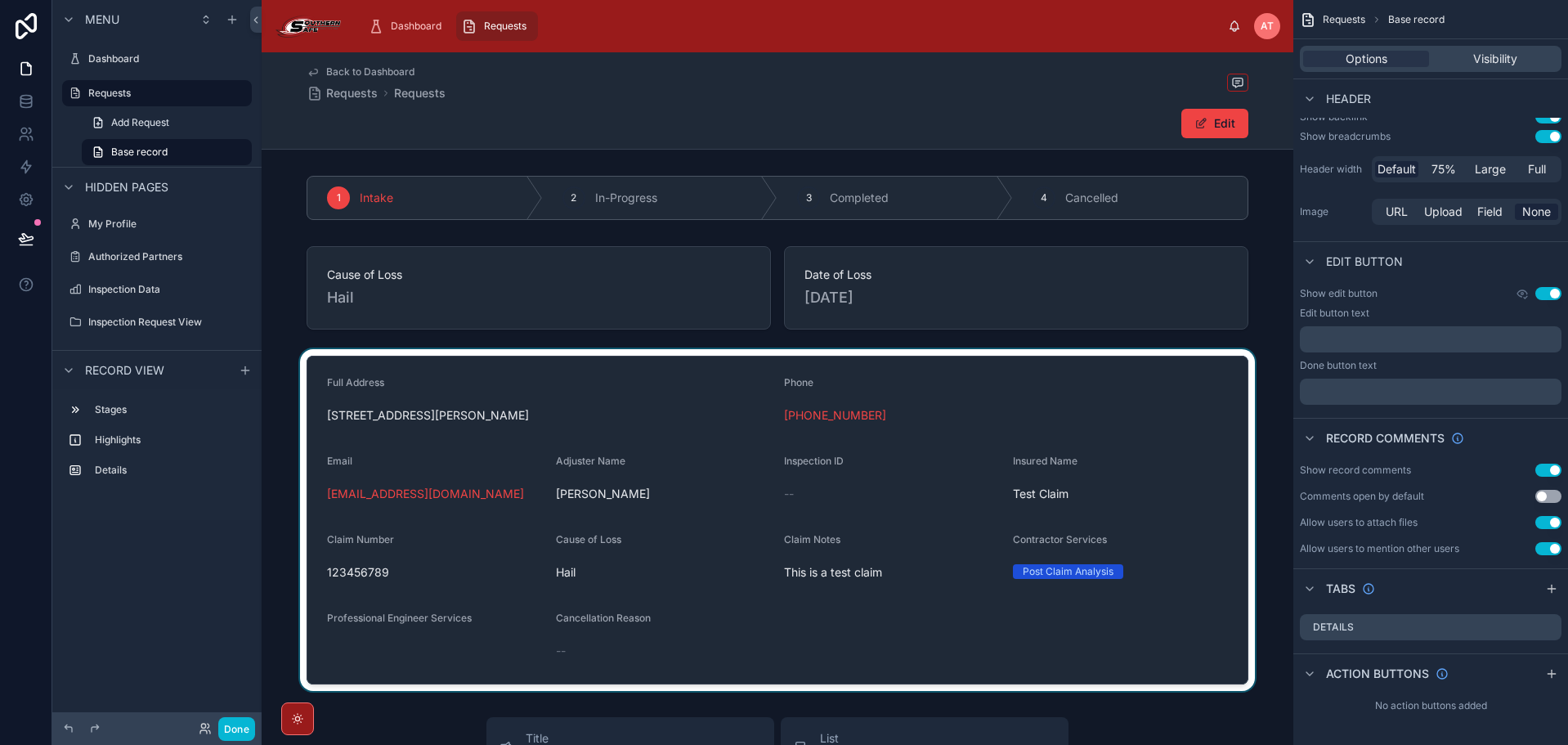
click at [681, 410] on div at bounding box center [777, 519] width 1031 height 341
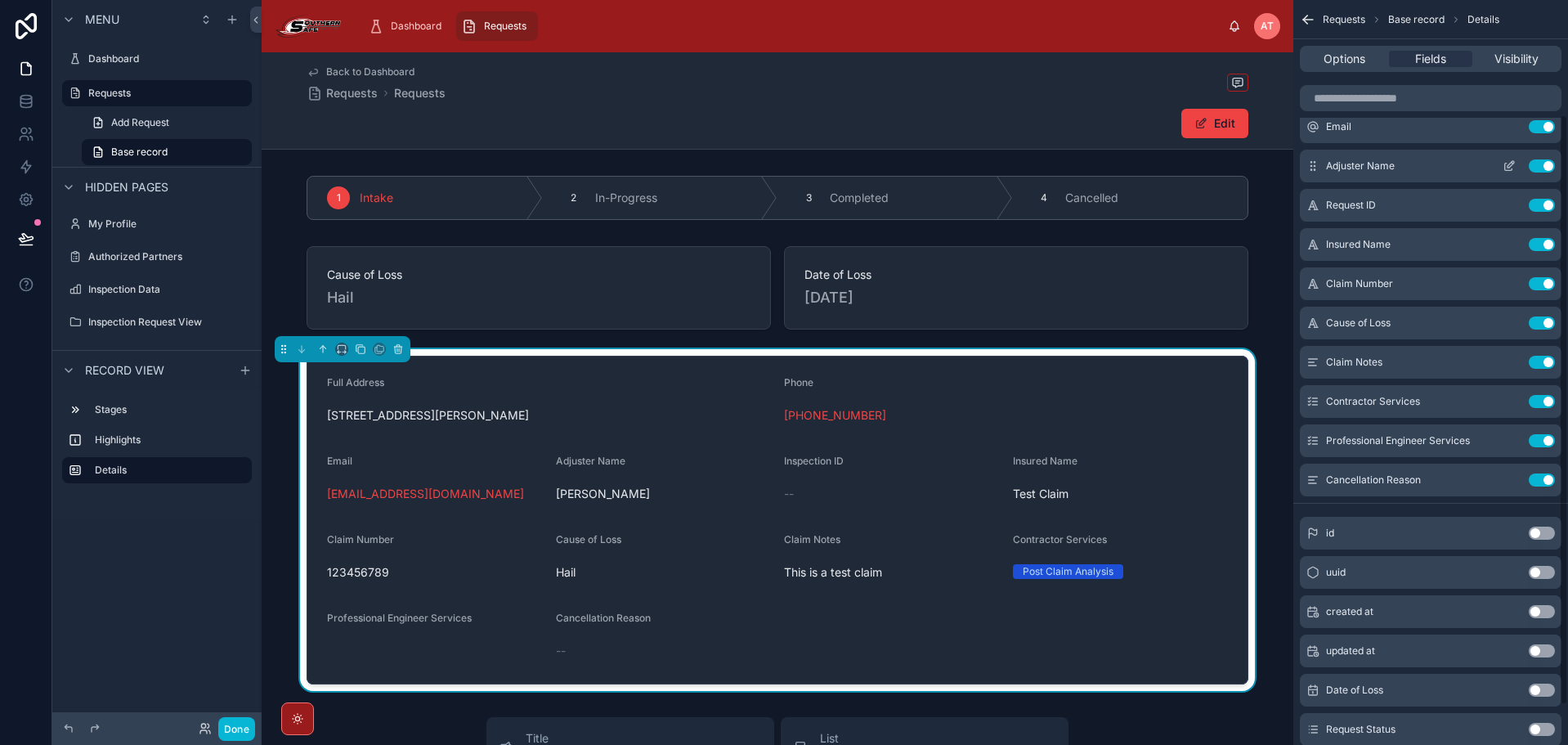
scroll to position [0, 0]
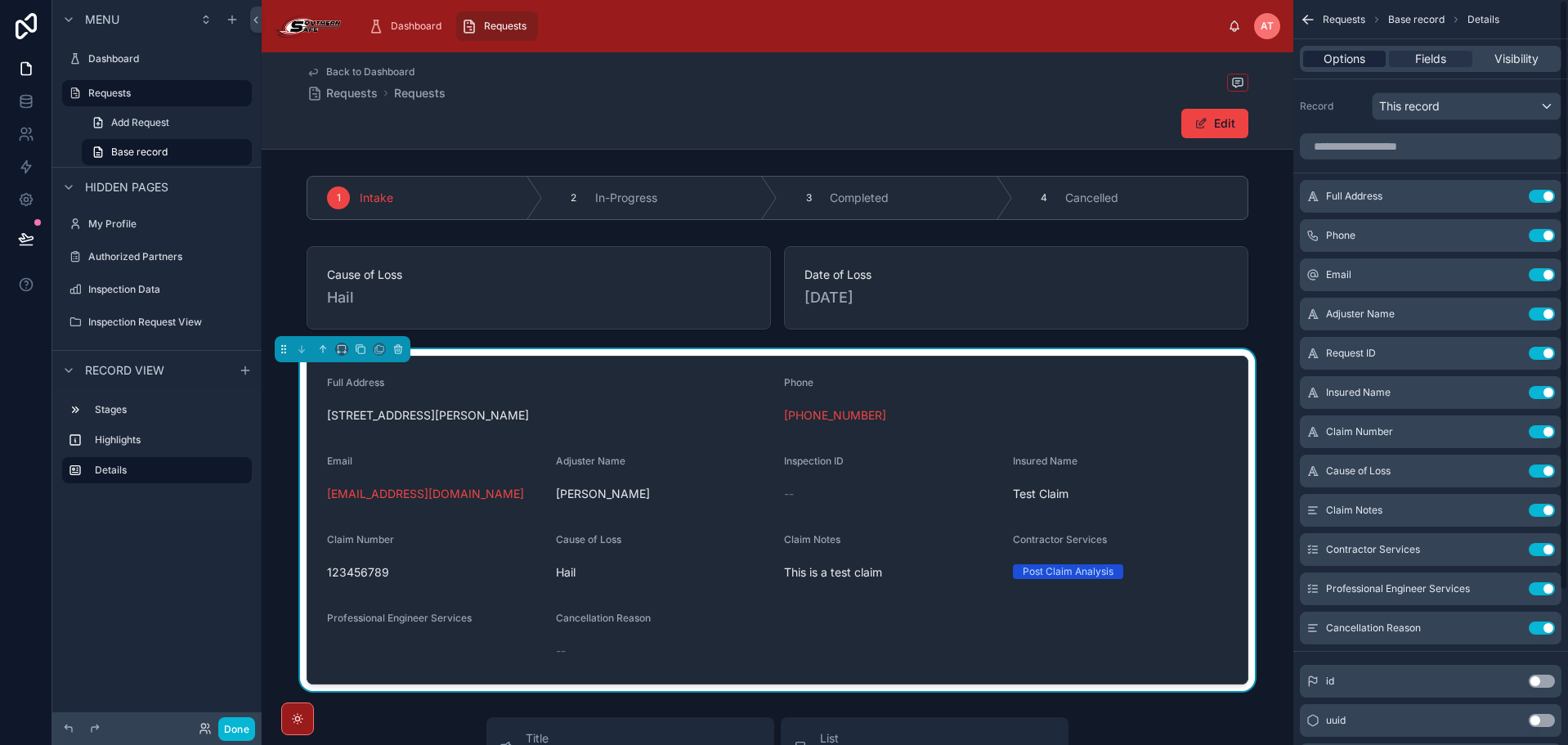
click at [1345, 55] on span "Options" at bounding box center [1344, 59] width 42 height 17
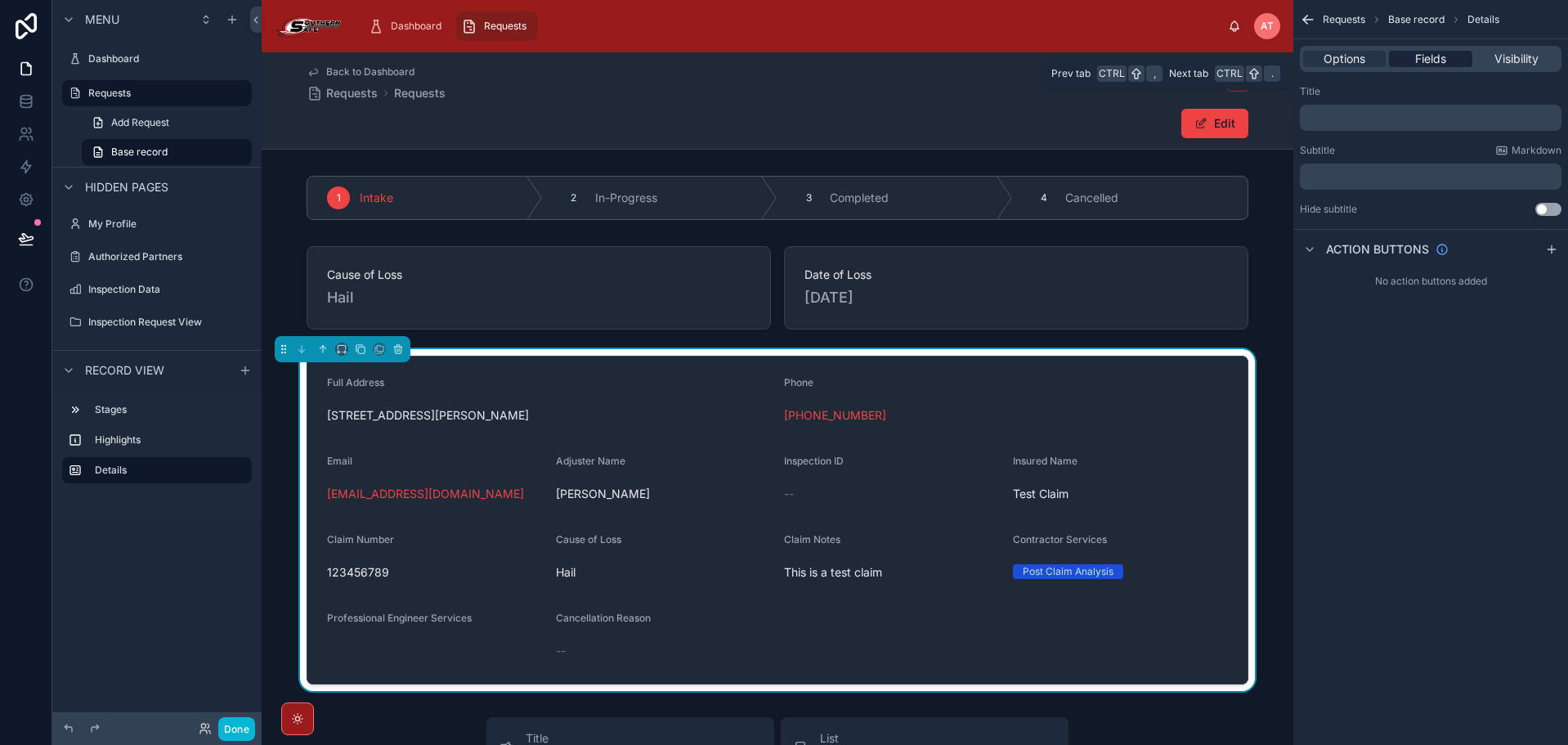
click at [1415, 58] on span "Fields" at bounding box center [1430, 59] width 31 height 17
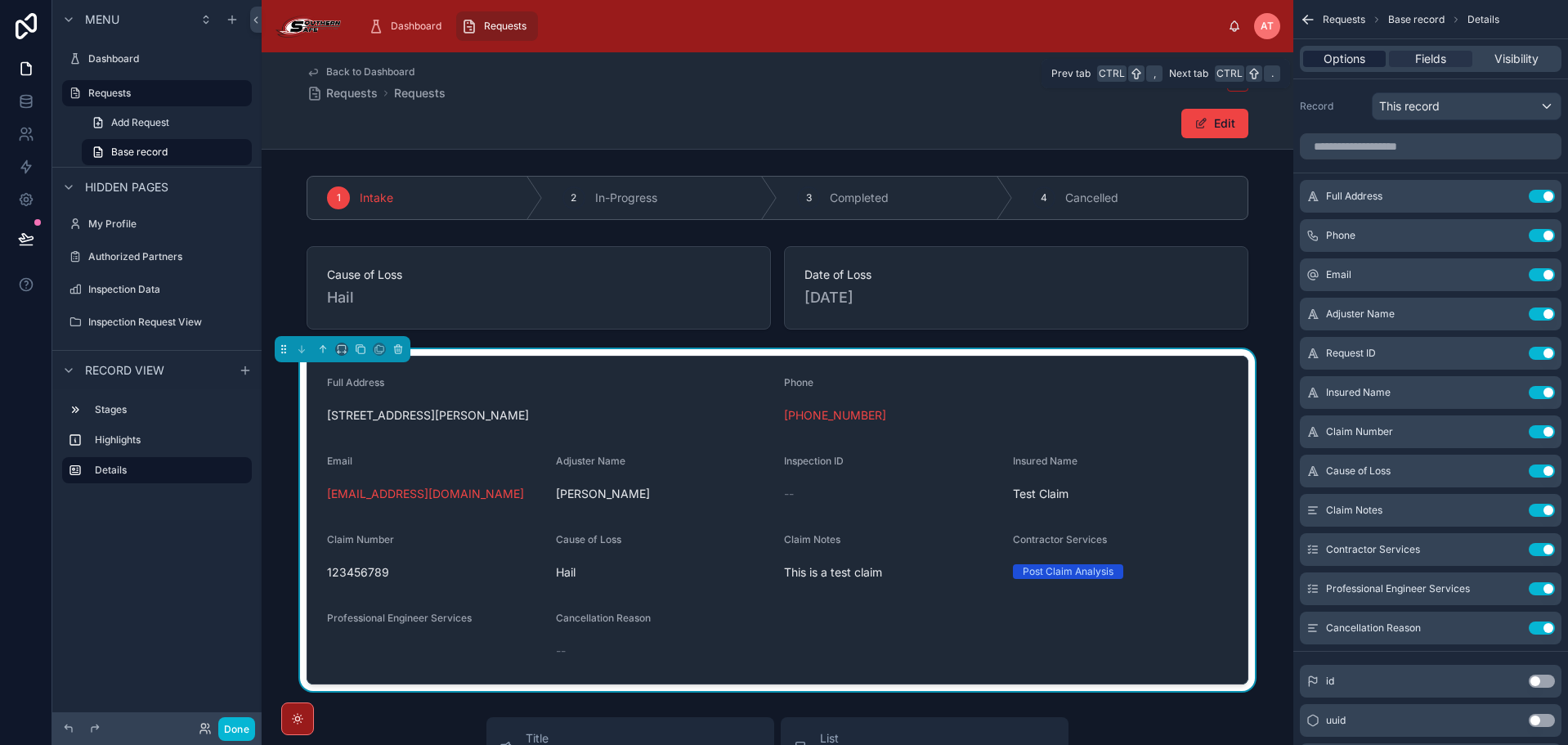
click at [1338, 57] on span "Options" at bounding box center [1344, 59] width 42 height 17
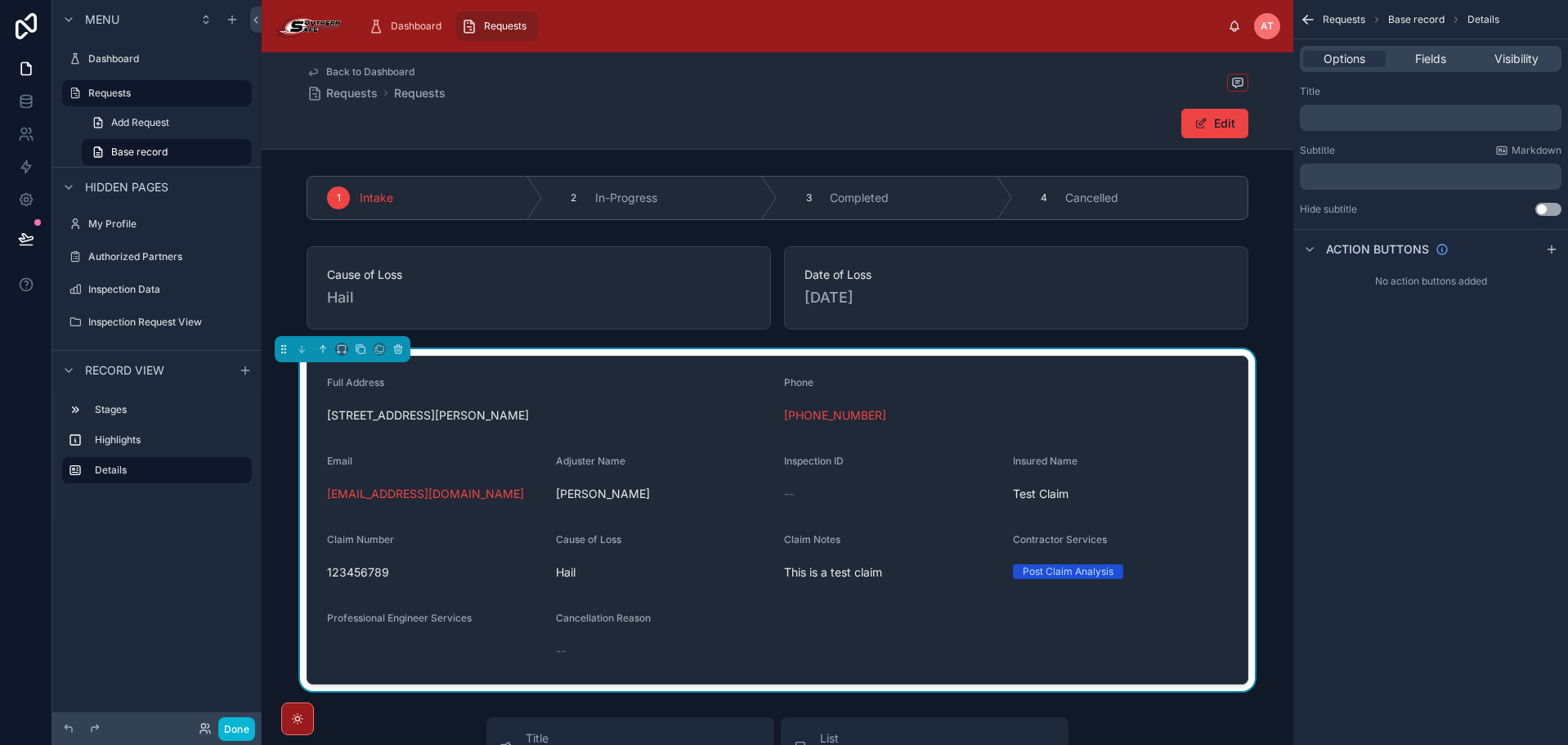
click at [737, 373] on form "Full Address [STREET_ADDRESS][PERSON_NAME] Phone [PHONE_NUMBER] Email [EMAIL_AD…" at bounding box center [777, 520] width 940 height 327
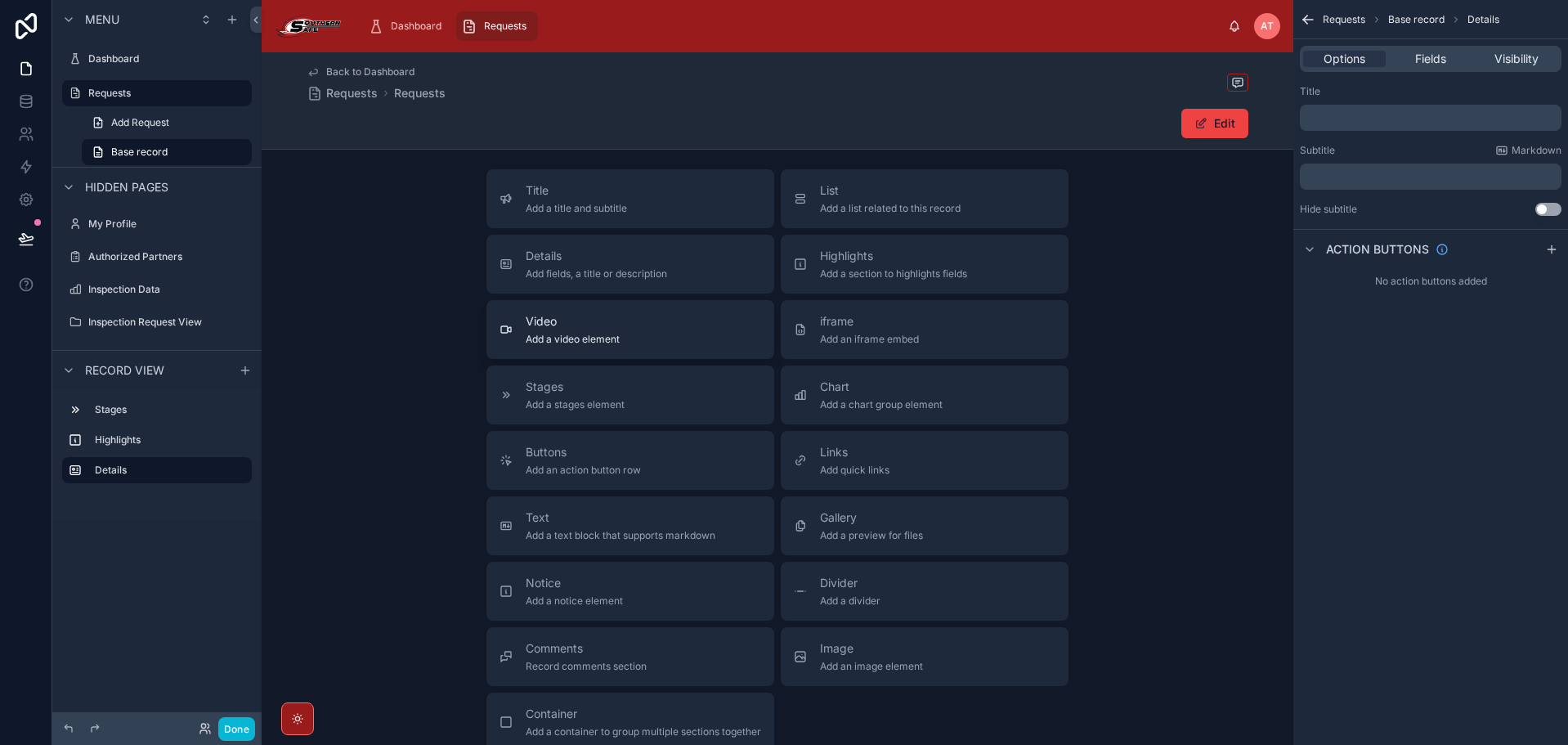
scroll to position [603, 0]
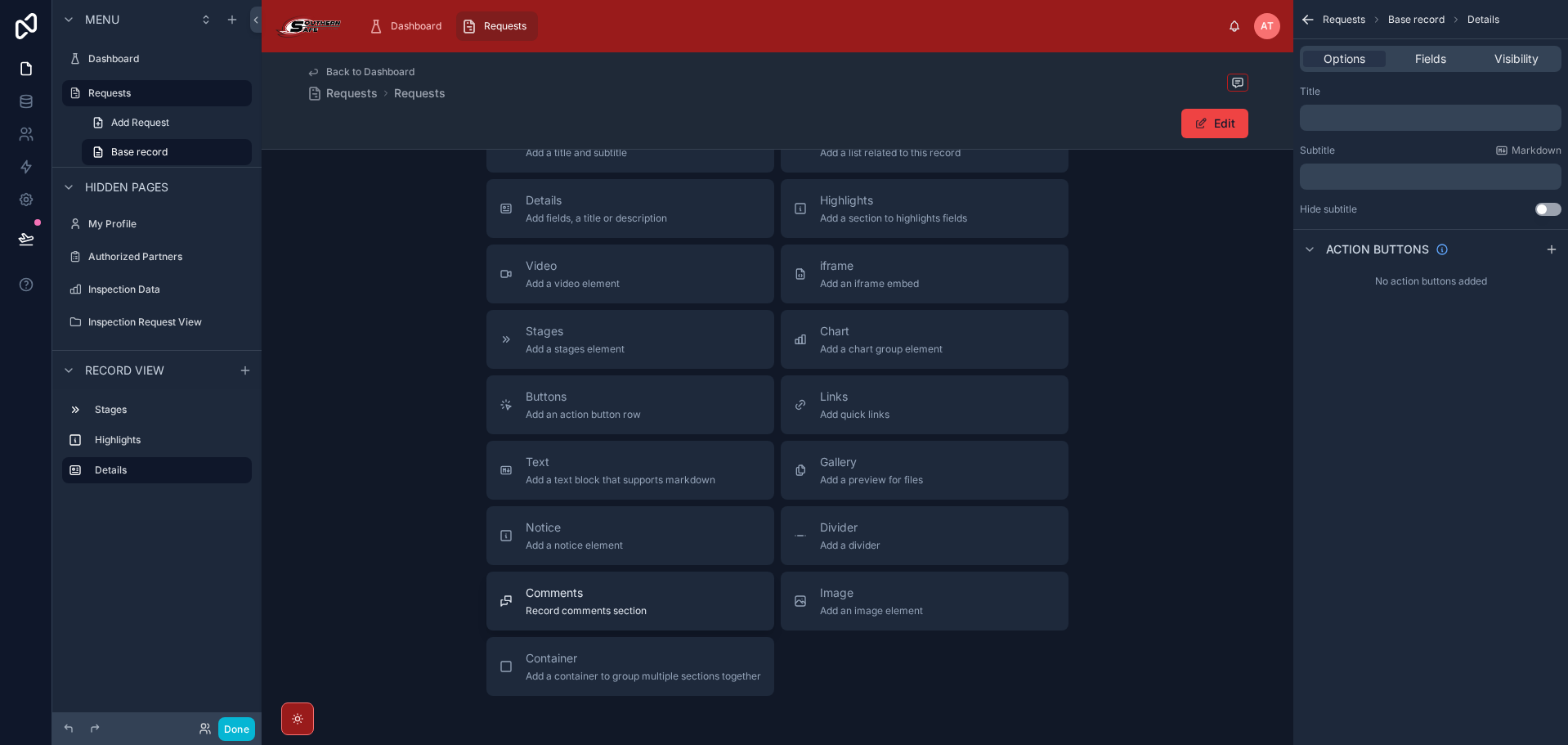
click at [718, 610] on div "Comments Record comments section" at bounding box center [630, 600] width 262 height 32
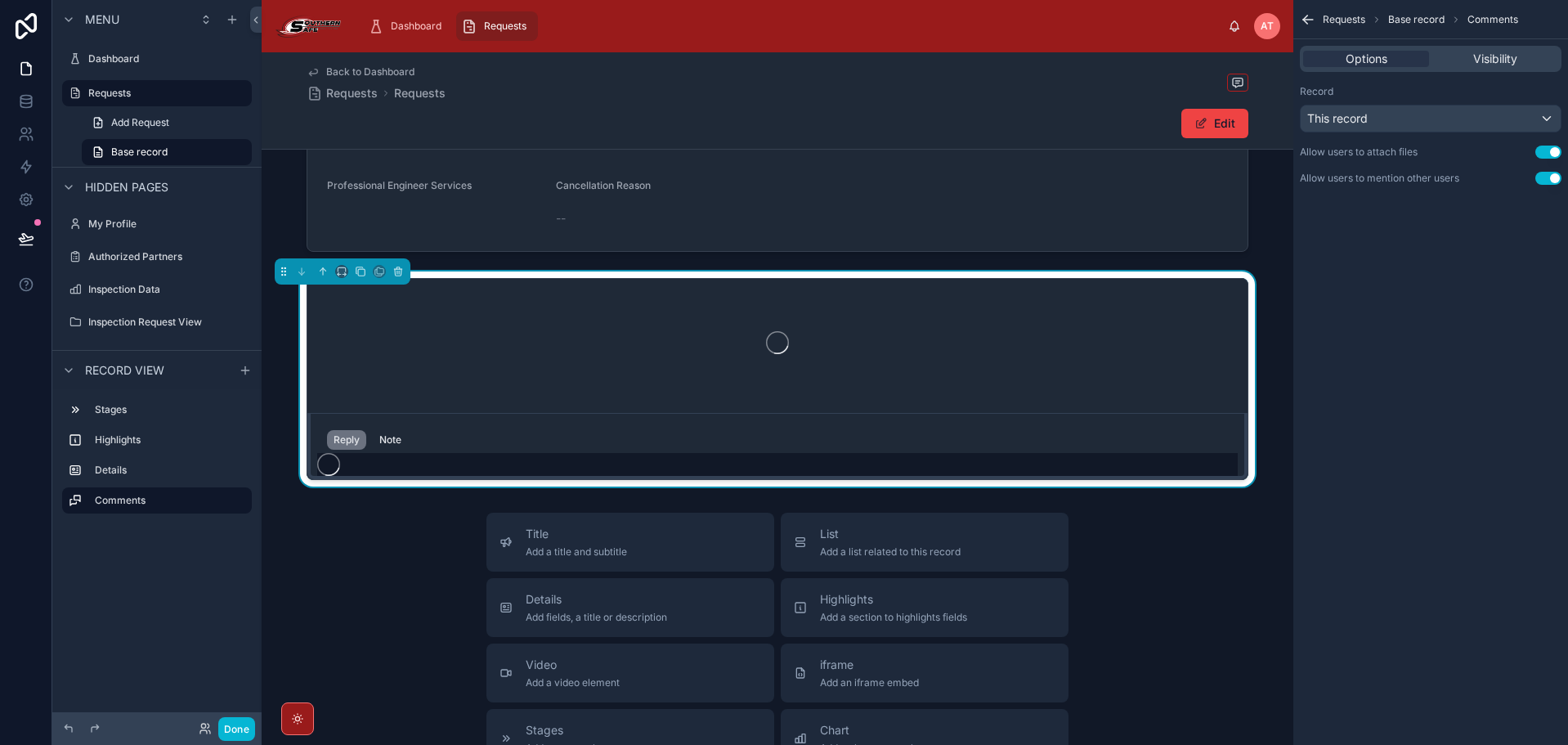
scroll to position [413, 0]
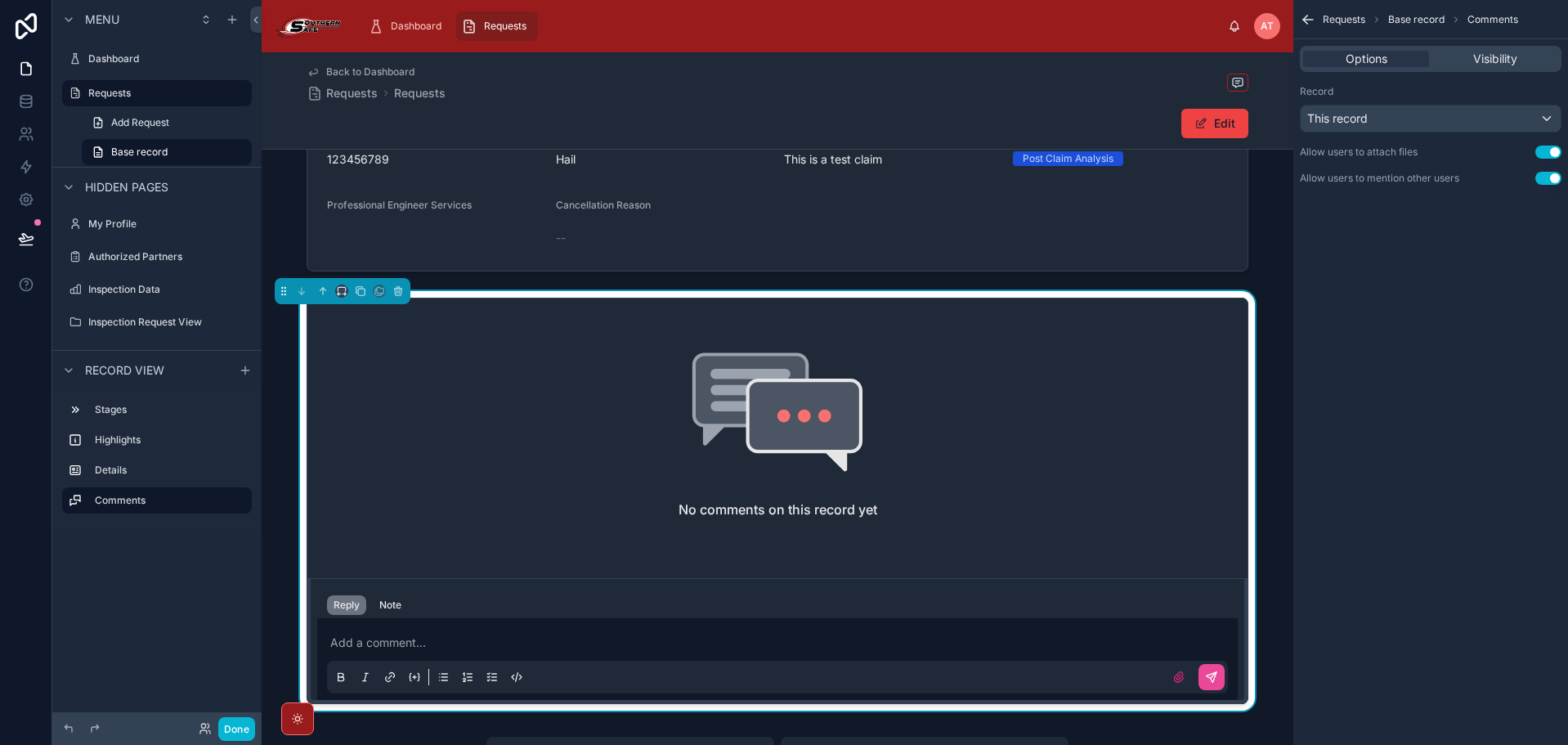
click at [348, 287] on div at bounding box center [342, 291] width 135 height 26
click at [346, 289] on icon at bounding box center [342, 291] width 12 height 12
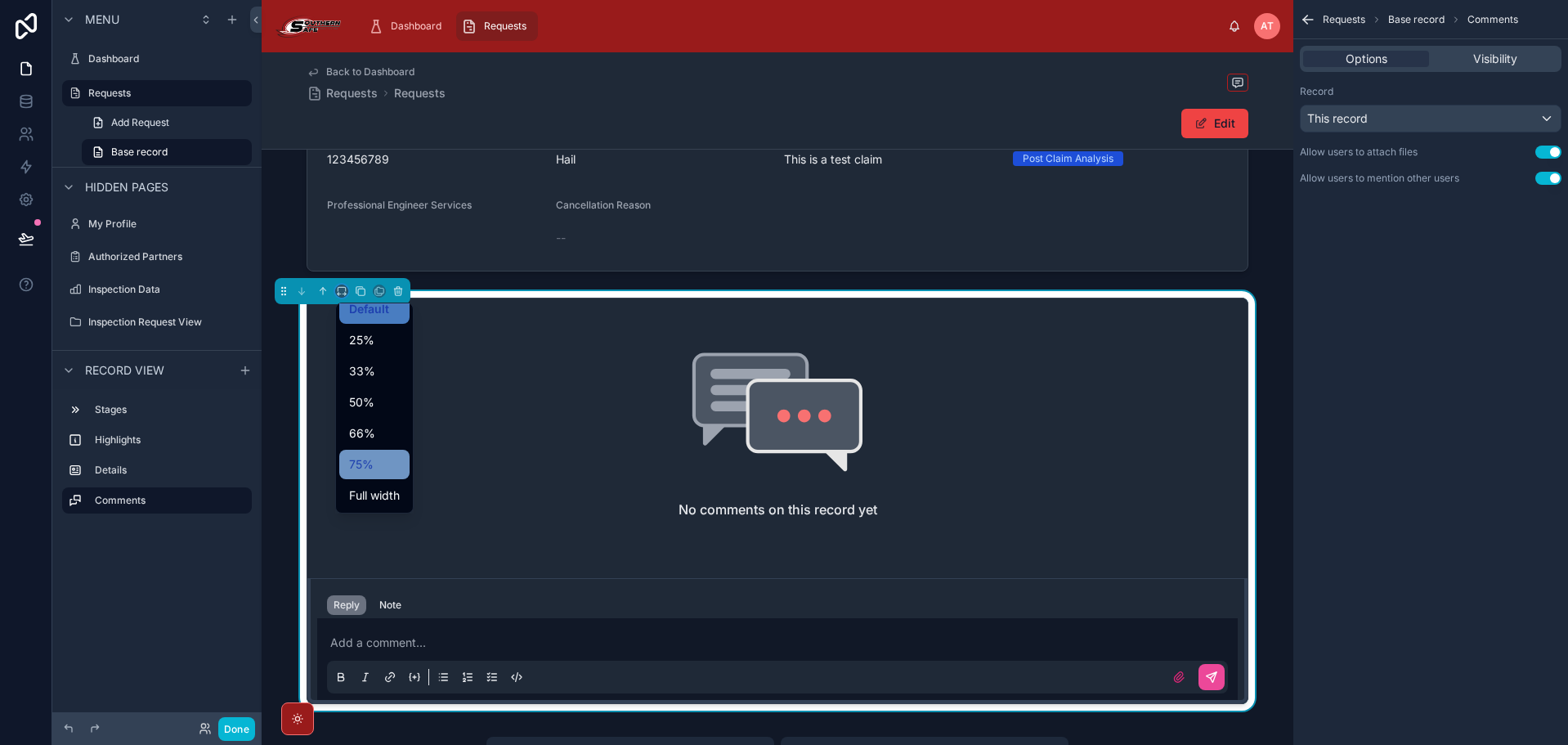
scroll to position [44, 0]
click at [389, 488] on div "Large" at bounding box center [374, 495] width 51 height 20
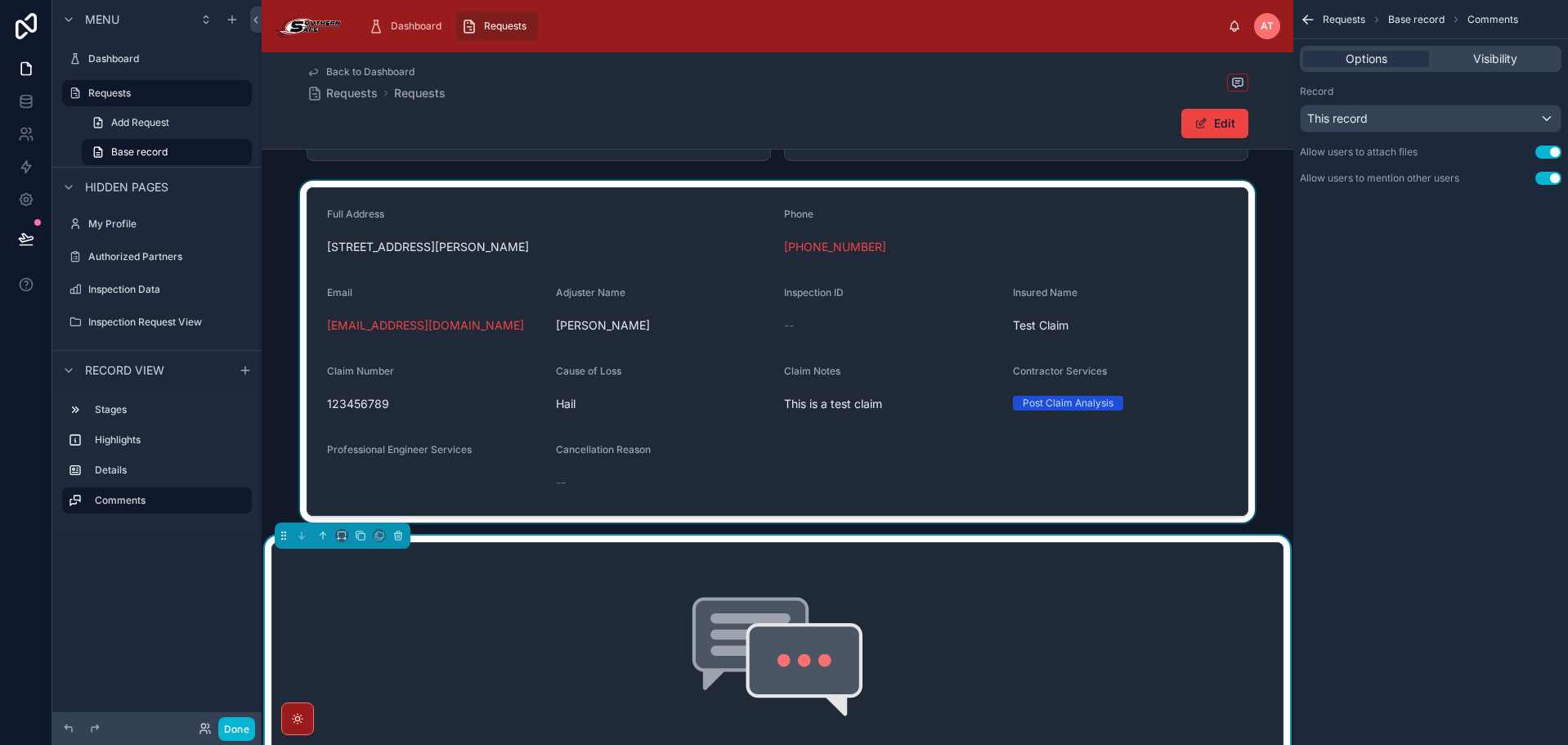
scroll to position [168, 0]
click at [436, 416] on div at bounding box center [777, 351] width 1031 height 341
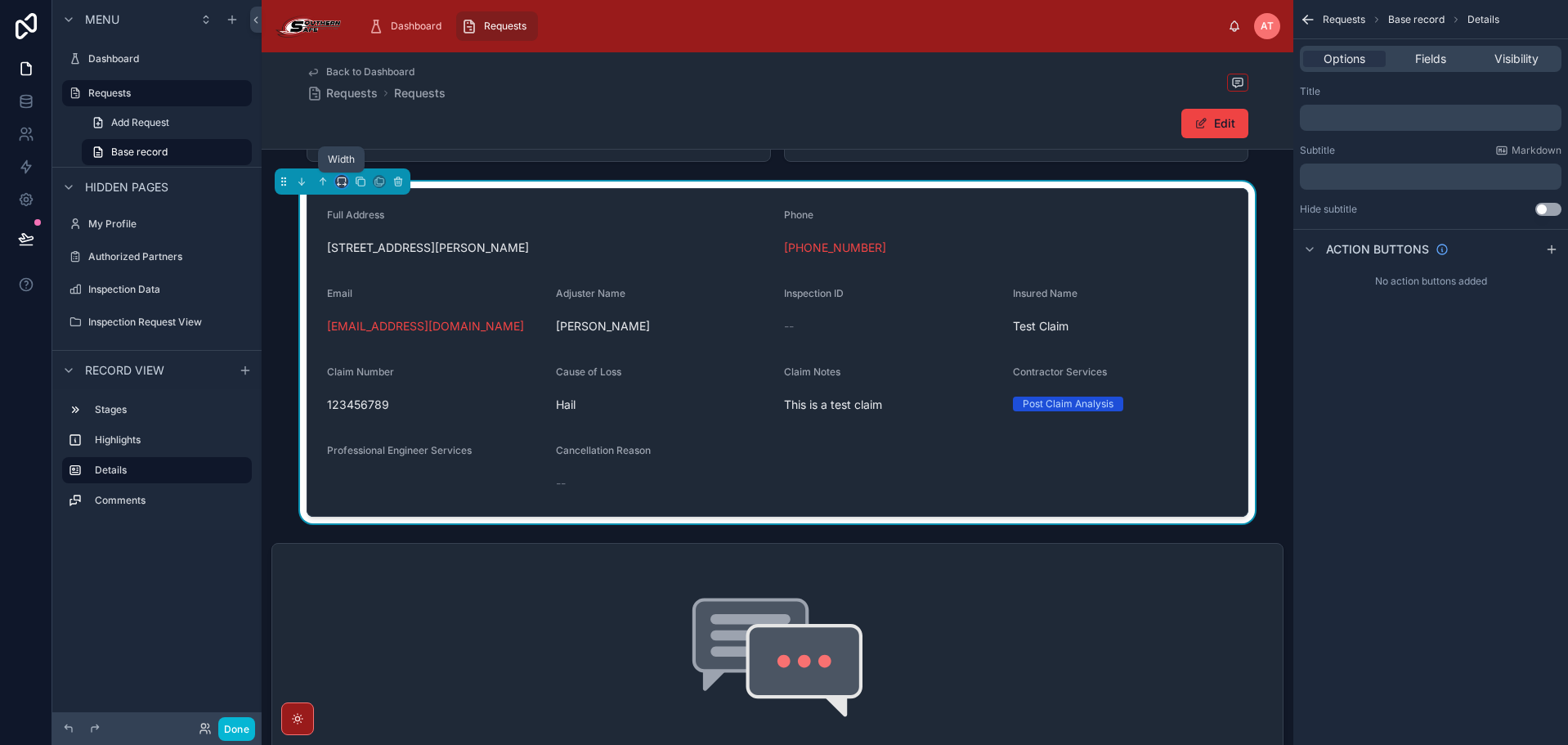
click at [340, 179] on icon at bounding box center [342, 182] width 12 height 12
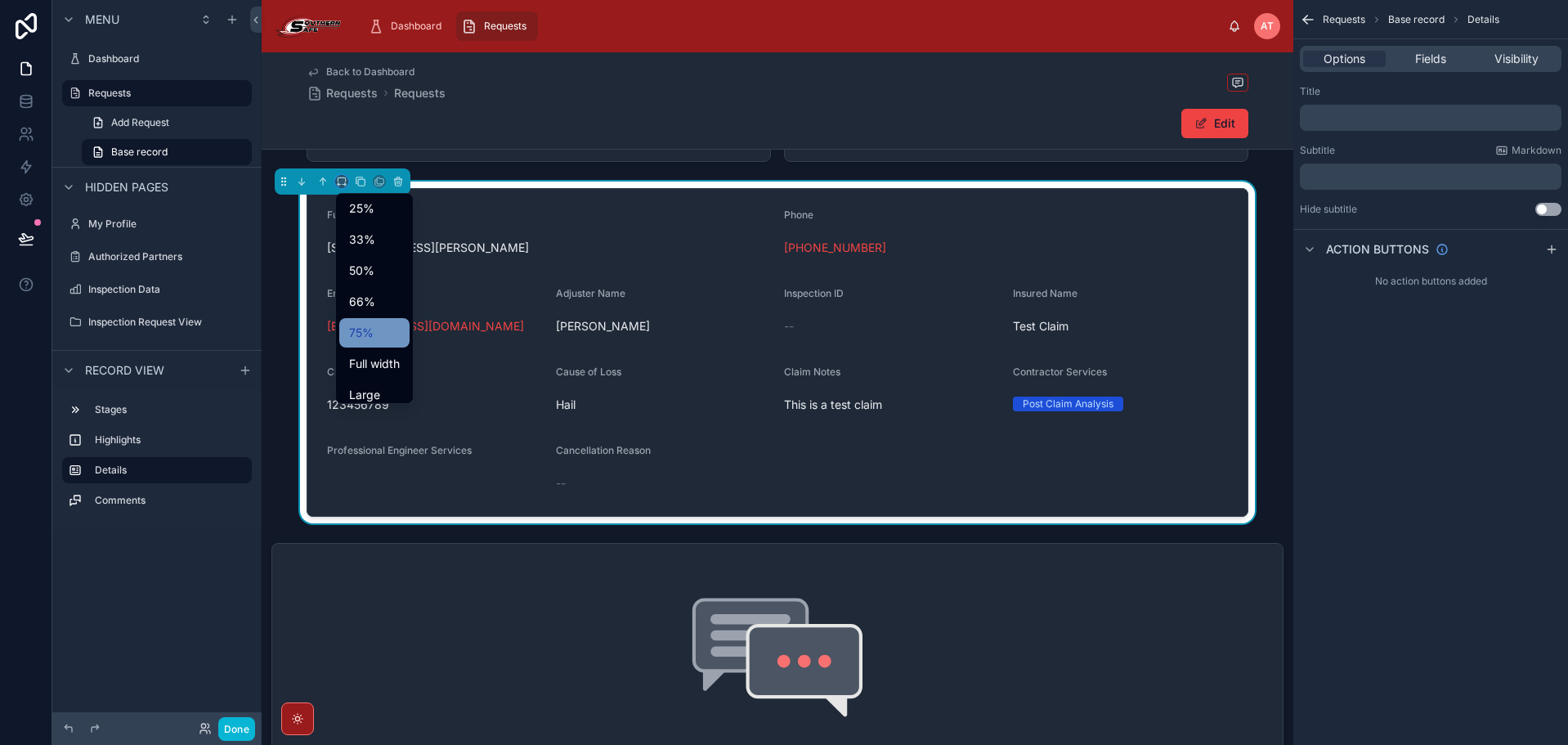
scroll to position [44, 0]
click at [370, 385] on span "Large" at bounding box center [364, 385] width 31 height 20
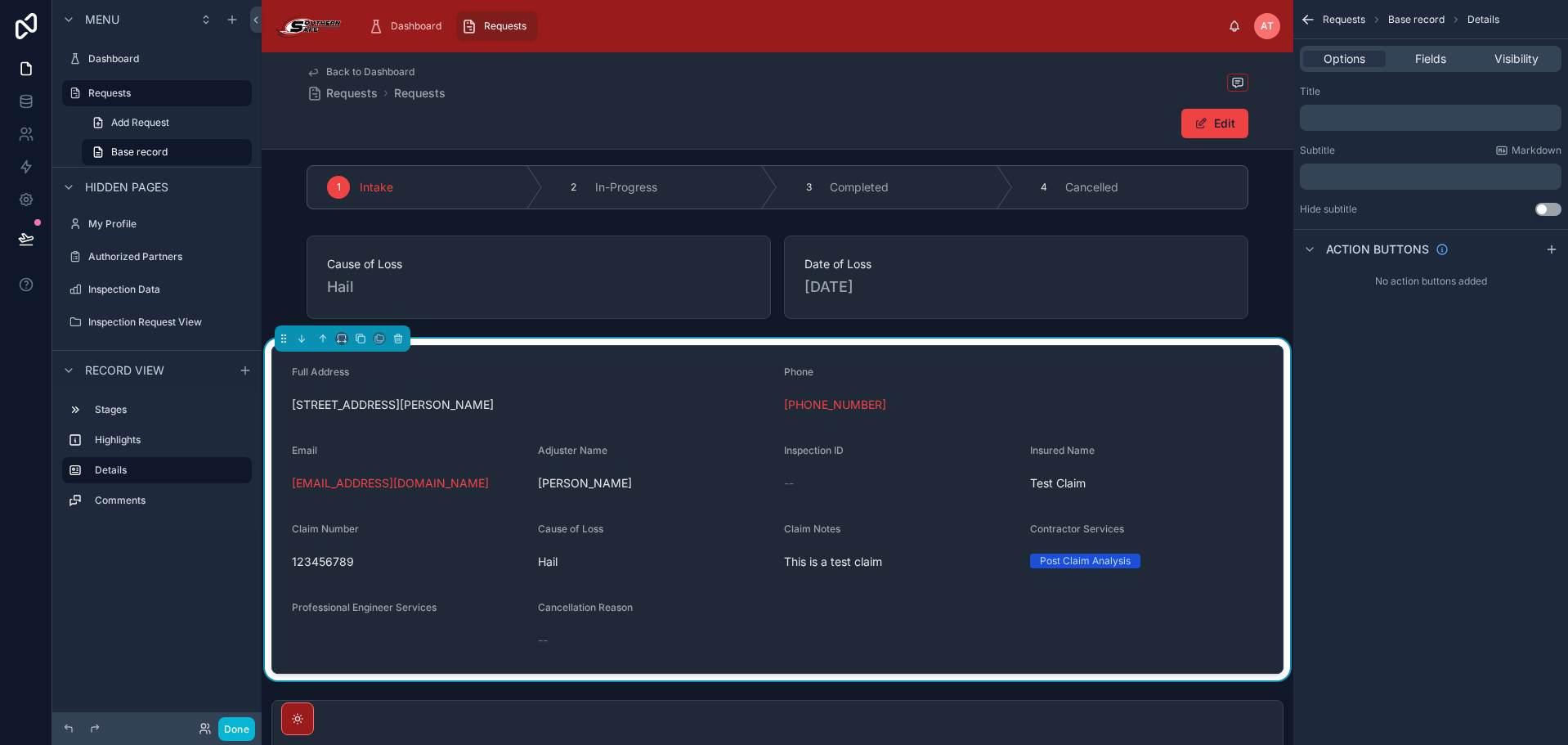
scroll to position [0, 0]
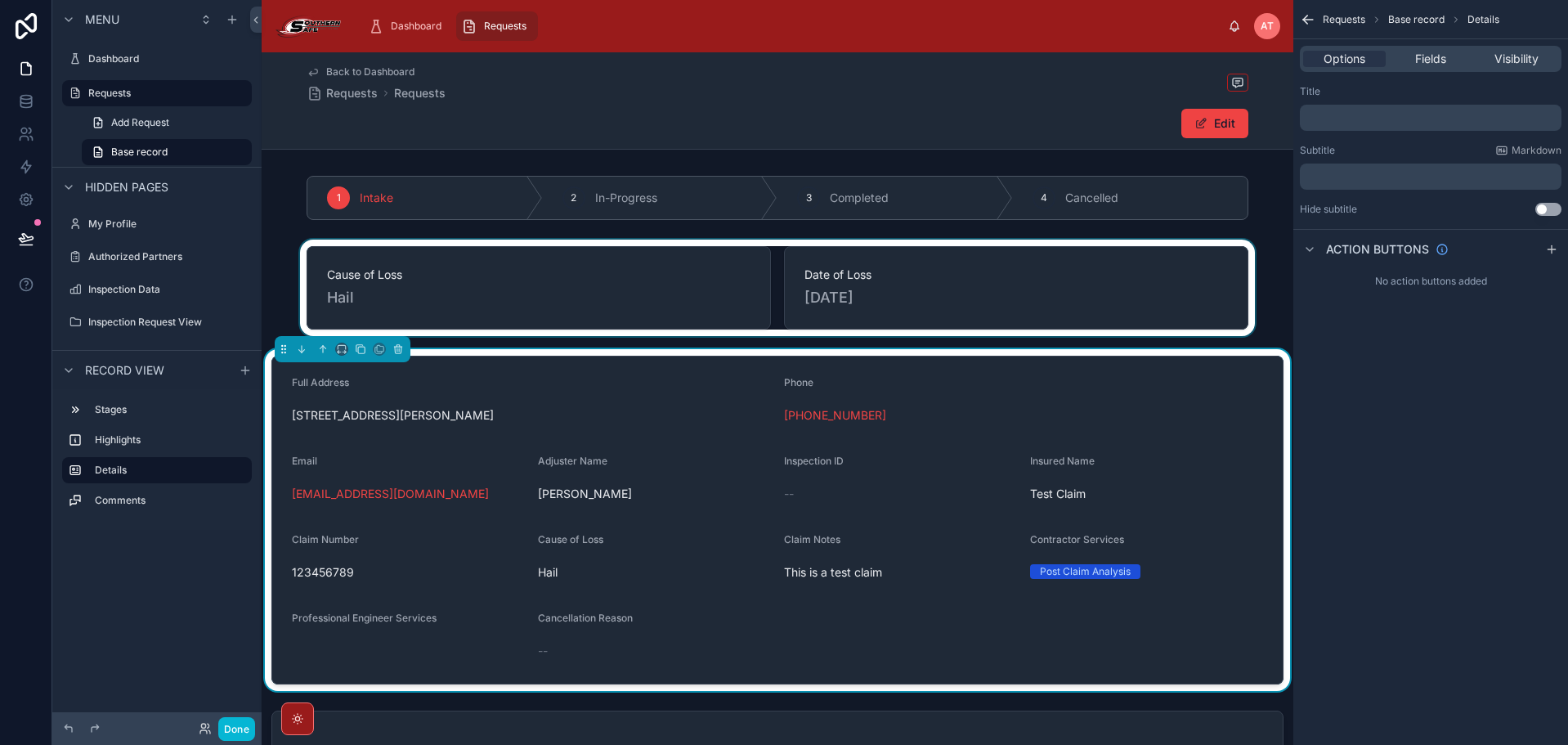
click at [426, 243] on div at bounding box center [777, 287] width 1031 height 96
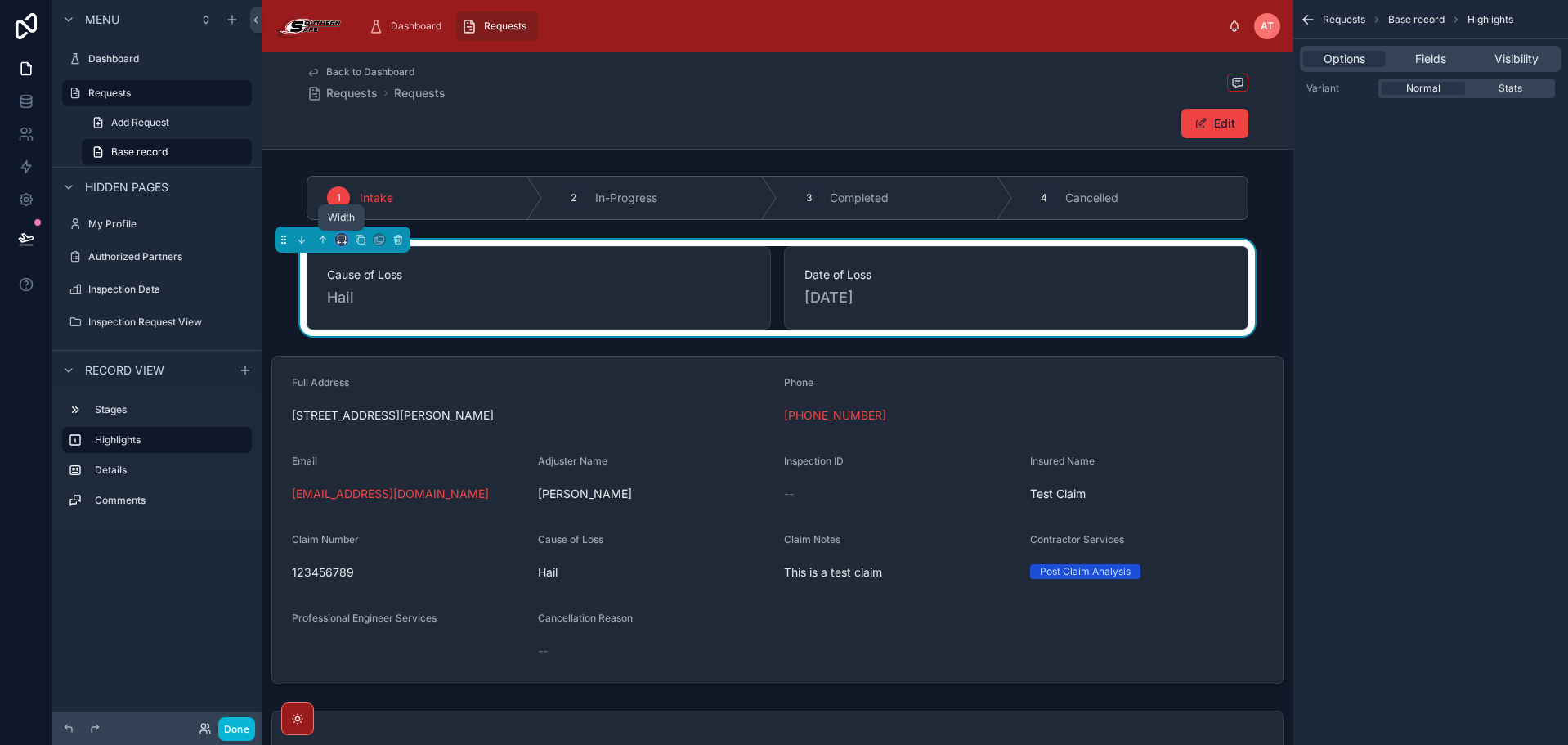
click at [344, 238] on icon at bounding box center [342, 239] width 12 height 12
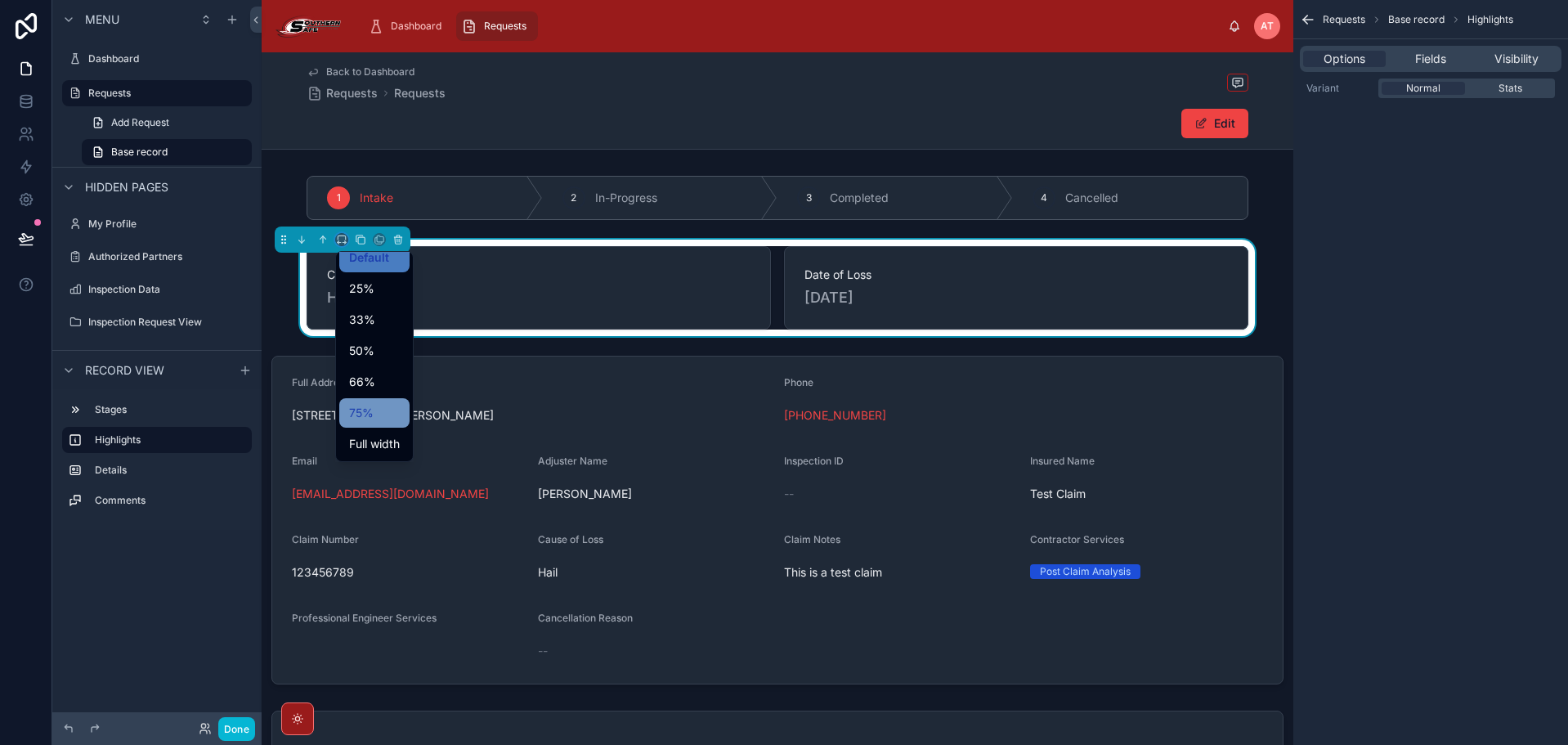
scroll to position [44, 0]
click at [384, 438] on div "Large" at bounding box center [374, 444] width 51 height 20
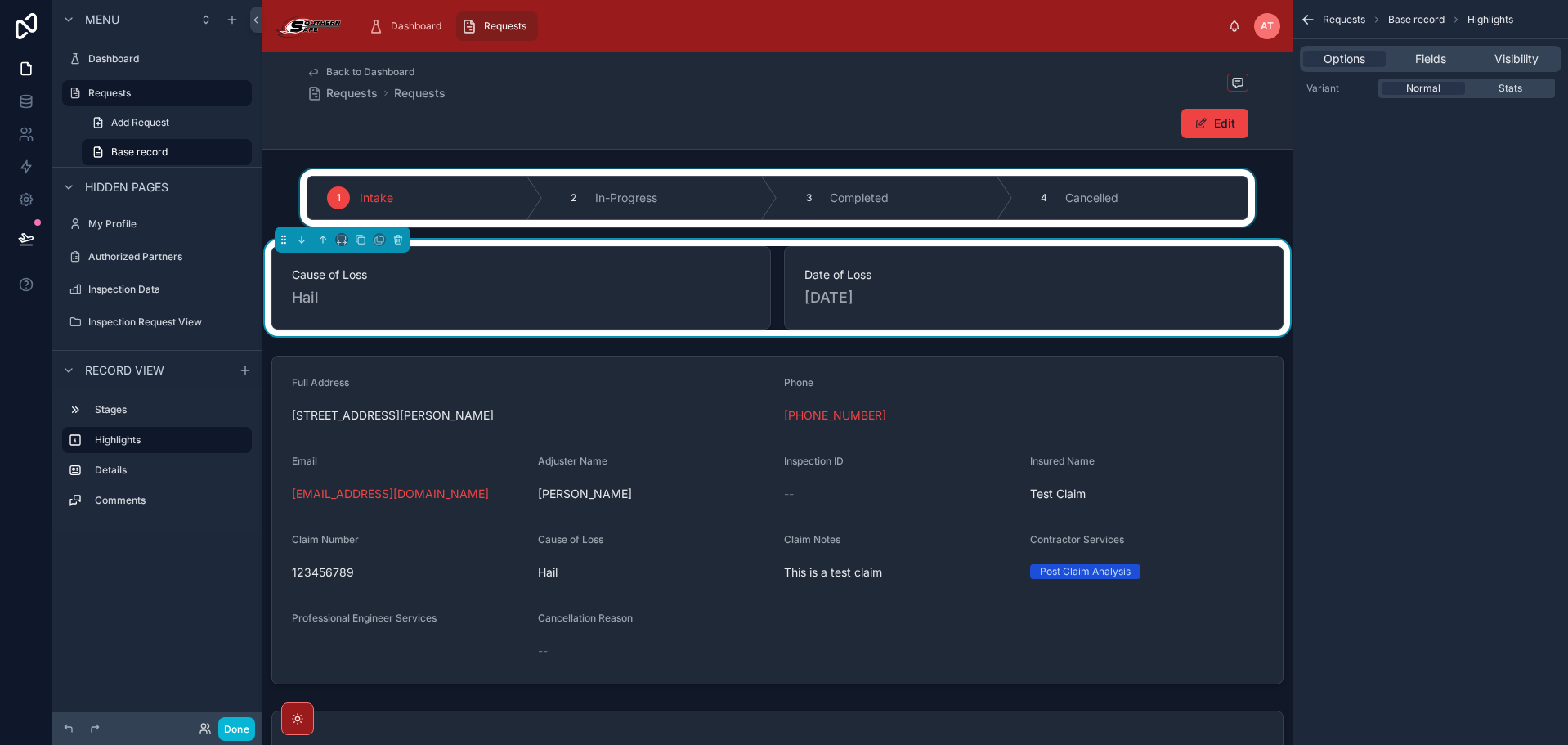
click at [394, 179] on div at bounding box center [777, 198] width 1031 height 57
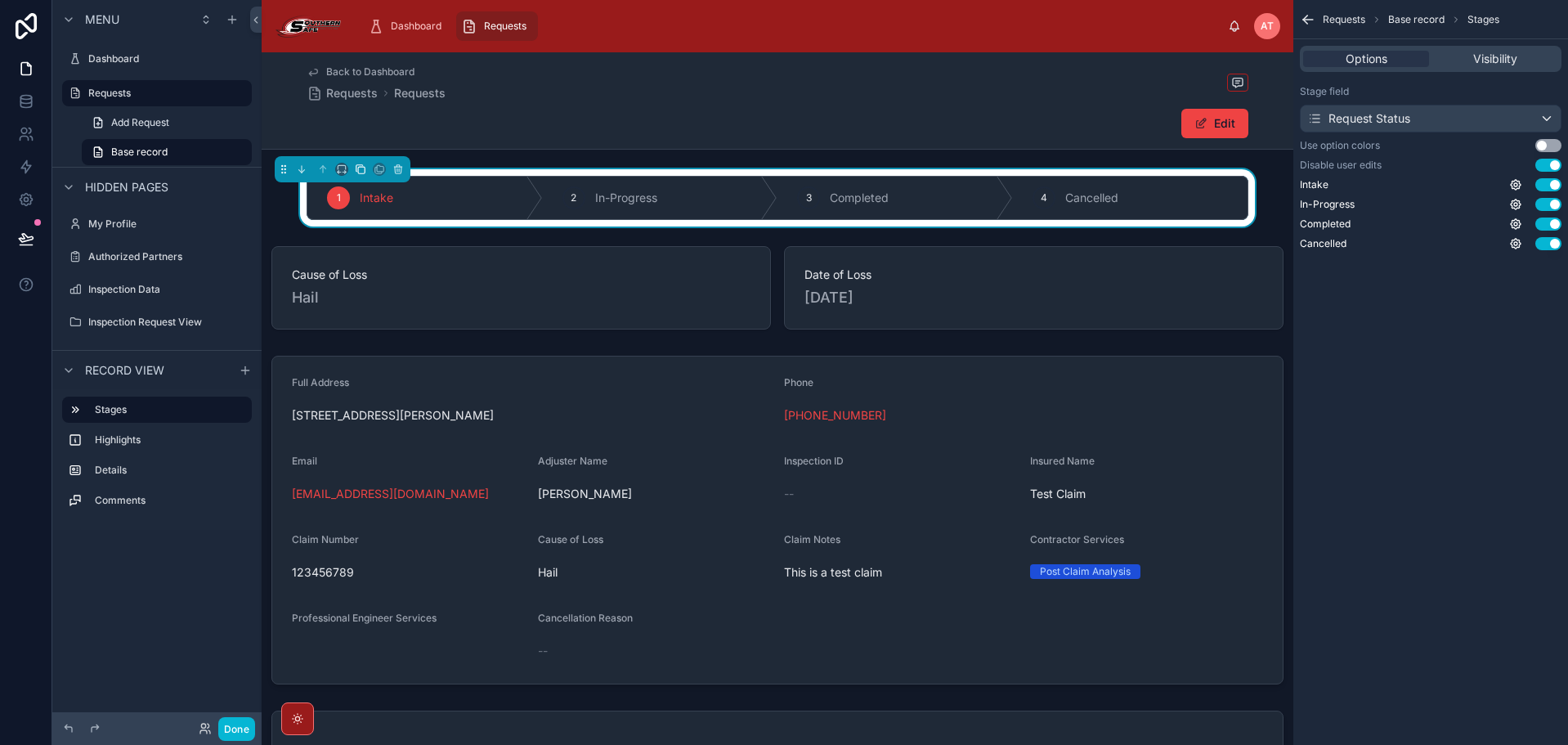
click at [358, 173] on icon at bounding box center [361, 170] width 7 height 7
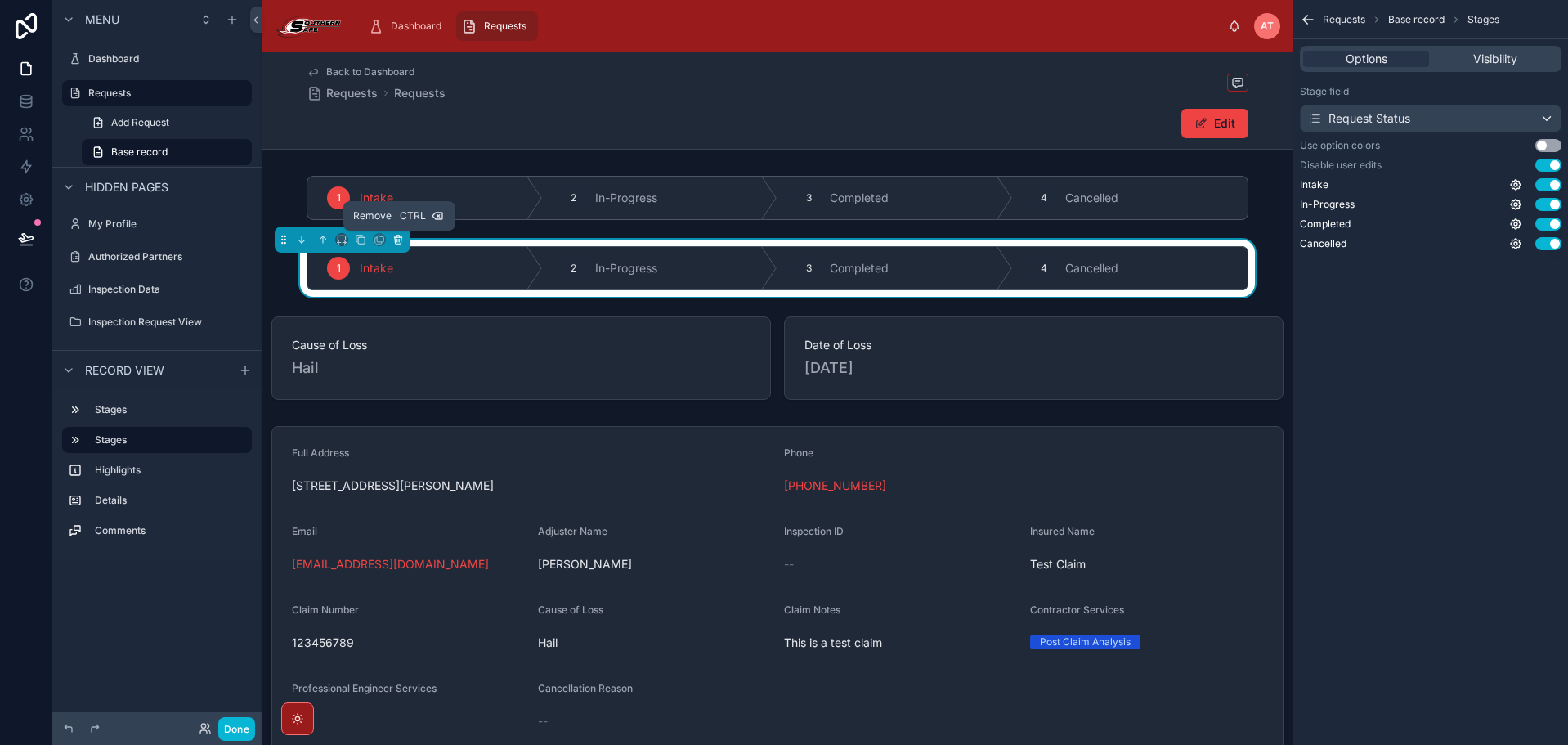
click at [397, 243] on icon at bounding box center [398, 239] width 12 height 12
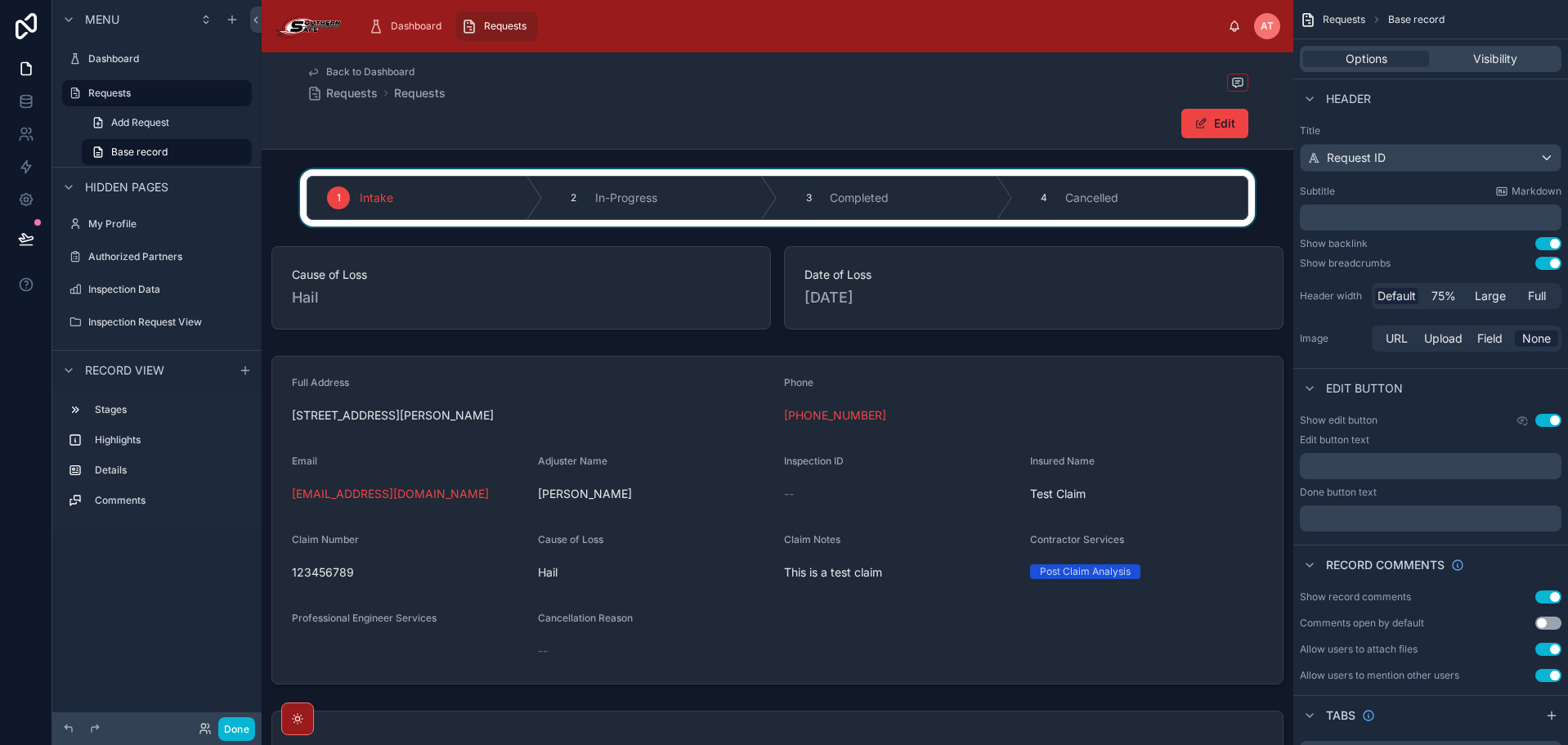
click at [352, 187] on div at bounding box center [777, 198] width 1031 height 57
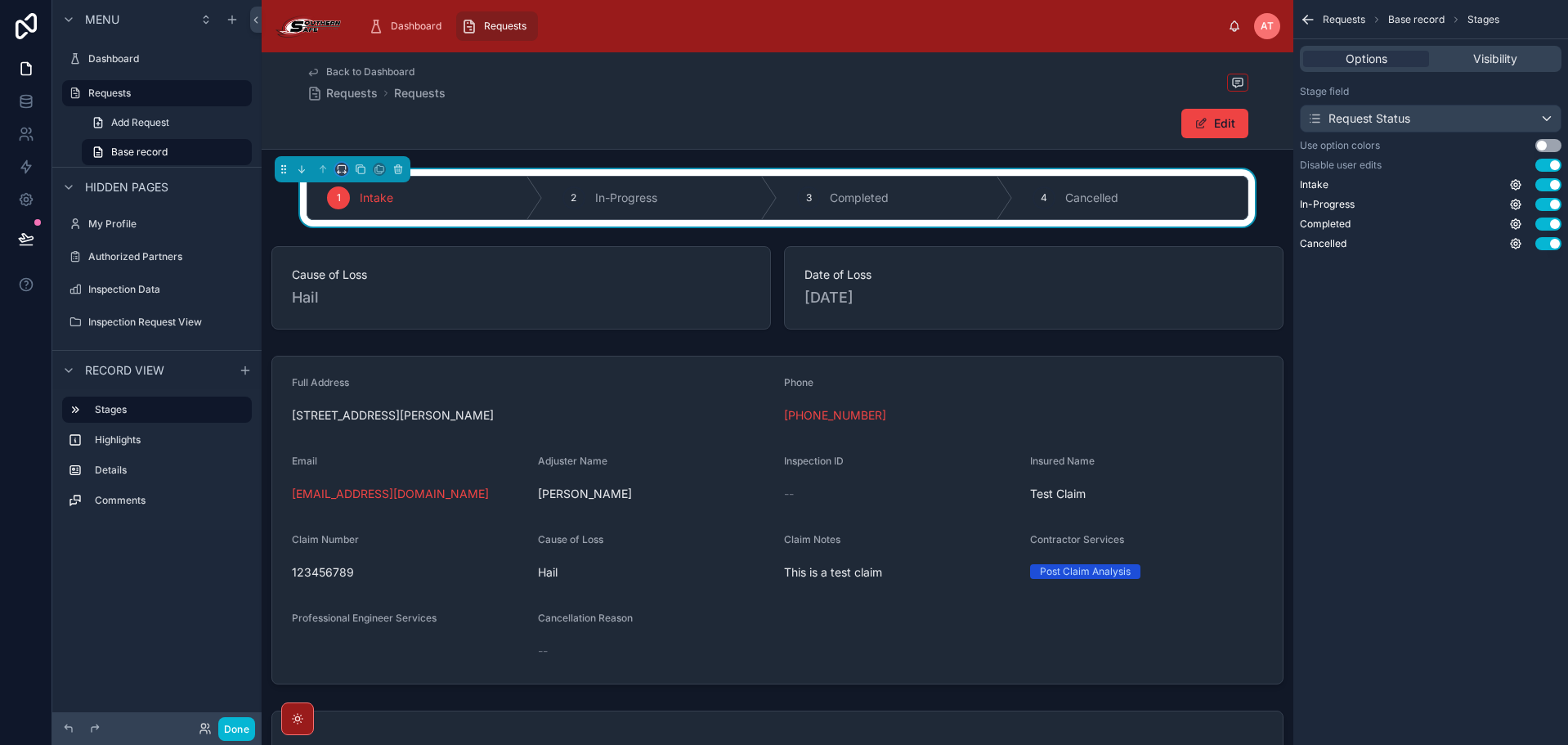
click at [341, 172] on icon at bounding box center [342, 169] width 12 height 12
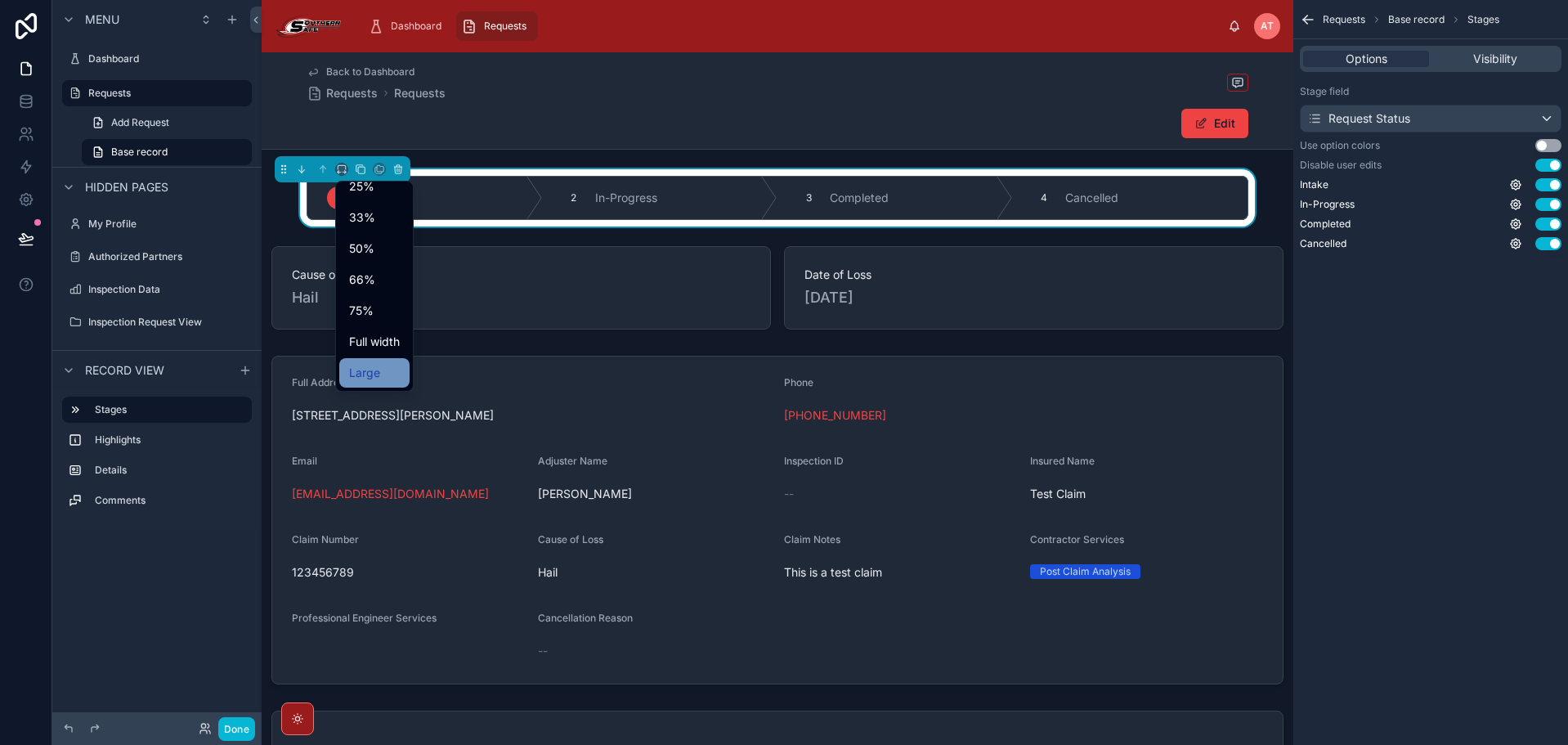
click at [384, 371] on div "Large" at bounding box center [374, 373] width 51 height 20
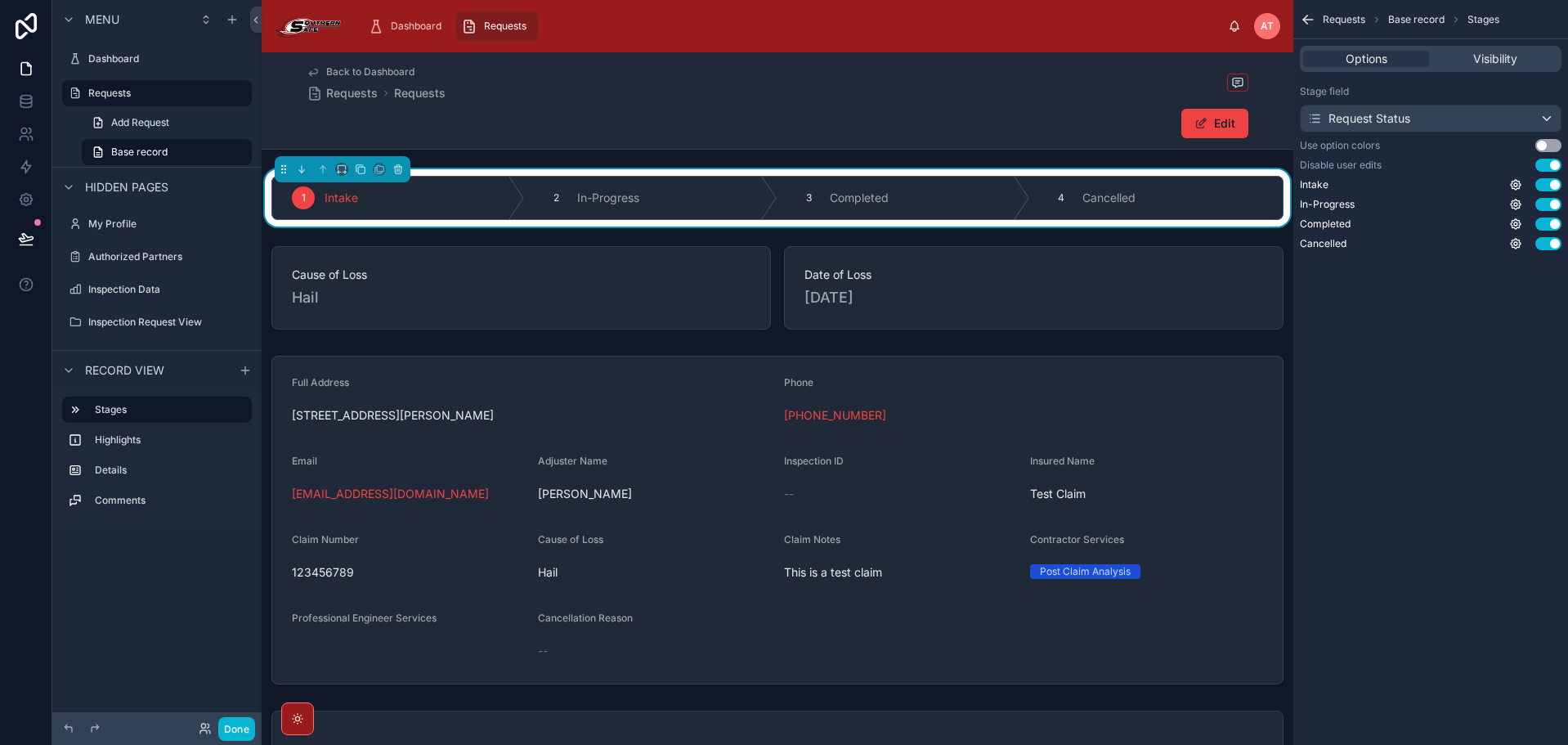
click at [1541, 145] on button "Use setting" at bounding box center [1547, 145] width 26 height 13
click at [1517, 242] on icon "scrollable content" at bounding box center [1516, 243] width 3 height 3
click at [1517, 248] on icon "scrollable content" at bounding box center [1516, 243] width 13 height 13
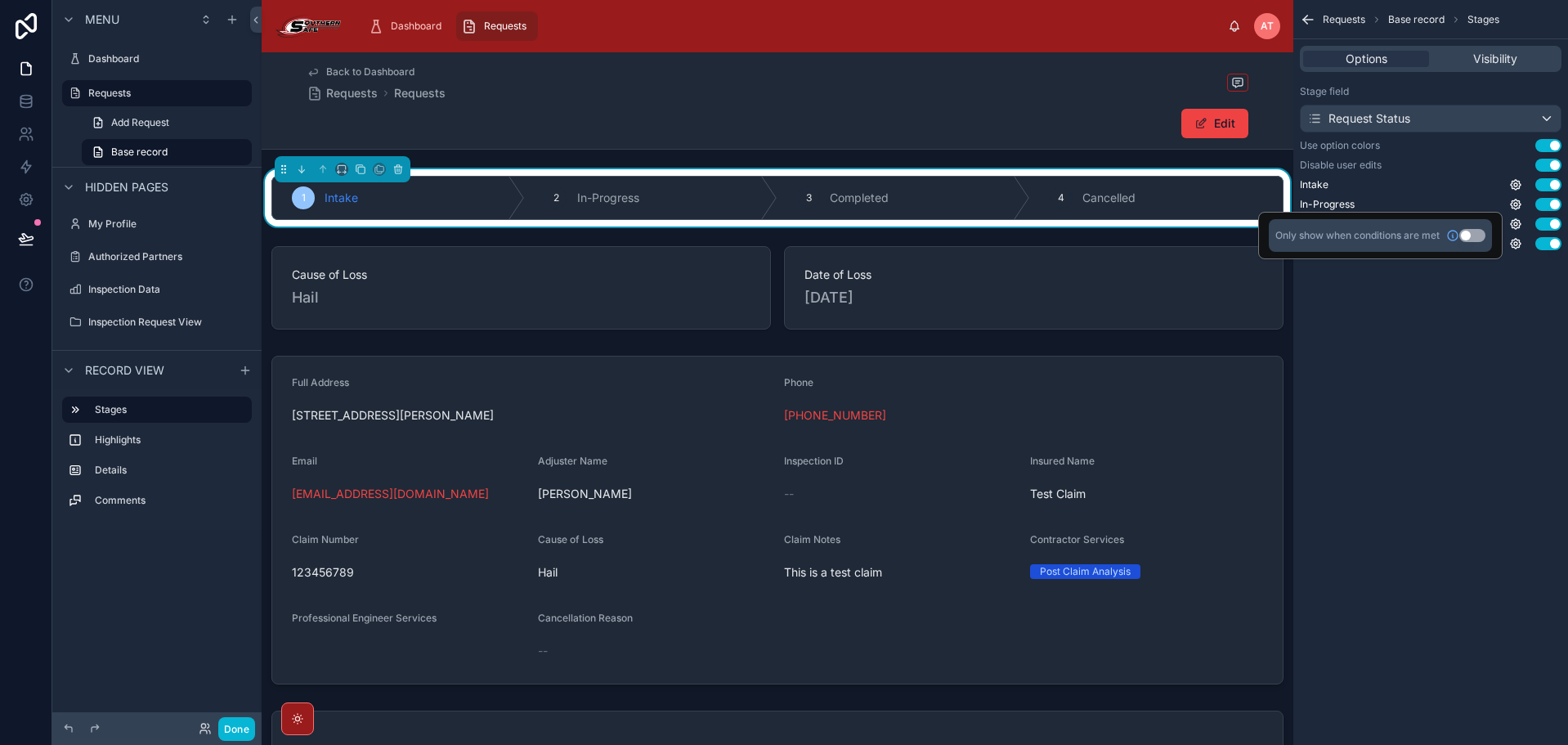
click at [1477, 233] on button "Use setting" at bounding box center [1472, 236] width 26 height 13
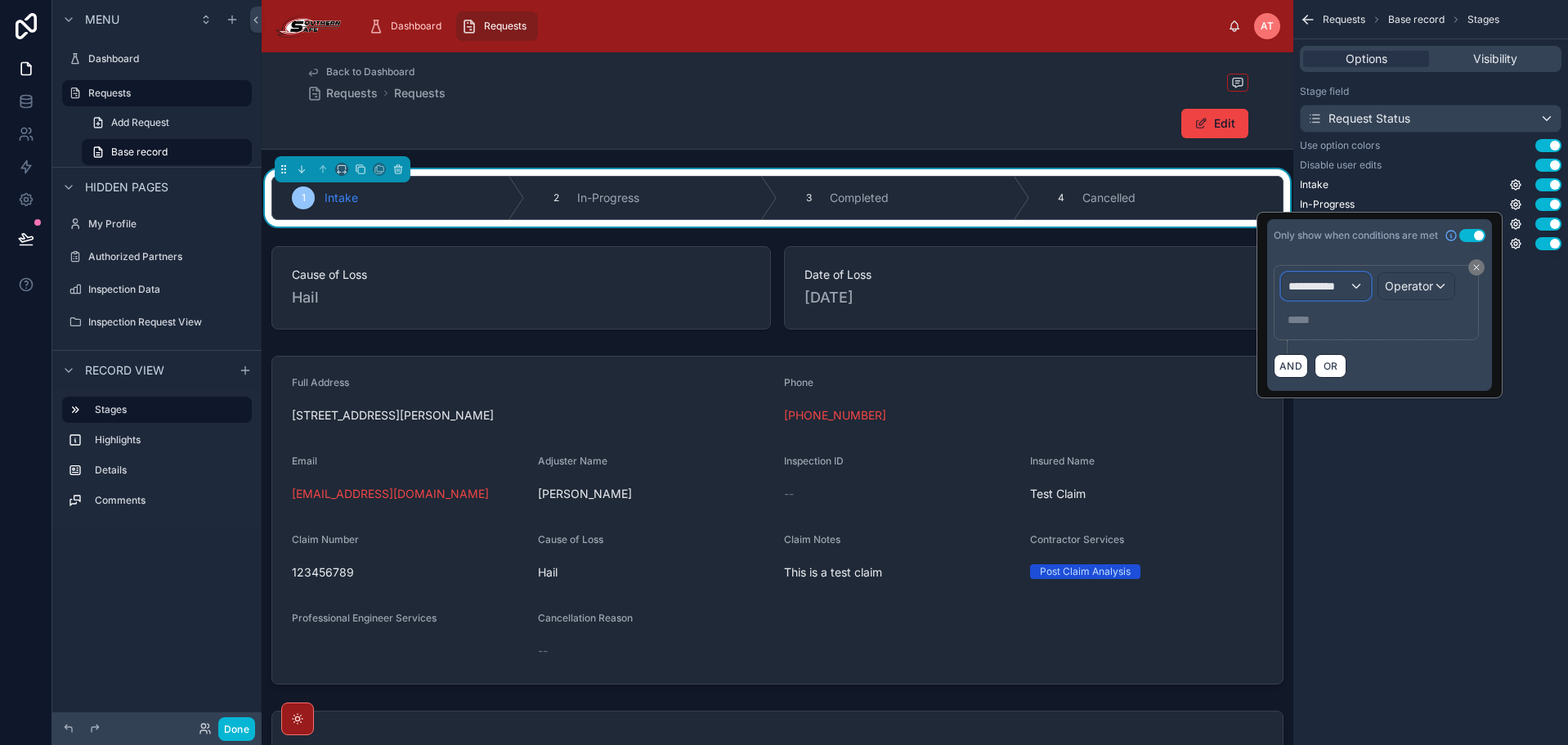
click at [1350, 281] on div "**********" at bounding box center [1325, 286] width 88 height 26
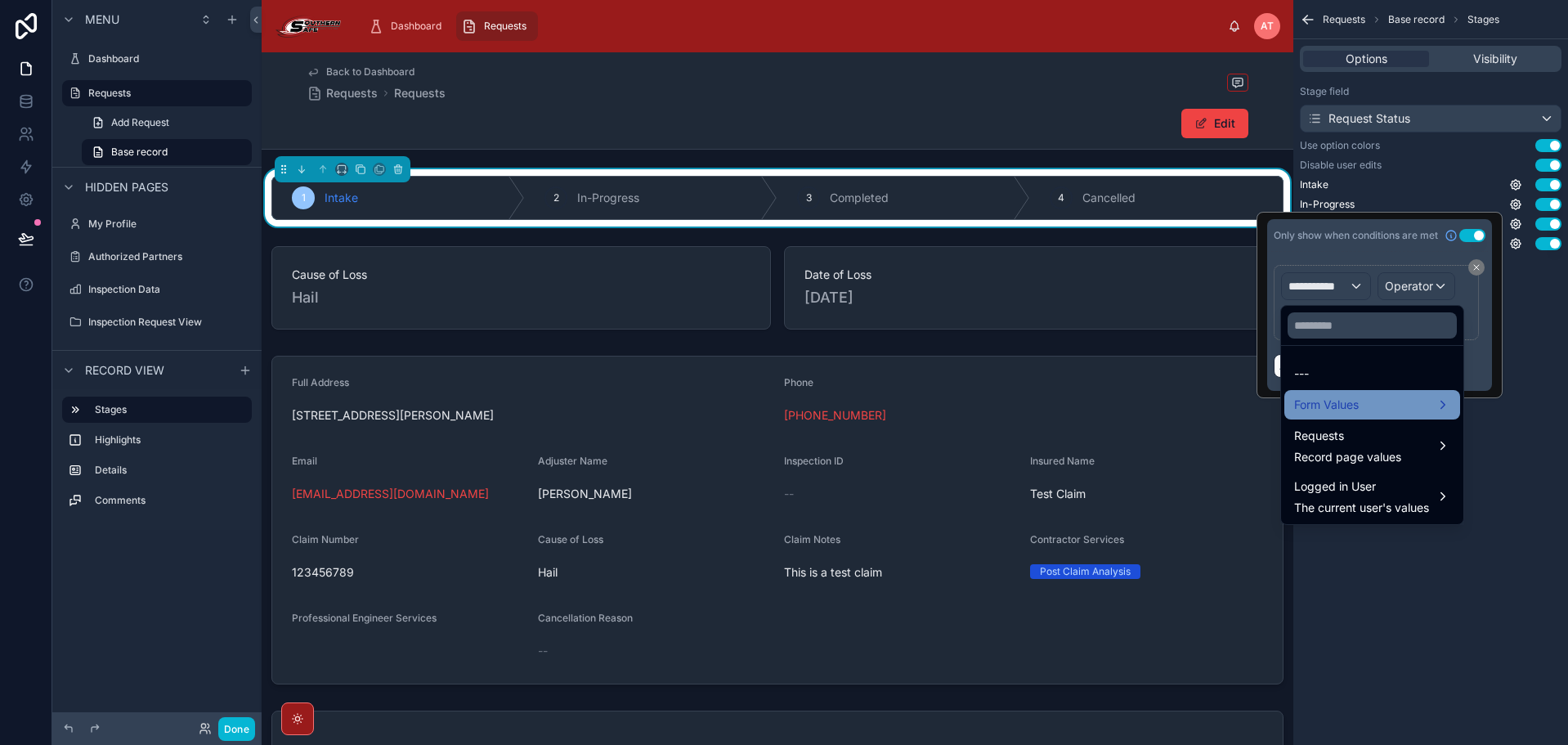
click at [1336, 406] on span "Form Values" at bounding box center [1326, 404] width 65 height 20
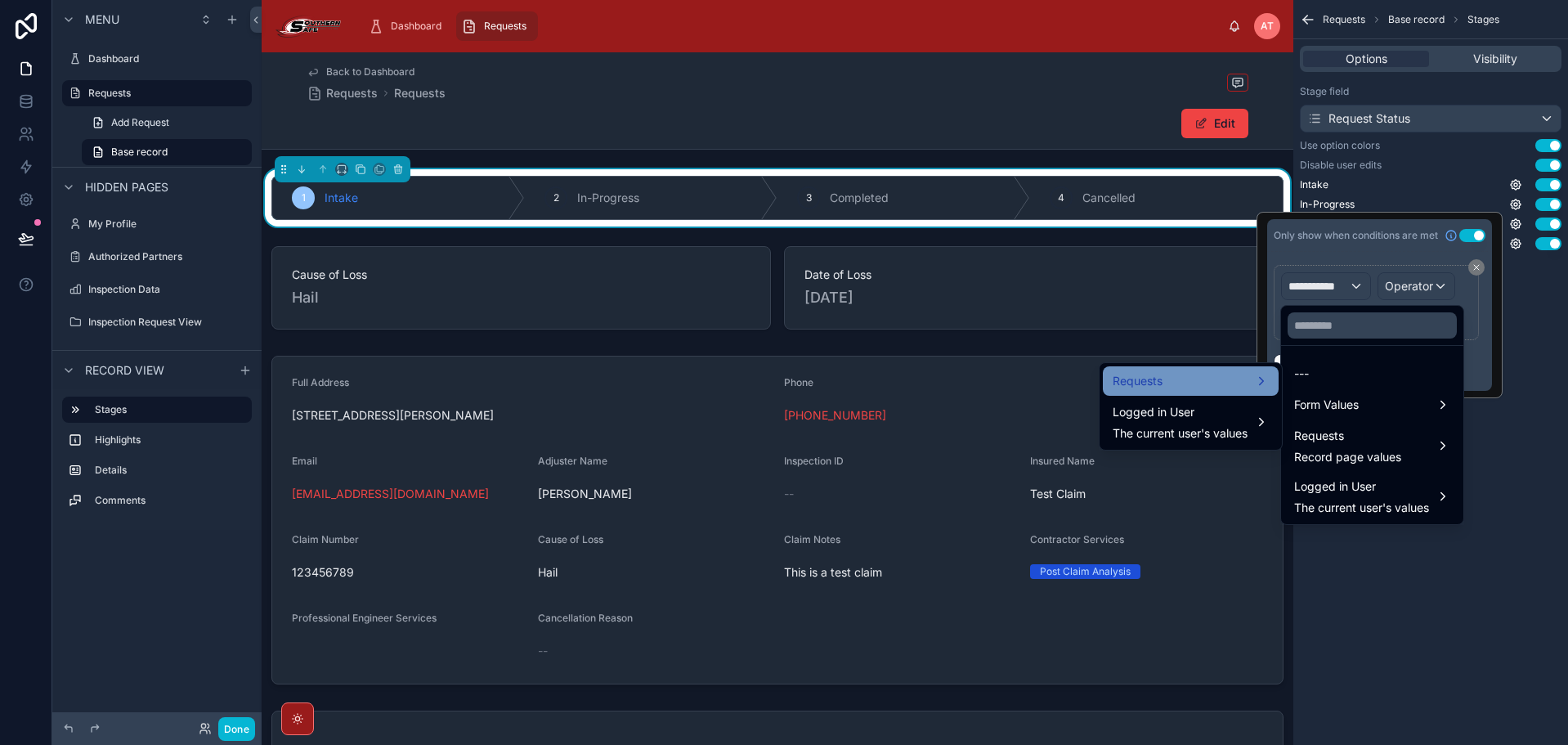
click at [1187, 381] on div "Requests" at bounding box center [1191, 381] width 156 height 20
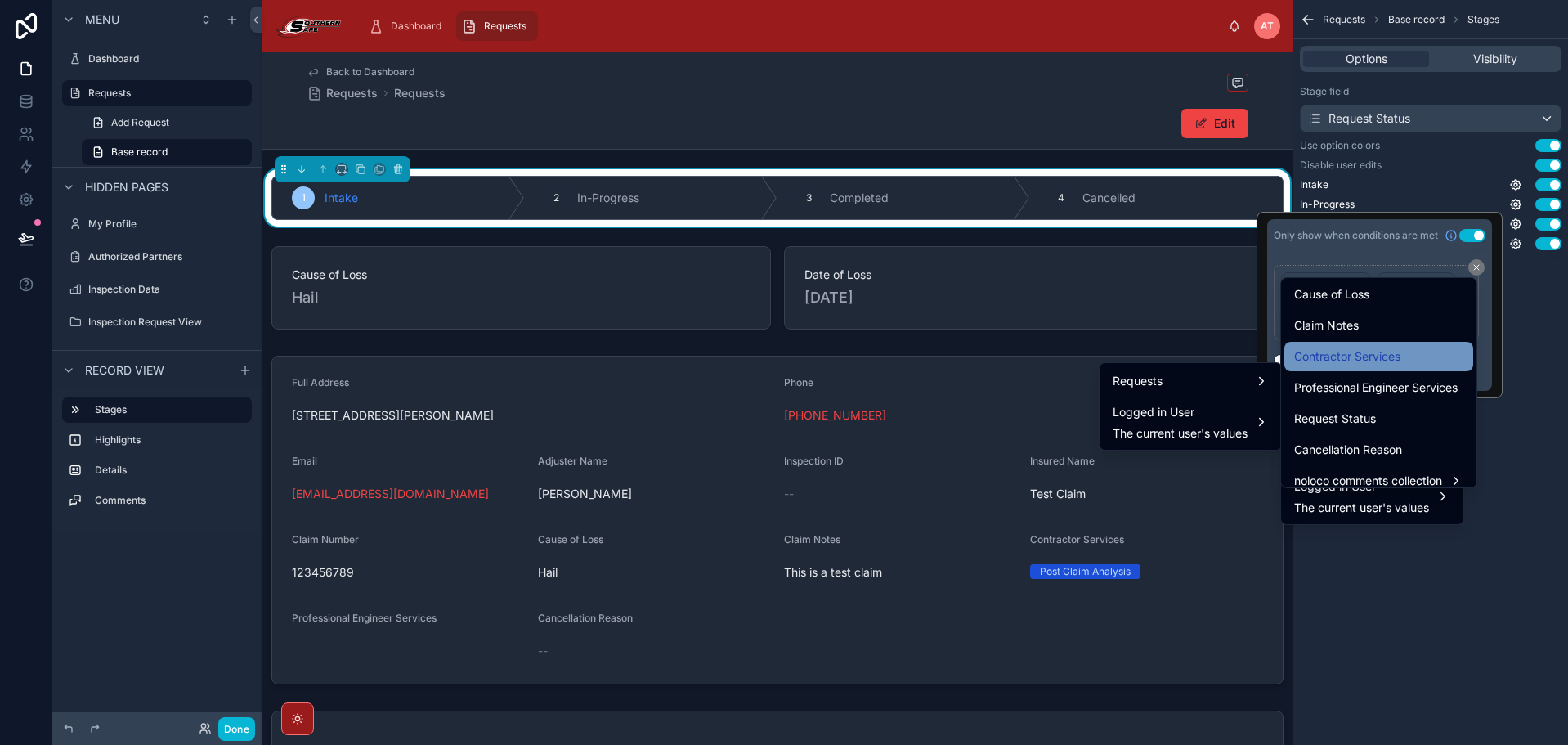
scroll to position [386, 0]
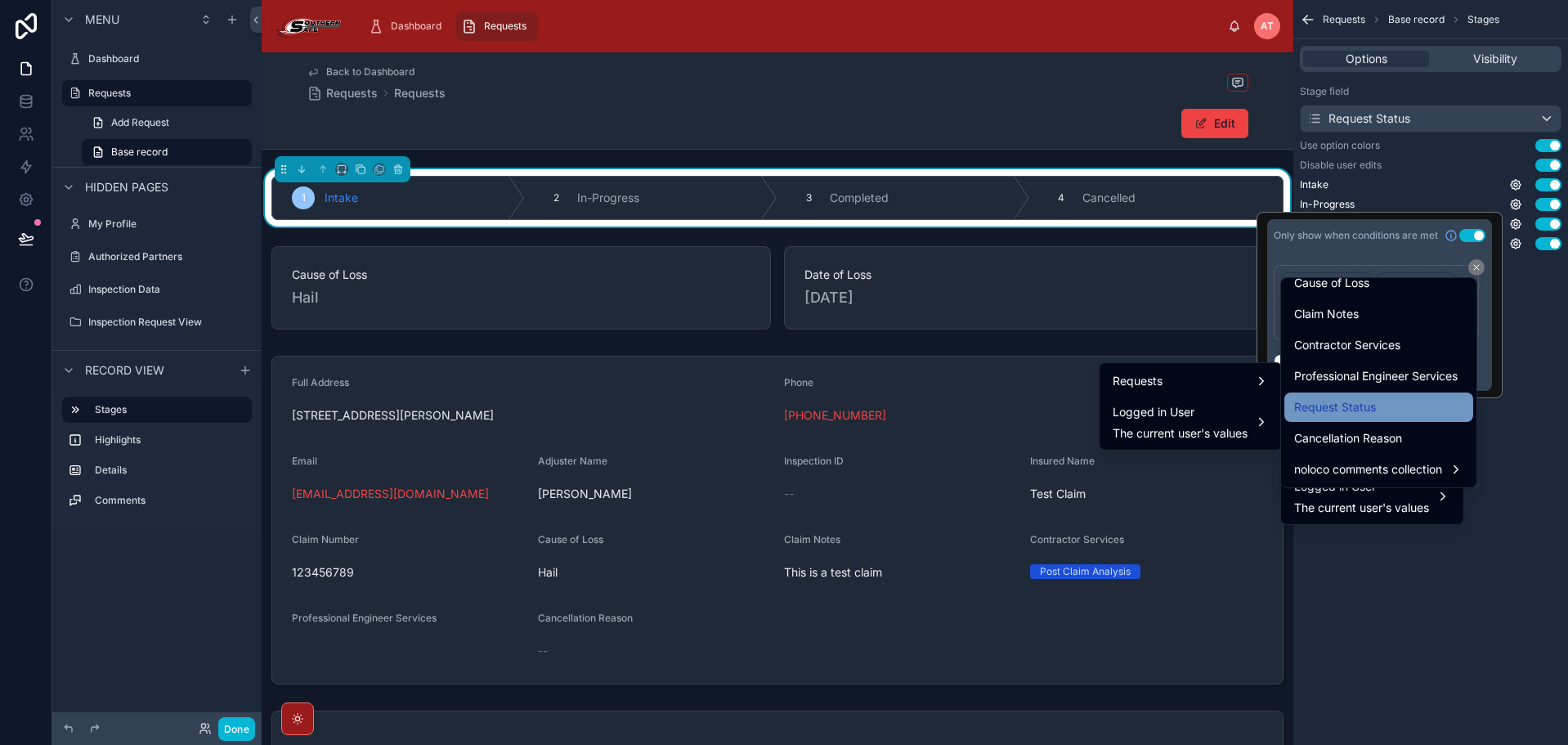
click at [1384, 404] on div "Request Status" at bounding box center [1379, 407] width 169 height 20
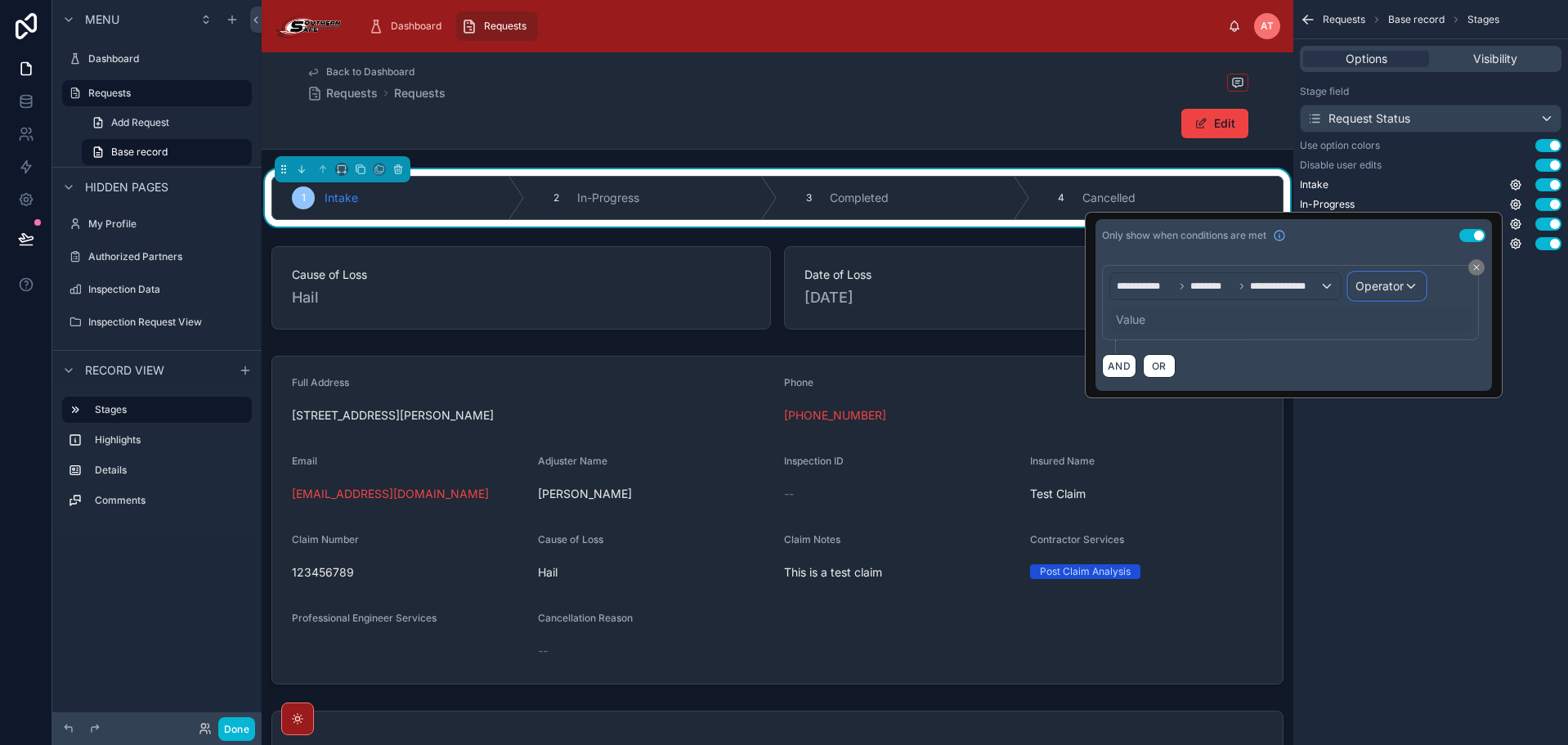
click at [1361, 294] on div "Operator" at bounding box center [1387, 286] width 76 height 26
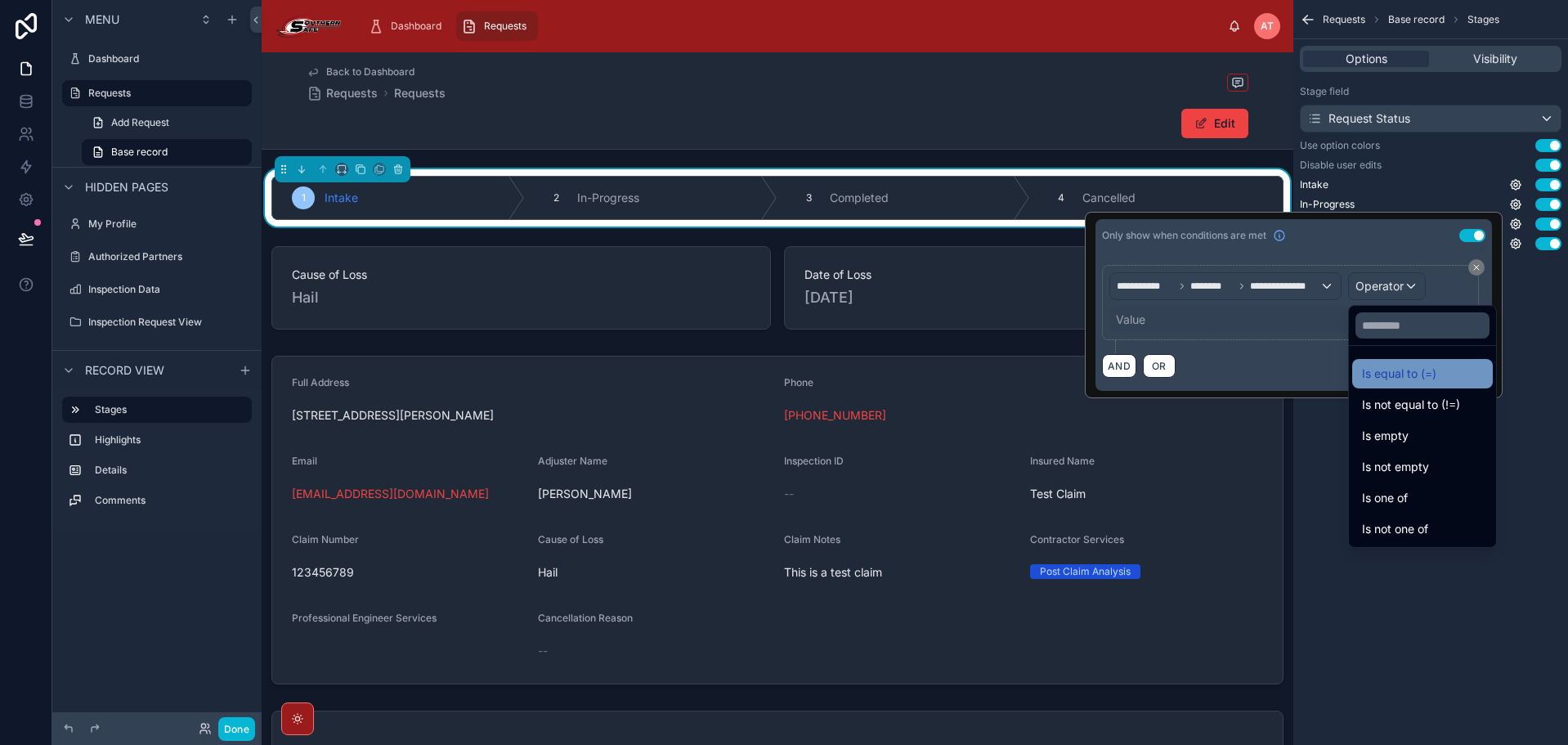
click at [1374, 377] on span "Is equal to (=)" at bounding box center [1399, 374] width 75 height 20
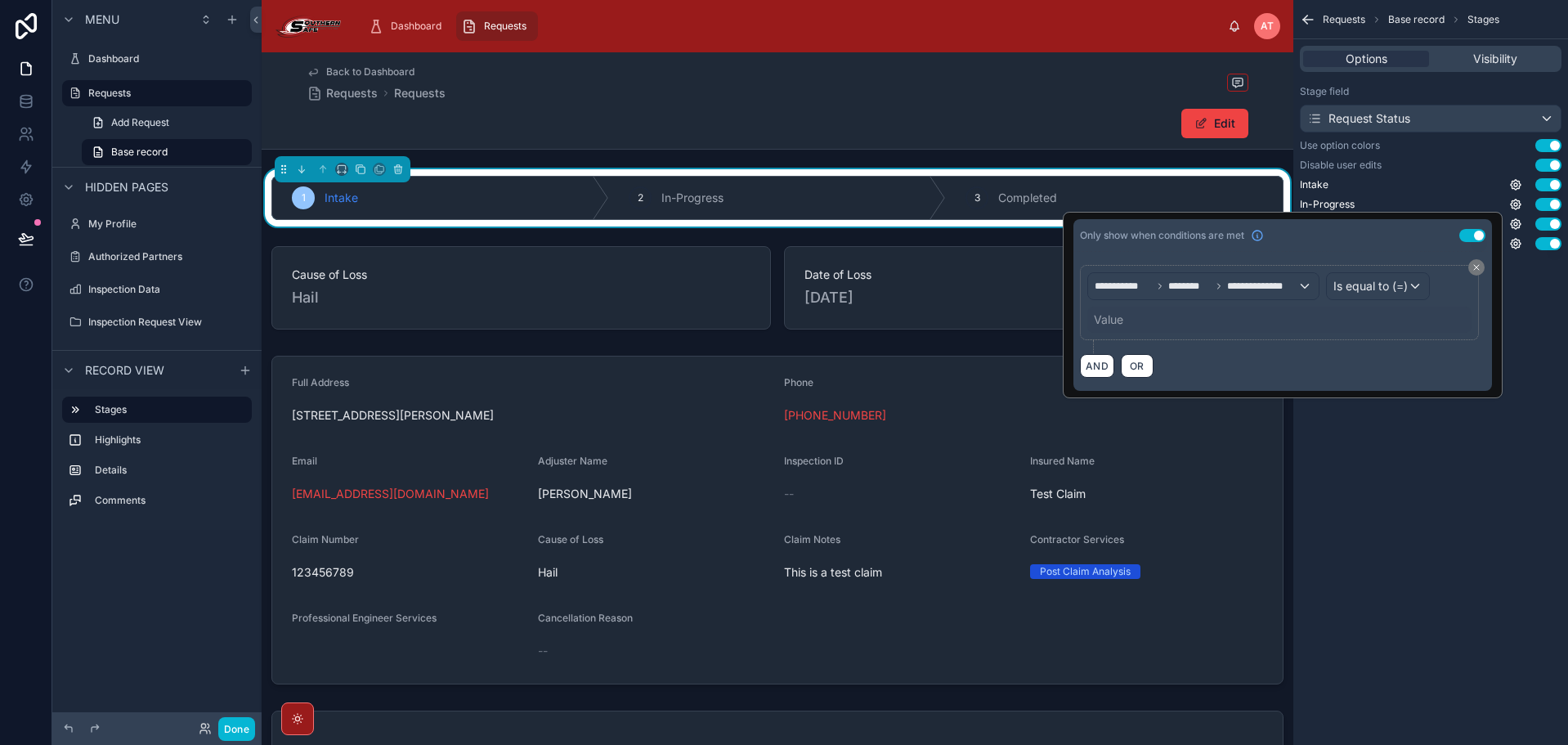
click at [1111, 317] on div "Value" at bounding box center [1108, 320] width 29 height 17
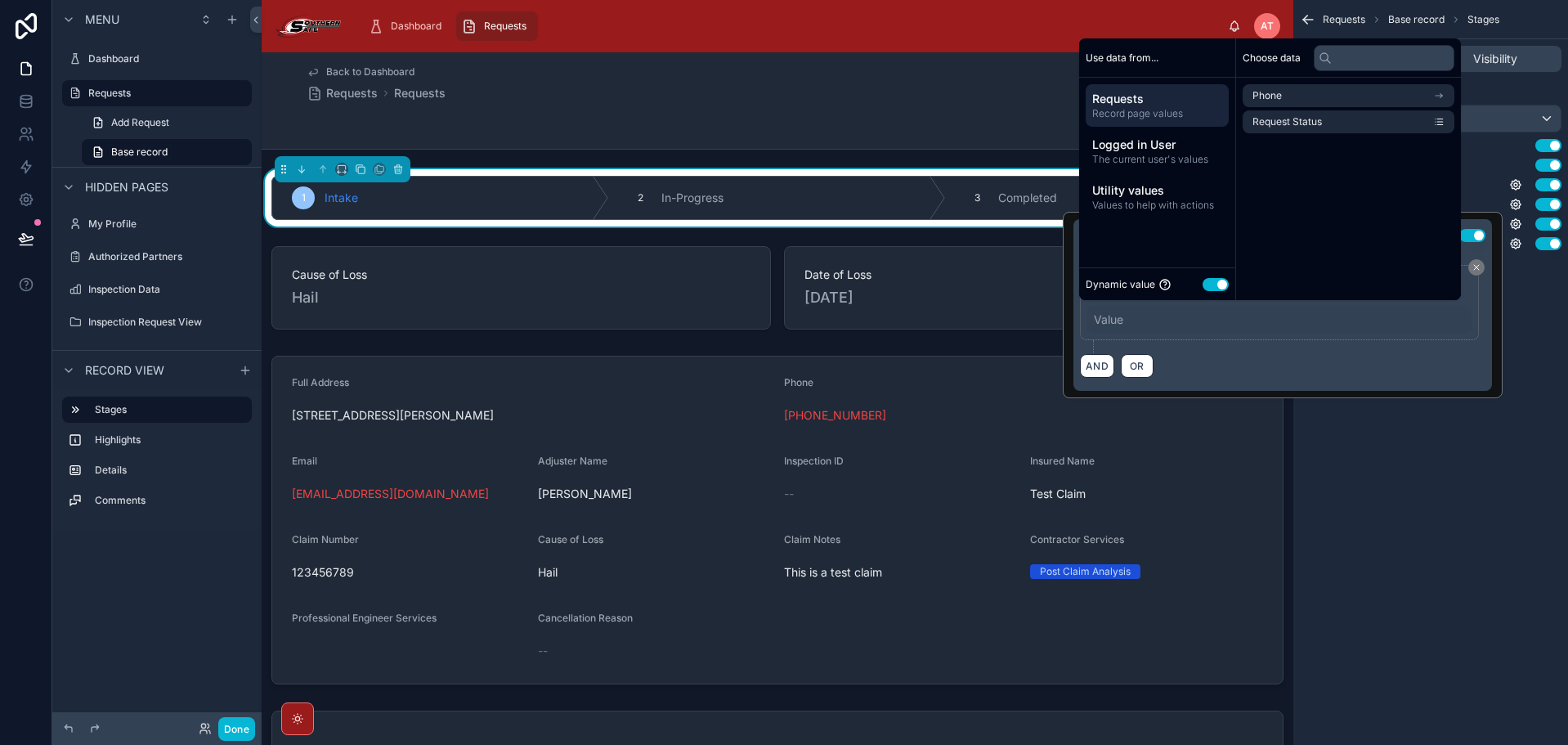
click at [1203, 285] on button "Use setting" at bounding box center [1215, 285] width 26 height 13
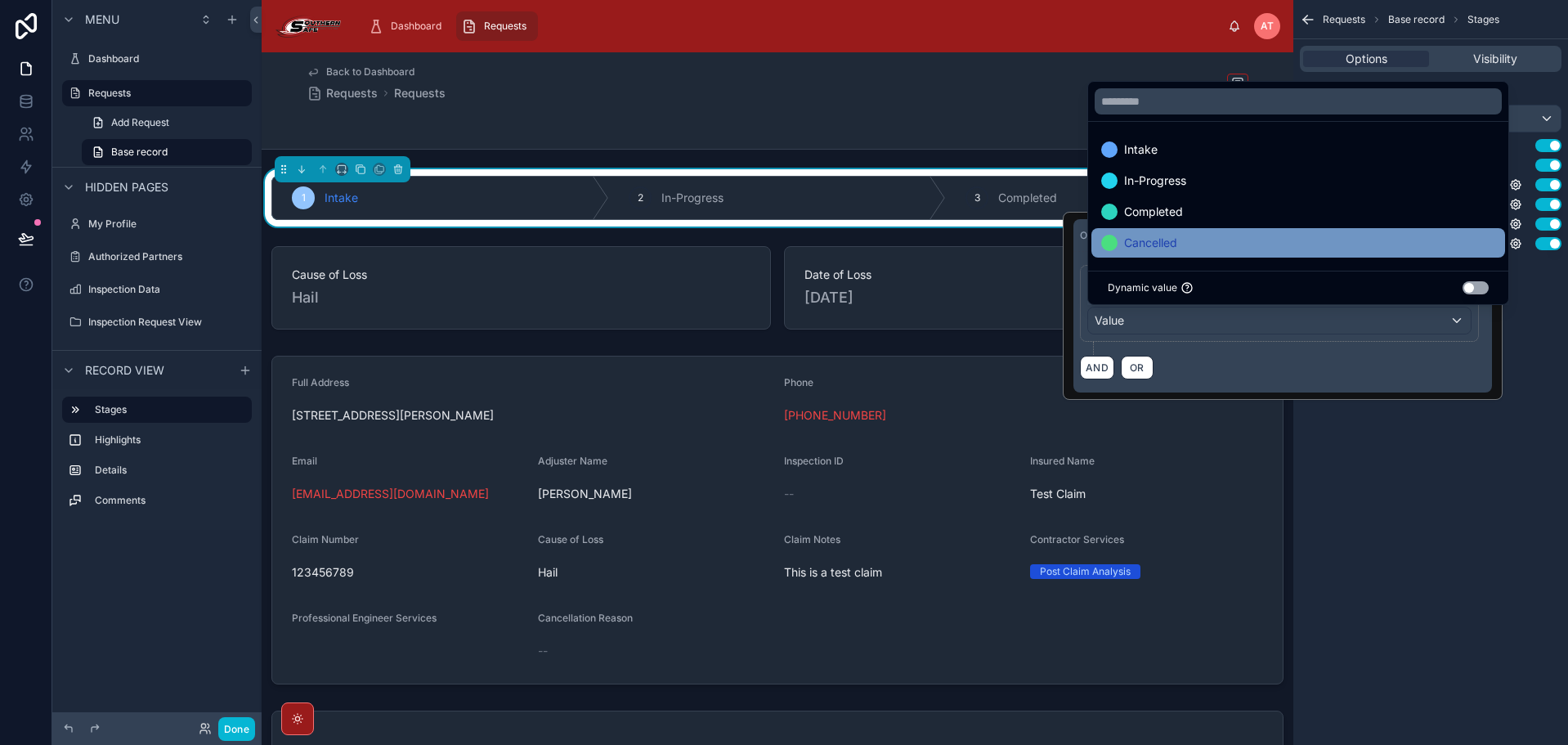
click at [1187, 245] on div "Cancelled" at bounding box center [1298, 243] width 394 height 20
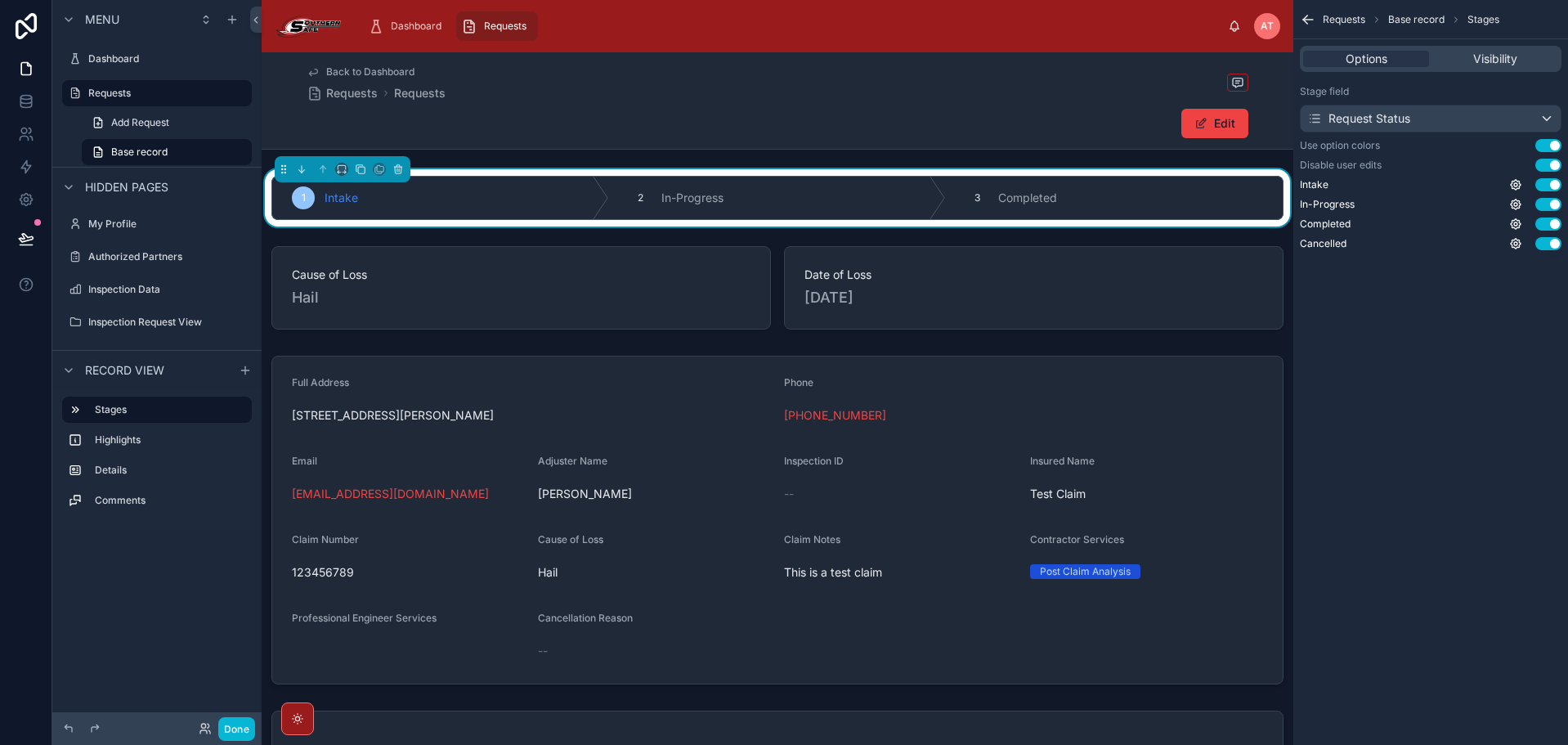
click at [1474, 445] on div "Requests Base record Stages Options Visibility Stage field Request Status Use o…" at bounding box center [1430, 372] width 275 height 745
click at [1447, 333] on div "Requests Base record Stages Options Visibility Stage field Request Status Use o…" at bounding box center [1430, 372] width 275 height 745
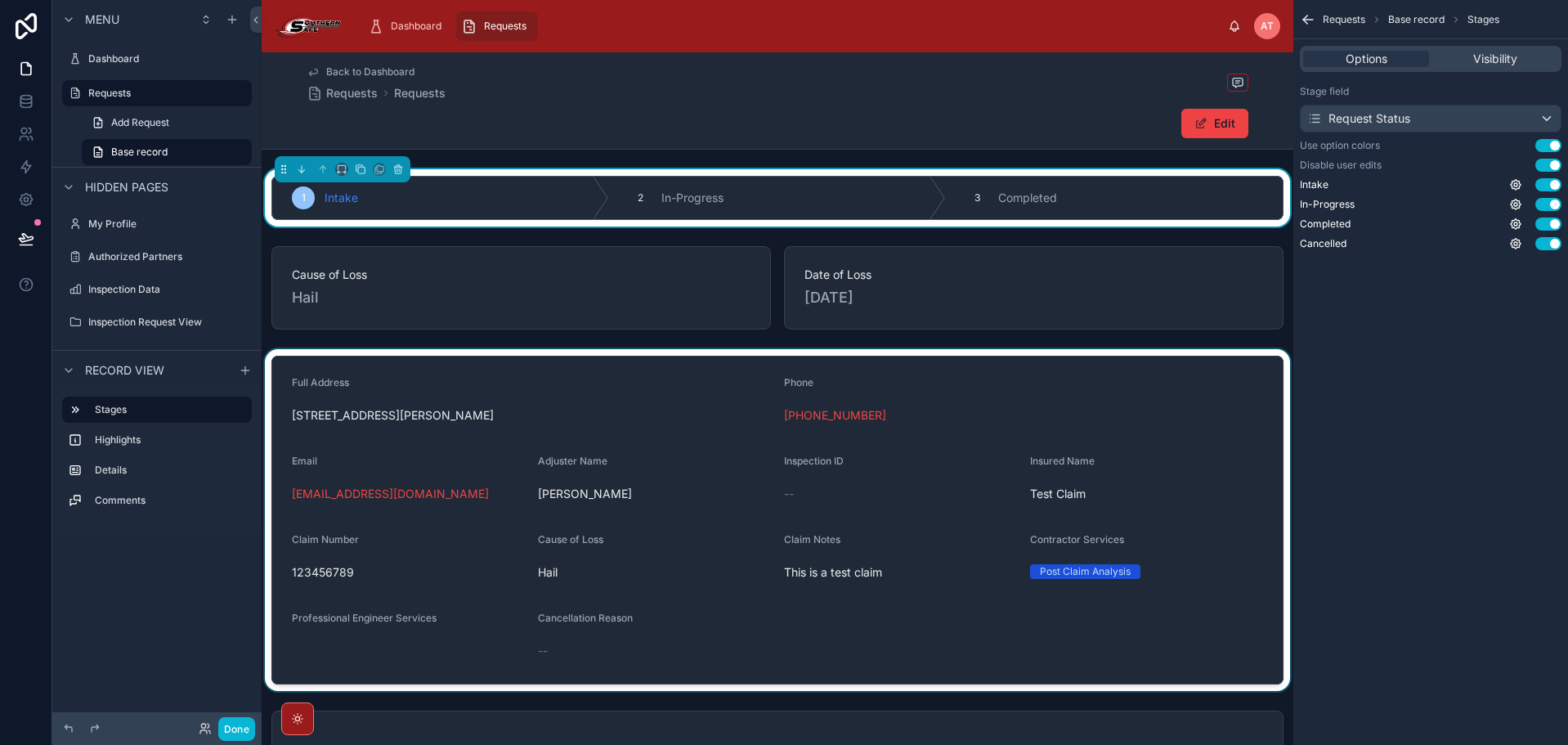
click at [879, 441] on div at bounding box center [777, 519] width 1031 height 341
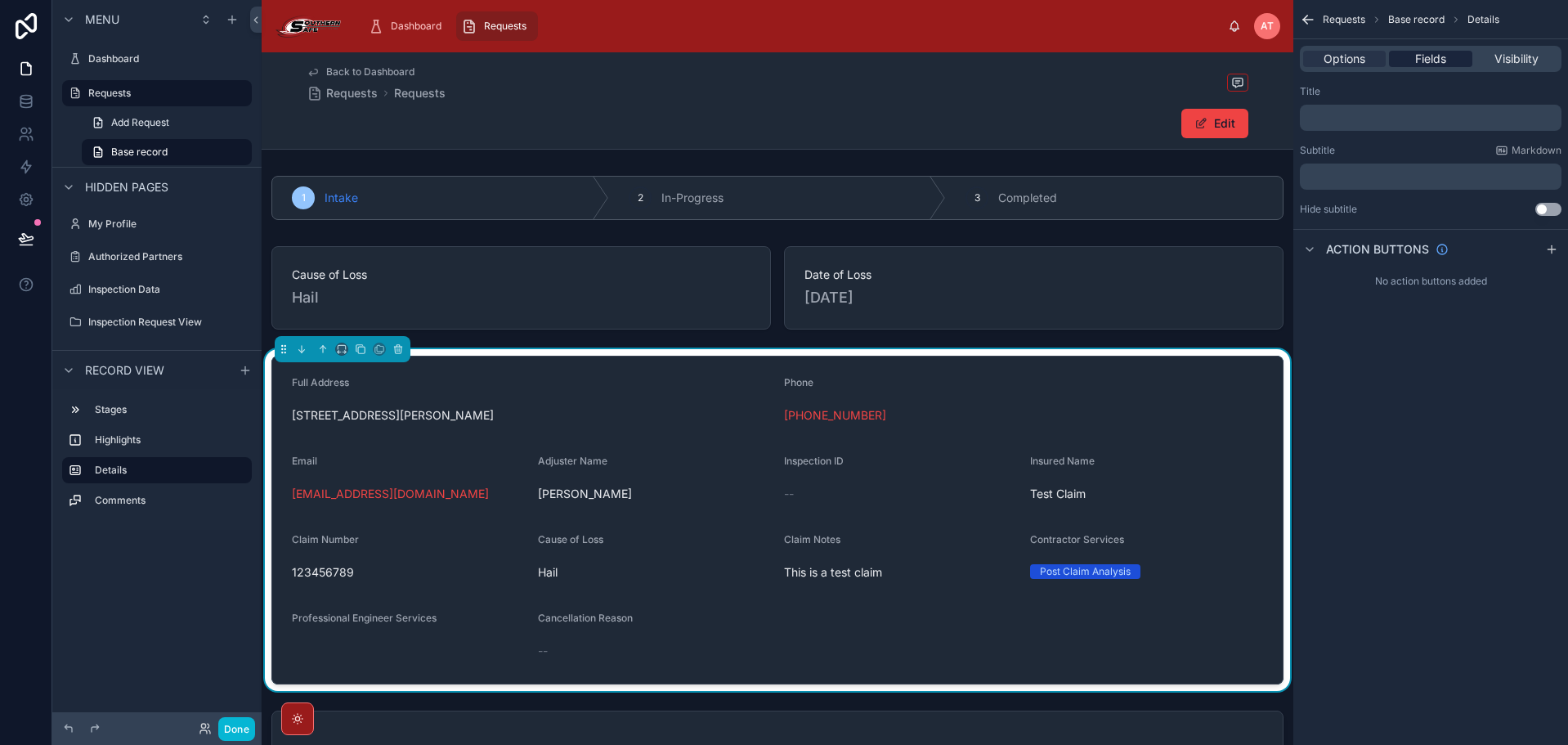
click at [1424, 52] on span "Fields" at bounding box center [1430, 59] width 31 height 17
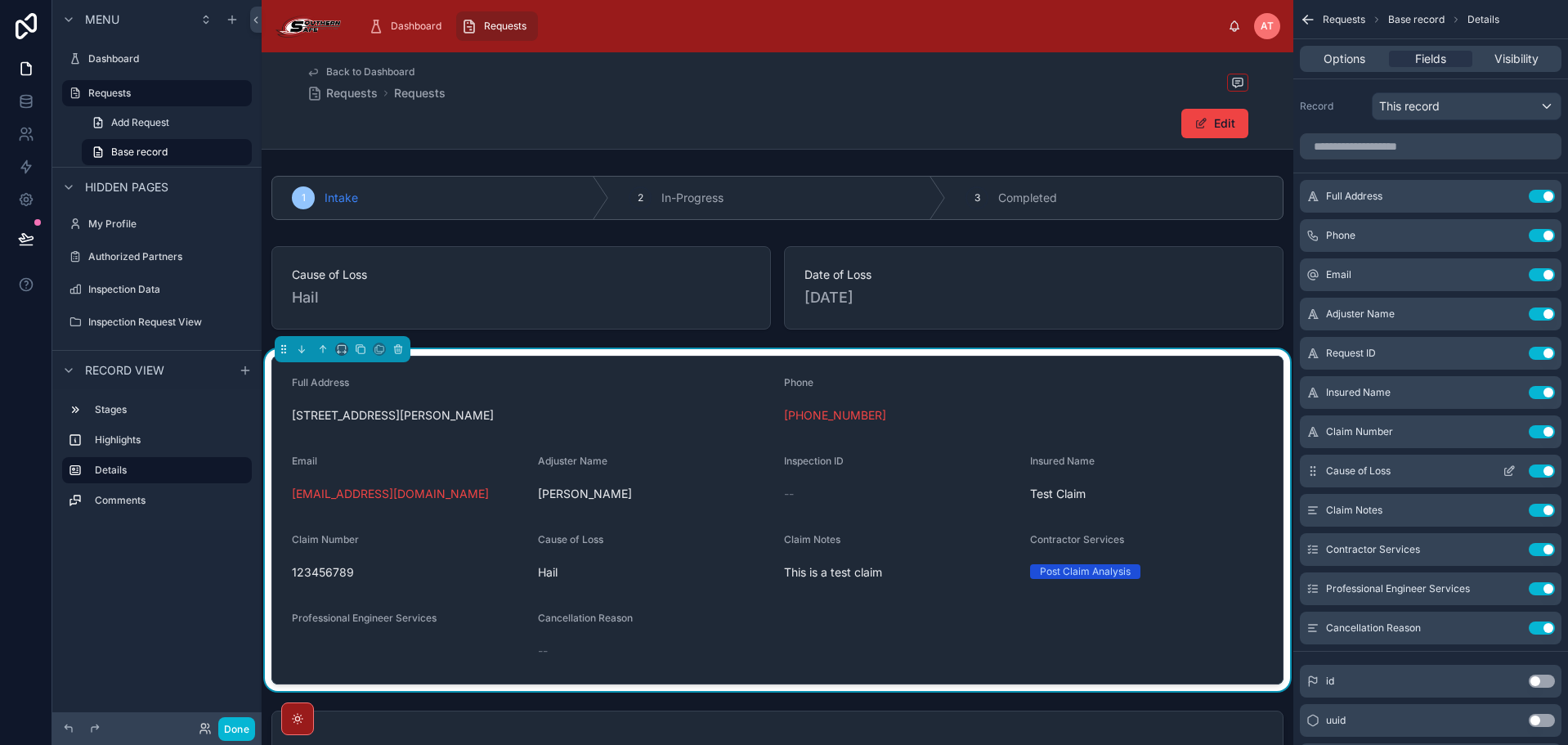
click at [1539, 470] on button "Use setting" at bounding box center [1541, 471] width 26 height 13
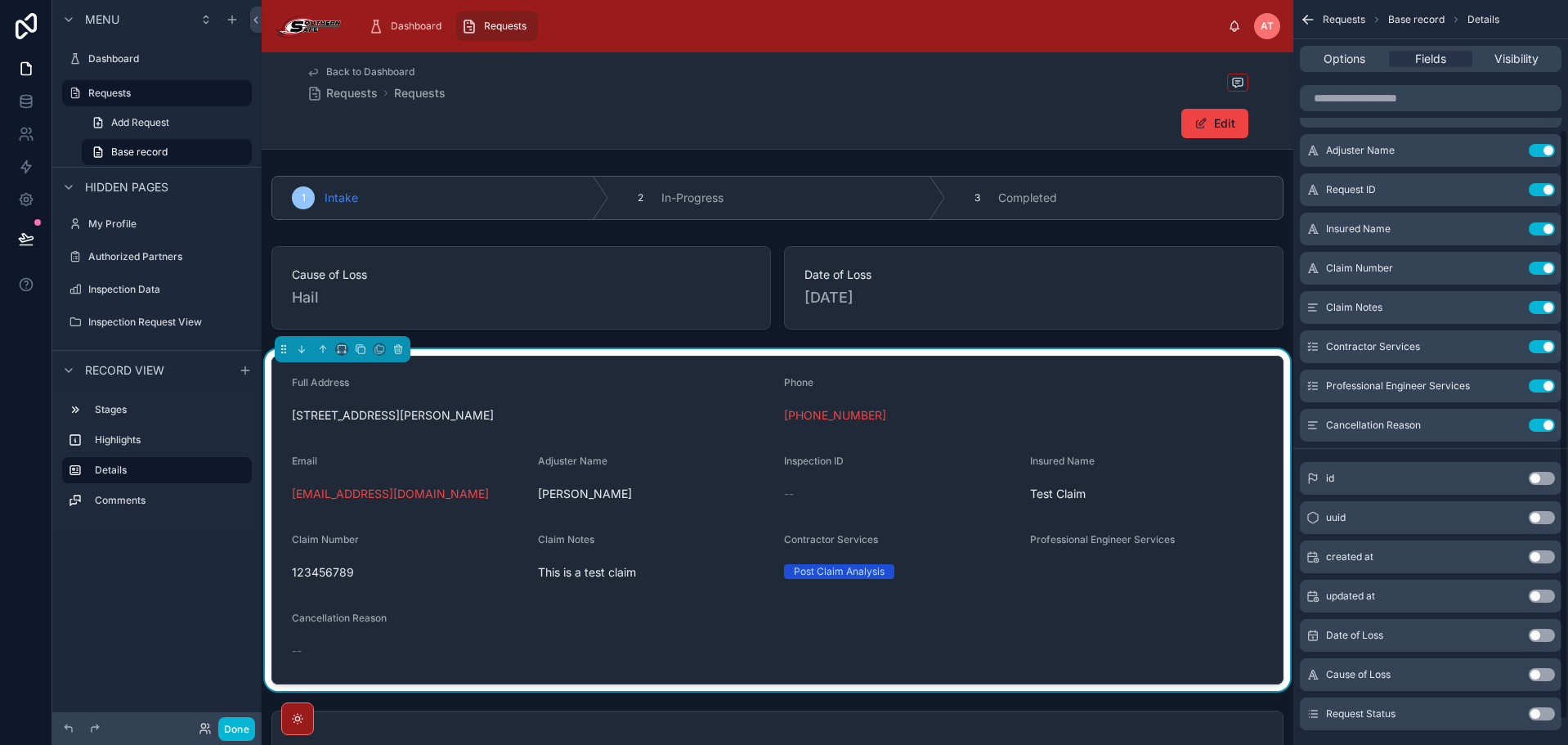
scroll to position [194, 0]
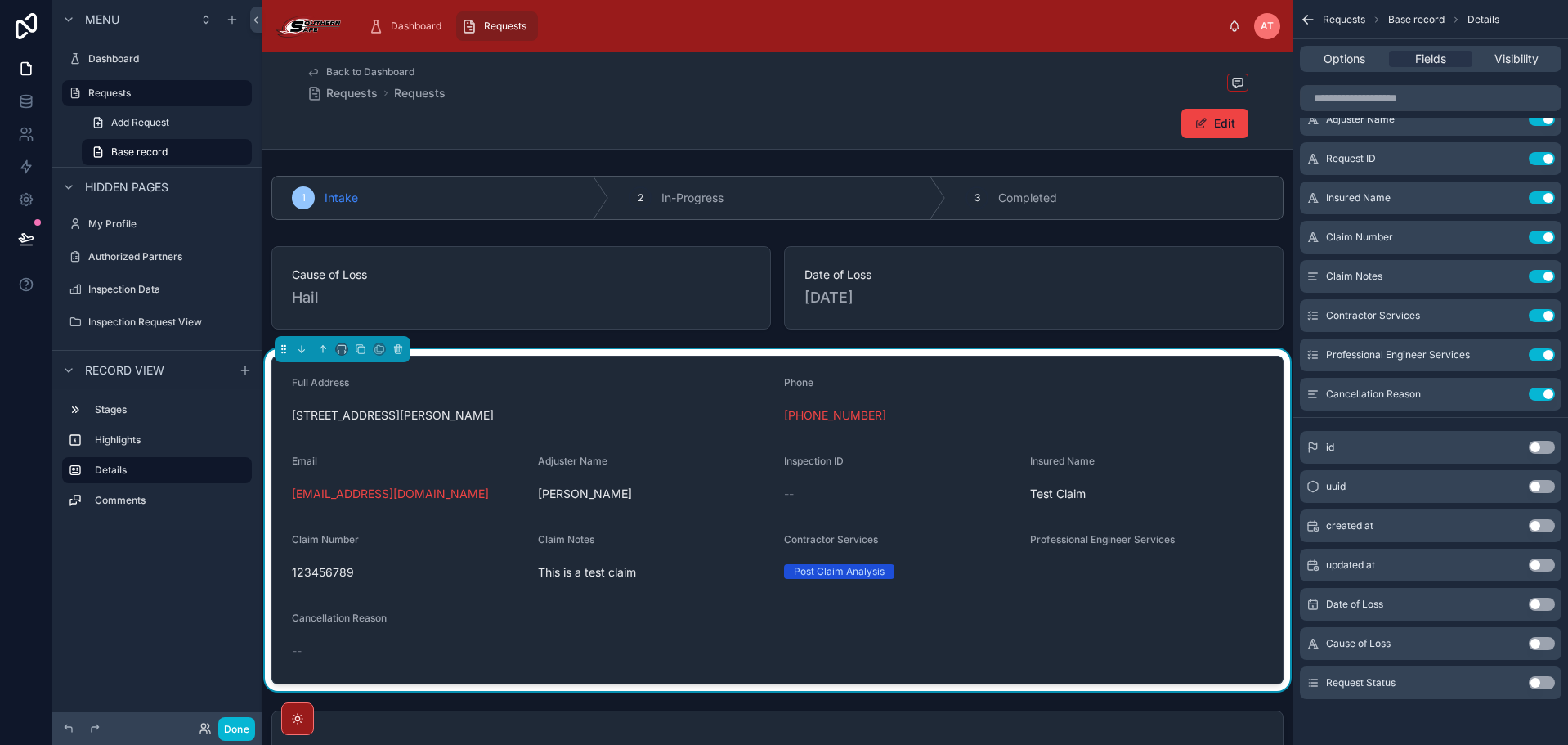
click at [1191, 420] on div "[PHONE_NUMBER]" at bounding box center [1023, 415] width 479 height 17
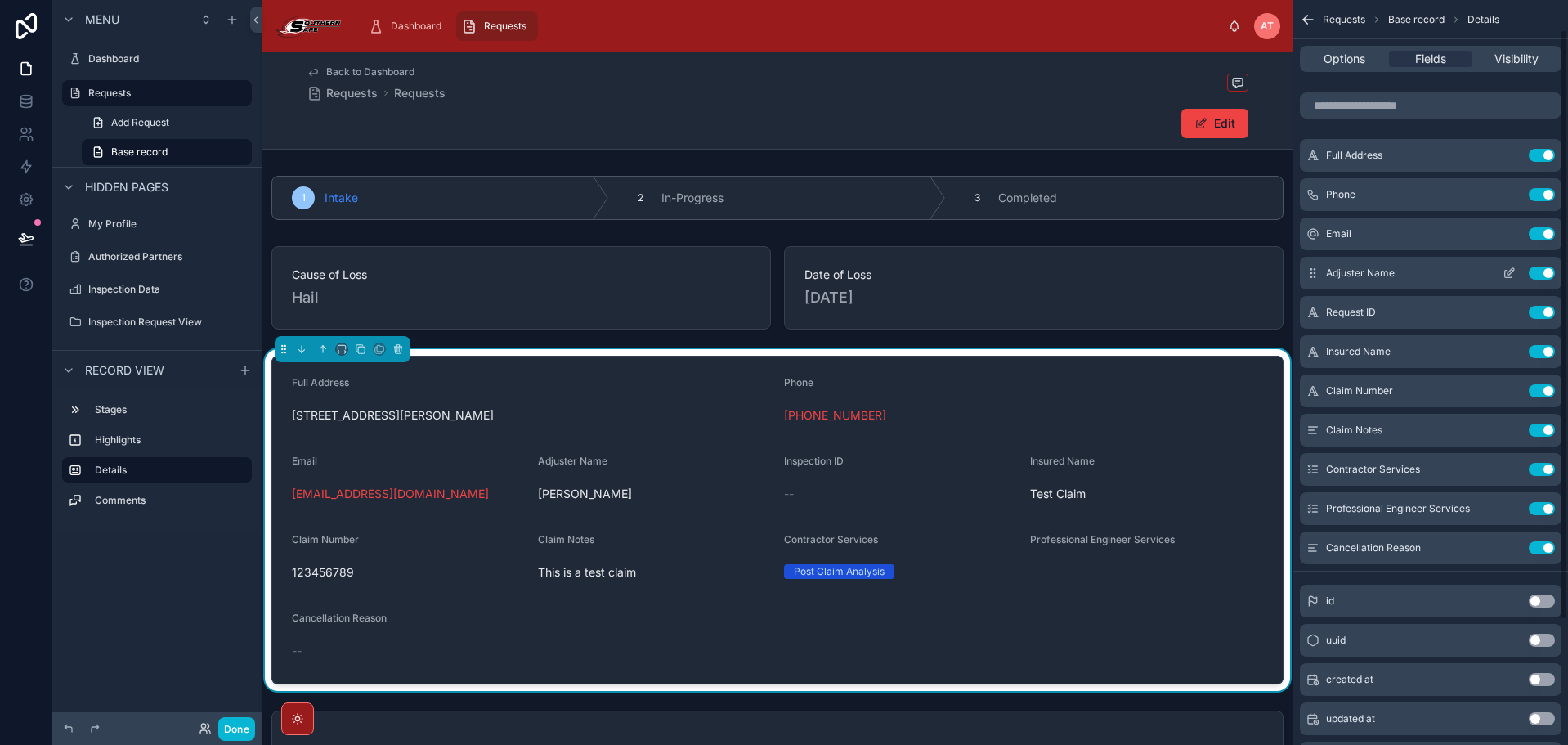
scroll to position [31, 0]
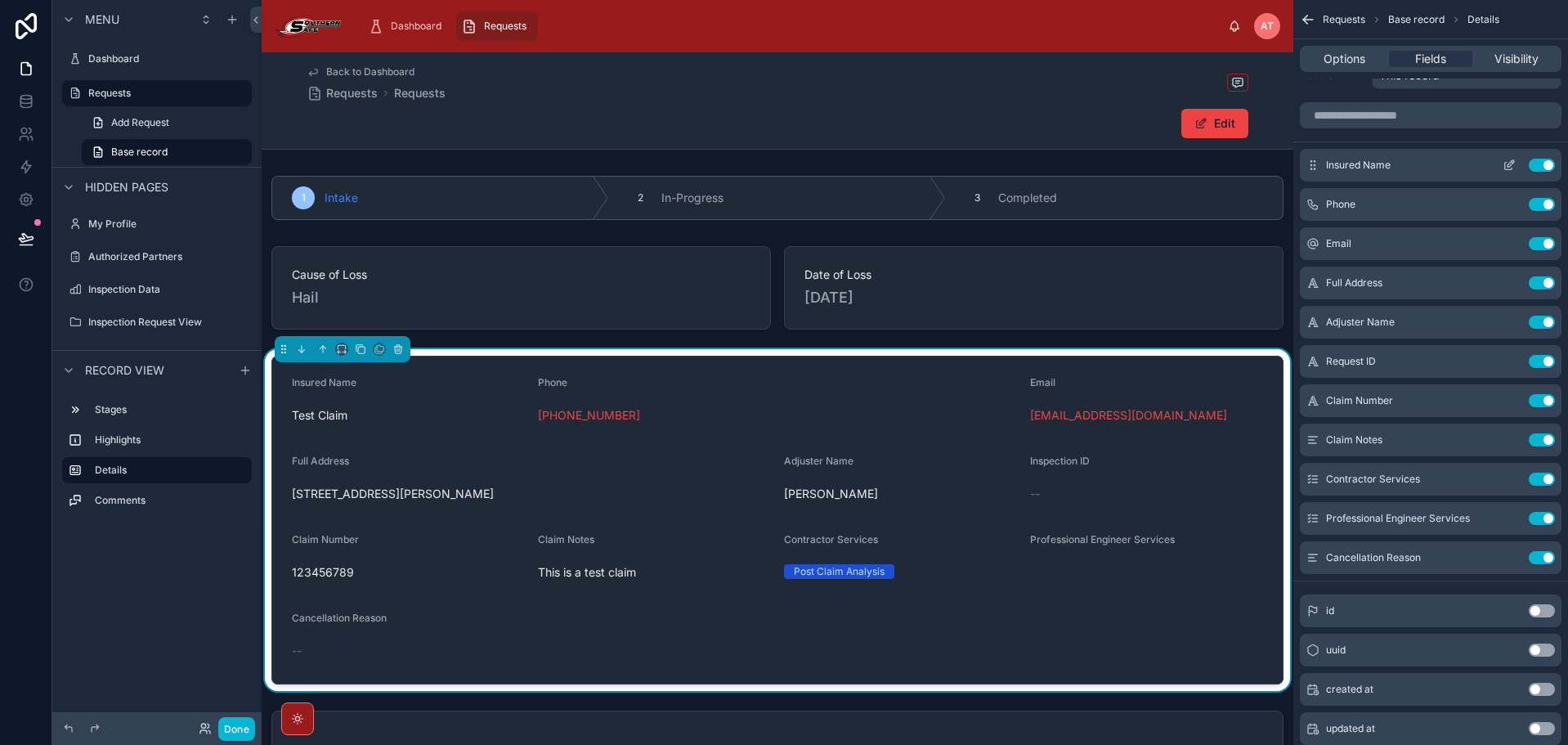
click at [1505, 165] on icon "scrollable content" at bounding box center [1508, 166] width 7 height 7
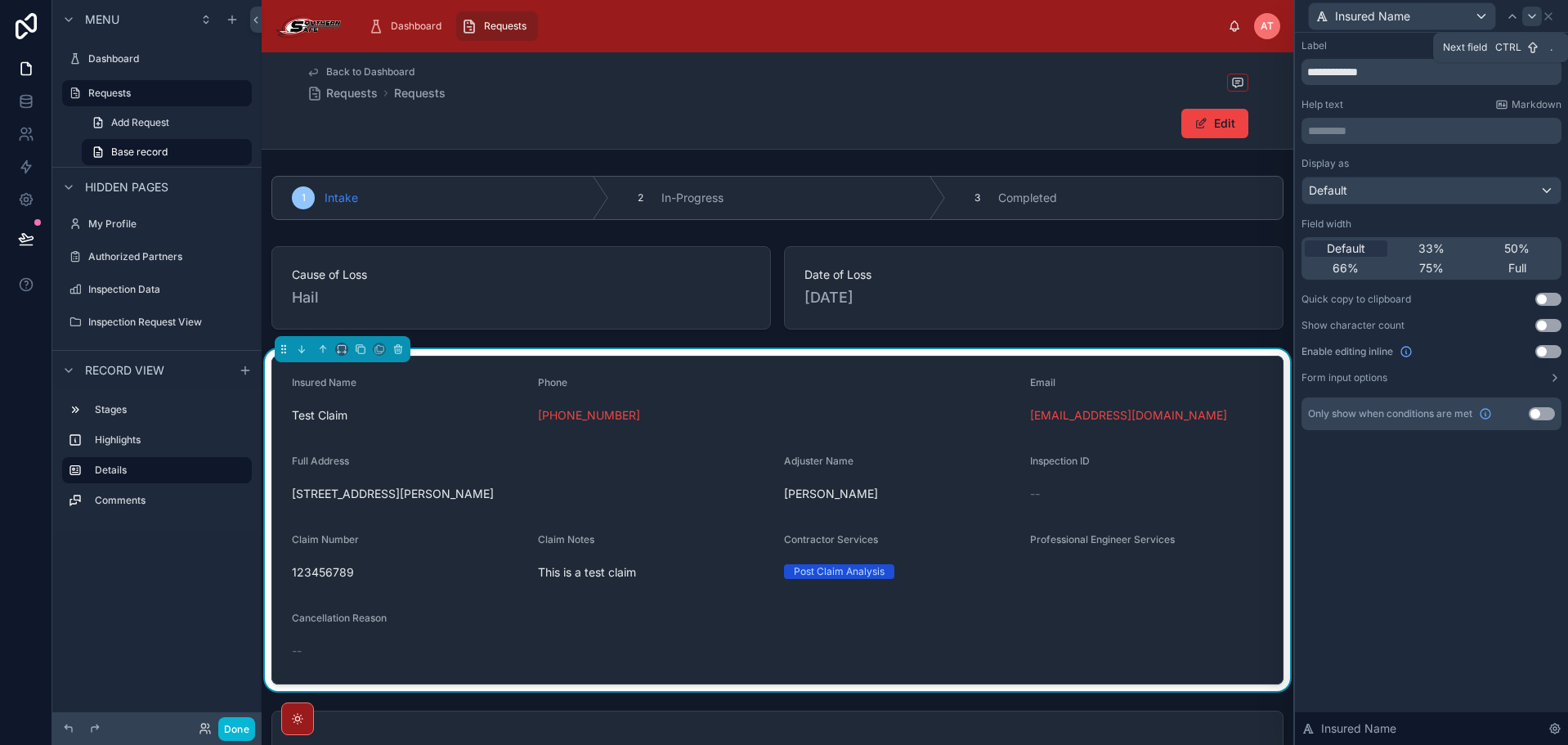
click at [1533, 18] on icon at bounding box center [1532, 17] width 13 height 13
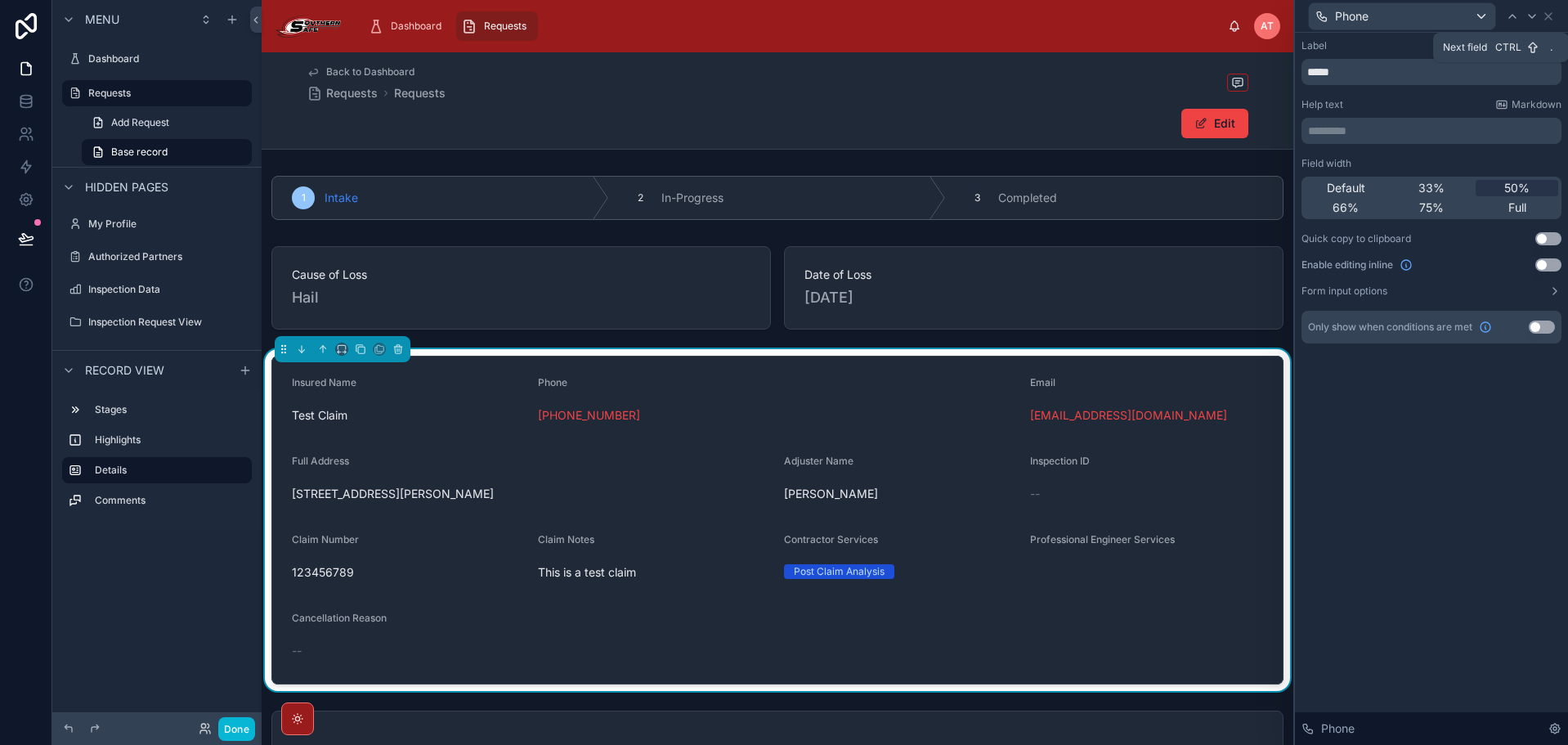
click at [1533, 18] on icon at bounding box center [1532, 17] width 13 height 13
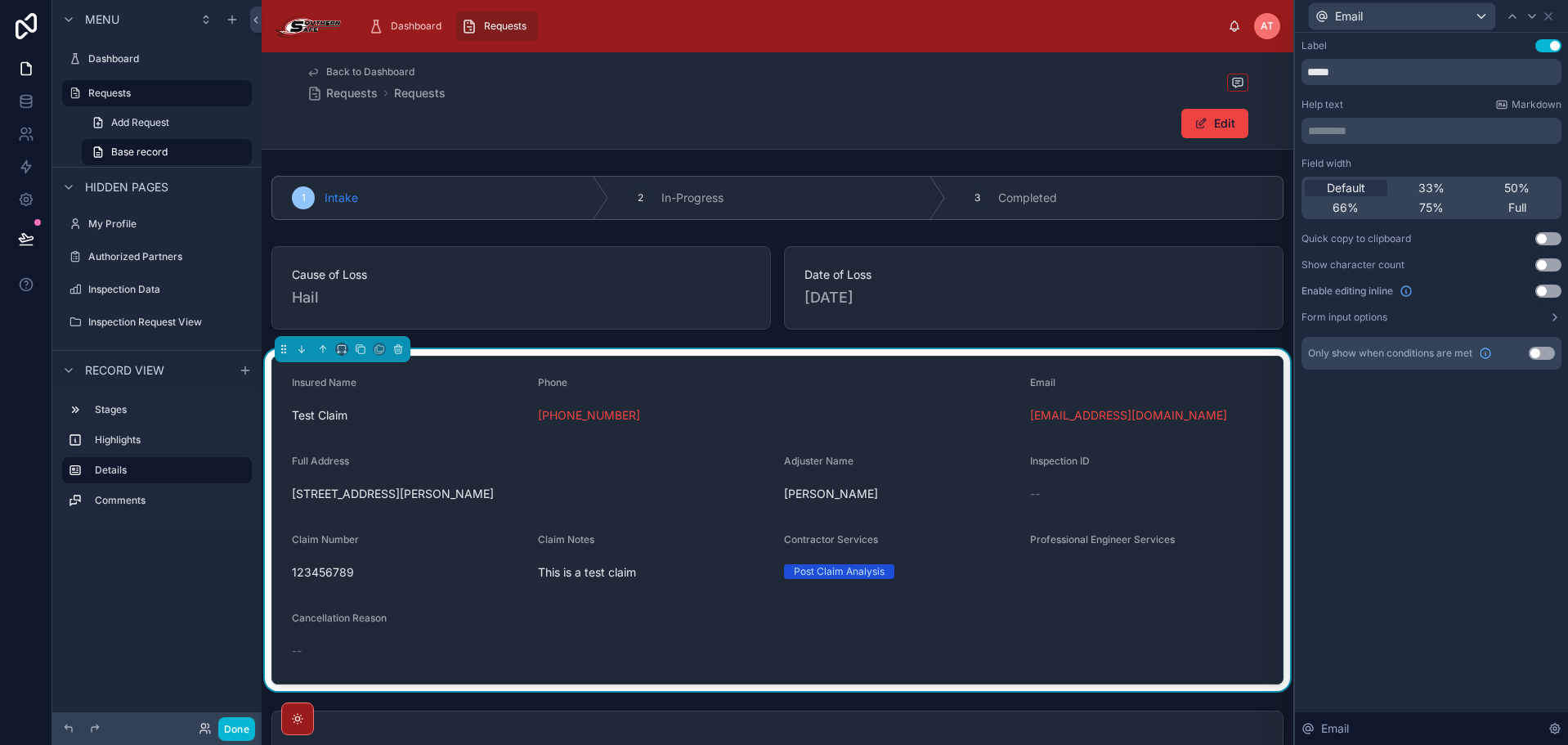
click at [1500, 12] on div "Email" at bounding box center [1424, 16] width 233 height 27
click at [1511, 12] on icon at bounding box center [1512, 17] width 13 height 13
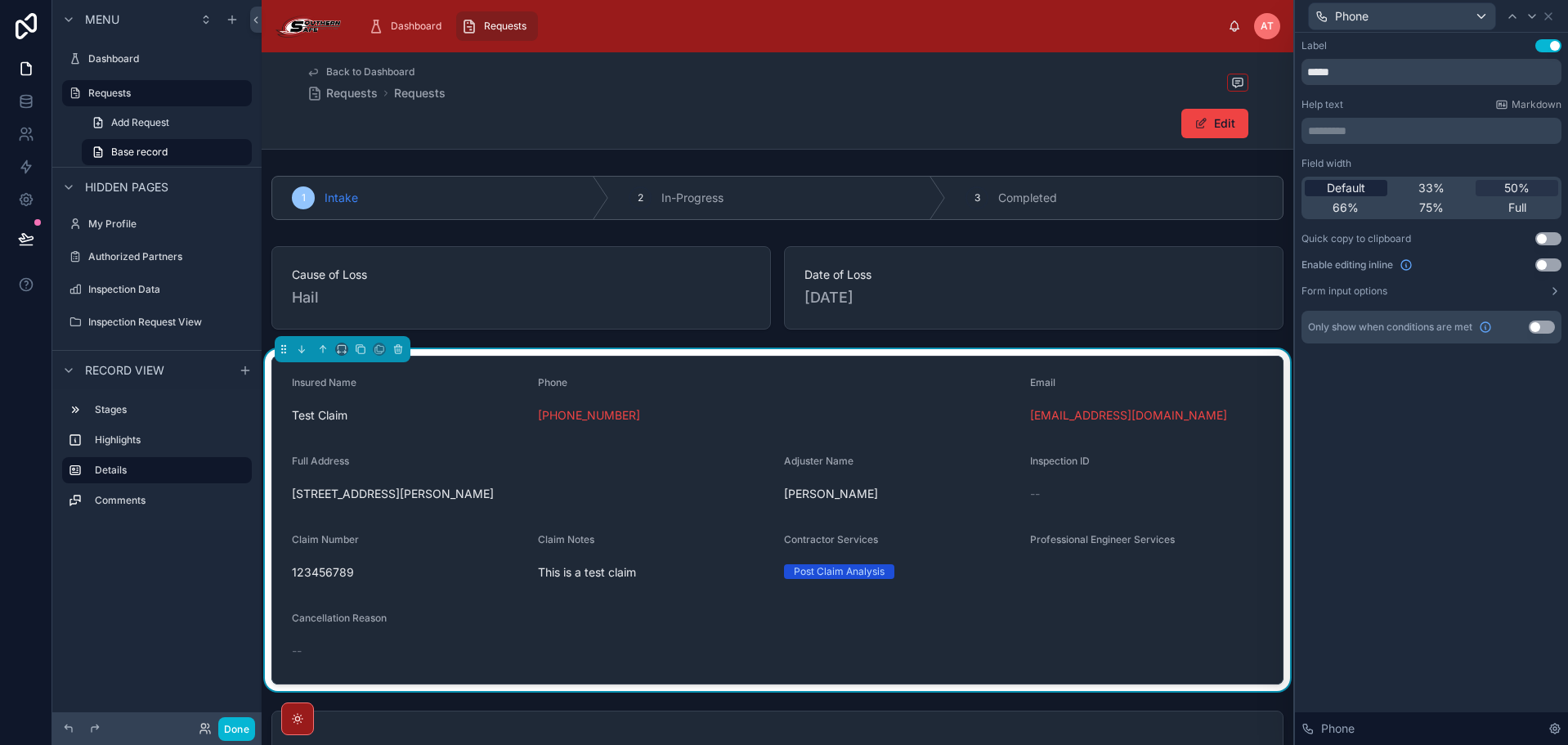
click at [1356, 184] on span "Default" at bounding box center [1345, 189] width 38 height 17
click at [1530, 16] on icon at bounding box center [1531, 17] width 7 height 3
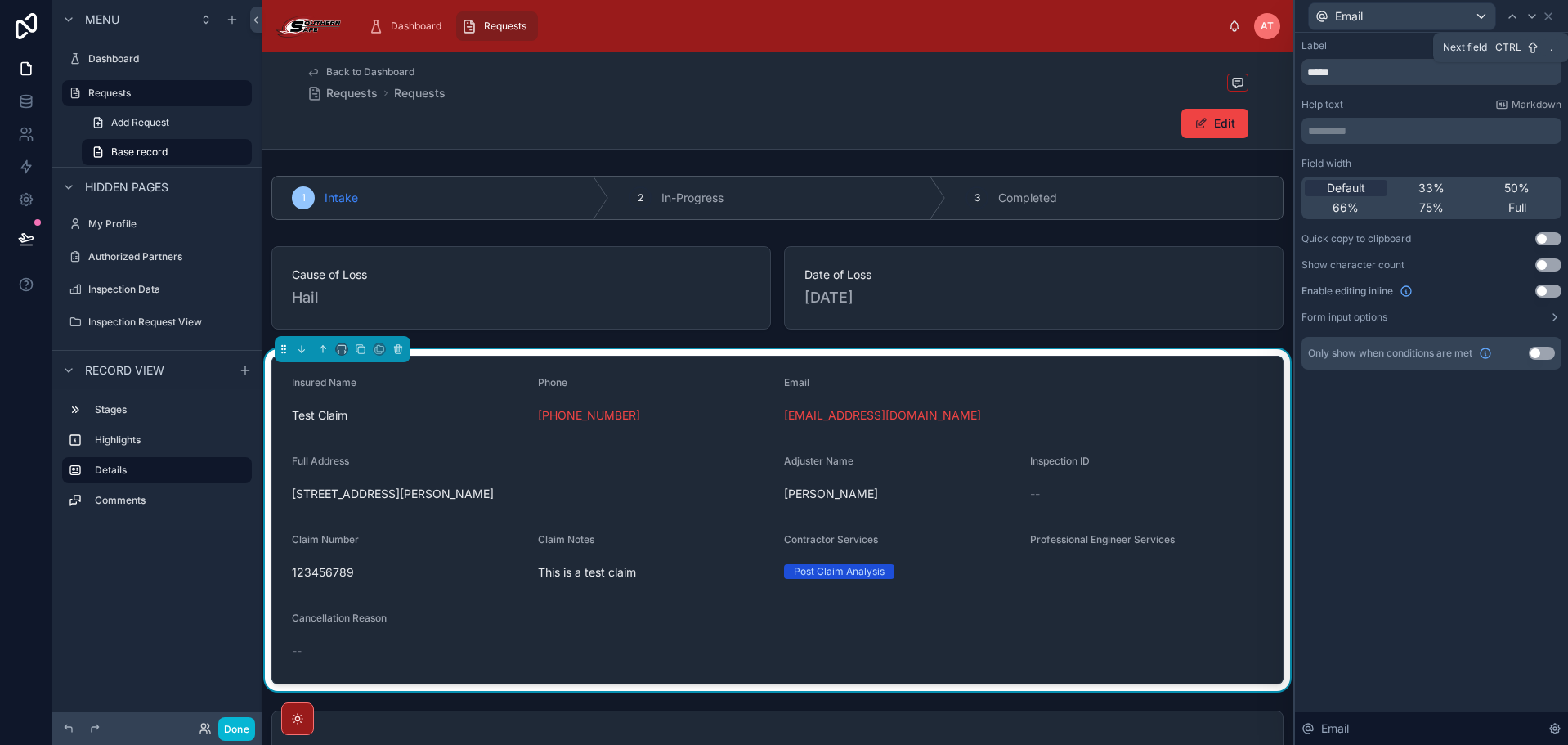
click at [1530, 16] on icon at bounding box center [1531, 17] width 7 height 3
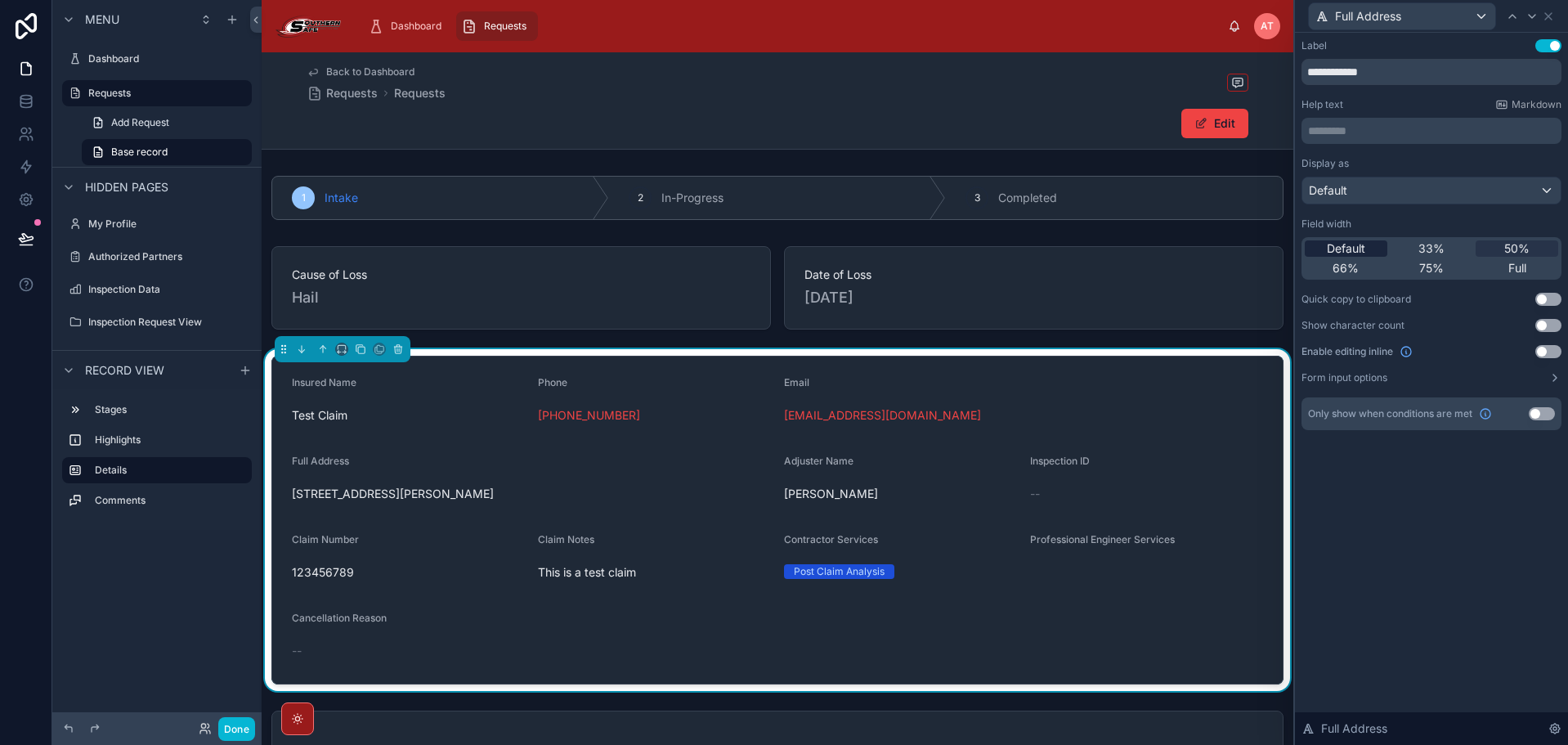
click at [1360, 241] on span "Default" at bounding box center [1345, 248] width 38 height 17
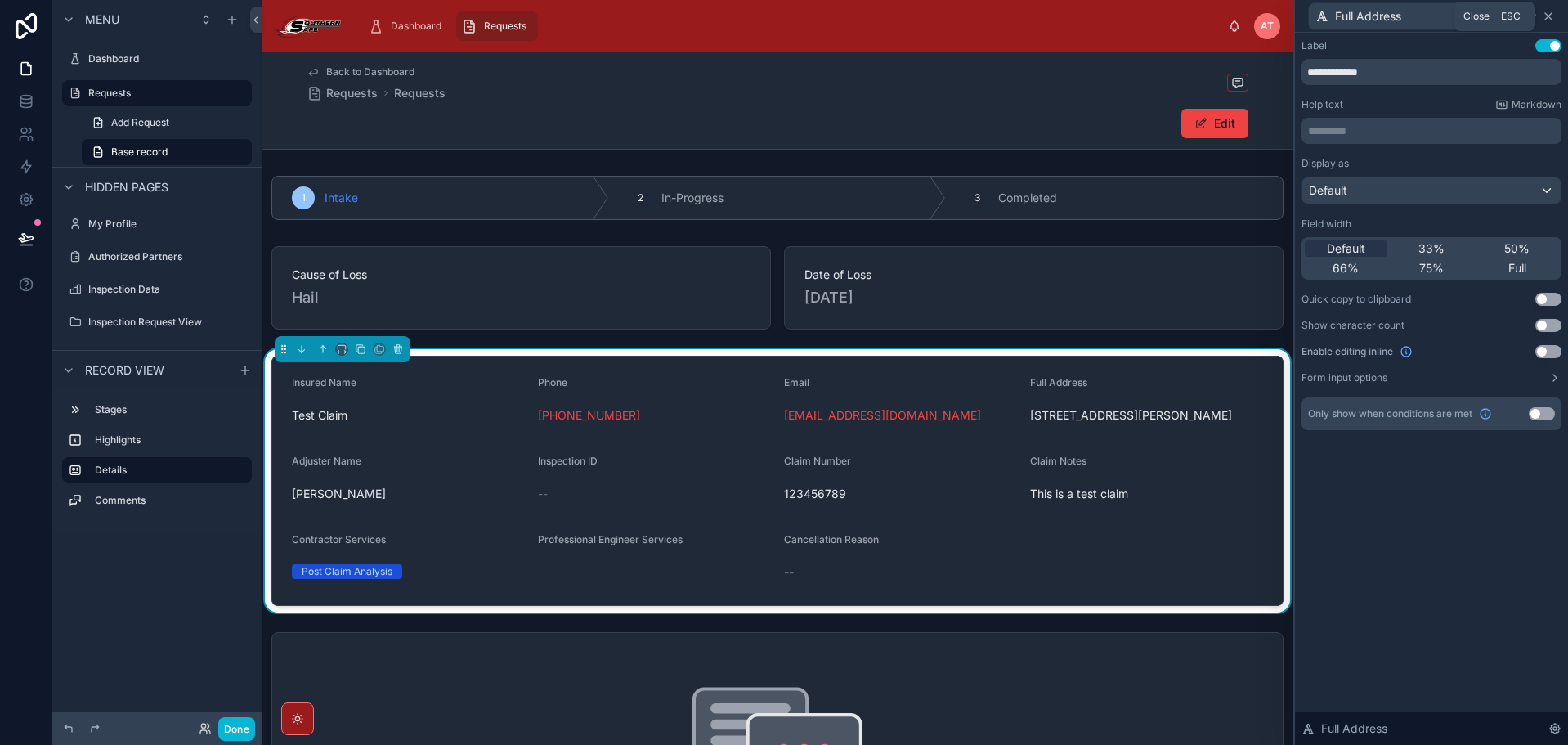
click at [1546, 16] on icon at bounding box center [1548, 17] width 13 height 13
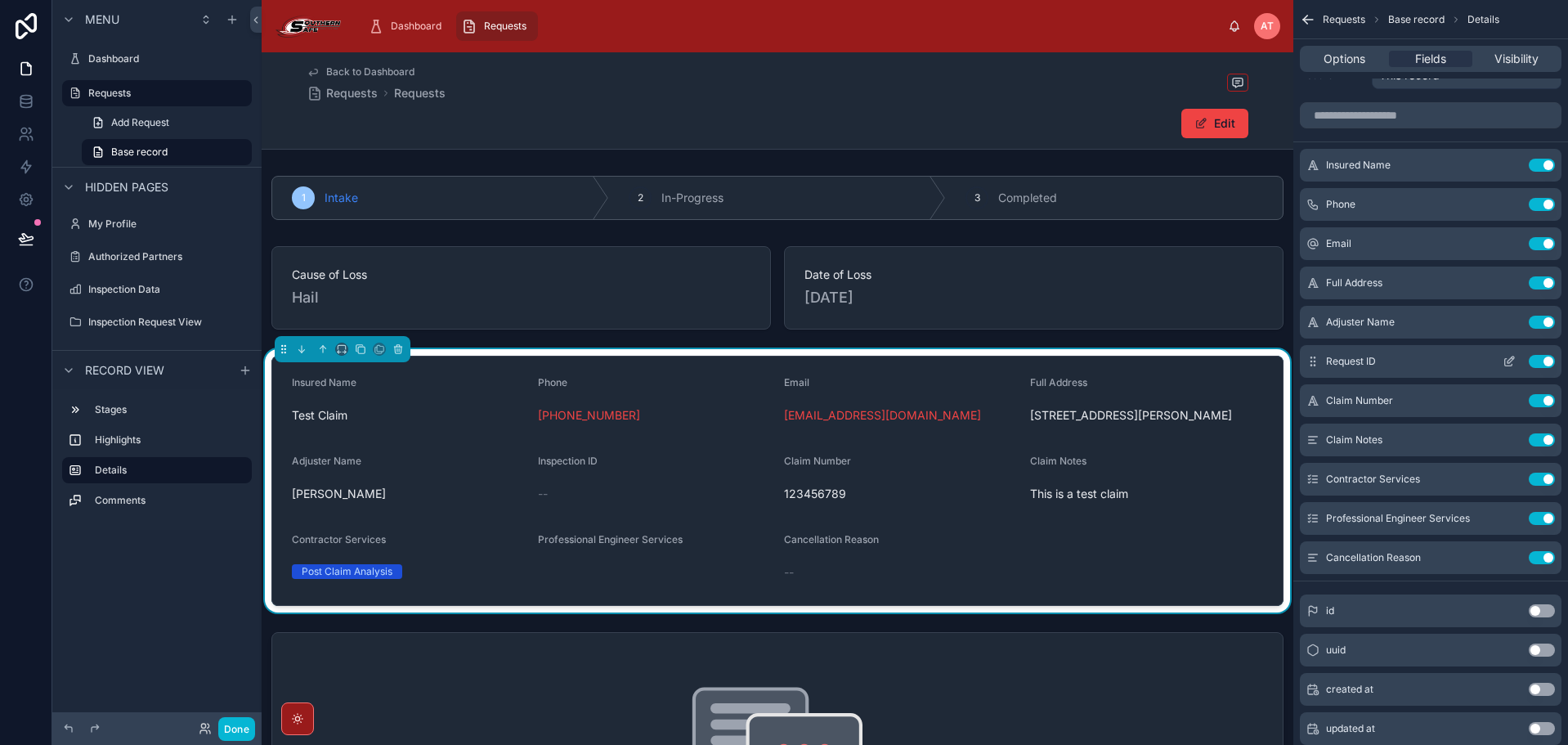
click at [1541, 363] on button "Use setting" at bounding box center [1541, 361] width 26 height 13
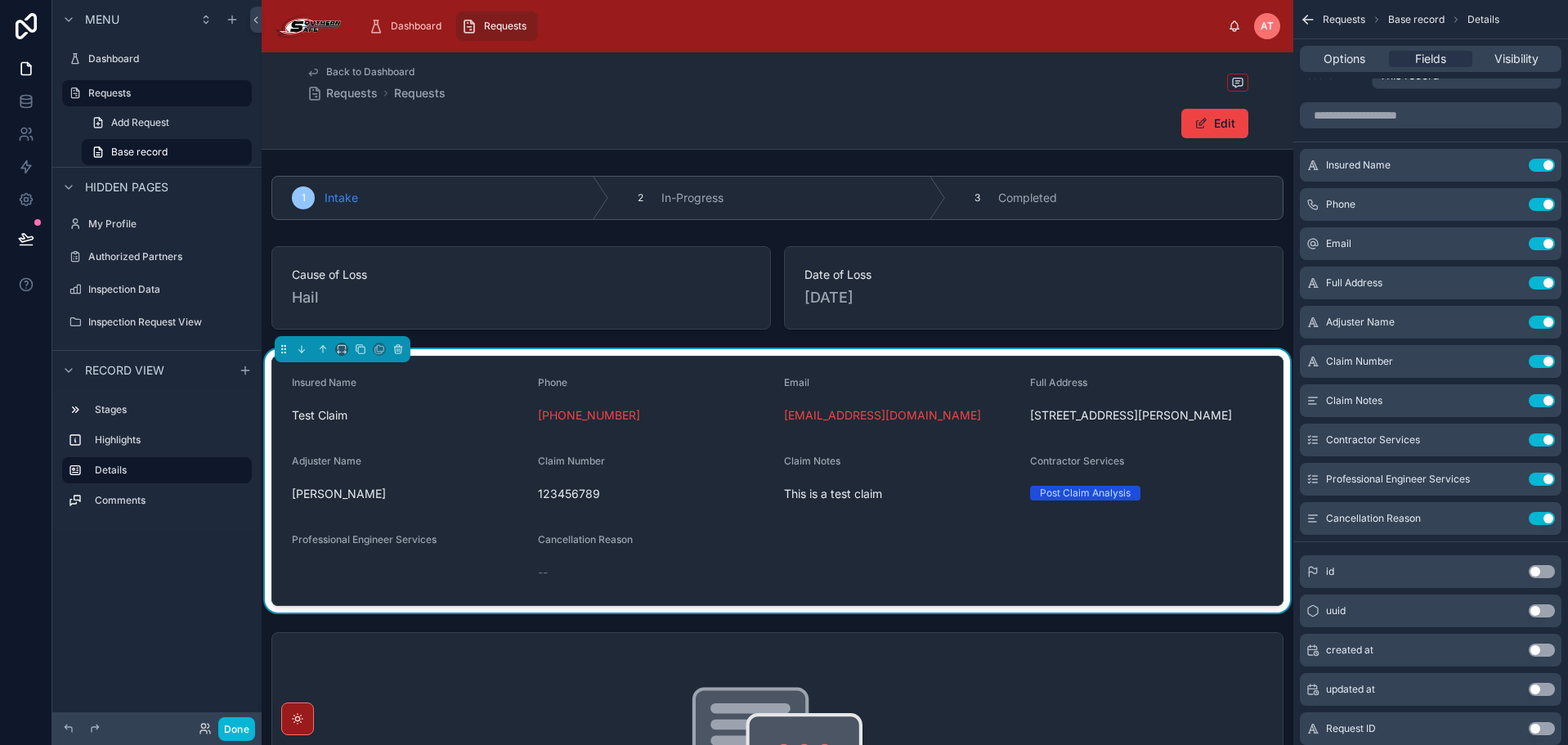
click at [27, 236] on icon at bounding box center [26, 238] width 14 height 8
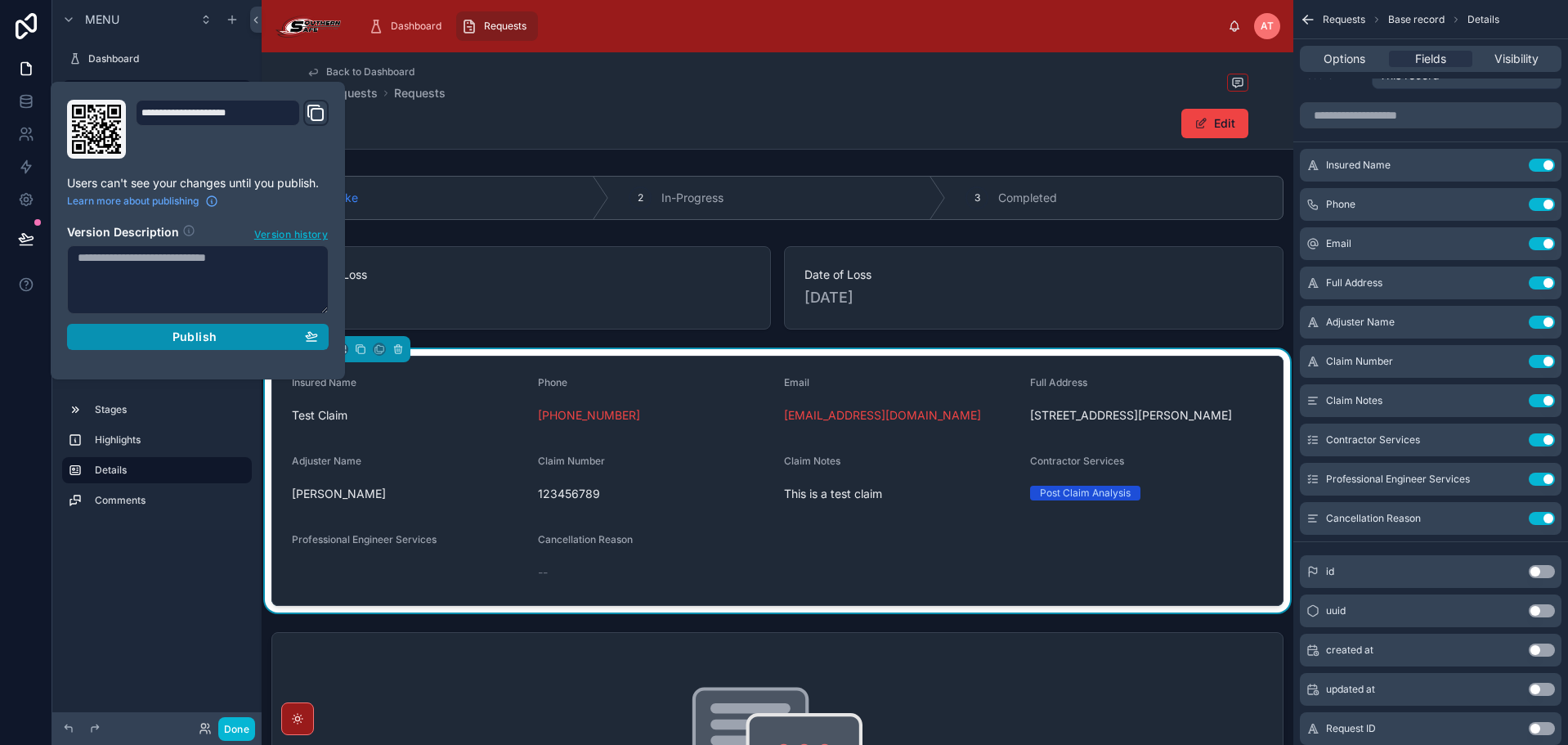
click at [129, 337] on div "Publish" at bounding box center [198, 337] width 240 height 15
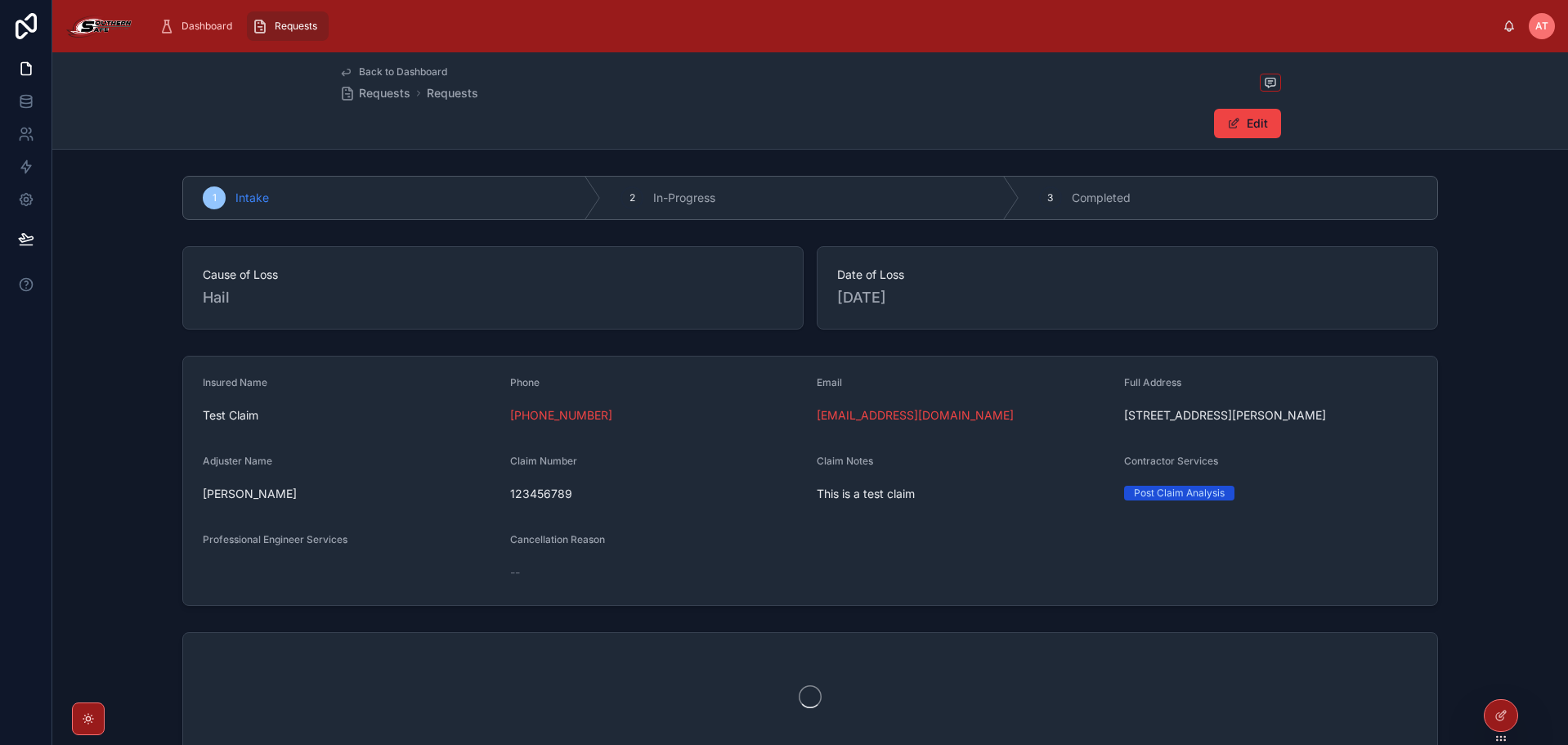
click at [451, 24] on div "Dashboard Requests" at bounding box center [824, 26] width 1357 height 36
click at [24, 209] on link at bounding box center [26, 199] width 51 height 32
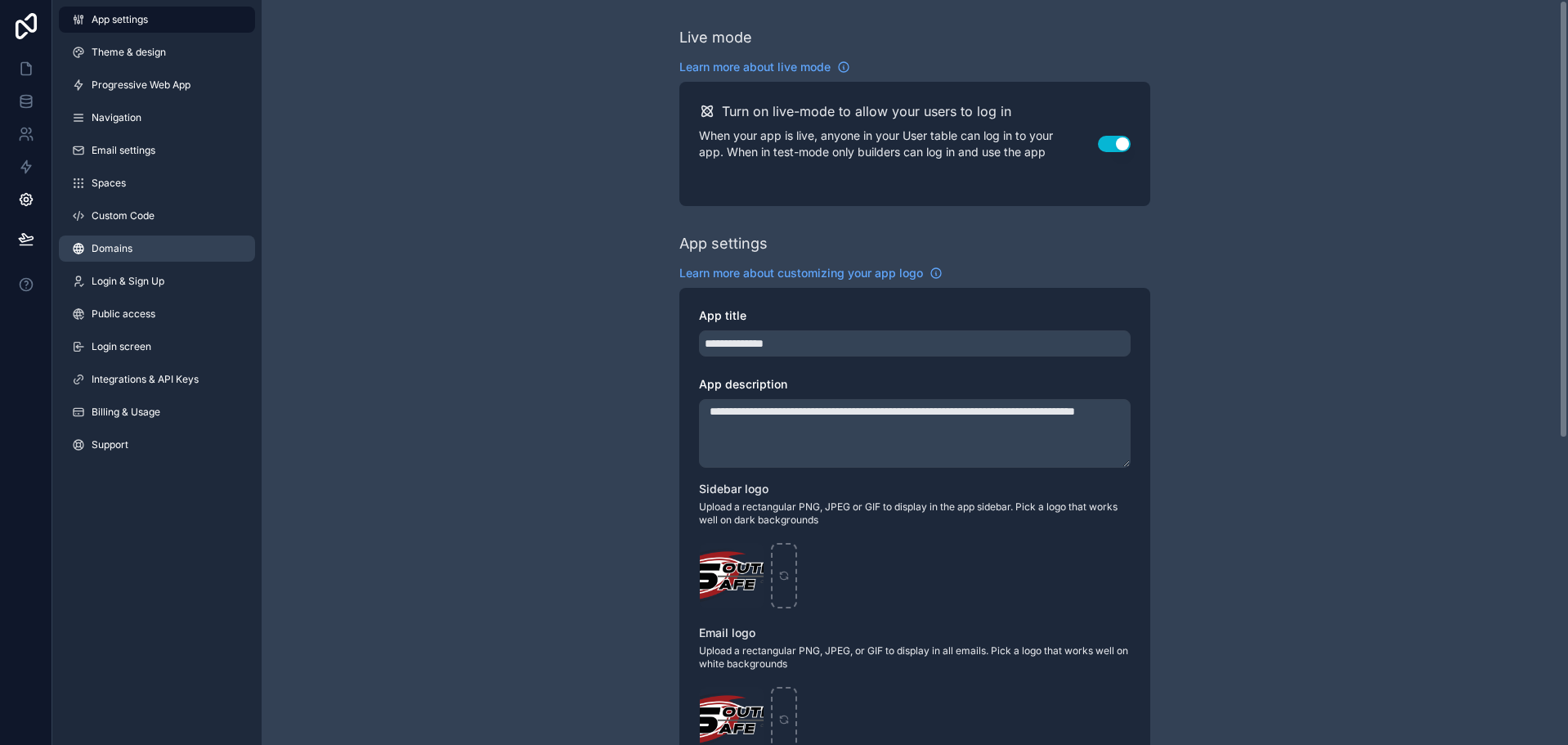
click at [125, 256] on link "Domains" at bounding box center [157, 248] width 196 height 26
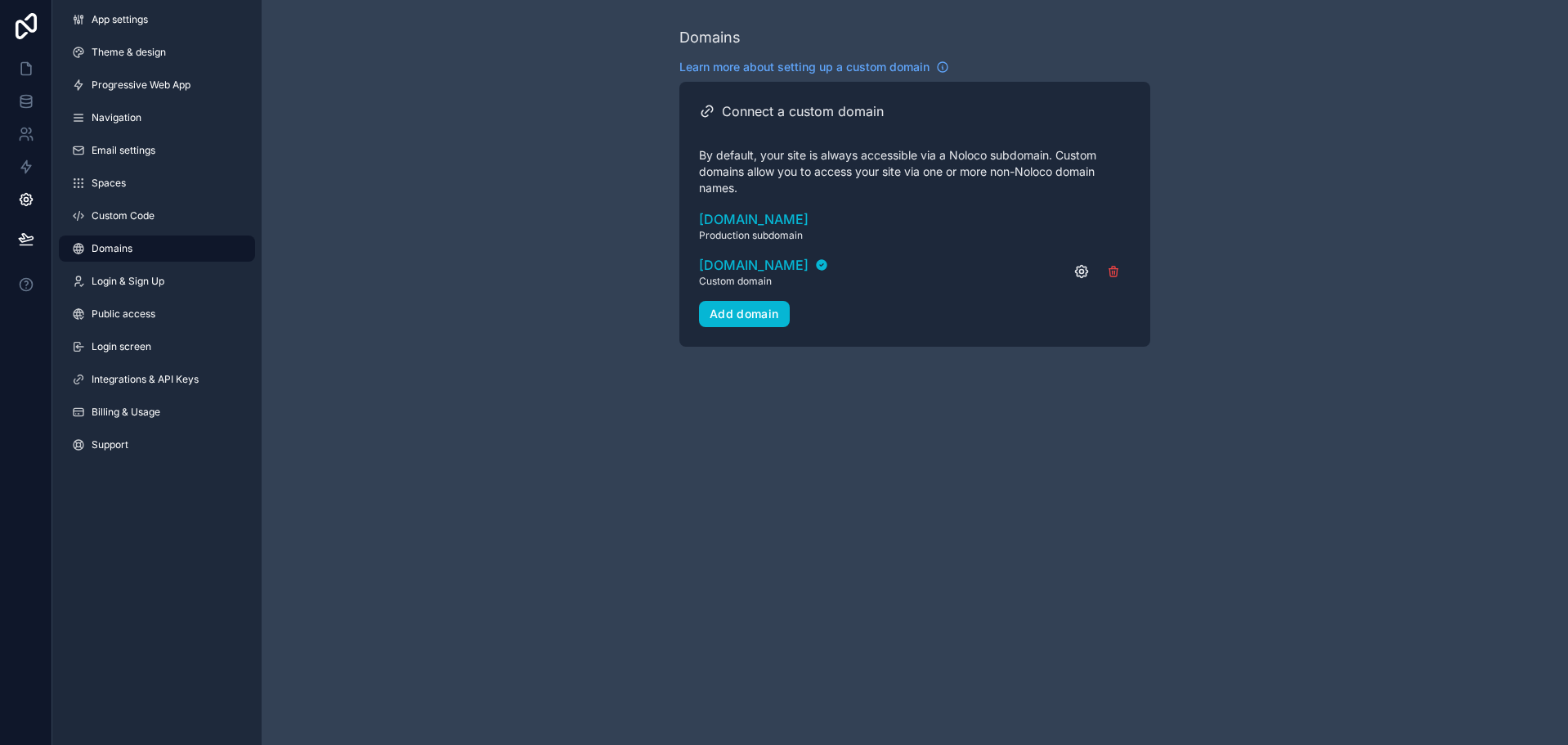
click at [1085, 271] on icon "scrollable content" at bounding box center [1081, 272] width 17 height 17
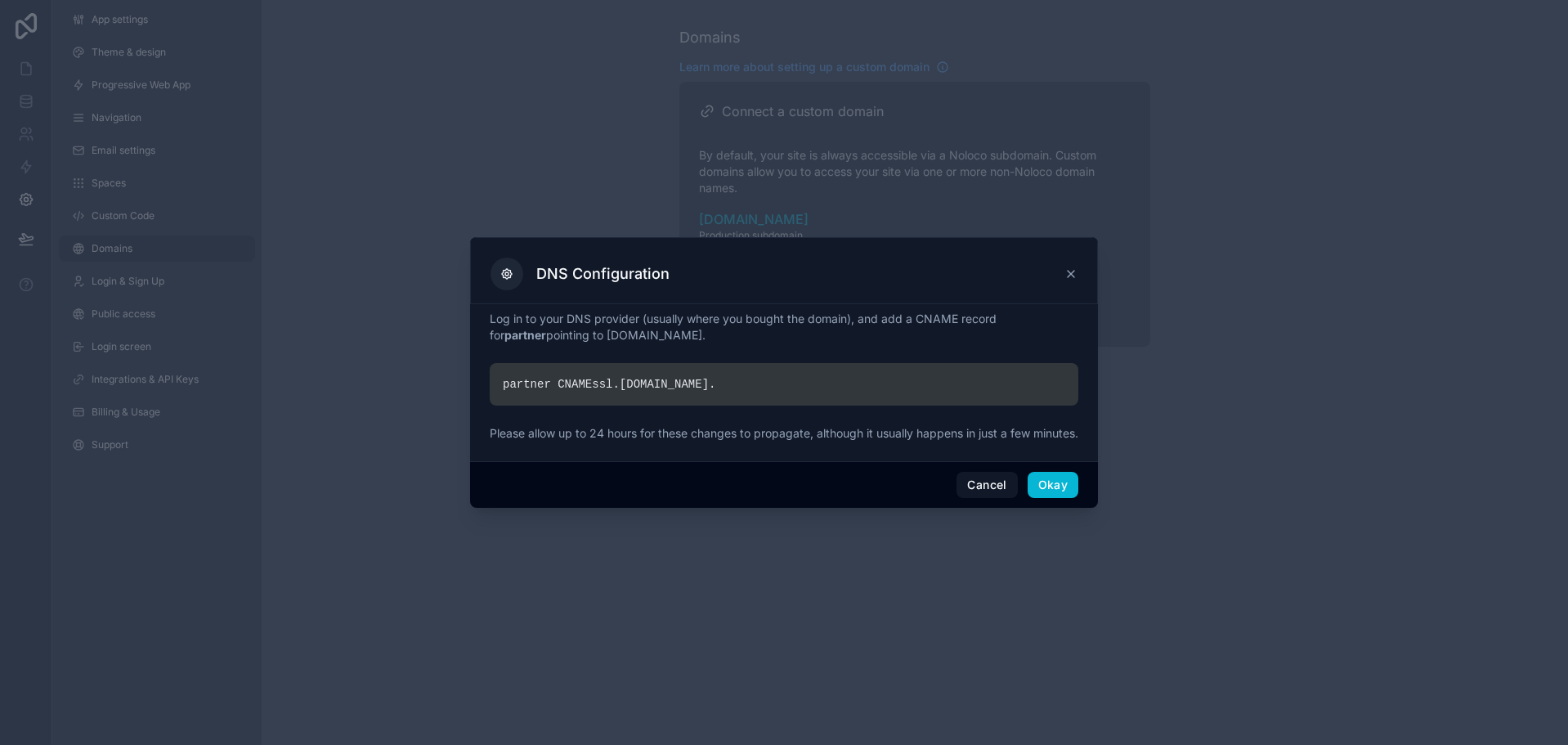
click at [639, 382] on div "partner CNAME ssl. noloco.co ." at bounding box center [784, 384] width 589 height 42
click at [1068, 271] on icon at bounding box center [1071, 274] width 7 height 7
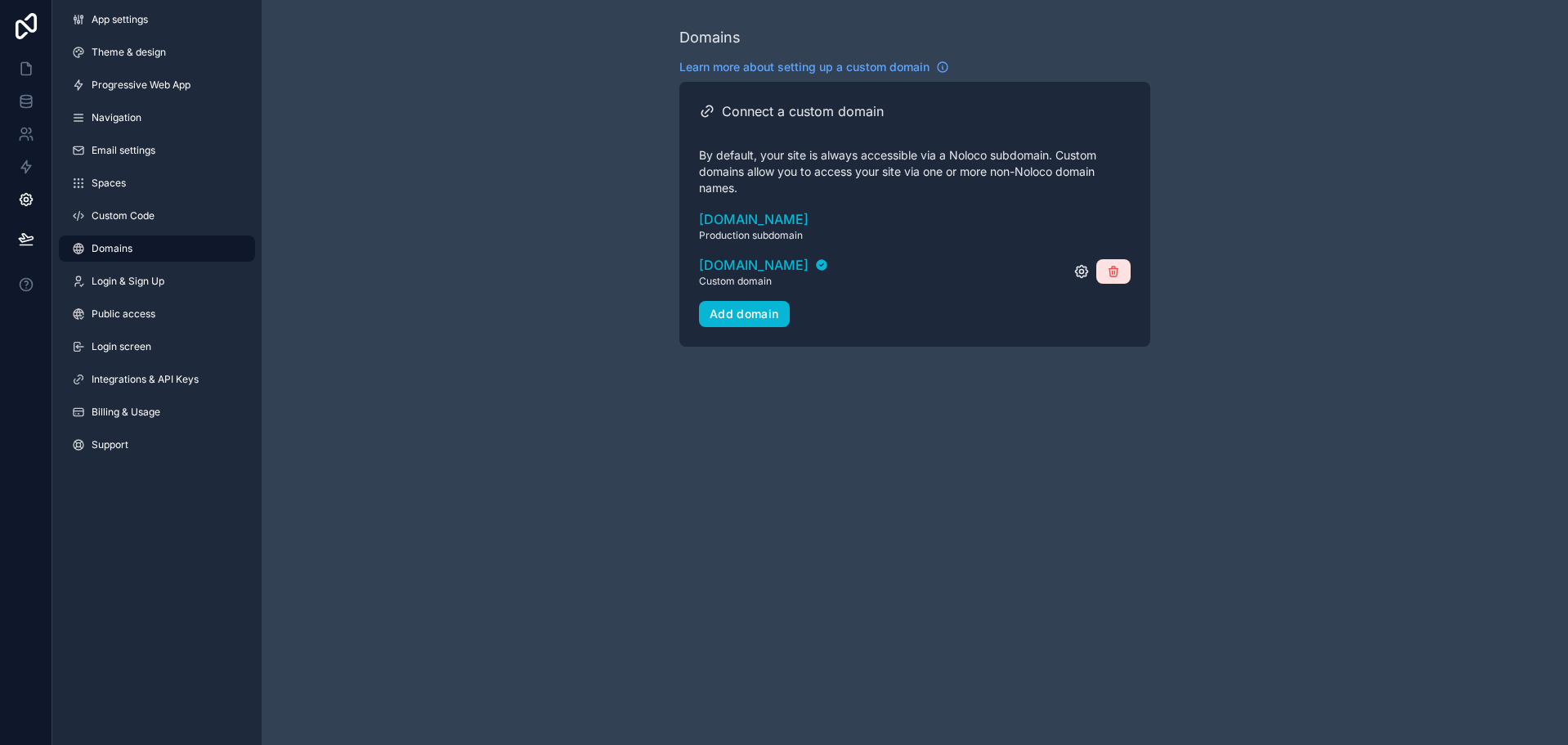
click at [1111, 272] on icon "scrollable content" at bounding box center [1114, 272] width 13 height 13
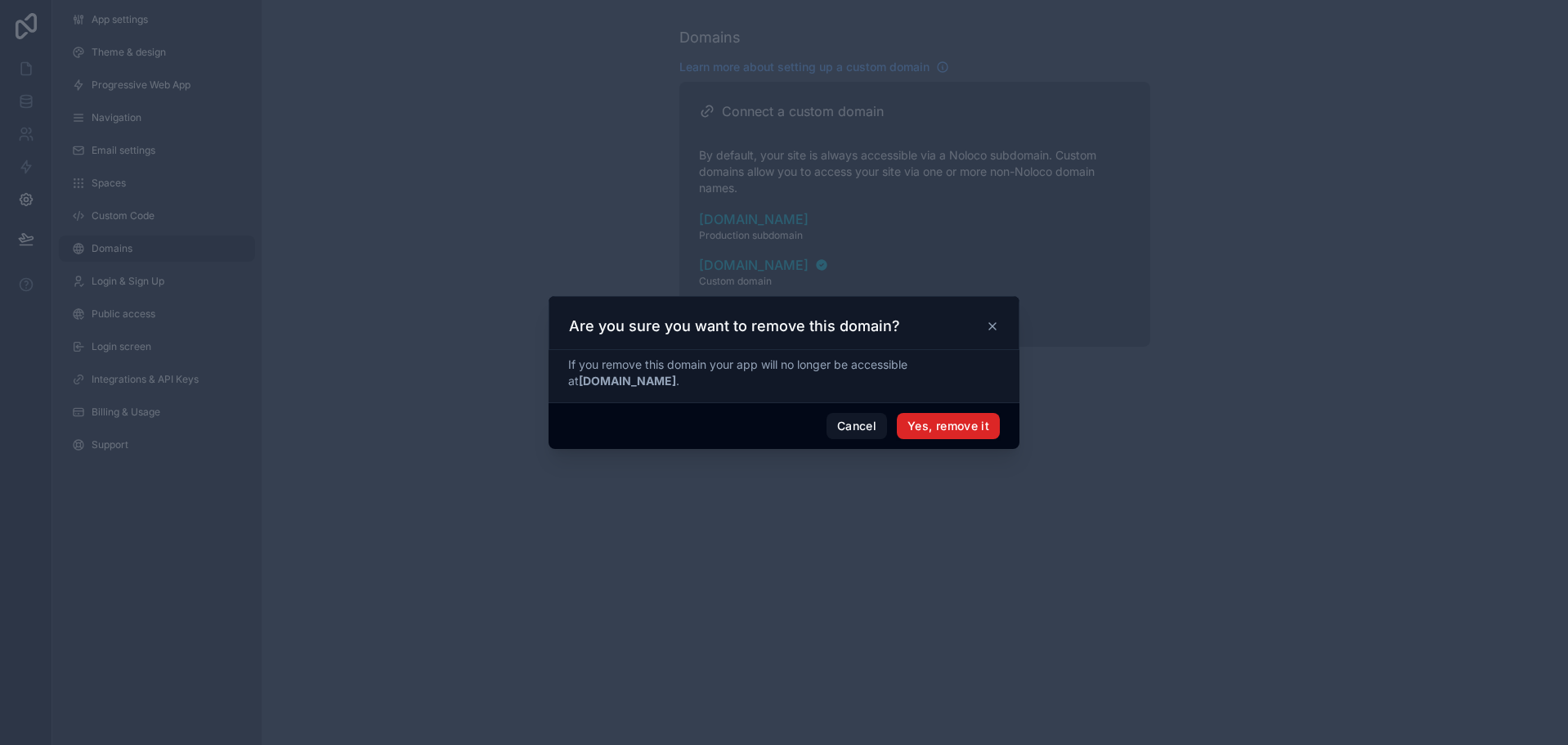
click at [931, 423] on button "Yes, remove it" at bounding box center [948, 425] width 103 height 26
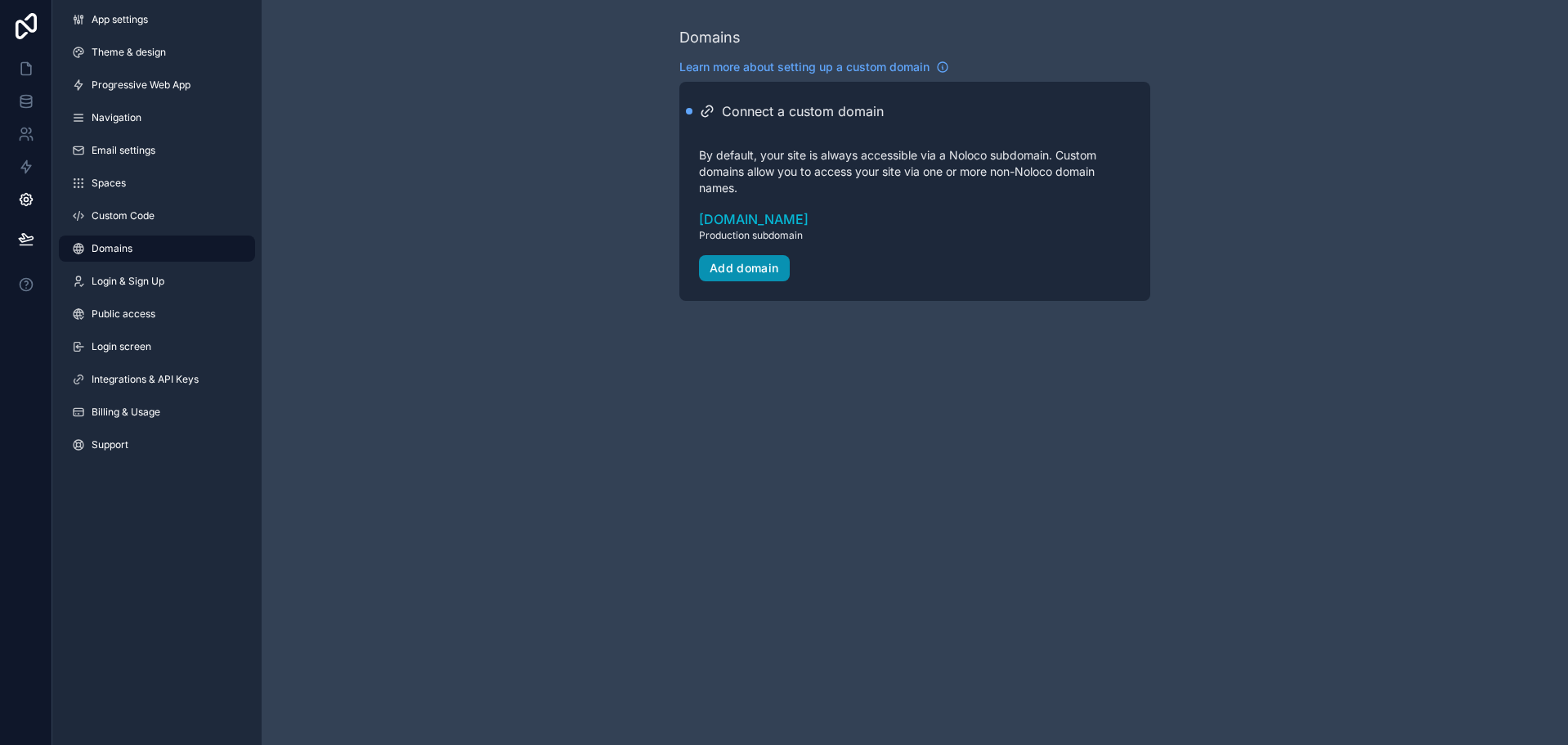
click at [768, 266] on div "Add domain" at bounding box center [744, 268] width 70 height 15
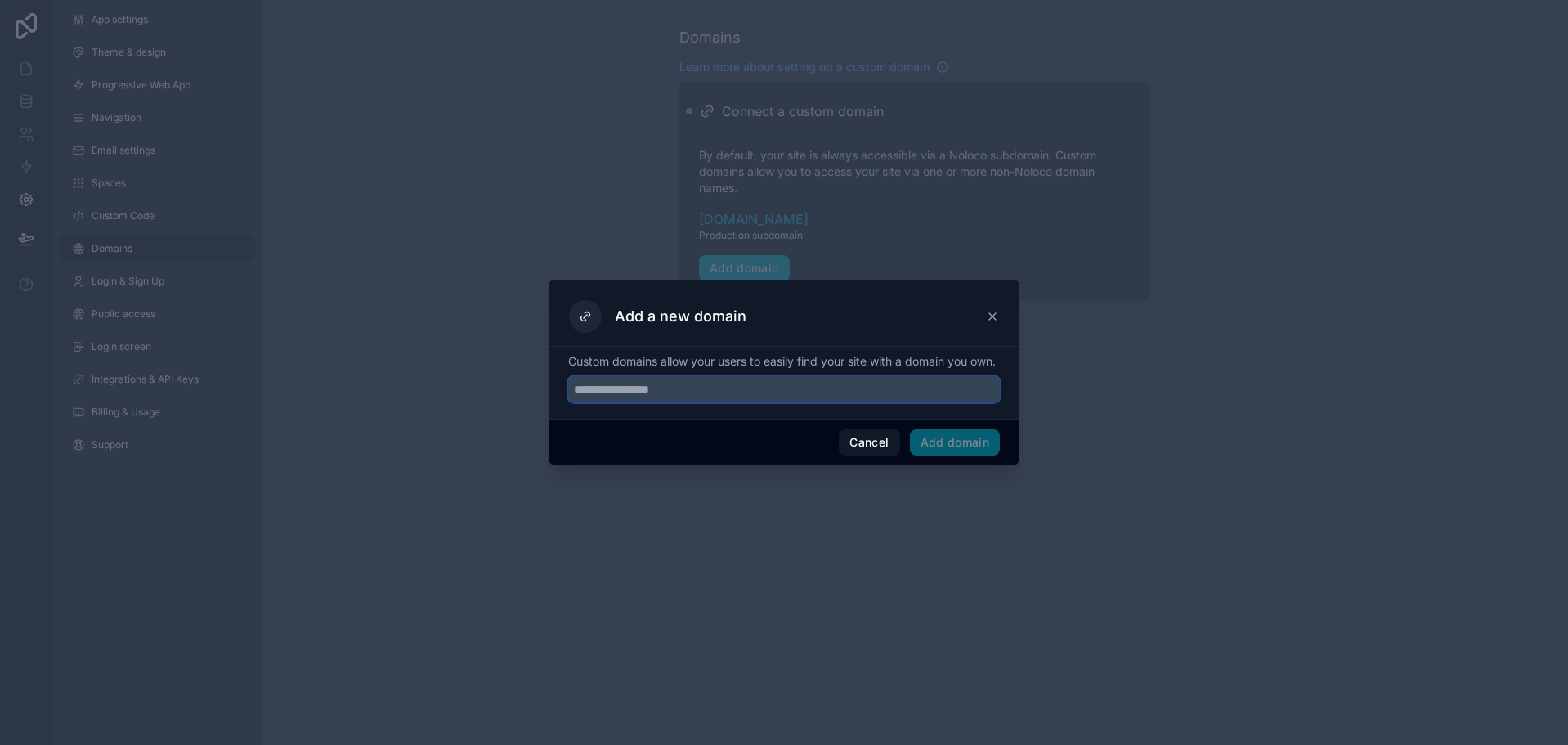
click at [802, 398] on input "text" at bounding box center [784, 389] width 432 height 26
paste input "********"
type input "**********"
click at [948, 455] on button "Add domain" at bounding box center [954, 442] width 91 height 26
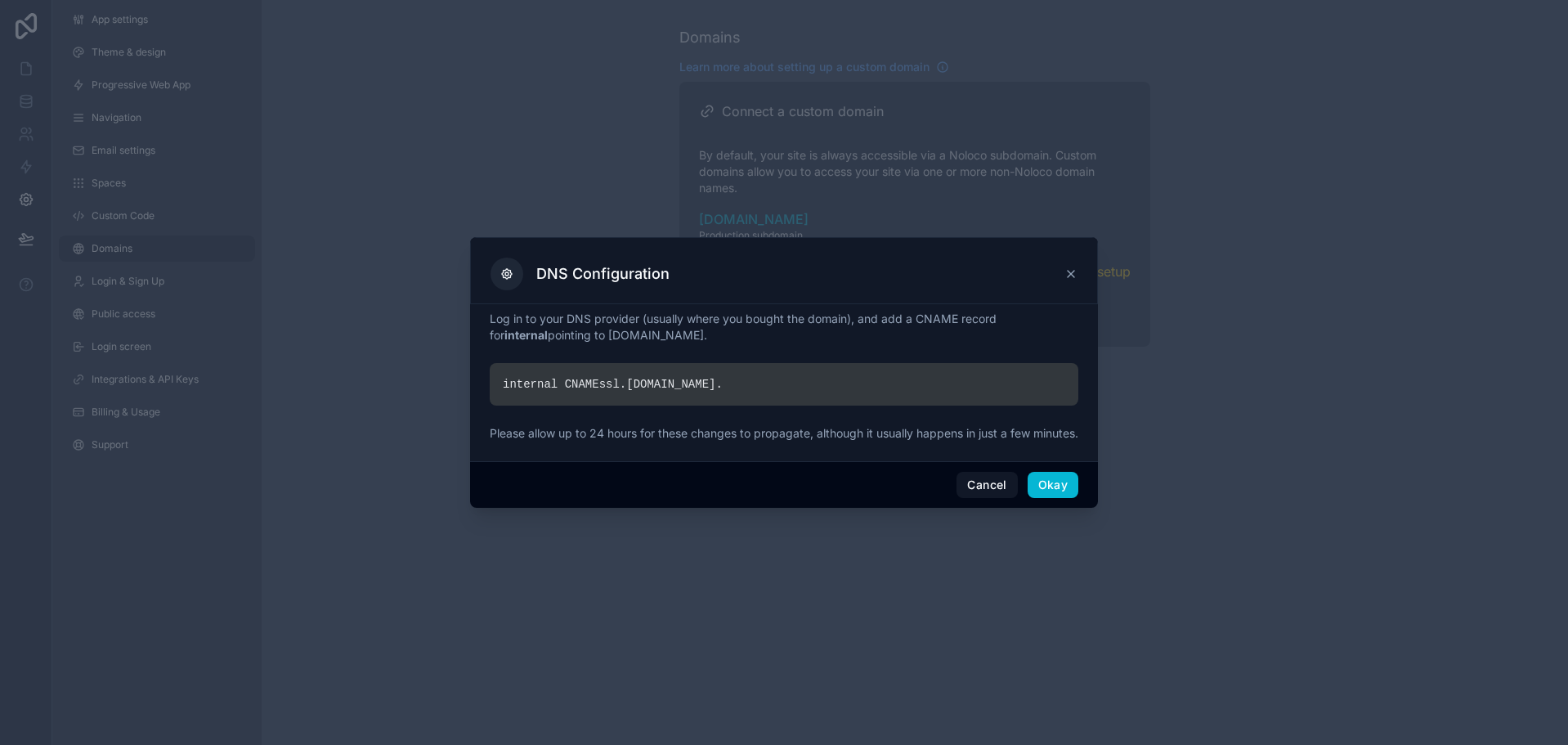
drag, startPoint x: 1072, startPoint y: 262, endPoint x: 1025, endPoint y: 441, distance: 185.1
click at [1061, 323] on div "DNS Configuration Log in to your DNS provider (usually where you bought the dom…" at bounding box center [784, 372] width 628 height 271
click at [1056, 486] on button "Okay" at bounding box center [1052, 484] width 51 height 26
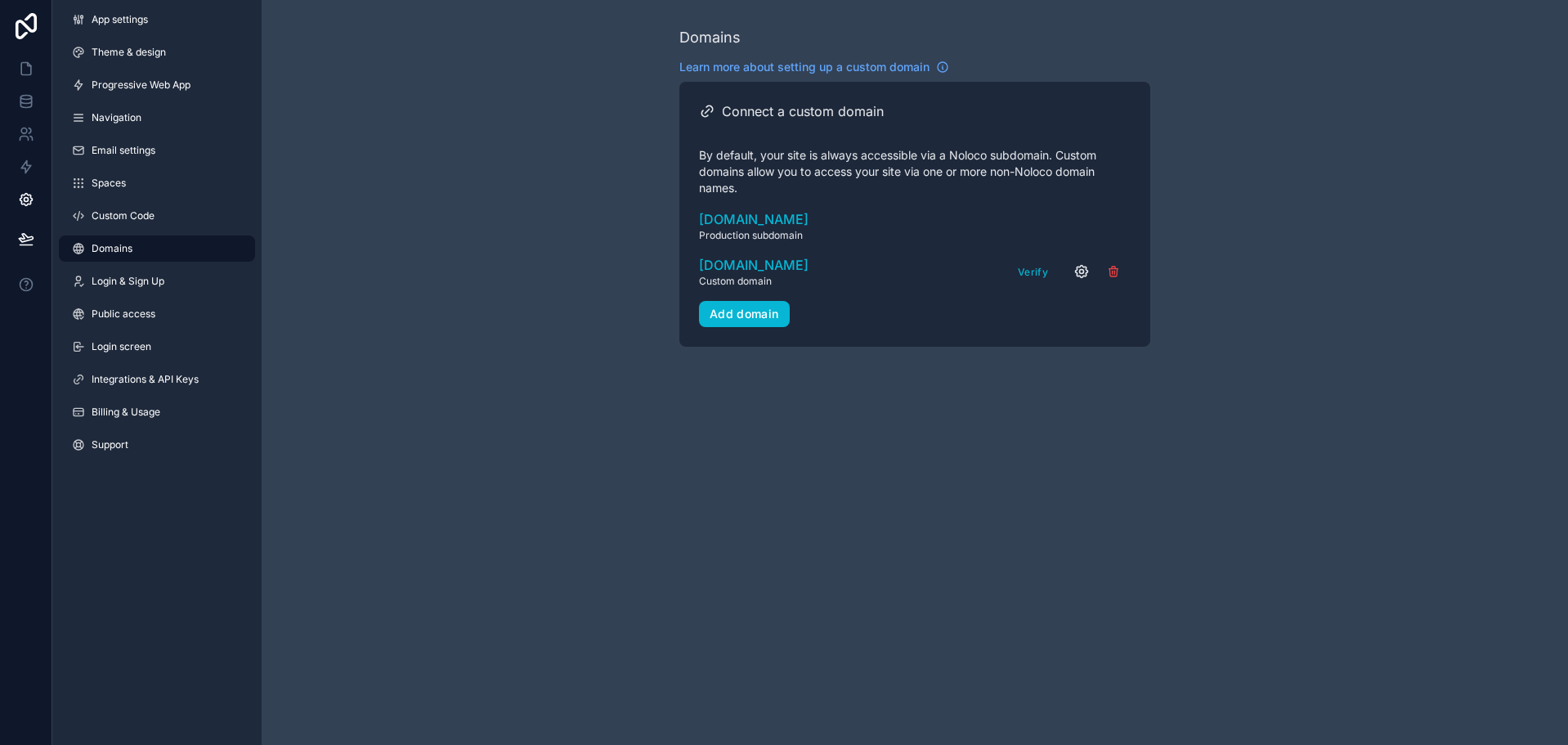
click at [1079, 269] on icon "scrollable content" at bounding box center [1081, 272] width 17 height 17
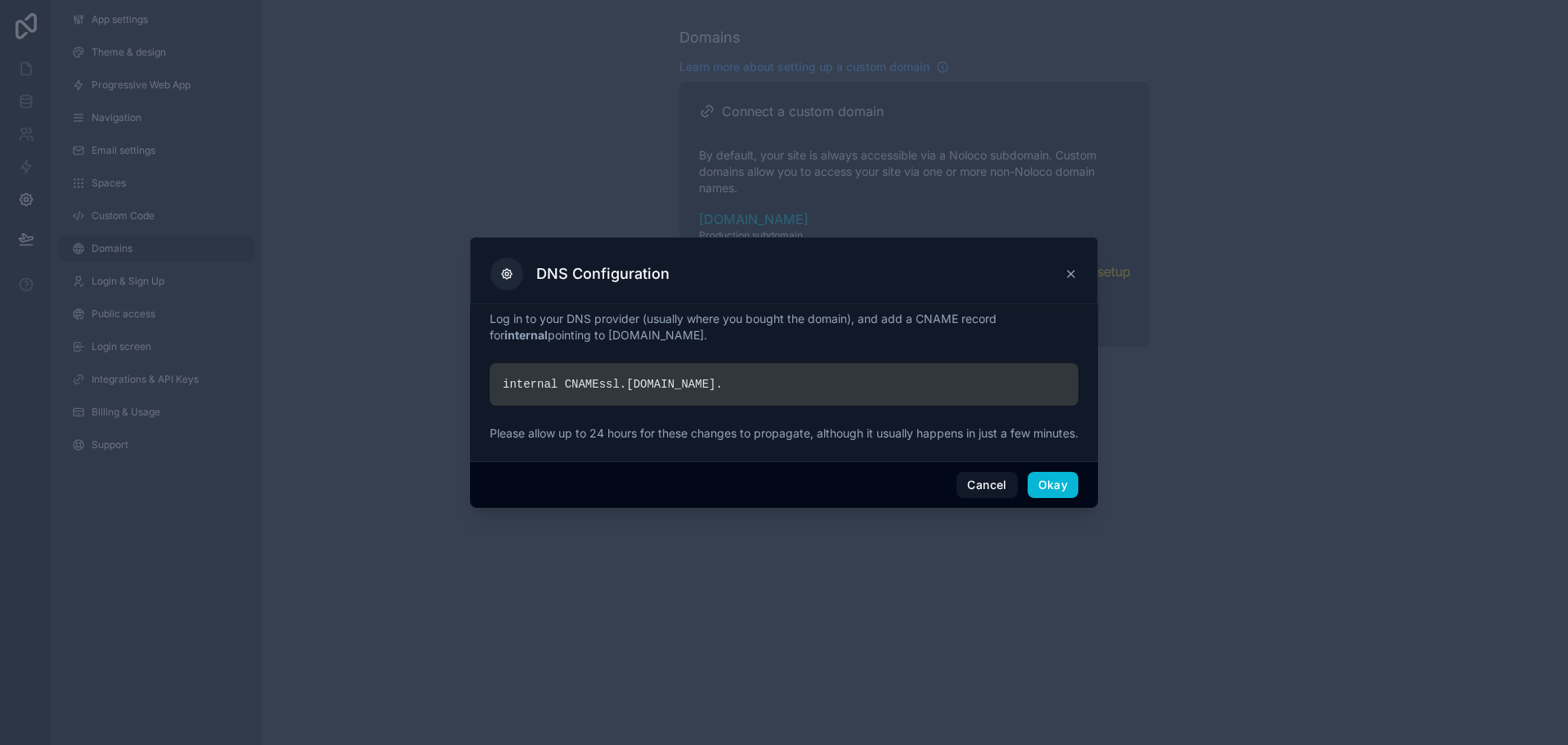
click at [1068, 271] on icon at bounding box center [1071, 274] width 7 height 7
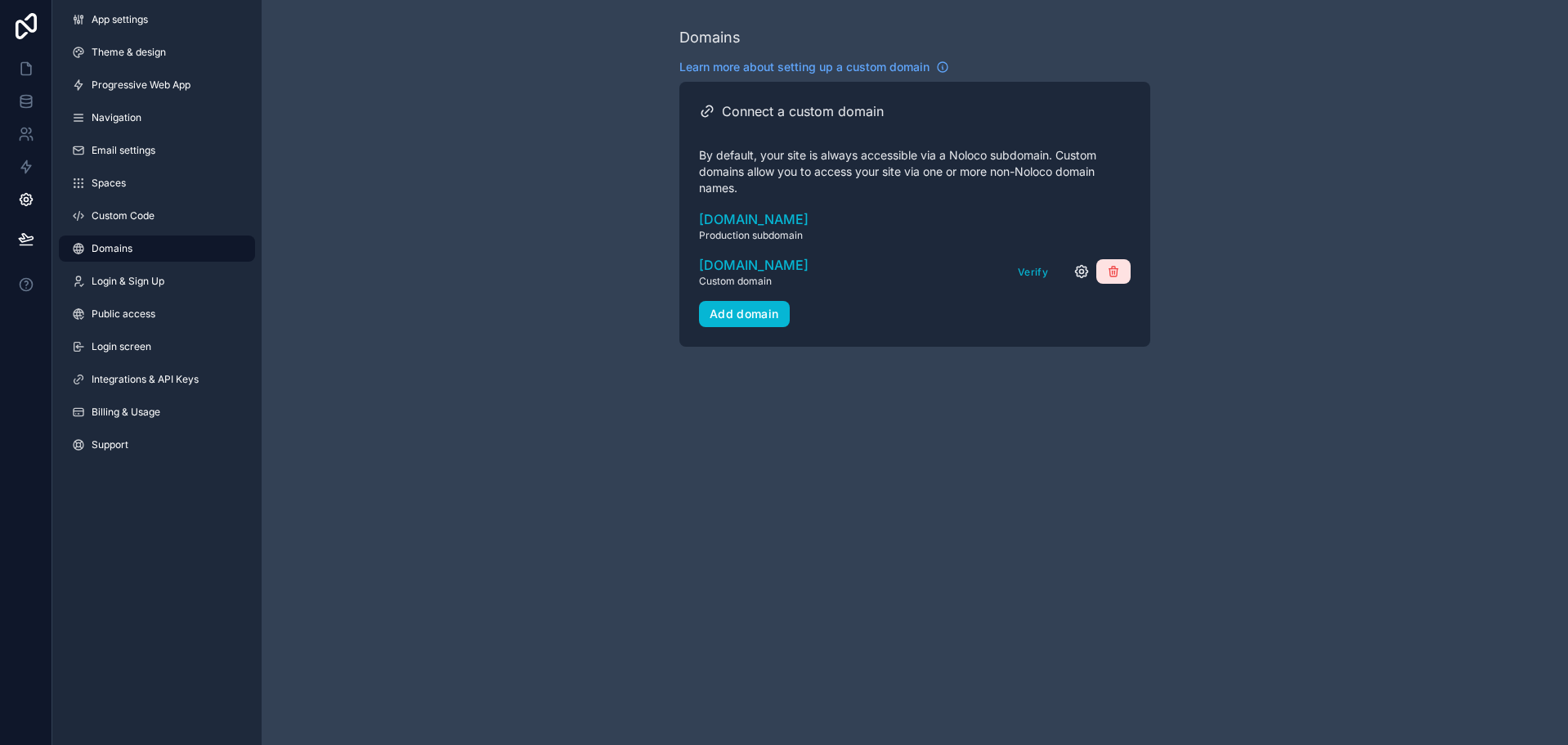
click at [1105, 270] on button "scrollable content" at bounding box center [1113, 272] width 34 height 25
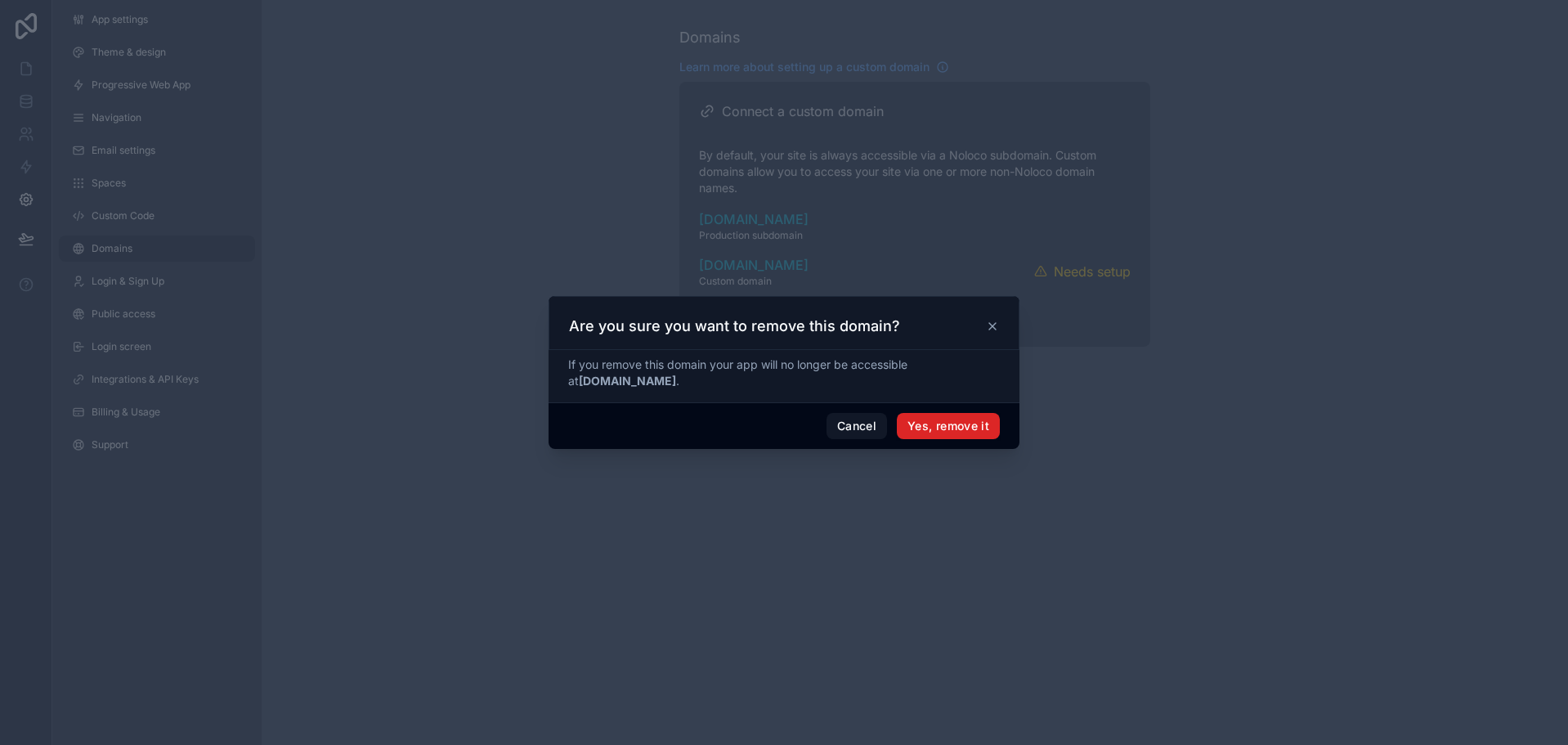
click at [970, 429] on button "Yes, remove it" at bounding box center [948, 425] width 103 height 26
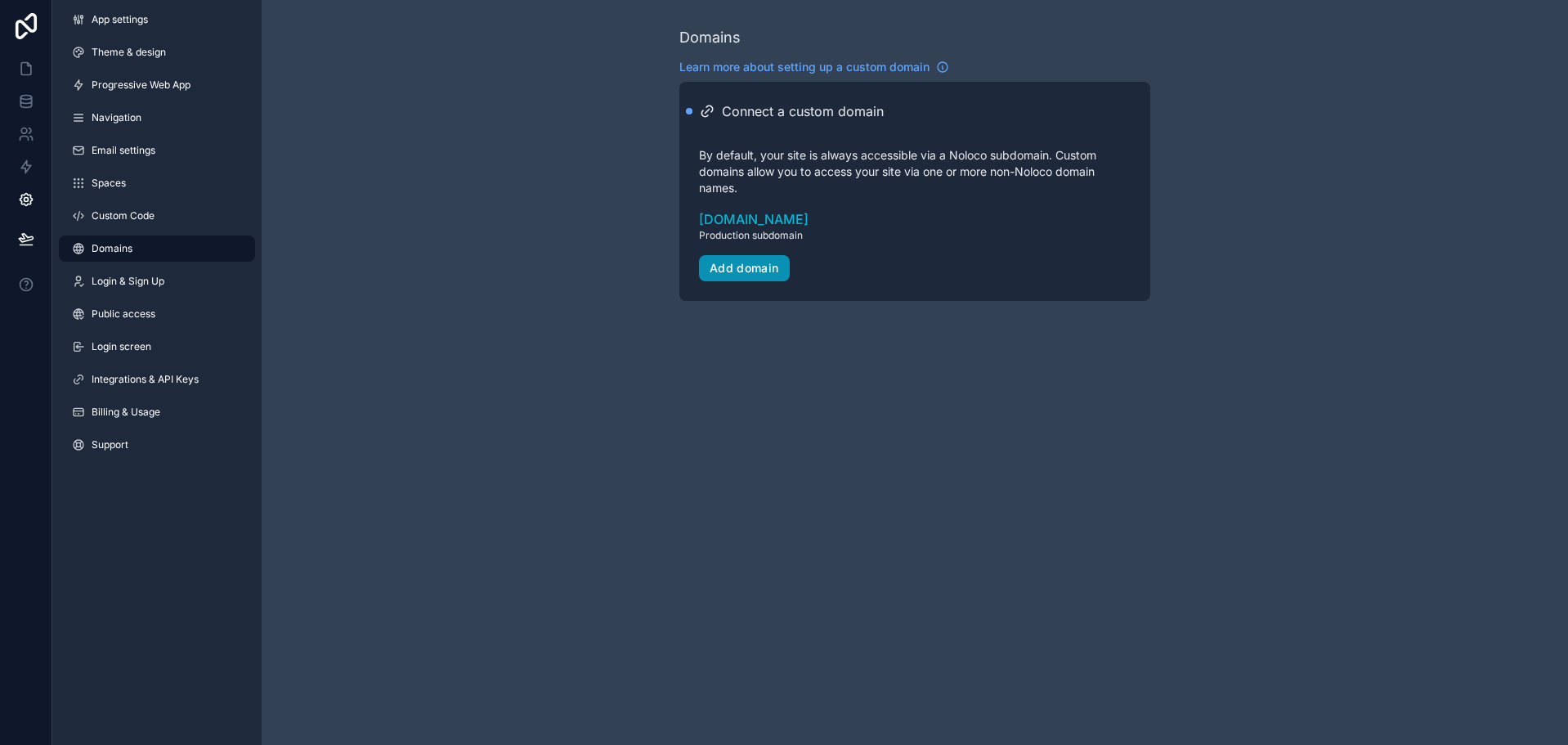
click at [757, 264] on div "Add domain" at bounding box center [744, 268] width 70 height 15
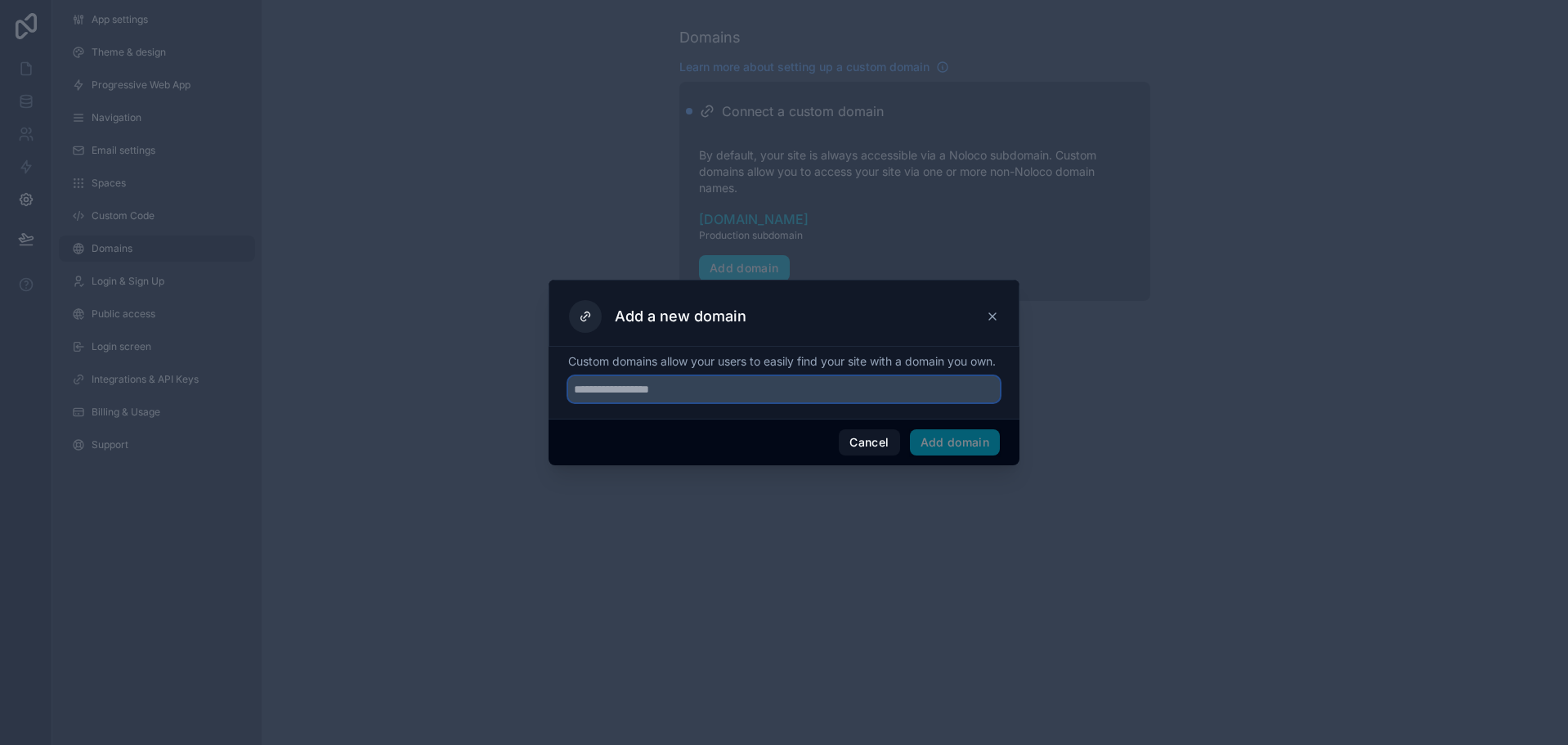
drag, startPoint x: 797, startPoint y: 395, endPoint x: 799, endPoint y: 404, distance: 9.2
click at [798, 398] on input "text" at bounding box center [784, 389] width 432 height 26
type input "**********"
click at [959, 441] on button "Add domain" at bounding box center [954, 442] width 91 height 26
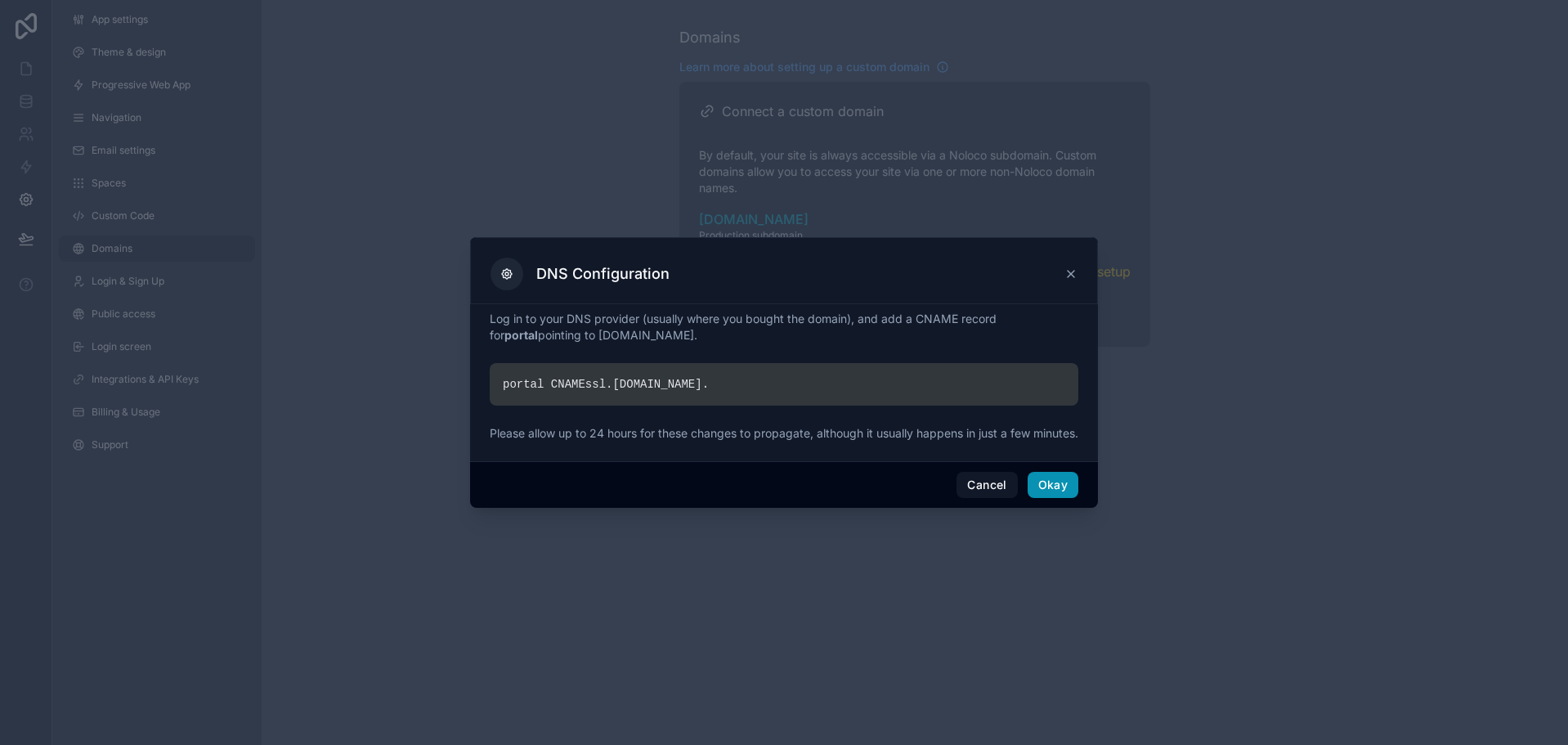
click at [1050, 497] on button "Okay" at bounding box center [1052, 484] width 51 height 26
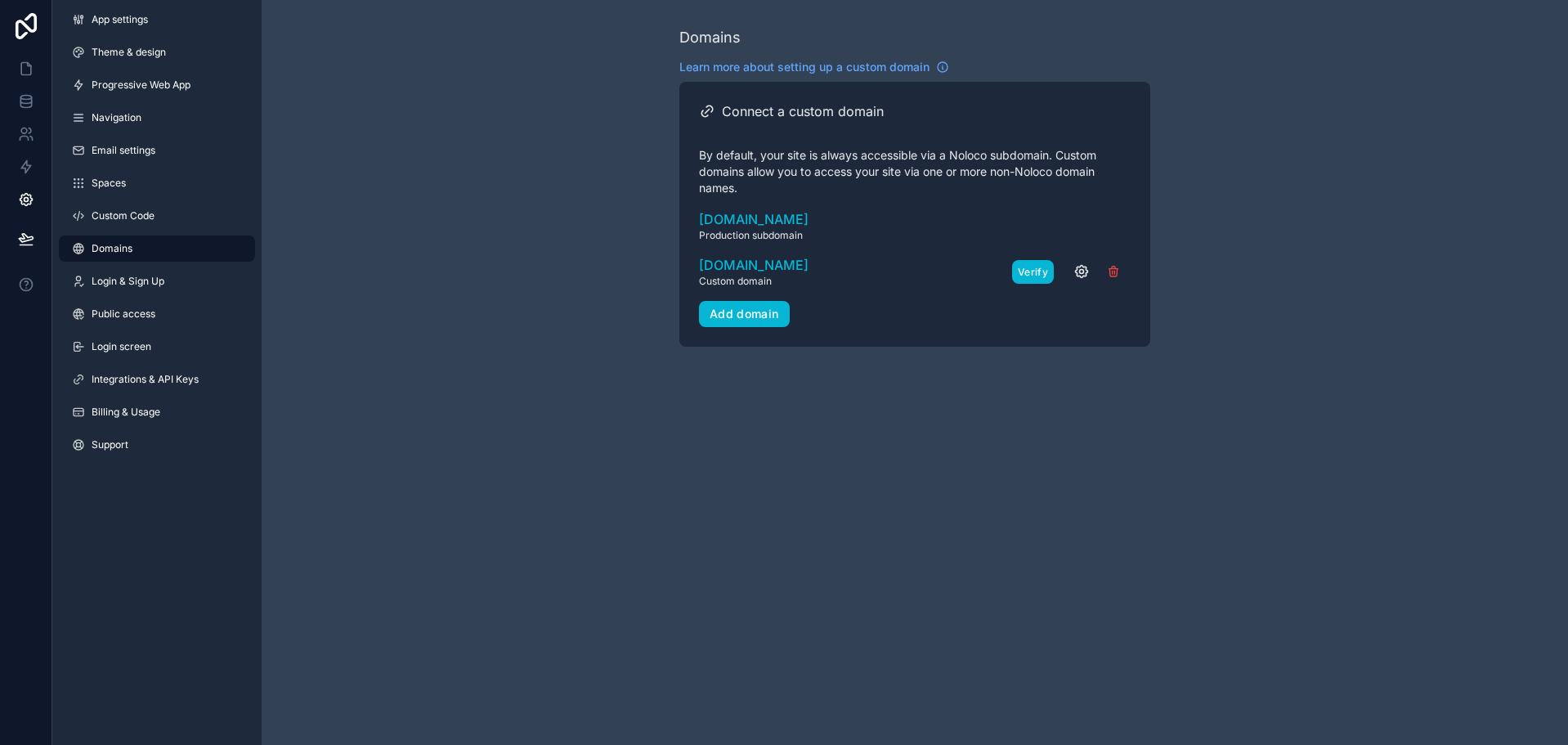
click at [1027, 274] on button "Verify" at bounding box center [1032, 272] width 42 height 24
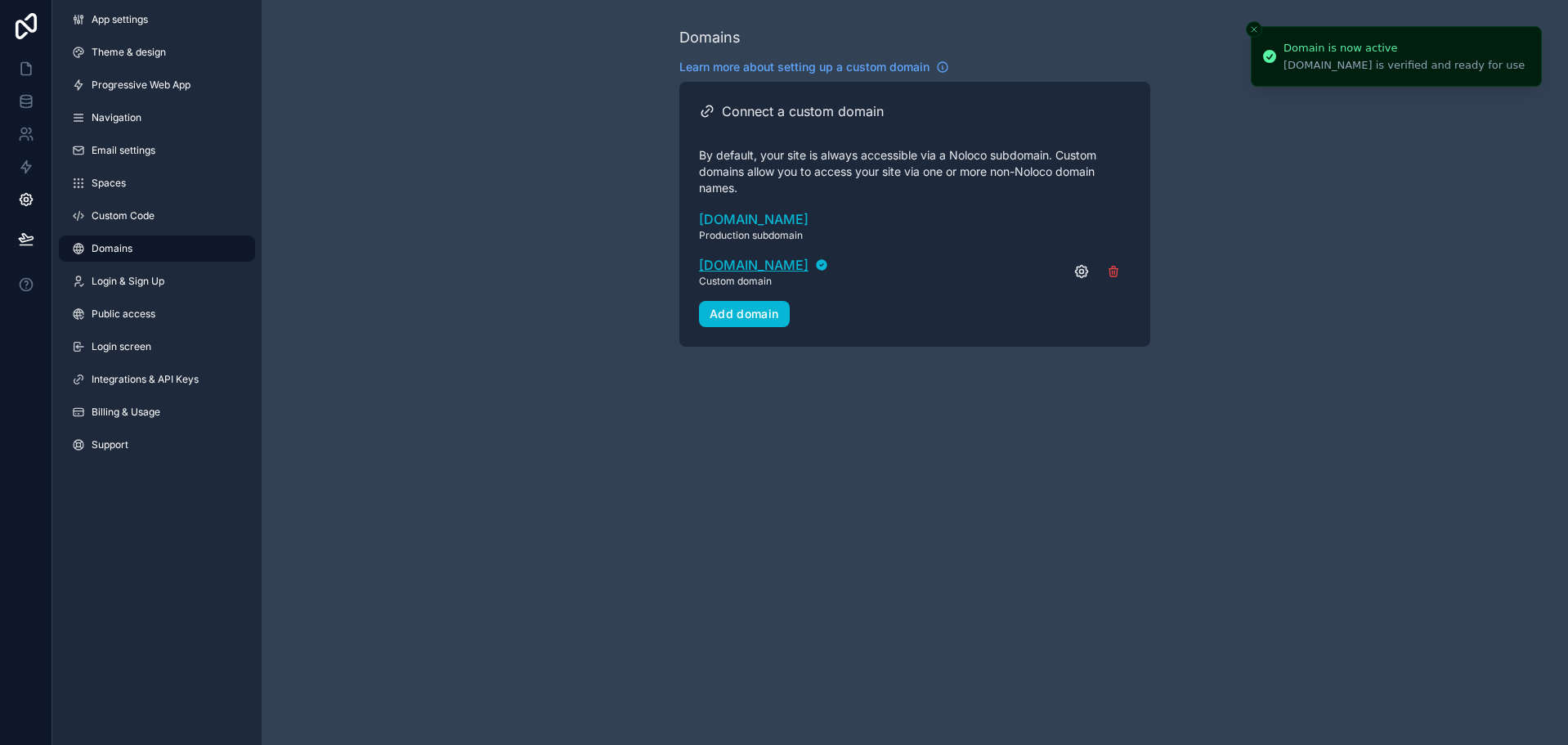
click at [802, 260] on span "portal.7reporting.us" at bounding box center [754, 265] width 110 height 20
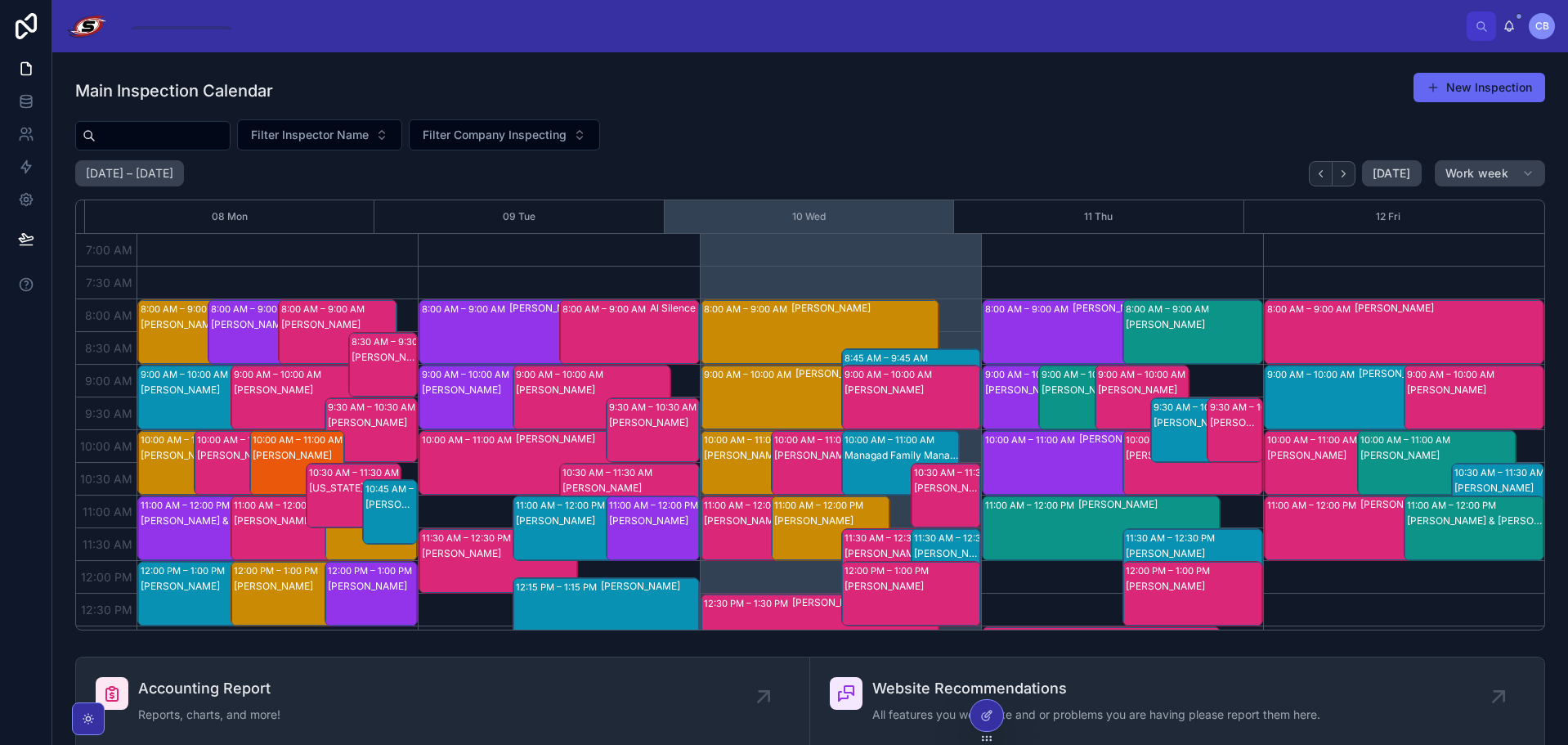
scroll to position [458, 0]
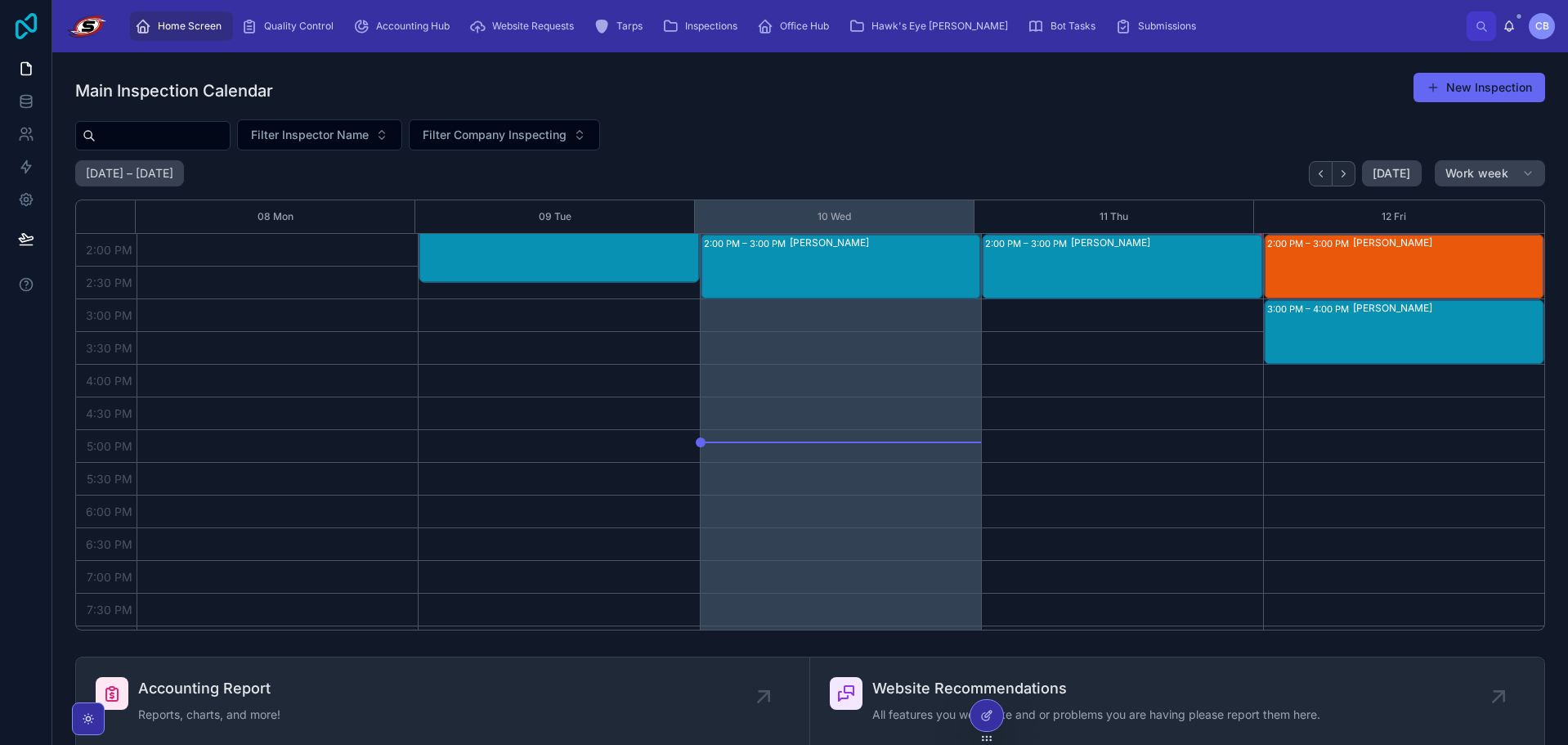
click at [30, 32] on icon at bounding box center [27, 26] width 22 height 26
